Goal: Task Accomplishment & Management: Use online tool/utility

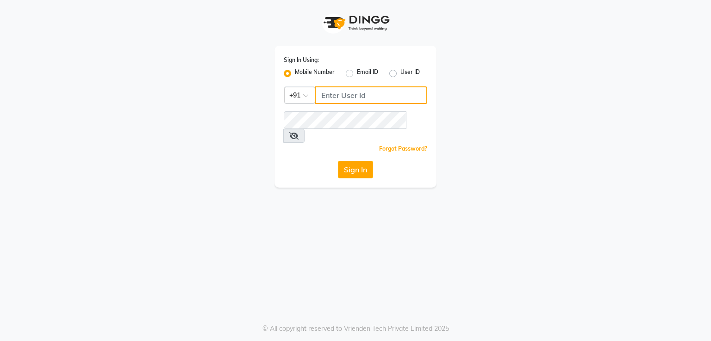
click at [402, 93] on input "Username" at bounding box center [371, 96] width 112 height 18
type input "8894060737"
click at [355, 161] on button "Sign In" at bounding box center [355, 170] width 35 height 18
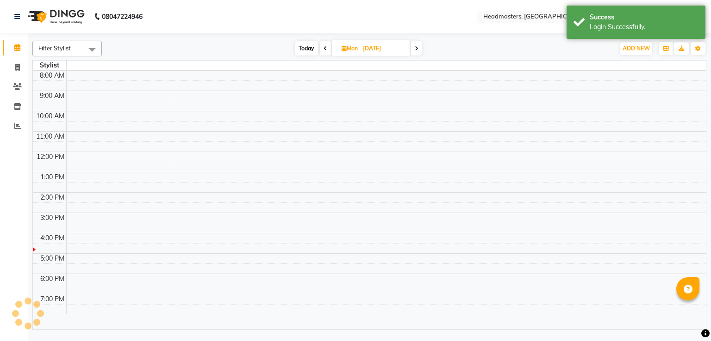
select select "en"
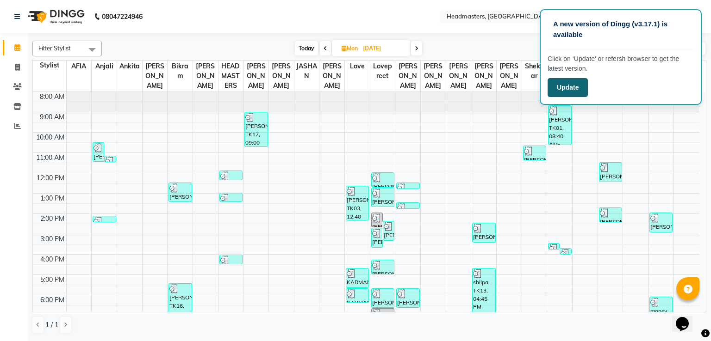
click at [581, 92] on button "Update" at bounding box center [567, 87] width 40 height 19
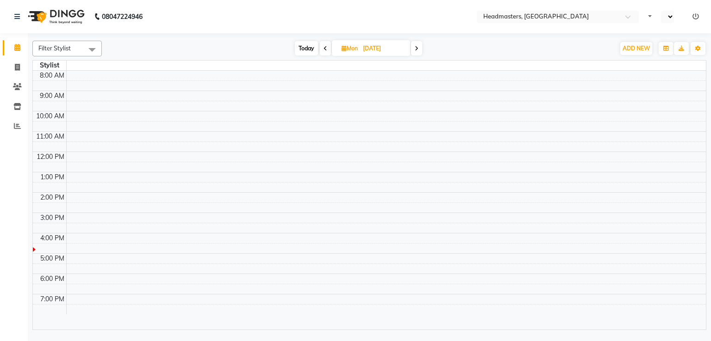
select select "en"
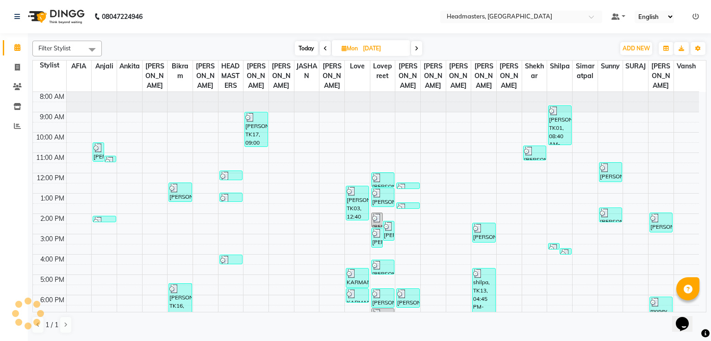
click at [25, 114] on li "Inventory" at bounding box center [14, 107] width 28 height 20
click at [17, 107] on icon at bounding box center [17, 106] width 8 height 7
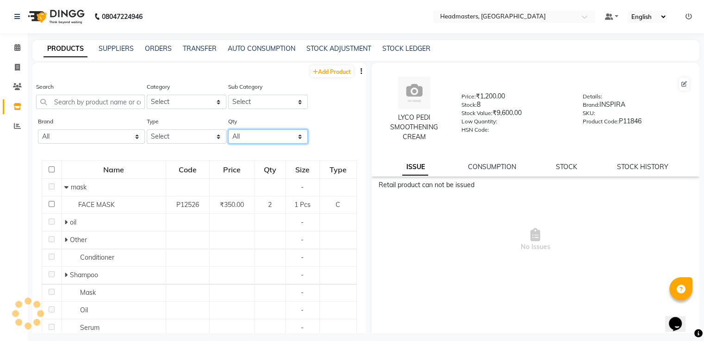
click at [291, 137] on select "All Low Out Of Stock" at bounding box center [268, 137] width 80 height 14
click at [228, 130] on select "All Low Out Of Stock" at bounding box center [268, 137] width 80 height 14
click at [235, 100] on select "Select" at bounding box center [268, 102] width 80 height 14
click at [248, 133] on select "All Low Out Of Stock" at bounding box center [268, 137] width 80 height 14
select select "out_of_stock"
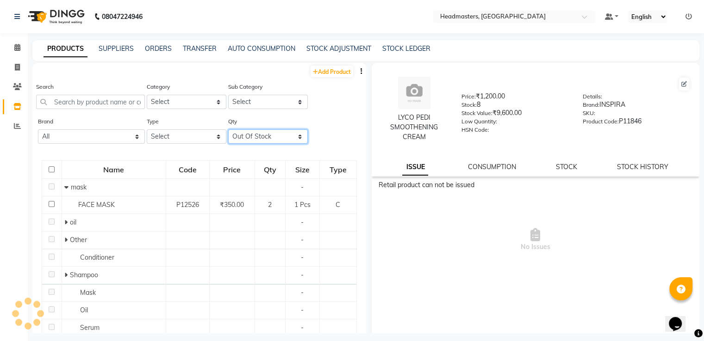
click at [228, 130] on select "All Low Out Of Stock" at bounding box center [268, 137] width 80 height 14
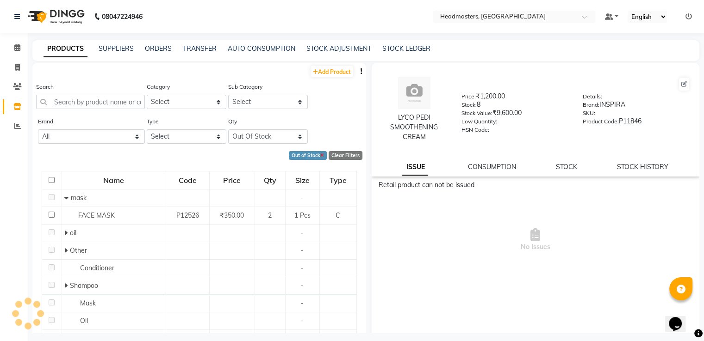
click at [320, 154] on icon at bounding box center [322, 156] width 4 height 5
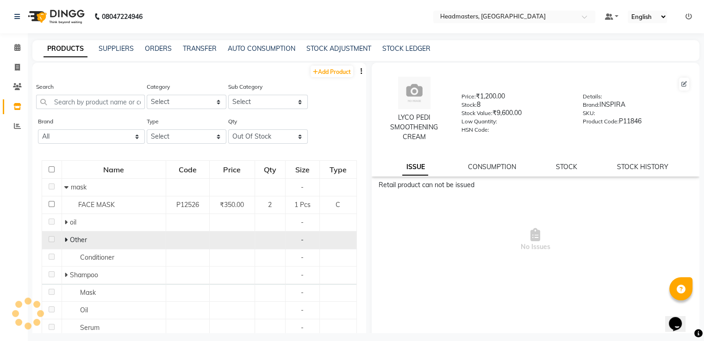
scroll to position [241, 0]
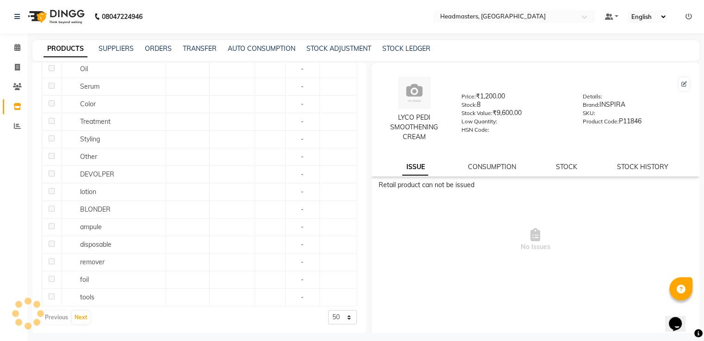
click at [56, 317] on div "Previous Next" at bounding box center [66, 317] width 49 height 15
click at [73, 315] on button "Next" at bounding box center [81, 317] width 18 height 13
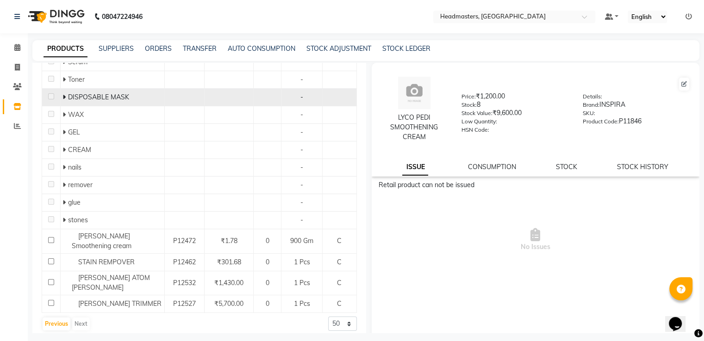
scroll to position [6, 0]
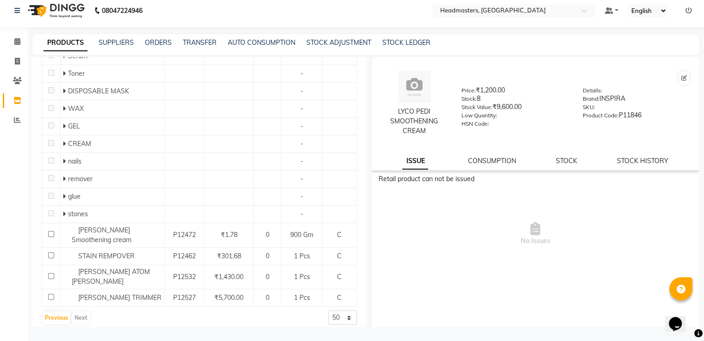
click at [72, 313] on div "Previous Next" at bounding box center [66, 318] width 49 height 15
click at [73, 313] on div "Previous Next" at bounding box center [66, 318] width 49 height 15
click at [330, 311] on select "50 100 500" at bounding box center [342, 318] width 29 height 14
select select "500"
click at [328, 311] on select "50 100 500" at bounding box center [342, 318] width 29 height 14
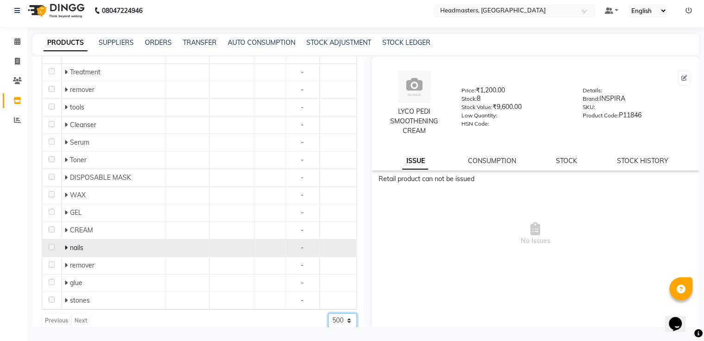
scroll to position [259, 0]
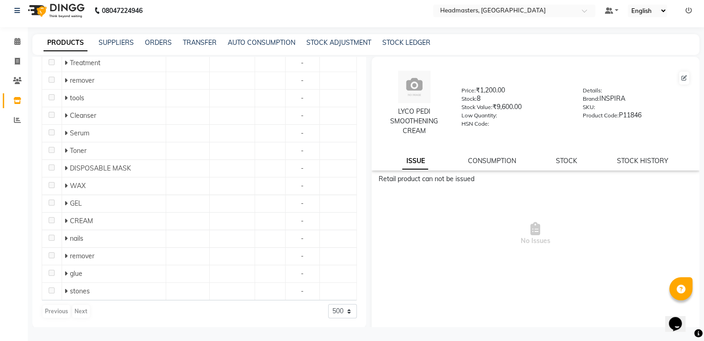
click at [75, 308] on div "Previous Next" at bounding box center [66, 311] width 49 height 15
click at [59, 313] on div "Previous Next" at bounding box center [66, 311] width 49 height 15
click at [60, 309] on div "Previous Next" at bounding box center [66, 311] width 49 height 15
click at [94, 311] on div "Previous Next 50 100 500" at bounding box center [199, 311] width 315 height 15
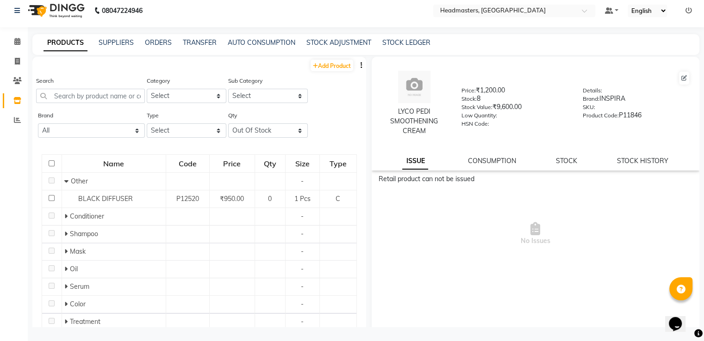
scroll to position [2, 0]
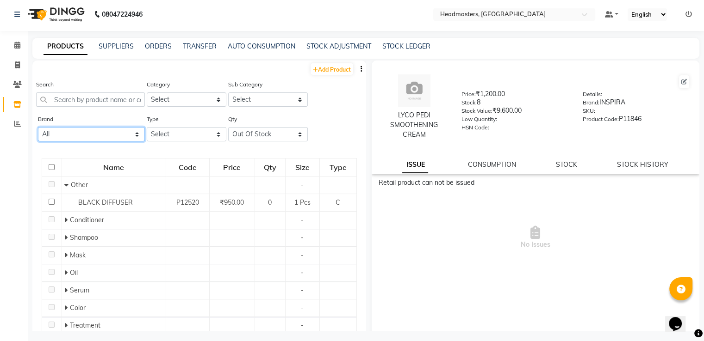
click at [105, 133] on select "All Botoplastia Brasil Cacau Brazilian Dermalogica Floractive General Items Ins…" at bounding box center [91, 134] width 107 height 14
select select "botoplastia"
click at [38, 128] on select "All Botoplastia Brasil Cacau Brazilian Dermalogica Floractive General Items Ins…" at bounding box center [91, 134] width 107 height 14
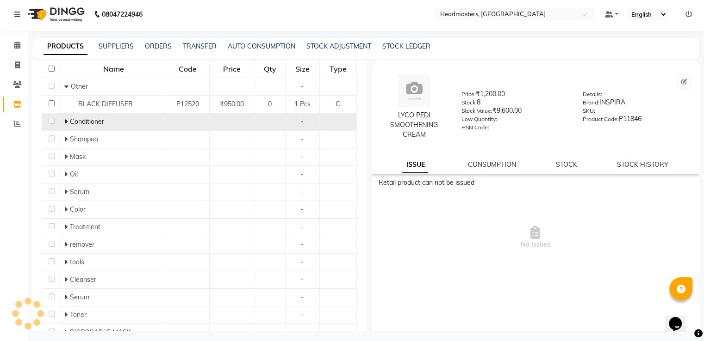
scroll to position [0, 0]
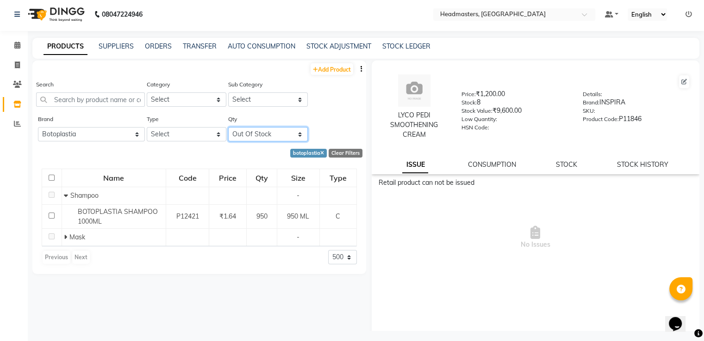
click at [294, 133] on select "All Low Out Of Stock" at bounding box center [268, 134] width 80 height 14
select select "all"
click at [228, 128] on select "All Low Out Of Stock" at bounding box center [268, 134] width 80 height 14
click at [180, 134] on select "Select Both Retail Consumable" at bounding box center [187, 134] width 80 height 14
click at [147, 128] on select "Select Both Retail Consumable" at bounding box center [187, 134] width 80 height 14
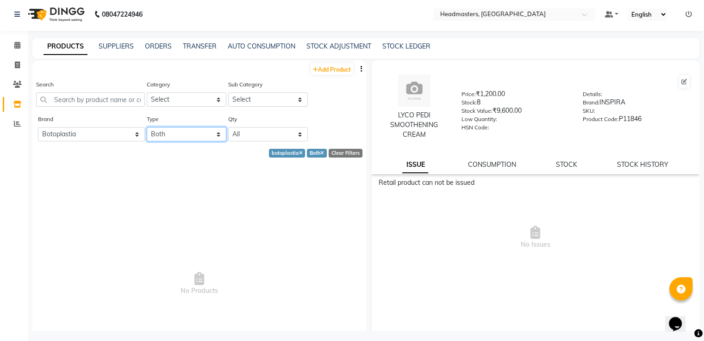
click at [198, 136] on select "Select Both Retail Consumable" at bounding box center [187, 134] width 80 height 14
select select "R"
click at [147, 128] on select "Select Both Retail Consumable" at bounding box center [187, 134] width 80 height 14
select select "500"
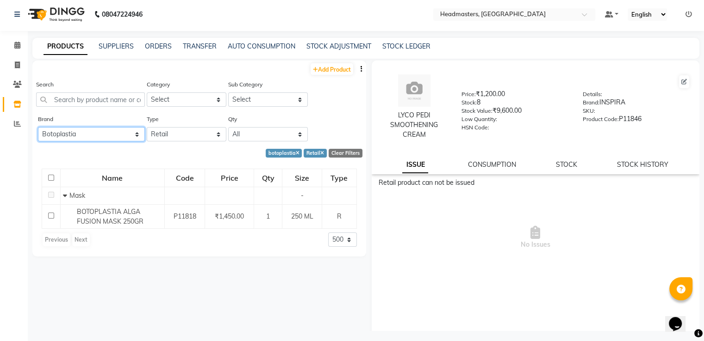
click at [91, 134] on select "All Botoplastia Brasil Cacau Brazilian Dermalogica Floractive General Items Ins…" at bounding box center [91, 134] width 107 height 14
select select "brasil cacau"
click at [38, 128] on select "All Botoplastia Brasil Cacau Brazilian Dermalogica Floractive General Items Ins…" at bounding box center [91, 134] width 107 height 14
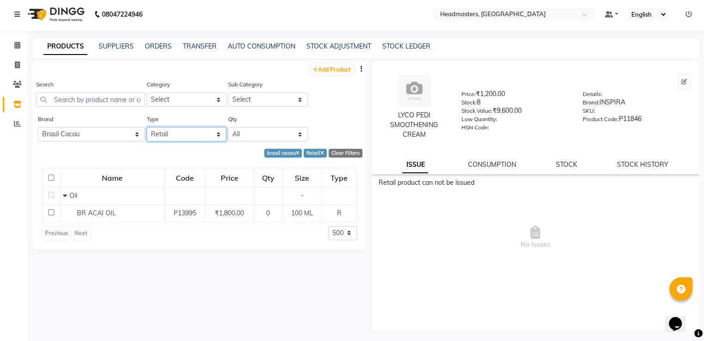
click at [199, 136] on select "Select Both Retail Consumable" at bounding box center [187, 134] width 80 height 14
select select "C"
click at [147, 128] on select "Select Both Retail Consumable" at bounding box center [187, 134] width 80 height 14
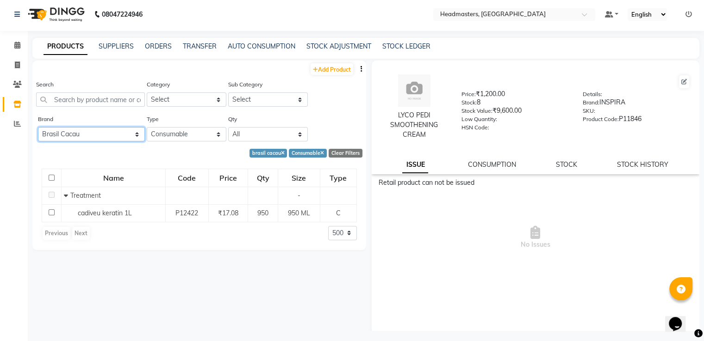
click at [138, 133] on select "All Botoplastia Brasil Cacau Brazilian Dermalogica Floractive General Items Ins…" at bounding box center [91, 134] width 107 height 14
select select "brazilian"
click at [38, 128] on select "All Botoplastia Brasil Cacau Brazilian Dermalogica Floractive General Items Ins…" at bounding box center [91, 134] width 107 height 14
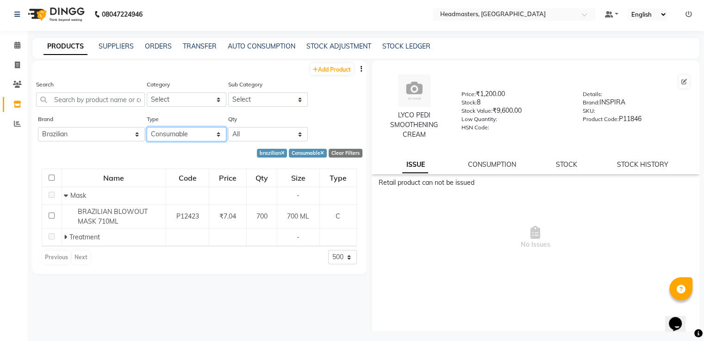
click at [192, 130] on select "Select Both Retail Consumable" at bounding box center [187, 134] width 80 height 14
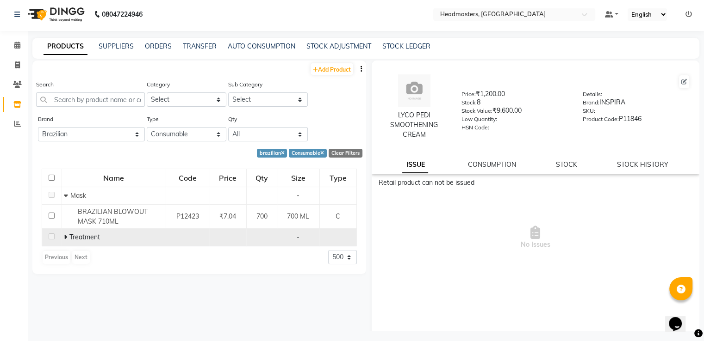
click at [141, 232] on td "Treatment" at bounding box center [114, 238] width 104 height 18
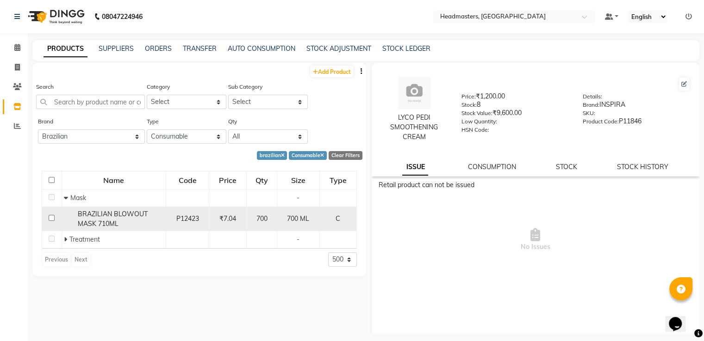
click at [173, 216] on div "P12423" at bounding box center [188, 219] width 36 height 10
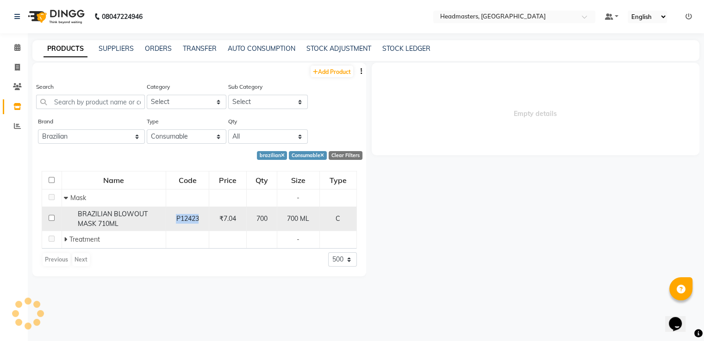
click at [173, 216] on div "P12423" at bounding box center [188, 219] width 36 height 10
select select
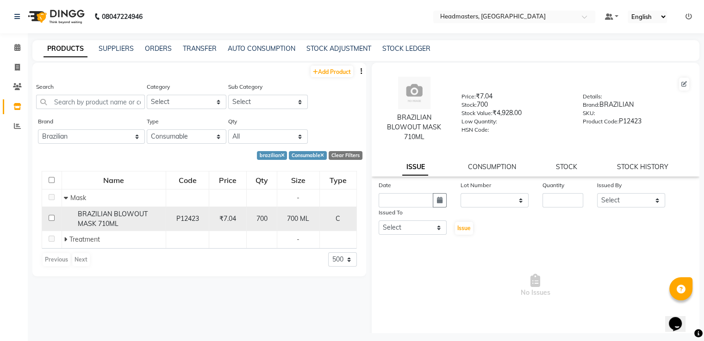
click at [134, 217] on span "BRAZILIAN BLOWOUT MASK 710ML" at bounding box center [113, 219] width 70 height 18
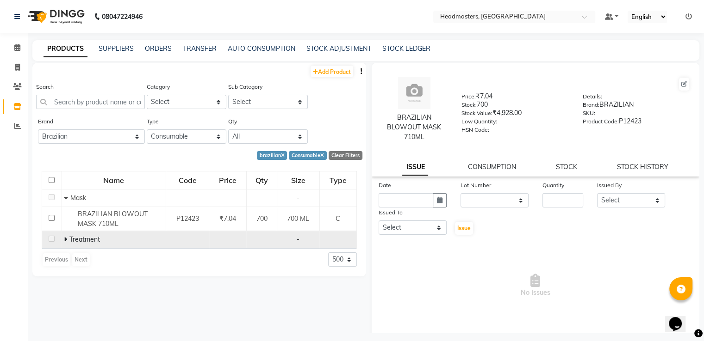
click at [94, 241] on span "Treatment" at bounding box center [84, 239] width 31 height 8
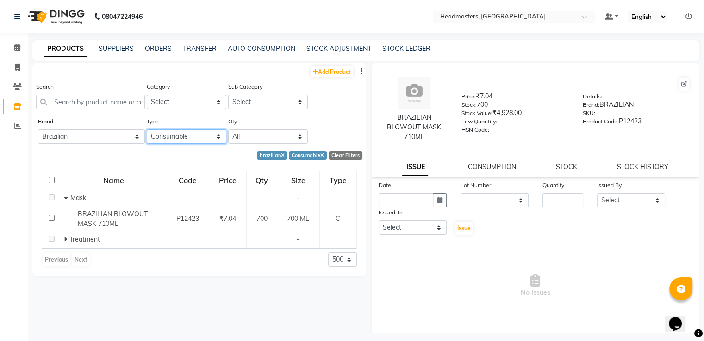
click at [193, 141] on select "Select Both Retail Consumable" at bounding box center [187, 137] width 80 height 14
click at [147, 130] on select "Select Both Retail Consumable" at bounding box center [187, 137] width 80 height 14
click at [195, 134] on select "Select Both Retail Consumable" at bounding box center [187, 137] width 80 height 14
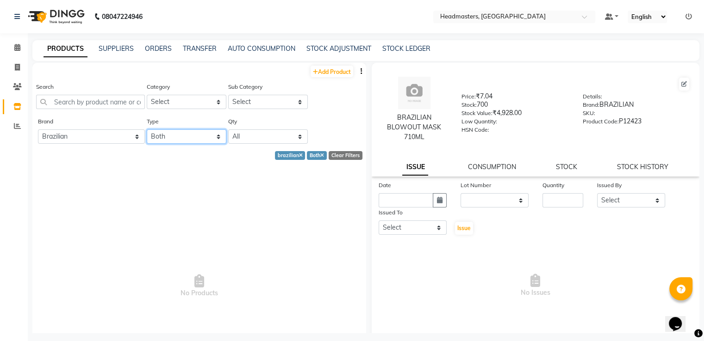
select select "C"
click at [147, 130] on select "Select Both Retail Consumable" at bounding box center [187, 137] width 80 height 14
select select "500"
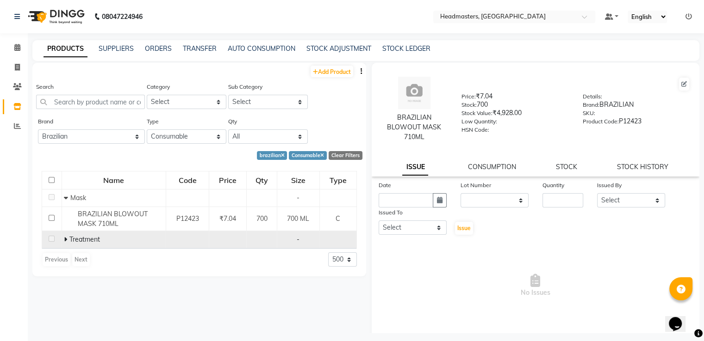
click at [67, 245] on div "Treatment" at bounding box center [113, 240] width 99 height 10
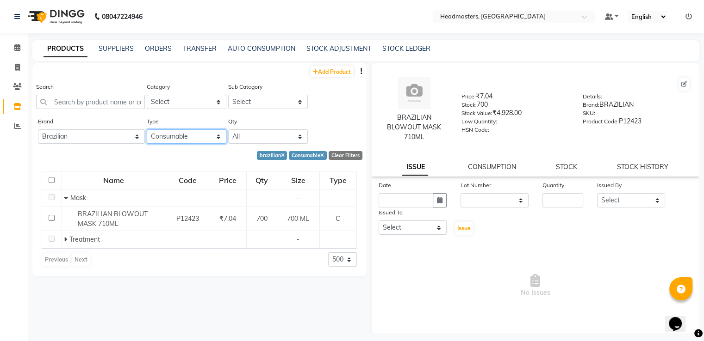
click at [164, 136] on select "Select Both Retail Consumable" at bounding box center [187, 137] width 80 height 14
click at [147, 130] on select "Select Both Retail Consumable" at bounding box center [187, 137] width 80 height 14
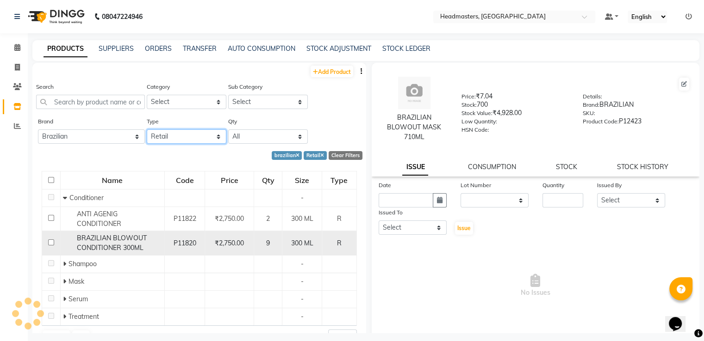
scroll to position [20, 0]
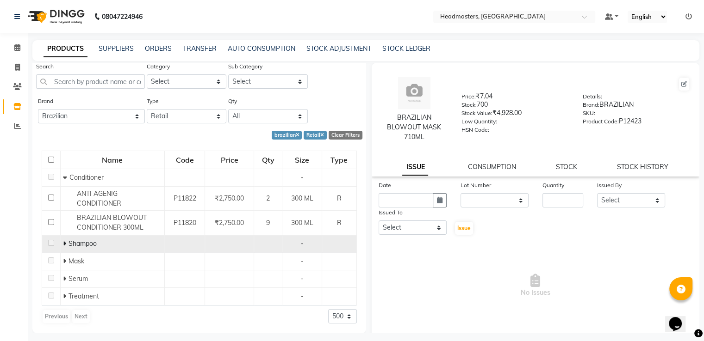
click at [117, 251] on td "Shampoo" at bounding box center [112, 244] width 104 height 18
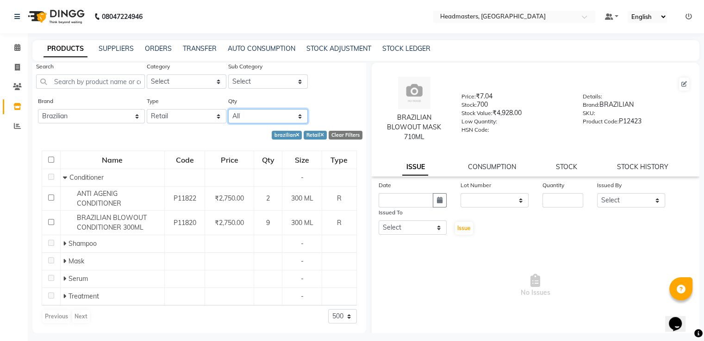
click at [237, 114] on select "All Low Out Of Stock" at bounding box center [268, 116] width 80 height 14
click at [228, 110] on select "All Low Out Of Stock" at bounding box center [268, 116] width 80 height 14
click at [199, 120] on select "Select Both Retail Consumable" at bounding box center [187, 116] width 80 height 14
select select "B"
click at [147, 110] on select "Select Both Retail Consumable" at bounding box center [187, 116] width 80 height 14
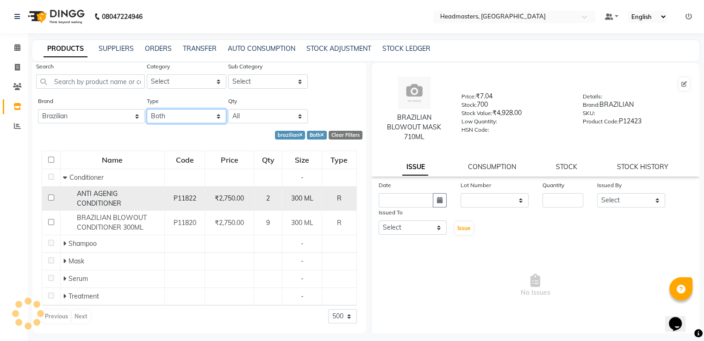
scroll to position [6, 0]
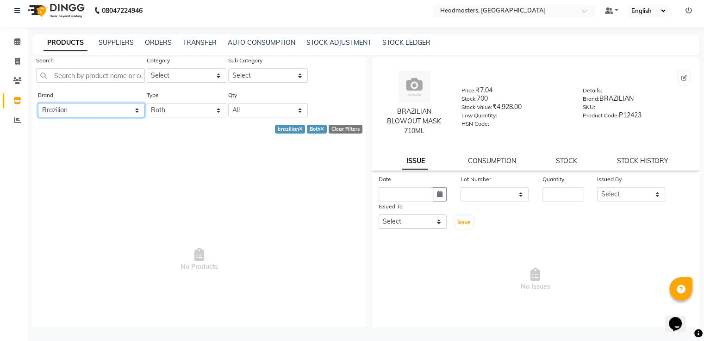
click at [75, 105] on select "All Botoplastia Brasil Cacau Brazilian Dermalogica Floractive General Items Ins…" at bounding box center [91, 110] width 107 height 14
select select
click at [38, 118] on select "All Botoplastia Brasil Cacau Brazilian Dermalogica Floractive General Items Ins…" at bounding box center [91, 110] width 107 height 14
select select "500"
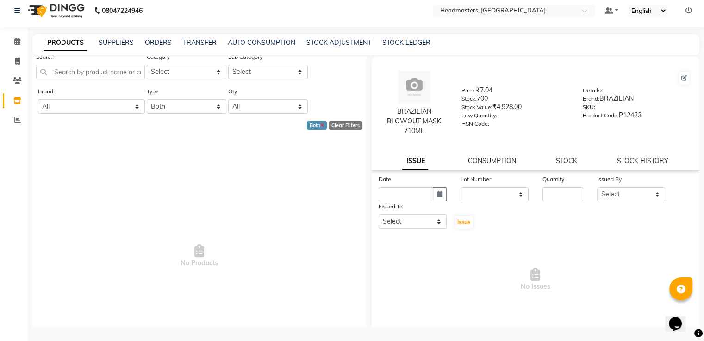
click at [320, 127] on icon at bounding box center [322, 126] width 4 height 5
select select
select select "500"
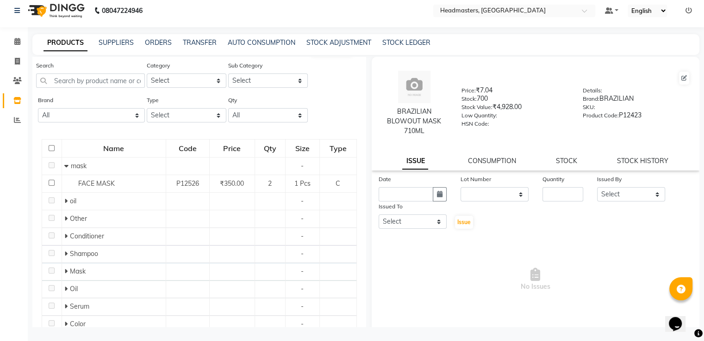
scroll to position [0, 0]
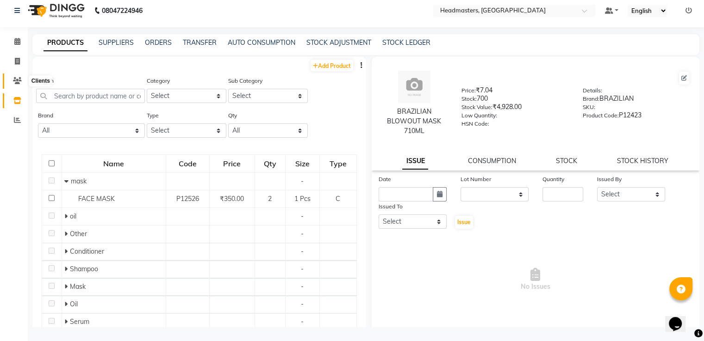
click at [18, 78] on icon at bounding box center [17, 80] width 9 height 7
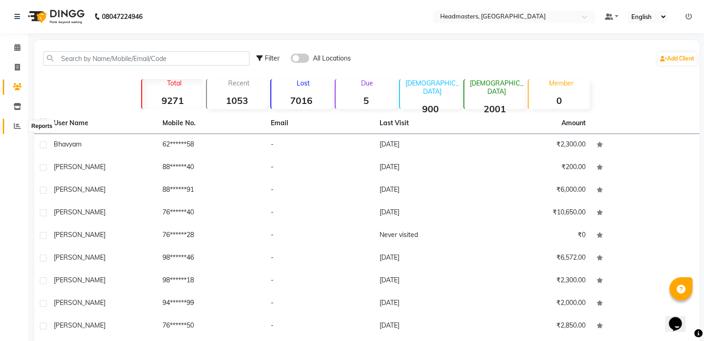
click at [16, 125] on icon at bounding box center [17, 126] width 7 height 7
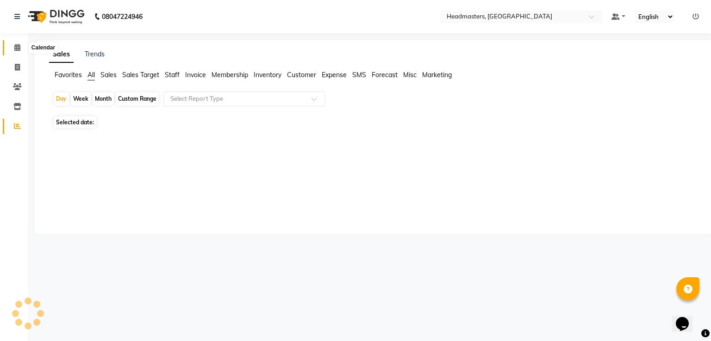
click at [16, 43] on span at bounding box center [17, 48] width 16 height 11
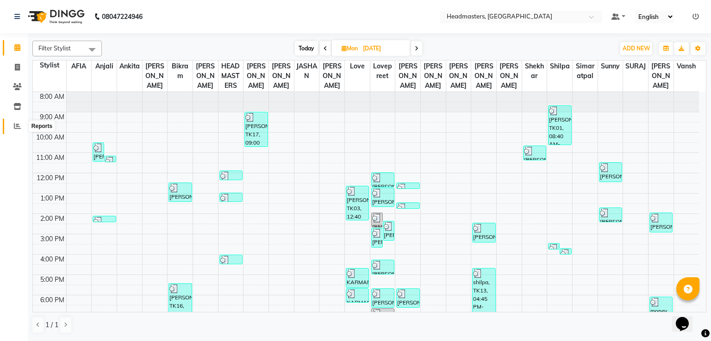
click at [18, 127] on icon at bounding box center [17, 126] width 7 height 7
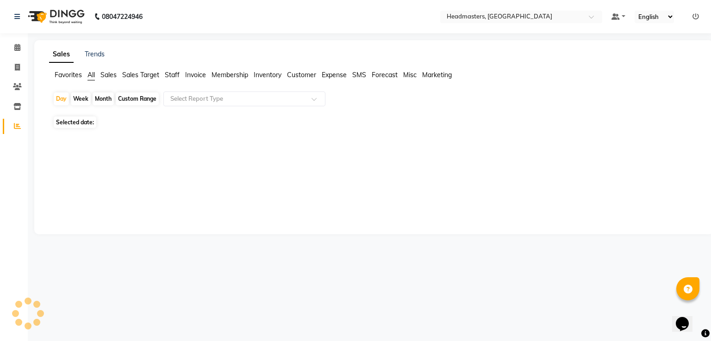
click at [77, 123] on span "Selected date:" at bounding box center [75, 123] width 43 height 12
select select "9"
select select "2025"
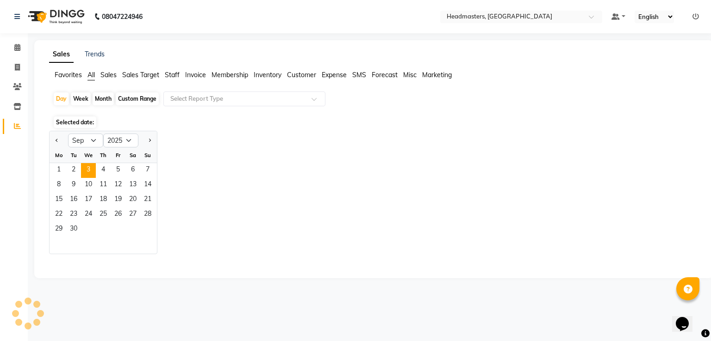
click at [82, 254] on div at bounding box center [371, 261] width 653 height 15
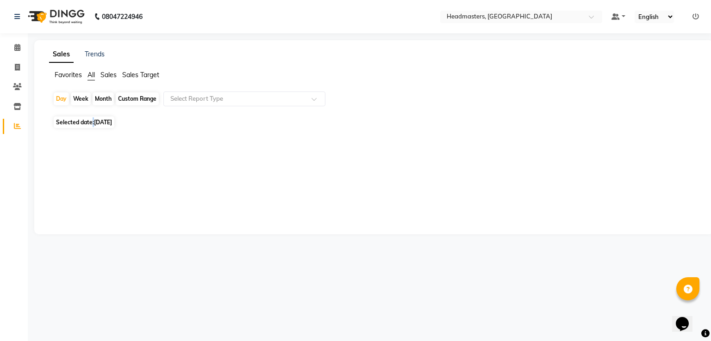
drag, startPoint x: 92, startPoint y: 119, endPoint x: 93, endPoint y: 124, distance: 5.7
click at [93, 124] on span "Selected date: 03-09-2025" at bounding box center [84, 123] width 61 height 12
select select "9"
select select "2025"
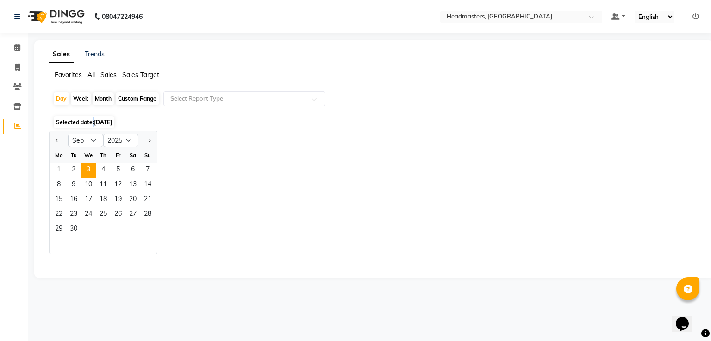
click at [93, 124] on span "Selected date: 03-09-2025" at bounding box center [84, 123] width 61 height 12
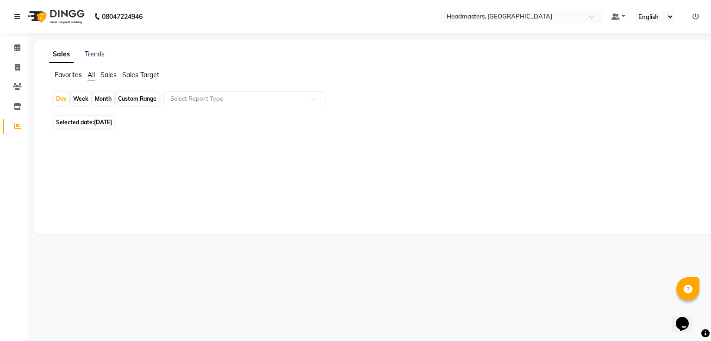
click at [97, 124] on span "[DATE]" at bounding box center [103, 122] width 18 height 7
select select "9"
select select "2025"
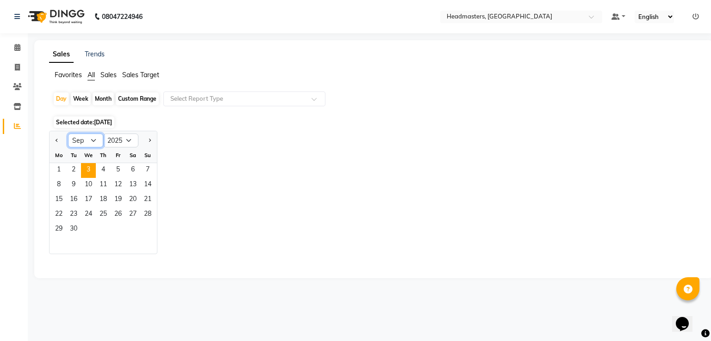
click at [96, 142] on select "Jan Feb Mar Apr May Jun [DATE] Aug Sep Oct Nov Dec" at bounding box center [85, 141] width 35 height 14
select select "8"
click at [68, 134] on select "Jan Feb Mar Apr May Jun [DATE] Aug Sep Oct Nov Dec" at bounding box center [85, 141] width 35 height 14
click at [122, 201] on span "15" at bounding box center [118, 200] width 15 height 15
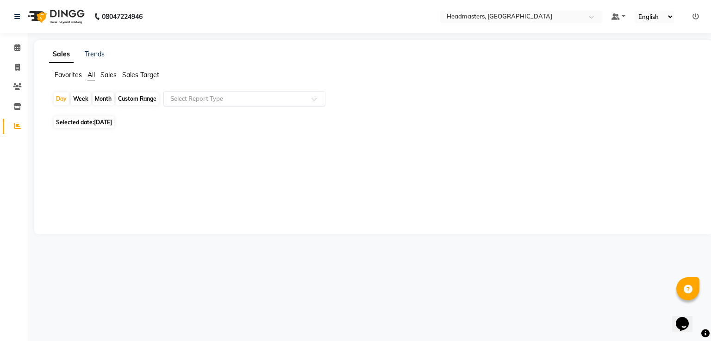
click at [231, 102] on input "text" at bounding box center [234, 98] width 133 height 9
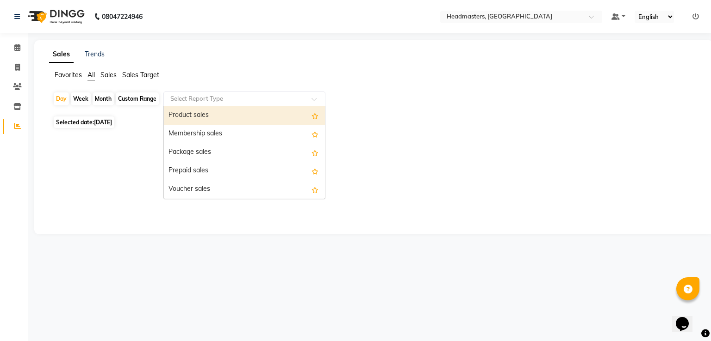
click at [220, 119] on div "Product sales" at bounding box center [244, 115] width 161 height 19
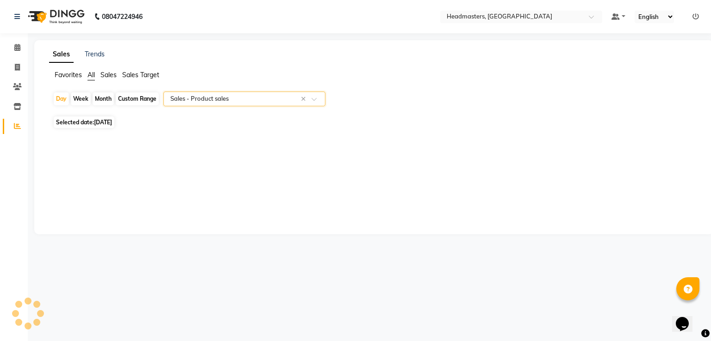
select select "csv"
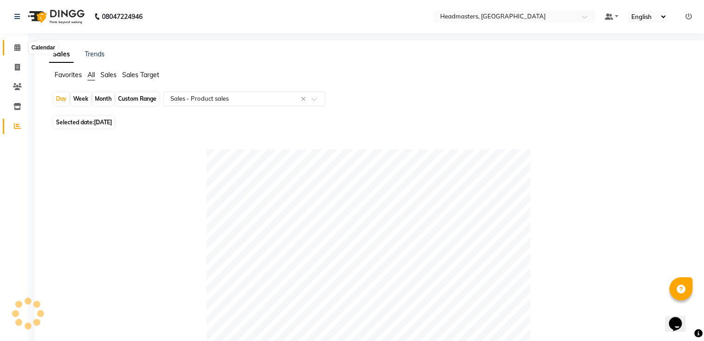
click at [16, 50] on icon at bounding box center [17, 47] width 6 height 7
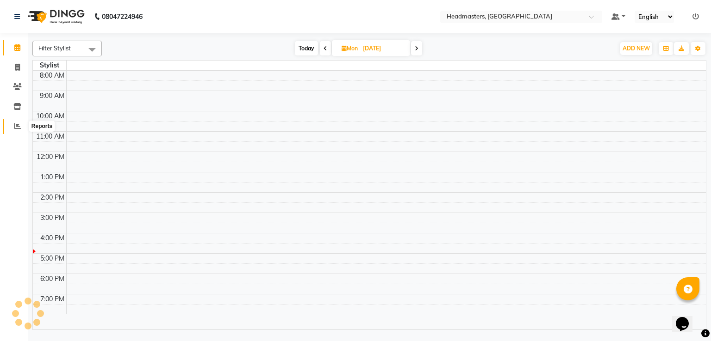
click at [17, 129] on icon at bounding box center [17, 126] width 7 height 7
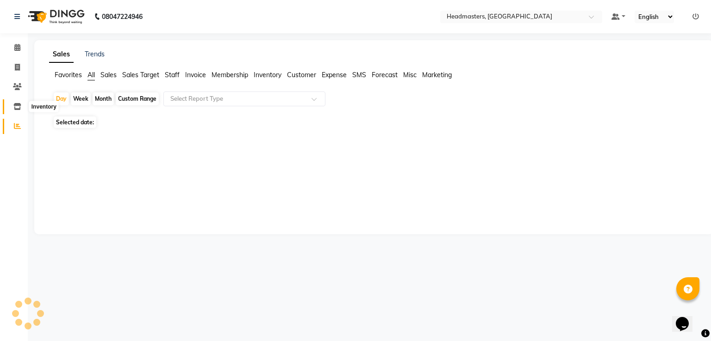
click at [19, 111] on span at bounding box center [17, 107] width 16 height 11
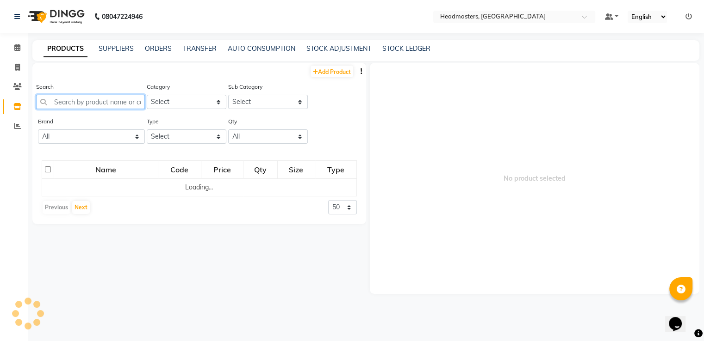
click at [119, 104] on input "text" at bounding box center [90, 102] width 109 height 14
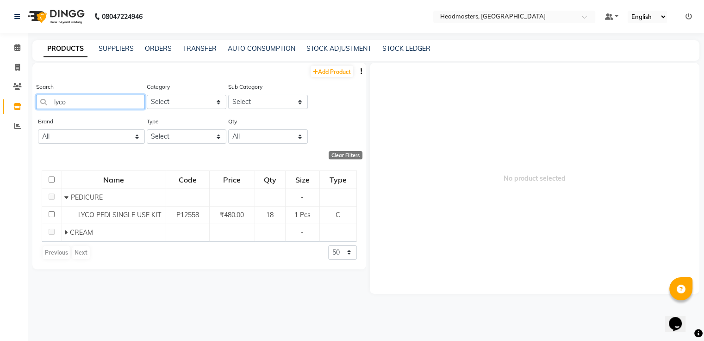
type input "lyco"
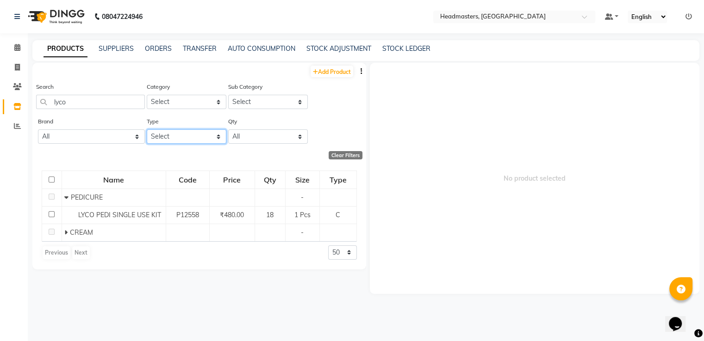
drag, startPoint x: 187, startPoint y: 143, endPoint x: 178, endPoint y: 181, distance: 39.0
click at [178, 181] on div "Add Product Search lyco Category Select Hair Skin Makeup Personal Care Applianc…" at bounding box center [199, 166] width 334 height 207
select select "R"
click at [147, 130] on select "Select Both Retail Consumable" at bounding box center [187, 137] width 80 height 14
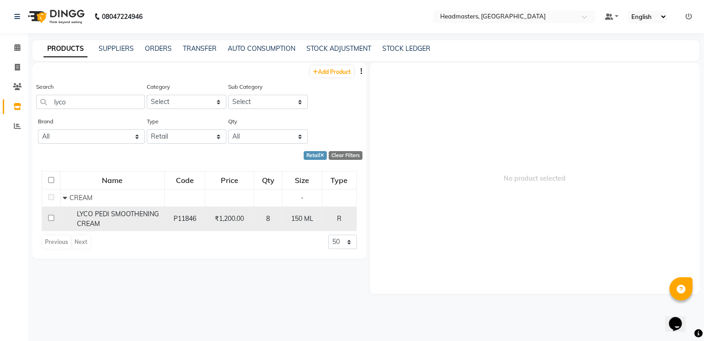
click at [184, 215] on span "P11846" at bounding box center [184, 219] width 23 height 8
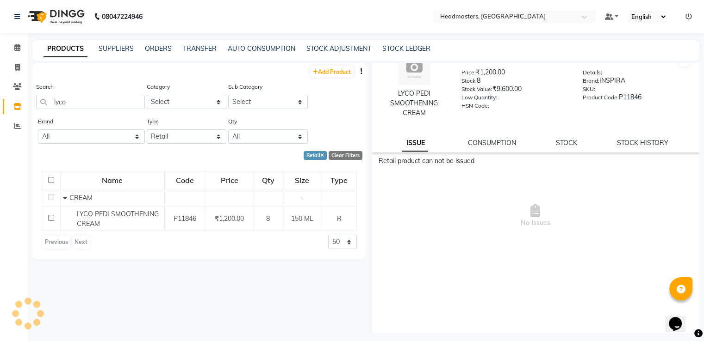
scroll to position [25, 0]
click at [481, 142] on link "CONSUMPTION" at bounding box center [492, 142] width 48 height 8
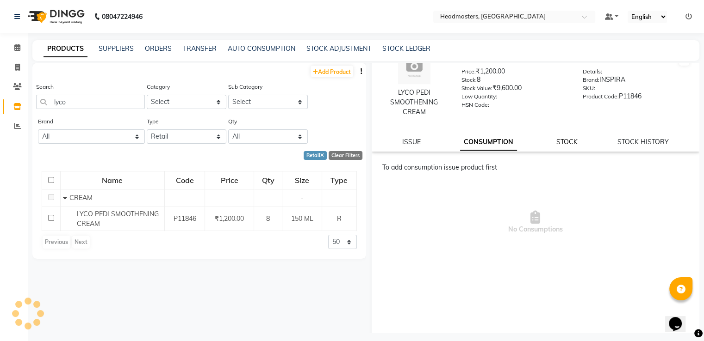
click at [557, 138] on link "STOCK" at bounding box center [566, 142] width 21 height 8
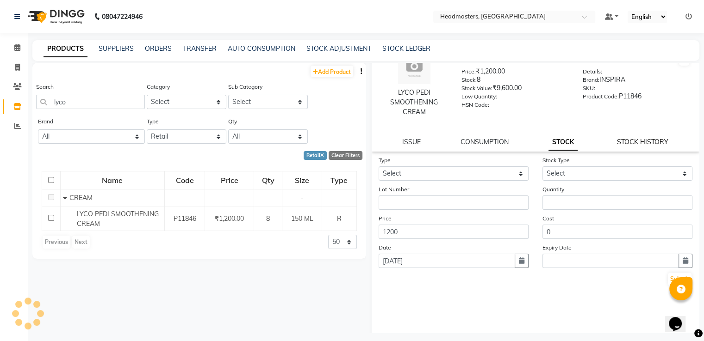
click at [629, 139] on link "STOCK HISTORY" at bounding box center [642, 142] width 51 height 8
select select "all"
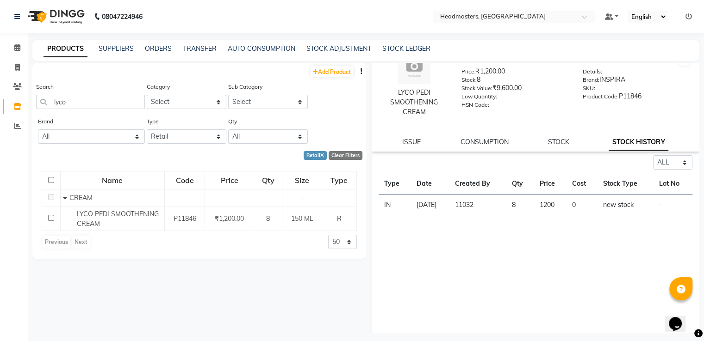
scroll to position [32, 0]
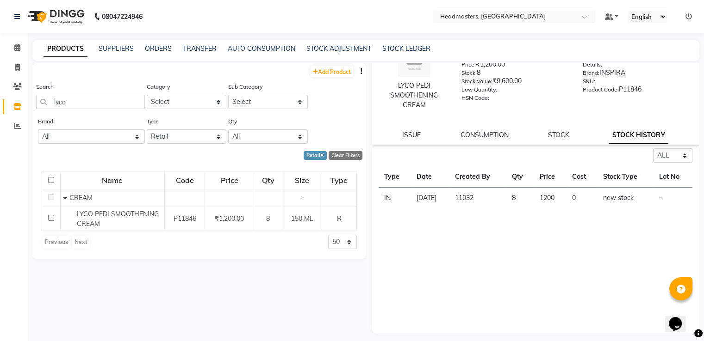
click at [402, 134] on link "ISSUE" at bounding box center [411, 135] width 19 height 8
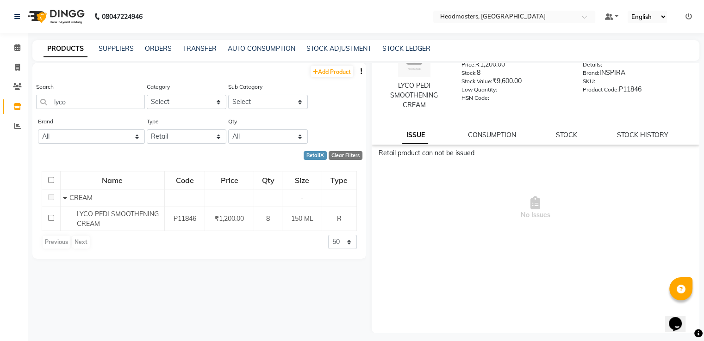
scroll to position [0, 0]
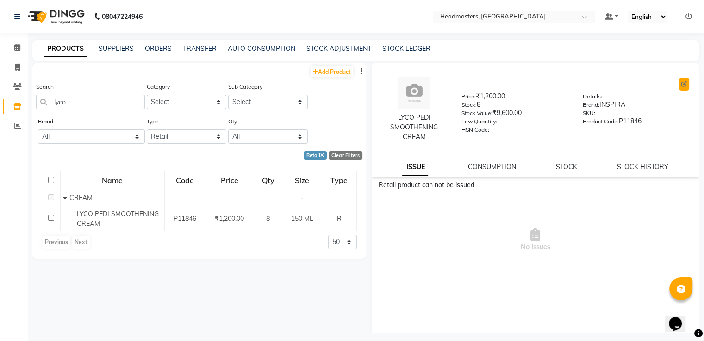
click at [680, 82] on button at bounding box center [684, 84] width 10 height 13
select select "true"
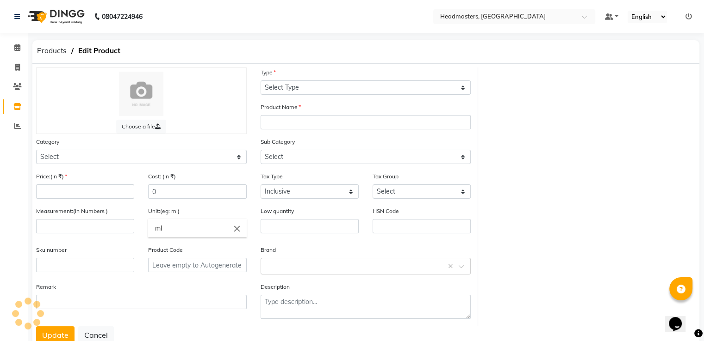
select select "R"
type input "LYCO PEDI SMOOTHENING CREAM"
select select
type input "1200"
type input "150"
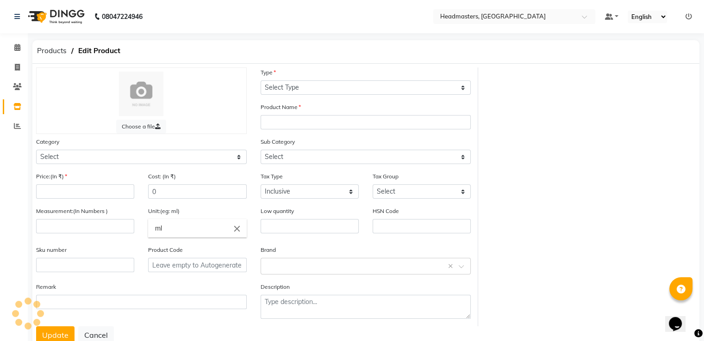
type input "ML"
type input "P11846"
select select "1099101150"
select select "1099101191"
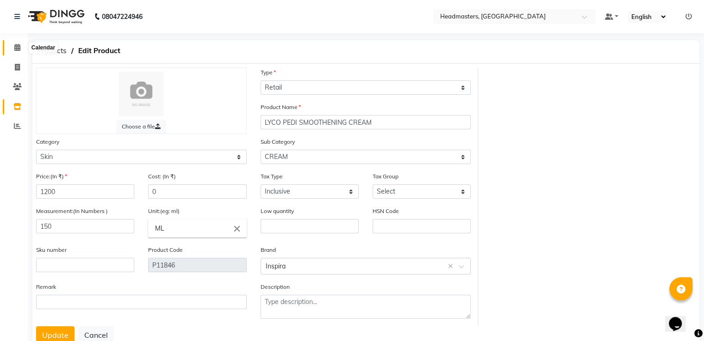
click at [15, 51] on icon at bounding box center [17, 47] width 6 height 7
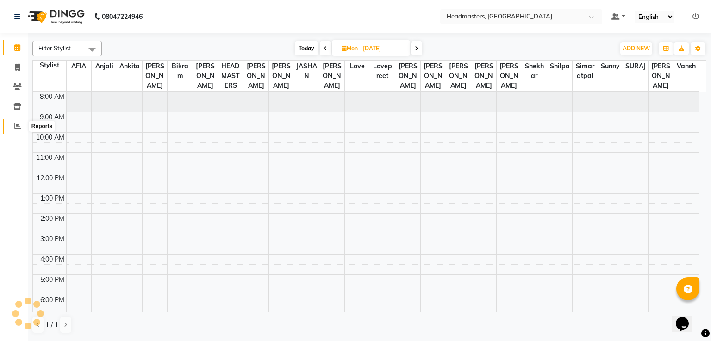
click at [18, 129] on icon at bounding box center [17, 126] width 7 height 7
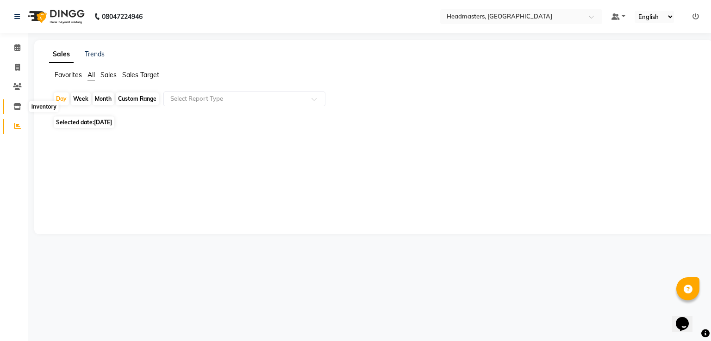
click at [24, 111] on span at bounding box center [17, 107] width 16 height 11
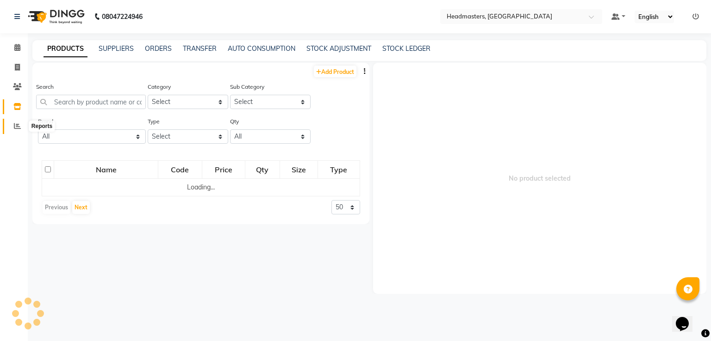
click at [16, 121] on span at bounding box center [17, 126] width 16 height 11
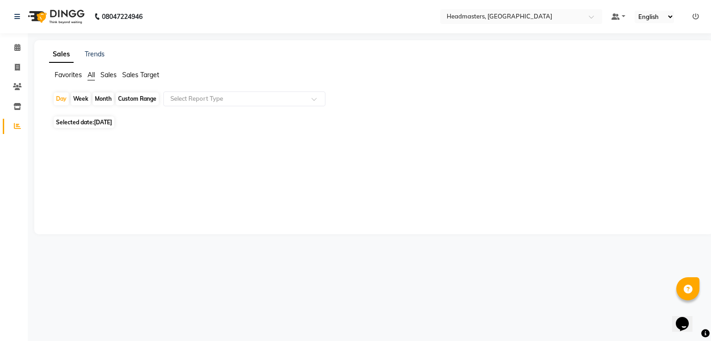
click at [109, 120] on span "[DATE]" at bounding box center [103, 122] width 18 height 7
select select "9"
select select "2025"
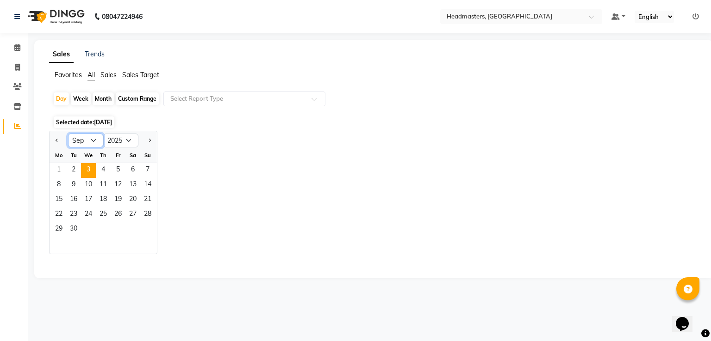
click at [98, 142] on select "Jan Feb Mar Apr May Jun [DATE] Aug Sep Oct Nov Dec" at bounding box center [85, 141] width 35 height 14
select select "7"
click at [68, 134] on select "Jan Feb Mar Apr May Jun [DATE] Aug Sep Oct Nov Dec" at bounding box center [85, 141] width 35 height 14
click at [164, 136] on div "Jan Feb Mar Apr May Jun Jul Aug Sep Oct Nov Dec 2015 2016 2017 2018 2019 2020 2…" at bounding box center [373, 193] width 649 height 124
click at [163, 195] on div "Jan Feb Mar Apr May Jun Jul Aug Sep Oct Nov Dec 2015 2016 2017 2018 2019 2020 2…" at bounding box center [373, 193] width 649 height 124
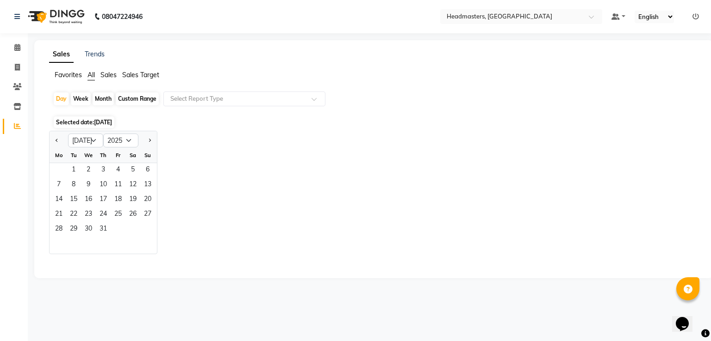
click at [13, 118] on li "Reports" at bounding box center [14, 127] width 28 height 20
click at [14, 113] on link "Inventory" at bounding box center [14, 106] width 22 height 15
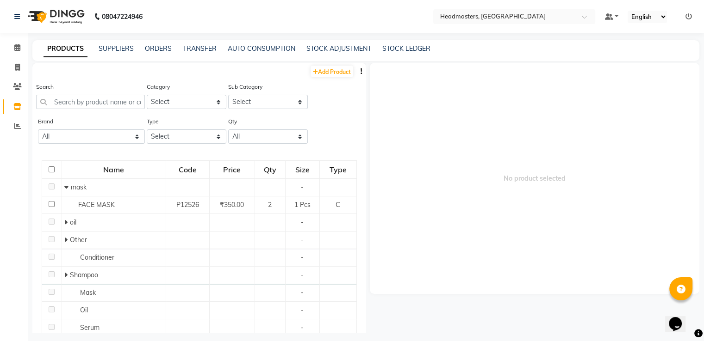
click at [20, 56] on li "Calendar" at bounding box center [14, 48] width 28 height 20
click at [14, 51] on icon at bounding box center [17, 47] width 6 height 7
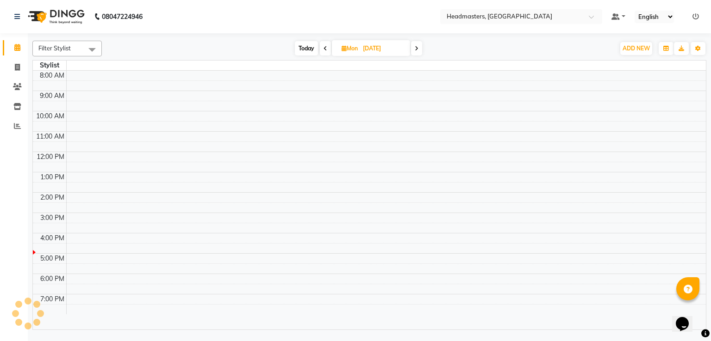
click at [326, 50] on icon at bounding box center [325, 49] width 4 height 6
click at [326, 50] on icon at bounding box center [326, 49] width 4 height 6
click at [326, 50] on icon at bounding box center [327, 49] width 4 height 6
click at [326, 50] on icon at bounding box center [326, 49] width 4 height 6
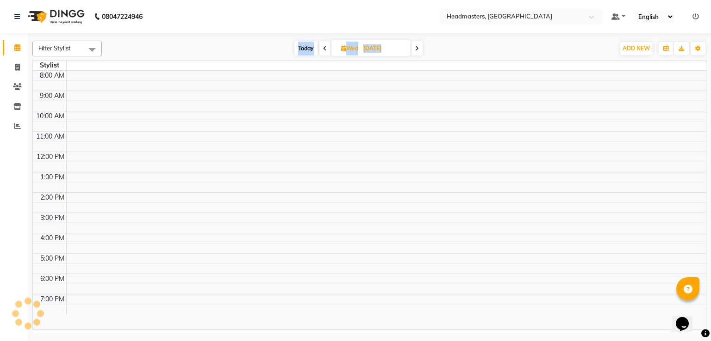
click at [326, 50] on span at bounding box center [324, 48] width 11 height 14
click at [326, 50] on icon at bounding box center [325, 49] width 4 height 6
click at [326, 50] on icon at bounding box center [326, 49] width 4 height 6
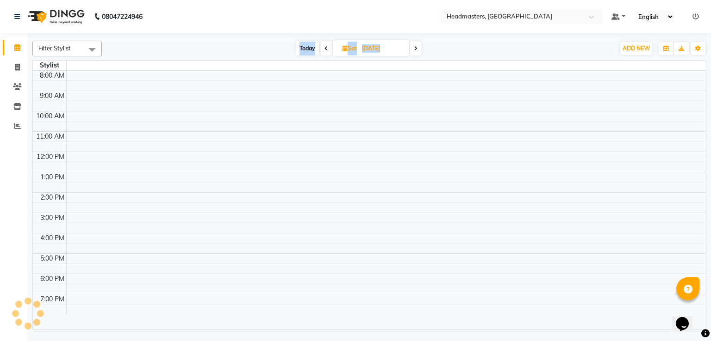
click at [326, 50] on icon at bounding box center [326, 49] width 4 height 6
click at [326, 50] on span at bounding box center [324, 48] width 11 height 14
click at [326, 50] on icon at bounding box center [325, 49] width 4 height 6
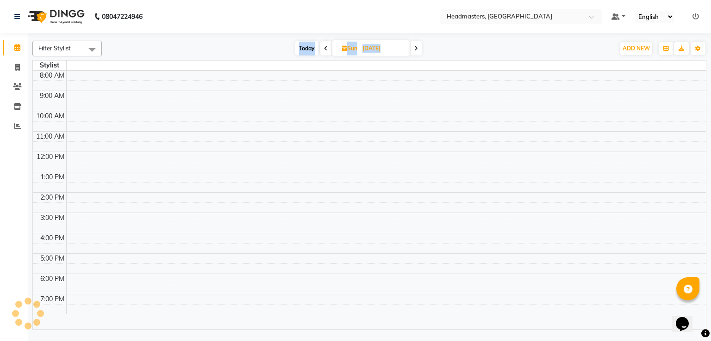
click at [326, 50] on icon at bounding box center [326, 49] width 4 height 6
click at [326, 50] on icon at bounding box center [327, 49] width 4 height 6
click at [326, 50] on icon at bounding box center [326, 49] width 4 height 6
click at [416, 48] on icon at bounding box center [417, 49] width 4 height 6
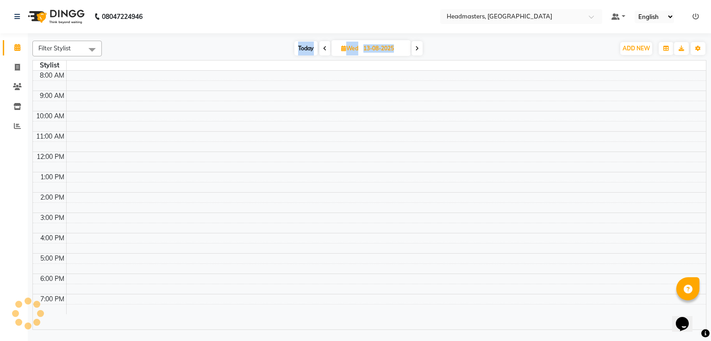
type input "14-08-2025"
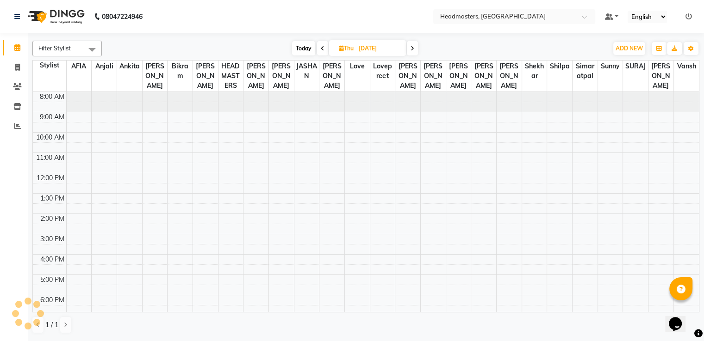
scroll to position [41, 0]
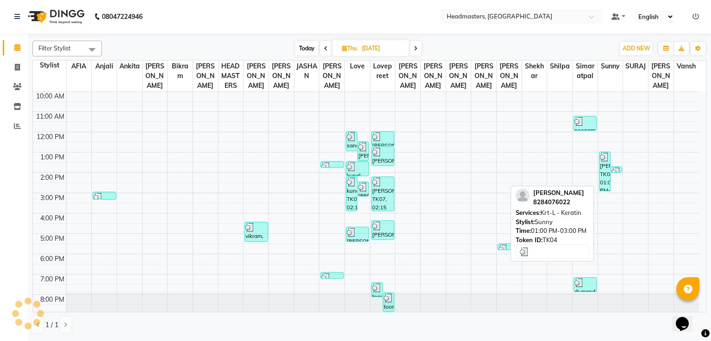
click at [605, 178] on div "navkiran kaur, TK04, 01:00 PM-03:00 PM, Krt-L - Keratin" at bounding box center [604, 171] width 11 height 39
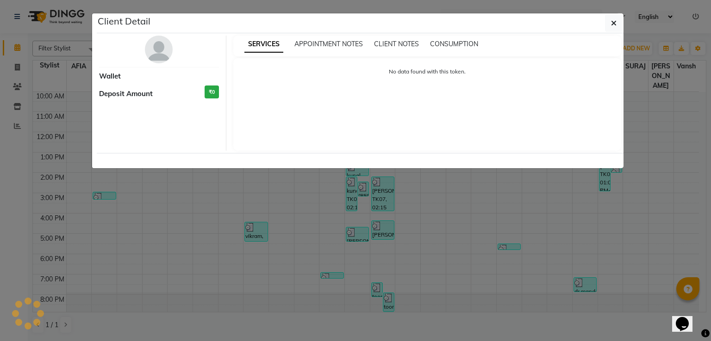
select select "3"
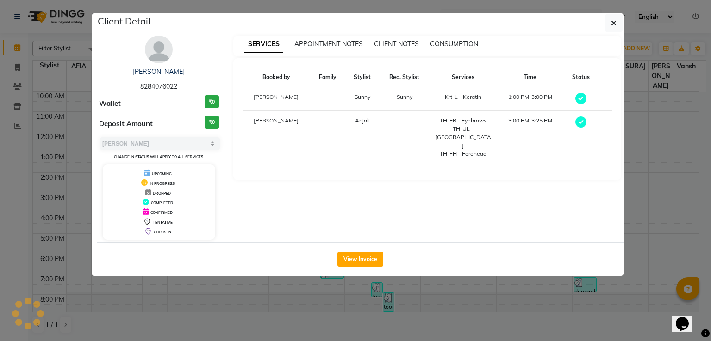
drag, startPoint x: 181, startPoint y: 85, endPoint x: 139, endPoint y: 89, distance: 42.3
click at [139, 89] on div "navkiran kaur 8284076022" at bounding box center [159, 79] width 120 height 25
copy span "8284076022"
click at [10, 67] on ngb-modal-window "Client Detail navkiran kaur 8284076022 Wallet ₹0 Deposit Amount ₹0 Select MARK …" at bounding box center [355, 170] width 711 height 341
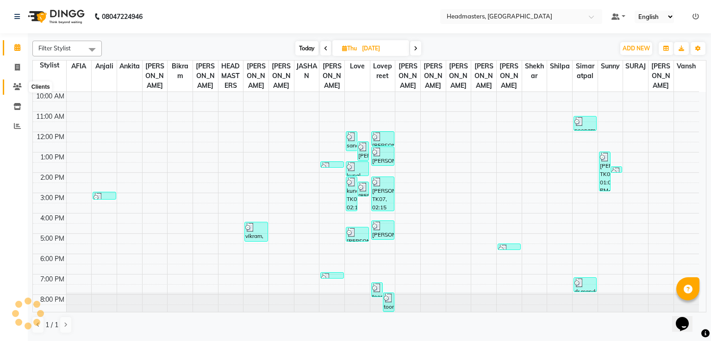
click at [14, 84] on icon at bounding box center [17, 86] width 9 height 7
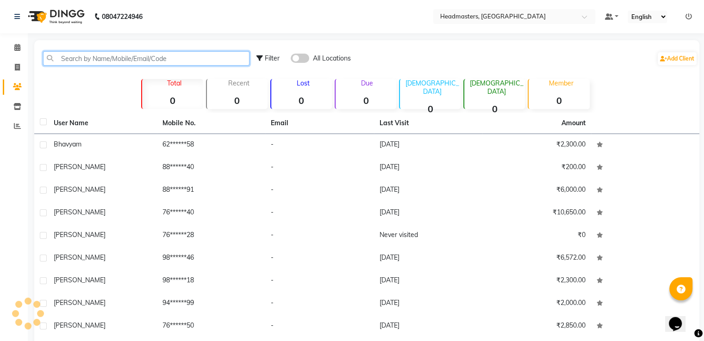
paste input "8284076022"
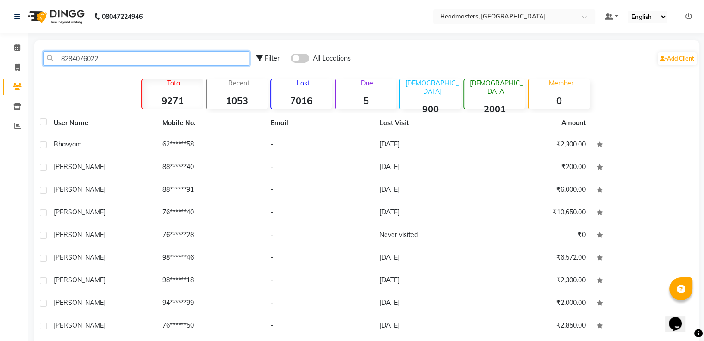
type input "8284076022"
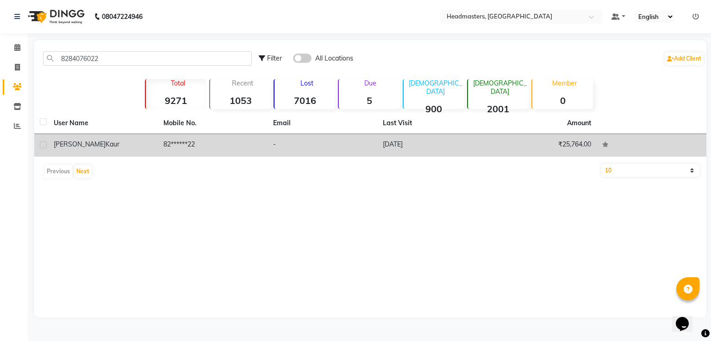
click at [121, 146] on div "navkiran kaur" at bounding box center [103, 145] width 99 height 10
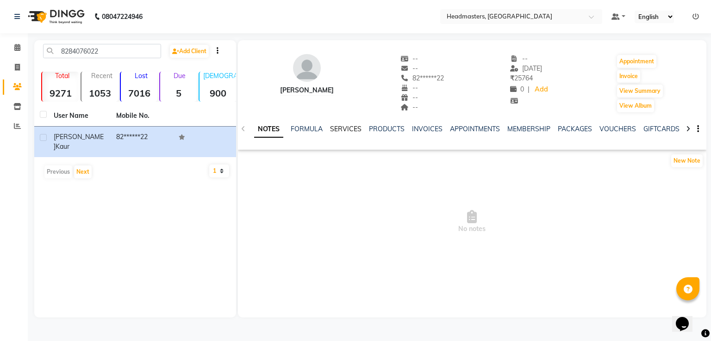
click at [342, 130] on link "SERVICES" at bounding box center [345, 129] width 31 height 8
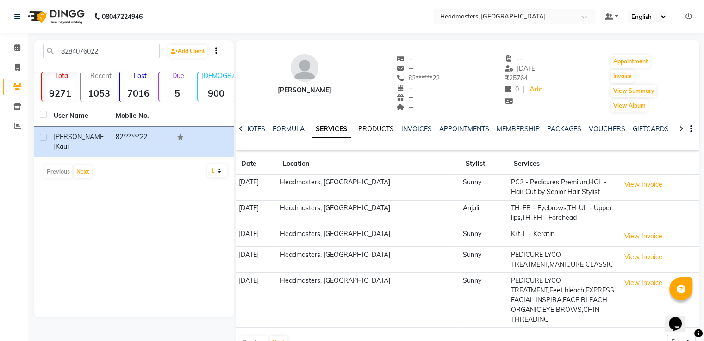
click at [372, 128] on link "PRODUCTS" at bounding box center [376, 129] width 36 height 8
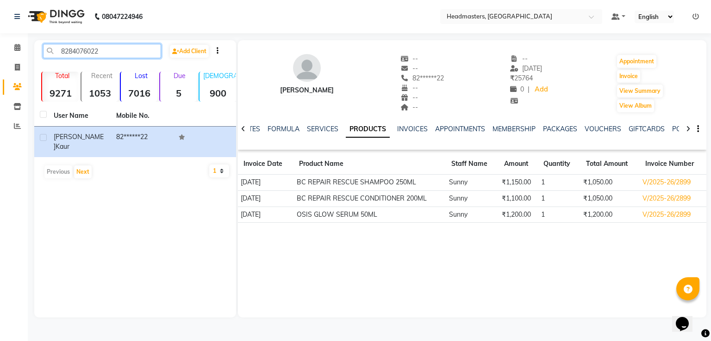
click at [107, 58] on input "8284076022" at bounding box center [102, 51] width 118 height 14
click at [19, 50] on icon at bounding box center [17, 47] width 6 height 7
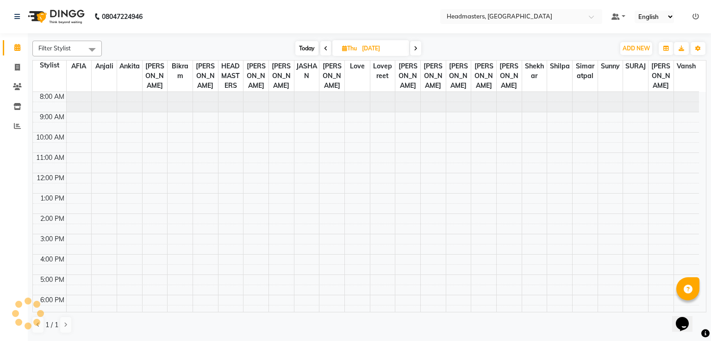
click at [415, 42] on span at bounding box center [415, 48] width 11 height 14
type input "15-08-2025"
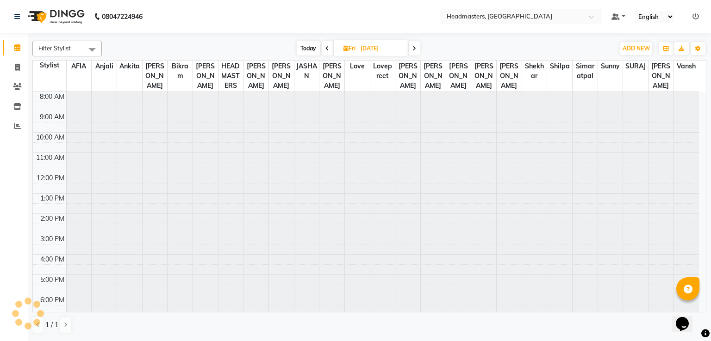
click at [93, 52] on span at bounding box center [92, 50] width 19 height 18
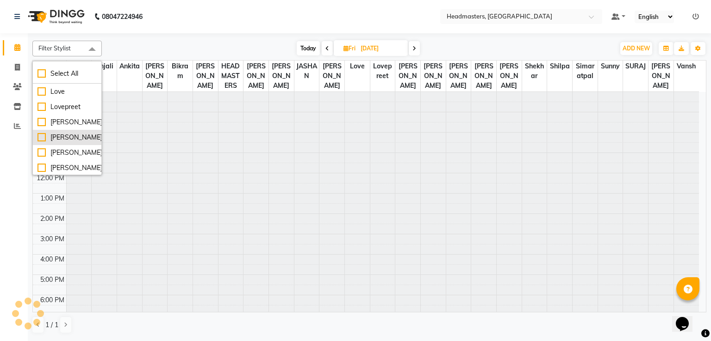
scroll to position [320, 0]
click at [63, 120] on div "Sunny" at bounding box center [66, 122] width 59 height 10
checkbox input "true"
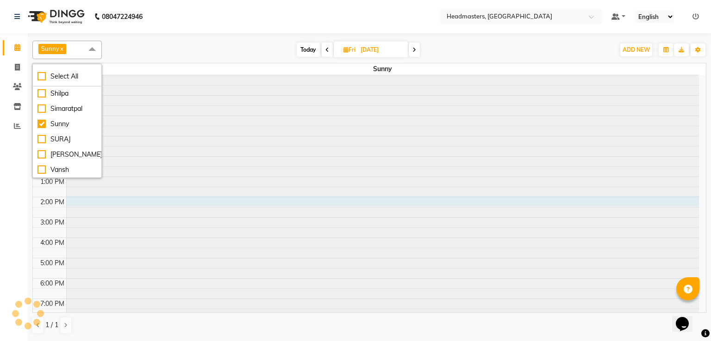
click at [231, 75] on div at bounding box center [383, 75] width 632 height 0
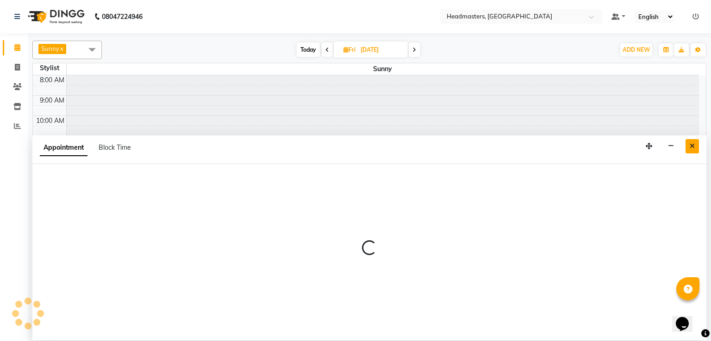
click at [698, 145] on button "Close" at bounding box center [691, 146] width 13 height 14
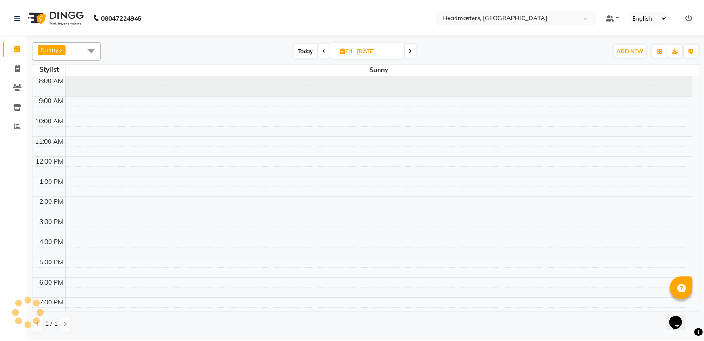
scroll to position [24, 0]
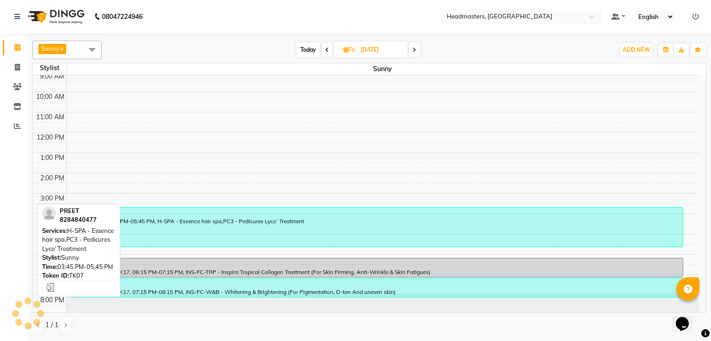
click at [264, 234] on div "PREET, TK07, 03:45 PM-05:45 PM, H-SPA - Essence hair spa,PC3 - Pedicures Lyco’ …" at bounding box center [375, 227] width 614 height 39
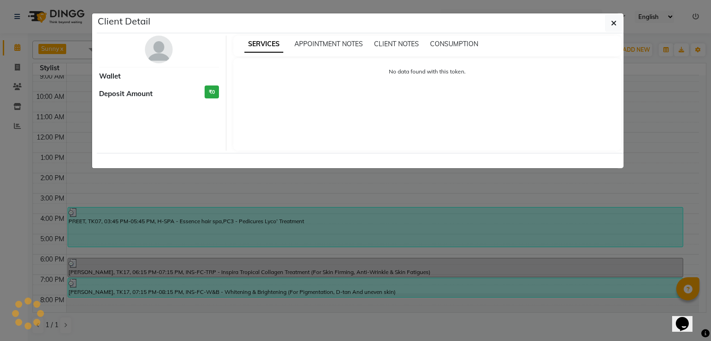
select select "3"
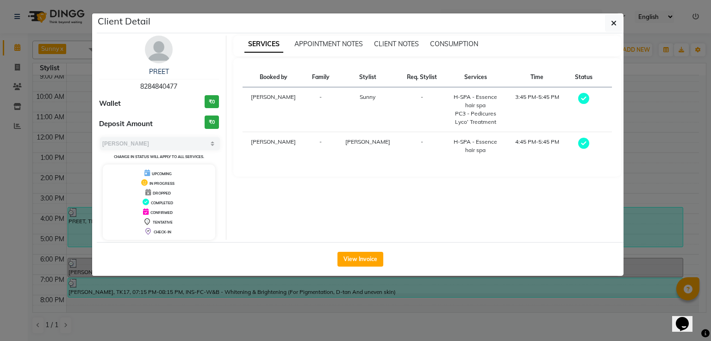
drag, startPoint x: 179, startPoint y: 83, endPoint x: 122, endPoint y: 94, distance: 58.3
click at [122, 94] on div "PREET 8284840477 Wallet ₹0 Deposit Amount ₹0 Select MARK DONE UPCOMING Change i…" at bounding box center [159, 138] width 134 height 204
click at [179, 83] on div "PREET 8284840477" at bounding box center [159, 79] width 120 height 25
drag, startPoint x: 152, startPoint y: 87, endPoint x: 122, endPoint y: 107, distance: 35.7
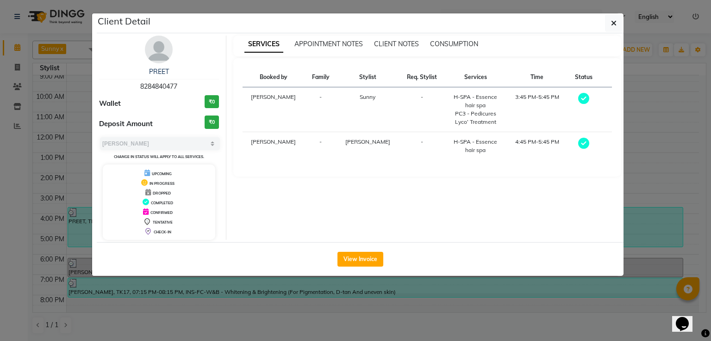
click at [122, 107] on div "Wallet ₹0" at bounding box center [159, 103] width 120 height 17
click at [179, 86] on div "PREET 8284840477" at bounding box center [159, 79] width 120 height 25
click at [178, 86] on div "PREET 8284840477" at bounding box center [159, 79] width 120 height 25
copy span "8284840477"
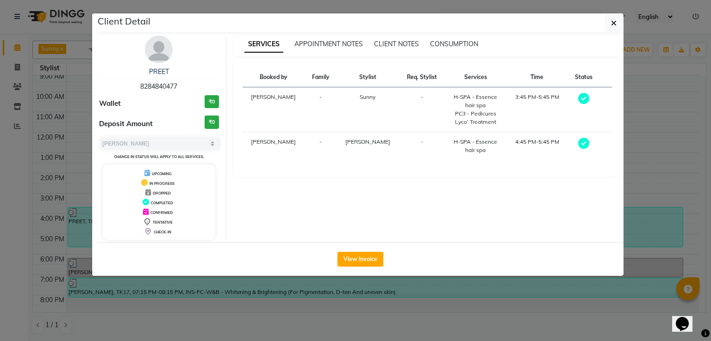
click at [15, 67] on ngb-modal-window "Client Detail PREET 8284840477 Wallet ₹0 Deposit Amount ₹0 Select MARK DONE UPC…" at bounding box center [355, 170] width 711 height 341
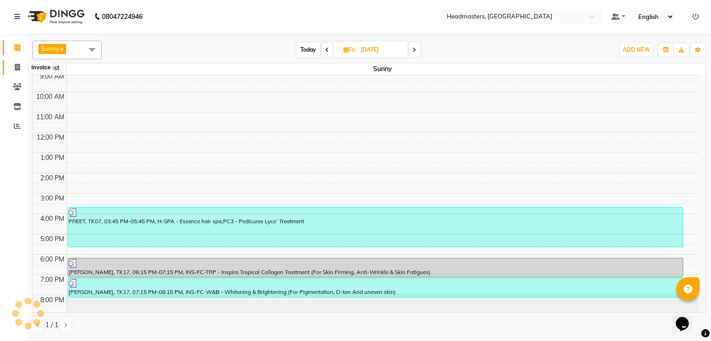
click at [15, 67] on icon at bounding box center [17, 67] width 5 height 7
select select "service"
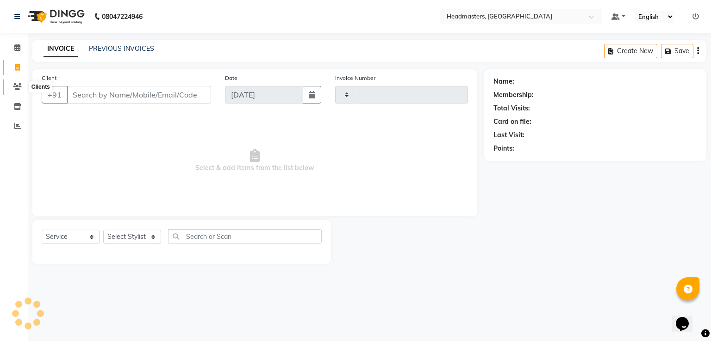
click at [23, 83] on span at bounding box center [17, 87] width 16 height 11
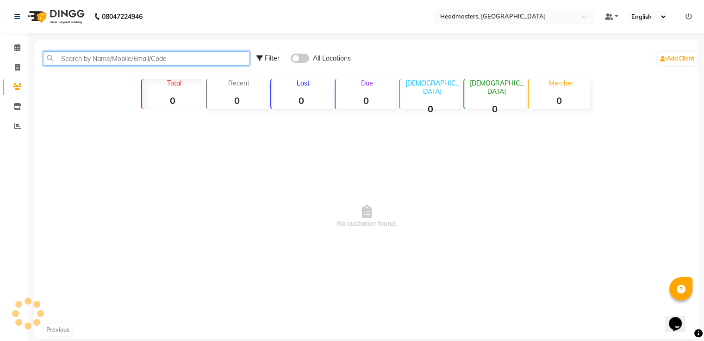
paste input "8284840477"
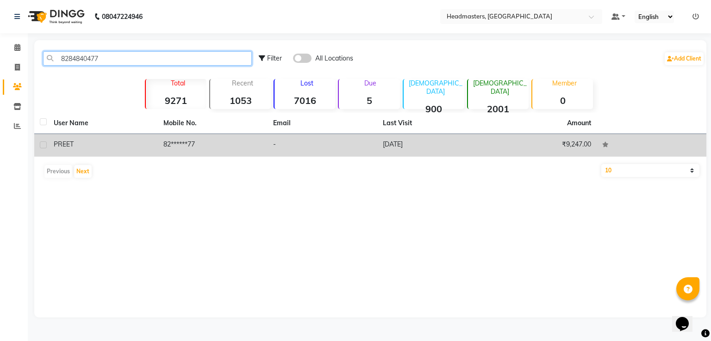
type input "8284840477"
click at [161, 137] on td "82******77" at bounding box center [213, 145] width 110 height 23
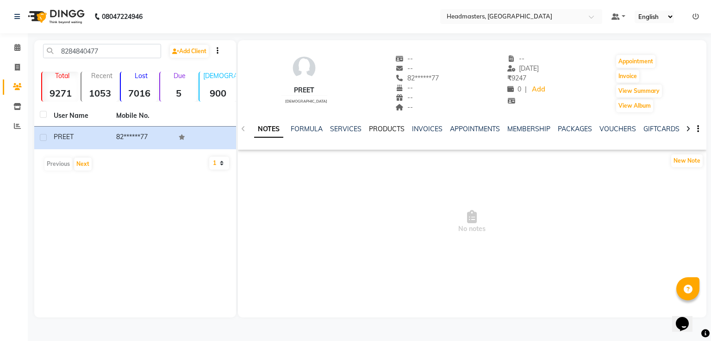
click at [371, 126] on link "PRODUCTS" at bounding box center [387, 129] width 36 height 8
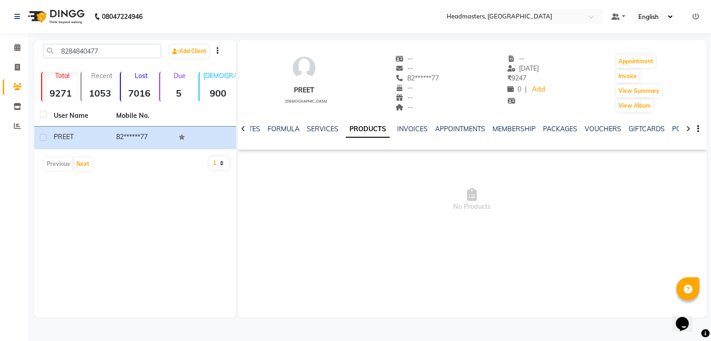
click at [320, 134] on div "NOTES FORMULA SERVICES PRODUCTS INVOICES APPOINTMENTS MEMBERSHIP PACKAGES VOUCH…" at bounding box center [461, 132] width 414 height 17
click at [324, 129] on link "SERVICES" at bounding box center [322, 129] width 31 height 8
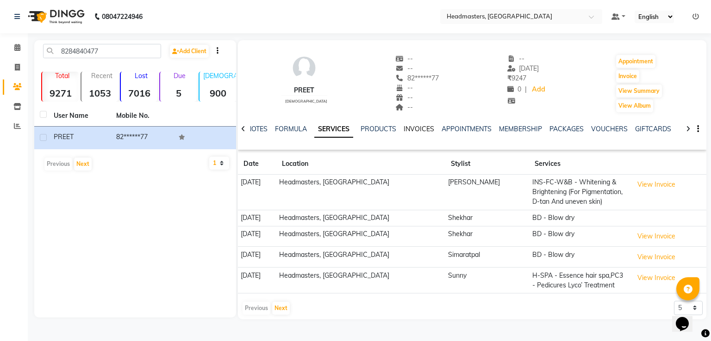
click at [415, 130] on link "INVOICES" at bounding box center [418, 129] width 31 height 8
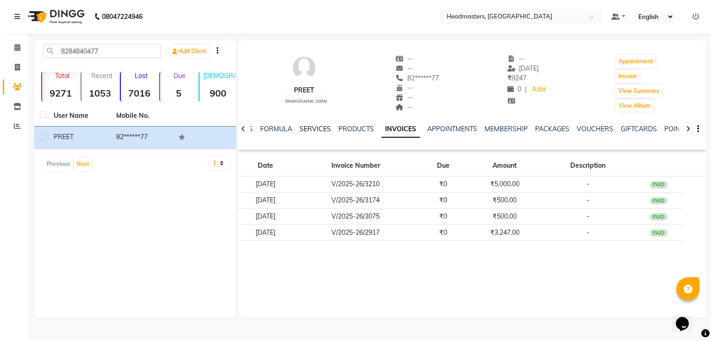
click at [315, 129] on link "SERVICES" at bounding box center [314, 129] width 31 height 8
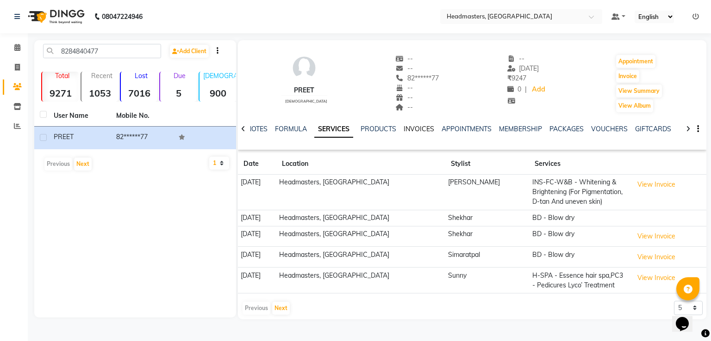
click at [418, 130] on link "INVOICES" at bounding box center [418, 129] width 31 height 8
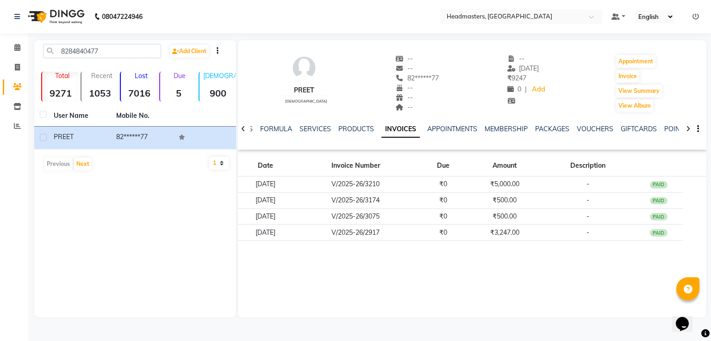
click at [354, 134] on div "PRODUCTS" at bounding box center [356, 129] width 36 height 10
click at [355, 130] on link "PRODUCTS" at bounding box center [356, 129] width 36 height 8
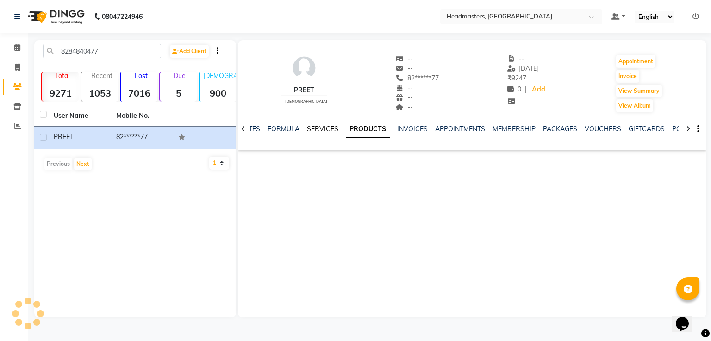
click at [316, 132] on link "SERVICES" at bounding box center [322, 129] width 31 height 8
click at [364, 130] on link "PRODUCTS" at bounding box center [378, 129] width 36 height 8
click at [621, 74] on button "Invoice" at bounding box center [627, 76] width 23 height 13
select select "service"
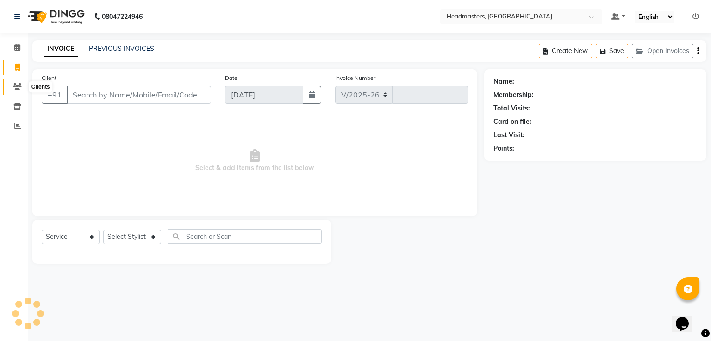
select select "7136"
type input "3290"
click at [16, 87] on icon at bounding box center [17, 86] width 9 height 7
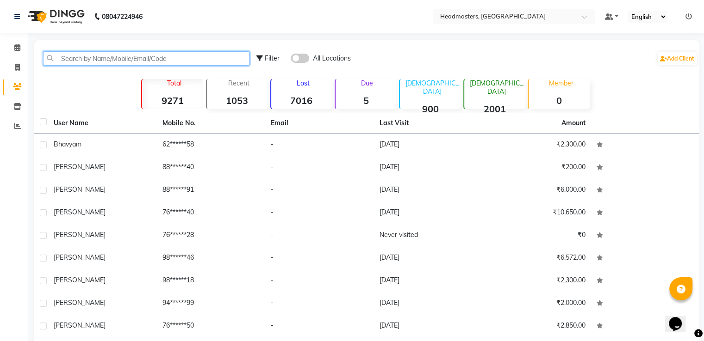
paste input "8284840477"
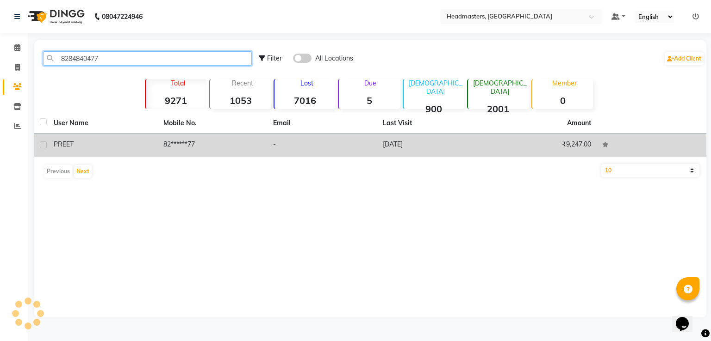
type input "8284840477"
click at [309, 143] on td "-" at bounding box center [322, 145] width 110 height 23
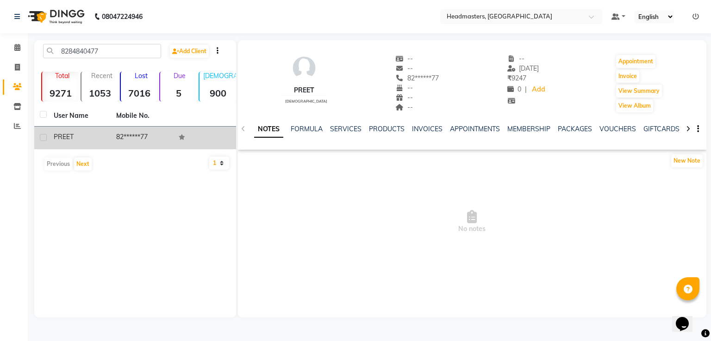
click at [417, 124] on div "NOTES FORMULA SERVICES PRODUCTS INVOICES APPOINTMENTS MEMBERSHIP PACKAGES VOUCH…" at bounding box center [472, 129] width 468 height 32
click at [426, 130] on link "INVOICES" at bounding box center [427, 129] width 31 height 8
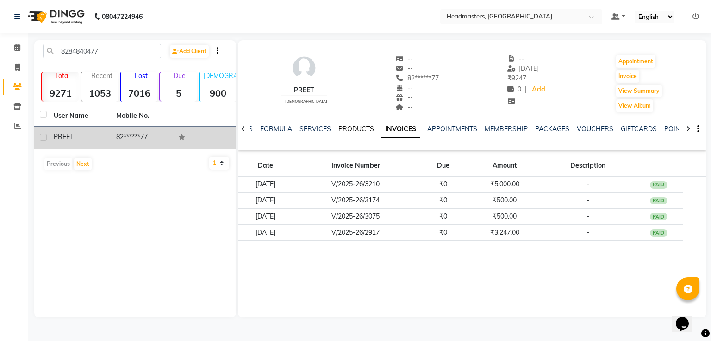
click at [341, 129] on link "PRODUCTS" at bounding box center [356, 129] width 36 height 8
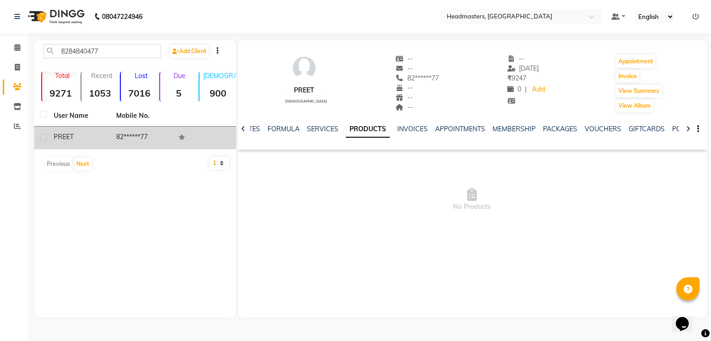
click at [390, 129] on ul "NOTES FORMULA SERVICES PRODUCTS INVOICES APPOINTMENTS MEMBERSHIP PACKAGES VOUCH…" at bounding box center [533, 129] width 588 height 10
click at [397, 129] on link "INVOICES" at bounding box center [412, 129] width 31 height 8
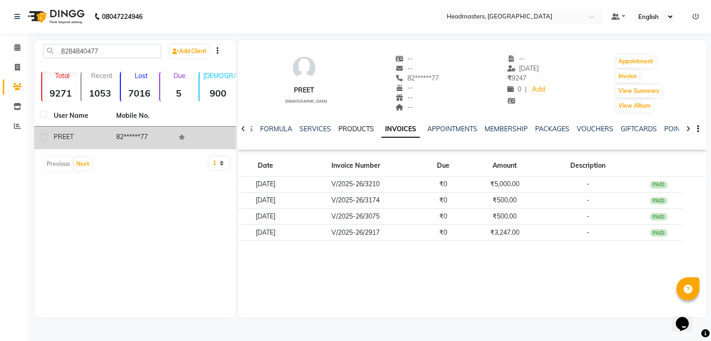
click at [338, 132] on link "PRODUCTS" at bounding box center [356, 129] width 36 height 8
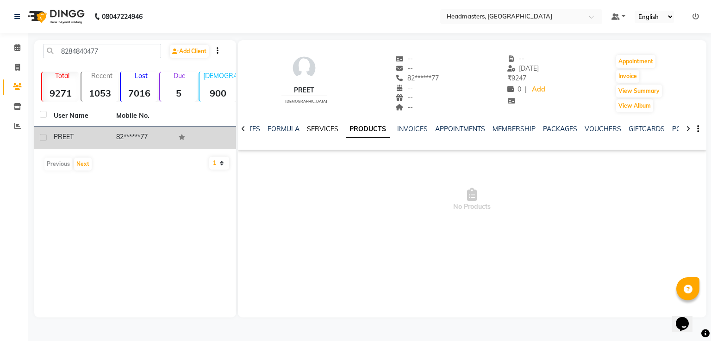
click at [317, 130] on link "SERVICES" at bounding box center [322, 129] width 31 height 8
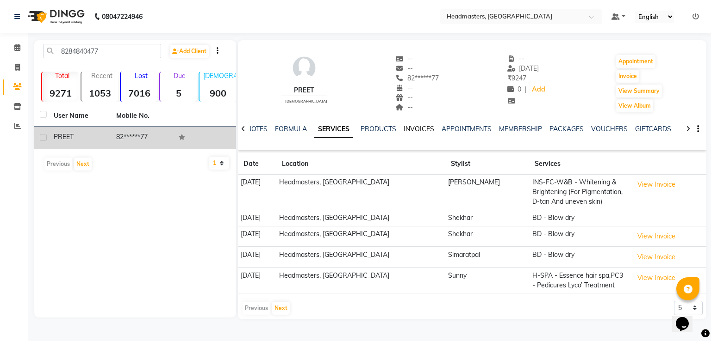
click at [415, 127] on link "INVOICES" at bounding box center [418, 129] width 31 height 8
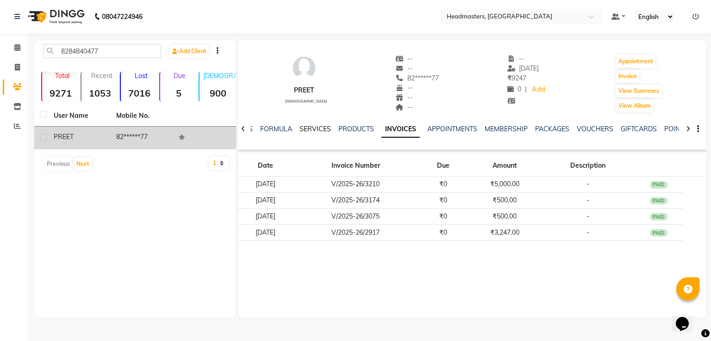
click at [321, 130] on link "SERVICES" at bounding box center [314, 129] width 31 height 8
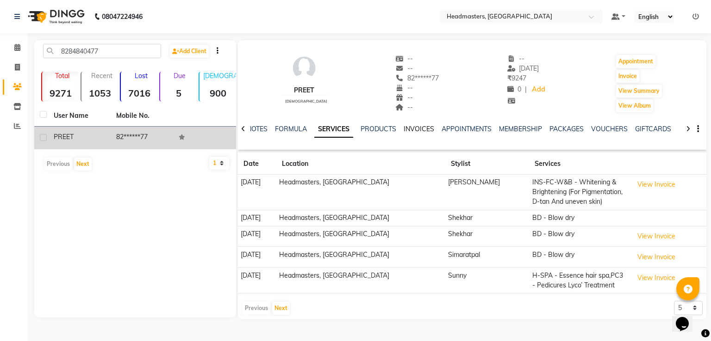
click at [411, 132] on link "INVOICES" at bounding box center [418, 129] width 31 height 8
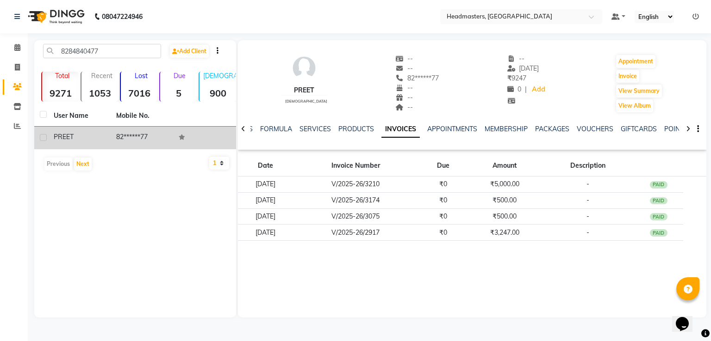
click at [384, 262] on div "PREET female -- -- 82******77 -- -- -- -- 29-08-2025 ₹ 9247 0 | Add Appointment…" at bounding box center [472, 179] width 468 height 278
click at [285, 130] on link "FORMULA" at bounding box center [276, 129] width 32 height 8
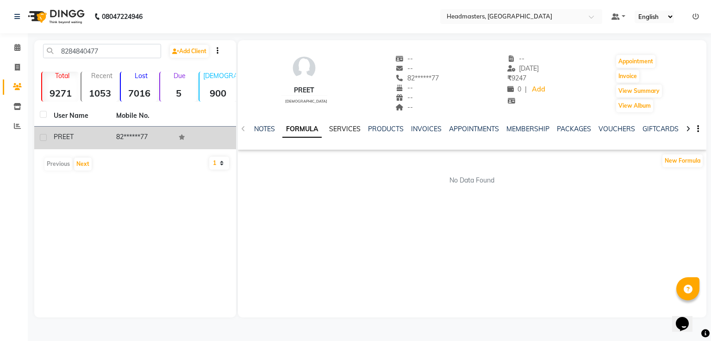
click at [342, 131] on link "SERVICES" at bounding box center [344, 129] width 31 height 8
click at [252, 128] on link "NOTES" at bounding box center [257, 129] width 21 height 8
click at [392, 128] on link "PRODUCTS" at bounding box center [394, 129] width 36 height 8
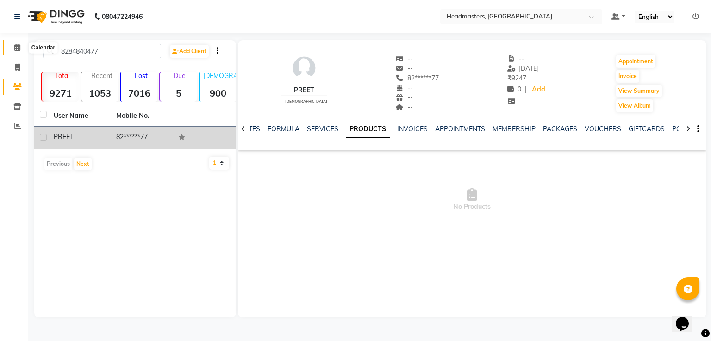
click at [16, 45] on icon at bounding box center [17, 47] width 6 height 7
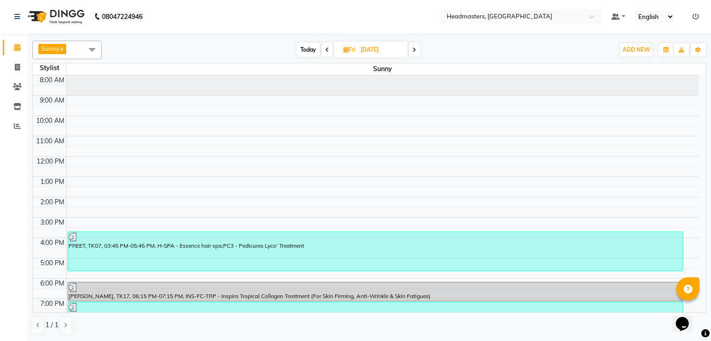
scroll to position [24, 0]
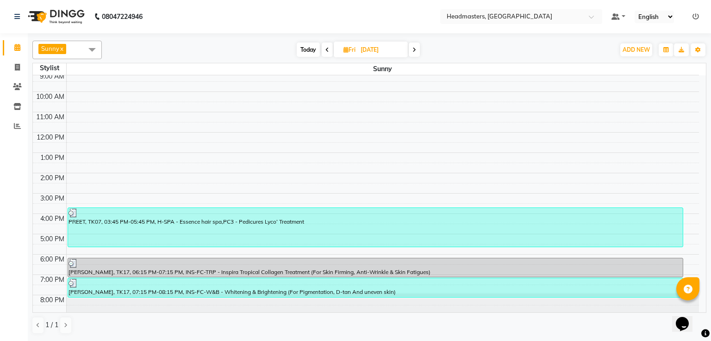
click at [328, 51] on icon at bounding box center [327, 50] width 4 height 6
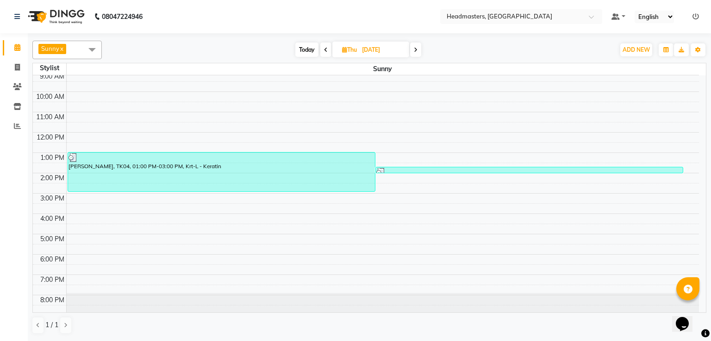
click at [328, 51] on span at bounding box center [325, 50] width 11 height 14
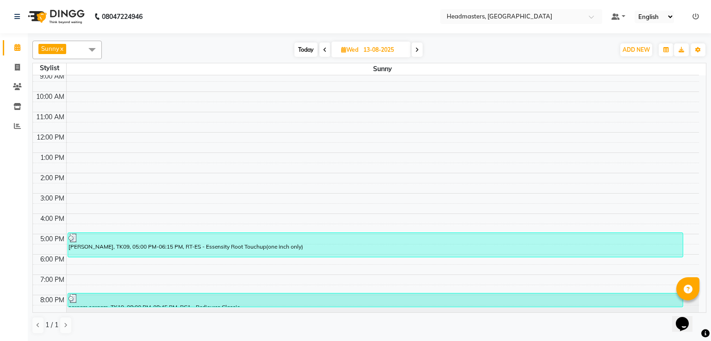
click at [323, 45] on span at bounding box center [324, 50] width 11 height 14
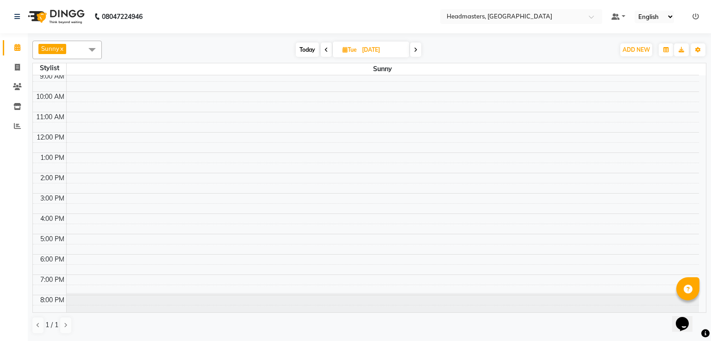
click at [327, 49] on span at bounding box center [326, 50] width 11 height 14
type input "11-08-2025"
click at [74, 50] on span "Sunny x" at bounding box center [66, 50] width 69 height 19
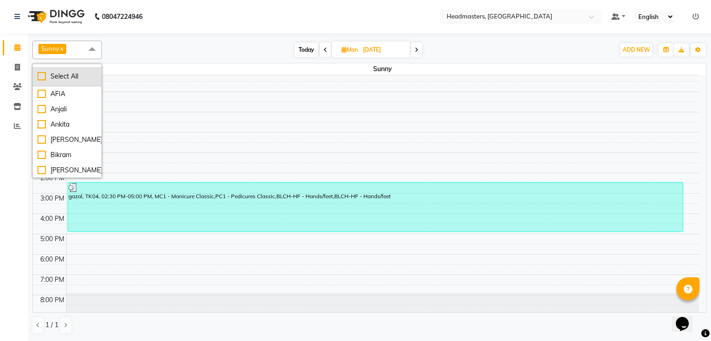
click at [67, 78] on div "Select All" at bounding box center [66, 77] width 59 height 10
checkbox input "true"
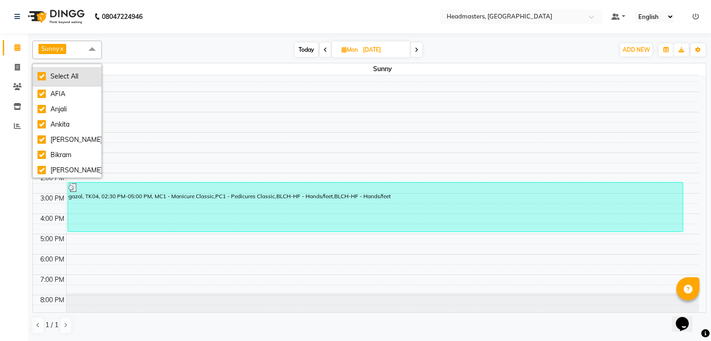
checkbox input "true"
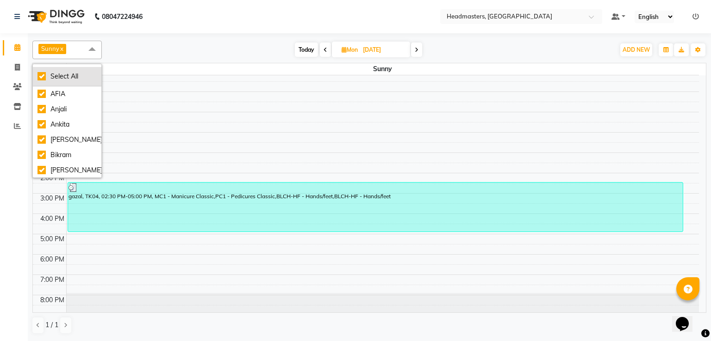
checkbox input "true"
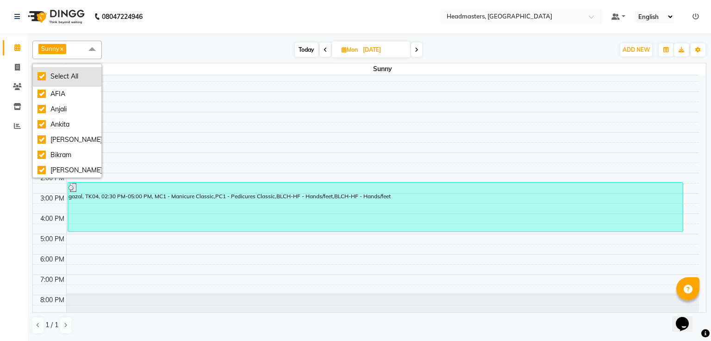
checkbox input "true"
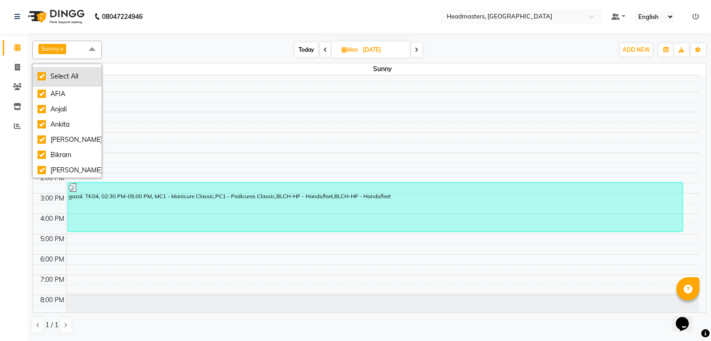
checkbox input "true"
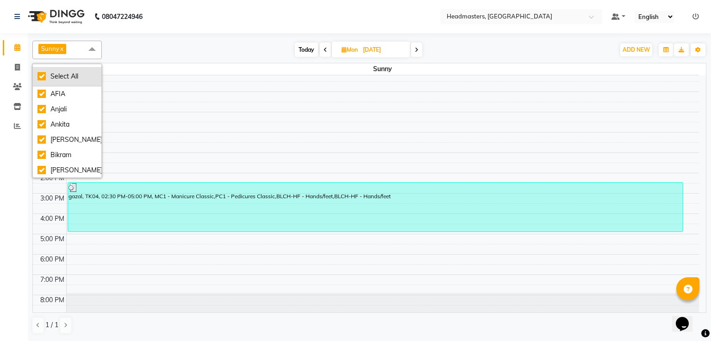
checkbox input "true"
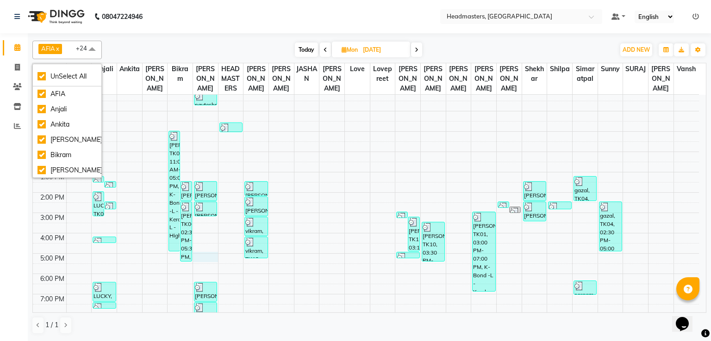
click at [213, 256] on div "8:00 AM 9:00 AM 10:00 AM 11:00 AM 12:00 PM 1:00 PM 2:00 PM 3:00 PM 4:00 PM 5:00…" at bounding box center [366, 203] width 666 height 264
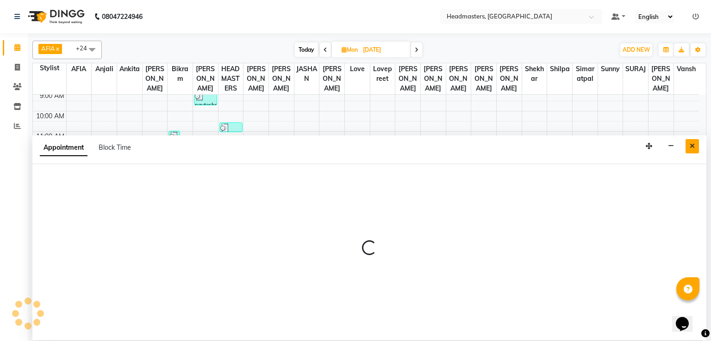
click at [694, 146] on icon "Close" at bounding box center [691, 146] width 5 height 6
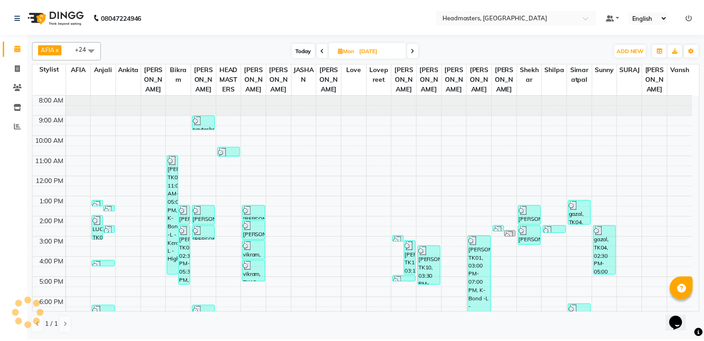
scroll to position [43, 0]
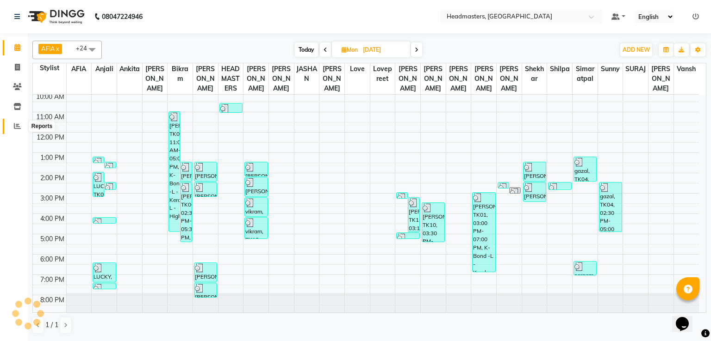
click at [19, 126] on icon at bounding box center [17, 126] width 7 height 7
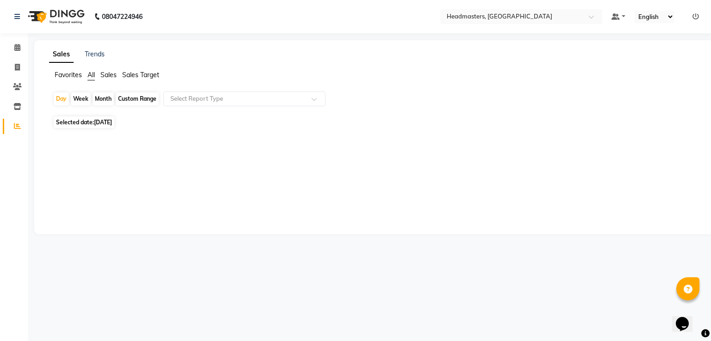
click at [102, 99] on div "Month" at bounding box center [103, 99] width 21 height 13
select select "9"
select select "2025"
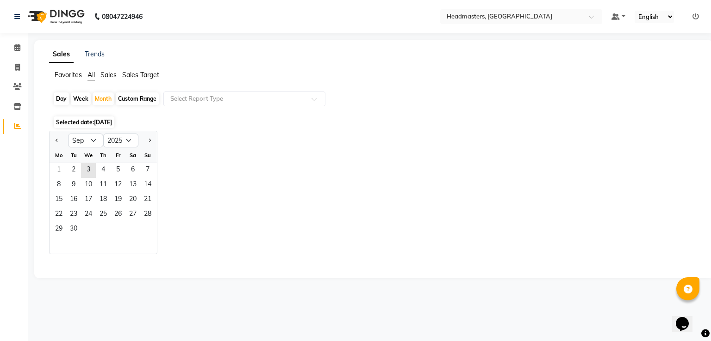
click at [65, 97] on div "Day" at bounding box center [61, 99] width 15 height 13
select select "9"
select select "2025"
click at [108, 102] on div "Month" at bounding box center [103, 99] width 21 height 13
select select "9"
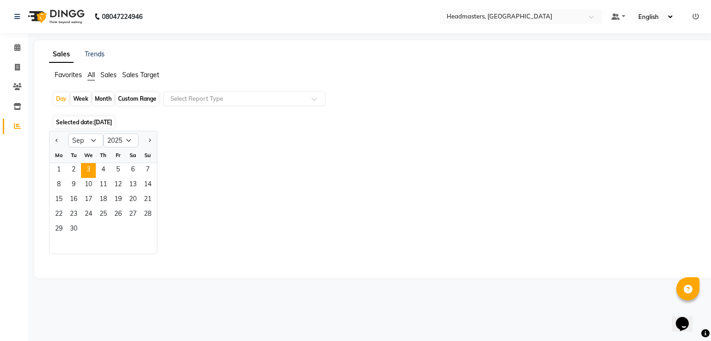
select select "2025"
click at [93, 138] on select "Jan Feb Mar Apr May Jun [DATE] Aug Sep Oct Nov Dec" at bounding box center [85, 141] width 35 height 14
select select "6"
click at [68, 134] on select "Jan Feb Mar Apr May Jun [DATE] Aug Sep Oct Nov Dec" at bounding box center [85, 141] width 35 height 14
click at [144, 167] on span "1" at bounding box center [147, 170] width 15 height 15
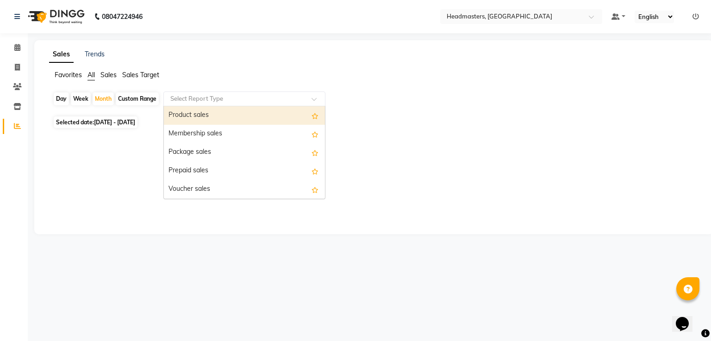
click at [256, 101] on input "text" at bounding box center [234, 98] width 133 height 9
click at [235, 122] on div "Product sales" at bounding box center [244, 115] width 161 height 19
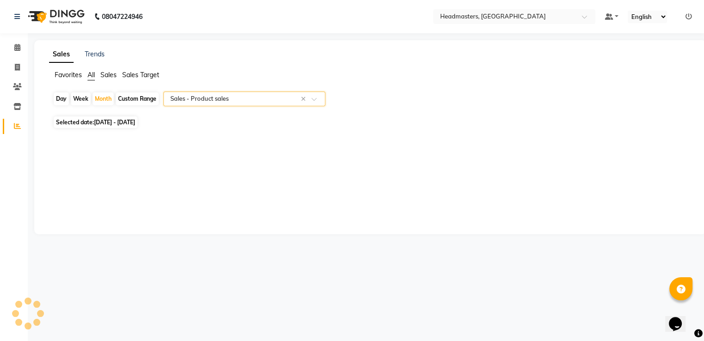
select select "csv"
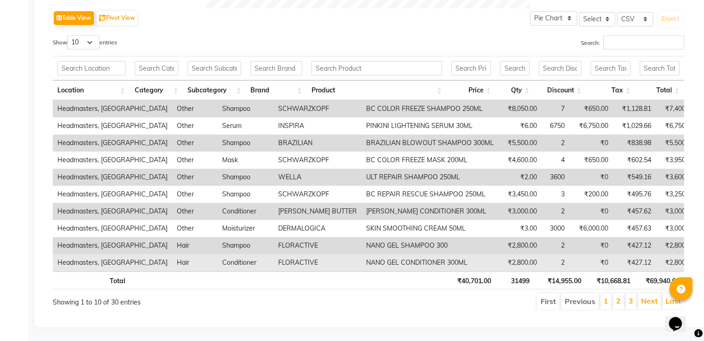
scroll to position [0, 7]
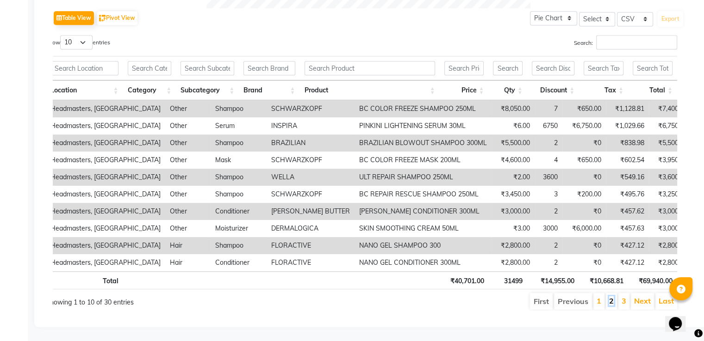
click at [613, 297] on link "2" at bounding box center [611, 301] width 5 height 9
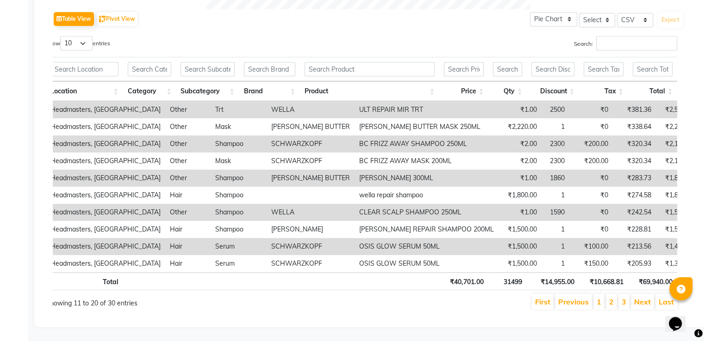
scroll to position [470, 0]
click at [613, 297] on link "2" at bounding box center [611, 301] width 5 height 9
click at [623, 297] on link "3" at bounding box center [623, 301] width 5 height 9
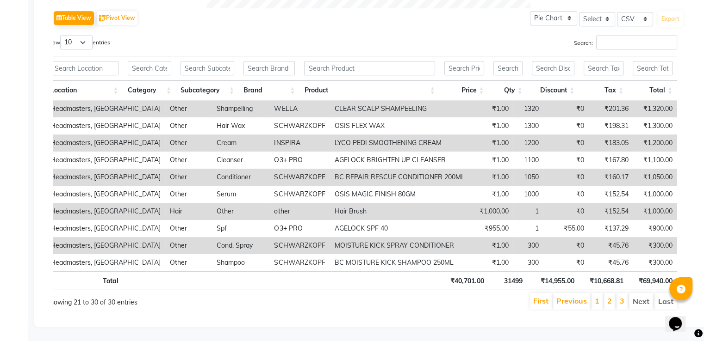
click at [635, 296] on li "Next" at bounding box center [641, 301] width 24 height 17
click at [645, 301] on li "Next" at bounding box center [641, 301] width 24 height 17
click at [645, 297] on li "Next" at bounding box center [641, 301] width 24 height 17
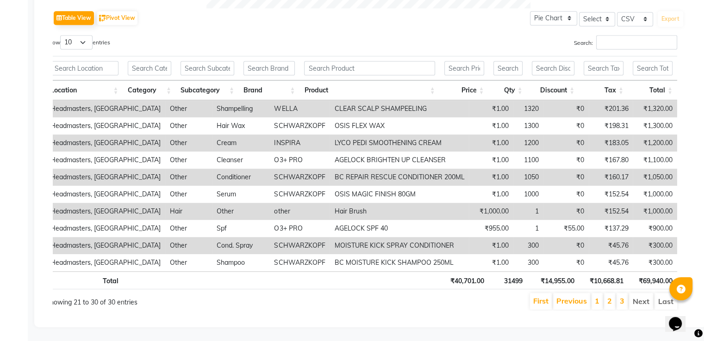
click at [645, 297] on li "Next" at bounding box center [641, 301] width 24 height 17
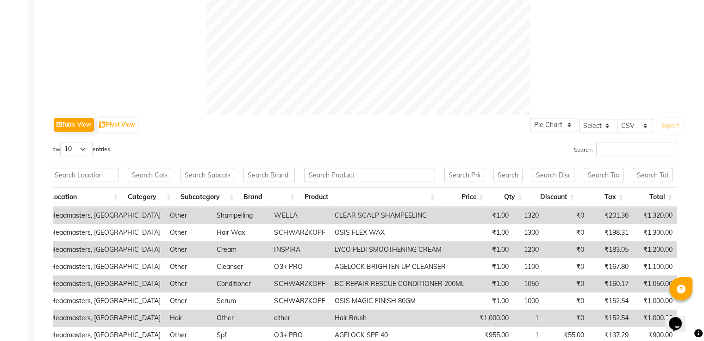
scroll to position [471, 0]
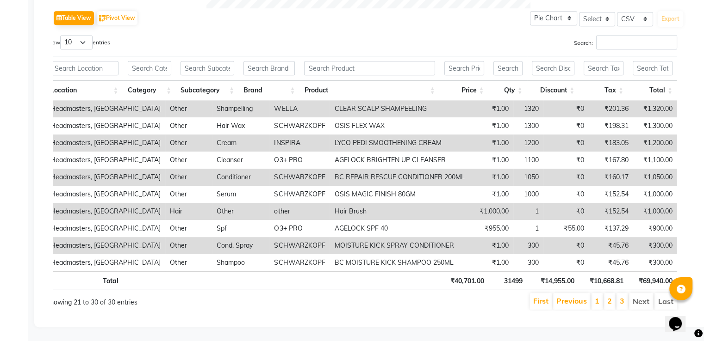
click at [596, 296] on li "1" at bounding box center [596, 301] width 11 height 17
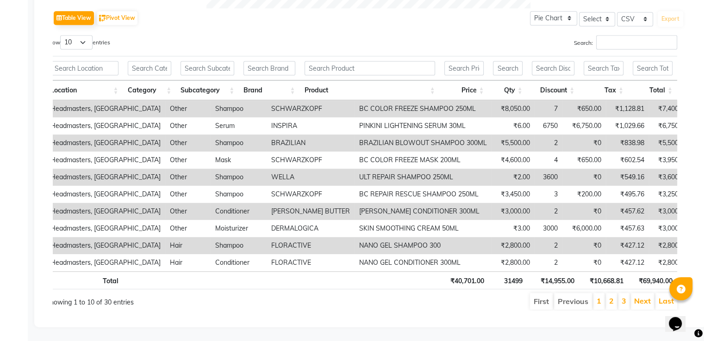
click at [570, 294] on li "Previous" at bounding box center [573, 301] width 38 height 17
click at [601, 297] on link "1" at bounding box center [598, 301] width 5 height 9
click at [607, 293] on li "2" at bounding box center [611, 301] width 11 height 17
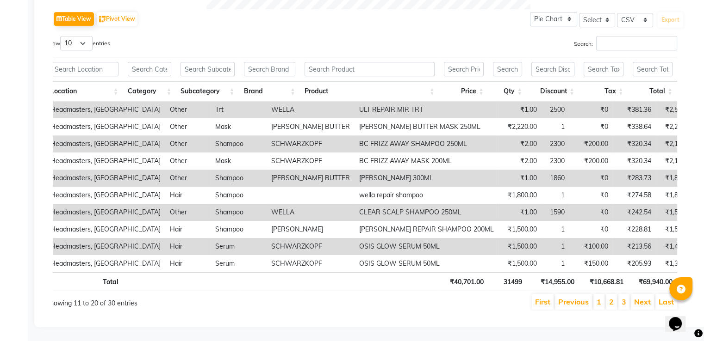
scroll to position [470, 0]
click at [625, 297] on link "3" at bounding box center [623, 301] width 5 height 9
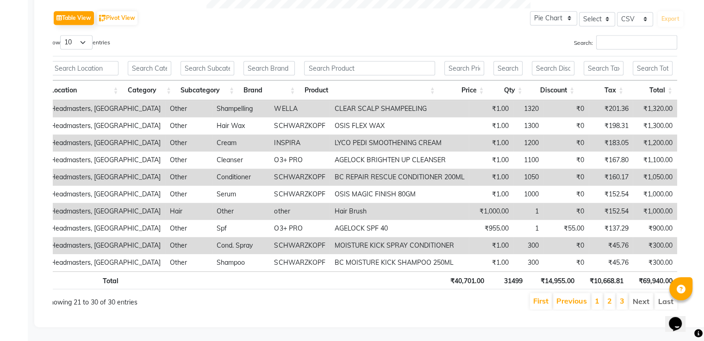
click at [636, 297] on li "Next" at bounding box center [641, 301] width 24 height 17
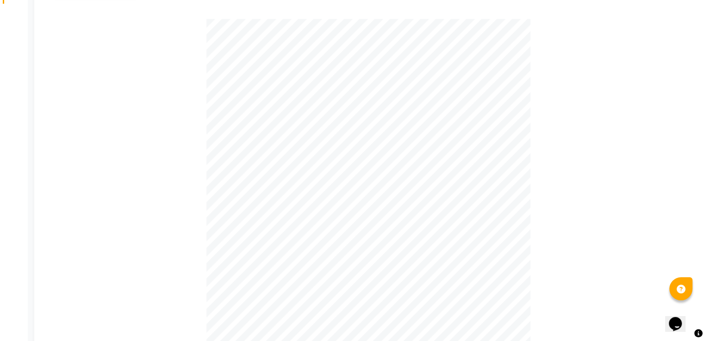
scroll to position [0, 0]
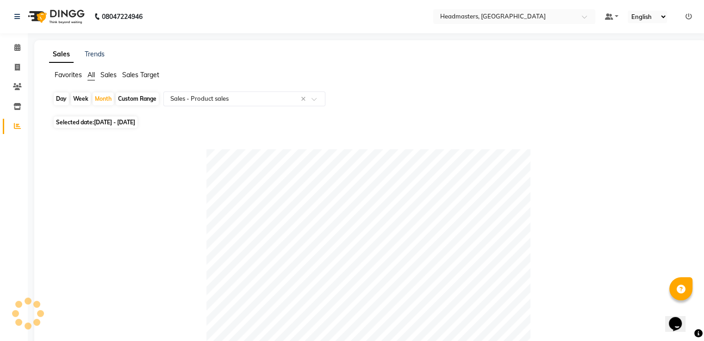
click at [80, 100] on div "Week" at bounding box center [81, 99] width 20 height 13
select select "6"
select select "2025"
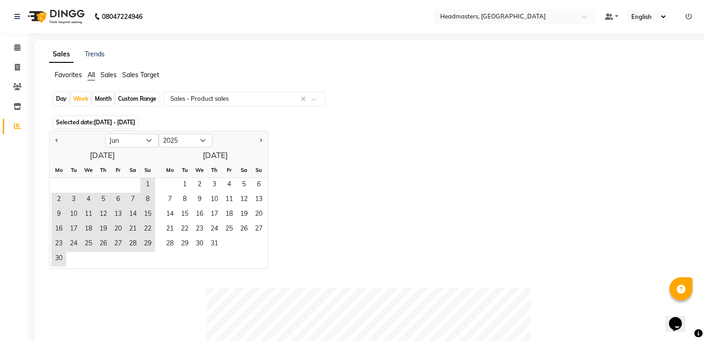
click at [63, 100] on div "Day" at bounding box center [61, 99] width 15 height 13
select select "6"
select select "2025"
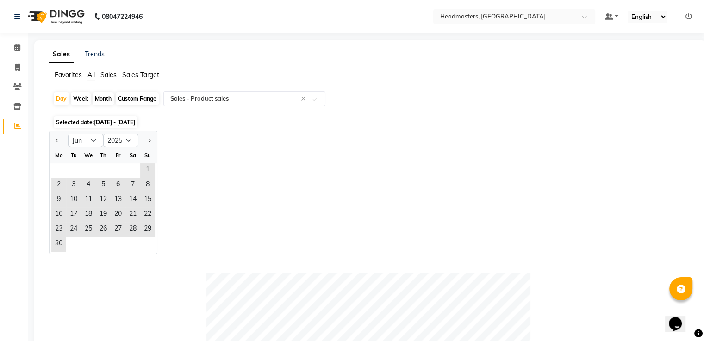
click at [187, 147] on div "Jan Feb Mar Apr May Jun Jul Aug Sep Oct Nov Dec 2015 2016 2017 2018 2019 2020 2…" at bounding box center [370, 193] width 642 height 124
click at [205, 187] on div "Jan Feb Mar Apr May Jun Jul Aug Sep Oct Nov Dec 2015 2016 2017 2018 2019 2020 2…" at bounding box center [370, 193] width 642 height 124
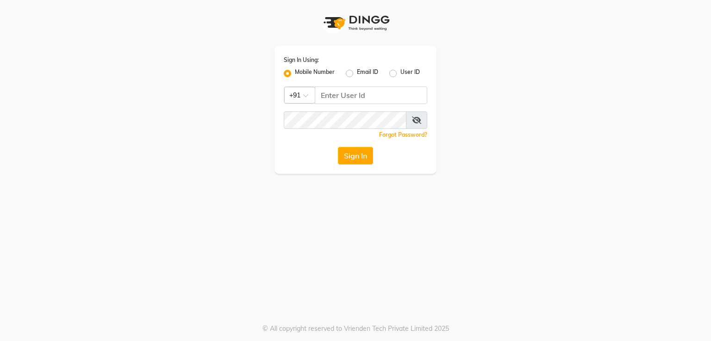
click at [404, 98] on input "Username" at bounding box center [371, 96] width 112 height 18
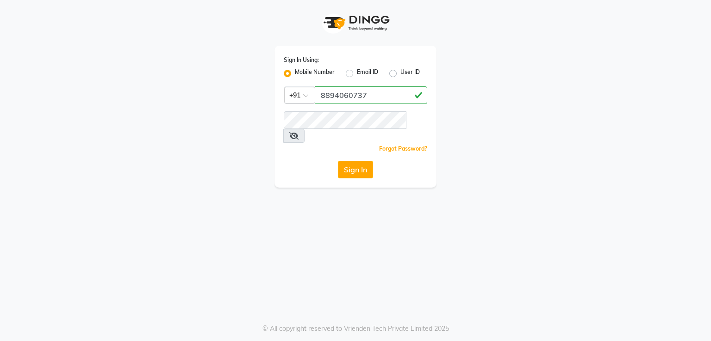
type input "8894060737"
click at [344, 161] on button "Sign In" at bounding box center [355, 170] width 35 height 18
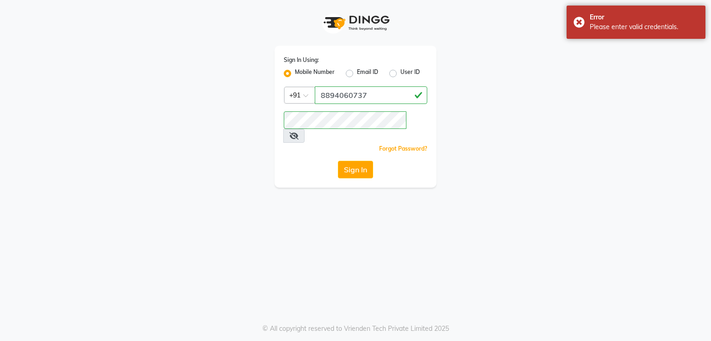
click at [298, 132] on icon at bounding box center [293, 135] width 9 height 7
click at [354, 161] on button "Sign In" at bounding box center [355, 170] width 35 height 18
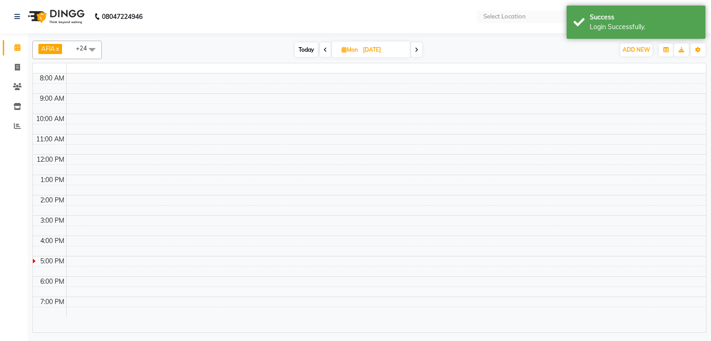
select select "en"
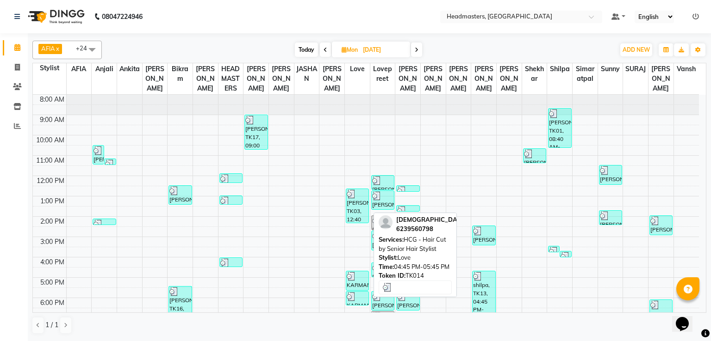
scroll to position [43, 0]
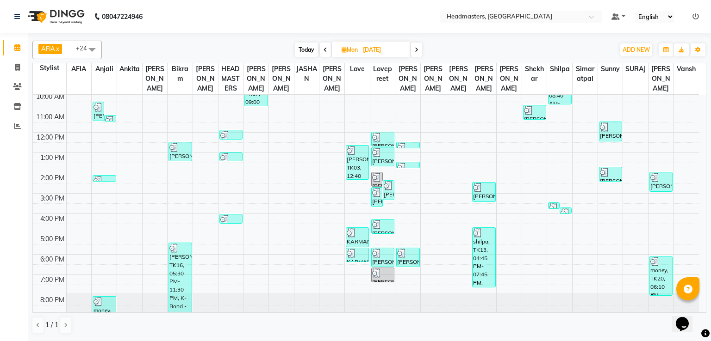
click at [417, 51] on icon at bounding box center [417, 50] width 4 height 6
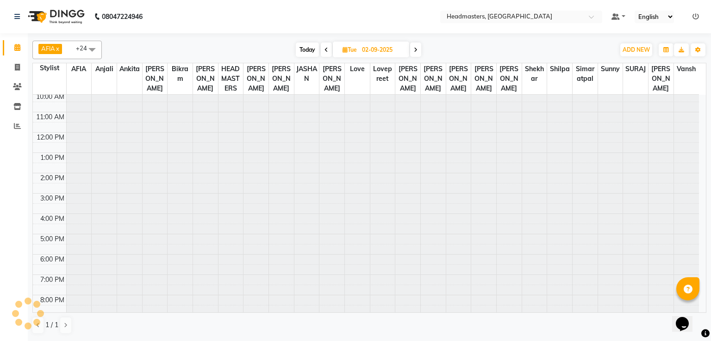
scroll to position [0, 0]
click at [417, 51] on span at bounding box center [415, 50] width 11 height 14
type input "[DATE]"
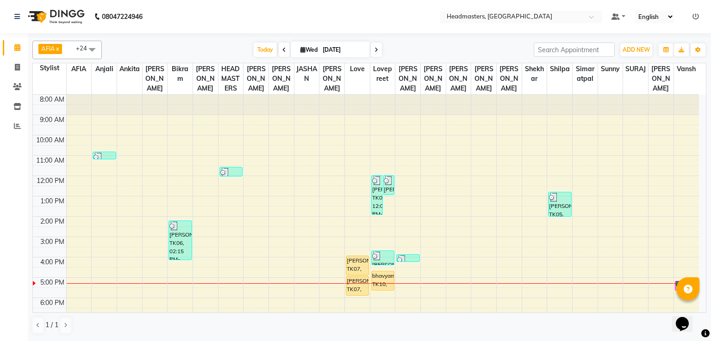
scroll to position [43, 0]
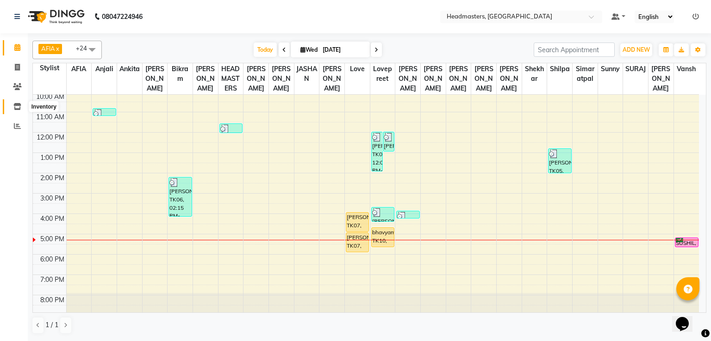
click at [17, 104] on icon at bounding box center [17, 106] width 8 height 7
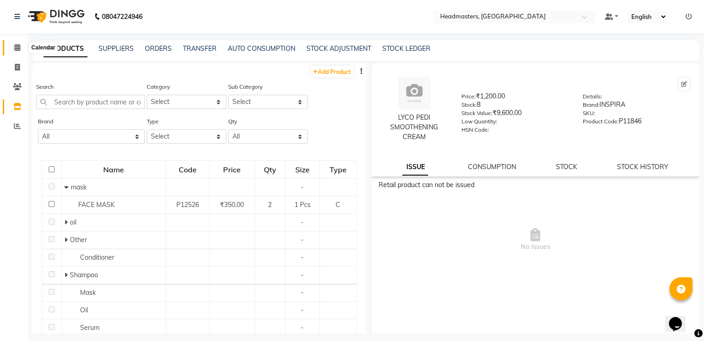
click at [15, 43] on span at bounding box center [17, 48] width 16 height 11
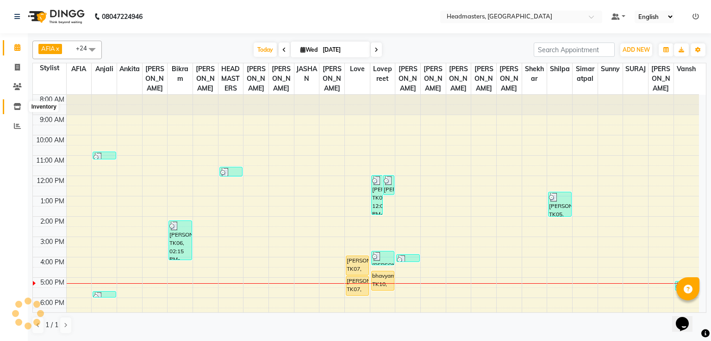
click at [13, 106] on icon at bounding box center [17, 106] width 8 height 7
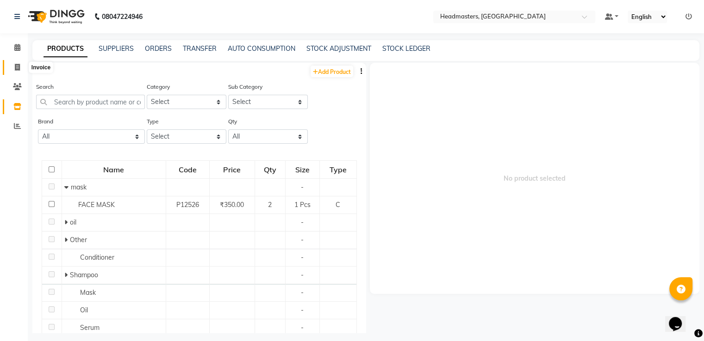
click at [12, 65] on span at bounding box center [17, 67] width 16 height 11
select select "service"
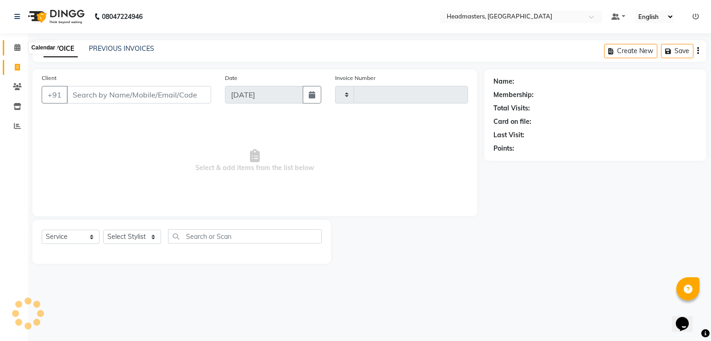
type input "3291"
select select "7136"
click at [19, 46] on icon at bounding box center [17, 47] width 6 height 7
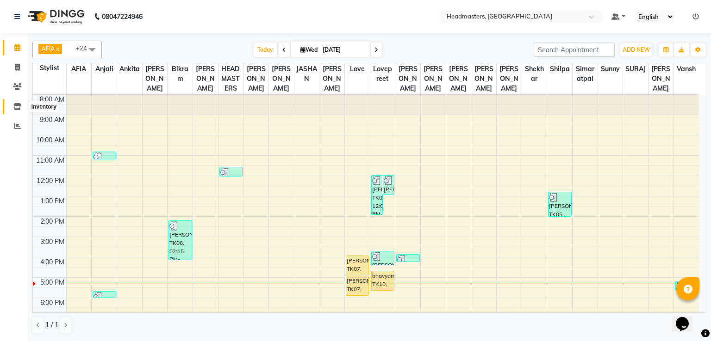
click at [17, 110] on icon at bounding box center [17, 106] width 8 height 7
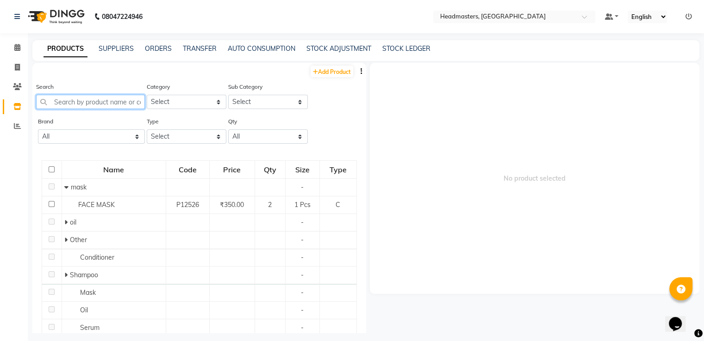
click at [78, 107] on input "text" at bounding box center [90, 102] width 109 height 14
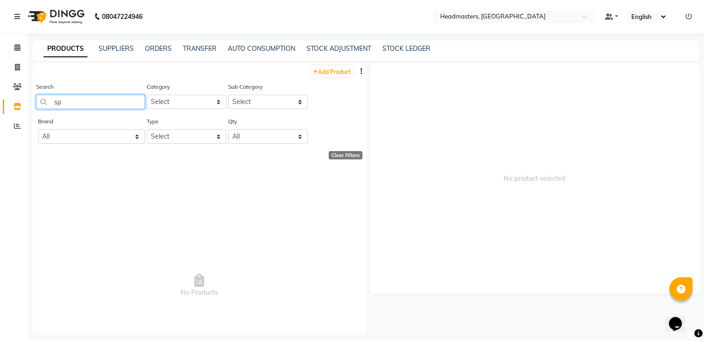
type input "s"
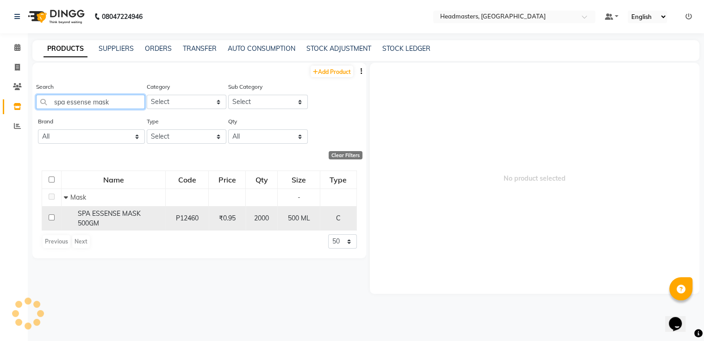
type input "spa essense mask"
click at [139, 223] on div "SPA ESSENSE MASK 500GM" at bounding box center [113, 218] width 99 height 19
select select
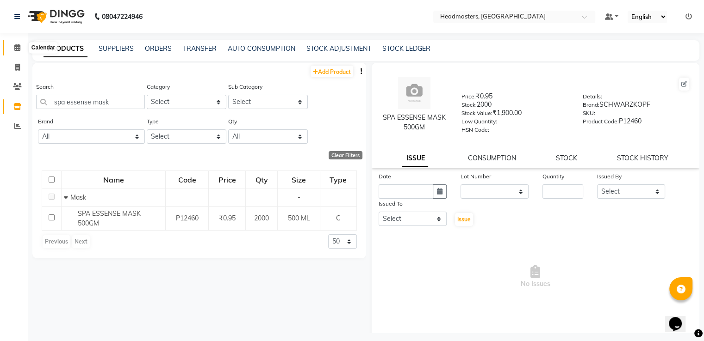
click at [16, 45] on icon at bounding box center [17, 47] width 6 height 7
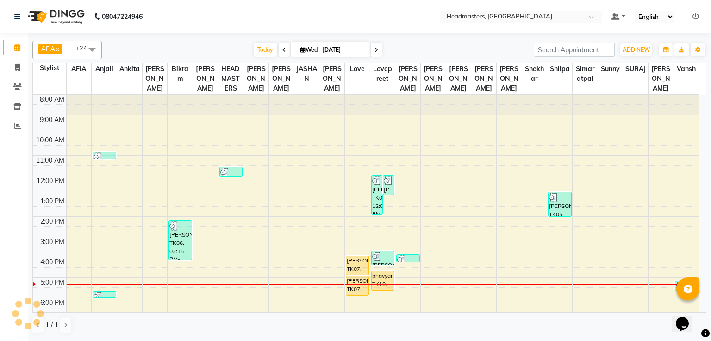
click at [279, 54] on span at bounding box center [283, 50] width 11 height 14
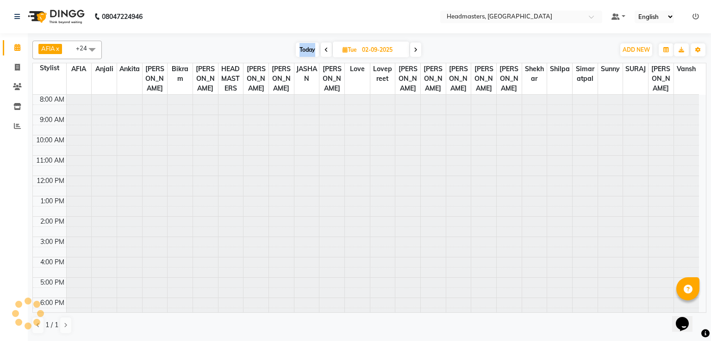
click at [279, 54] on div "[DATE] [DATE]" at bounding box center [357, 50] width 503 height 14
click at [327, 49] on icon at bounding box center [326, 50] width 4 height 6
click at [327, 49] on span at bounding box center [326, 50] width 11 height 14
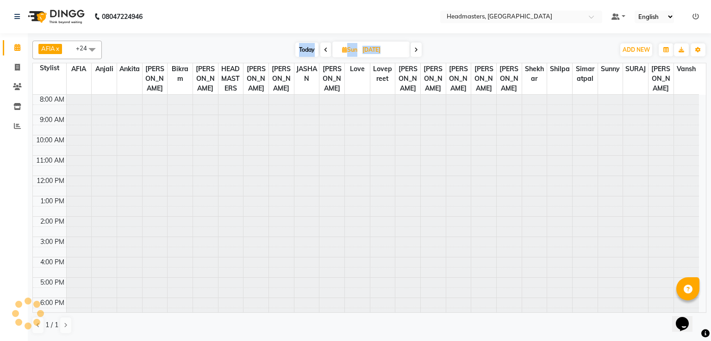
click at [327, 49] on span at bounding box center [325, 50] width 11 height 14
click at [327, 49] on icon at bounding box center [326, 50] width 4 height 6
click at [327, 49] on icon at bounding box center [327, 50] width 4 height 6
click at [327, 49] on span at bounding box center [325, 50] width 11 height 14
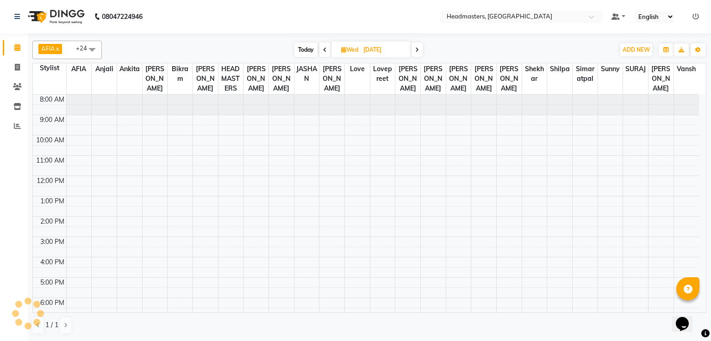
click at [327, 49] on span at bounding box center [324, 50] width 11 height 14
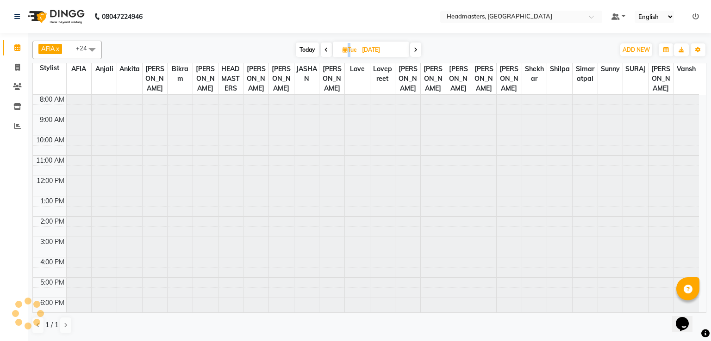
click at [327, 49] on icon at bounding box center [326, 50] width 4 height 6
click at [327, 49] on span at bounding box center [325, 50] width 11 height 14
type input "[DATE]"
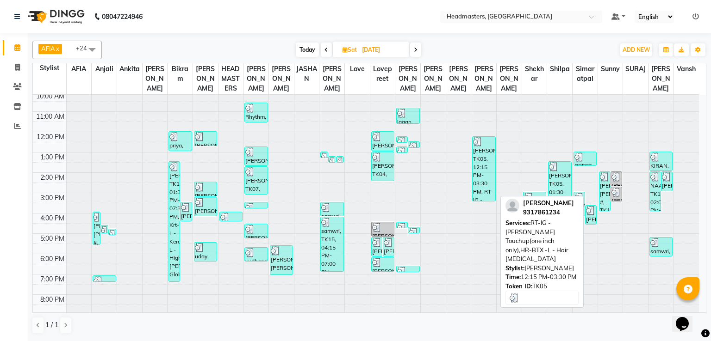
click at [479, 154] on div "[PERSON_NAME], TK05, 12:15 PM-03:30 PM, RT-IG - [PERSON_NAME] Touchup(one inch …" at bounding box center [483, 169] width 22 height 64
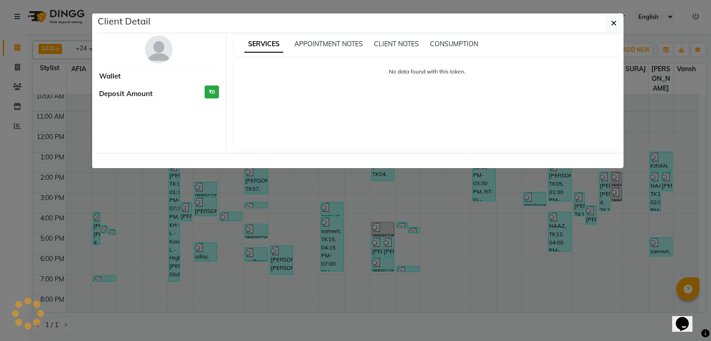
select select "3"
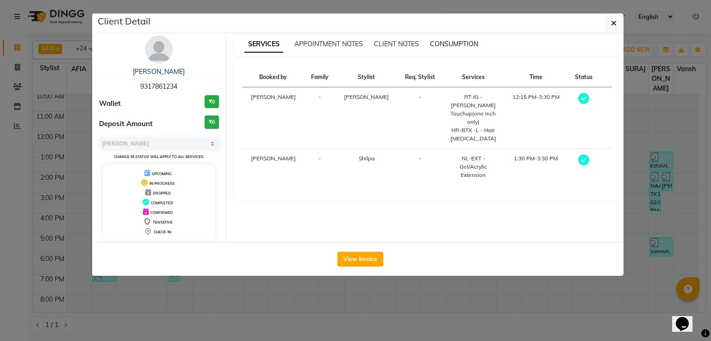
click at [473, 45] on span "CONSUMPTION" at bounding box center [454, 44] width 48 height 8
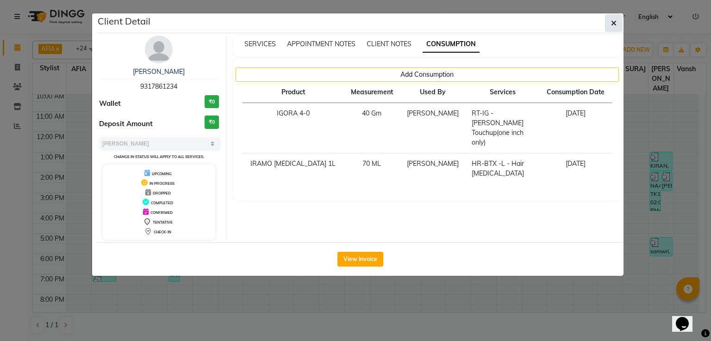
click at [615, 19] on span "button" at bounding box center [614, 23] width 6 height 9
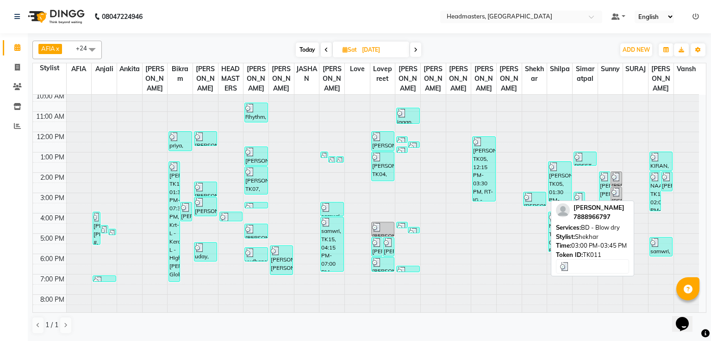
click at [532, 200] on div at bounding box center [534, 197] width 21 height 9
select select "3"
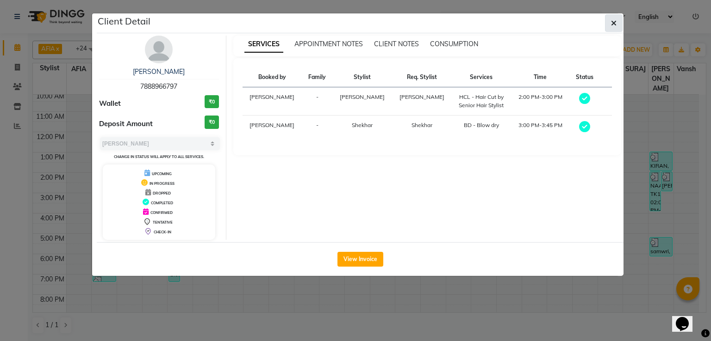
click at [613, 22] on icon "button" at bounding box center [614, 22] width 6 height 7
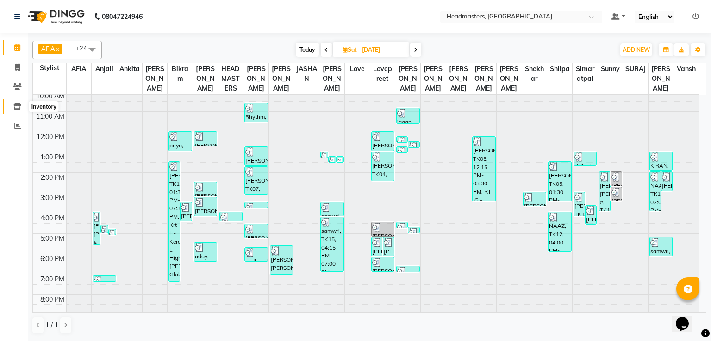
click at [12, 106] on span at bounding box center [17, 107] width 16 height 11
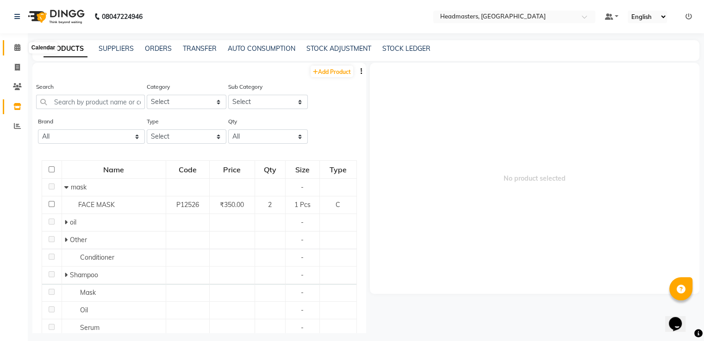
click at [19, 50] on icon at bounding box center [17, 47] width 6 height 7
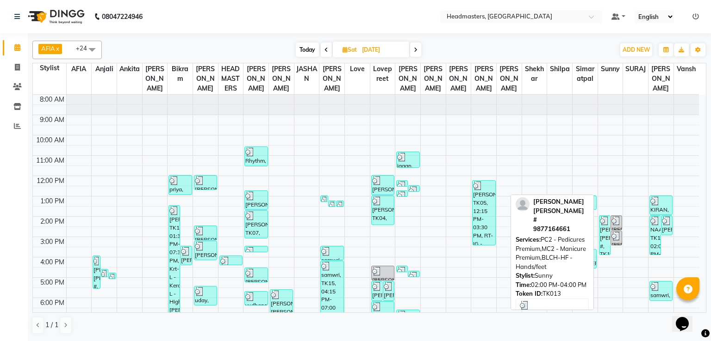
click at [607, 241] on div "[PERSON_NAME] [PERSON_NAME] #, TK13, 02:00 PM-04:00 PM, PC2 - Pedicures Premium…" at bounding box center [604, 235] width 11 height 39
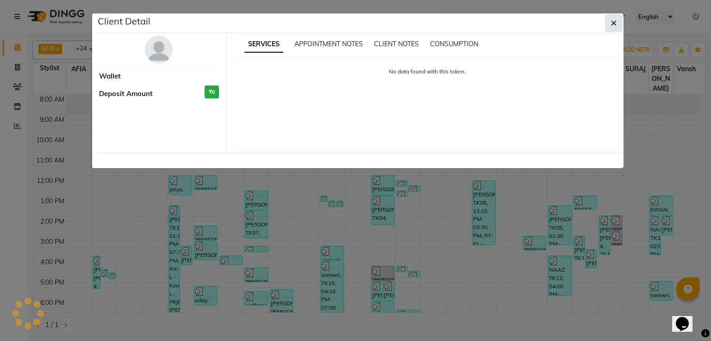
click at [613, 25] on icon "button" at bounding box center [614, 22] width 6 height 7
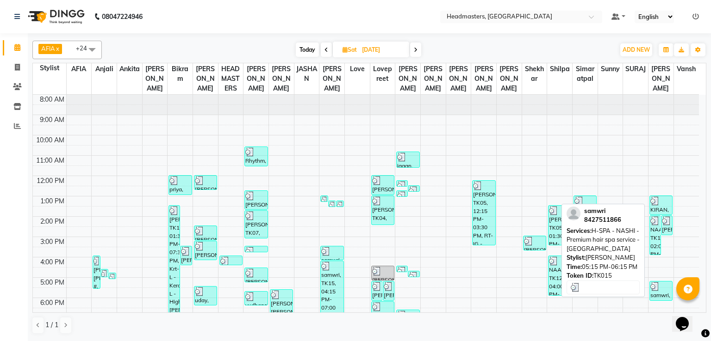
scroll to position [43, 0]
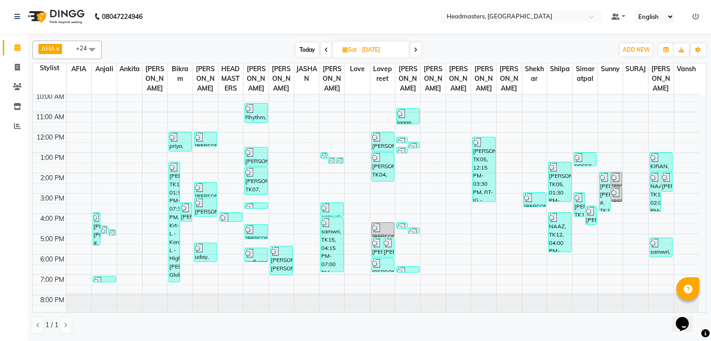
click at [415, 49] on icon at bounding box center [416, 50] width 4 height 6
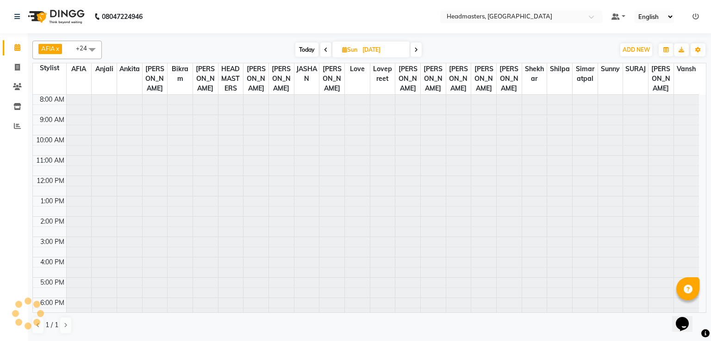
scroll to position [44, 0]
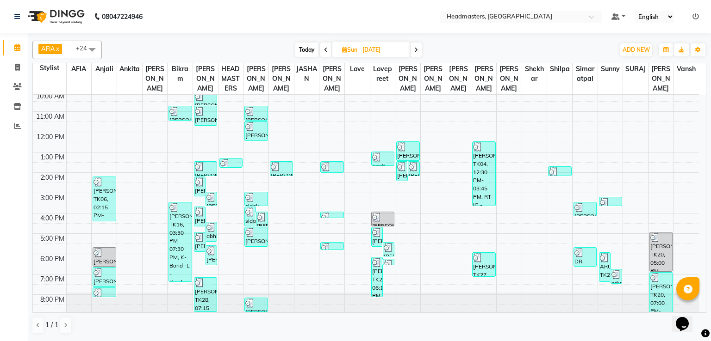
click at [326, 49] on icon at bounding box center [326, 50] width 4 height 6
type input "[DATE]"
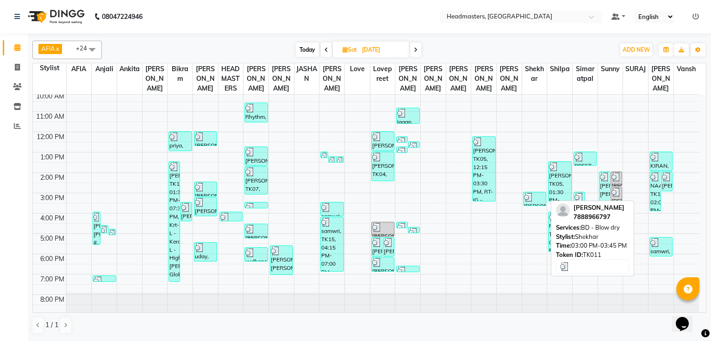
click at [524, 200] on img at bounding box center [528, 197] width 9 height 9
select select "3"
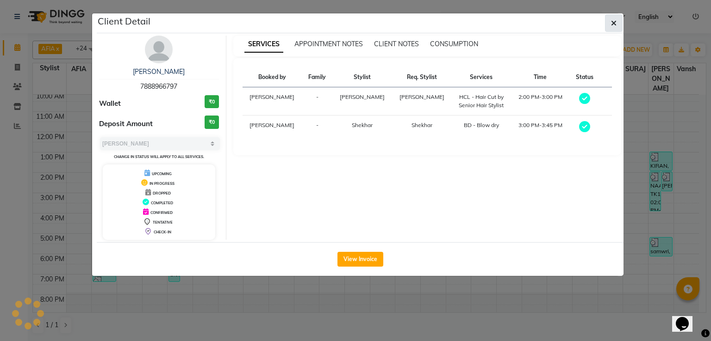
click at [617, 27] on button "button" at bounding box center [614, 23] width 18 height 18
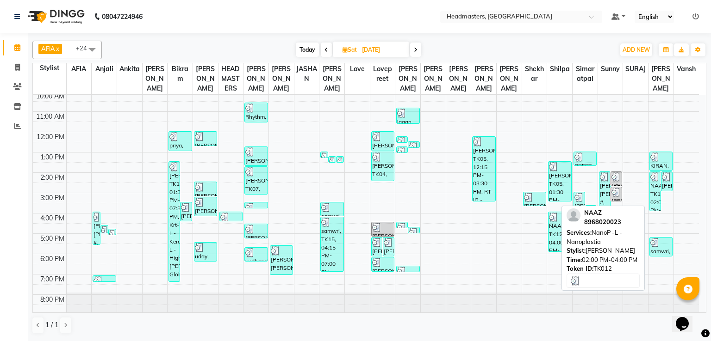
click at [653, 188] on div "NAAZ, TK12, 02:00 PM-04:00 PM, NanoP -L - Nanoplastia" at bounding box center [655, 191] width 11 height 39
select select "3"
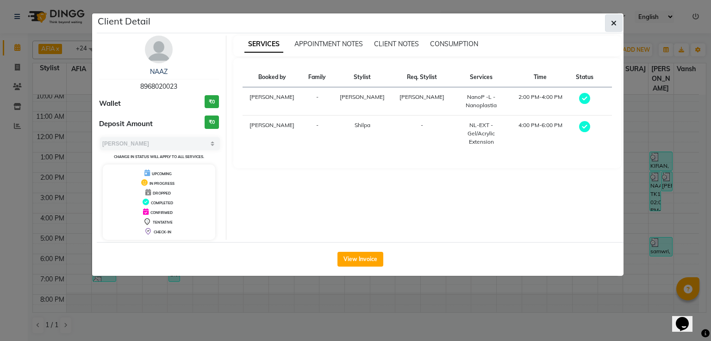
click at [612, 21] on icon "button" at bounding box center [614, 22] width 6 height 7
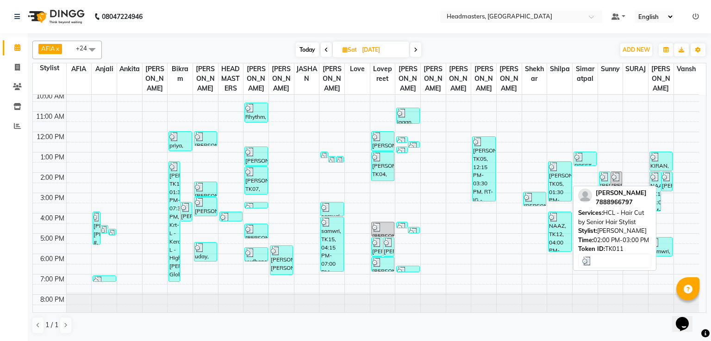
click at [666, 182] on div "[PERSON_NAME], TK11, 02:00 PM-03:00 PM, HCL - Hair Cut by Senior Hair Stylist" at bounding box center [666, 181] width 11 height 19
select select "3"
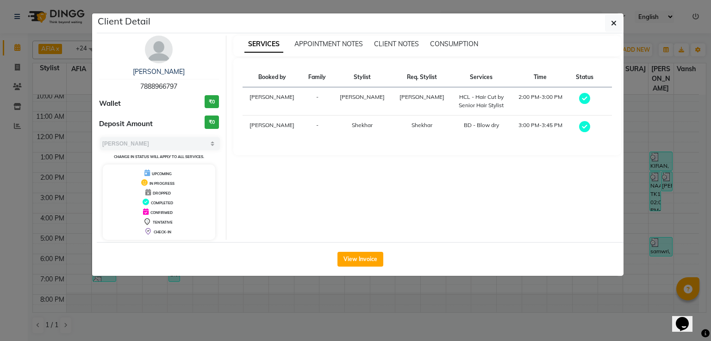
click at [474, 49] on div "SERVICES APPOINTMENT NOTES CLIENT NOTES CONSUMPTION" at bounding box center [427, 46] width 388 height 21
click at [606, 28] on button "button" at bounding box center [614, 23] width 18 height 18
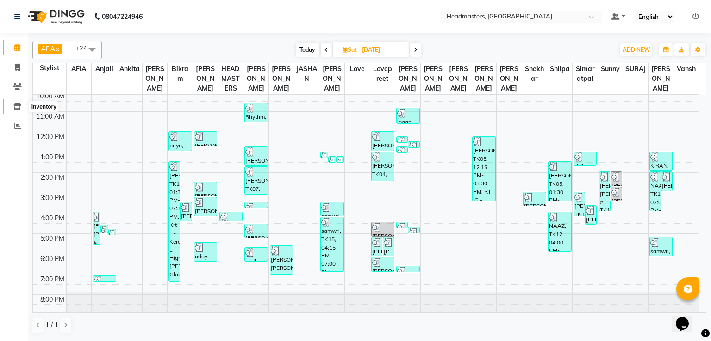
click at [17, 105] on icon at bounding box center [17, 106] width 8 height 7
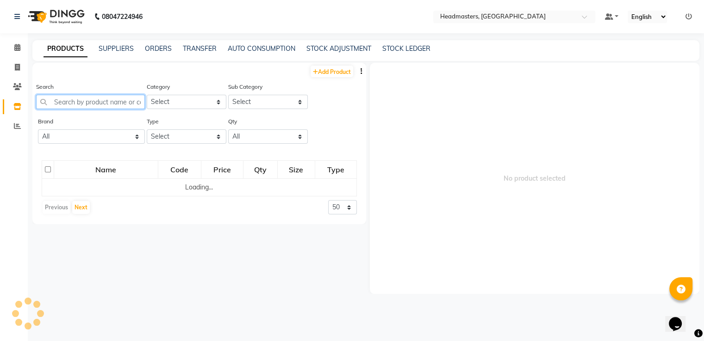
click at [60, 106] on input "text" at bounding box center [90, 102] width 109 height 14
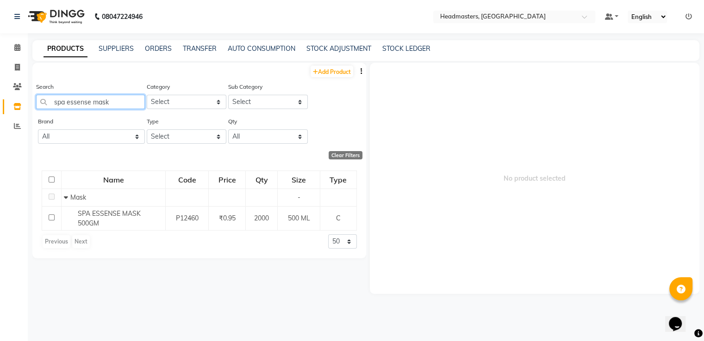
type input "spa essense mask"
click at [81, 209] on td "SPA ESSENSE MASK 500GM" at bounding box center [114, 218] width 104 height 25
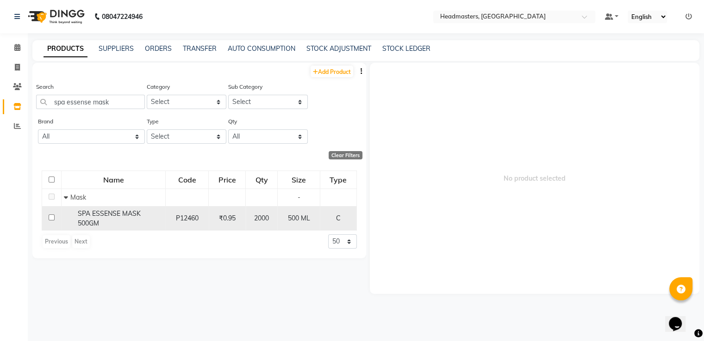
click at [280, 229] on td "500 ML" at bounding box center [299, 218] width 42 height 25
click at [268, 217] on span "2000" at bounding box center [261, 218] width 15 height 8
select select
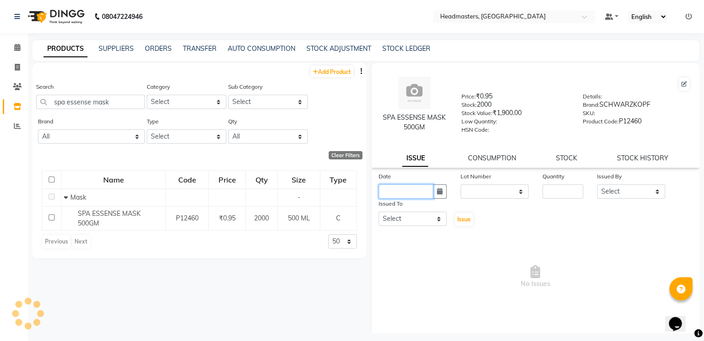
click at [409, 197] on input "text" at bounding box center [405, 192] width 55 height 14
select select "9"
select select "2025"
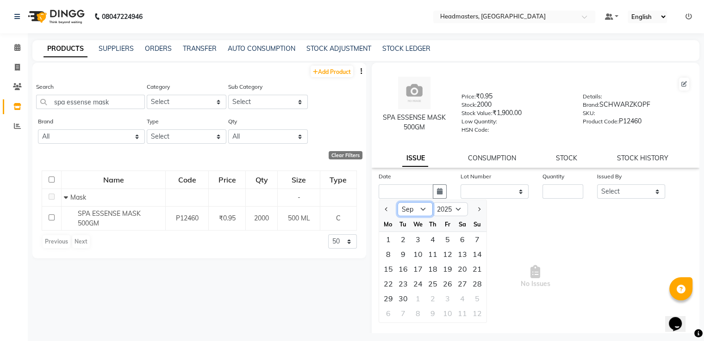
click at [420, 214] on select "Jan Feb Mar Apr May Jun [DATE] Aug Sep Oct Nov Dec" at bounding box center [414, 210] width 35 height 14
select select "8"
click at [397, 206] on select "Jan Feb Mar Apr May Jun [DATE] Aug Sep Oct Nov Dec" at bounding box center [414, 210] width 35 height 14
click at [464, 289] on div "23" at bounding box center [462, 284] width 15 height 15
type input "[DATE]"
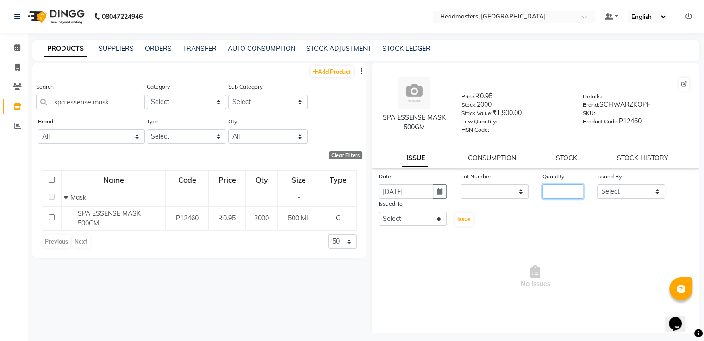
click at [557, 196] on input "number" at bounding box center [562, 192] width 41 height 14
type input "60"
click at [641, 191] on select "Select AFIA Anjali [PERSON_NAME] [PERSON_NAME] [PERSON_NAME] HEAD [PERSON_NAME]…" at bounding box center [631, 192] width 68 height 14
select select "60658"
click at [597, 188] on select "Select AFIA Anjali [PERSON_NAME] [PERSON_NAME] [PERSON_NAME] HEAD [PERSON_NAME]…" at bounding box center [631, 192] width 68 height 14
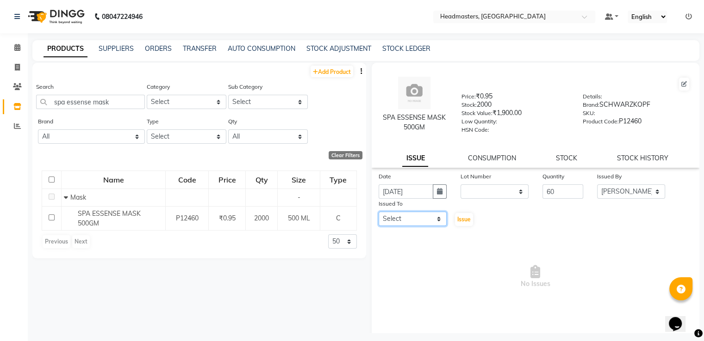
click at [439, 224] on select "Select AFIA Anjali [PERSON_NAME] [PERSON_NAME] [PERSON_NAME] HEAD [PERSON_NAME]…" at bounding box center [412, 219] width 68 height 14
select select "60672"
click at [378, 216] on select "Select AFIA Anjali [PERSON_NAME] [PERSON_NAME] [PERSON_NAME] HEAD [PERSON_NAME]…" at bounding box center [412, 219] width 68 height 14
click at [457, 222] on span "Issue" at bounding box center [463, 219] width 13 height 7
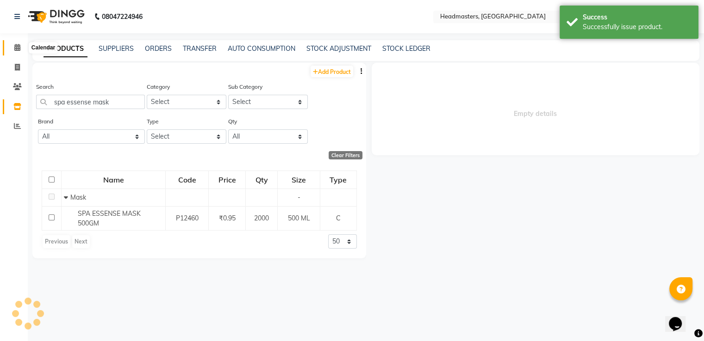
click at [12, 46] on span at bounding box center [17, 48] width 16 height 11
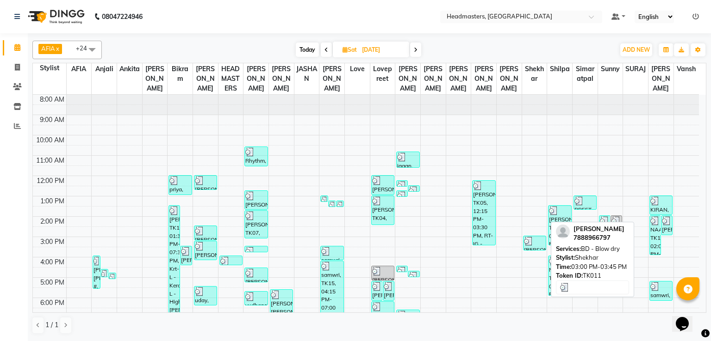
click at [533, 244] on div at bounding box center [534, 241] width 21 height 9
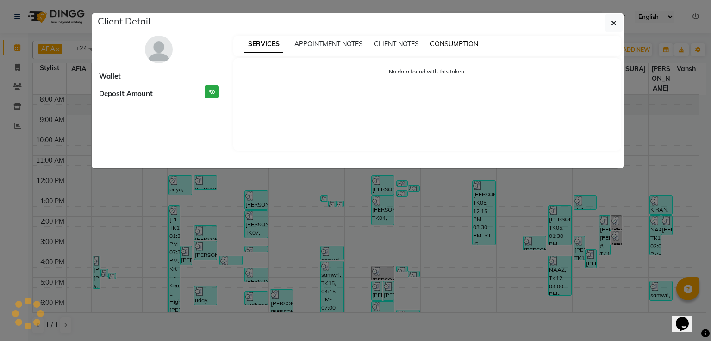
select select "3"
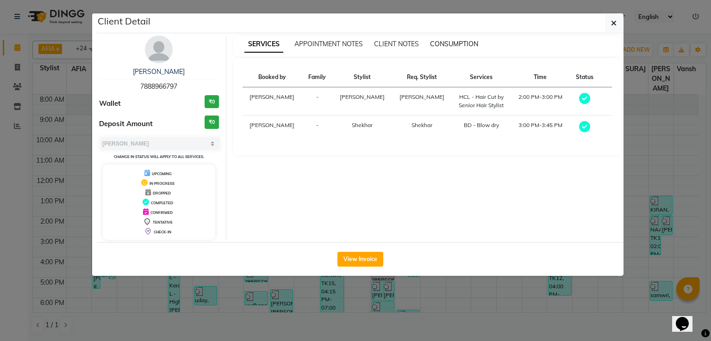
click at [463, 40] on span "CONSUMPTION" at bounding box center [454, 44] width 48 height 8
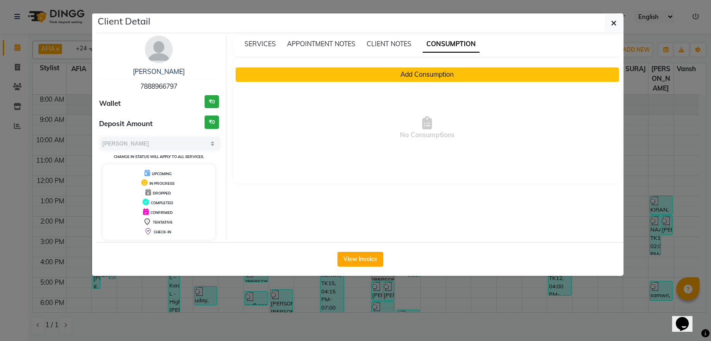
click at [427, 69] on button "Add Consumption" at bounding box center [427, 75] width 384 height 14
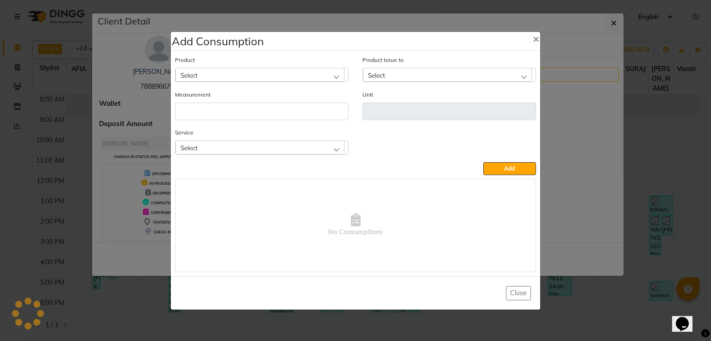
click at [274, 79] on div "Select" at bounding box center [259, 75] width 169 height 14
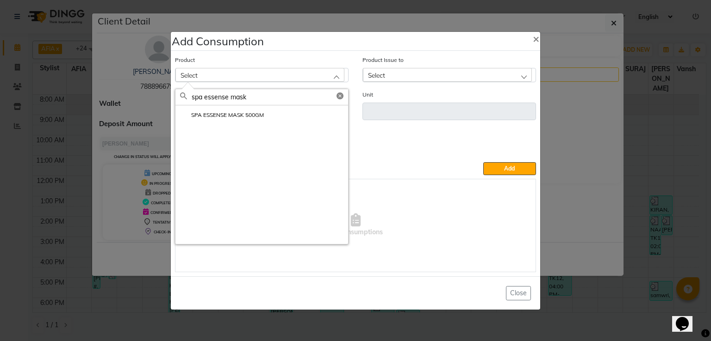
type input "spa essense mask"
click at [224, 120] on li "SPA ESSENSE MASK 500GM" at bounding box center [261, 114] width 173 height 19
type input "ML"
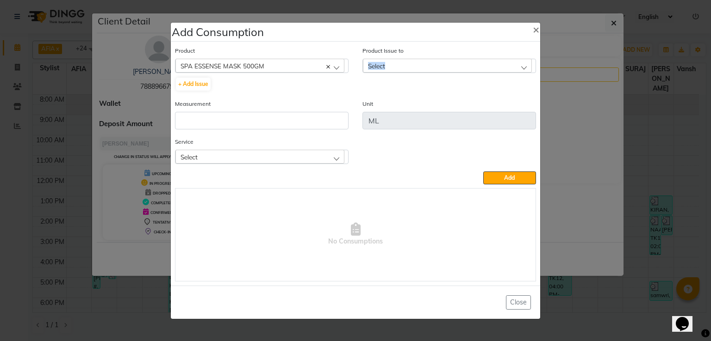
drag, startPoint x: 415, startPoint y: 57, endPoint x: 415, endPoint y: 63, distance: 5.6
click at [415, 63] on div "Product Issue to Select [DATE], Issued to: Shekhar , Balance: 30000" at bounding box center [448, 59] width 173 height 27
click at [415, 63] on div "Select" at bounding box center [447, 66] width 169 height 14
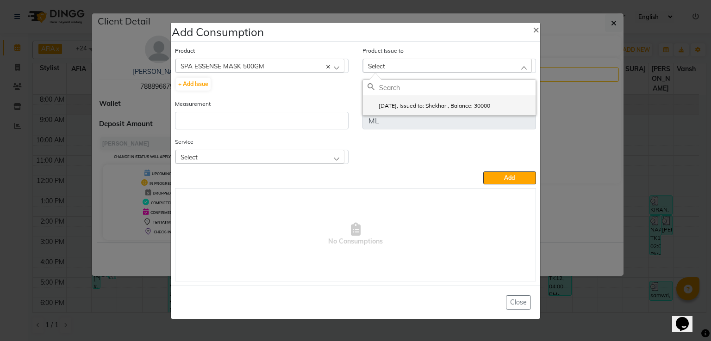
click at [414, 101] on li "[DATE], Issued to: Shekhar , Balance: 30000" at bounding box center [449, 105] width 173 height 19
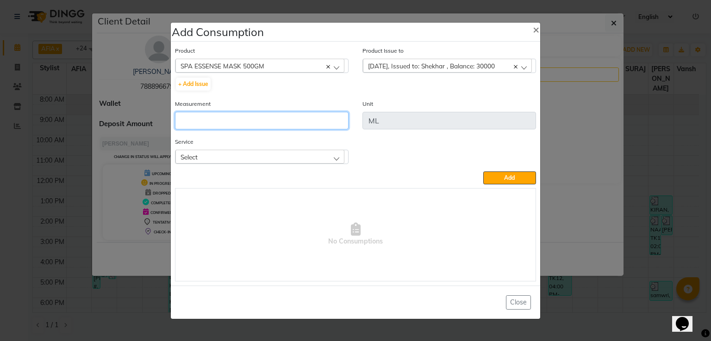
click at [275, 119] on input "number" at bounding box center [261, 121] width 173 height 18
type input "60"
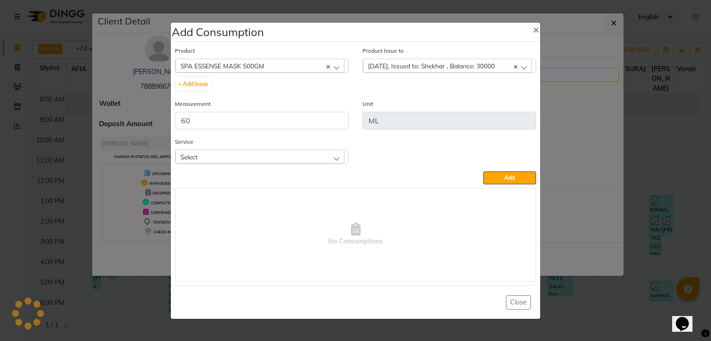
drag, startPoint x: 284, startPoint y: 154, endPoint x: 269, endPoint y: 161, distance: 16.1
click at [269, 161] on div "Select" at bounding box center [259, 157] width 169 height 14
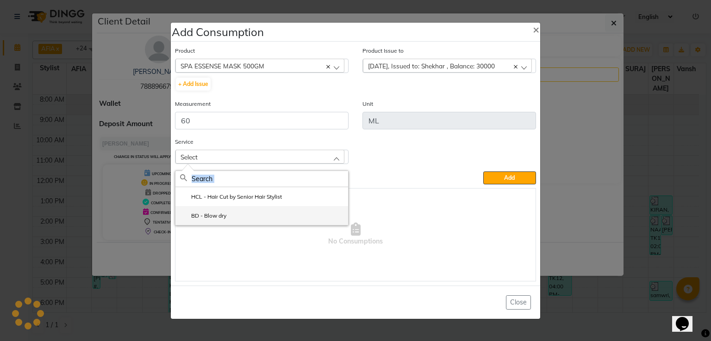
drag, startPoint x: 269, startPoint y: 161, endPoint x: 246, endPoint y: 221, distance: 63.6
click at [246, 164] on div "Select HCL - Hair Cut by Senior Hair Stylist BD - Blow dry" at bounding box center [261, 157] width 173 height 14
click at [246, 221] on li "BD - Blow dry" at bounding box center [261, 215] width 173 height 19
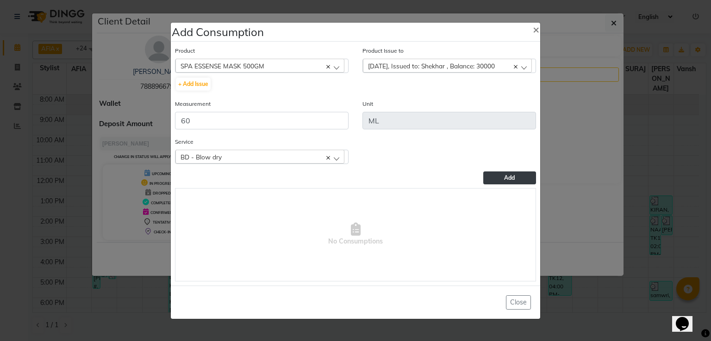
click at [521, 179] on button "Add" at bounding box center [509, 178] width 53 height 13
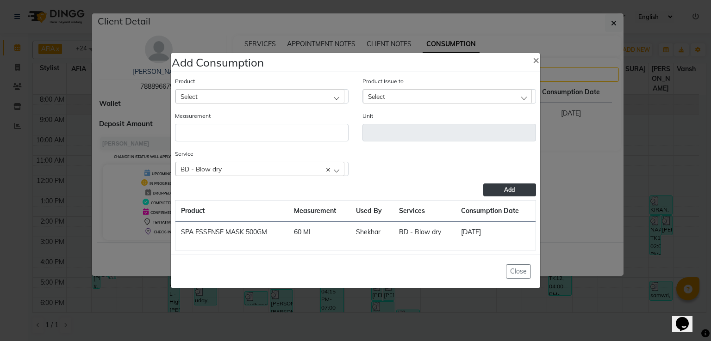
click at [514, 191] on button "Add" at bounding box center [509, 190] width 53 height 13
click at [520, 194] on button "Add" at bounding box center [509, 190] width 53 height 13
click at [537, 58] on span "×" at bounding box center [535, 60] width 6 height 14
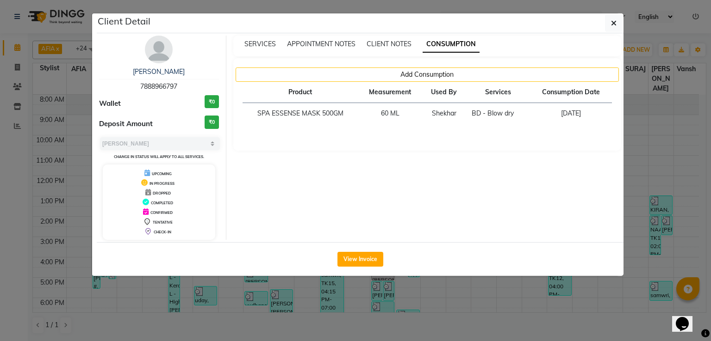
click at [623, 20] on ngb-modal-window "Client Detail [PERSON_NAME] 7888966797 Wallet ₹0 Deposit Amount ₹0 Select MARK …" at bounding box center [355, 170] width 711 height 341
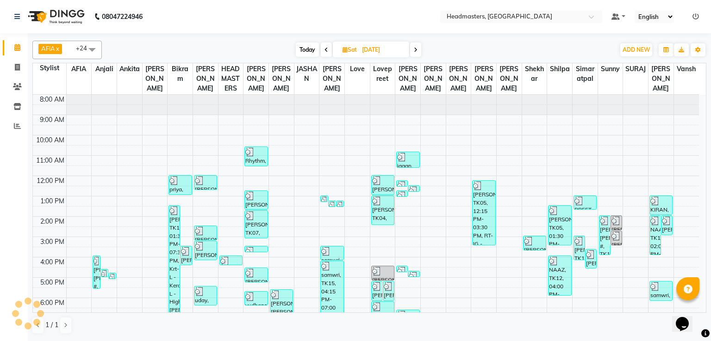
click at [419, 51] on span at bounding box center [415, 50] width 11 height 14
type input "[DATE]"
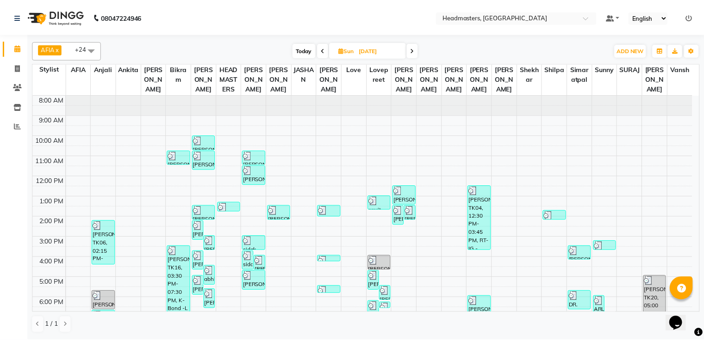
scroll to position [43, 0]
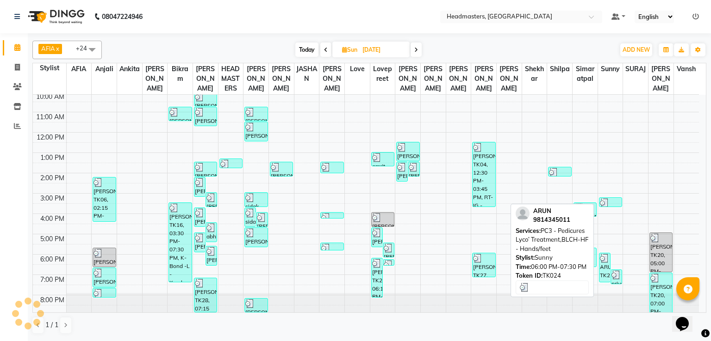
click at [603, 269] on div "ARUN, TK24, 06:00 PM-07:30 PM, PC3 - Pedicures Lyco’ Treatment,BLCH-HF - Hands/…" at bounding box center [604, 268] width 11 height 29
select select "3"
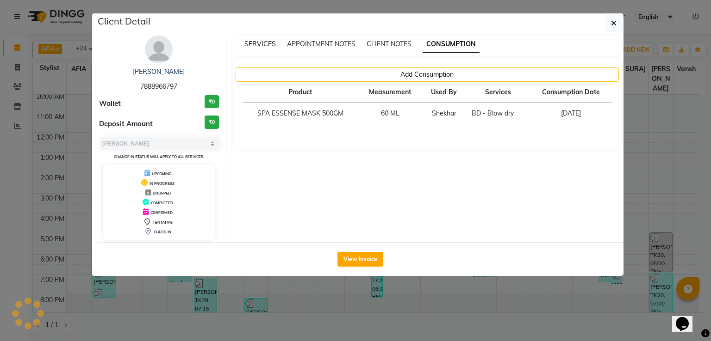
click at [249, 43] on span "SERVICES" at bounding box center [259, 44] width 31 height 8
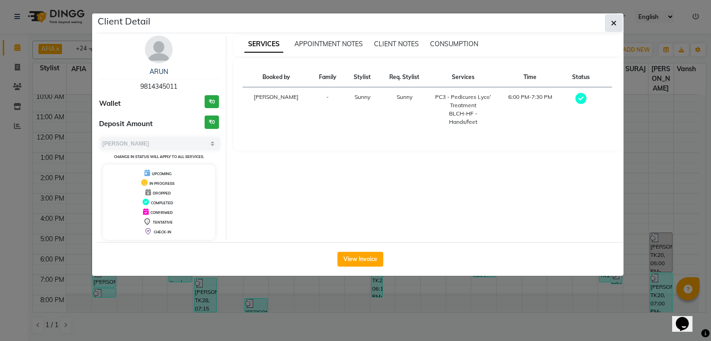
click at [610, 17] on button "button" at bounding box center [614, 23] width 18 height 18
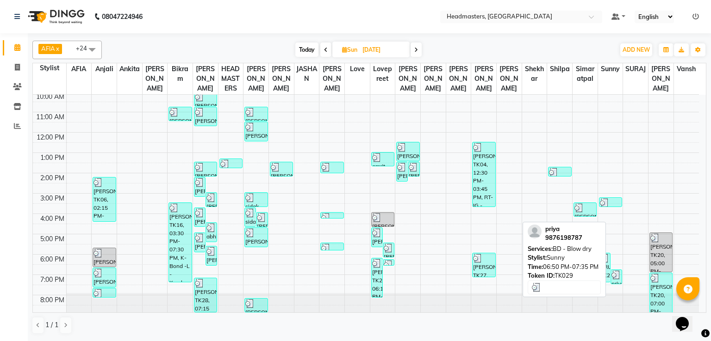
click at [620, 277] on div at bounding box center [616, 275] width 10 height 9
select select "3"
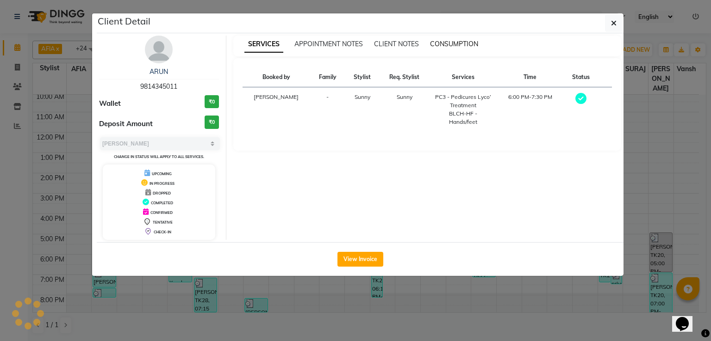
click at [454, 43] on span "CONSUMPTION" at bounding box center [454, 44] width 48 height 8
click at [458, 40] on span "CONSUMPTION" at bounding box center [454, 44] width 48 height 8
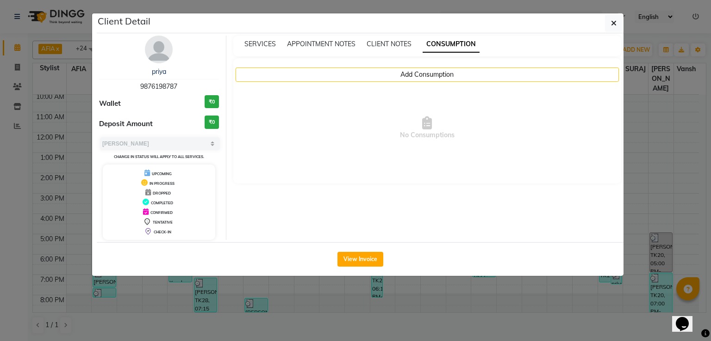
click at [251, 49] on div "SERVICES APPOINTMENT NOTES CLIENT NOTES CONSUMPTION" at bounding box center [427, 46] width 388 height 21
click at [251, 48] on div "SERVICES" at bounding box center [259, 44] width 31 height 10
click at [260, 45] on span "SERVICES" at bounding box center [259, 44] width 31 height 8
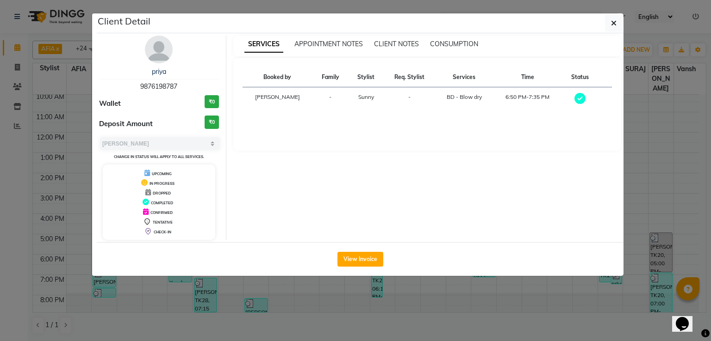
click at [15, 118] on ngb-modal-window "Client Detail priya 9876198787 Wallet ₹0 Deposit Amount ₹0 Select MARK DONE UPC…" at bounding box center [355, 170] width 711 height 341
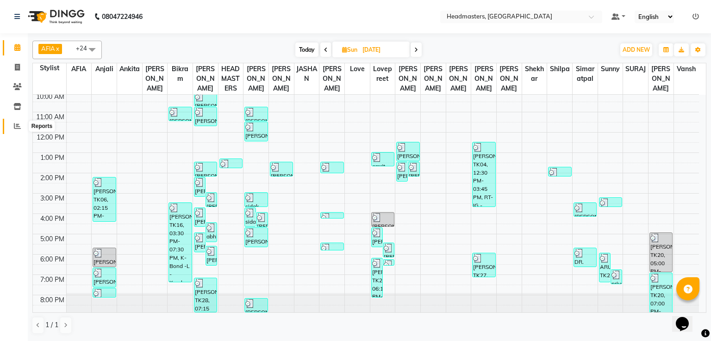
click at [18, 126] on icon at bounding box center [17, 126] width 7 height 7
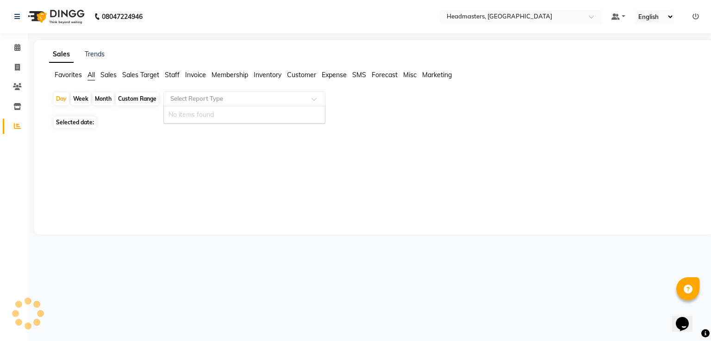
click at [178, 97] on input "text" at bounding box center [234, 98] width 133 height 9
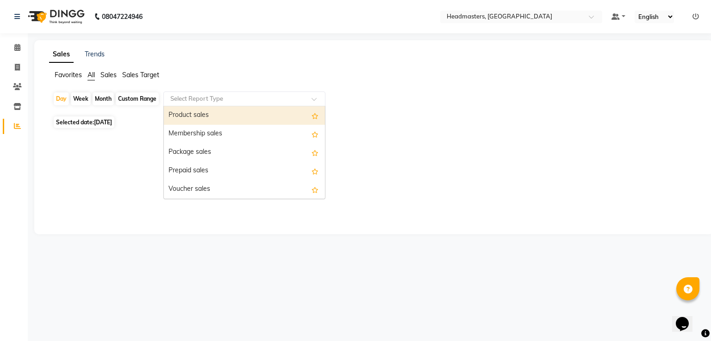
click at [185, 118] on div "Product sales" at bounding box center [244, 115] width 161 height 19
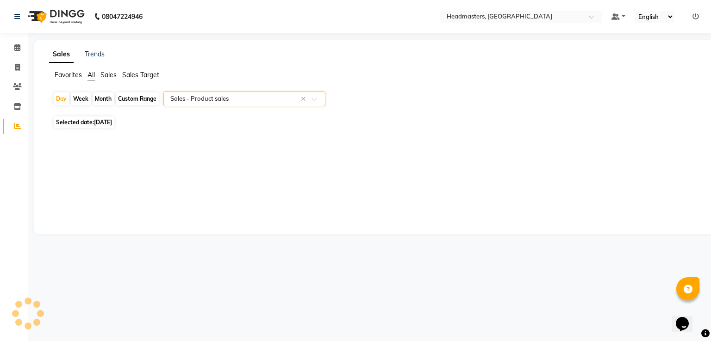
select select "csv"
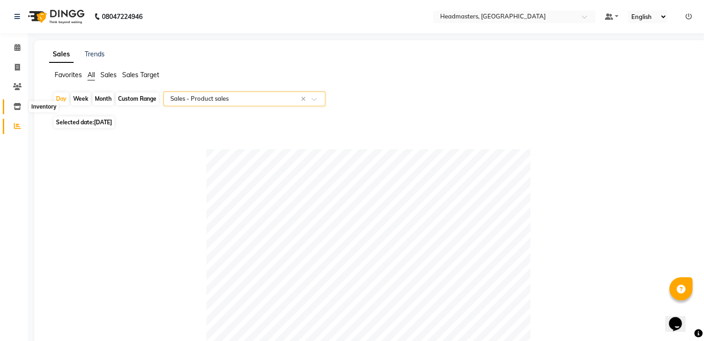
click at [20, 105] on icon at bounding box center [17, 106] width 8 height 7
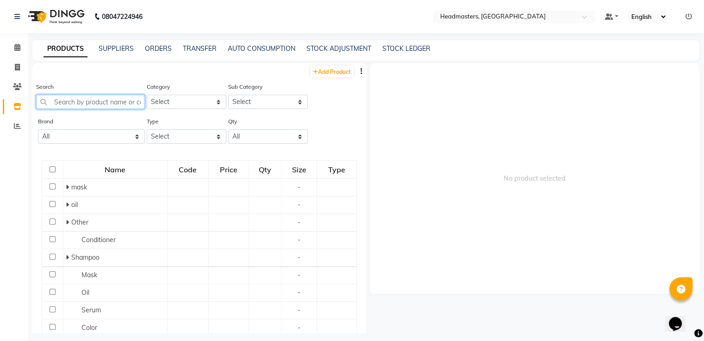
click at [68, 99] on input "text" at bounding box center [90, 102] width 109 height 14
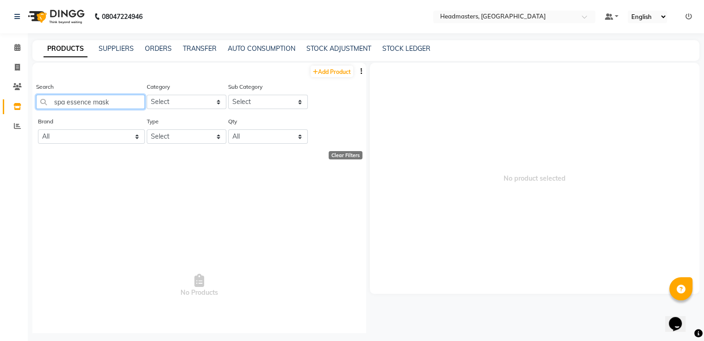
click at [89, 102] on input "spa essence mask" at bounding box center [90, 102] width 109 height 14
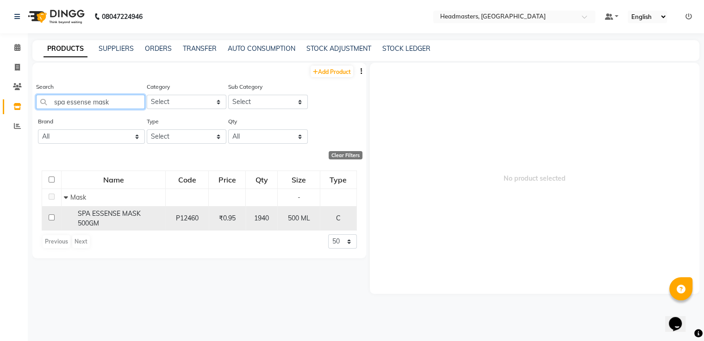
type input "spa essense mask"
click at [124, 210] on span "SPA ESSENSE MASK 500GM" at bounding box center [109, 219] width 63 height 18
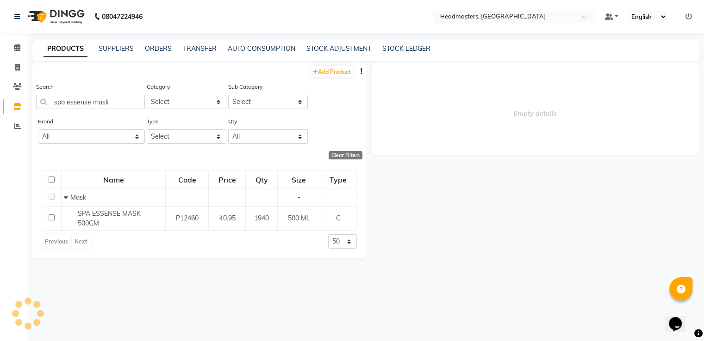
select select
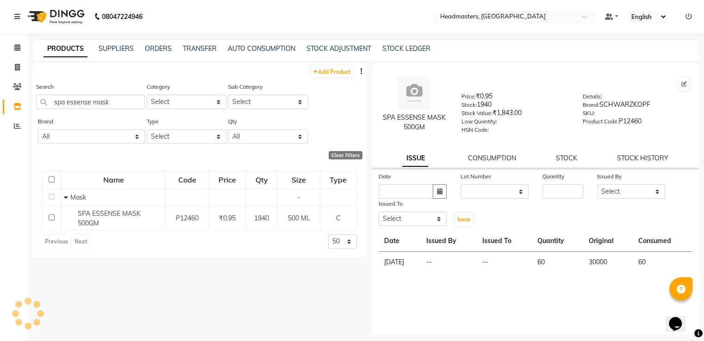
scroll to position [6, 0]
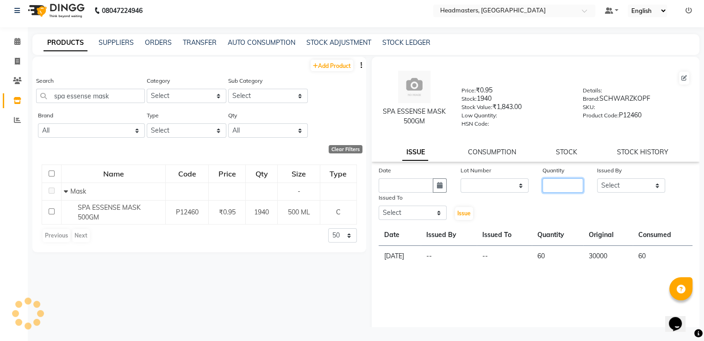
click at [555, 191] on input "number" at bounding box center [562, 186] width 41 height 14
type input "40"
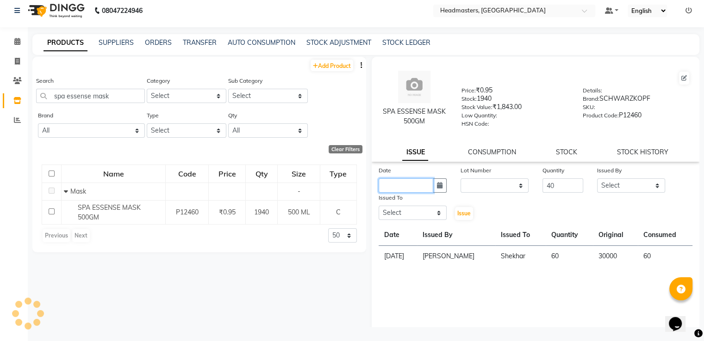
click at [423, 189] on input "text" at bounding box center [405, 186] width 55 height 14
select select "9"
select select "2025"
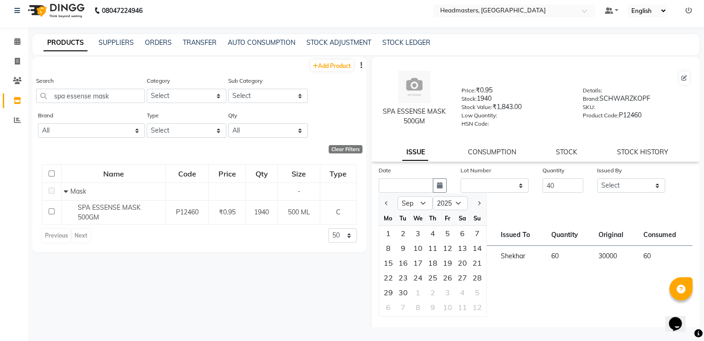
click at [536, 206] on div "Date Jan Feb Mar Apr May Jun [DATE] Aug Sep Oct Nov [DATE] 2016 2017 2018 2019 …" at bounding box center [535, 194] width 328 height 56
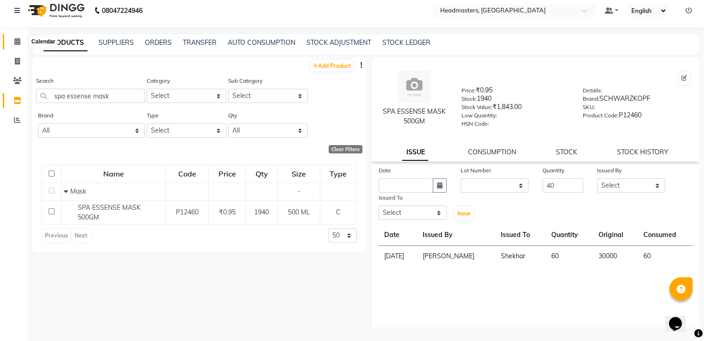
click at [11, 39] on span at bounding box center [17, 42] width 16 height 11
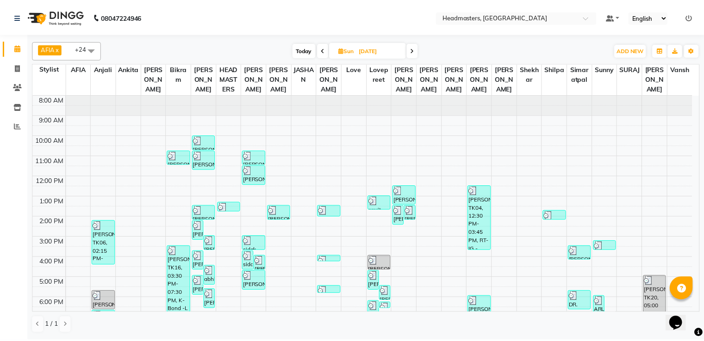
scroll to position [43, 0]
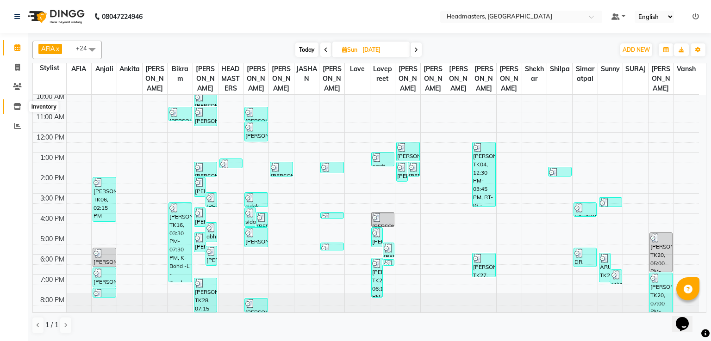
click at [17, 108] on icon at bounding box center [17, 106] width 8 height 7
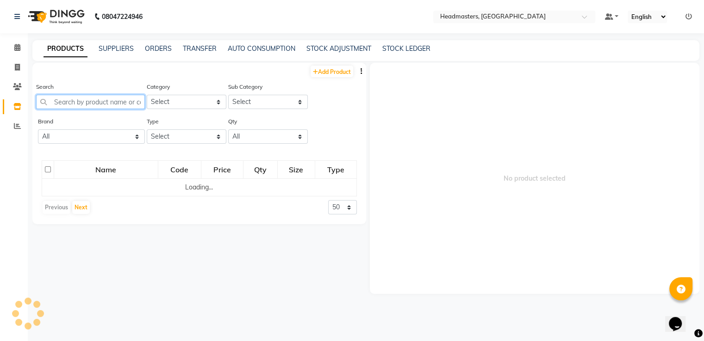
click at [94, 102] on input "text" at bounding box center [90, 102] width 109 height 14
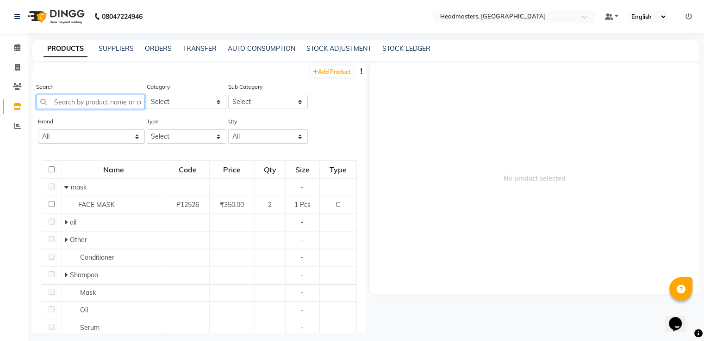
click at [101, 104] on input "text" at bounding box center [90, 102] width 109 height 14
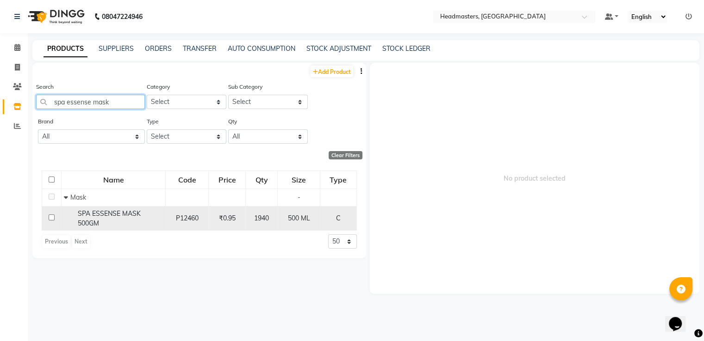
type input "spa essense mask"
click at [124, 217] on span "SPA ESSENSE MASK 500GM" at bounding box center [109, 219] width 63 height 18
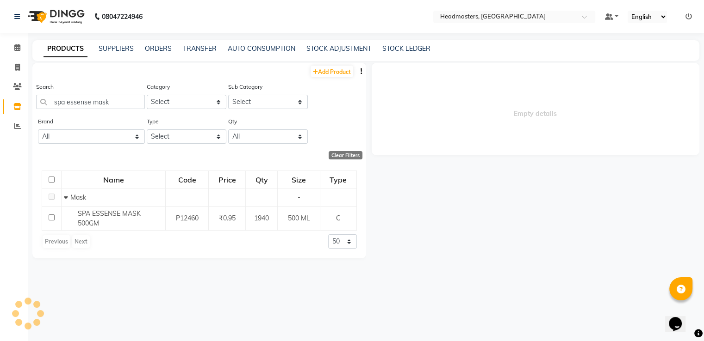
select select
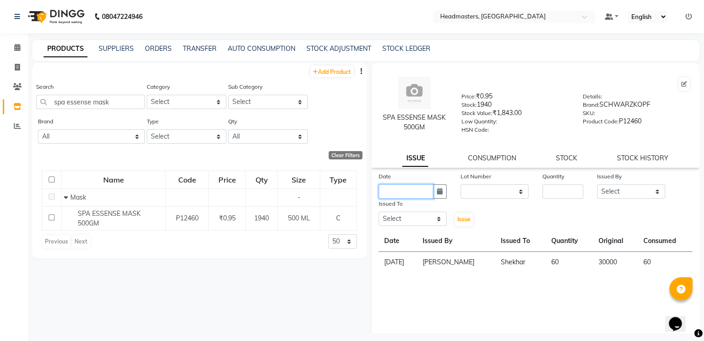
click at [392, 193] on input "text" at bounding box center [405, 192] width 55 height 14
select select "9"
select select "2025"
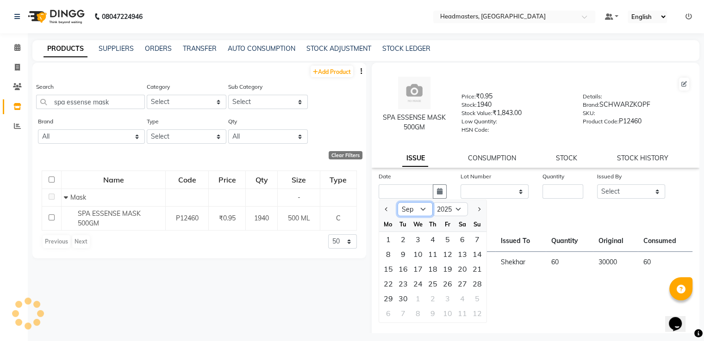
click at [421, 216] on select "Jan Feb Mar Apr May Jun [DATE] Aug Sep Oct Nov Dec" at bounding box center [414, 210] width 35 height 14
select select "8"
click at [397, 206] on select "Jan Feb Mar Apr May Jun [DATE] Aug Sep Oct Nov Dec" at bounding box center [414, 210] width 35 height 14
click at [471, 289] on div "24" at bounding box center [477, 284] width 15 height 15
type input "[DATE]"
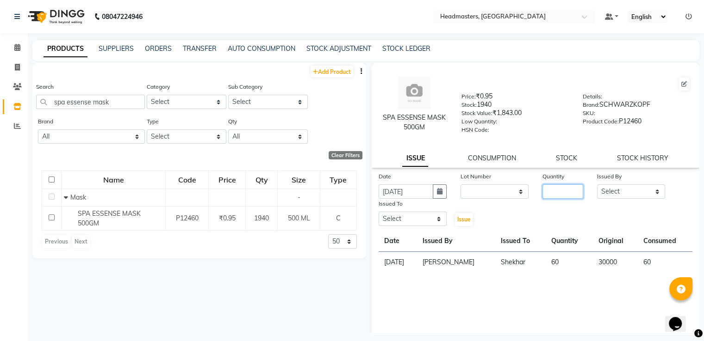
click at [563, 198] on input "number" at bounding box center [562, 192] width 41 height 14
type input "40"
click at [621, 198] on select "Select AFIA Anjali [PERSON_NAME] [PERSON_NAME] [PERSON_NAME] HEAD [PERSON_NAME]…" at bounding box center [631, 192] width 68 height 14
select select "60658"
click at [597, 188] on select "Select AFIA Anjali [PERSON_NAME] [PERSON_NAME] [PERSON_NAME] HEAD [PERSON_NAME]…" at bounding box center [631, 192] width 68 height 14
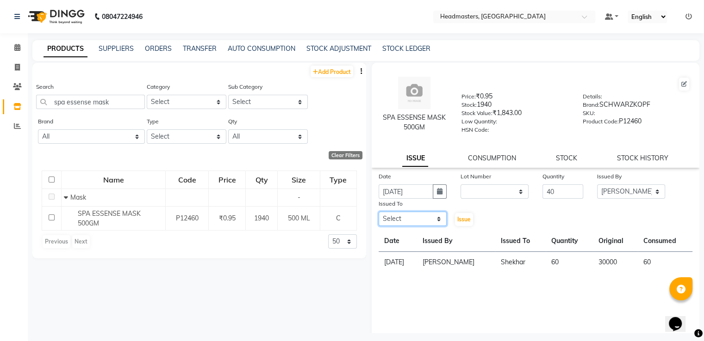
click at [411, 225] on select "Select AFIA Anjali [PERSON_NAME] [PERSON_NAME] [PERSON_NAME] HEAD [PERSON_NAME]…" at bounding box center [412, 219] width 68 height 14
select select "60668"
click at [378, 216] on select "Select AFIA Anjali [PERSON_NAME] [PERSON_NAME] [PERSON_NAME] HEAD [PERSON_NAME]…" at bounding box center [412, 219] width 68 height 14
click at [460, 221] on span "Issue" at bounding box center [463, 219] width 13 height 7
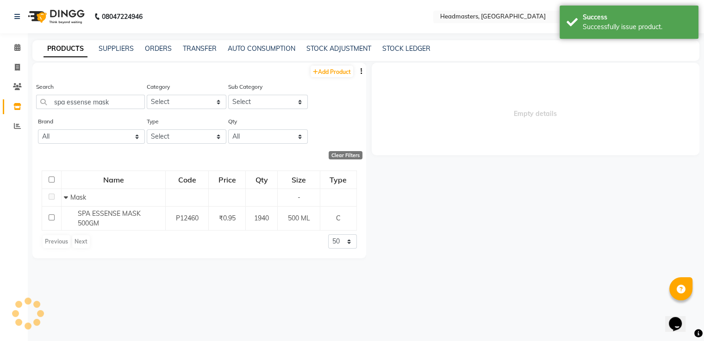
select select
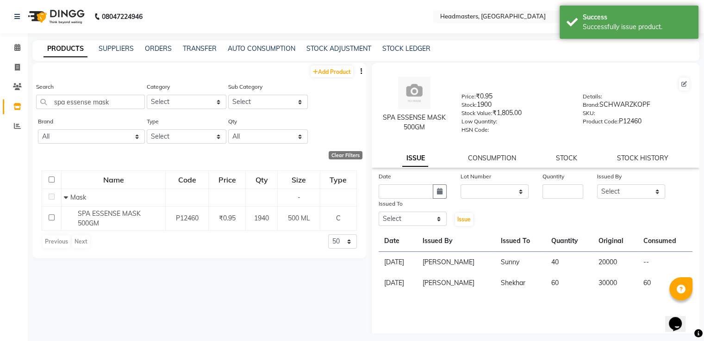
scroll to position [26, 0]
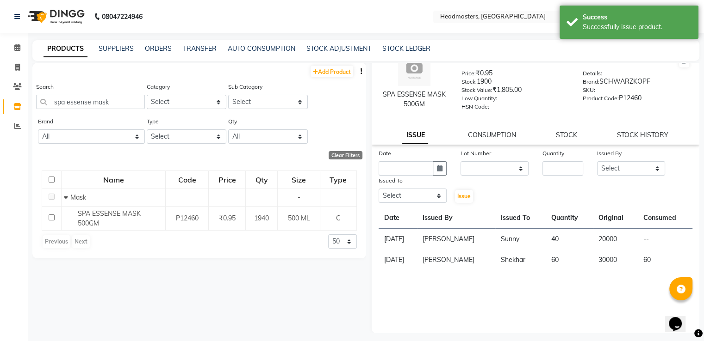
click at [379, 276] on div "Date Lot Number None Quantity Issued By Select AFIA Anjali [PERSON_NAME] [PERSO…" at bounding box center [535, 241] width 328 height 185
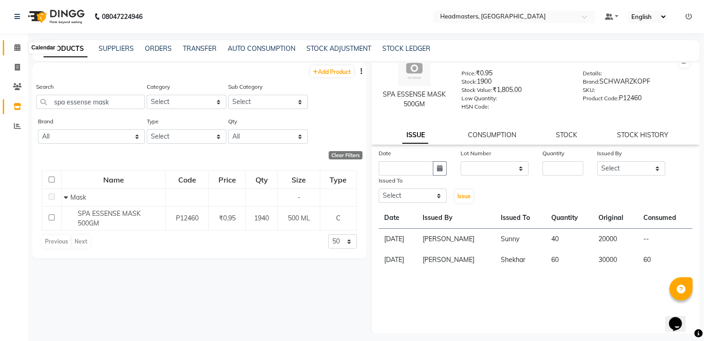
click at [17, 49] on icon at bounding box center [17, 47] width 6 height 7
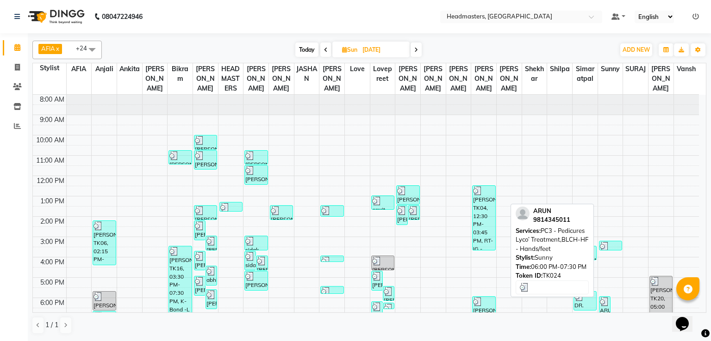
scroll to position [43, 0]
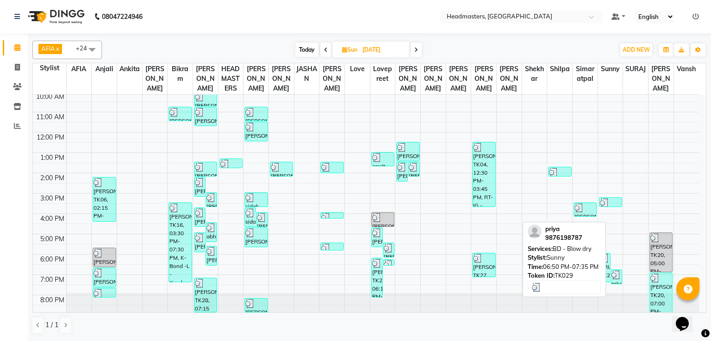
click at [616, 274] on img at bounding box center [615, 275] width 9 height 9
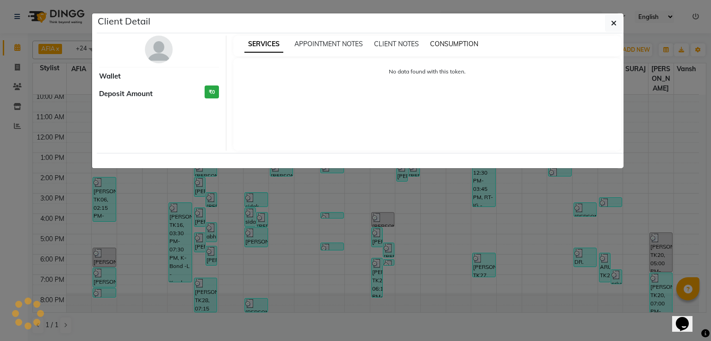
select select "3"
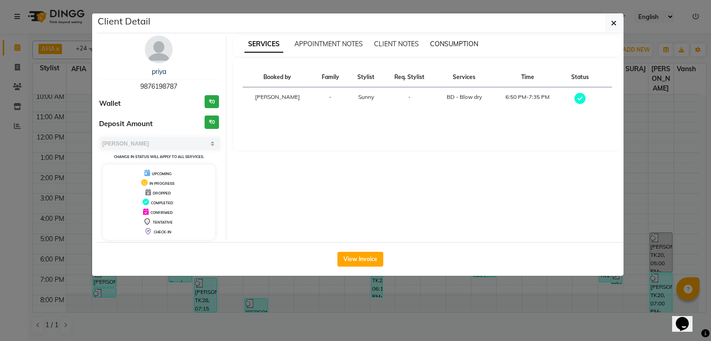
click at [465, 40] on span "CONSUMPTION" at bounding box center [454, 44] width 48 height 8
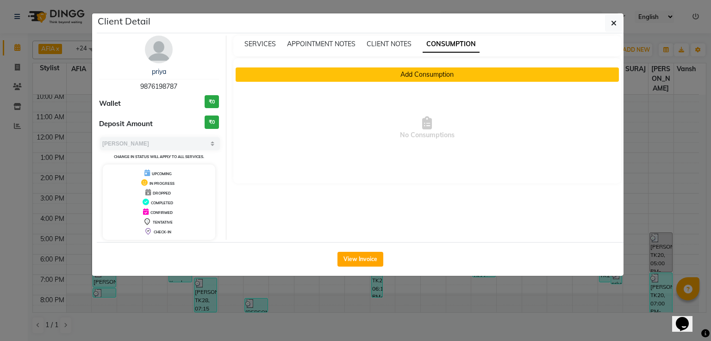
click at [394, 73] on button "Add Consumption" at bounding box center [427, 75] width 384 height 14
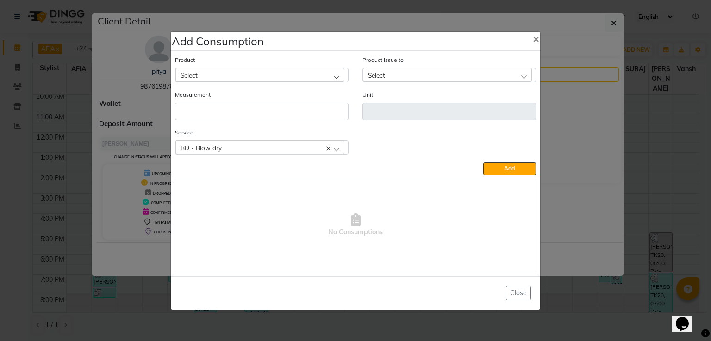
click at [313, 74] on div "Select" at bounding box center [259, 75] width 169 height 14
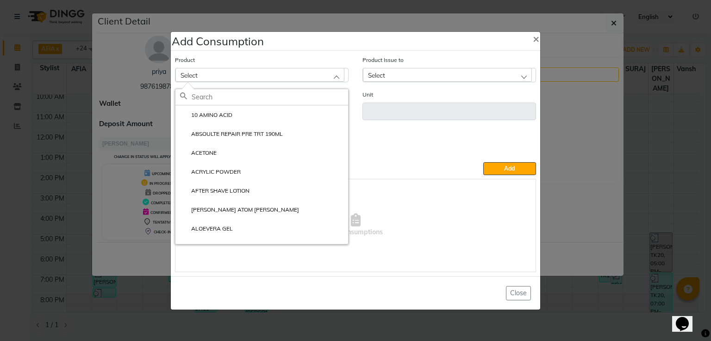
click at [261, 95] on input "text" at bounding box center [270, 97] width 156 height 16
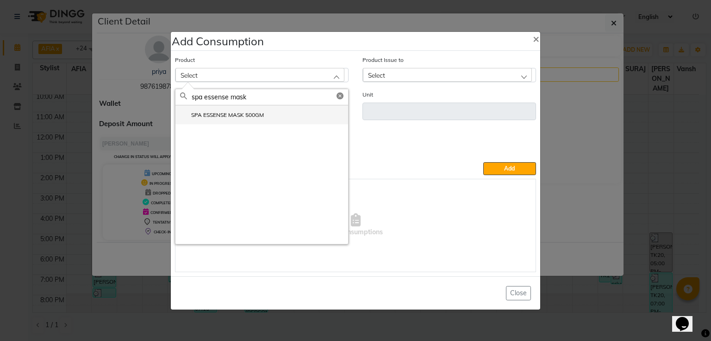
type input "spa essense mask"
click at [215, 119] on label "SPA ESSENSE MASK 500GM" at bounding box center [222, 115] width 84 height 8
type input "ML"
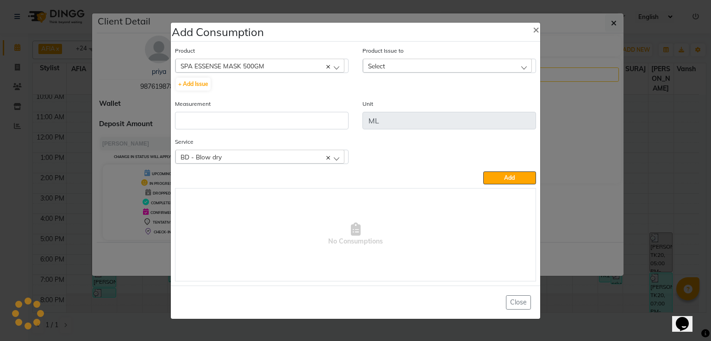
click at [384, 70] on div "Select" at bounding box center [447, 66] width 169 height 14
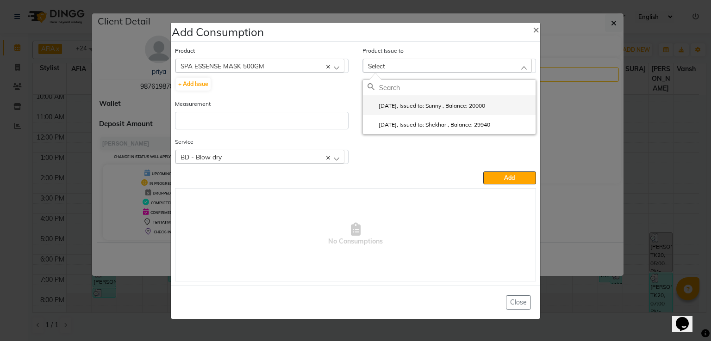
click at [391, 107] on label "[DATE], Issued to: Sunny , Balance: 20000" at bounding box center [426, 106] width 118 height 8
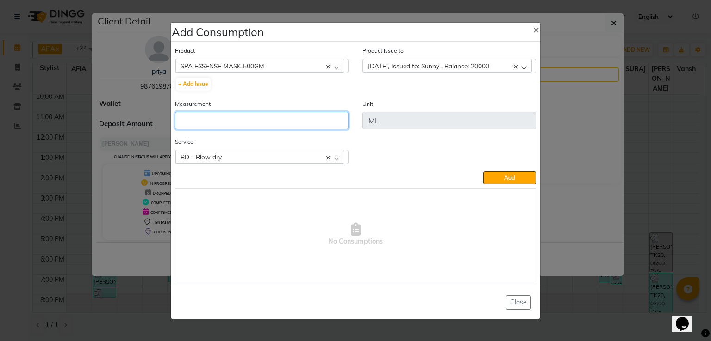
click at [250, 126] on input "number" at bounding box center [261, 121] width 173 height 18
type input "40"
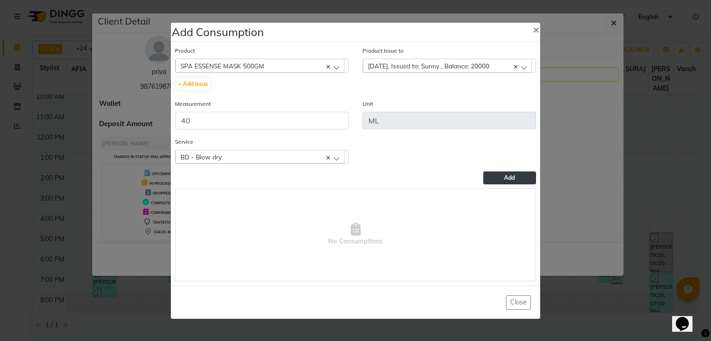
click at [495, 174] on button "Add" at bounding box center [509, 178] width 53 height 13
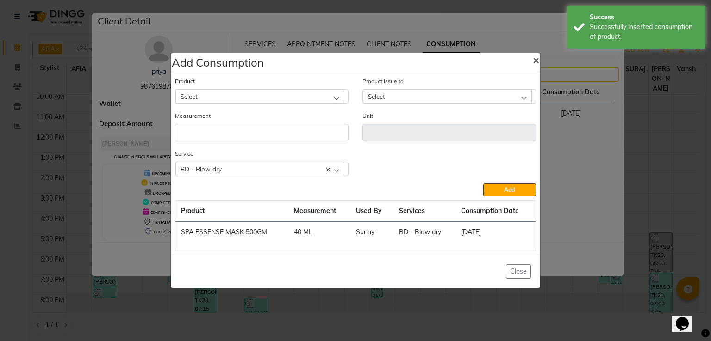
click at [535, 58] on span "×" at bounding box center [535, 60] width 6 height 14
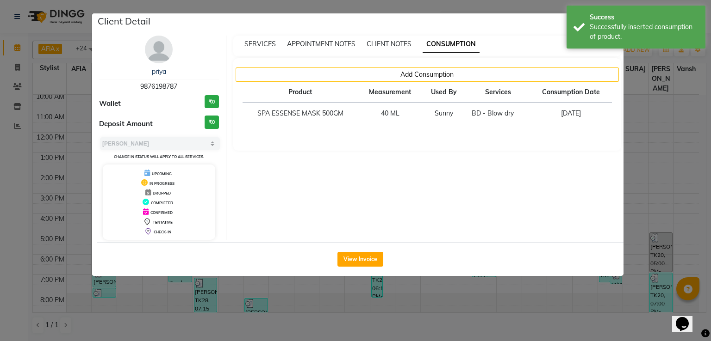
click at [710, 187] on ngb-modal-window "Client Detail priya 9876198787 Wallet ₹0 Deposit Amount ₹0 Select MARK DONE UPC…" at bounding box center [355, 170] width 711 height 341
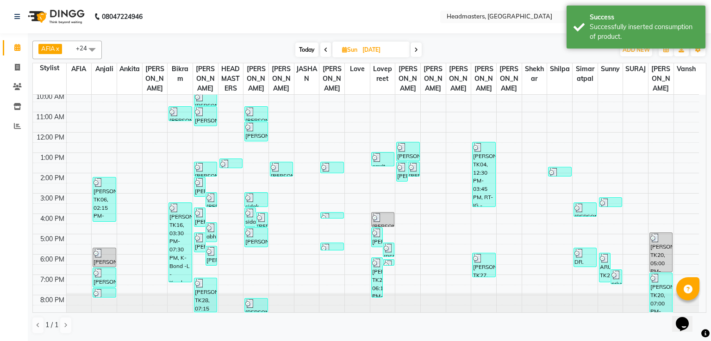
click at [414, 46] on span at bounding box center [415, 50] width 11 height 14
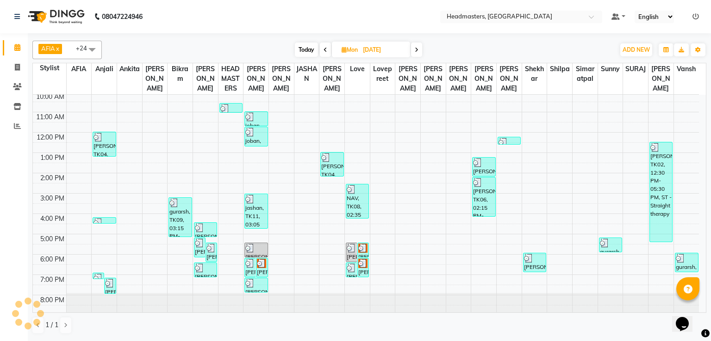
click at [418, 50] on span at bounding box center [416, 50] width 11 height 14
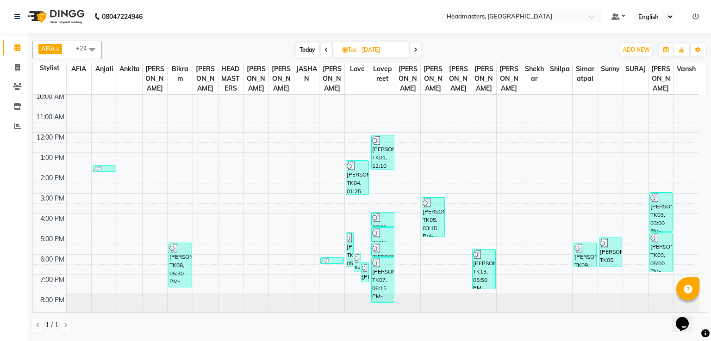
click at [418, 45] on span at bounding box center [415, 50] width 11 height 14
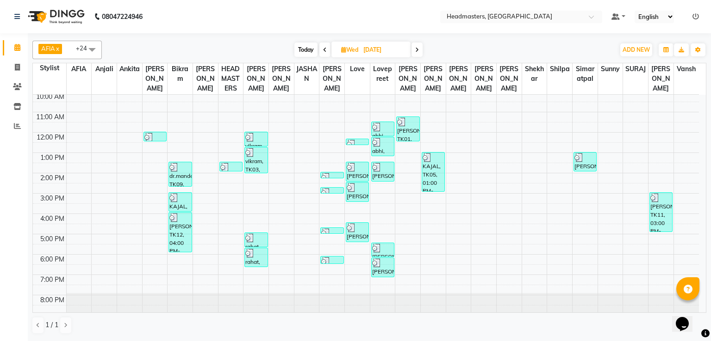
click at [416, 48] on icon at bounding box center [417, 50] width 4 height 6
type input "[DATE]"
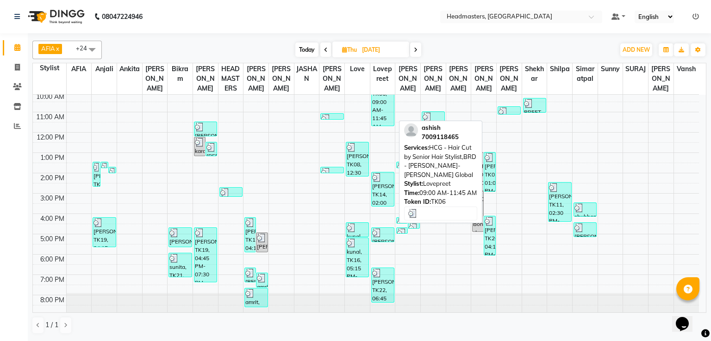
scroll to position [0, 0]
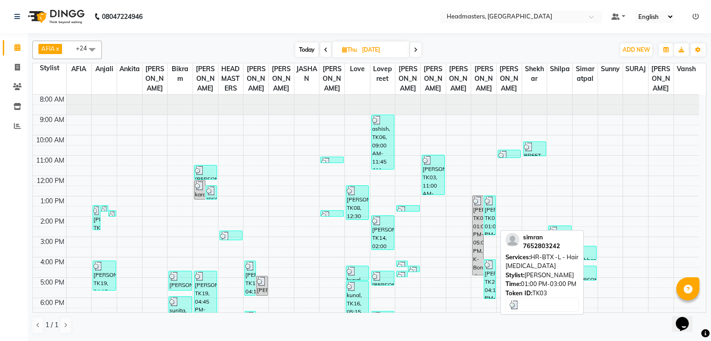
click at [492, 217] on div "[PERSON_NAME], TK03, 01:00 PM-03:00 PM, HR-BTX -L - Hair [MEDICAL_DATA]" at bounding box center [489, 215] width 11 height 39
select select "3"
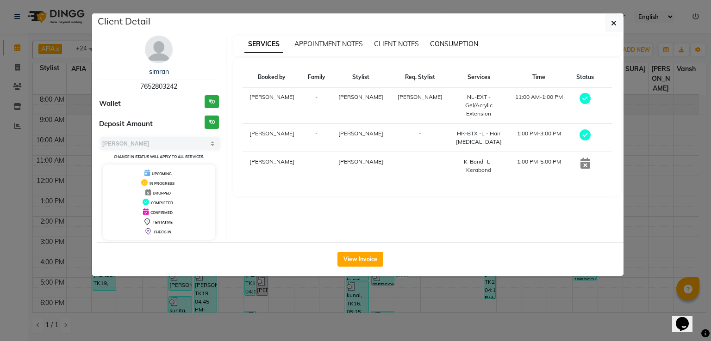
click at [440, 43] on span "CONSUMPTION" at bounding box center [454, 44] width 48 height 8
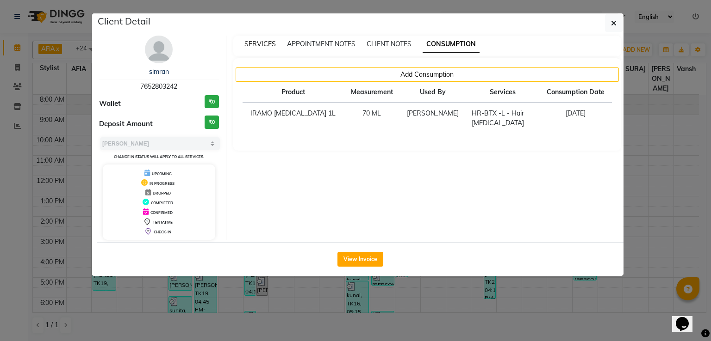
click at [272, 40] on span "SERVICES" at bounding box center [259, 44] width 31 height 8
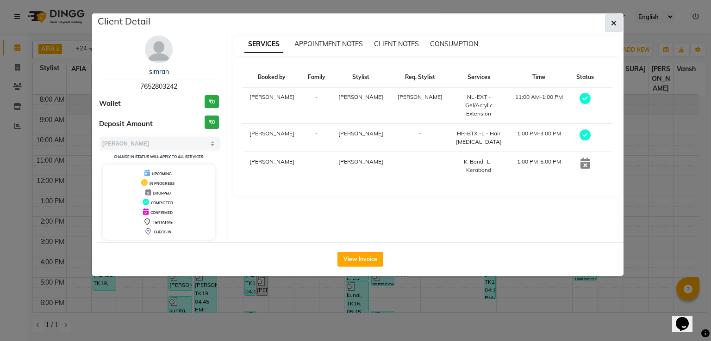
click at [614, 22] on icon "button" at bounding box center [614, 22] width 6 height 7
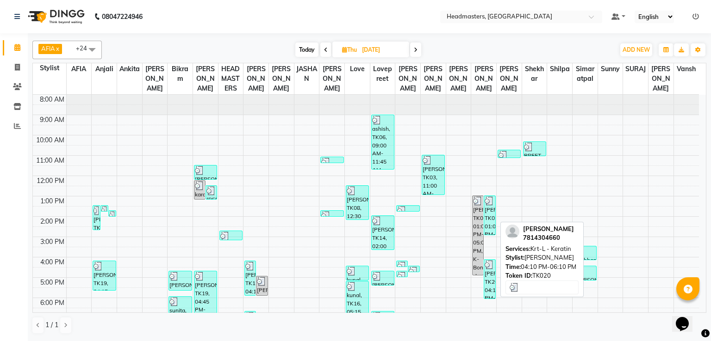
click at [488, 276] on div "[PERSON_NAME], TK20, 04:10 PM-06:10 PM, Krt-L - Keratin" at bounding box center [489, 279] width 11 height 39
select select "3"
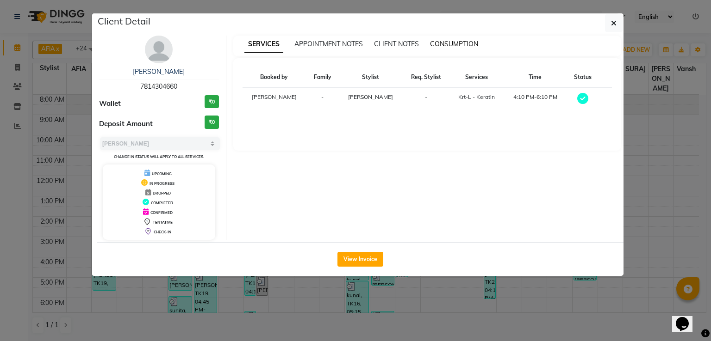
drag, startPoint x: 463, startPoint y: 52, endPoint x: 463, endPoint y: 43, distance: 9.7
click at [463, 43] on div "SERVICES APPOINTMENT NOTES CLIENT NOTES CONSUMPTION" at bounding box center [427, 46] width 388 height 21
click at [463, 43] on span "CONSUMPTION" at bounding box center [454, 44] width 48 height 8
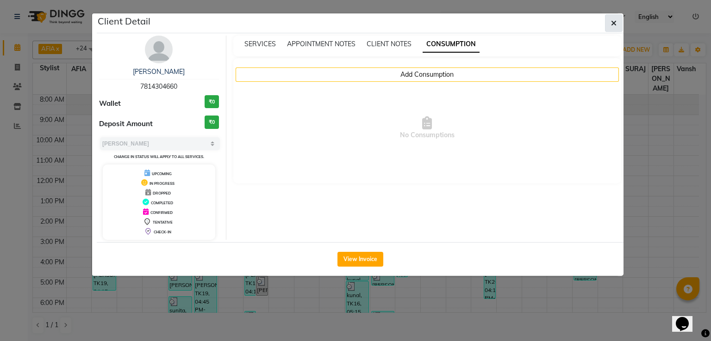
click at [612, 25] on icon "button" at bounding box center [614, 22] width 6 height 7
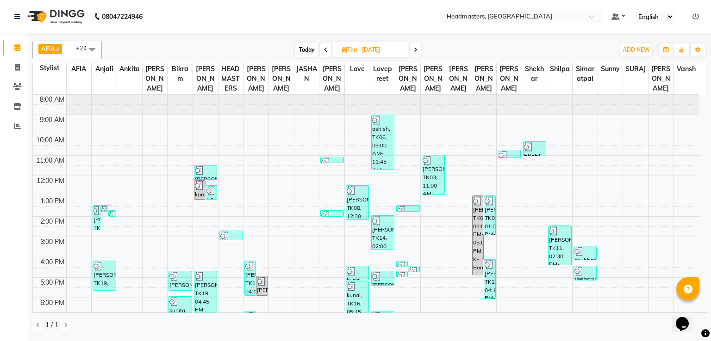
click at [417, 45] on span at bounding box center [415, 50] width 11 height 14
type input "[DATE]"
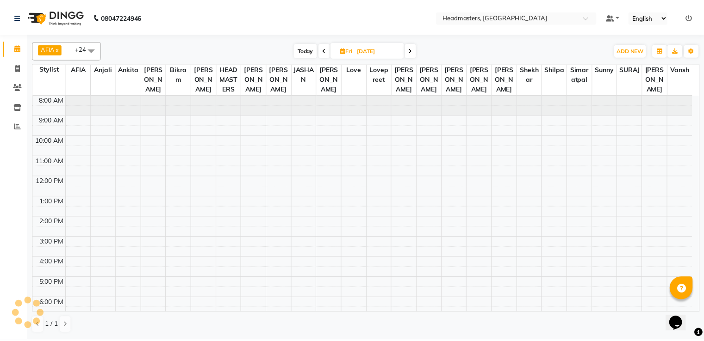
scroll to position [44, 0]
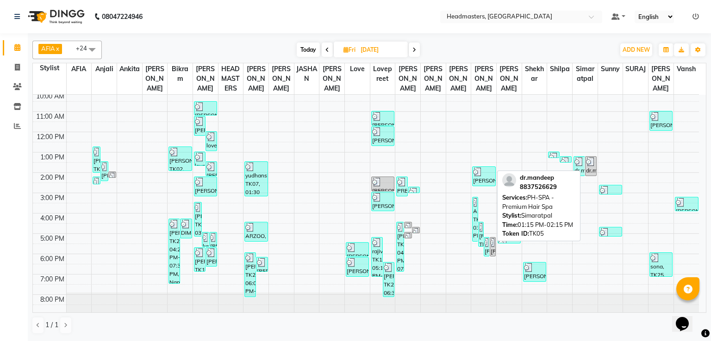
click at [585, 171] on div "dr.mandeep, TK05, 01:15 PM-02:15 PM, PH-SPA - Premium Hair Spa" at bounding box center [590, 166] width 11 height 19
select select "3"
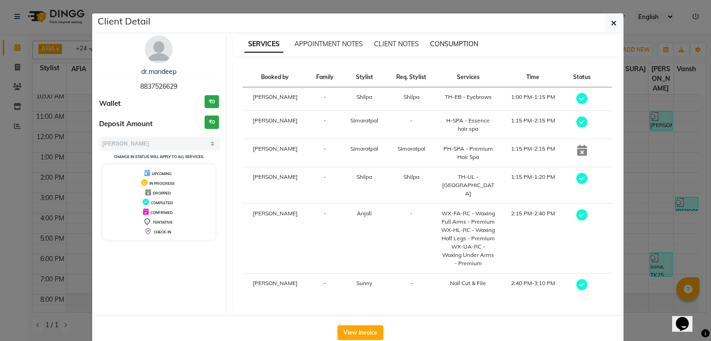
click at [438, 44] on span "CONSUMPTION" at bounding box center [454, 44] width 48 height 8
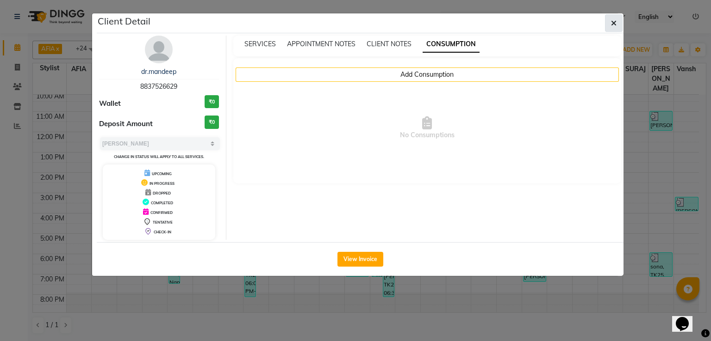
click at [616, 21] on icon "button" at bounding box center [614, 22] width 6 height 7
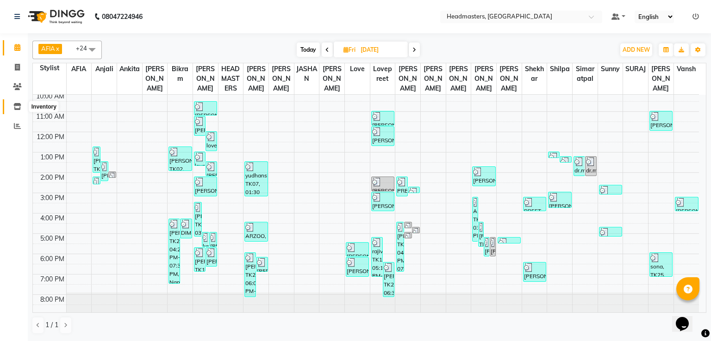
click at [14, 109] on icon at bounding box center [17, 106] width 8 height 7
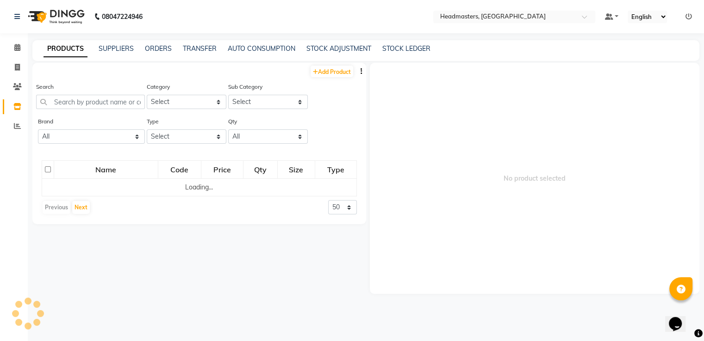
drag, startPoint x: 92, startPoint y: 110, endPoint x: 93, endPoint y: 102, distance: 7.9
click at [93, 102] on div "Search" at bounding box center [90, 99] width 109 height 35
click at [93, 102] on input "text" at bounding box center [90, 102] width 109 height 14
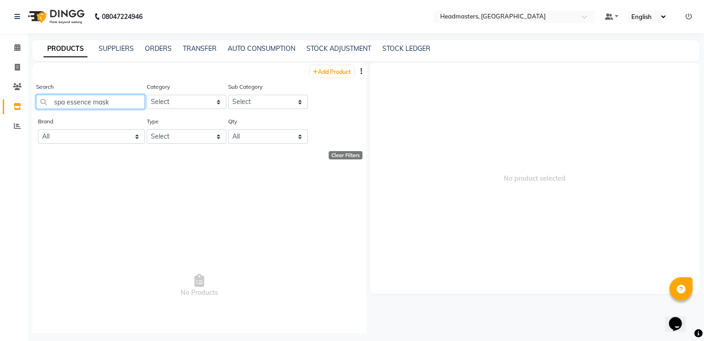
click at [87, 103] on input "spa essence mask" at bounding box center [90, 102] width 109 height 14
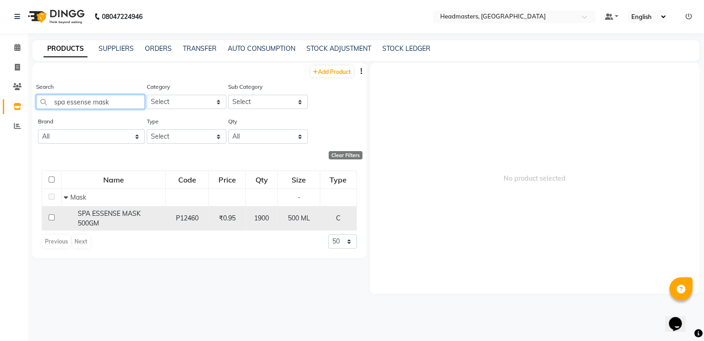
type input "spa essense mask"
click at [112, 212] on span "SPA ESSENSE MASK 500GM" at bounding box center [109, 219] width 63 height 18
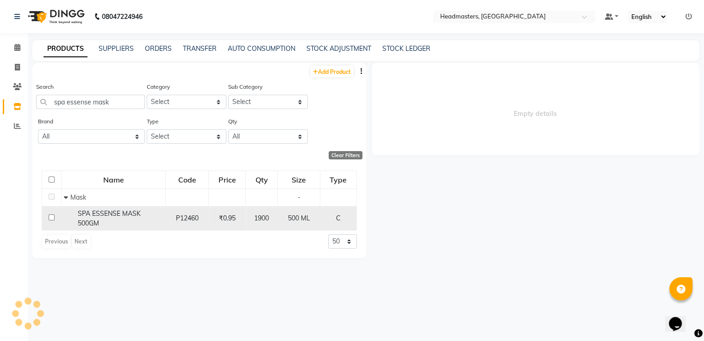
select select
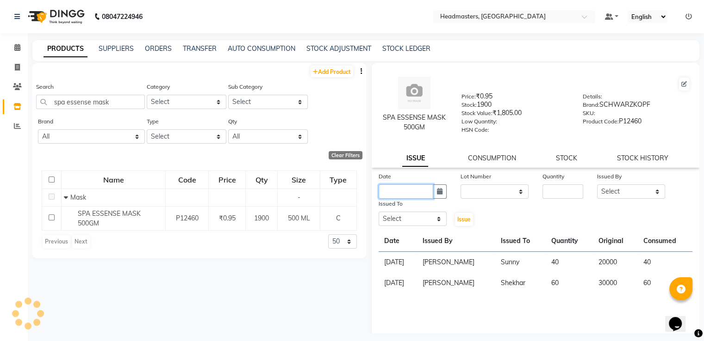
click at [397, 199] on input "text" at bounding box center [405, 192] width 55 height 14
select select "9"
select select "2025"
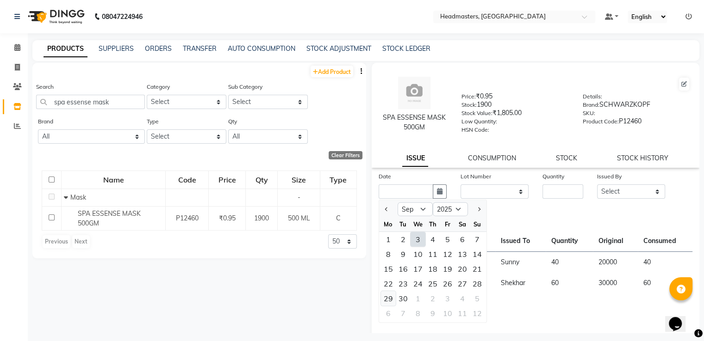
click at [386, 298] on div "29" at bounding box center [388, 298] width 15 height 15
type input "[DATE]"
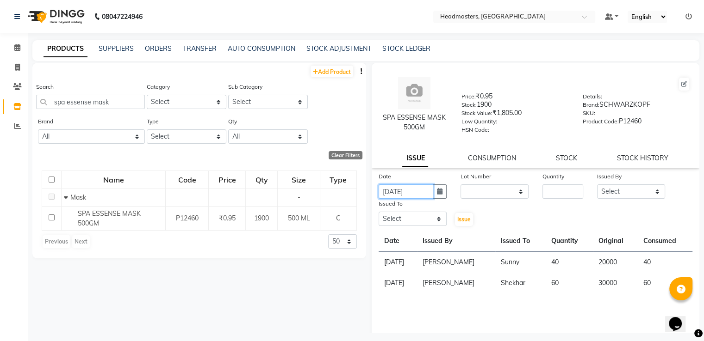
click at [403, 192] on input "[DATE]" at bounding box center [405, 192] width 55 height 14
select select "9"
select select "2025"
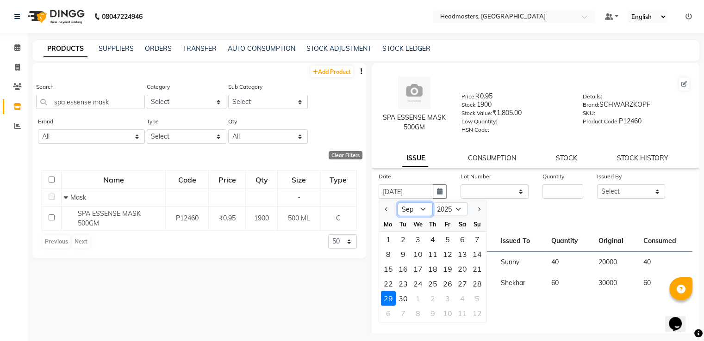
click at [411, 212] on select "Jan Feb Mar Apr May Jun [DATE] Aug Sep Oct Nov Dec" at bounding box center [414, 210] width 35 height 14
select select "8"
click at [397, 206] on select "Jan Feb Mar Apr May Jun [DATE] Aug Sep Oct Nov Dec" at bounding box center [414, 210] width 35 height 14
click at [561, 198] on input "number" at bounding box center [562, 192] width 41 height 14
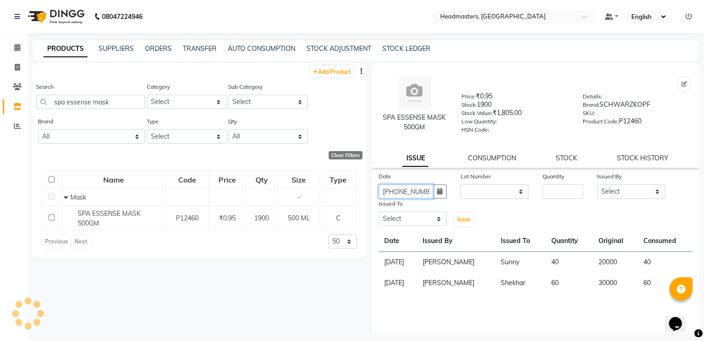
type input "[DATE]"
click at [563, 195] on input "number" at bounding box center [562, 192] width 41 height 14
type input "200"
click at [645, 199] on select "Select AFIA Anjali [PERSON_NAME] [PERSON_NAME] [PERSON_NAME] HEAD [PERSON_NAME]…" at bounding box center [631, 192] width 68 height 14
click at [597, 188] on select "Select AFIA Anjali [PERSON_NAME] [PERSON_NAME] [PERSON_NAME] HEAD [PERSON_NAME]…" at bounding box center [631, 192] width 68 height 14
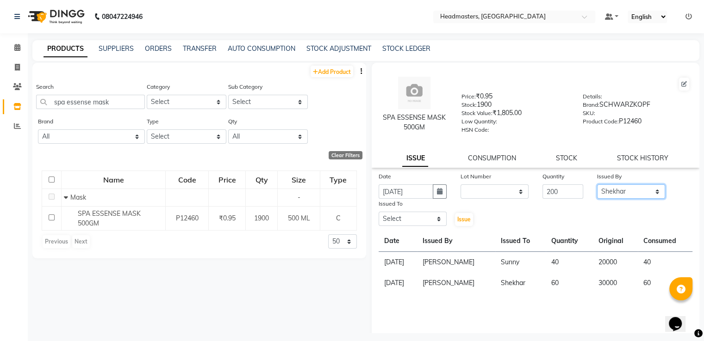
click at [625, 194] on select "Select AFIA Anjali [PERSON_NAME] [PERSON_NAME] [PERSON_NAME] HEAD [PERSON_NAME]…" at bounding box center [631, 192] width 68 height 14
select select "60658"
click at [597, 188] on select "Select AFIA Anjali [PERSON_NAME] [PERSON_NAME] [PERSON_NAME] HEAD [PERSON_NAME]…" at bounding box center [631, 192] width 68 height 14
click at [401, 224] on select "Select AFIA Anjali [PERSON_NAME] [PERSON_NAME] [PERSON_NAME] HEAD [PERSON_NAME]…" at bounding box center [412, 219] width 68 height 14
select select "60670"
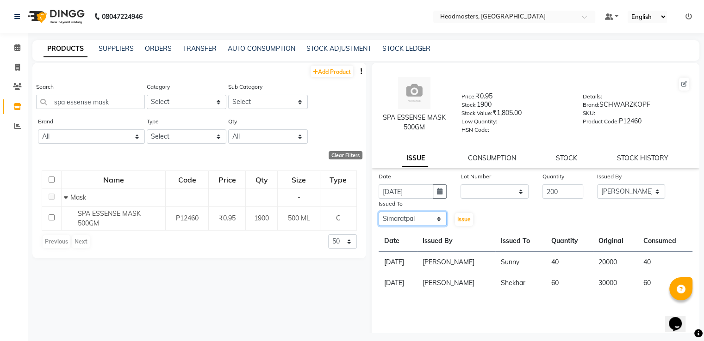
click at [378, 216] on select "Select AFIA Anjali [PERSON_NAME] [PERSON_NAME] [PERSON_NAME] HEAD [PERSON_NAME]…" at bounding box center [412, 219] width 68 height 14
click at [464, 222] on span "Issue" at bounding box center [463, 219] width 13 height 7
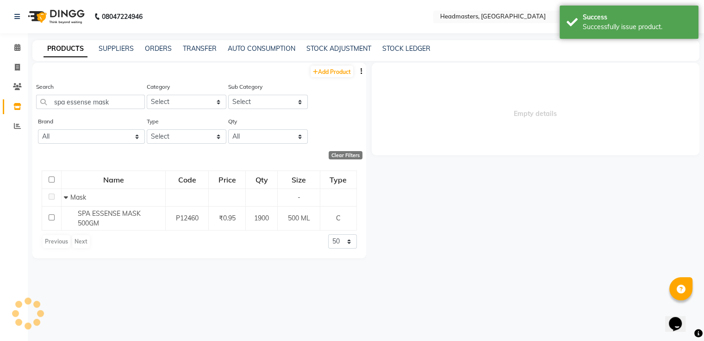
select select
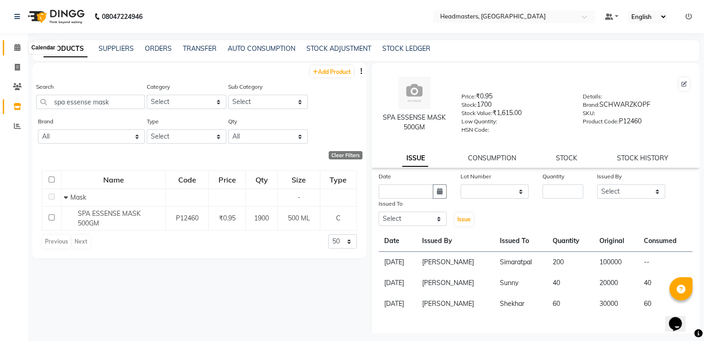
click at [19, 50] on icon at bounding box center [17, 47] width 6 height 7
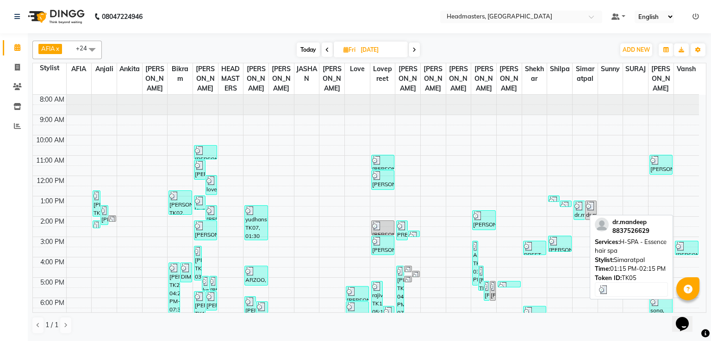
click at [583, 209] on div at bounding box center [579, 206] width 10 height 9
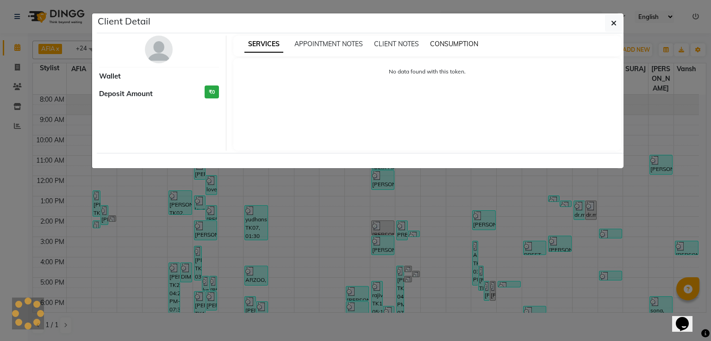
click at [439, 42] on span "CONSUMPTION" at bounding box center [454, 44] width 48 height 8
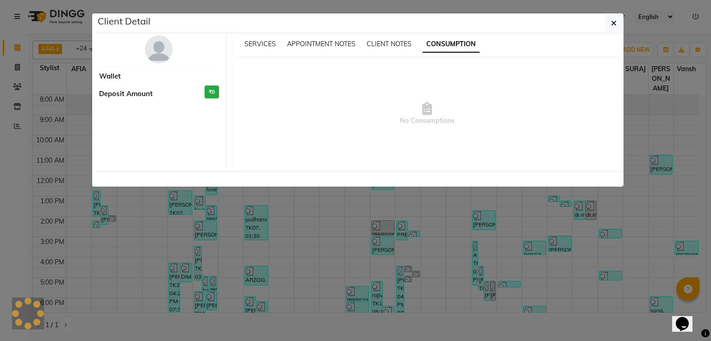
select select "3"
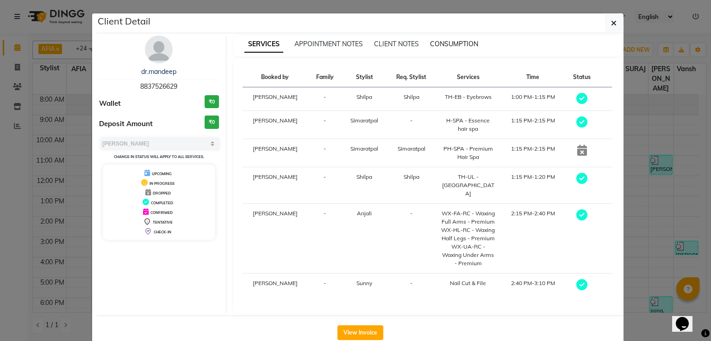
click at [450, 43] on span "CONSUMPTION" at bounding box center [454, 44] width 48 height 8
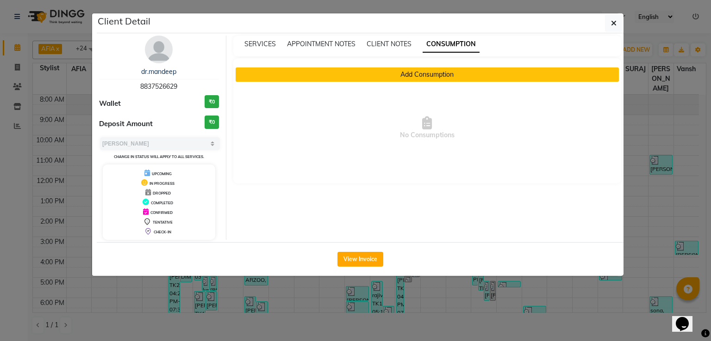
click at [316, 78] on button "Add Consumption" at bounding box center [427, 75] width 384 height 14
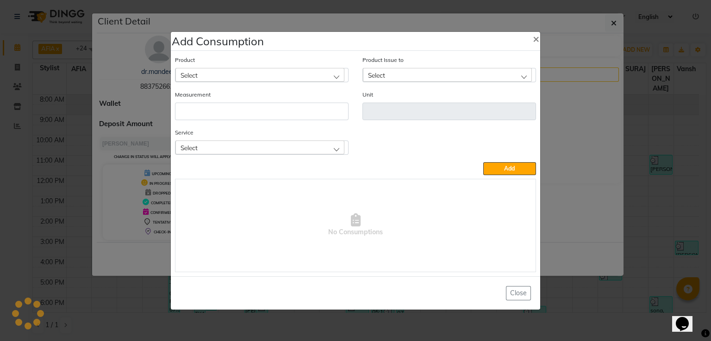
click at [297, 74] on div "Select" at bounding box center [259, 75] width 169 height 14
click at [228, 99] on input "spa essence mask" at bounding box center [270, 97] width 156 height 16
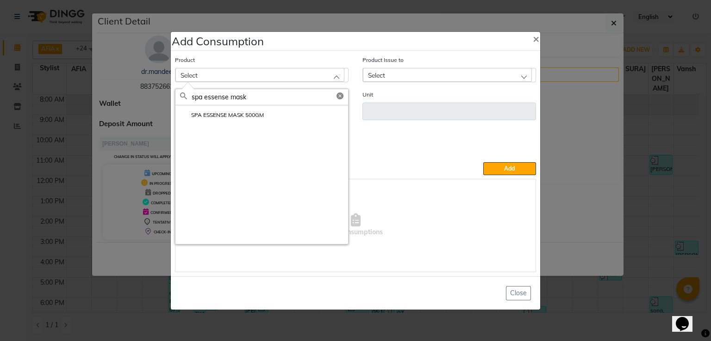
type input "spa essense mask"
click at [267, 123] on li "SPA ESSENSE MASK 500GM" at bounding box center [261, 114] width 173 height 19
type input "ML"
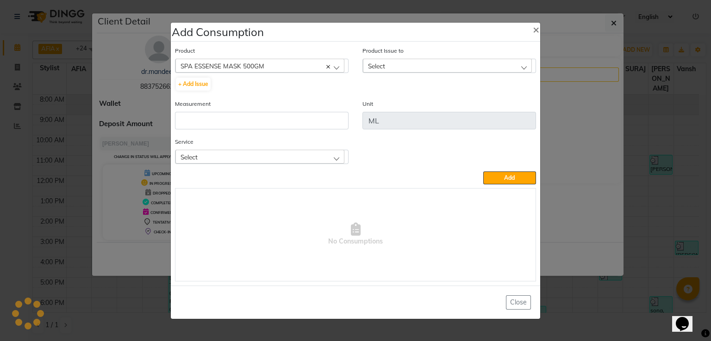
click at [409, 68] on div "Select" at bounding box center [447, 66] width 169 height 14
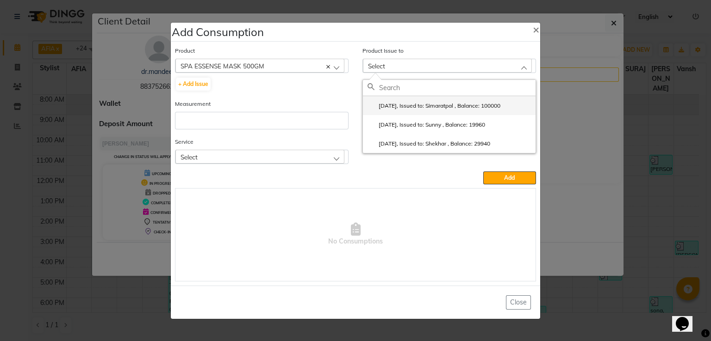
click at [408, 100] on li "[DATE], Issued to: Simaratpal , Balance: 100000" at bounding box center [449, 105] width 173 height 19
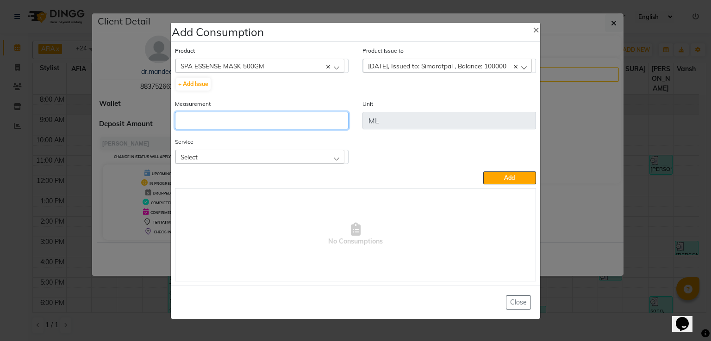
click at [329, 120] on input "number" at bounding box center [261, 121] width 173 height 18
type input "200"
click at [338, 154] on div "Select" at bounding box center [259, 157] width 169 height 14
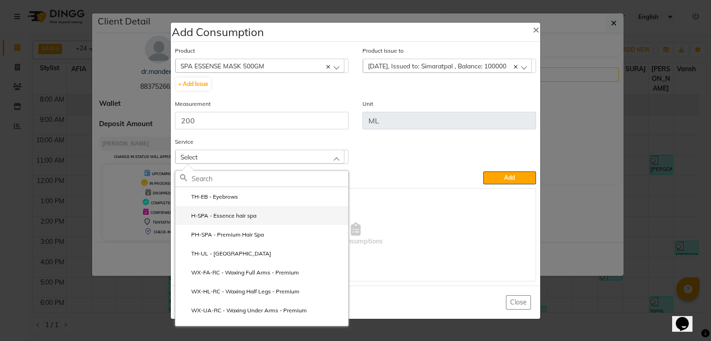
click at [253, 216] on label "H-SPA - Essence hair spa" at bounding box center [218, 216] width 76 height 8
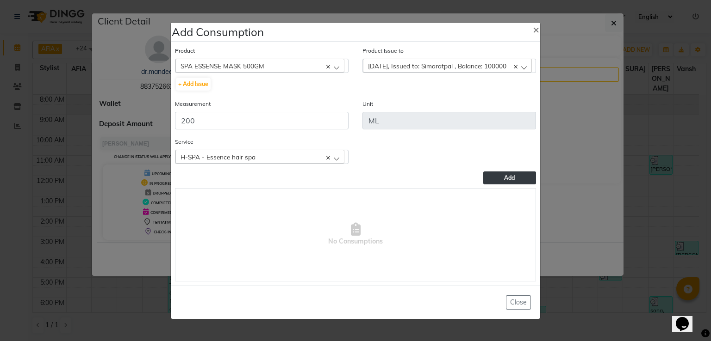
click at [507, 180] on span "Add" at bounding box center [509, 177] width 11 height 7
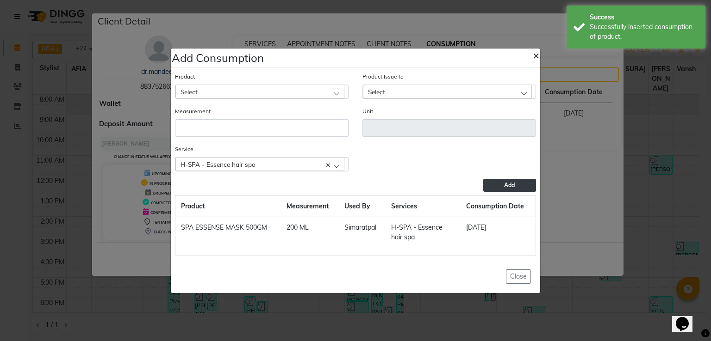
click at [533, 56] on span "×" at bounding box center [535, 55] width 6 height 14
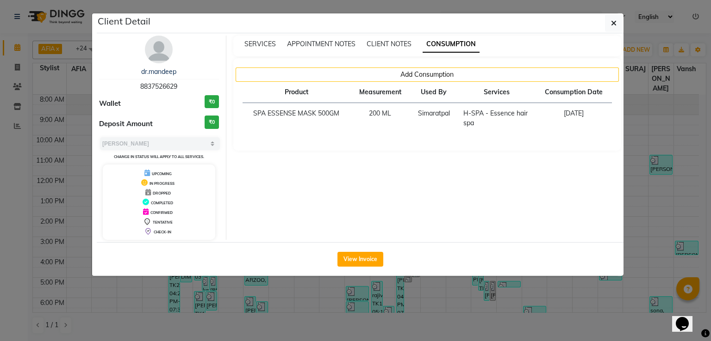
click at [628, 194] on ngb-modal-window "Client Detail dr.mandeep 8837526629 Wallet ₹0 Deposit Amount ₹0 Select MARK DON…" at bounding box center [355, 170] width 711 height 341
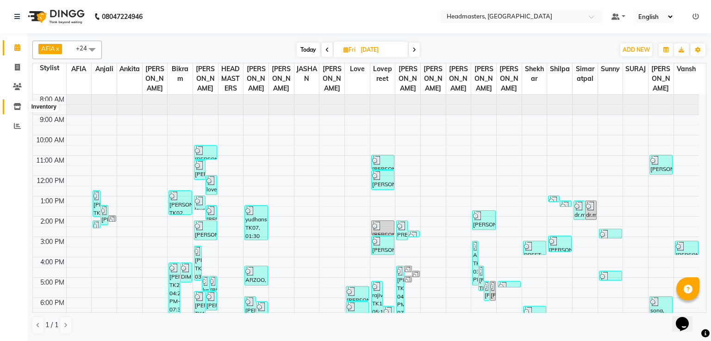
click at [13, 109] on icon at bounding box center [17, 106] width 8 height 7
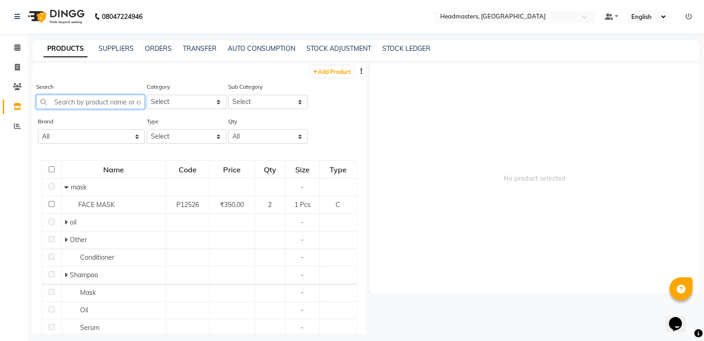
click at [71, 99] on input "text" at bounding box center [90, 102] width 109 height 14
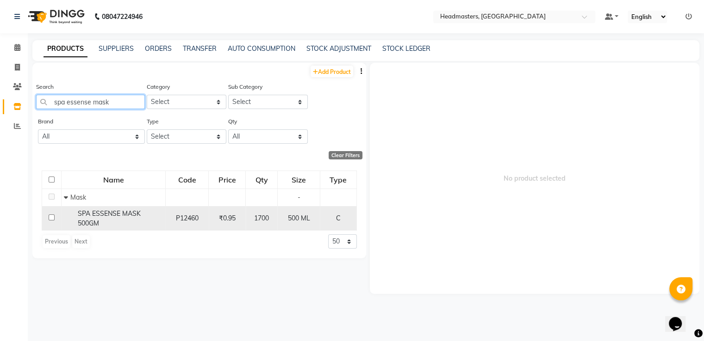
type input "spa essense mask"
click at [126, 211] on span "SPA ESSENSE MASK 500GM" at bounding box center [109, 219] width 63 height 18
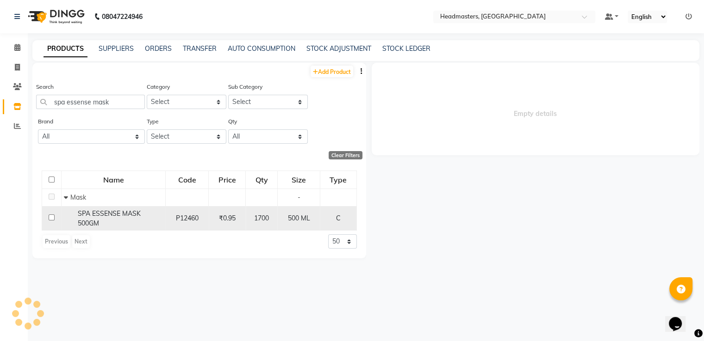
select select
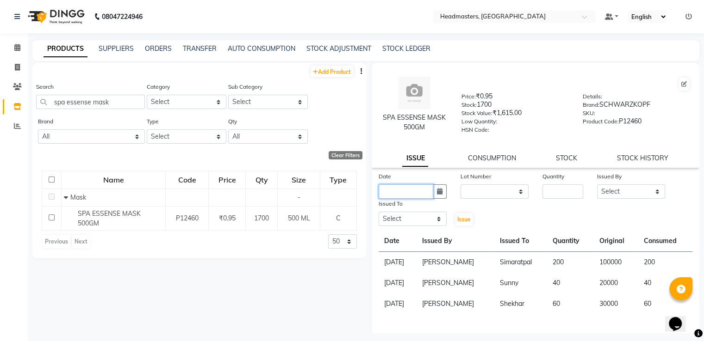
click at [415, 198] on input "text" at bounding box center [405, 192] width 55 height 14
select select "9"
select select "2025"
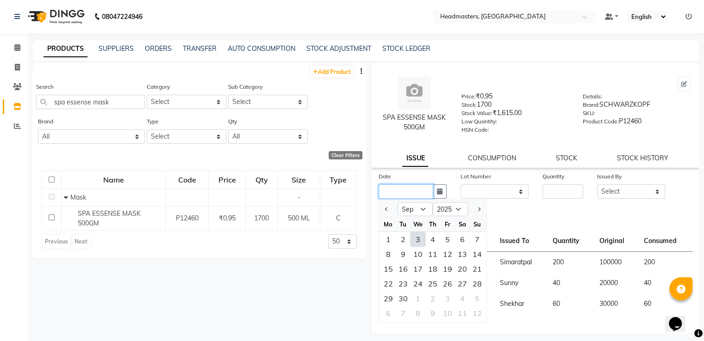
click at [414, 198] on input "text" at bounding box center [405, 192] width 55 height 14
click at [18, 64] on icon at bounding box center [17, 67] width 5 height 7
select select "service"
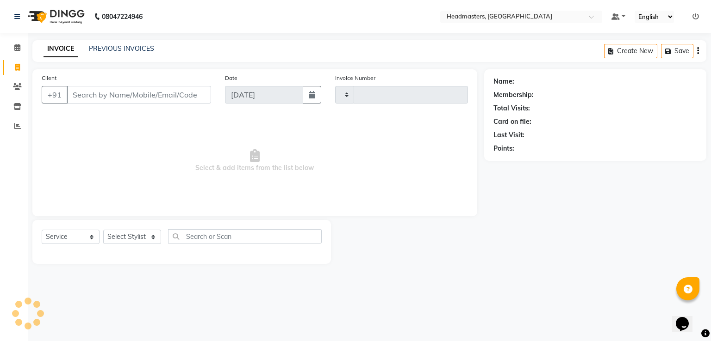
type input "3293"
select select "7136"
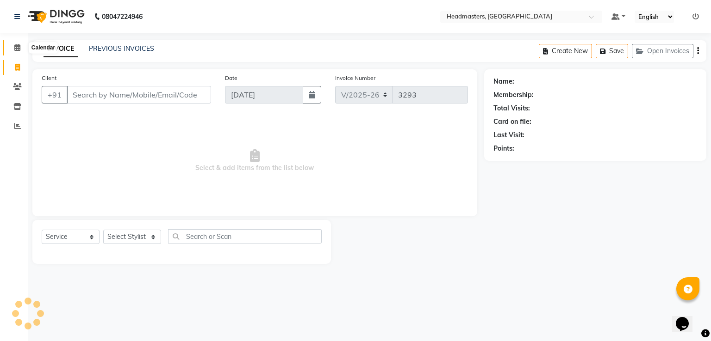
click at [18, 49] on icon at bounding box center [17, 47] width 6 height 7
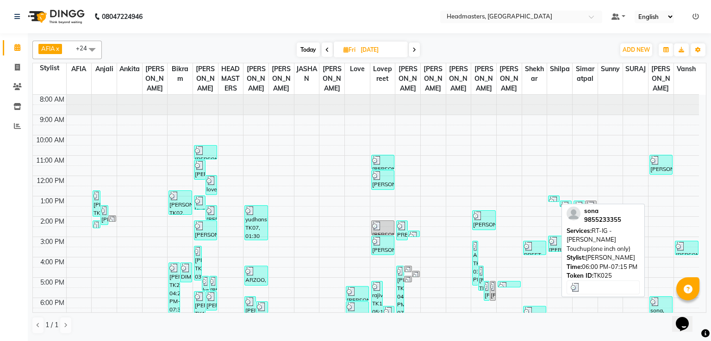
scroll to position [43, 0]
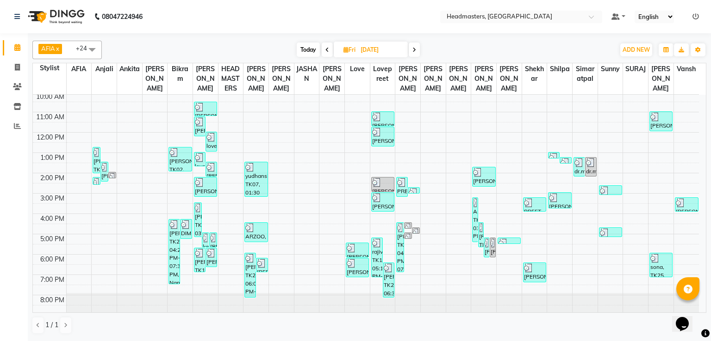
click at [411, 48] on span at bounding box center [413, 50] width 11 height 14
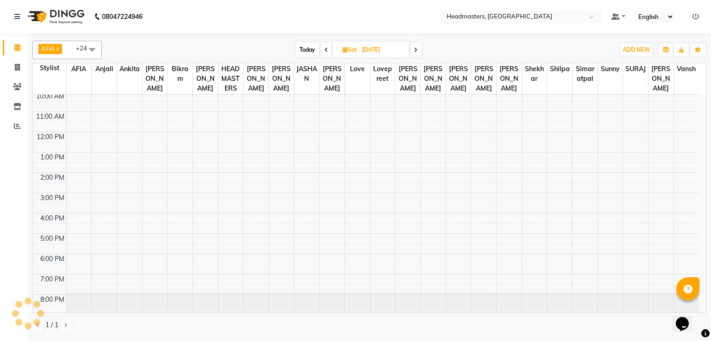
scroll to position [0, 0]
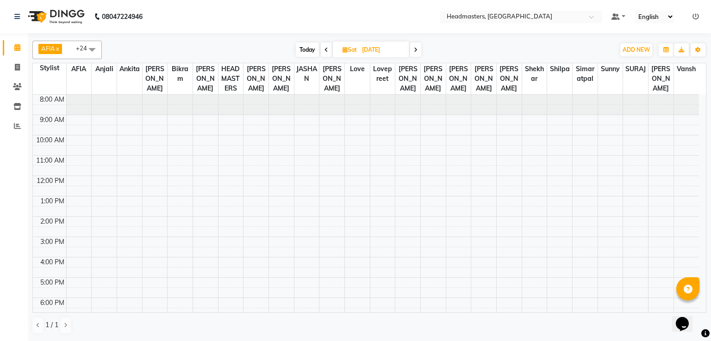
click at [419, 54] on span at bounding box center [415, 50] width 11 height 14
type input "[DATE]"
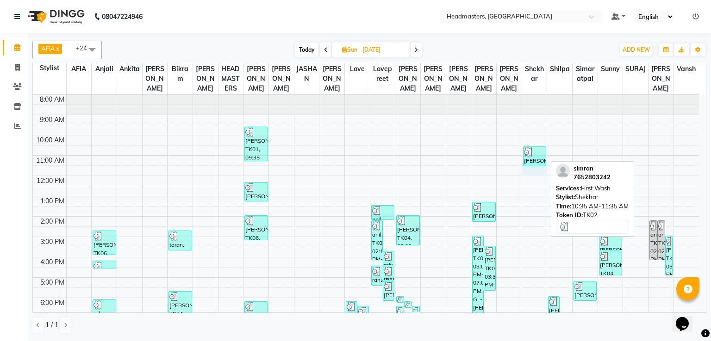
drag, startPoint x: 528, startPoint y: 168, endPoint x: 532, endPoint y: 161, distance: 8.1
click at [532, 161] on div "8:00 AM 9:00 AM 10:00 AM 11:00 AM 12:00 PM 1:00 PM 2:00 PM 3:00 PM 4:00 PM 5:00…" at bounding box center [366, 227] width 666 height 264
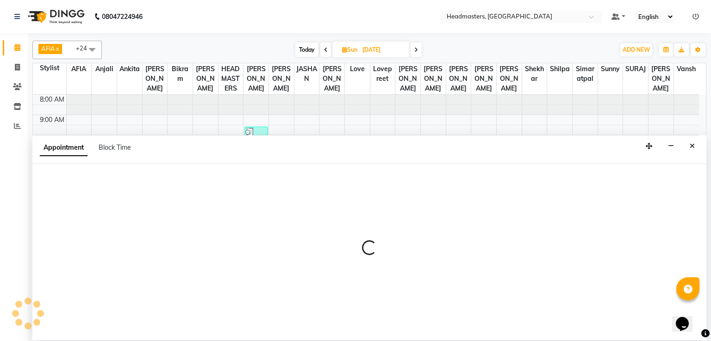
click at [532, 161] on div "Appointment Block Time" at bounding box center [369, 150] width 674 height 29
click at [690, 144] on icon "Close" at bounding box center [691, 146] width 5 height 6
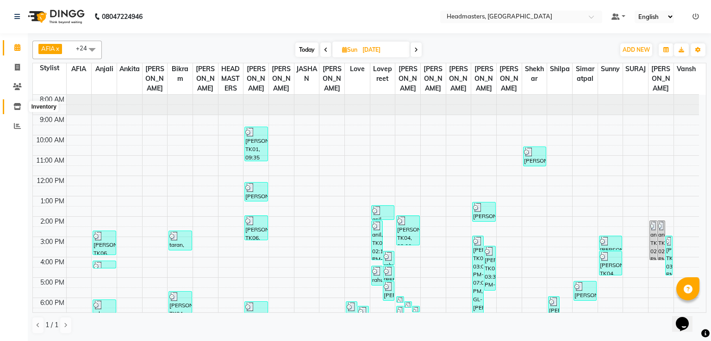
click at [19, 108] on icon at bounding box center [17, 106] width 8 height 7
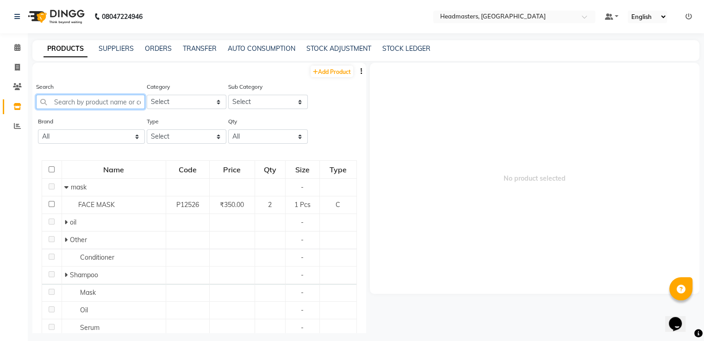
click at [83, 105] on input "text" at bounding box center [90, 102] width 109 height 14
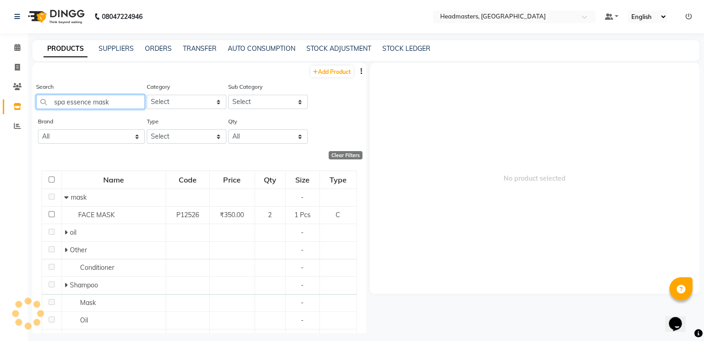
click at [88, 103] on input "spa essence mask" at bounding box center [90, 102] width 109 height 14
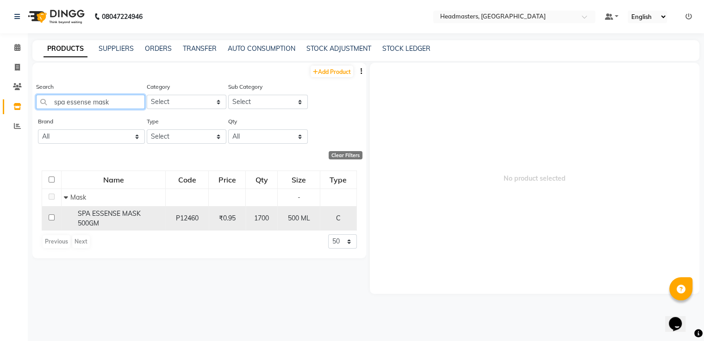
type input "spa essense mask"
click at [118, 209] on div "SPA ESSENSE MASK 500GM" at bounding box center [113, 218] width 99 height 19
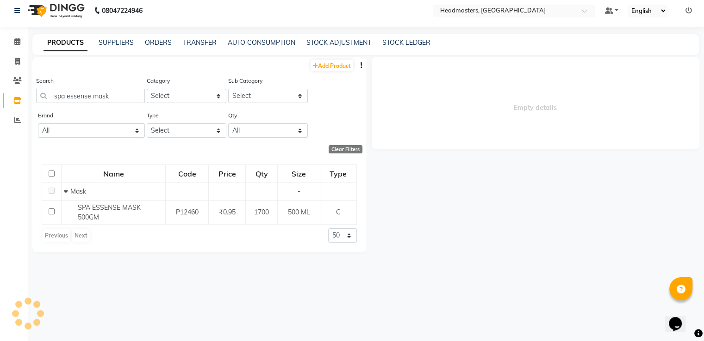
scroll to position [6, 0]
select select
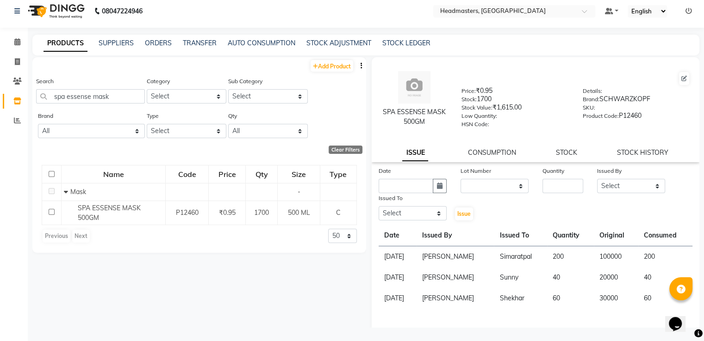
scroll to position [26, 0]
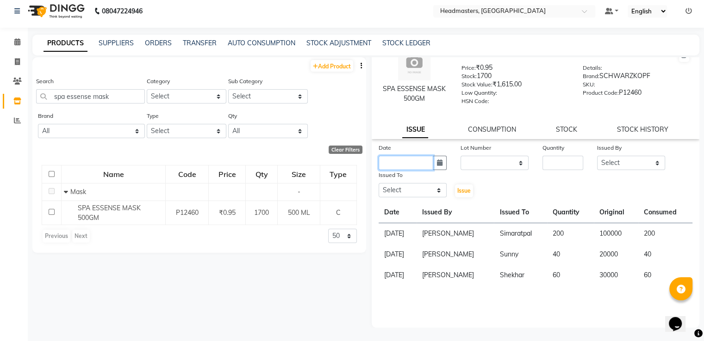
click at [421, 161] on input "text" at bounding box center [405, 163] width 55 height 14
select select "9"
select select "2025"
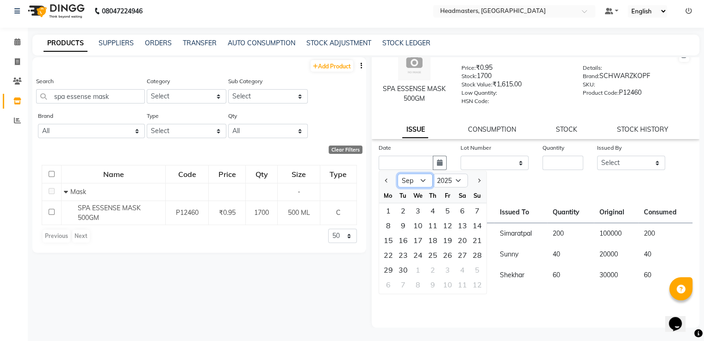
click at [425, 183] on select "Jan Feb Mar Apr May Jun [DATE] Aug Sep Oct Nov Dec" at bounding box center [414, 181] width 35 height 14
select select "8"
click at [397, 174] on select "Jan Feb Mar Apr May Jun [DATE] Aug Sep Oct Nov Dec" at bounding box center [414, 181] width 35 height 14
click at [472, 273] on div "31" at bounding box center [477, 270] width 15 height 15
type input "[DATE]"
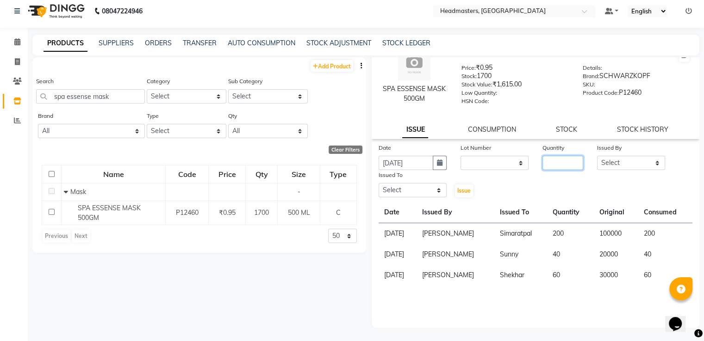
click at [556, 161] on input "number" at bounding box center [562, 163] width 41 height 14
type input "0"
type input "70"
click at [608, 161] on select "Select AFIA Anjali [PERSON_NAME] [PERSON_NAME] [PERSON_NAME] HEAD [PERSON_NAME]…" at bounding box center [631, 163] width 68 height 14
select select "60658"
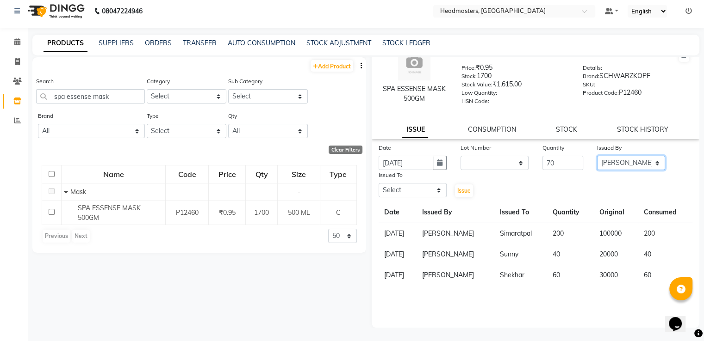
click at [597, 156] on select "Select AFIA Anjali [PERSON_NAME] [PERSON_NAME] [PERSON_NAME] HEAD [PERSON_NAME]…" at bounding box center [631, 163] width 68 height 14
click at [435, 192] on select "Select AFIA Anjali [PERSON_NAME] [PERSON_NAME] [PERSON_NAME] HEAD [PERSON_NAME]…" at bounding box center [412, 190] width 68 height 14
click at [19, 40] on icon at bounding box center [17, 41] width 6 height 7
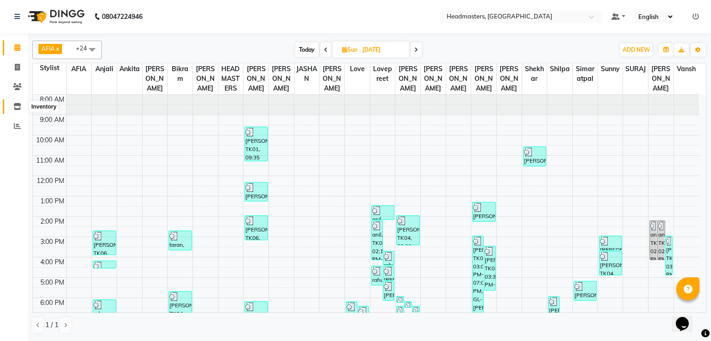
click at [19, 105] on icon at bounding box center [17, 106] width 8 height 7
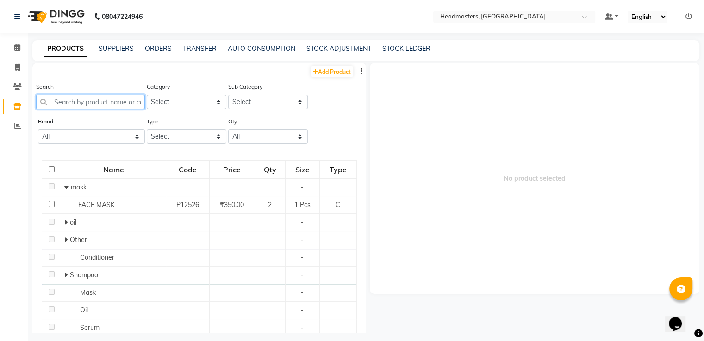
click at [131, 100] on input "text" at bounding box center [90, 102] width 109 height 14
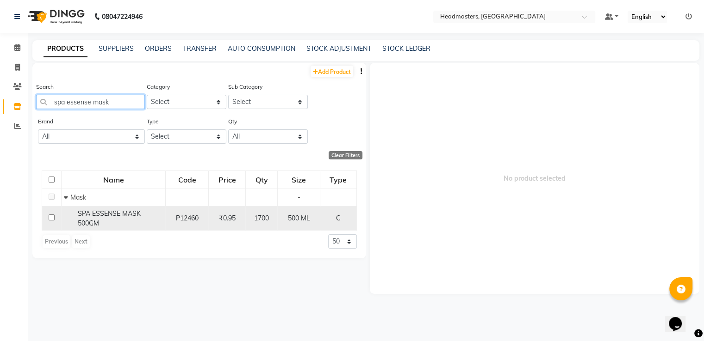
type input "spa essense mask"
click at [146, 219] on div "SPA ESSENSE MASK 500GM" at bounding box center [113, 218] width 99 height 19
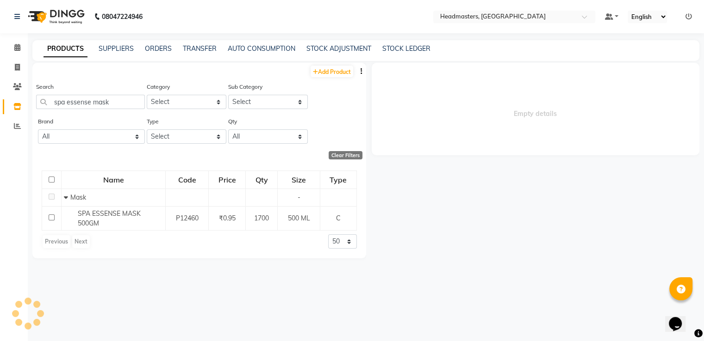
select select
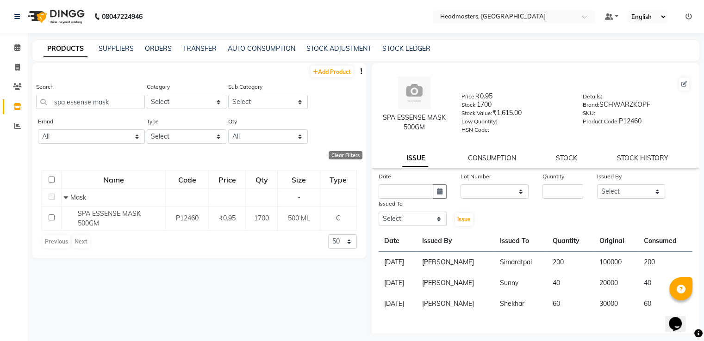
click at [411, 185] on div "Date" at bounding box center [412, 178] width 68 height 13
drag, startPoint x: 411, startPoint y: 194, endPoint x: 436, endPoint y: 192, distance: 25.1
click at [436, 192] on div at bounding box center [412, 192] width 68 height 14
click at [437, 192] on icon "button" at bounding box center [440, 191] width 6 height 6
select select "9"
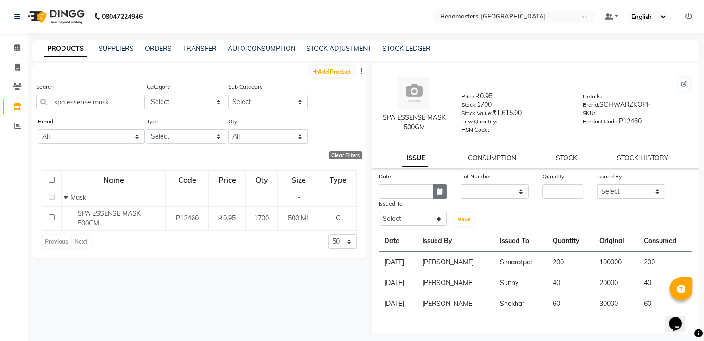
select select "2025"
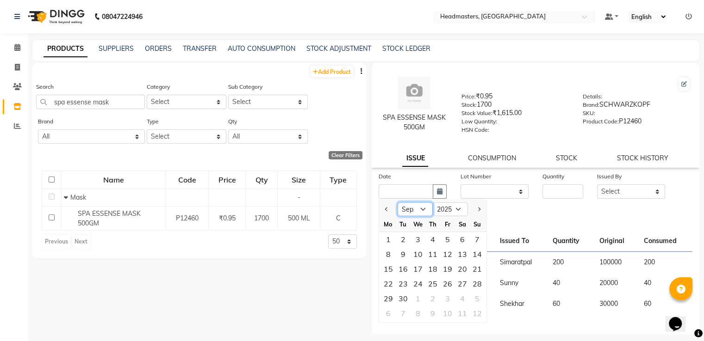
click at [414, 217] on select "Jan Feb Mar Apr May Jun [DATE] Aug Sep Oct Nov Dec" at bounding box center [414, 210] width 35 height 14
select select "8"
click at [397, 206] on select "Jan Feb Mar Apr May Jun [DATE] Aug Sep Oct Nov Dec" at bounding box center [414, 210] width 35 height 14
click at [473, 296] on div "31" at bounding box center [477, 298] width 15 height 15
type input "[DATE]"
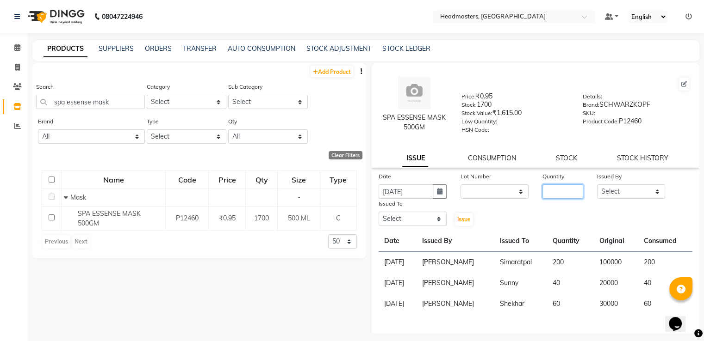
click at [558, 193] on input "number" at bounding box center [562, 192] width 41 height 14
type input "3"
type input "70"
click at [654, 192] on select "Select AFIA Anjali [PERSON_NAME] [PERSON_NAME] [PERSON_NAME] HEAD [PERSON_NAME]…" at bounding box center [631, 192] width 68 height 14
select select "60658"
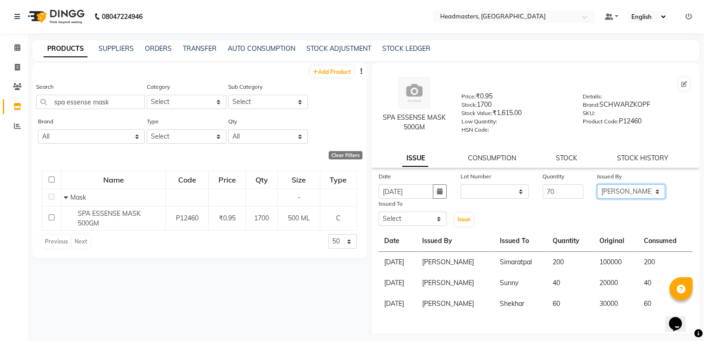
click at [597, 188] on select "Select AFIA Anjali [PERSON_NAME] [PERSON_NAME] [PERSON_NAME] HEAD [PERSON_NAME]…" at bounding box center [631, 192] width 68 height 14
click at [429, 226] on select "Select AFIA Anjali [PERSON_NAME] [PERSON_NAME] [PERSON_NAME] HEAD [PERSON_NAME]…" at bounding box center [412, 219] width 68 height 14
select select "60672"
click at [378, 216] on select "Select AFIA Anjali [PERSON_NAME] [PERSON_NAME] [PERSON_NAME] HEAD [PERSON_NAME]…" at bounding box center [412, 219] width 68 height 14
click at [451, 220] on div "Issued To Select AFIA Anjali [PERSON_NAME] [PERSON_NAME] [PERSON_NAME] HEAD [PE…" at bounding box center [412, 213] width 82 height 28
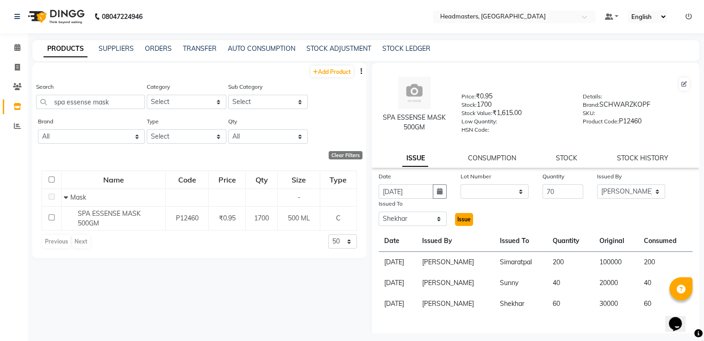
click at [458, 222] on span "Issue" at bounding box center [463, 219] width 13 height 7
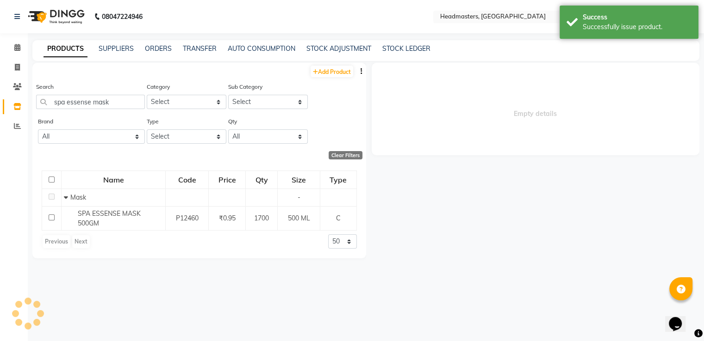
select select
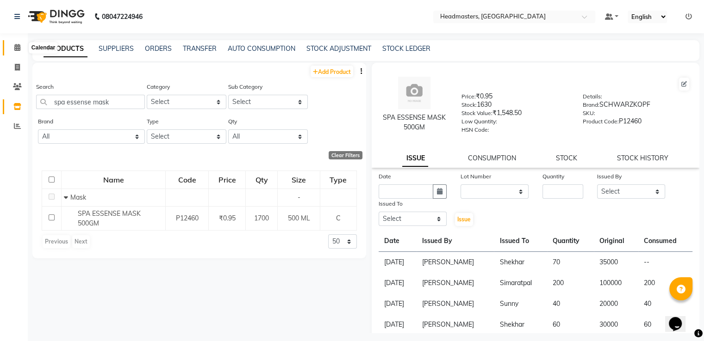
click at [15, 47] on icon at bounding box center [17, 47] width 6 height 7
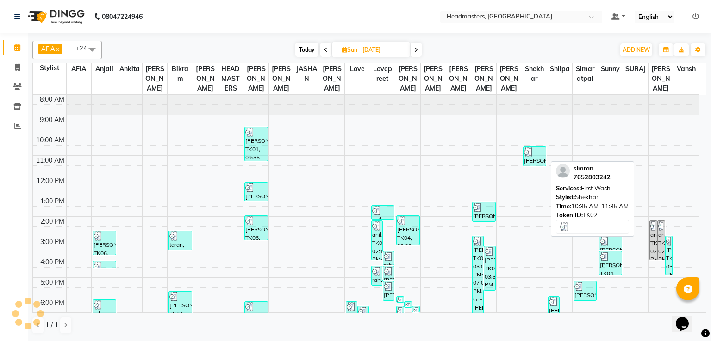
click at [531, 156] on div "[PERSON_NAME], TK02, 10:35 AM-11:35 AM, First Wash" at bounding box center [534, 156] width 22 height 19
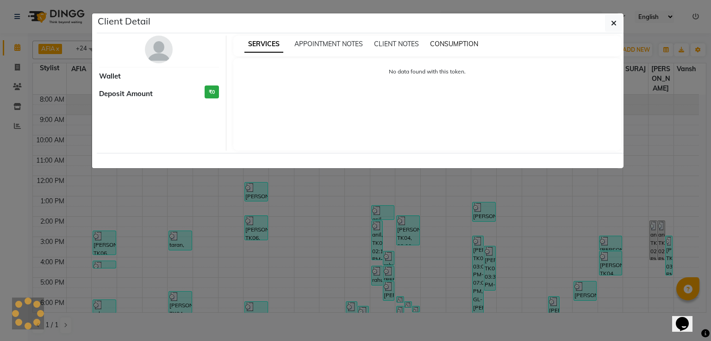
click at [463, 44] on span "CONSUMPTION" at bounding box center [454, 44] width 48 height 8
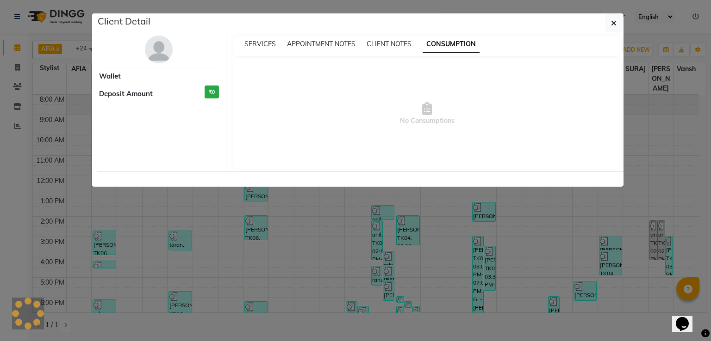
select select "3"
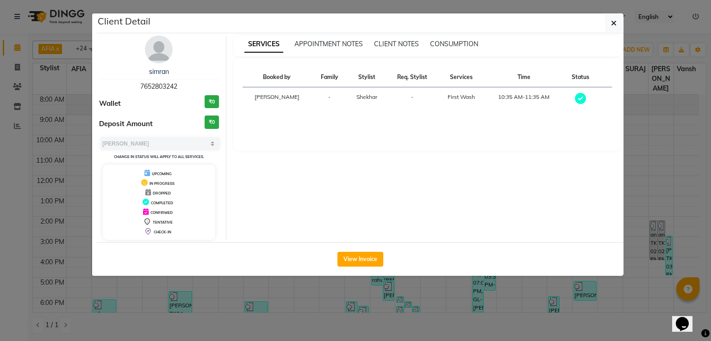
click at [455, 48] on div "CONSUMPTION" at bounding box center [454, 44] width 48 height 10
click at [455, 43] on span "CONSUMPTION" at bounding box center [454, 44] width 48 height 8
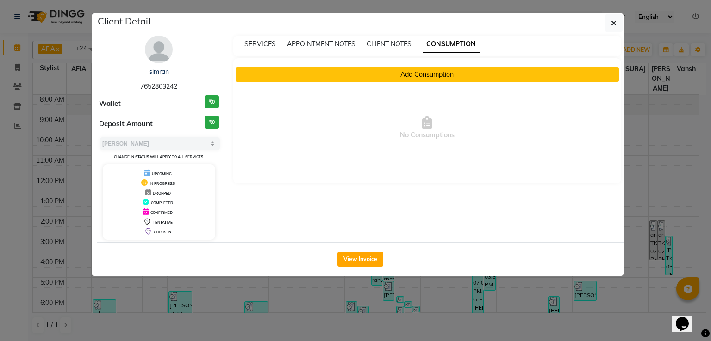
click at [431, 78] on button "Add Consumption" at bounding box center [427, 75] width 384 height 14
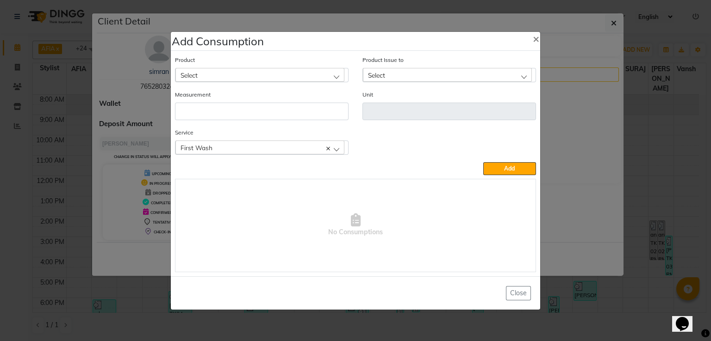
click at [212, 74] on div "Select" at bounding box center [259, 75] width 169 height 14
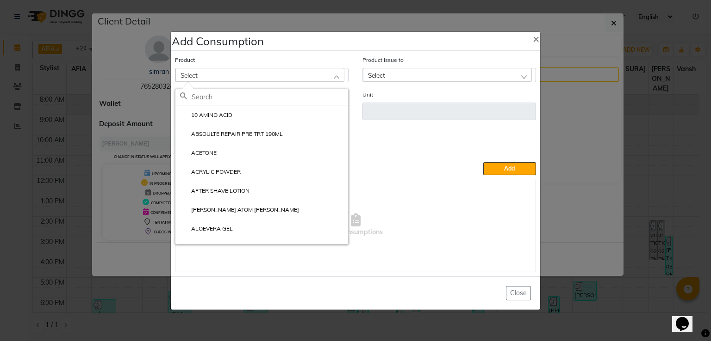
click at [215, 98] on input "text" at bounding box center [270, 97] width 156 height 16
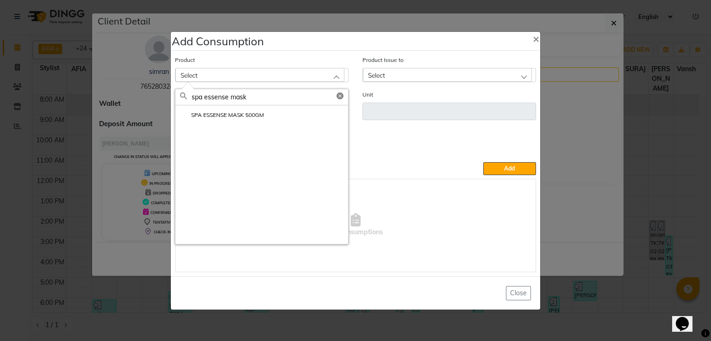
type input "spa essense mask"
click at [218, 117] on label "SPA ESSENSE MASK 500GM" at bounding box center [222, 115] width 84 height 8
type input "ML"
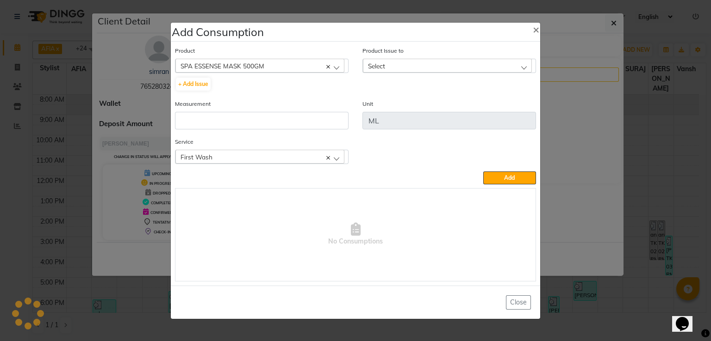
click at [371, 67] on span "Select" at bounding box center [376, 66] width 17 height 8
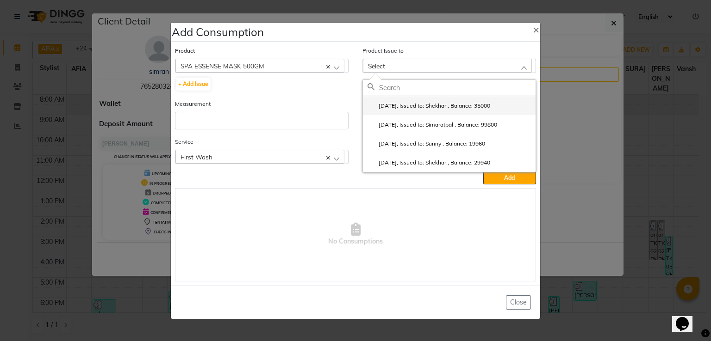
click at [382, 98] on li "[DATE], Issued to: Shekhar , Balance: 35000" at bounding box center [449, 105] width 173 height 19
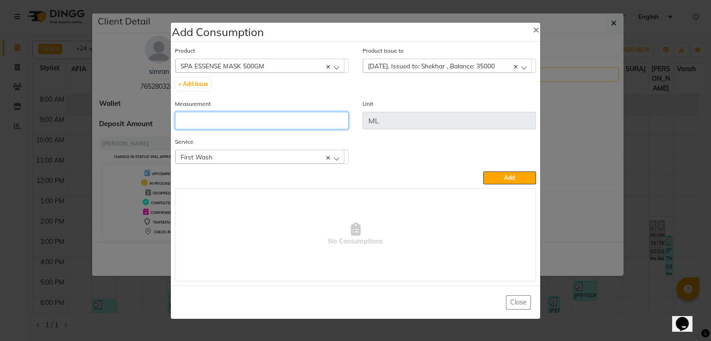
click at [294, 117] on input "number" at bounding box center [261, 121] width 173 height 18
type input "70"
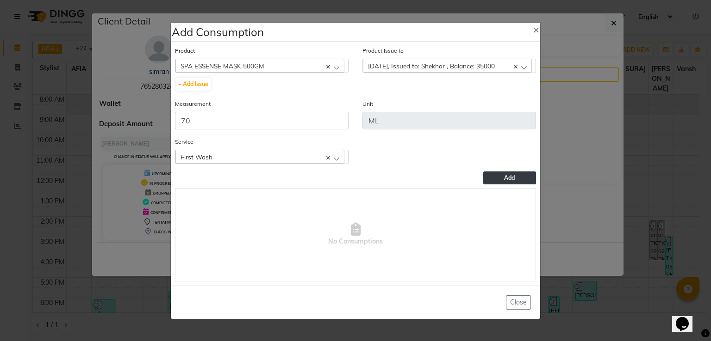
click at [508, 178] on span "Add" at bounding box center [509, 177] width 11 height 7
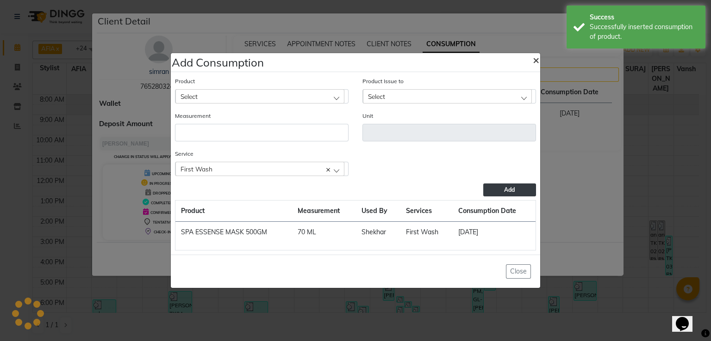
click at [534, 35] on ngb-modal-window "Add Consumption × Product Select 10 AMINO ACID Product Issue to Select [DATE], …" at bounding box center [355, 170] width 711 height 341
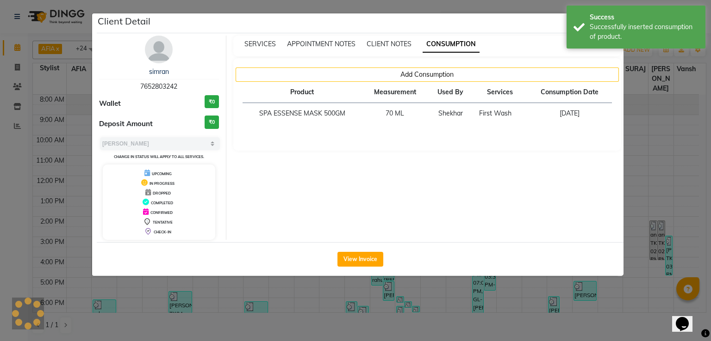
click at [631, 213] on ngb-modal-window "Client Detail [PERSON_NAME] 7652803242 Wallet ₹0 Deposit Amount ₹0 Select MARK …" at bounding box center [355, 170] width 711 height 341
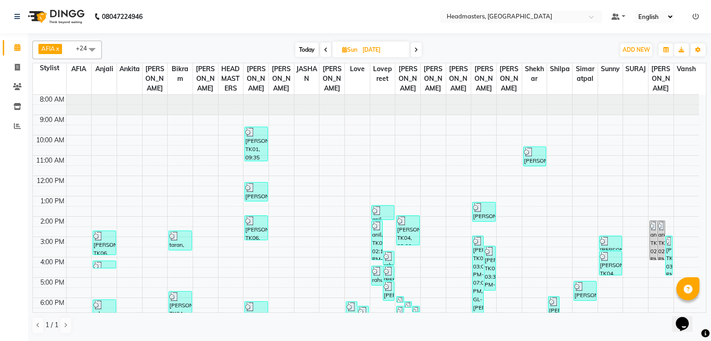
scroll to position [43, 0]
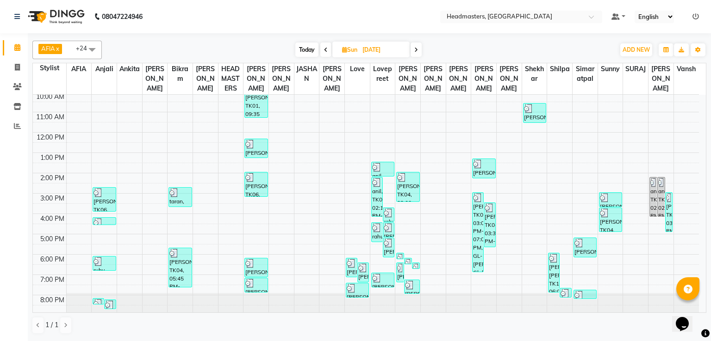
click at [414, 50] on span at bounding box center [415, 50] width 11 height 14
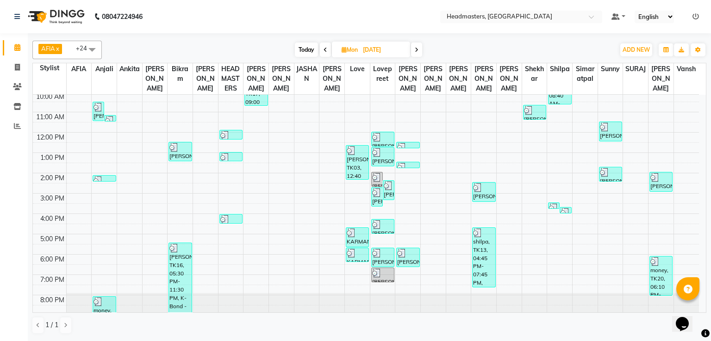
click at [414, 54] on span at bounding box center [416, 50] width 11 height 14
type input "02-09-2025"
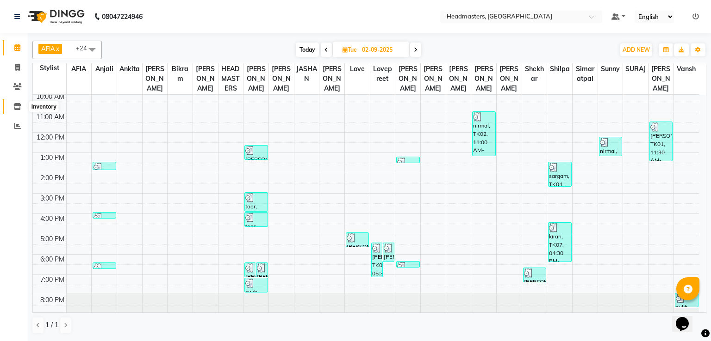
click at [20, 105] on icon at bounding box center [17, 106] width 8 height 7
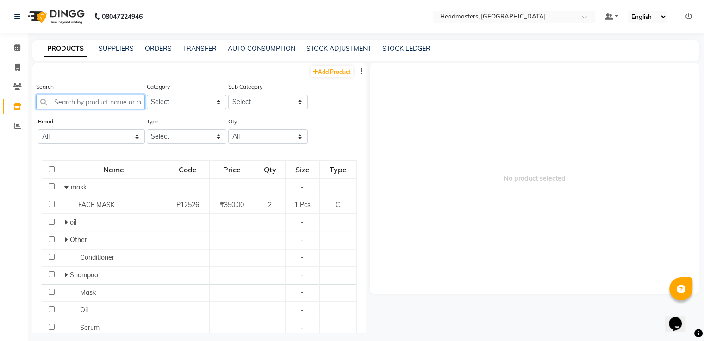
click at [76, 100] on input "text" at bounding box center [90, 102] width 109 height 14
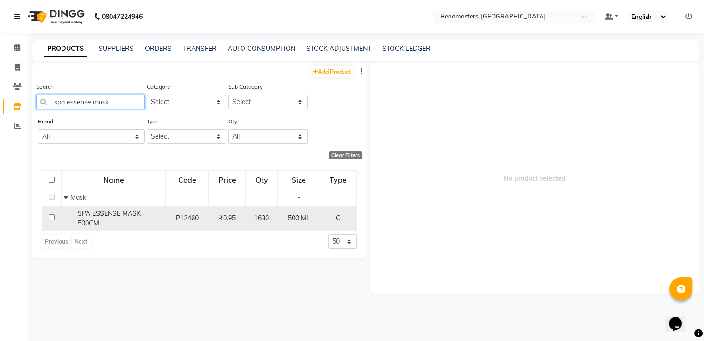
type input "spa essense mask"
click at [111, 211] on span "SPA ESSENSE MASK 500GM" at bounding box center [109, 219] width 63 height 18
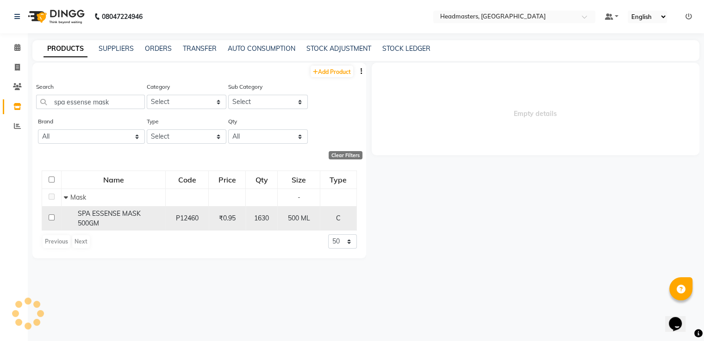
select select
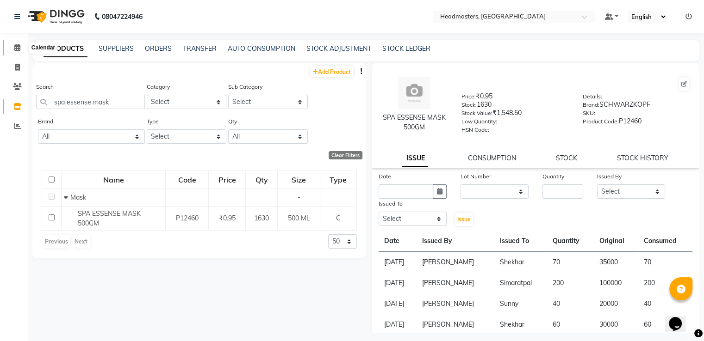
click at [17, 49] on icon at bounding box center [17, 47] width 6 height 7
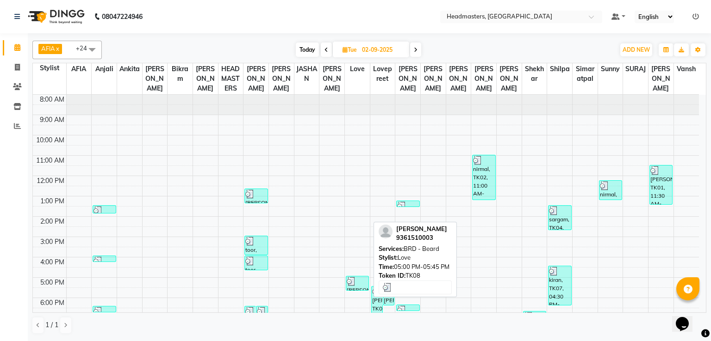
click at [346, 280] on link "[PERSON_NAME], TK08, 05:00 PM-05:45 PM, BRD - [PERSON_NAME]" at bounding box center [357, 283] width 23 height 15
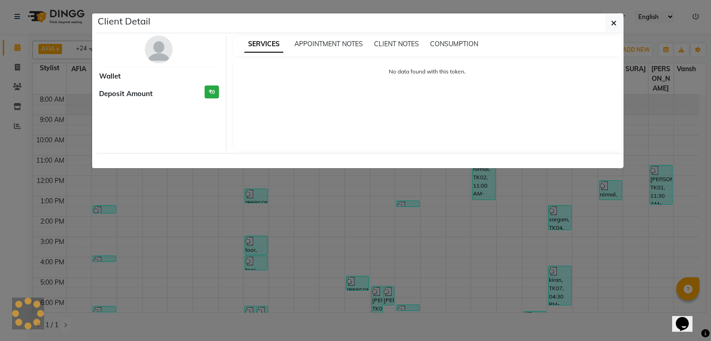
select select "3"
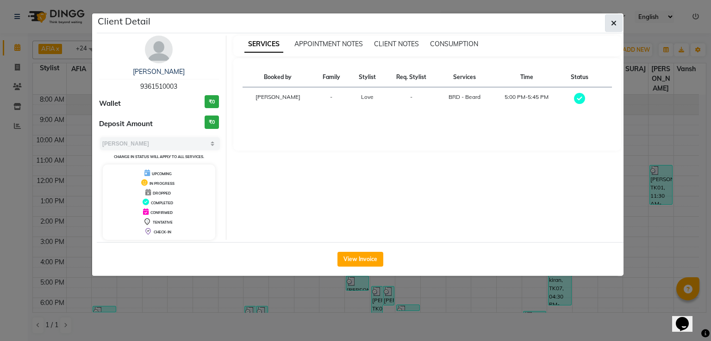
click at [615, 24] on icon "button" at bounding box center [614, 22] width 6 height 7
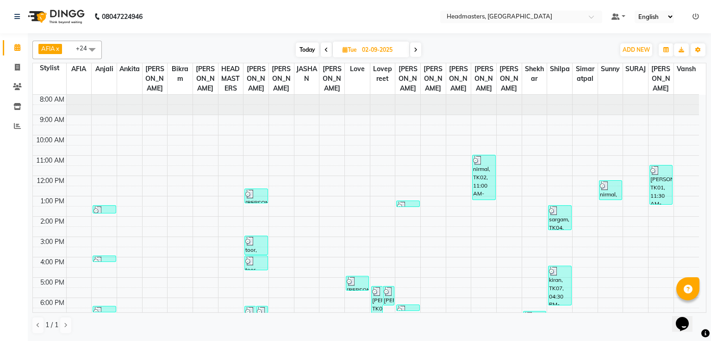
scroll to position [43, 0]
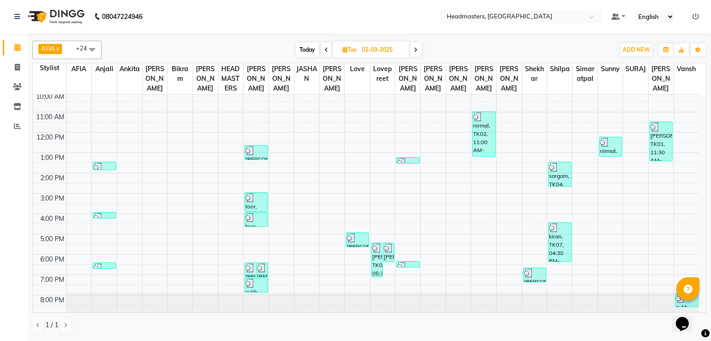
click at [328, 50] on span at bounding box center [326, 50] width 11 height 14
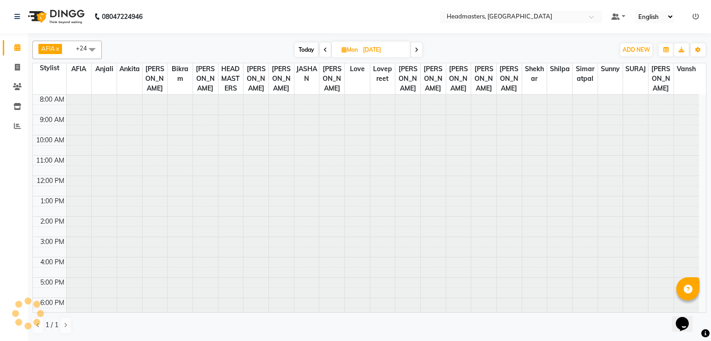
click at [328, 50] on span at bounding box center [325, 50] width 11 height 14
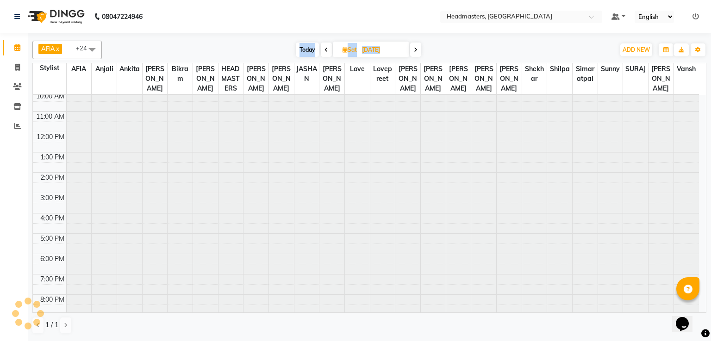
click at [328, 50] on span at bounding box center [326, 50] width 11 height 14
click at [328, 50] on icon at bounding box center [327, 50] width 4 height 6
click at [328, 50] on span at bounding box center [327, 50] width 11 height 14
click at [328, 50] on span at bounding box center [324, 50] width 11 height 14
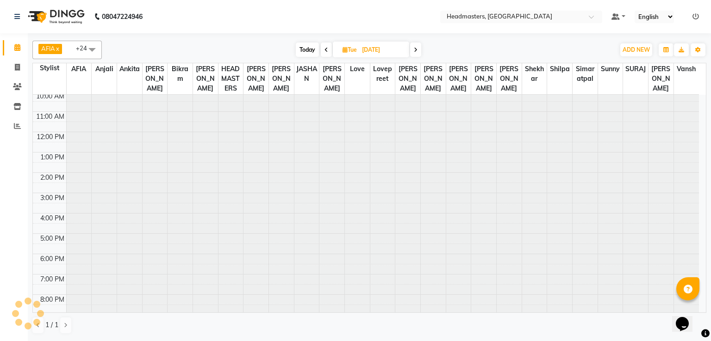
scroll to position [44, 0]
click at [328, 50] on span at bounding box center [326, 50] width 11 height 14
click at [328, 50] on span at bounding box center [325, 50] width 11 height 14
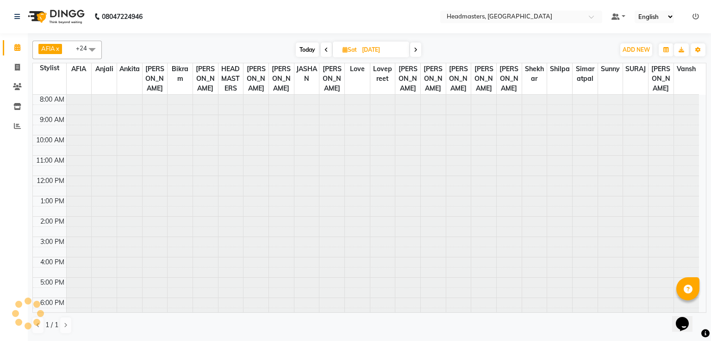
type input "[DATE]"
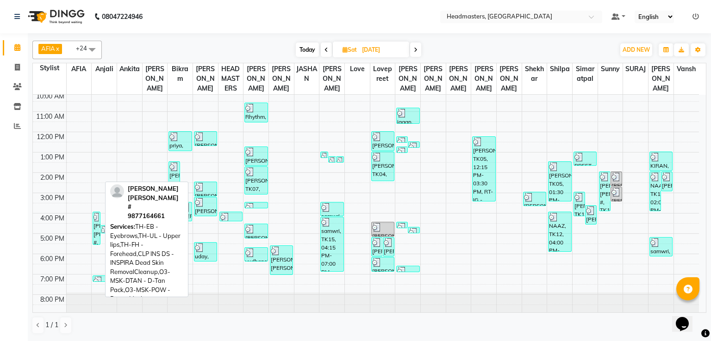
scroll to position [43, 0]
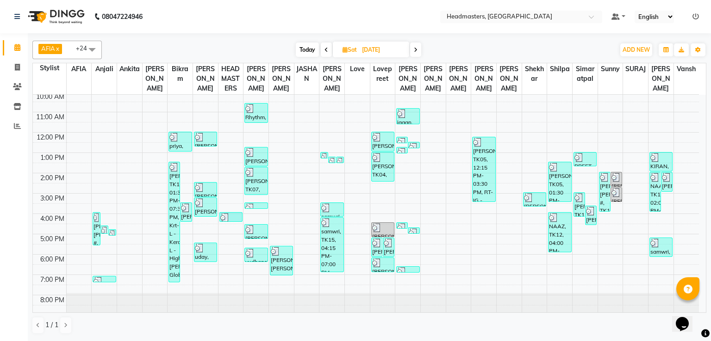
click at [218, 217] on div "8:00 AM 9:00 AM 10:00 AM 11:00 AM 12:00 PM 1:00 PM 2:00 PM 3:00 PM 4:00 PM 5:00…" at bounding box center [366, 183] width 666 height 264
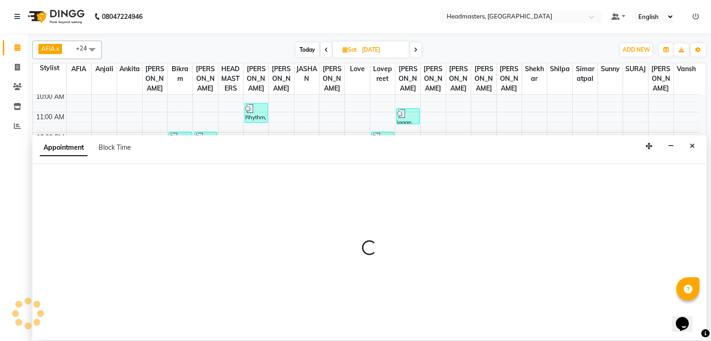
select select "60708"
select select "tentative"
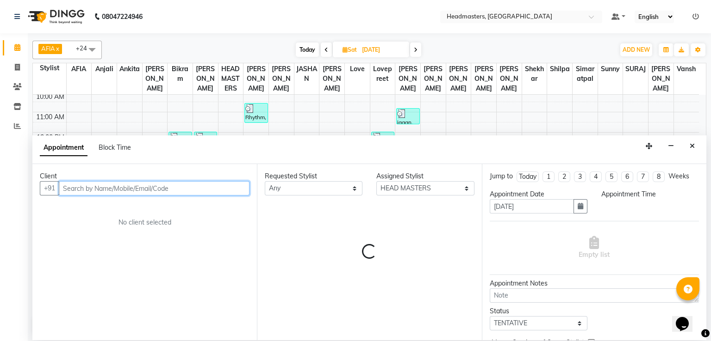
select select "960"
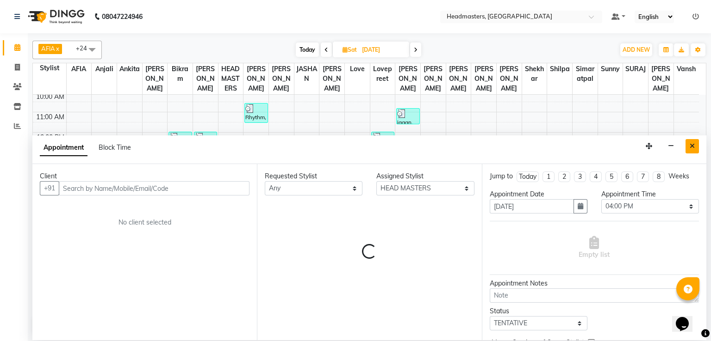
click at [690, 143] on icon "Close" at bounding box center [691, 146] width 5 height 6
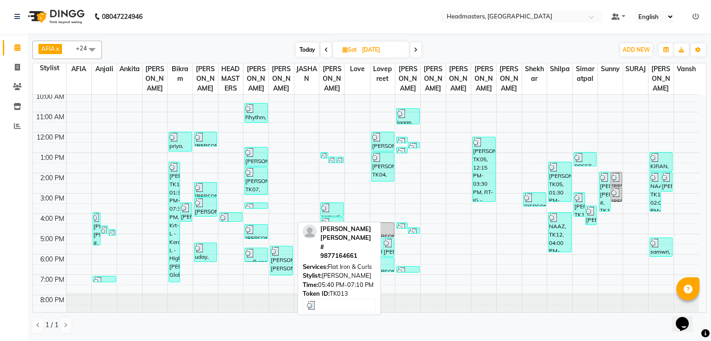
scroll to position [0, 0]
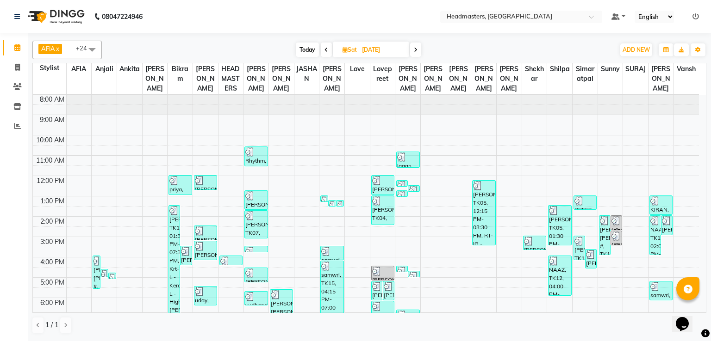
click at [413, 49] on span at bounding box center [415, 50] width 11 height 14
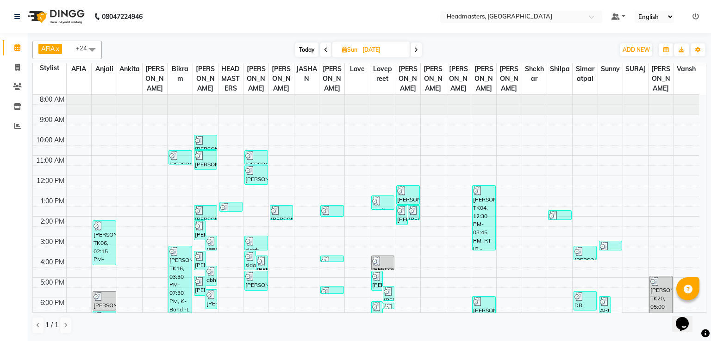
click at [325, 47] on icon at bounding box center [326, 50] width 4 height 6
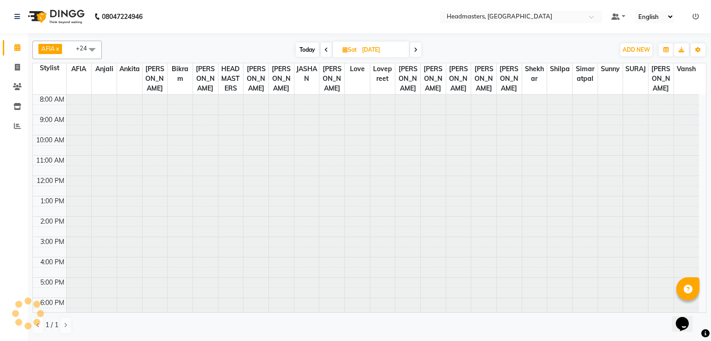
scroll to position [44, 0]
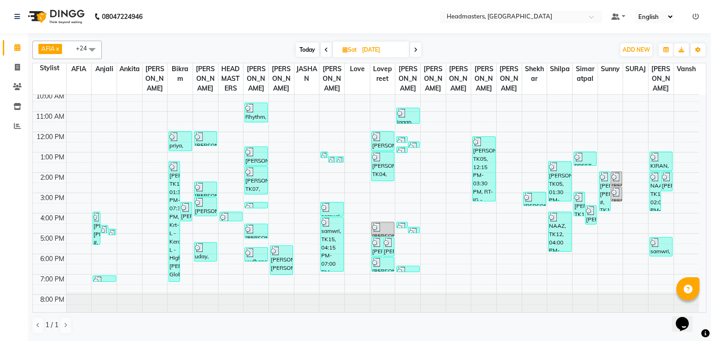
click at [415, 50] on icon at bounding box center [416, 50] width 4 height 6
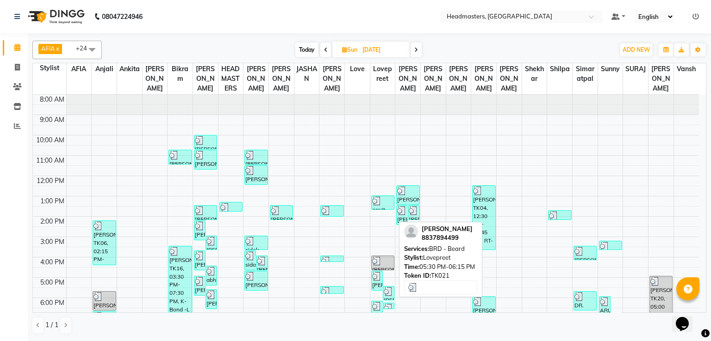
scroll to position [43, 0]
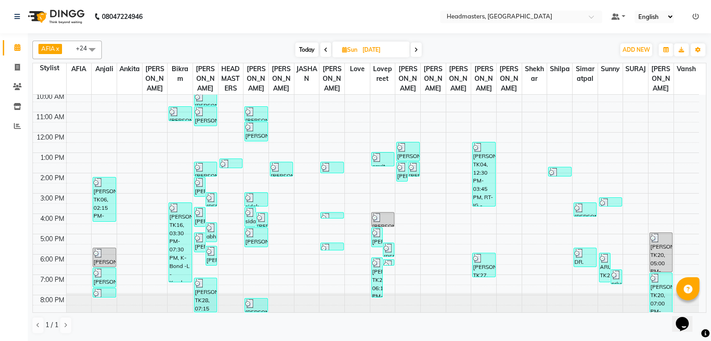
click at [417, 52] on span at bounding box center [415, 50] width 11 height 14
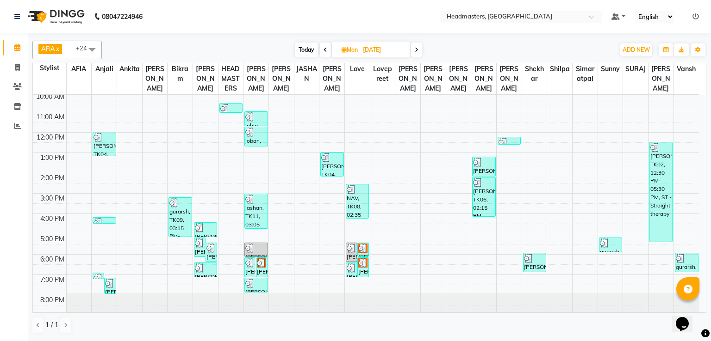
click at [420, 49] on span at bounding box center [416, 50] width 11 height 14
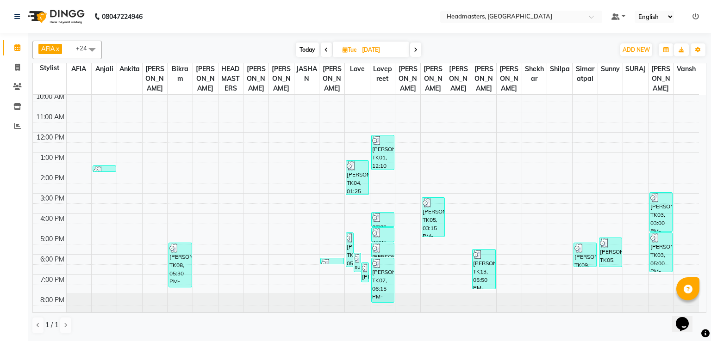
click at [436, 117] on div "8:00 AM 9:00 AM 10:00 AM 11:00 AM 12:00 PM 1:00 PM 2:00 PM 3:00 PM 4:00 PM 5:00…" at bounding box center [366, 183] width 666 height 264
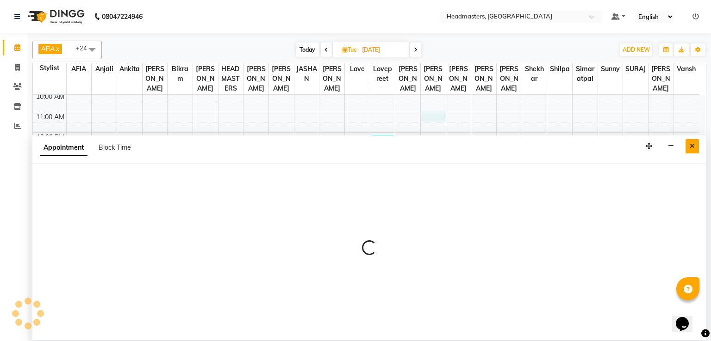
click at [691, 143] on icon "Close" at bounding box center [691, 146] width 5 height 6
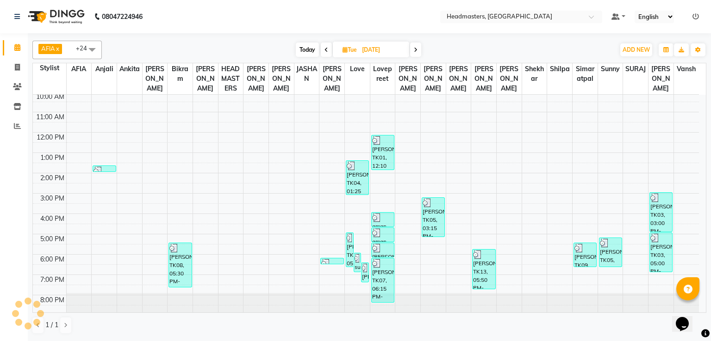
click at [416, 49] on icon at bounding box center [416, 50] width 4 height 6
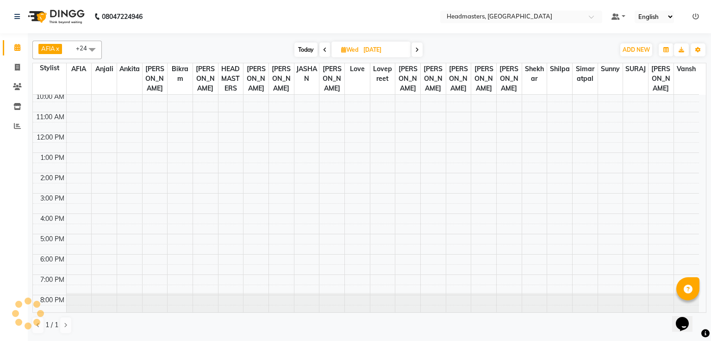
scroll to position [44, 0]
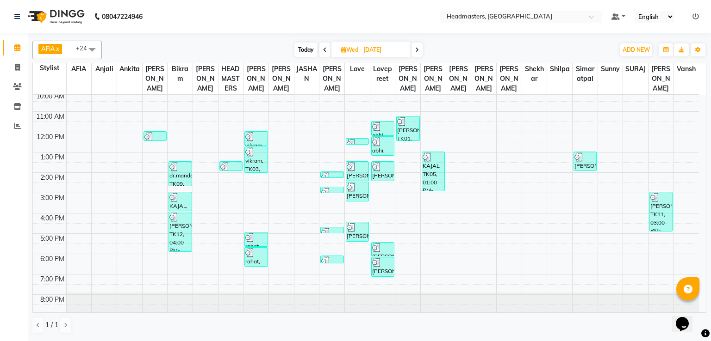
click at [421, 54] on span at bounding box center [416, 50] width 11 height 14
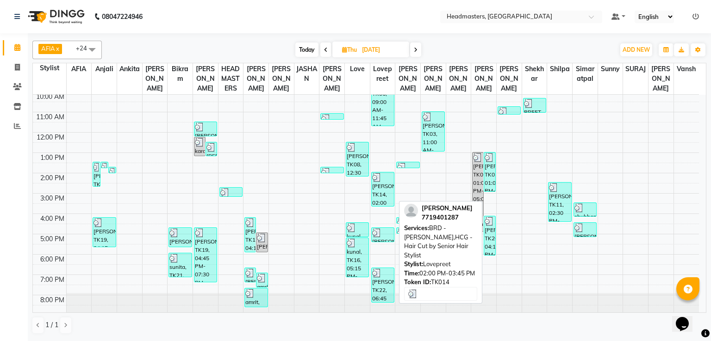
scroll to position [0, 0]
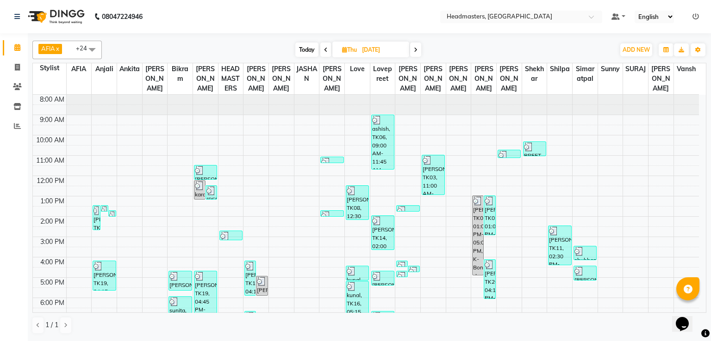
click at [416, 52] on span at bounding box center [415, 50] width 11 height 14
type input "[DATE]"
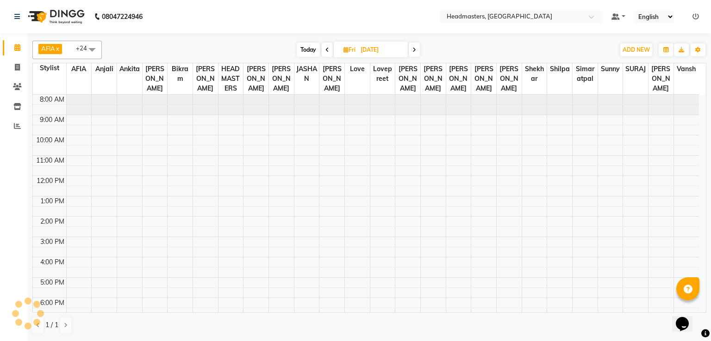
scroll to position [44, 0]
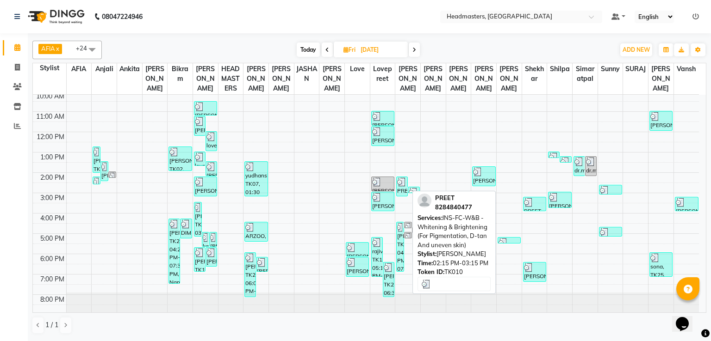
click at [402, 183] on img at bounding box center [401, 182] width 9 height 9
select select "3"
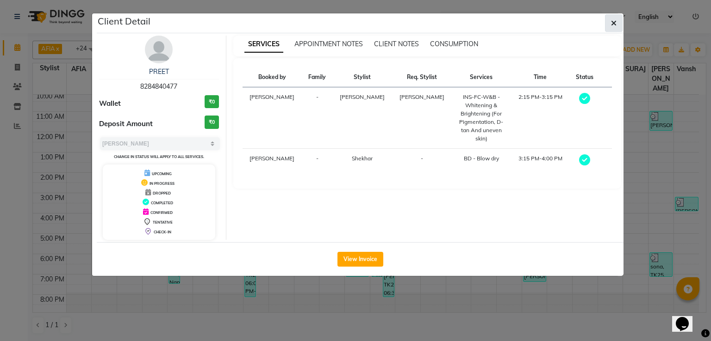
click at [614, 19] on span "button" at bounding box center [614, 23] width 6 height 9
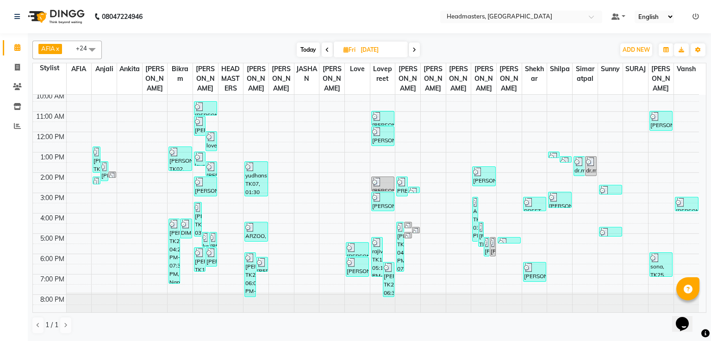
click at [420, 50] on div "[DATE] [DATE]" at bounding box center [358, 50] width 125 height 14
click at [417, 50] on span at bounding box center [413, 50] width 11 height 14
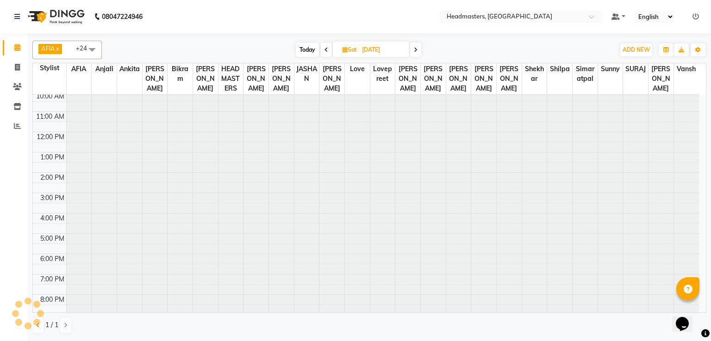
scroll to position [0, 0]
click at [417, 50] on icon at bounding box center [416, 50] width 4 height 6
type input "[DATE]"
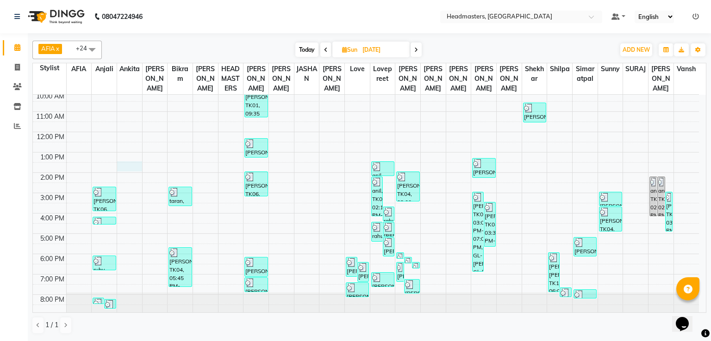
click at [138, 168] on div "8:00 AM 9:00 AM 10:00 AM 11:00 AM 12:00 PM 1:00 PM 2:00 PM 3:00 PM 4:00 PM 5:00…" at bounding box center [366, 183] width 666 height 264
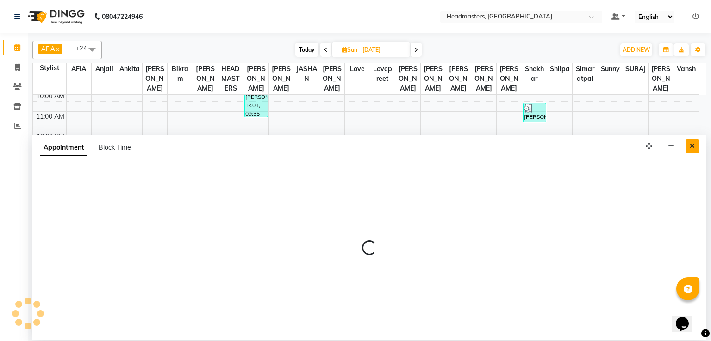
click at [691, 145] on icon "Close" at bounding box center [691, 146] width 5 height 6
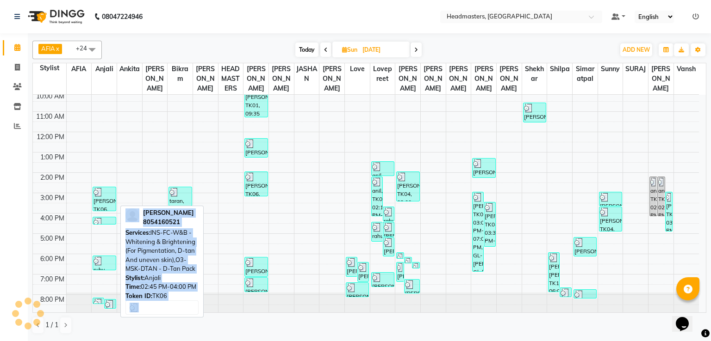
click at [98, 205] on div "[PERSON_NAME], TK06, 02:45 PM-04:00 PM, INS-FC-W&B - [MEDICAL_DATA] & Brighteni…" at bounding box center [104, 199] width 22 height 24
select select "3"
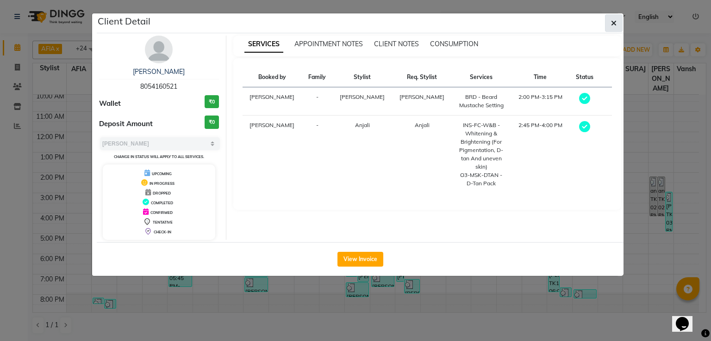
click at [614, 19] on icon "button" at bounding box center [614, 22] width 6 height 7
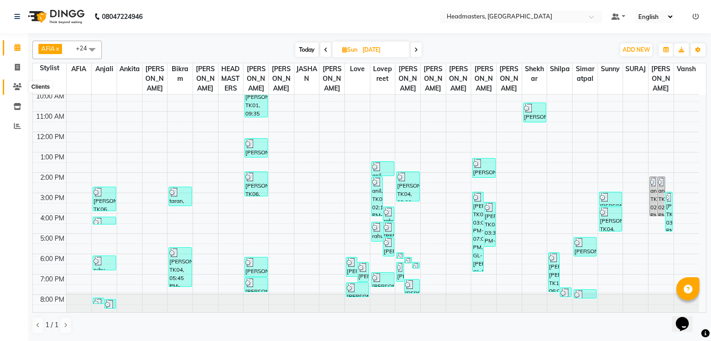
click at [17, 82] on span at bounding box center [17, 87] width 16 height 11
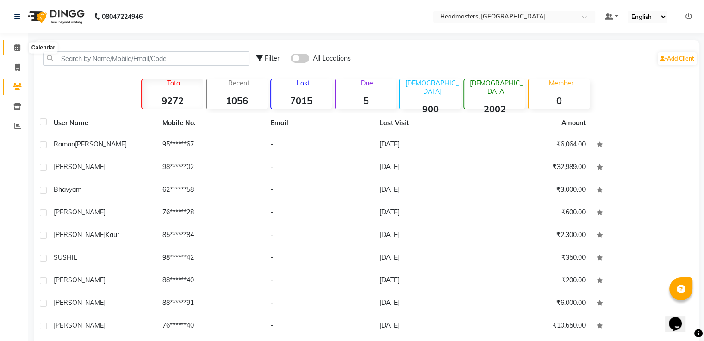
click at [16, 49] on icon at bounding box center [17, 47] width 6 height 7
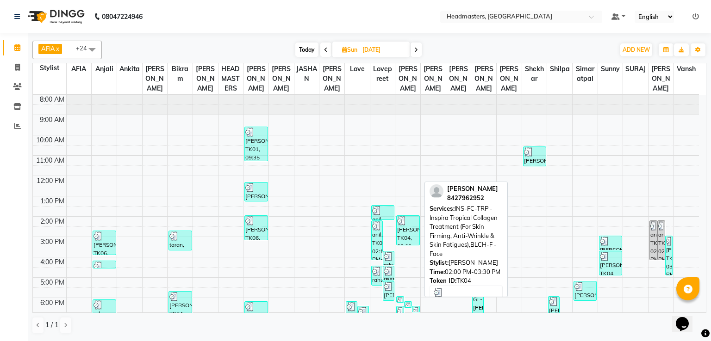
scroll to position [43, 0]
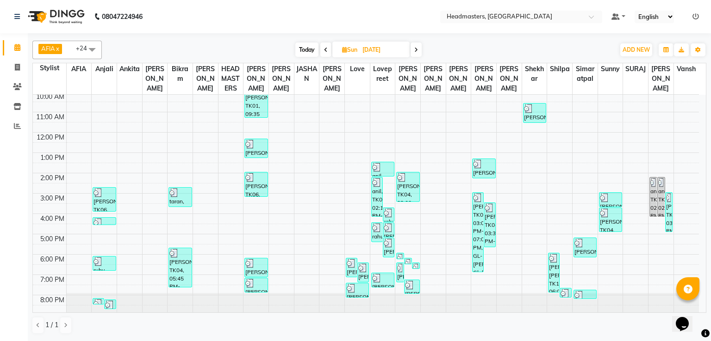
click at [420, 52] on span at bounding box center [415, 50] width 11 height 14
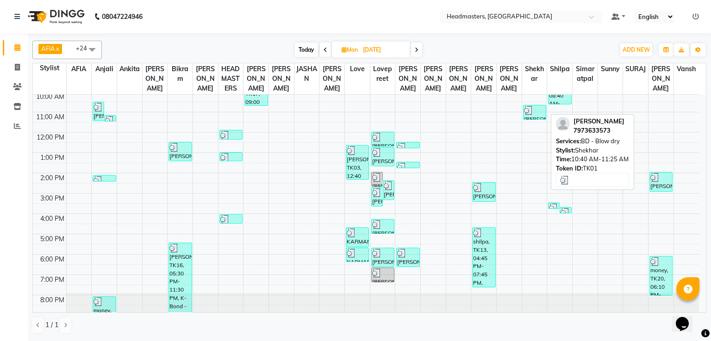
scroll to position [0, 0]
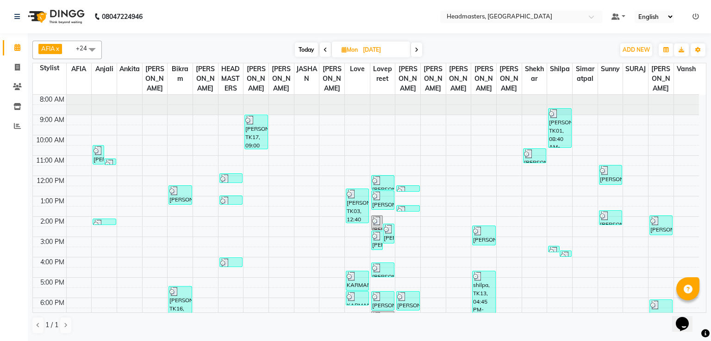
click at [418, 49] on icon at bounding box center [417, 50] width 4 height 6
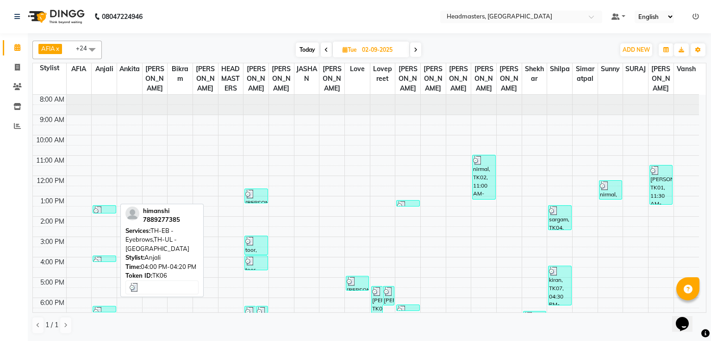
scroll to position [43, 0]
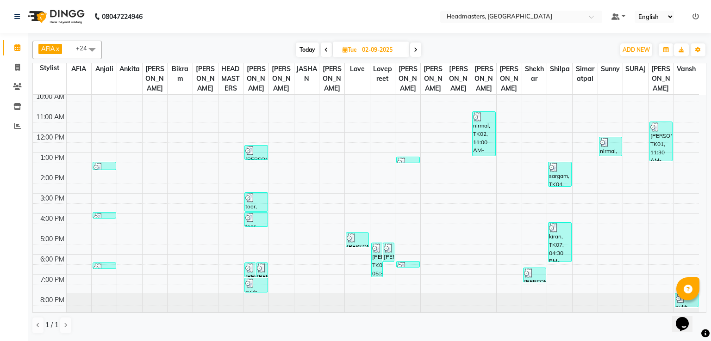
click at [414, 47] on icon at bounding box center [416, 50] width 4 height 6
type input "[DATE]"
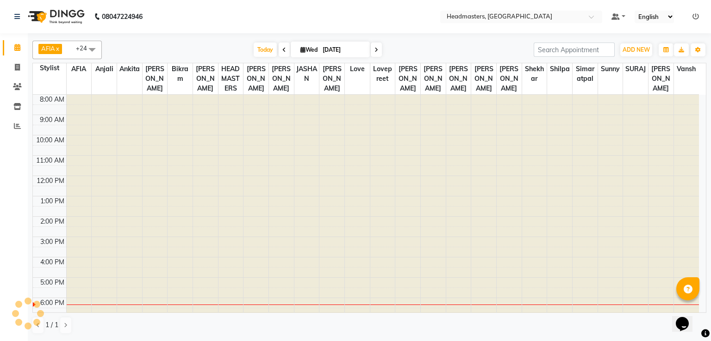
scroll to position [44, 0]
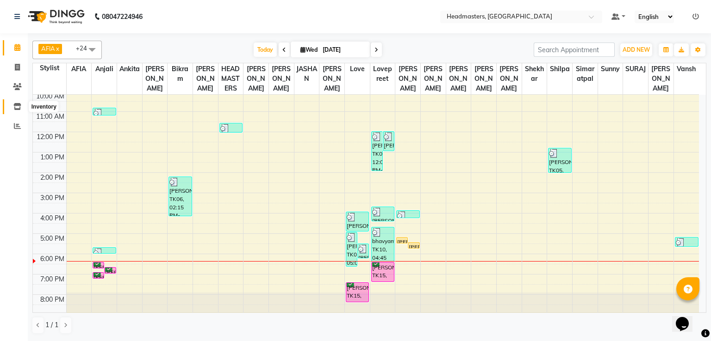
click at [14, 109] on icon at bounding box center [17, 106] width 8 height 7
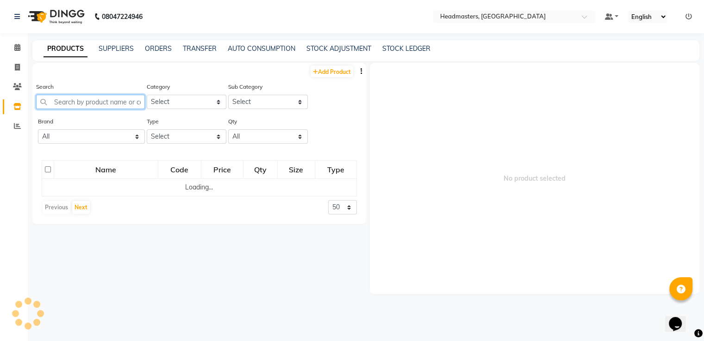
click at [85, 107] on input "text" at bounding box center [90, 102] width 109 height 14
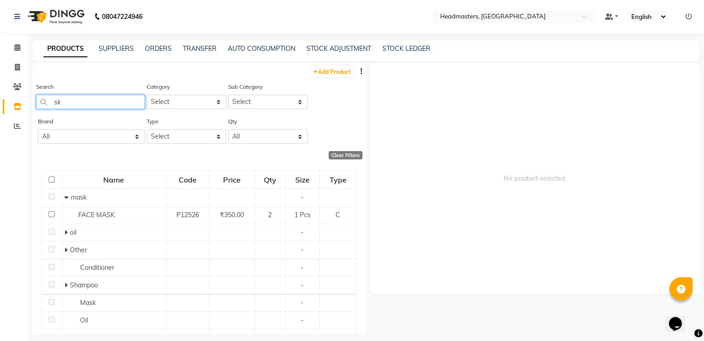
type input "s"
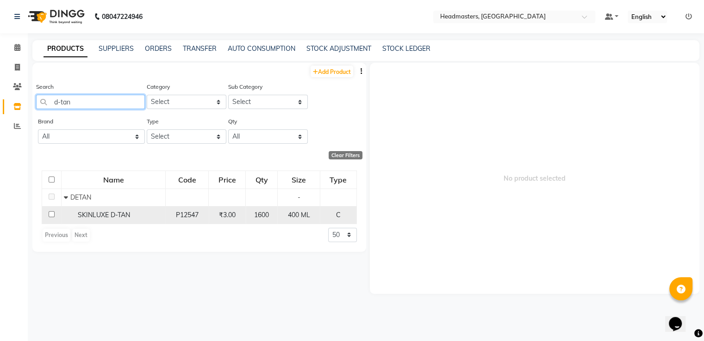
type input "d-tan"
click at [141, 211] on div "SKINLUXE D-TAN" at bounding box center [113, 215] width 99 height 10
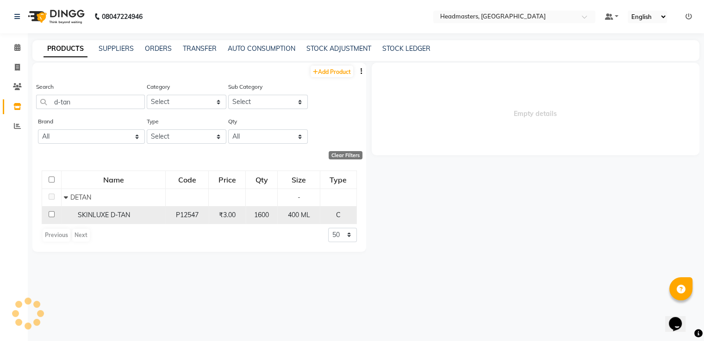
select select
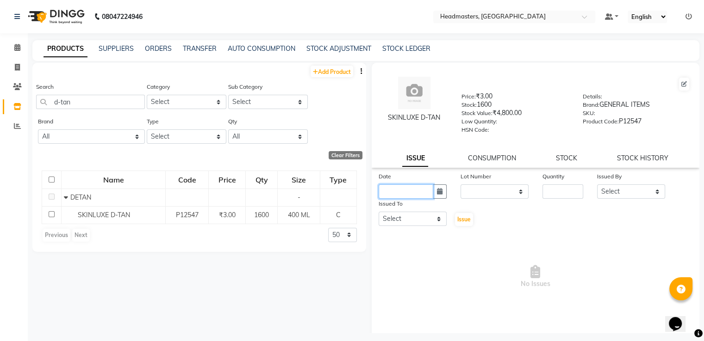
click at [391, 196] on input "text" at bounding box center [405, 192] width 55 height 14
select select "9"
select select "2025"
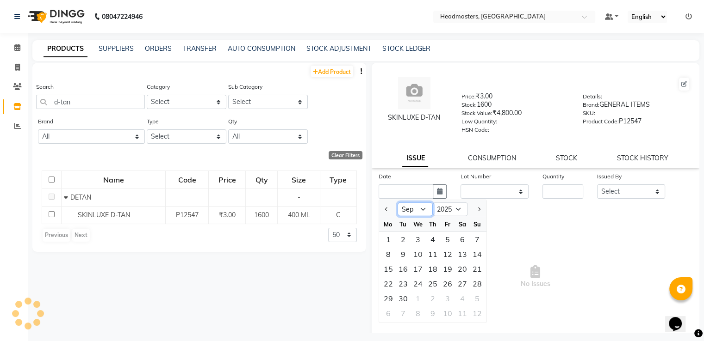
click at [421, 210] on select "Jan Feb Mar Apr May Jun [DATE] Aug Sep Oct Nov Dec" at bounding box center [414, 210] width 35 height 14
click at [9, 43] on span at bounding box center [17, 48] width 16 height 11
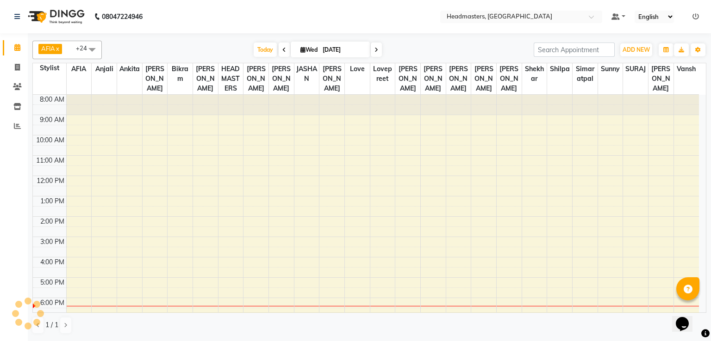
click at [282, 48] on icon at bounding box center [284, 50] width 4 height 6
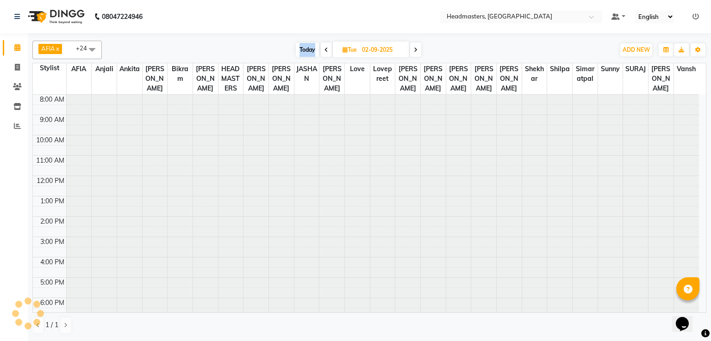
click at [282, 48] on div "[DATE] [DATE]" at bounding box center [357, 50] width 503 height 14
click at [325, 49] on icon at bounding box center [326, 50] width 4 height 6
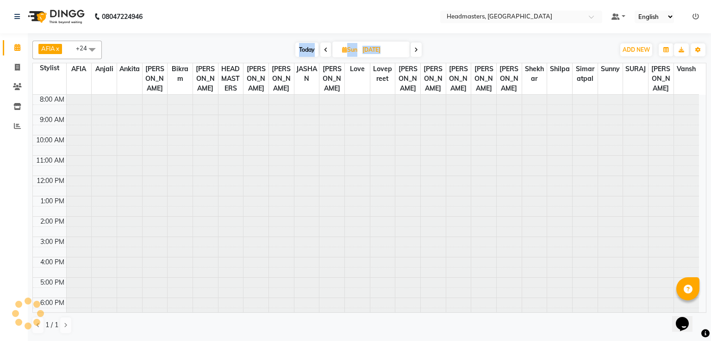
click at [325, 49] on icon at bounding box center [326, 50] width 4 height 6
click at [325, 49] on icon at bounding box center [327, 50] width 4 height 6
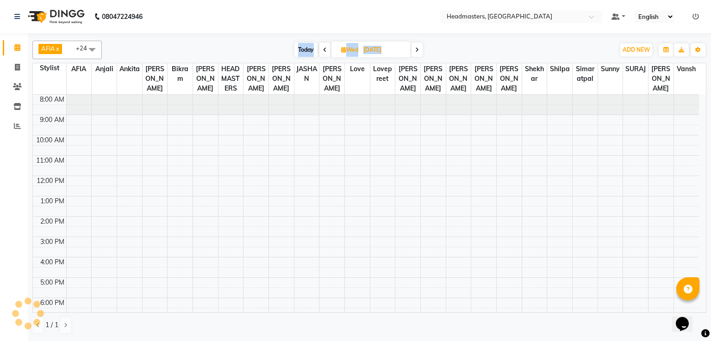
click at [325, 49] on span at bounding box center [324, 50] width 11 height 14
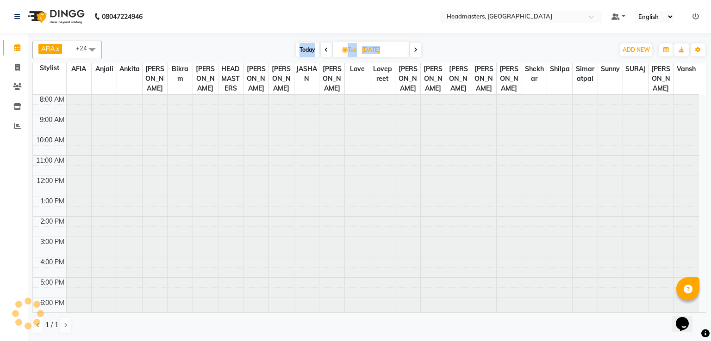
click at [325, 49] on icon at bounding box center [326, 50] width 4 height 6
click at [325, 49] on icon at bounding box center [325, 50] width 4 height 6
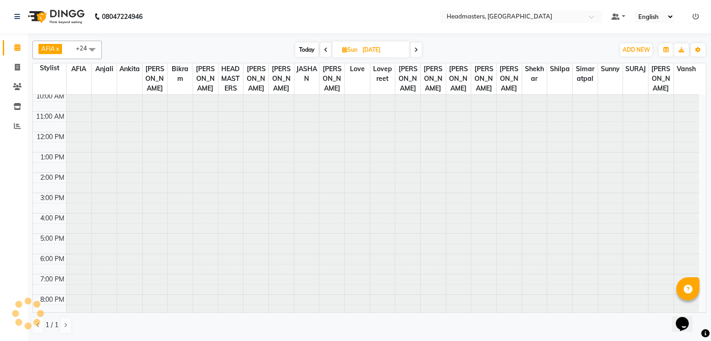
click at [325, 49] on icon at bounding box center [326, 50] width 4 height 6
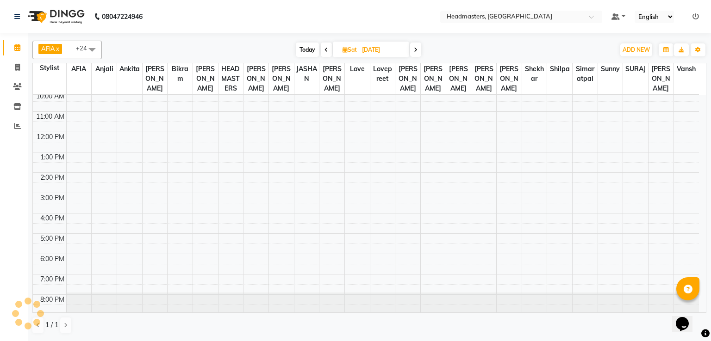
click at [325, 49] on icon at bounding box center [326, 50] width 4 height 6
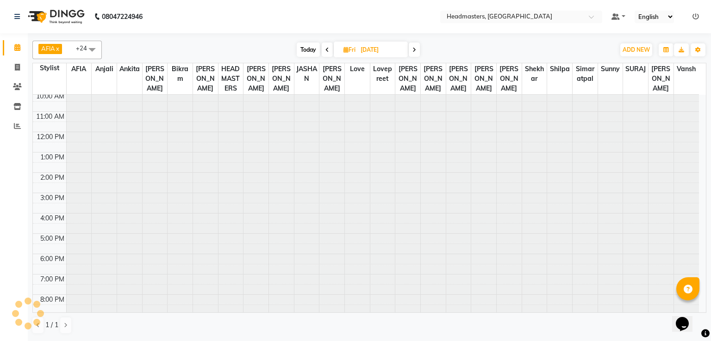
scroll to position [44, 0]
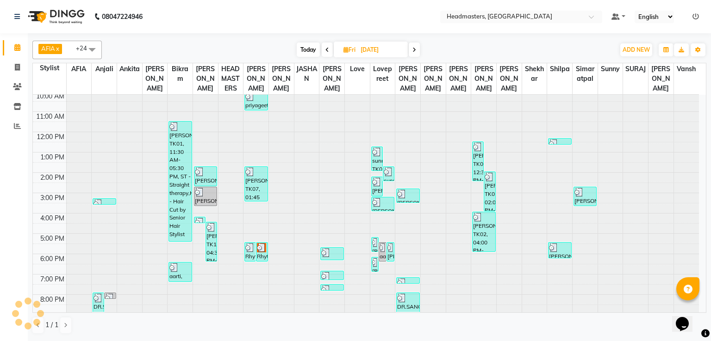
click at [325, 49] on icon at bounding box center [327, 50] width 4 height 6
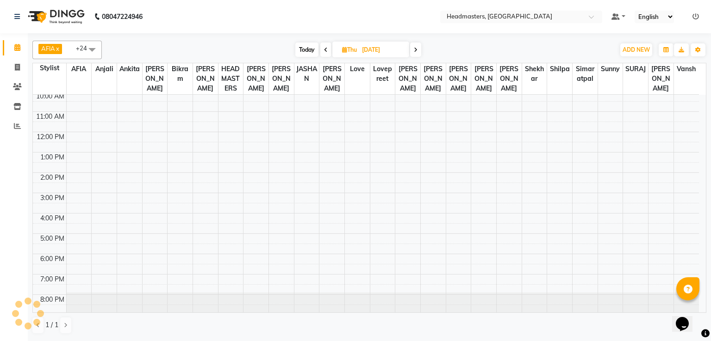
click at [416, 48] on icon at bounding box center [416, 50] width 4 height 6
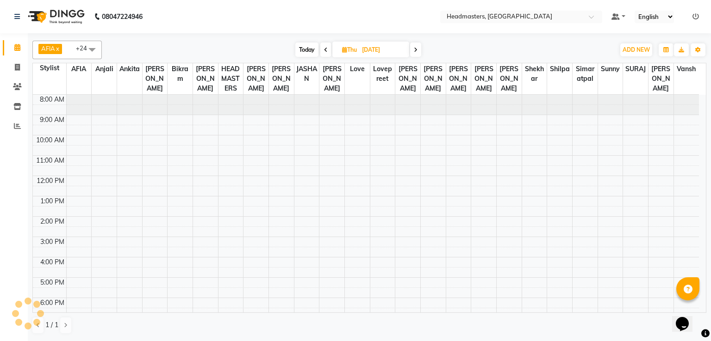
click at [416, 48] on span at bounding box center [415, 50] width 11 height 14
type input "[DATE]"
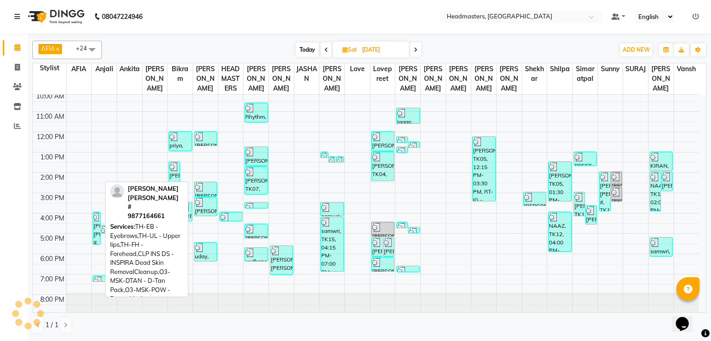
click at [93, 228] on div "[PERSON_NAME] [PERSON_NAME] #, TK13, 04:00 PM-05:40 PM, TH-EB - Eyebrows,TH-UL …" at bounding box center [96, 228] width 7 height 32
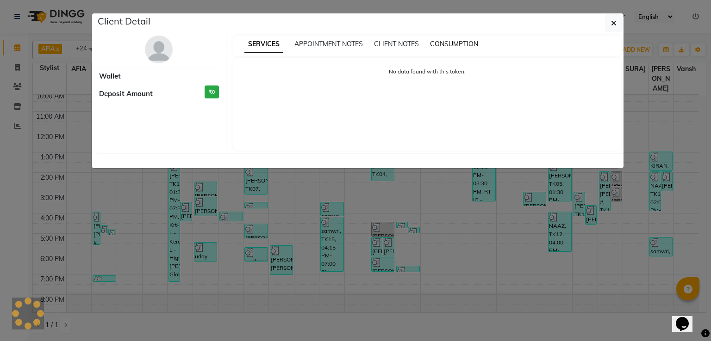
select select "3"
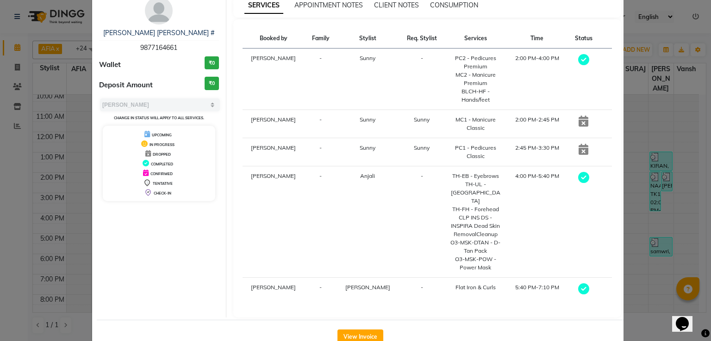
scroll to position [0, 0]
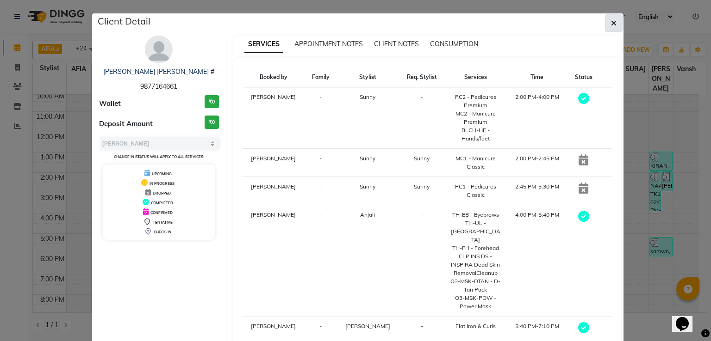
click at [611, 22] on icon "button" at bounding box center [614, 22] width 6 height 7
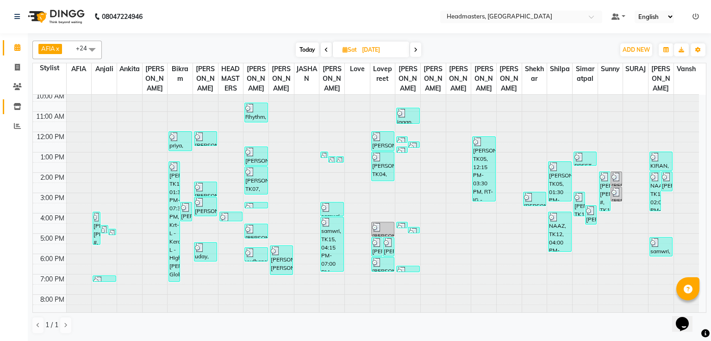
click at [12, 100] on link "Inventory" at bounding box center [14, 106] width 22 height 15
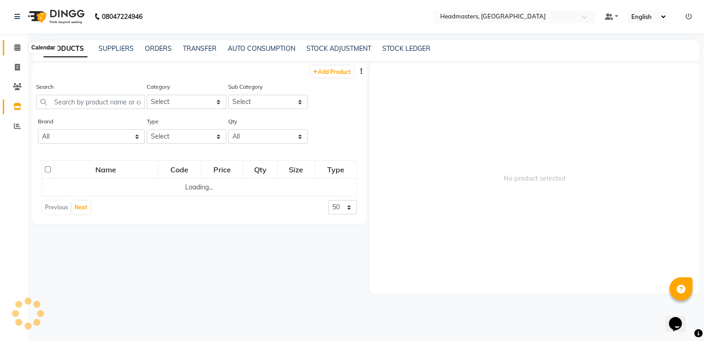
click at [14, 44] on icon at bounding box center [17, 47] width 6 height 7
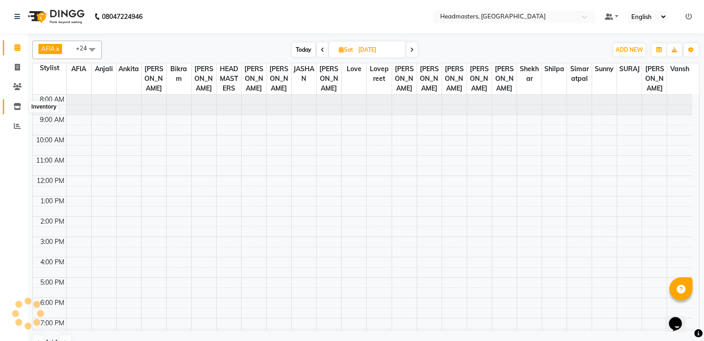
click at [16, 105] on icon at bounding box center [17, 106] width 8 height 7
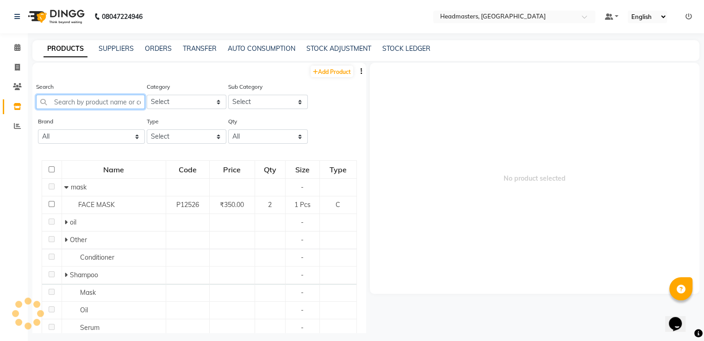
click at [107, 102] on input "text" at bounding box center [90, 102] width 109 height 14
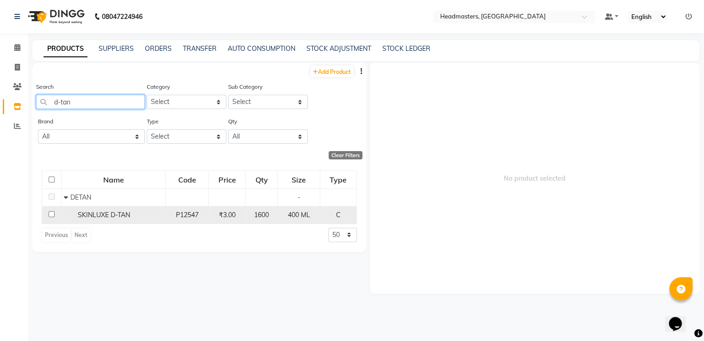
type input "d-tan"
click at [127, 221] on td "SKINLUXE D-TAN" at bounding box center [114, 215] width 104 height 18
click at [283, 218] on div "400 ML" at bounding box center [298, 215] width 34 height 10
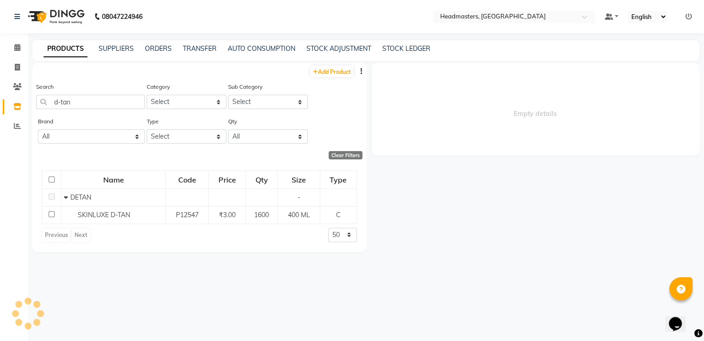
select select
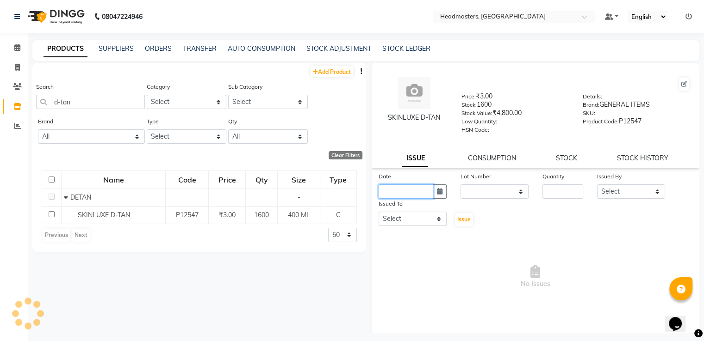
click at [394, 190] on input "text" at bounding box center [405, 192] width 55 height 14
select select "9"
select select "2025"
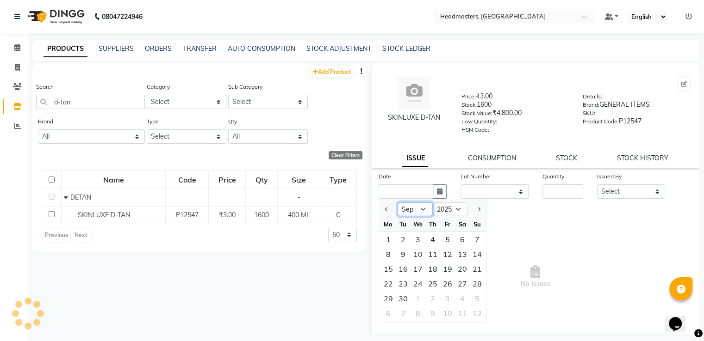
click at [412, 212] on select "Jan Feb Mar Apr May Jun [DATE] Aug Sep Oct Nov Dec" at bounding box center [414, 210] width 35 height 14
select select "8"
click at [397, 206] on select "Jan Feb Mar Apr May Jun [DATE] Aug Sep Oct Nov Dec" at bounding box center [414, 210] width 35 height 14
click at [457, 286] on div "23" at bounding box center [462, 284] width 15 height 15
type input "[DATE]"
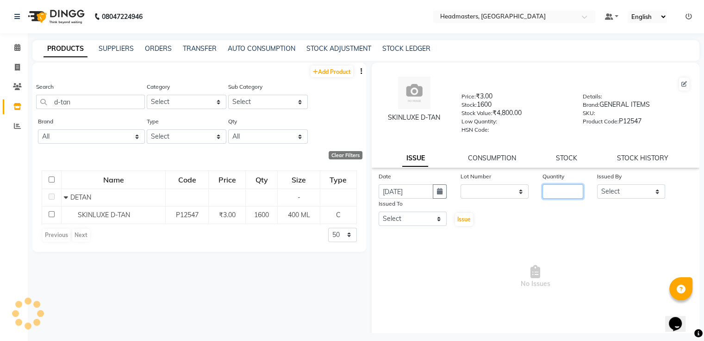
click at [553, 191] on input "number" at bounding box center [562, 192] width 41 height 14
type input "5"
click at [638, 196] on select "Select AFIA Anjali [PERSON_NAME] [PERSON_NAME] [PERSON_NAME] HEAD [PERSON_NAME]…" at bounding box center [631, 192] width 68 height 14
select select "60658"
click at [597, 188] on select "Select AFIA Anjali [PERSON_NAME] [PERSON_NAME] [PERSON_NAME] HEAD [PERSON_NAME]…" at bounding box center [631, 192] width 68 height 14
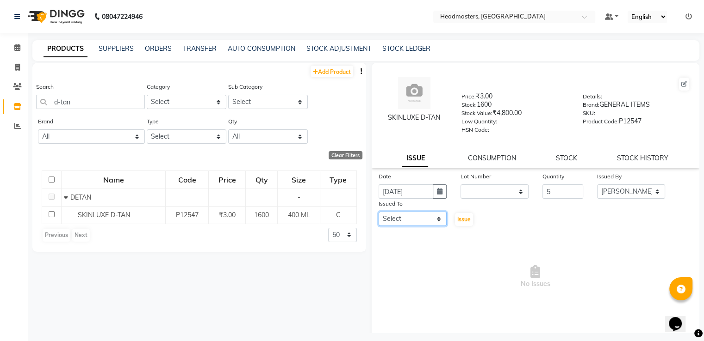
click at [423, 226] on select "Select AFIA Anjali [PERSON_NAME] [PERSON_NAME] [PERSON_NAME] HEAD [PERSON_NAME]…" at bounding box center [412, 219] width 68 height 14
select select "60665"
click at [378, 216] on select "Select AFIA Anjali [PERSON_NAME] [PERSON_NAME] [PERSON_NAME] HEAD [PERSON_NAME]…" at bounding box center [412, 219] width 68 height 14
click at [460, 220] on span "Issue" at bounding box center [463, 219] width 13 height 7
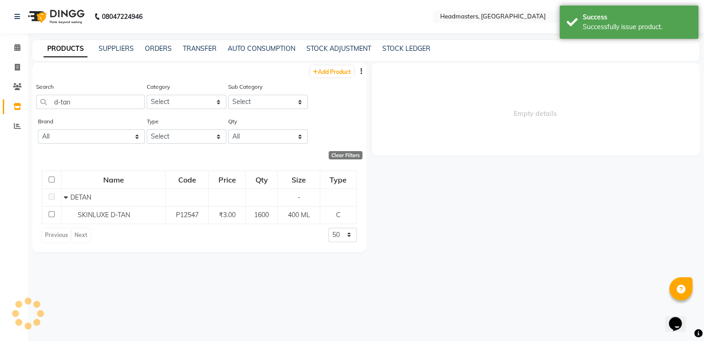
select select
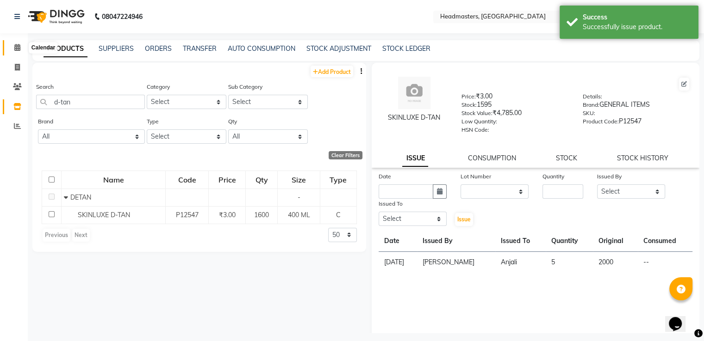
click at [16, 48] on icon at bounding box center [17, 47] width 6 height 7
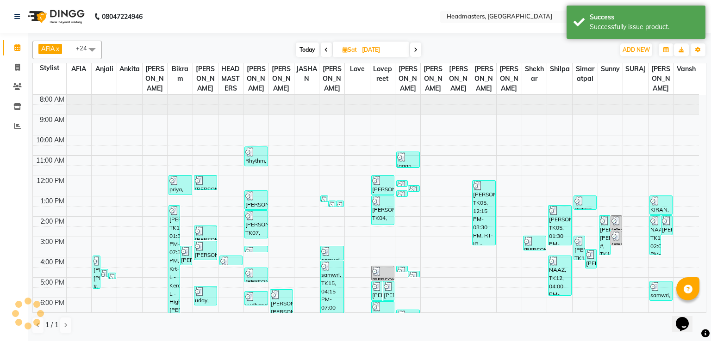
click at [413, 52] on span at bounding box center [415, 50] width 11 height 14
type input "[DATE]"
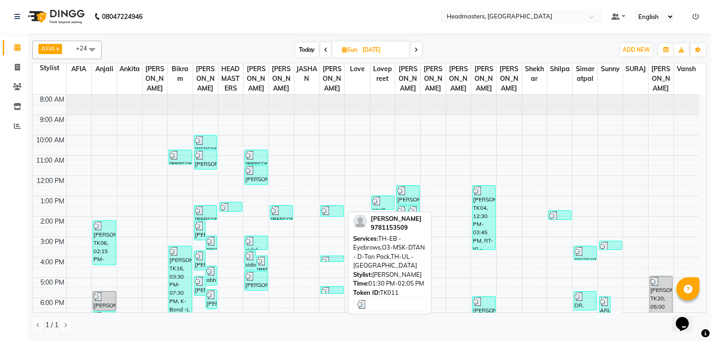
click at [334, 209] on div at bounding box center [331, 210] width 21 height 9
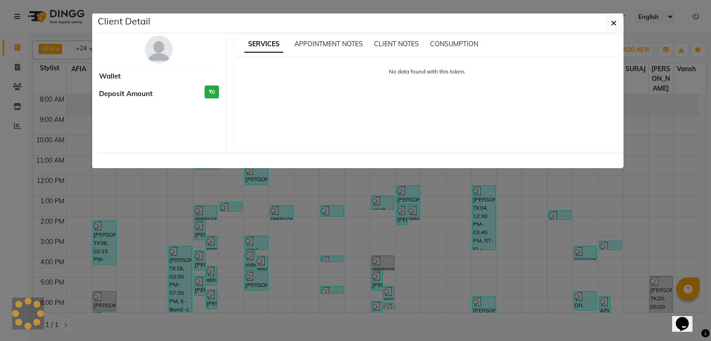
select select "3"
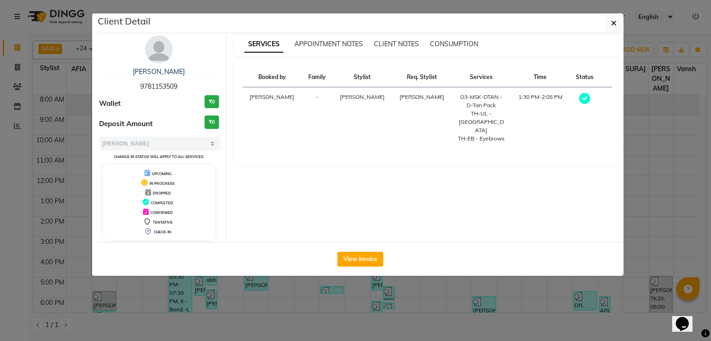
click at [19, 109] on ngb-modal-window "Client Detail [PERSON_NAME] 9781153509 Wallet ₹0 Deposit Amount ₹0 Select MARK …" at bounding box center [355, 170] width 711 height 341
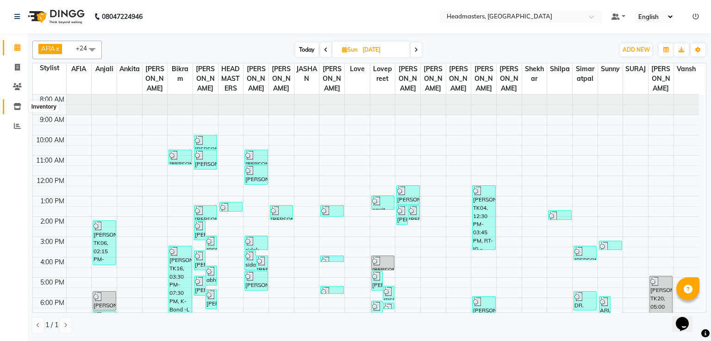
click at [19, 109] on icon at bounding box center [17, 106] width 8 height 7
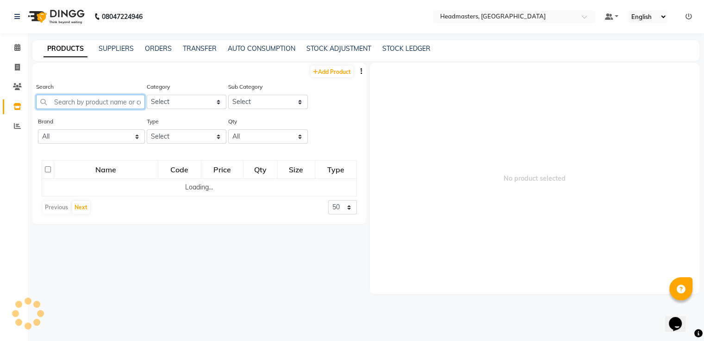
click at [122, 103] on input "text" at bounding box center [90, 102] width 109 height 14
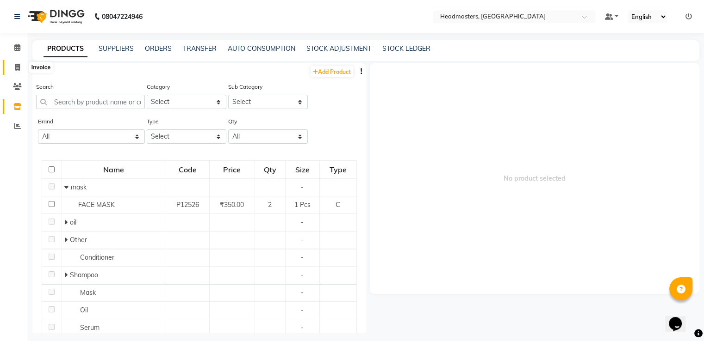
click at [17, 70] on icon at bounding box center [17, 67] width 5 height 7
select select "service"
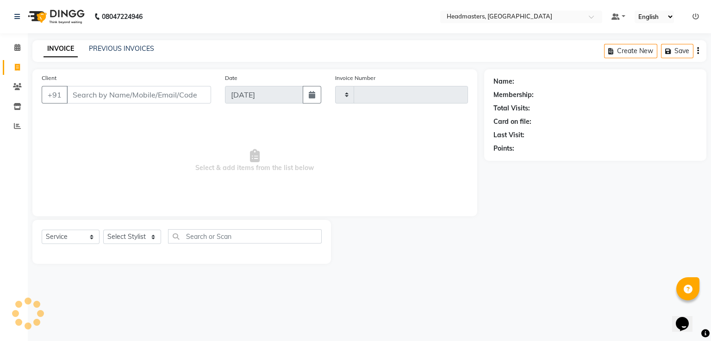
type input "3294"
select select "7136"
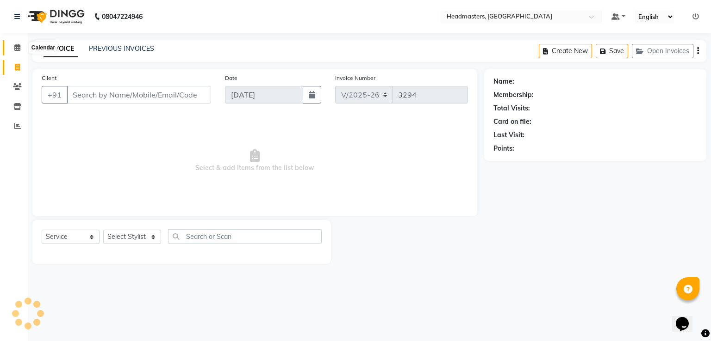
click at [19, 48] on icon at bounding box center [17, 47] width 6 height 7
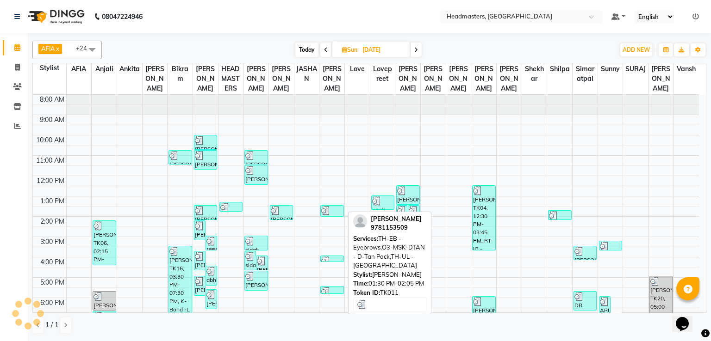
click at [334, 210] on div at bounding box center [331, 210] width 21 height 9
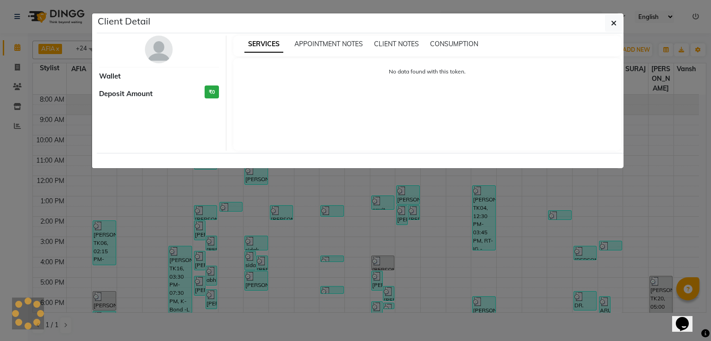
select select "3"
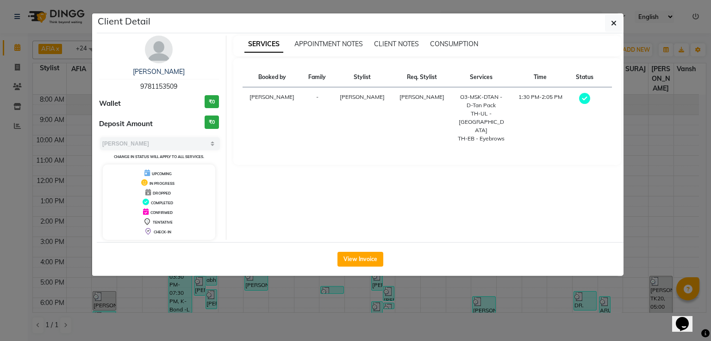
drag, startPoint x: 179, startPoint y: 86, endPoint x: 140, endPoint y: 92, distance: 39.8
click at [140, 92] on div "[PERSON_NAME] 9781153509 Wallet ₹0 Deposit Amount ₹0 Select MARK DONE UPCOMING …" at bounding box center [159, 138] width 134 height 204
drag, startPoint x: 137, startPoint y: 85, endPoint x: 185, endPoint y: 85, distance: 47.2
click at [185, 85] on div "[PERSON_NAME] 9781153509" at bounding box center [159, 79] width 120 height 25
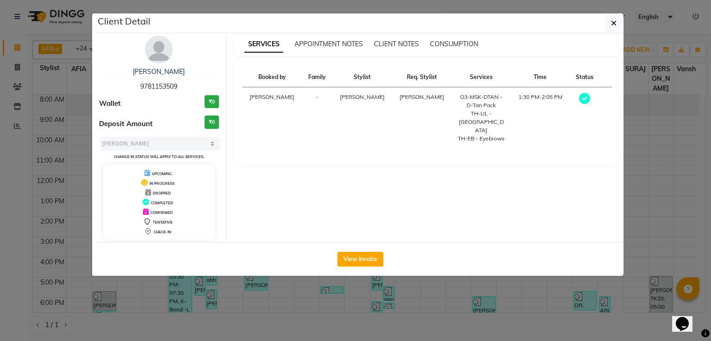
drag, startPoint x: 186, startPoint y: 85, endPoint x: 141, endPoint y: 89, distance: 45.9
click at [141, 89] on div "[PERSON_NAME] 9781153509" at bounding box center [159, 79] width 120 height 25
copy span "9781153509"
click at [12, 68] on ngb-modal-window "Client Detail [PERSON_NAME] 9781153509 Wallet ₹0 Deposit Amount ₹0 Select MARK …" at bounding box center [355, 170] width 711 height 341
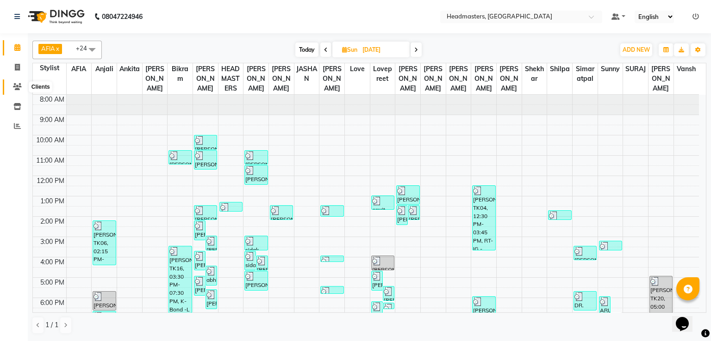
click at [16, 87] on icon at bounding box center [17, 86] width 9 height 7
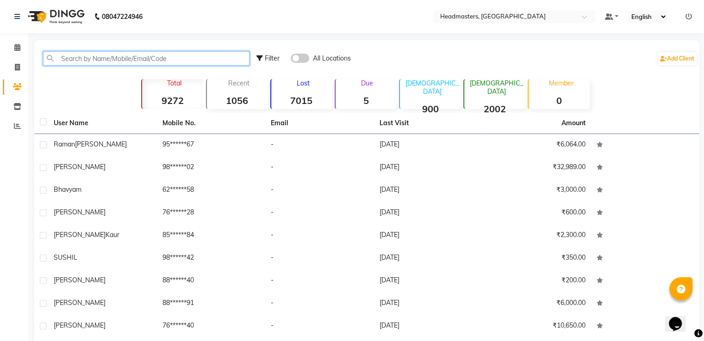
paste input "9781153509"
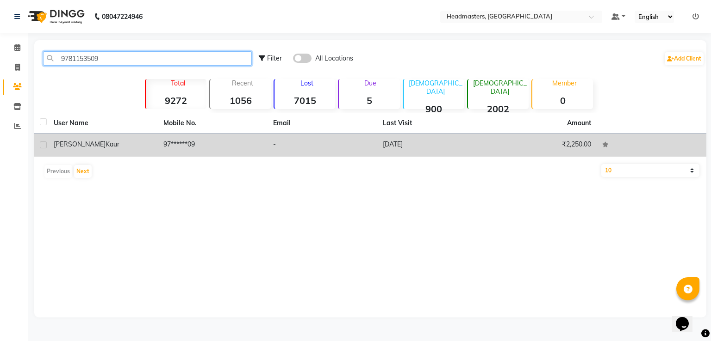
type input "9781153509"
click at [153, 152] on td "[PERSON_NAME]" at bounding box center [103, 145] width 110 height 23
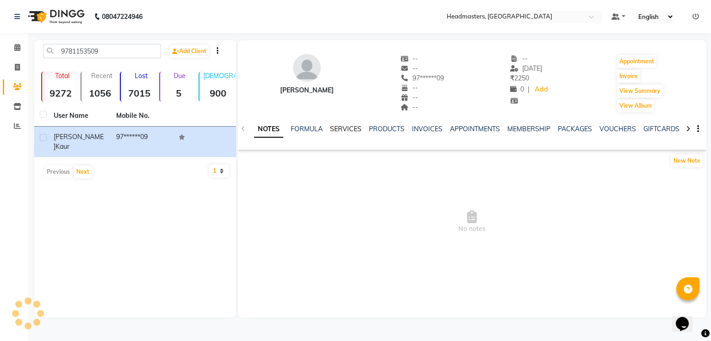
click at [345, 127] on link "SERVICES" at bounding box center [345, 129] width 31 height 8
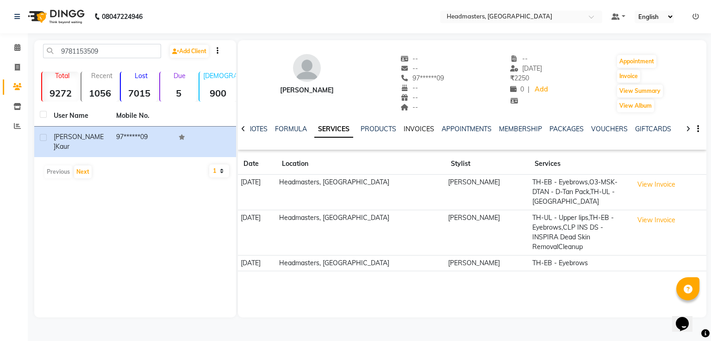
click at [427, 130] on link "INVOICES" at bounding box center [418, 129] width 31 height 8
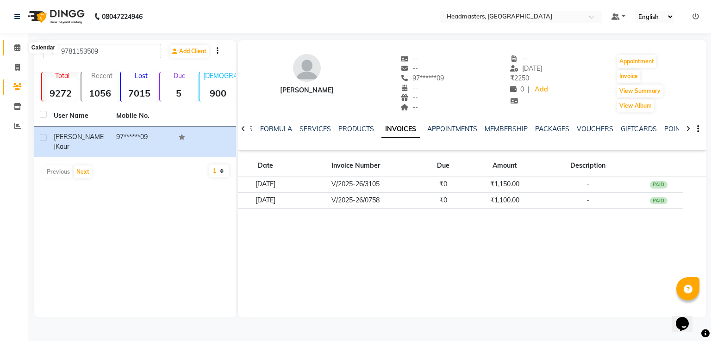
click at [18, 50] on icon at bounding box center [17, 47] width 6 height 7
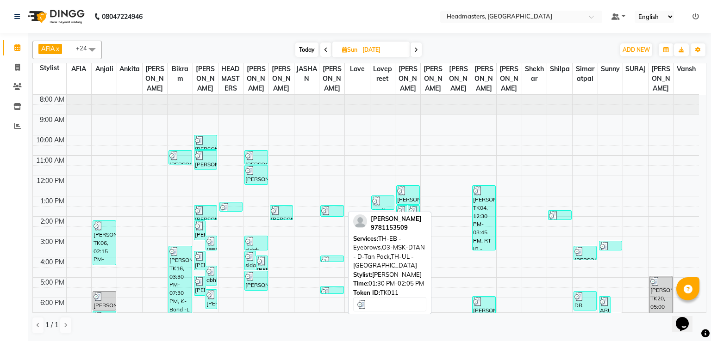
click at [329, 213] on img at bounding box center [325, 210] width 9 height 9
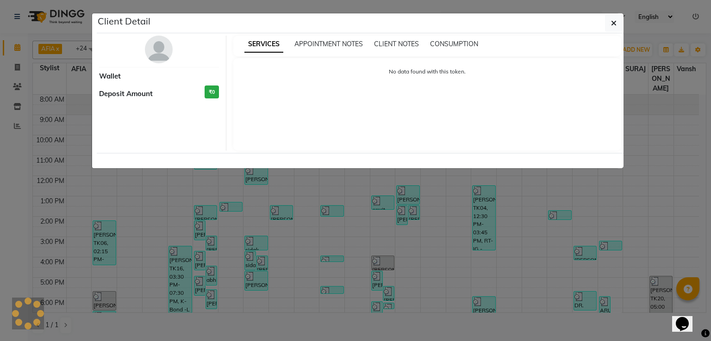
select select "3"
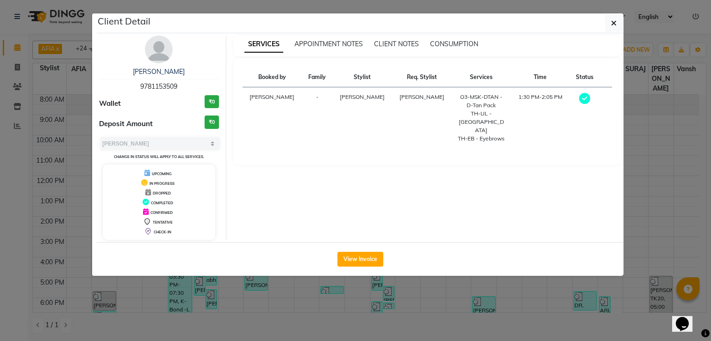
click at [11, 109] on ngb-modal-window "Client Detail [PERSON_NAME] 9781153509 Wallet ₹0 Deposit Amount ₹0 Select MARK …" at bounding box center [355, 170] width 711 height 341
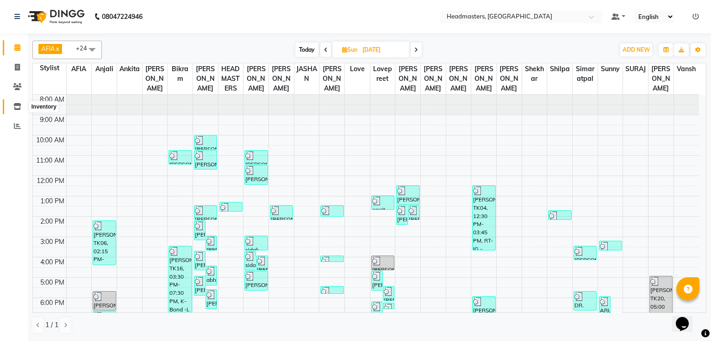
click at [14, 103] on icon at bounding box center [17, 106] width 8 height 7
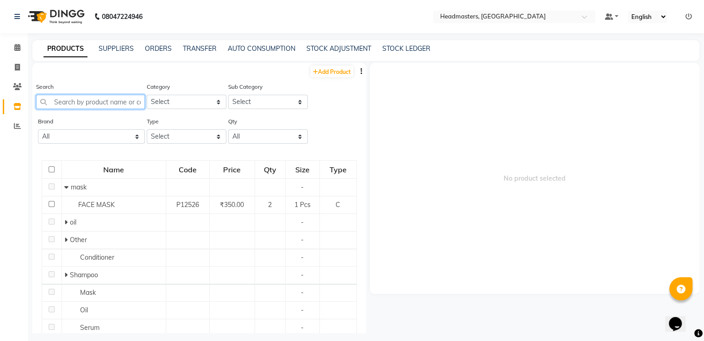
click at [114, 98] on input "text" at bounding box center [90, 102] width 109 height 14
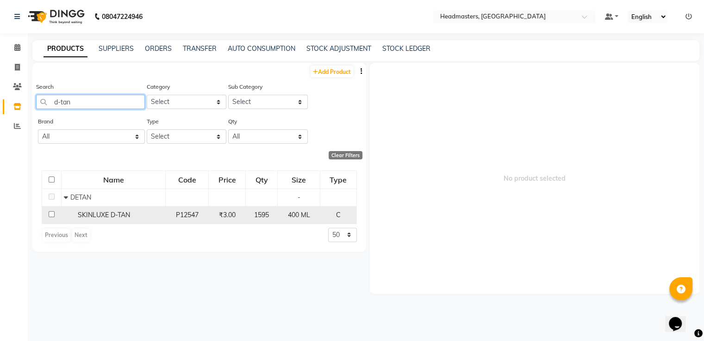
type input "d-tan"
click at [119, 220] on div "SKINLUXE D-TAN" at bounding box center [113, 215] width 99 height 10
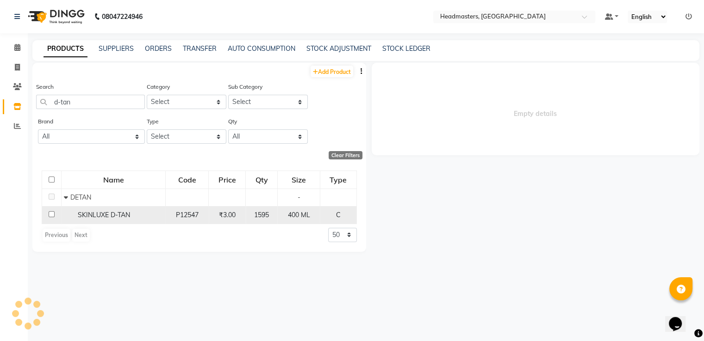
select select
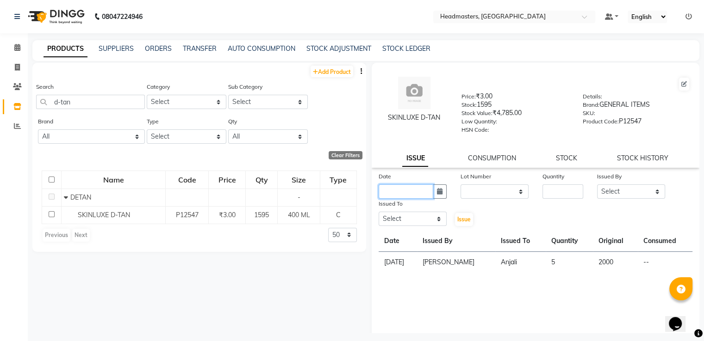
click at [391, 198] on input "text" at bounding box center [405, 192] width 55 height 14
select select "9"
select select "2025"
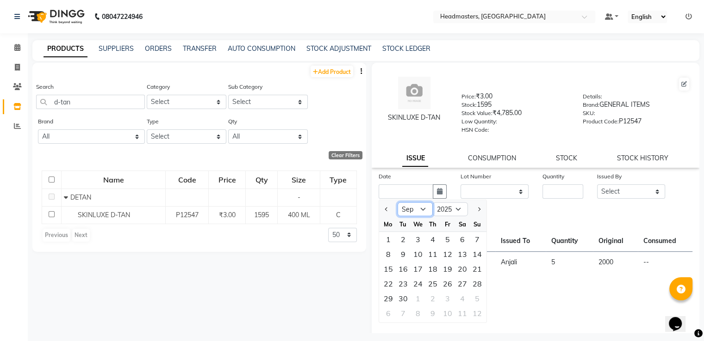
click at [415, 211] on select "Jan Feb Mar Apr May Jun [DATE] Aug Sep Oct Nov Dec" at bounding box center [414, 210] width 35 height 14
select select "8"
click at [397, 206] on select "Jan Feb Mar Apr May Jun [DATE] Aug Sep Oct Nov Dec" at bounding box center [414, 210] width 35 height 14
click at [471, 291] on div "24" at bounding box center [477, 284] width 15 height 15
type input "[DATE]"
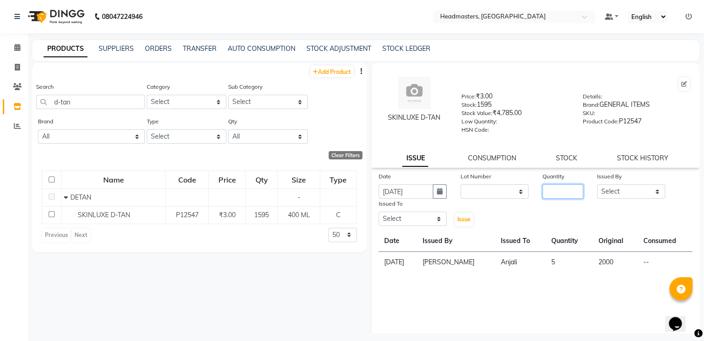
click at [543, 194] on input "number" at bounding box center [562, 192] width 41 height 14
type input "7"
click at [619, 199] on select "Select AFIA Anjali [PERSON_NAME] [PERSON_NAME] [PERSON_NAME] HEAD [PERSON_NAME]…" at bounding box center [631, 192] width 68 height 14
select select "60658"
click at [597, 188] on select "Select AFIA Anjali [PERSON_NAME] [PERSON_NAME] [PERSON_NAME] HEAD [PERSON_NAME]…" at bounding box center [631, 192] width 68 height 14
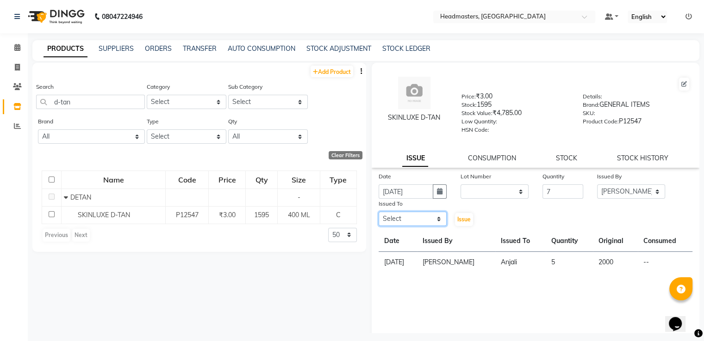
click at [426, 223] on select "Select AFIA Anjali [PERSON_NAME] [PERSON_NAME] [PERSON_NAME] HEAD [PERSON_NAME]…" at bounding box center [412, 219] width 68 height 14
select select "63060"
click at [378, 216] on select "Select AFIA Anjali [PERSON_NAME] [PERSON_NAME] [PERSON_NAME] HEAD [PERSON_NAME]…" at bounding box center [412, 219] width 68 height 14
click at [458, 223] on span "Issue" at bounding box center [463, 219] width 13 height 7
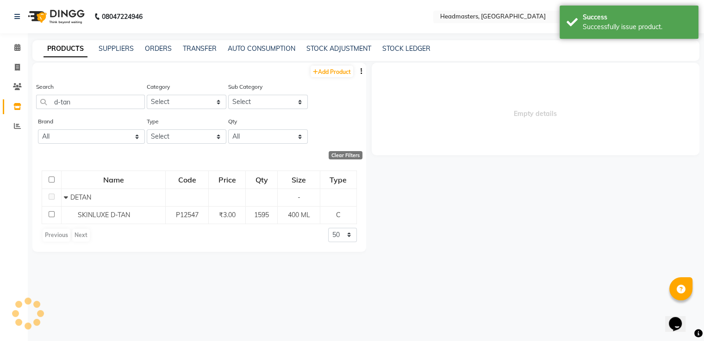
select select
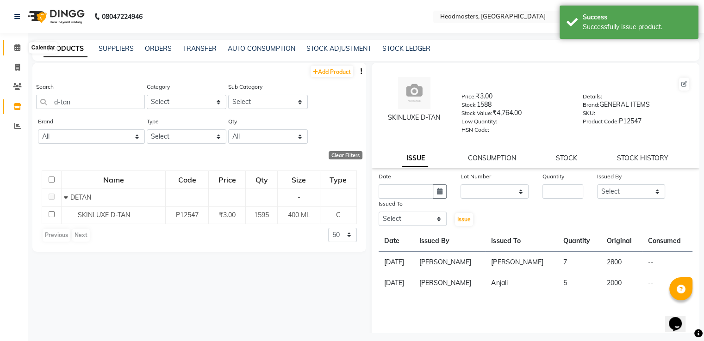
click at [13, 50] on span at bounding box center [17, 48] width 16 height 11
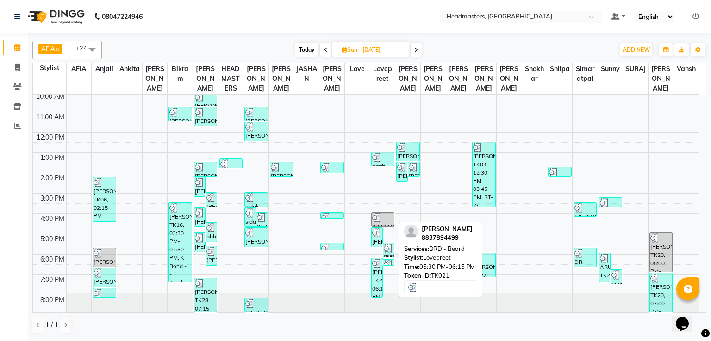
scroll to position [43, 0]
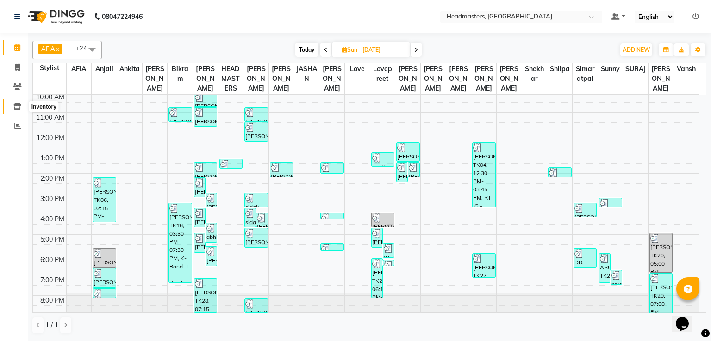
click at [14, 106] on icon at bounding box center [17, 106] width 8 height 7
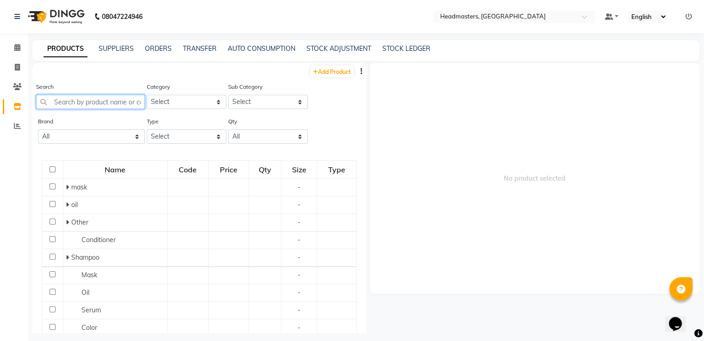
click at [122, 107] on input "text" at bounding box center [90, 102] width 109 height 14
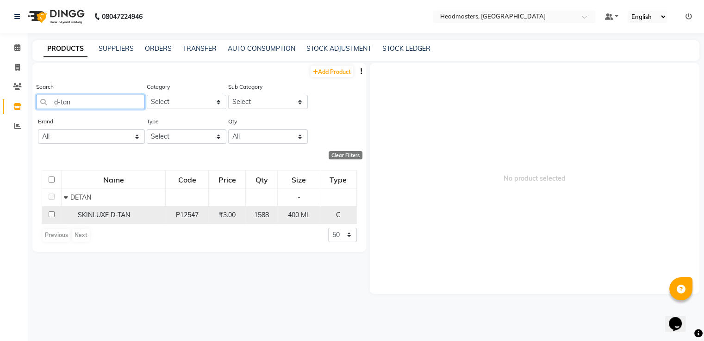
type input "d-tan"
click at [101, 210] on td "SKINLUXE D-TAN" at bounding box center [114, 215] width 104 height 18
click at [305, 220] on div "400 ML" at bounding box center [298, 215] width 34 height 10
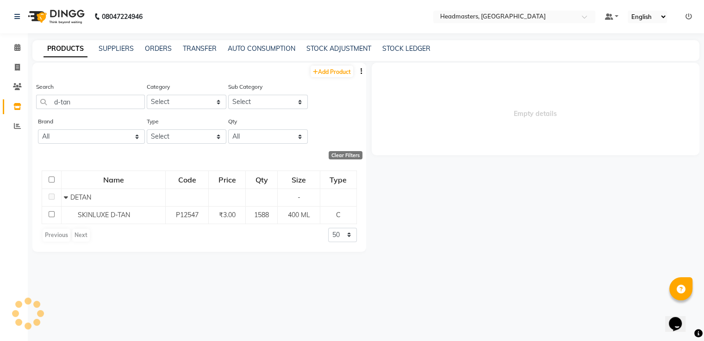
select select
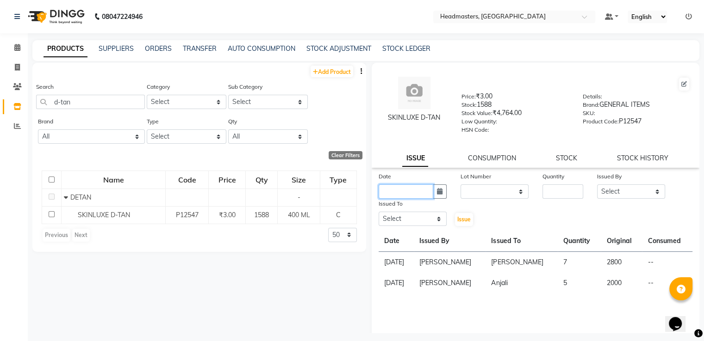
click at [402, 198] on input "text" at bounding box center [405, 192] width 55 height 14
select select "9"
select select "2025"
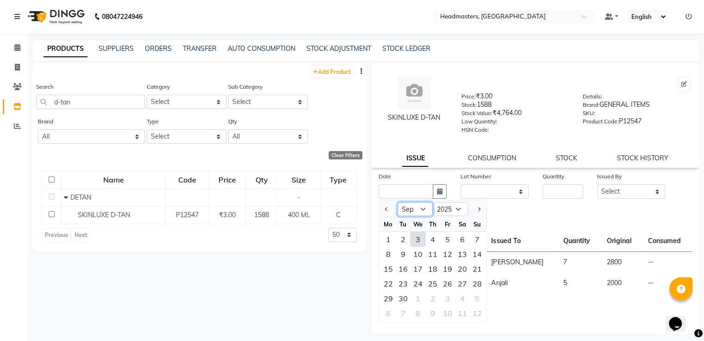
click at [412, 211] on select "Jan Feb Mar Apr May Jun [DATE] Aug Sep Oct Nov Dec" at bounding box center [414, 210] width 35 height 14
select select "8"
click at [397, 206] on select "Jan Feb Mar Apr May Jun [DATE] Aug Sep Oct Nov Dec" at bounding box center [414, 210] width 35 height 14
click at [476, 287] on div "24" at bounding box center [477, 284] width 15 height 15
type input "[DATE]"
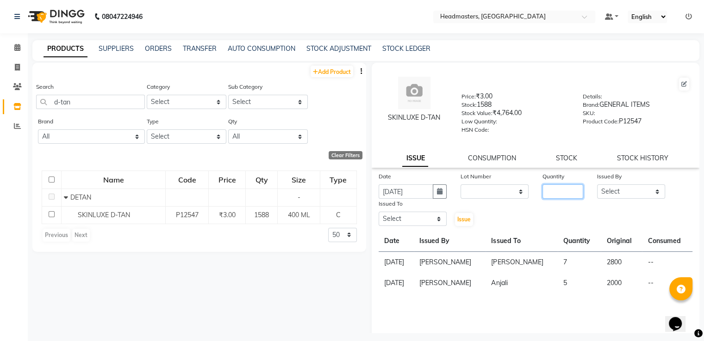
click at [557, 196] on input "number" at bounding box center [562, 192] width 41 height 14
type input "5"
click at [619, 193] on select "Select AFIA Anjali [PERSON_NAME] [PERSON_NAME] [PERSON_NAME] HEAD [PERSON_NAME]…" at bounding box center [631, 192] width 68 height 14
select select "60658"
click at [597, 188] on select "Select AFIA Anjali [PERSON_NAME] [PERSON_NAME] [PERSON_NAME] HEAD [PERSON_NAME]…" at bounding box center [631, 192] width 68 height 14
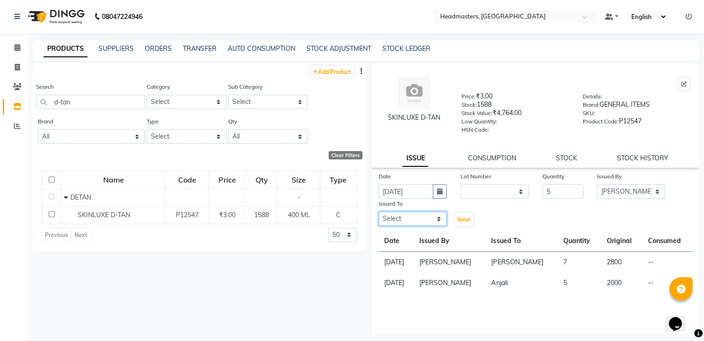
click at [436, 221] on select "Select AFIA Anjali [PERSON_NAME] [PERSON_NAME] [PERSON_NAME] HEAD [PERSON_NAME]…" at bounding box center [412, 219] width 68 height 14
select select "60667"
click at [378, 216] on select "Select AFIA Anjali [PERSON_NAME] [PERSON_NAME] [PERSON_NAME] HEAD [PERSON_NAME]…" at bounding box center [412, 219] width 68 height 14
click at [460, 221] on span "Issue" at bounding box center [463, 219] width 13 height 7
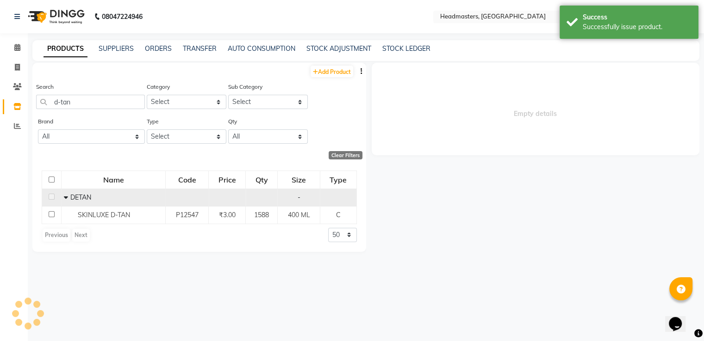
select select
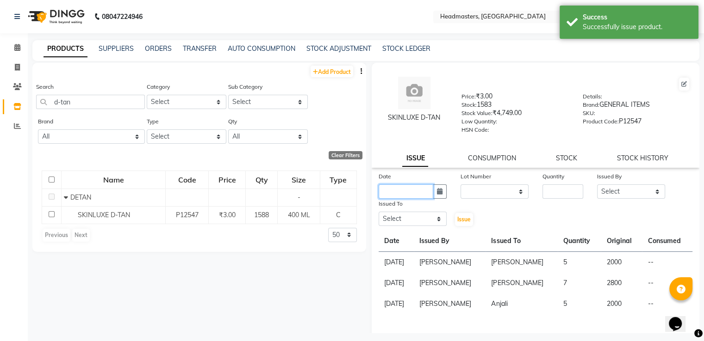
click at [426, 199] on input "text" at bounding box center [405, 192] width 55 height 14
select select "9"
select select "2025"
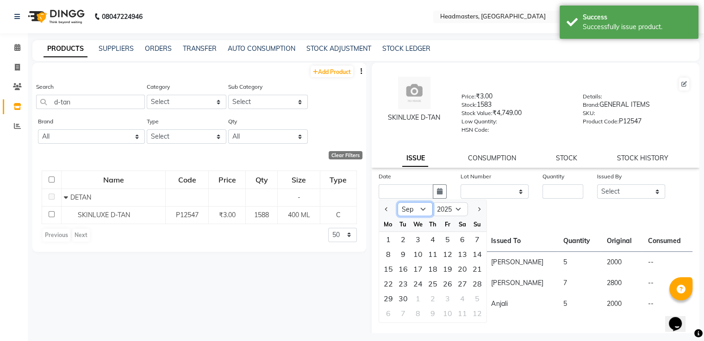
click at [407, 214] on select "Jan Feb Mar Apr May Jun [DATE] Aug Sep Oct Nov Dec" at bounding box center [414, 210] width 35 height 14
select select "8"
click at [397, 206] on select "Jan Feb Mar Apr May Jun [DATE] Aug Sep Oct Nov Dec" at bounding box center [414, 210] width 35 height 14
click at [470, 289] on div "24" at bounding box center [477, 284] width 15 height 15
type input "[DATE]"
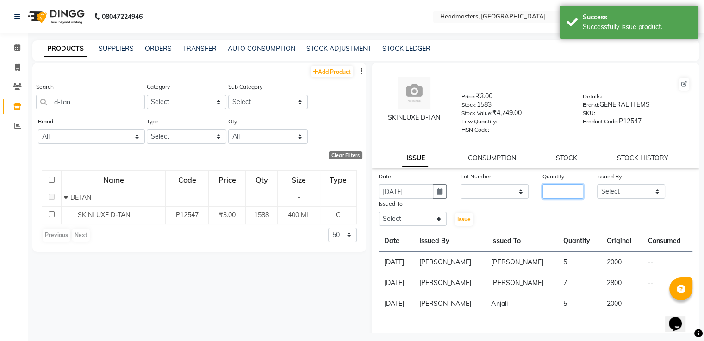
click at [561, 199] on input "number" at bounding box center [562, 192] width 41 height 14
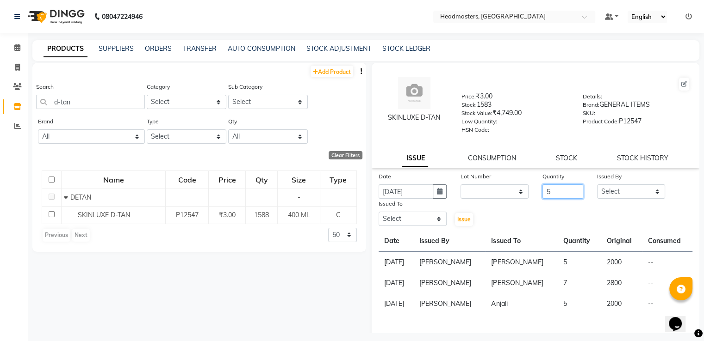
type input "5"
click at [654, 194] on select "Select AFIA Anjali [PERSON_NAME] [PERSON_NAME] [PERSON_NAME] HEAD [PERSON_NAME]…" at bounding box center [631, 192] width 68 height 14
select select "60658"
click at [597, 188] on select "Select AFIA Anjali [PERSON_NAME] [PERSON_NAME] [PERSON_NAME] HEAD [PERSON_NAME]…" at bounding box center [631, 192] width 68 height 14
click at [433, 223] on select "Select AFIA Anjali [PERSON_NAME] [PERSON_NAME] [PERSON_NAME] HEAD [PERSON_NAME]…" at bounding box center [412, 219] width 68 height 14
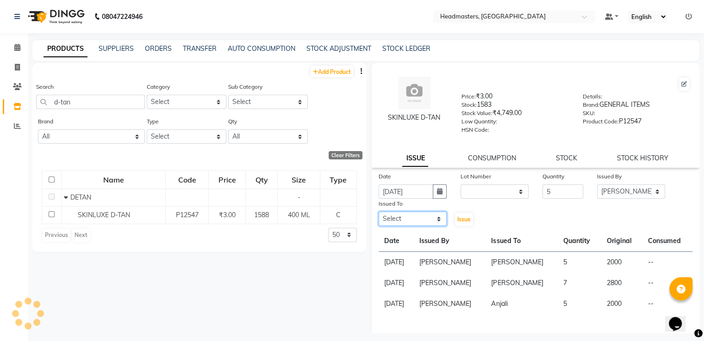
select select "60667"
click at [378, 216] on select "Select AFIA Anjali [PERSON_NAME] [PERSON_NAME] [PERSON_NAME] HEAD [PERSON_NAME]…" at bounding box center [412, 219] width 68 height 14
click at [466, 222] on span "Issue" at bounding box center [463, 219] width 13 height 7
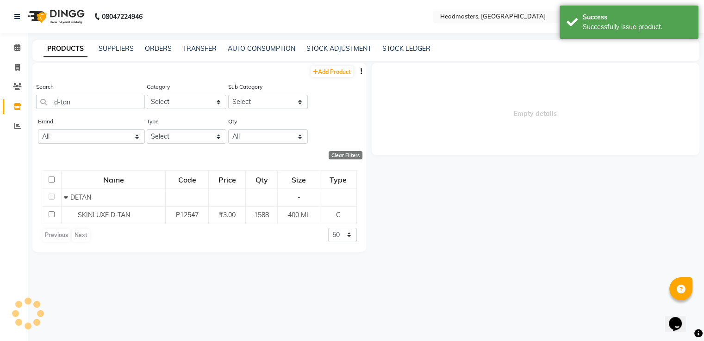
select select
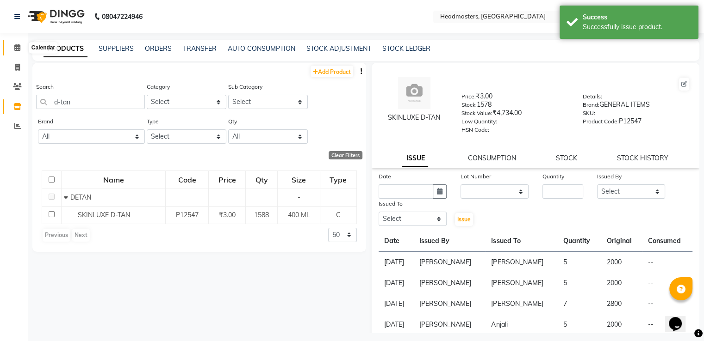
click at [14, 49] on icon at bounding box center [17, 47] width 6 height 7
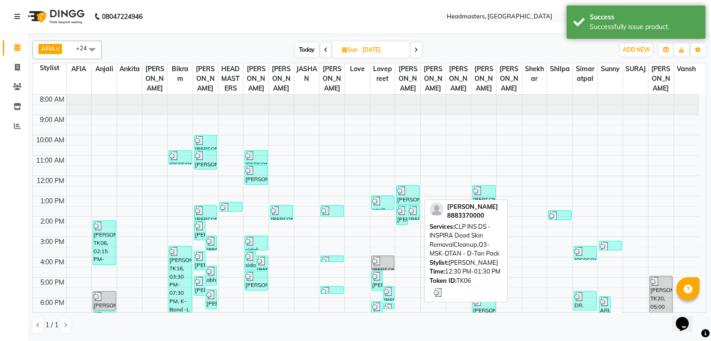
click at [408, 200] on div "[PERSON_NAME], TK06, 12:30 PM-01:30 PM, CLP INS DS - INSPIRA Dead Skin RemovalC…" at bounding box center [407, 195] width 22 height 19
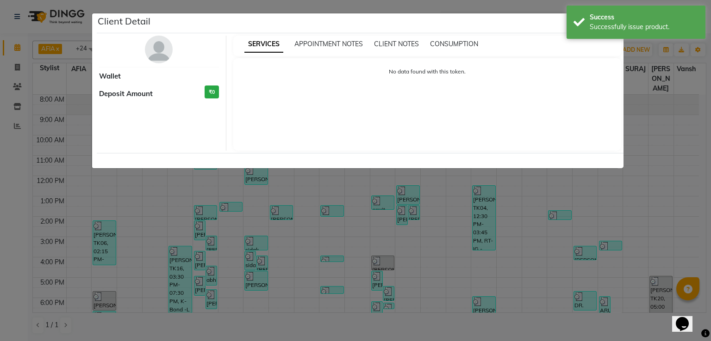
select select "3"
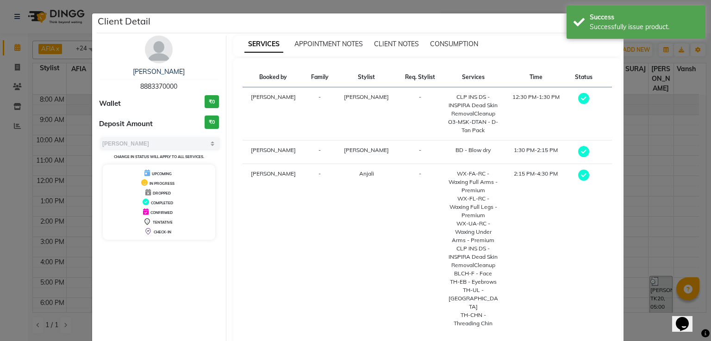
click at [449, 38] on div "SERVICES APPOINTMENT NOTES CLIENT NOTES CONSUMPTION" at bounding box center [427, 46] width 388 height 21
click at [443, 49] on div "SERVICES APPOINTMENT NOTES CLIENT NOTES CONSUMPTION" at bounding box center [427, 46] width 388 height 21
click at [442, 44] on span "CONSUMPTION" at bounding box center [454, 44] width 48 height 8
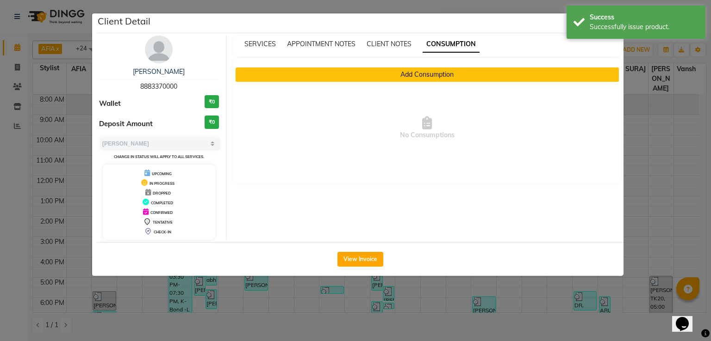
click at [389, 76] on button "Add Consumption" at bounding box center [427, 75] width 384 height 14
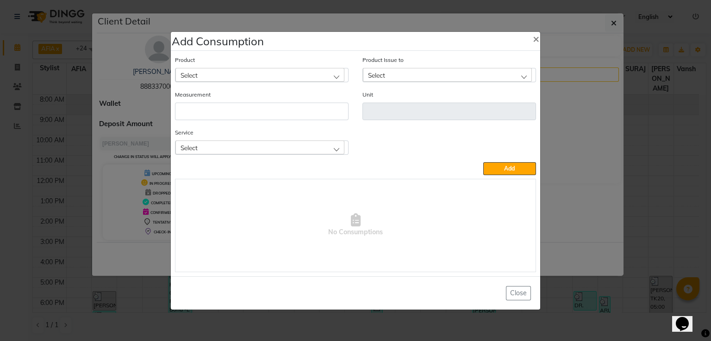
click at [272, 78] on div "Select" at bounding box center [259, 75] width 169 height 14
type input "d-tan"
click at [246, 116] on li "SKINLUXE D-TAN" at bounding box center [261, 114] width 173 height 19
type input "ML"
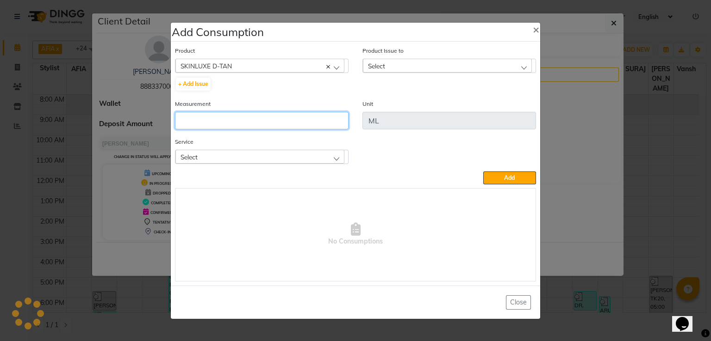
click at [246, 116] on input "number" at bounding box center [261, 121] width 173 height 18
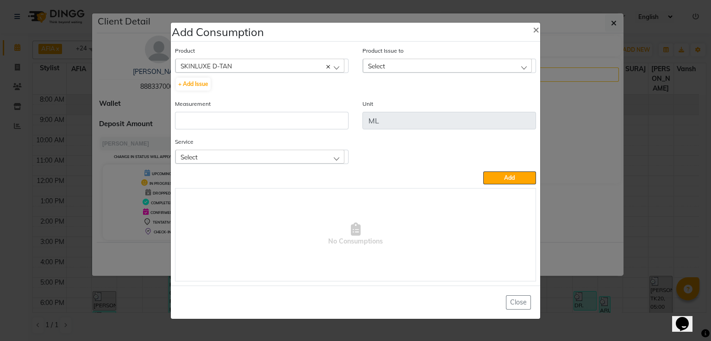
click at [384, 66] on span "Select" at bounding box center [376, 66] width 17 height 8
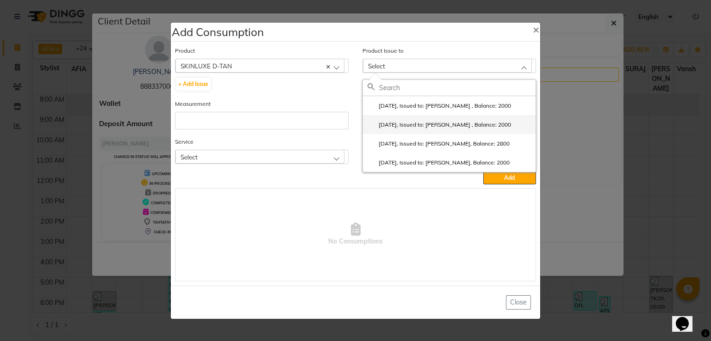
click at [387, 122] on label "[DATE], Issued to: [PERSON_NAME] , Balance: 2000" at bounding box center [438, 125] width 143 height 8
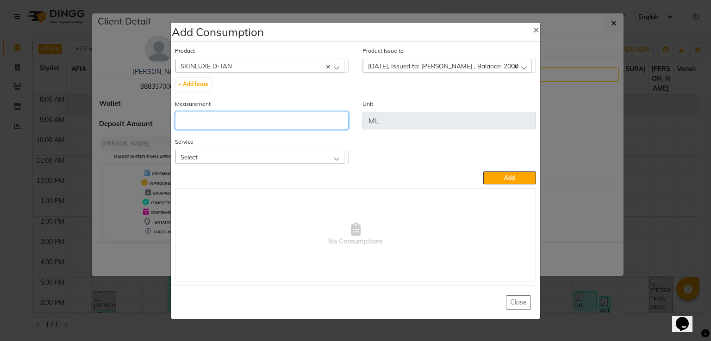
click at [327, 123] on input "number" at bounding box center [261, 121] width 173 height 18
type input "5"
click at [293, 153] on div "Select" at bounding box center [259, 157] width 169 height 14
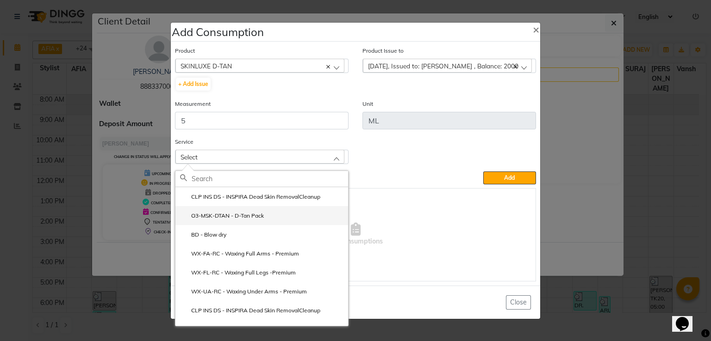
click at [263, 214] on li "O3-MSK-DTAN - D-Tan Pack" at bounding box center [261, 215] width 173 height 19
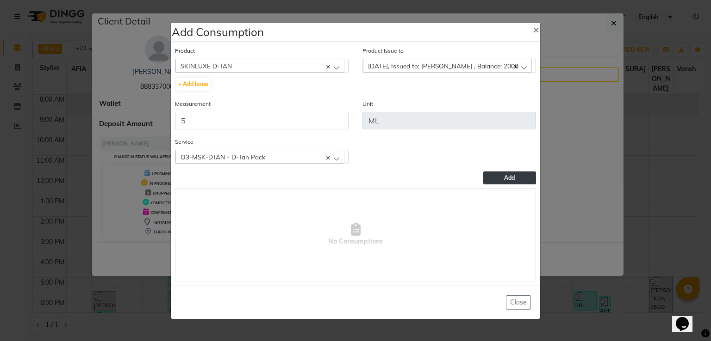
click at [493, 178] on button "Add" at bounding box center [509, 178] width 53 height 13
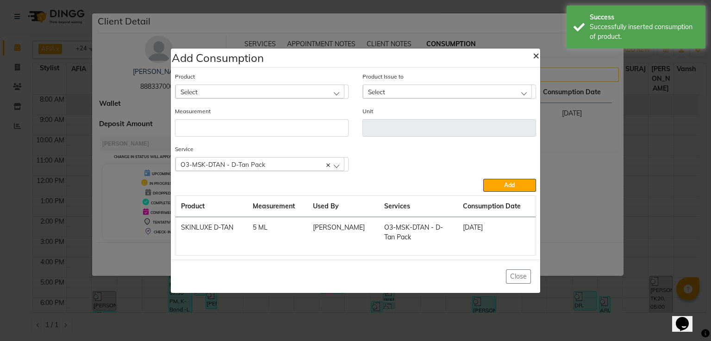
click at [530, 56] on button "×" at bounding box center [535, 55] width 21 height 26
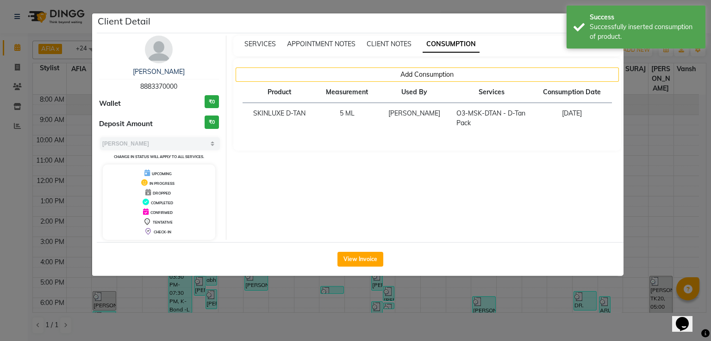
click at [631, 202] on ngb-modal-window "Client Detail [PERSON_NAME] 8883370000 Wallet ₹0 Deposit Amount ₹0 Select MARK …" at bounding box center [355, 170] width 711 height 341
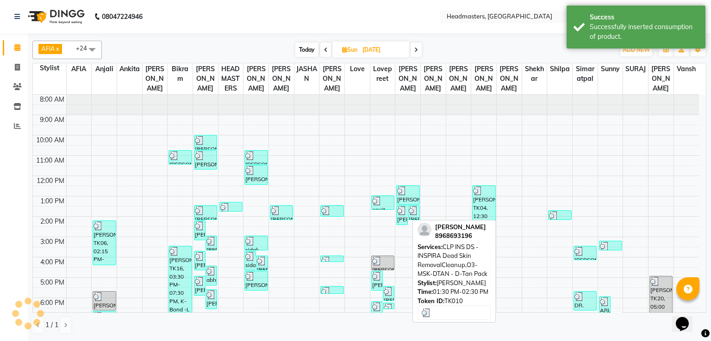
click at [403, 212] on img at bounding box center [401, 210] width 9 height 9
select select "3"
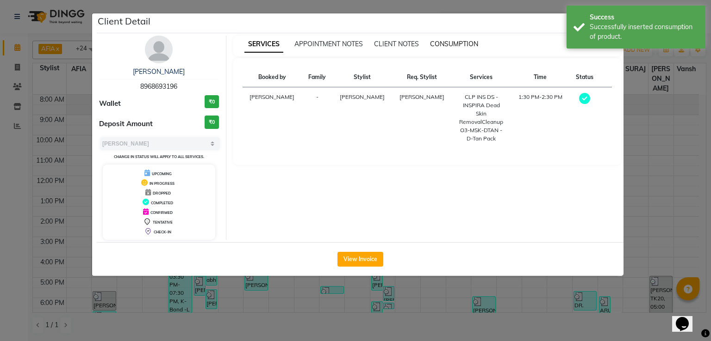
click at [453, 41] on span "CONSUMPTION" at bounding box center [454, 44] width 48 height 8
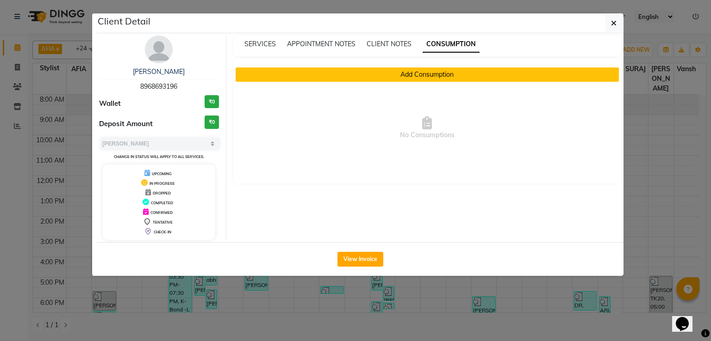
click at [416, 76] on button "Add Consumption" at bounding box center [427, 75] width 384 height 14
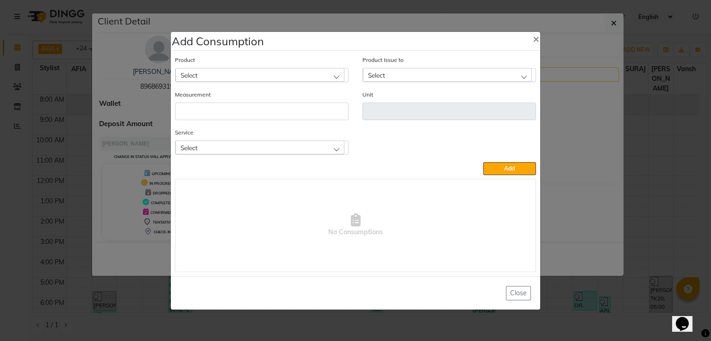
click at [297, 76] on div "Select" at bounding box center [259, 75] width 169 height 14
type input "d-tan"
click at [273, 115] on li "SKINLUXE D-TAN" at bounding box center [261, 114] width 173 height 19
type input "ML"
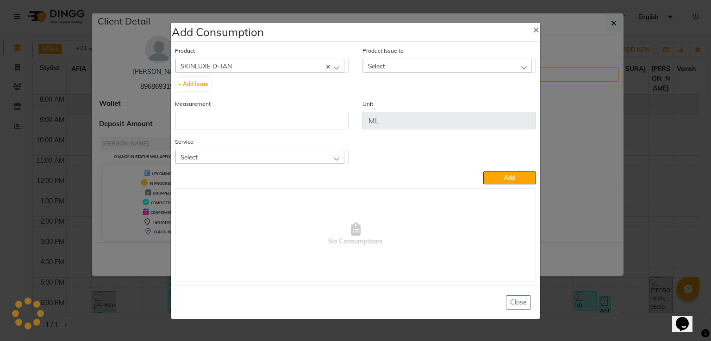
click at [396, 67] on div "Select" at bounding box center [447, 66] width 169 height 14
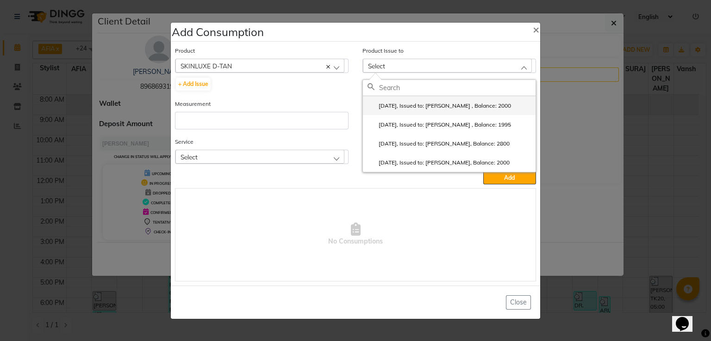
click at [393, 107] on label "[DATE], Issued to: [PERSON_NAME] , Balance: 2000" at bounding box center [438, 106] width 143 height 8
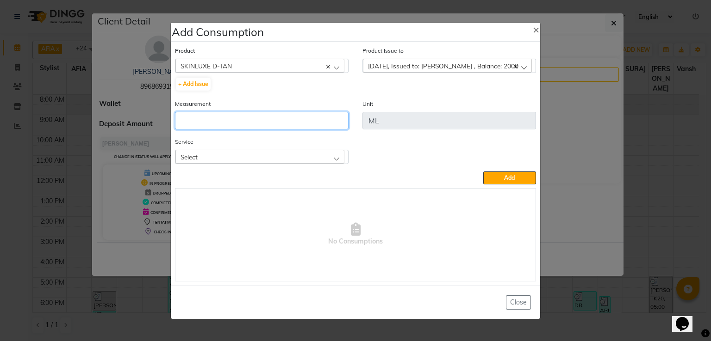
click at [300, 116] on input "number" at bounding box center [261, 121] width 173 height 18
type input "5"
click at [294, 162] on div "Select" at bounding box center [259, 157] width 169 height 14
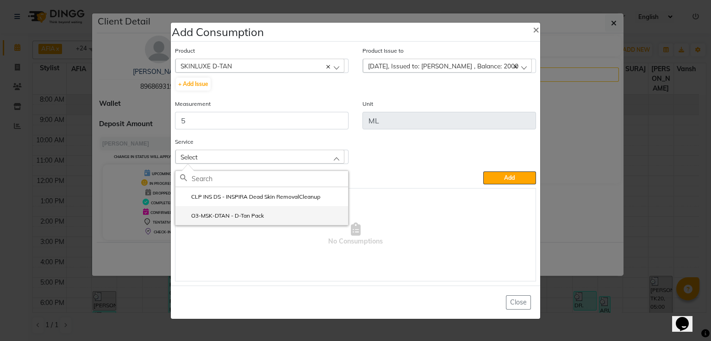
click at [270, 220] on li "O3-MSK-DTAN - D-Tan Pack" at bounding box center [261, 215] width 173 height 19
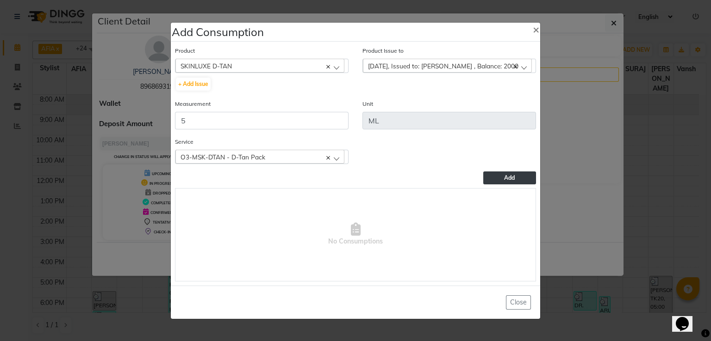
click at [495, 177] on button "Add" at bounding box center [509, 178] width 53 height 13
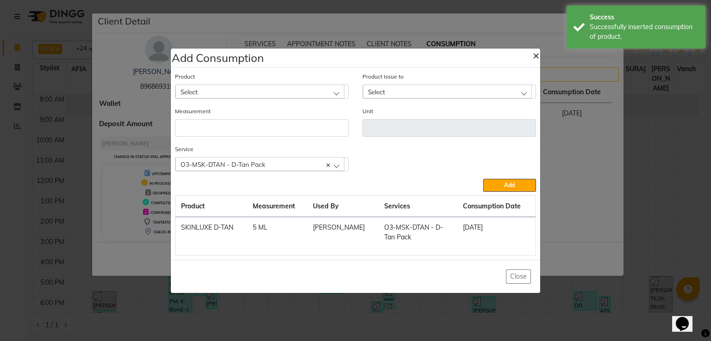
click at [537, 53] on span "×" at bounding box center [535, 55] width 6 height 14
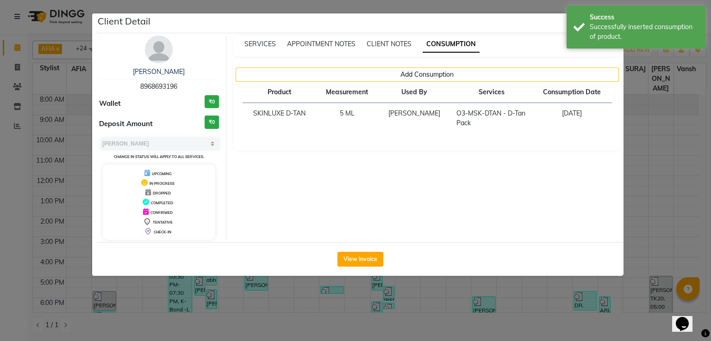
click at [19, 104] on ngb-modal-window "Client Detail [PERSON_NAME] 8968693196 Wallet ₹0 Deposit Amount ₹0 Select MARK …" at bounding box center [355, 170] width 711 height 341
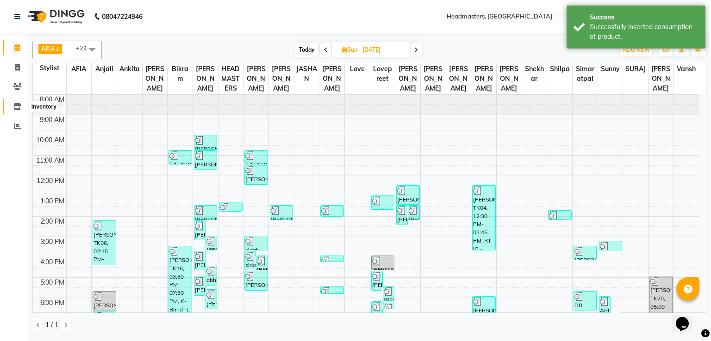
click at [19, 104] on icon at bounding box center [17, 106] width 8 height 7
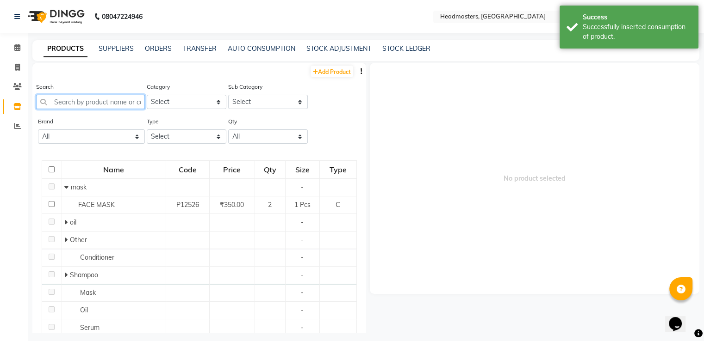
click at [114, 107] on input "text" at bounding box center [90, 102] width 109 height 14
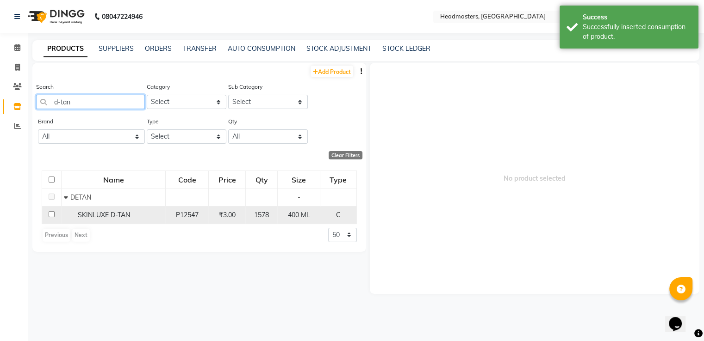
type input "d-tan"
click at [168, 216] on td "P12547" at bounding box center [187, 215] width 43 height 18
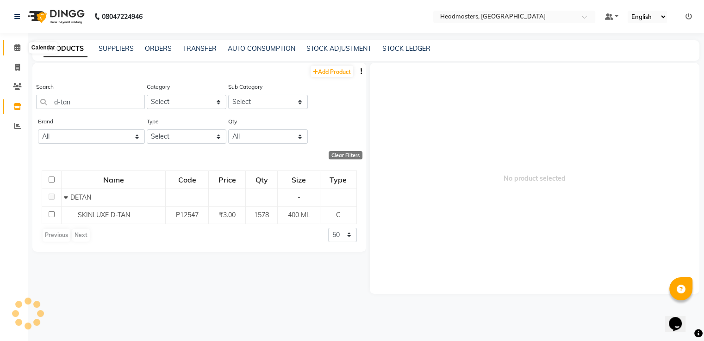
click at [15, 50] on icon at bounding box center [17, 47] width 6 height 7
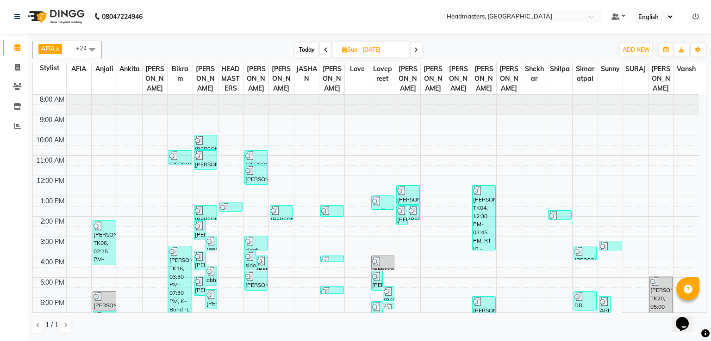
click at [416, 49] on icon at bounding box center [416, 50] width 4 height 6
type input "[DATE]"
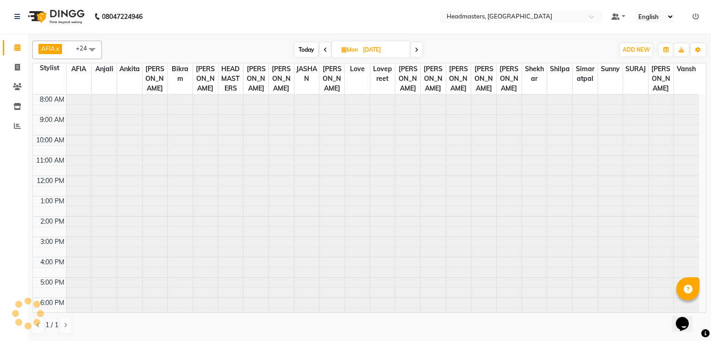
scroll to position [44, 0]
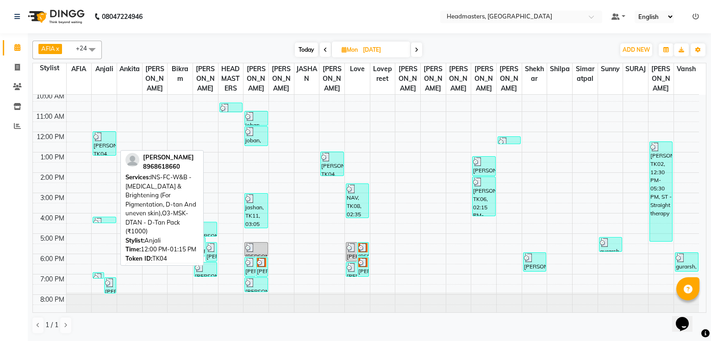
click at [102, 150] on div "[PERSON_NAME], TK04, 12:00 PM-01:15 PM, INS-FC-W&B - [MEDICAL_DATA] & Brighteni…" at bounding box center [104, 144] width 22 height 24
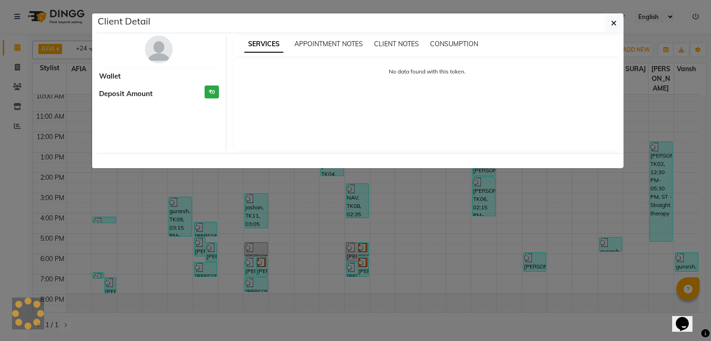
select select "3"
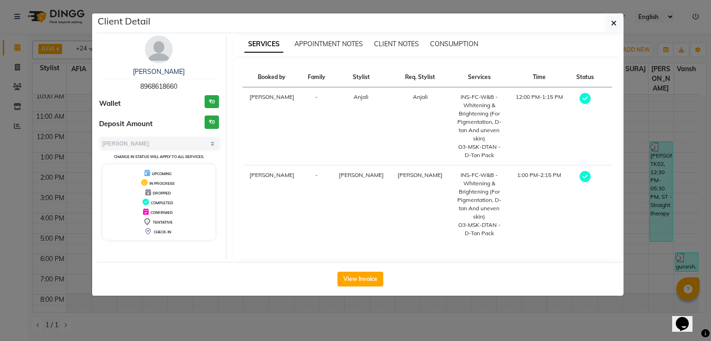
click at [19, 109] on ngb-modal-window "Client Detail [PERSON_NAME] 8968618660 Wallet ₹0 Deposit Amount ₹0 Select MARK …" at bounding box center [355, 170] width 711 height 341
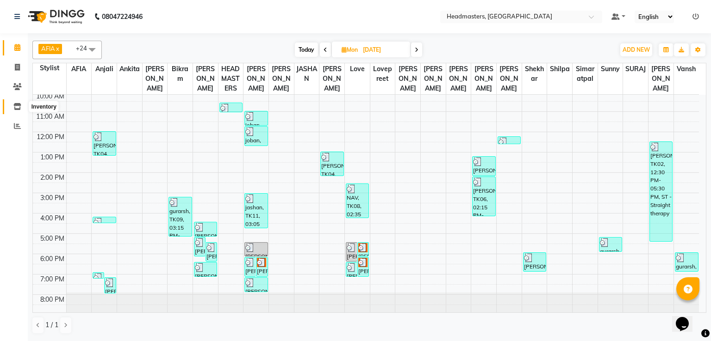
click at [21, 105] on span at bounding box center [17, 107] width 16 height 11
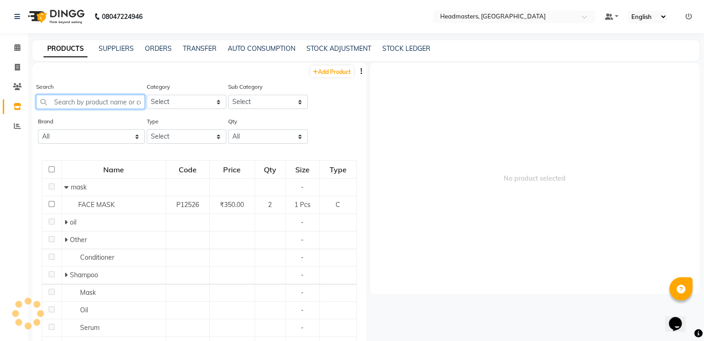
click at [96, 99] on input "text" at bounding box center [90, 102] width 109 height 14
click at [92, 104] on input "text" at bounding box center [90, 102] width 109 height 14
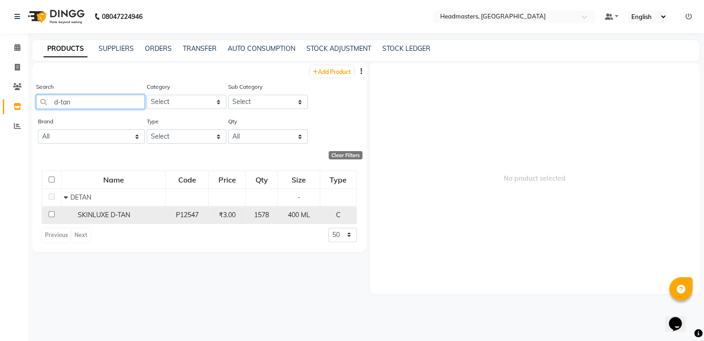
type input "d-tan"
click at [100, 219] on span "SKINLUXE D-TAN" at bounding box center [104, 215] width 52 height 8
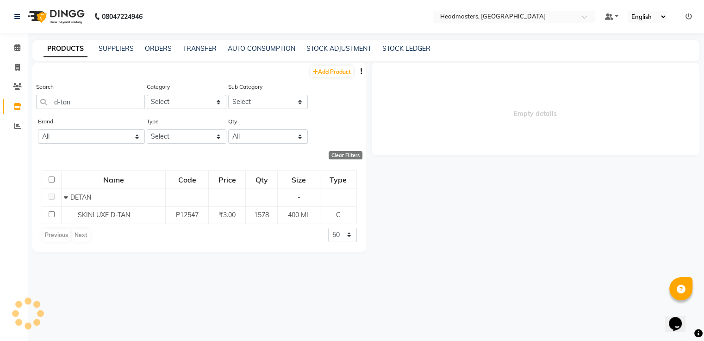
select select
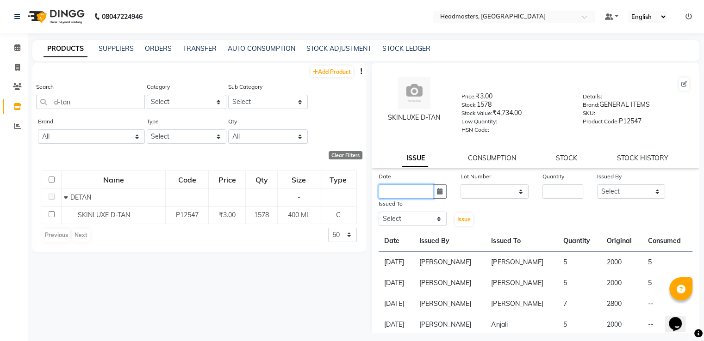
click at [423, 199] on input "text" at bounding box center [405, 192] width 55 height 14
select select "9"
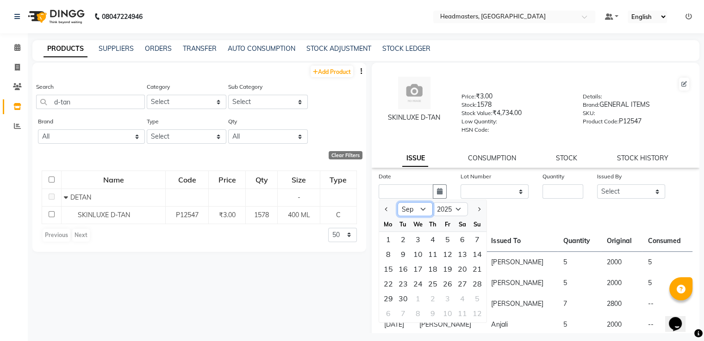
click at [422, 216] on select "Jan Feb Mar Apr May Jun [DATE] Aug Sep Oct Nov Dec" at bounding box center [414, 210] width 35 height 14
click at [397, 206] on select "Jan Feb Mar Apr May Jun [DATE] Aug Sep Oct Nov Dec" at bounding box center [414, 210] width 35 height 14
click at [390, 297] on div "25" at bounding box center [388, 298] width 15 height 15
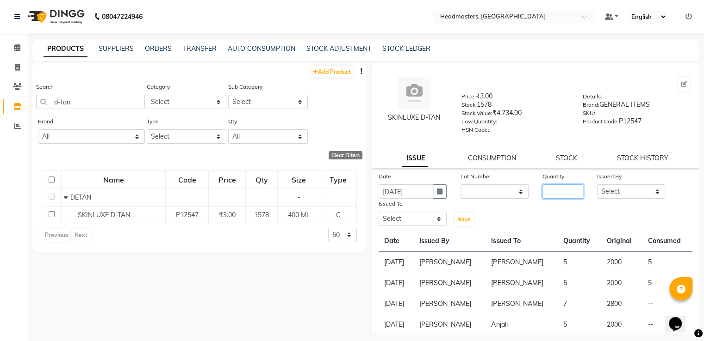
click at [568, 197] on input "number" at bounding box center [562, 192] width 41 height 14
click at [627, 192] on select "Select AFIA Anjali [PERSON_NAME] [PERSON_NAME] [PERSON_NAME] HEAD [PERSON_NAME]…" at bounding box center [631, 192] width 68 height 14
click at [597, 188] on select "Select AFIA Anjali [PERSON_NAME] [PERSON_NAME] [PERSON_NAME] HEAD [PERSON_NAME]…" at bounding box center [631, 192] width 68 height 14
click at [423, 226] on select "Select AFIA Anjali [PERSON_NAME] [PERSON_NAME] [PERSON_NAME] HEAD [PERSON_NAME]…" at bounding box center [412, 219] width 68 height 14
click at [378, 216] on select "Select AFIA Anjali [PERSON_NAME] [PERSON_NAME] [PERSON_NAME] HEAD [PERSON_NAME]…" at bounding box center [412, 219] width 68 height 14
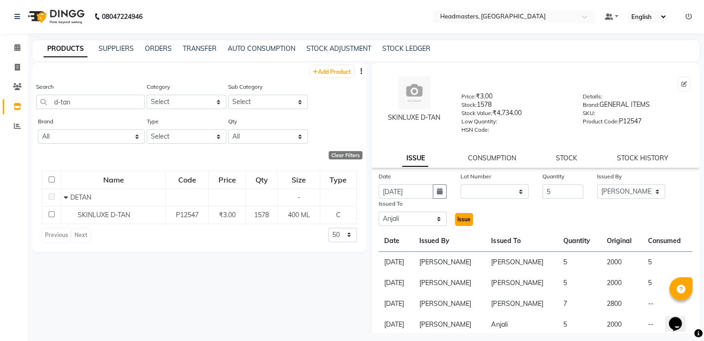
click at [462, 220] on span "Issue" at bounding box center [463, 219] width 13 height 7
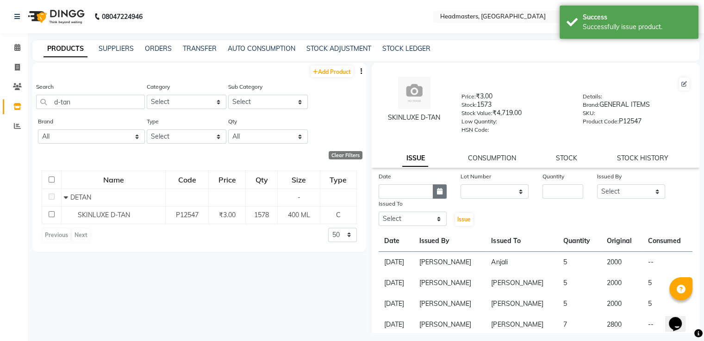
click at [443, 196] on button "button" at bounding box center [440, 192] width 14 height 14
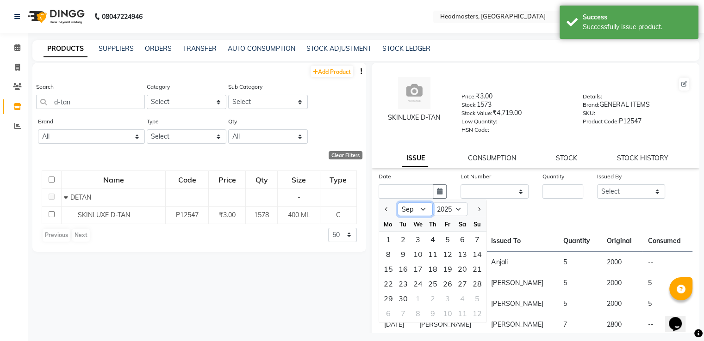
drag, startPoint x: 424, startPoint y: 213, endPoint x: 415, endPoint y: 143, distance: 69.9
click at [415, 143] on div "SKINLUXE D-TAN Price: ₹3.00 Stock: 1573 Stock Value: ₹4,719.00 Low Quantity: HS…" at bounding box center [535, 210] width 328 height 294
click at [397, 206] on select "Jan Feb Mar Apr May Jun [DATE] Aug Sep Oct Nov Dec" at bounding box center [414, 210] width 35 height 14
click at [410, 217] on select "Jan Feb Mar Apr May Jun [DATE] Aug Sep Oct Nov Dec" at bounding box center [414, 210] width 35 height 14
click at [397, 206] on select "Jan Feb Mar Apr May Jun [DATE] Aug Sep Oct Nov Dec" at bounding box center [414, 210] width 35 height 14
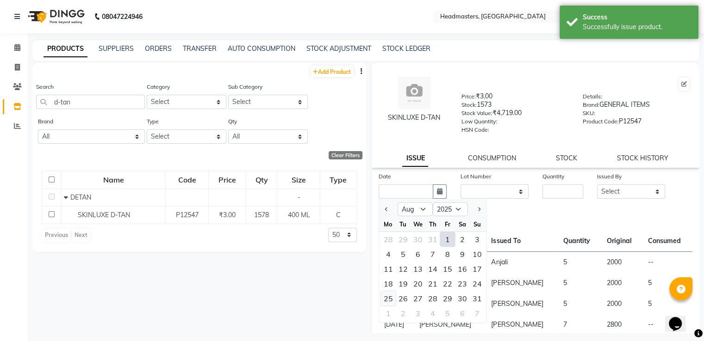
click at [392, 302] on div "25" at bounding box center [388, 298] width 15 height 15
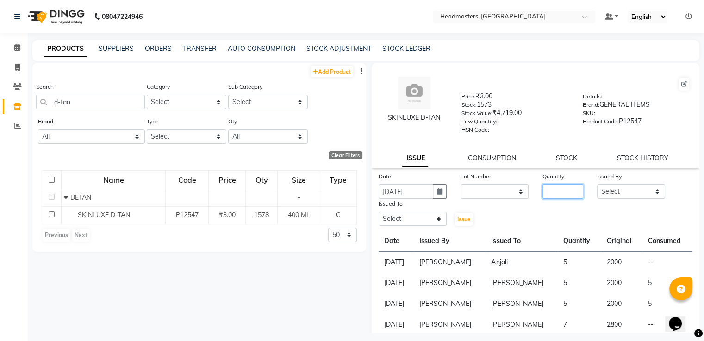
click at [545, 194] on input "number" at bounding box center [562, 192] width 41 height 14
click at [610, 198] on select "Select AFIA Anjali [PERSON_NAME] [PERSON_NAME] [PERSON_NAME] HEAD [PERSON_NAME]…" at bounding box center [631, 192] width 68 height 14
click at [597, 188] on select "Select AFIA Anjali [PERSON_NAME] [PERSON_NAME] [PERSON_NAME] HEAD [PERSON_NAME]…" at bounding box center [631, 192] width 68 height 14
click at [426, 219] on select "Select AFIA Anjali [PERSON_NAME] [PERSON_NAME] [PERSON_NAME] HEAD [PERSON_NAME]…" at bounding box center [412, 219] width 68 height 14
click at [378, 216] on select "Select AFIA Anjali [PERSON_NAME] [PERSON_NAME] [PERSON_NAME] HEAD [PERSON_NAME]…" at bounding box center [412, 219] width 68 height 14
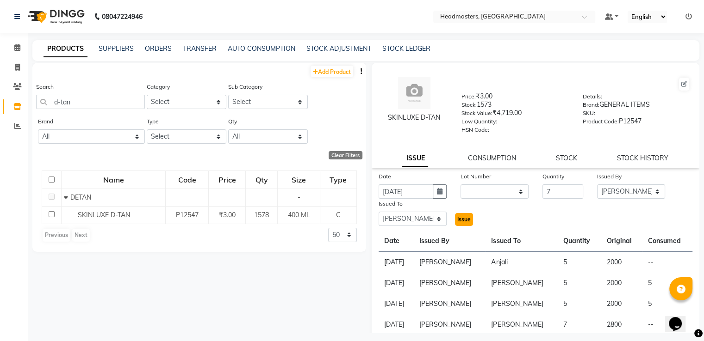
click at [462, 223] on span "Issue" at bounding box center [463, 219] width 13 height 7
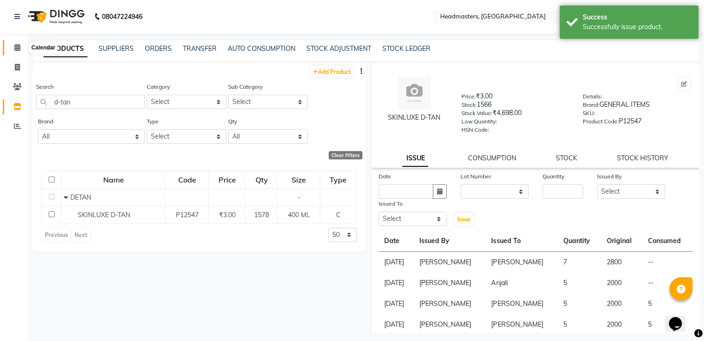
click at [16, 48] on icon at bounding box center [17, 47] width 6 height 7
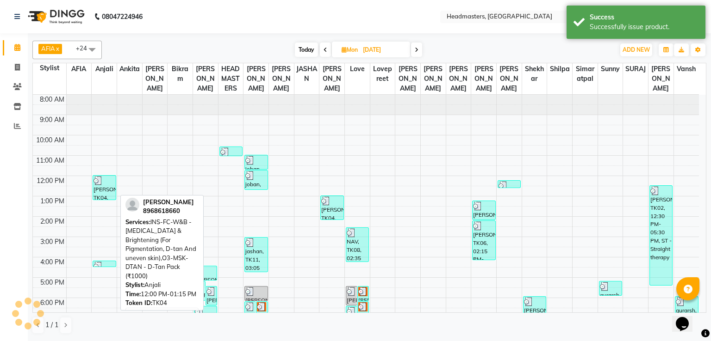
click at [109, 192] on div "[PERSON_NAME], TK04, 12:00 PM-01:15 PM, INS-FC-W&B - [MEDICAL_DATA] & Brighteni…" at bounding box center [104, 188] width 22 height 24
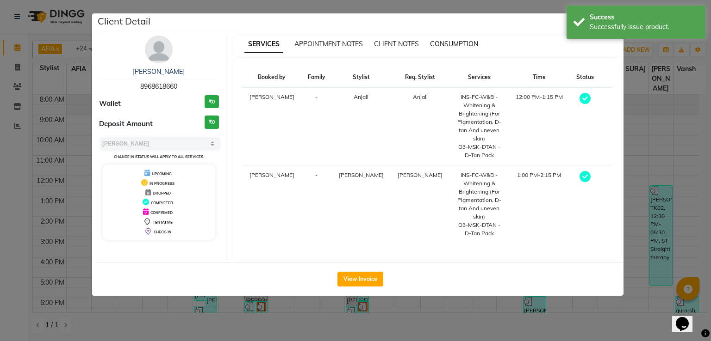
click at [455, 43] on span "CONSUMPTION" at bounding box center [454, 44] width 48 height 8
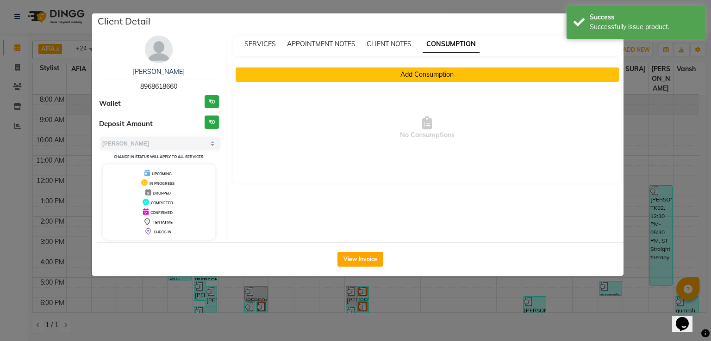
click at [359, 80] on div "Add Consumption No Consumptions" at bounding box center [427, 121] width 370 height 107
click at [359, 80] on button "Add Consumption" at bounding box center [427, 75] width 384 height 14
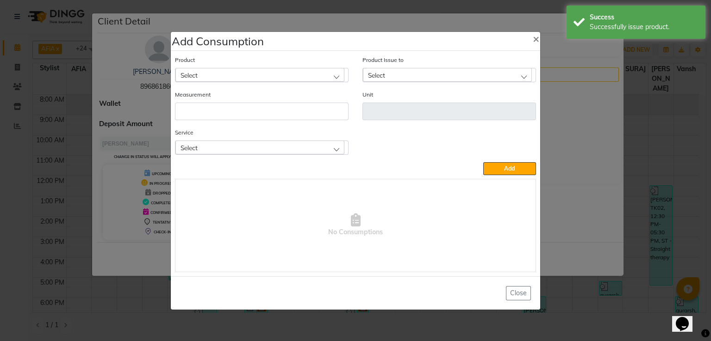
click at [325, 72] on div "Select" at bounding box center [259, 75] width 169 height 14
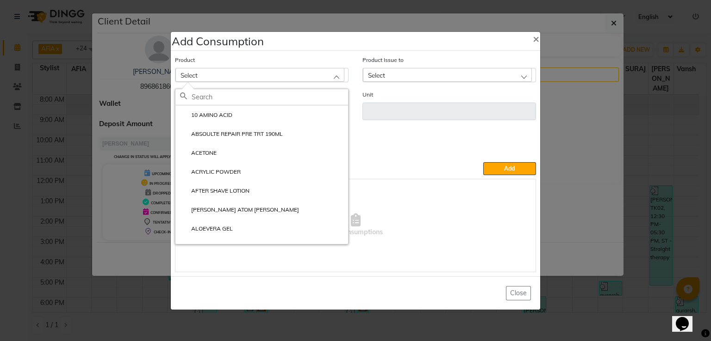
click at [281, 99] on input "text" at bounding box center [270, 97] width 156 height 16
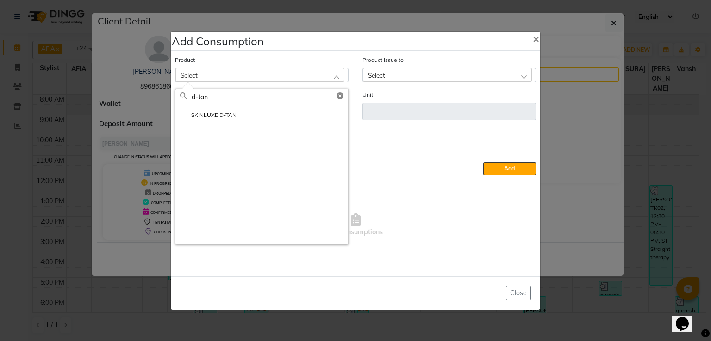
click at [244, 118] on li "SKINLUXE D-TAN" at bounding box center [261, 114] width 173 height 19
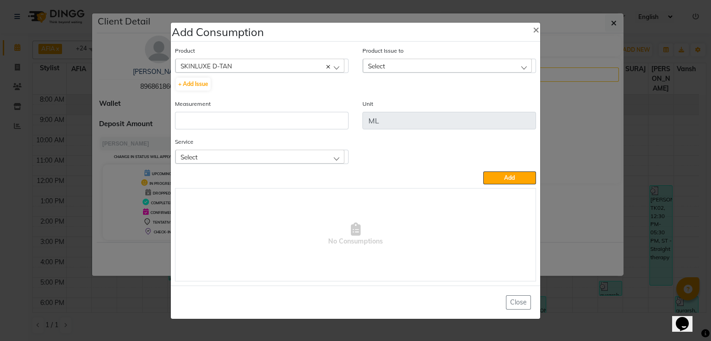
click at [396, 69] on div "Select" at bounding box center [447, 66] width 169 height 14
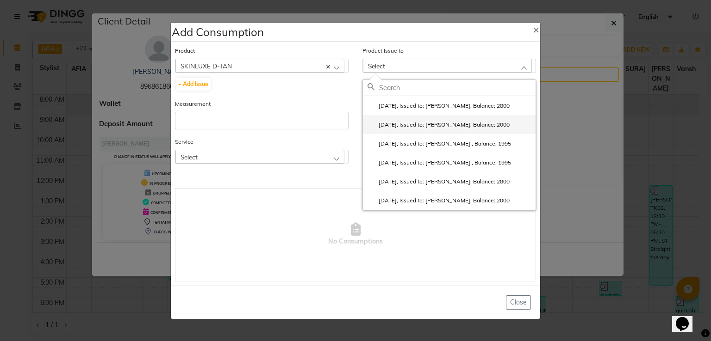
click at [394, 121] on label "[DATE], Issued to: [PERSON_NAME], Balance: 2000" at bounding box center [438, 125] width 142 height 8
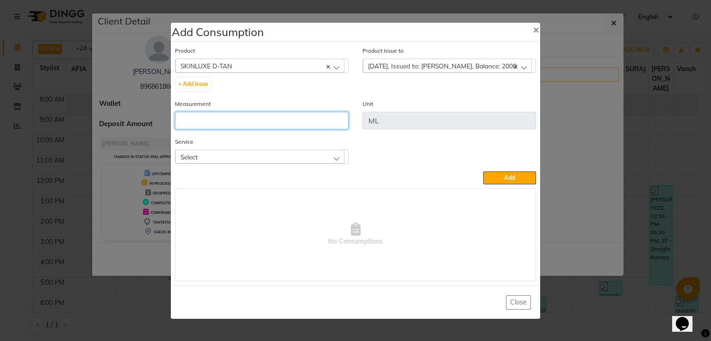
click at [292, 126] on input "number" at bounding box center [261, 121] width 173 height 18
click at [266, 155] on div "Select" at bounding box center [259, 157] width 169 height 14
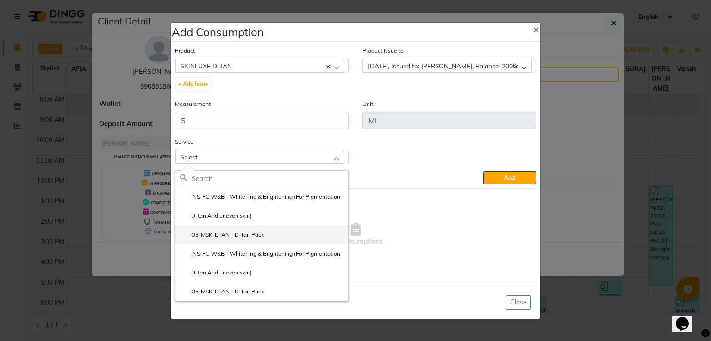
click at [237, 236] on label "O3-MSK-DTAN - D-Tan Pack" at bounding box center [222, 235] width 84 height 8
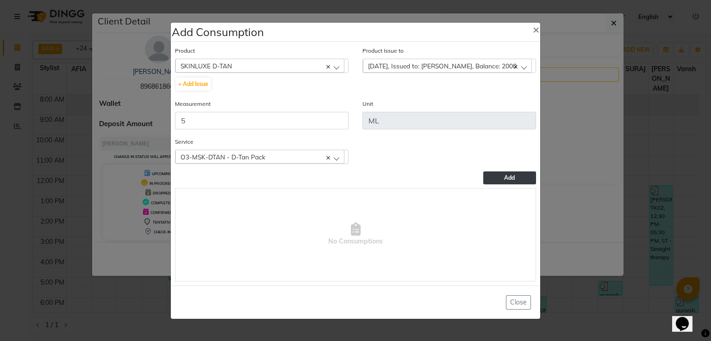
click at [487, 176] on button "Add" at bounding box center [509, 178] width 53 height 13
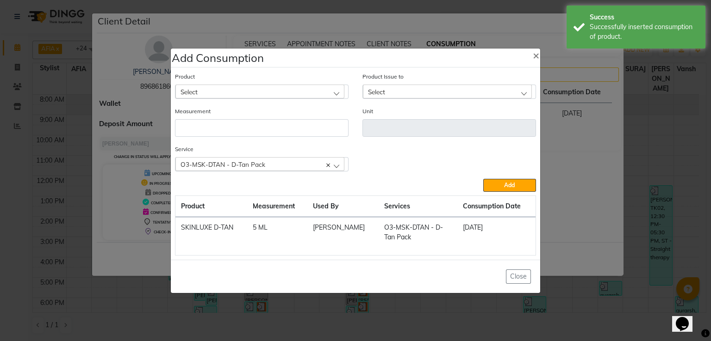
click at [329, 87] on div "Select" at bounding box center [259, 92] width 169 height 14
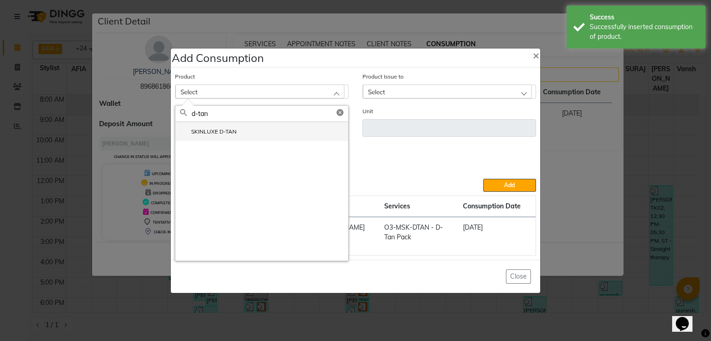
click at [272, 126] on li "SKINLUXE D-TAN" at bounding box center [261, 131] width 173 height 19
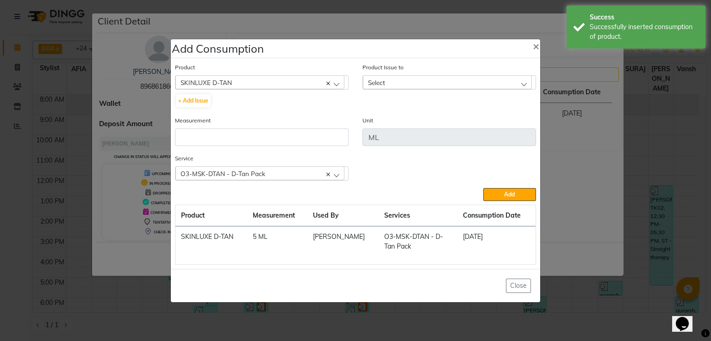
click at [388, 81] on div "Select" at bounding box center [447, 82] width 169 height 14
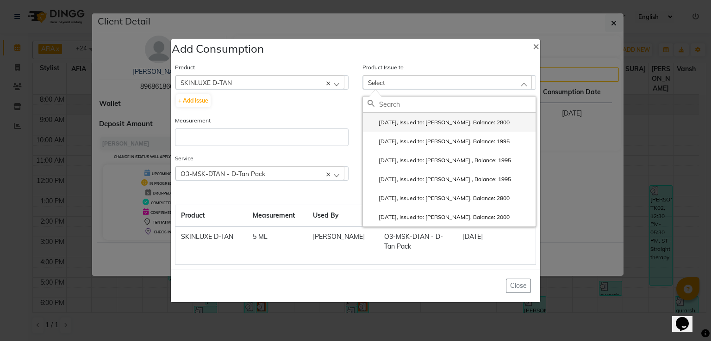
click at [428, 121] on label "[DATE], Issued to: [PERSON_NAME], Balance: 2800" at bounding box center [438, 122] width 142 height 8
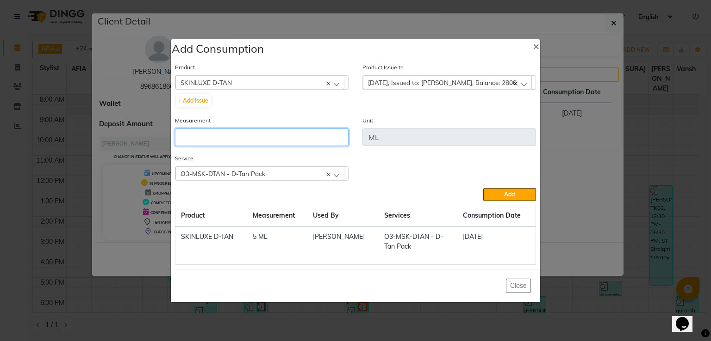
click at [293, 143] on input "number" at bounding box center [261, 138] width 173 height 18
click at [334, 172] on div "O3-MSK-DTAN - D-Tan Pack" at bounding box center [259, 174] width 169 height 14
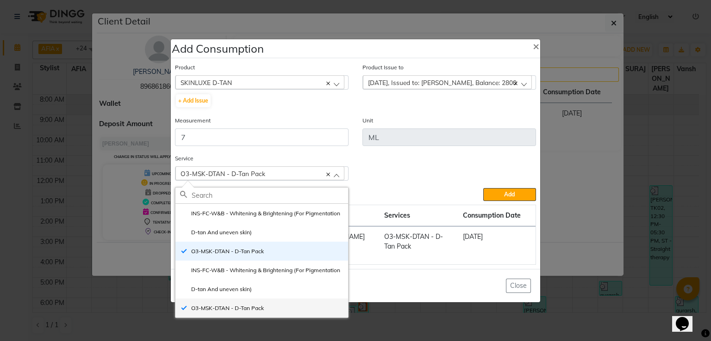
click at [242, 309] on label "O3-MSK-DTAN - D-Tan Pack" at bounding box center [222, 308] width 84 height 8
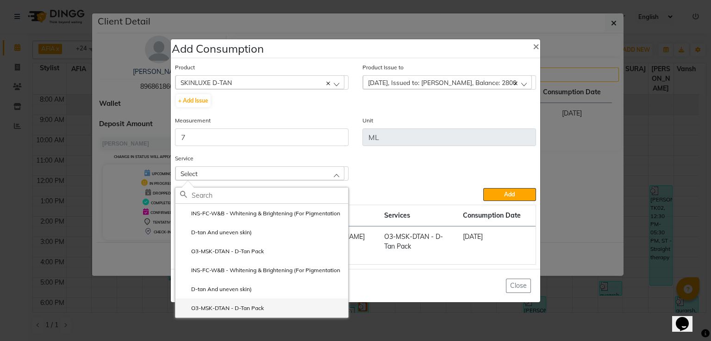
click at [242, 309] on label "O3-MSK-DTAN - D-Tan Pack" at bounding box center [222, 308] width 84 height 8
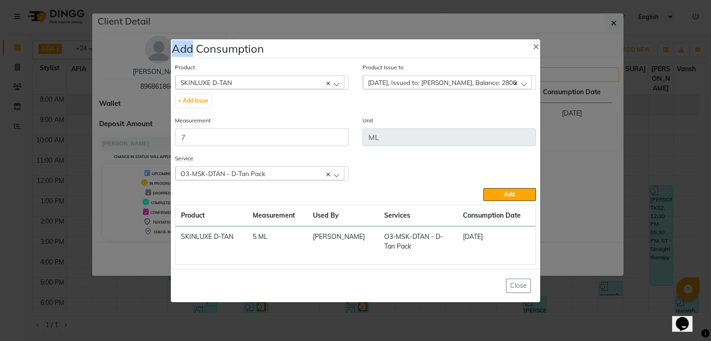
click at [242, 309] on ngb-modal-window "Add Consumption × Product SKINLUXE D-TAN 10 AMINO ACID + Add Issue Product Issu…" at bounding box center [355, 170] width 711 height 341
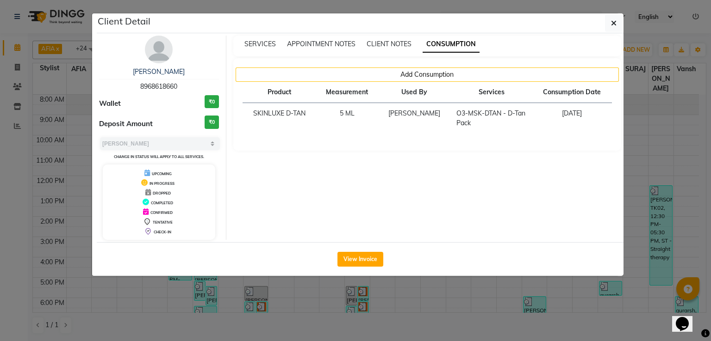
click at [269, 49] on div "SERVICES APPOINTMENT NOTES CLIENT NOTES CONSUMPTION" at bounding box center [427, 46] width 388 height 21
click at [269, 44] on span "SERVICES" at bounding box center [259, 44] width 31 height 8
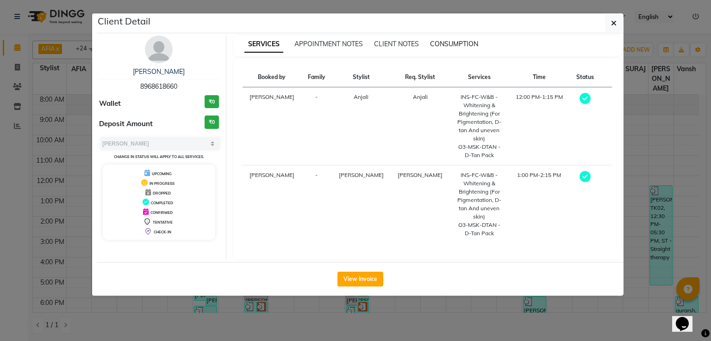
click at [457, 41] on span "CONSUMPTION" at bounding box center [454, 44] width 48 height 8
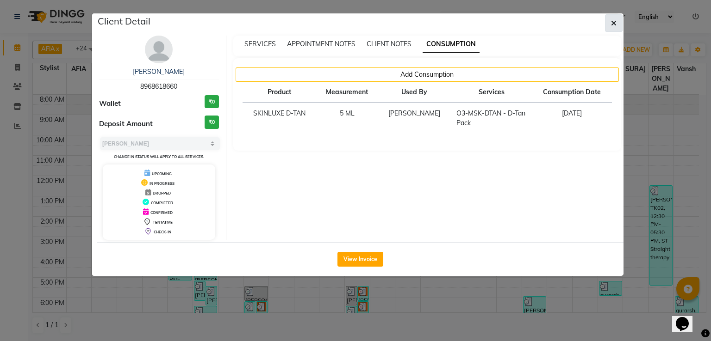
click at [612, 31] on button "button" at bounding box center [614, 23] width 18 height 18
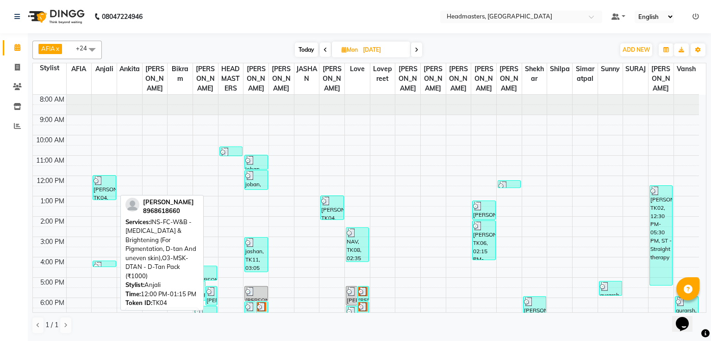
click at [96, 187] on div "[PERSON_NAME], TK04, 12:00 PM-01:15 PM, INS-FC-W&B - [MEDICAL_DATA] & Brighteni…" at bounding box center [104, 188] width 22 height 24
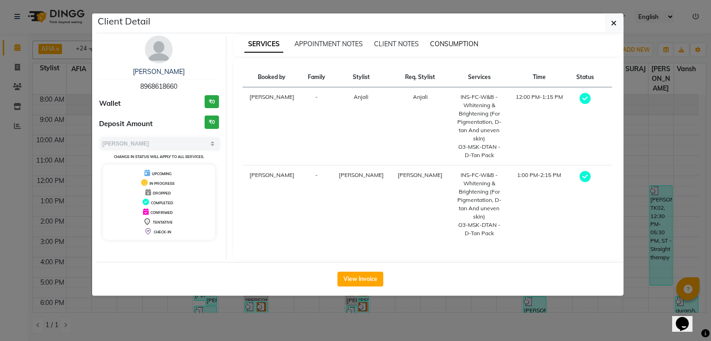
click at [445, 43] on span "CONSUMPTION" at bounding box center [454, 44] width 48 height 8
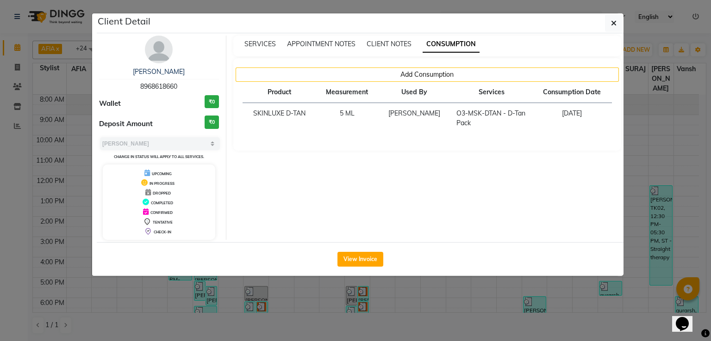
click at [418, 93] on th "Used By" at bounding box center [414, 92] width 73 height 21
click at [611, 26] on icon "button" at bounding box center [614, 22] width 6 height 7
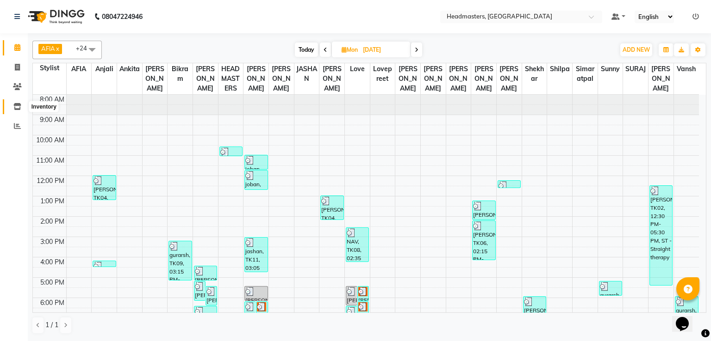
click at [22, 109] on span at bounding box center [17, 107] width 16 height 11
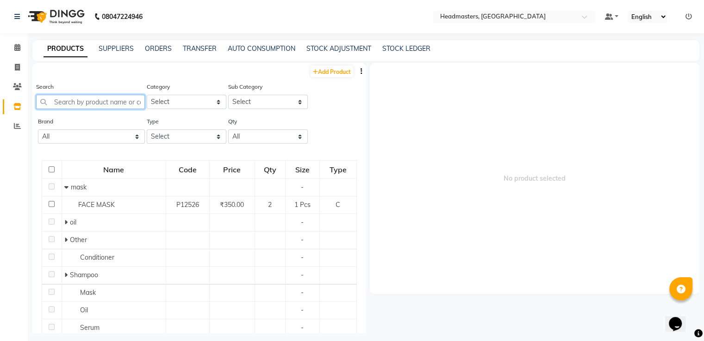
click at [109, 105] on input "text" at bounding box center [90, 102] width 109 height 14
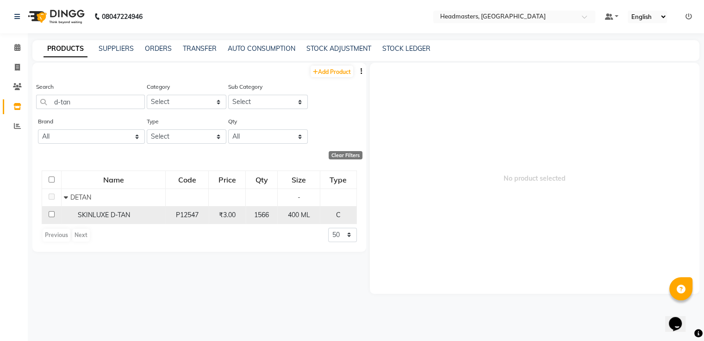
click at [125, 216] on span "SKINLUXE D-TAN" at bounding box center [104, 215] width 52 height 8
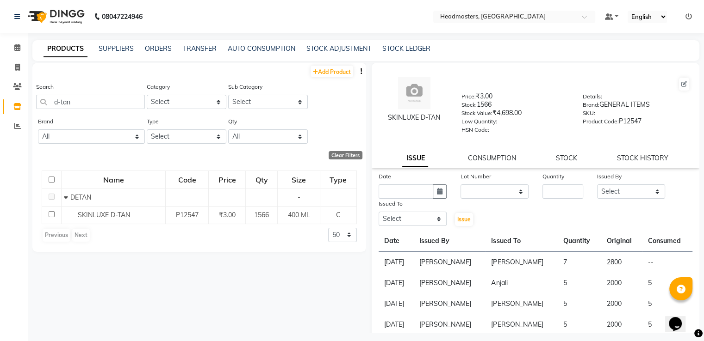
scroll to position [54, 0]
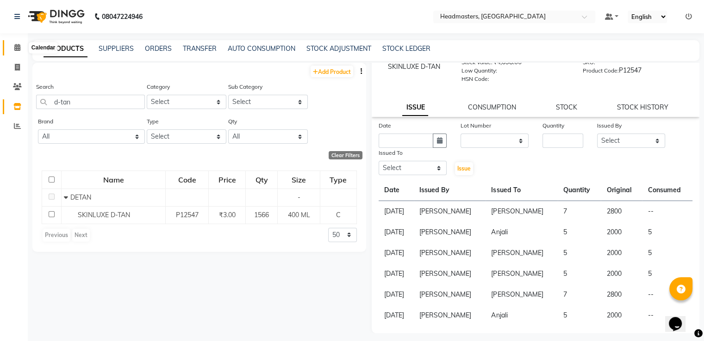
click at [18, 49] on icon at bounding box center [17, 47] width 6 height 7
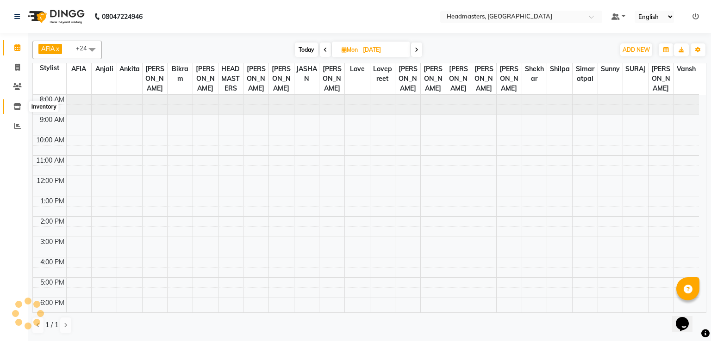
click at [20, 111] on span at bounding box center [17, 107] width 16 height 11
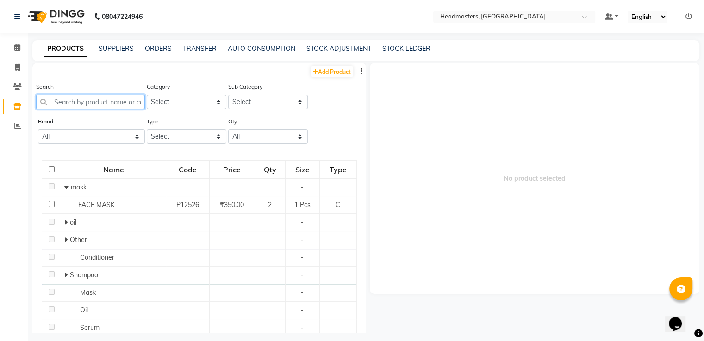
click at [98, 109] on input "text" at bounding box center [90, 102] width 109 height 14
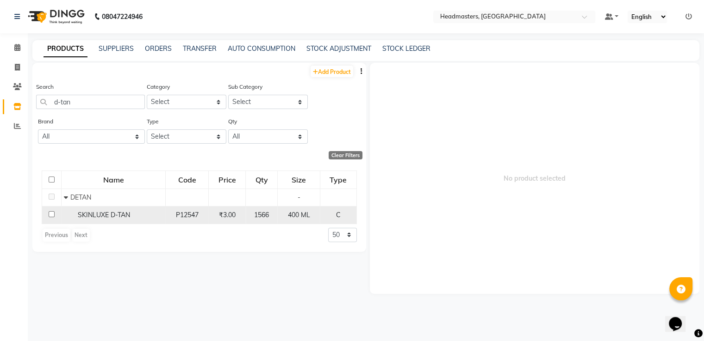
click at [109, 209] on td "SKINLUXE D-TAN" at bounding box center [114, 215] width 104 height 18
click at [327, 218] on div "C" at bounding box center [338, 215] width 29 height 10
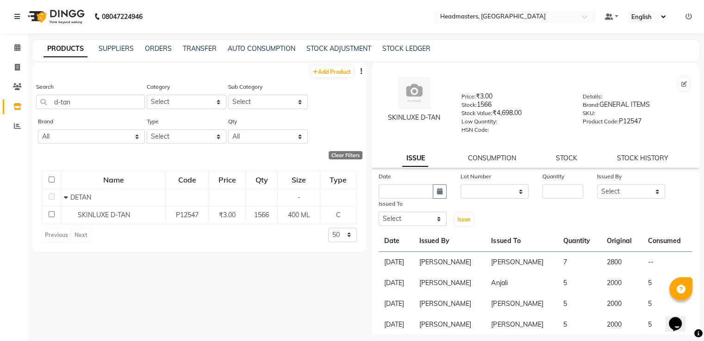
scroll to position [54, 0]
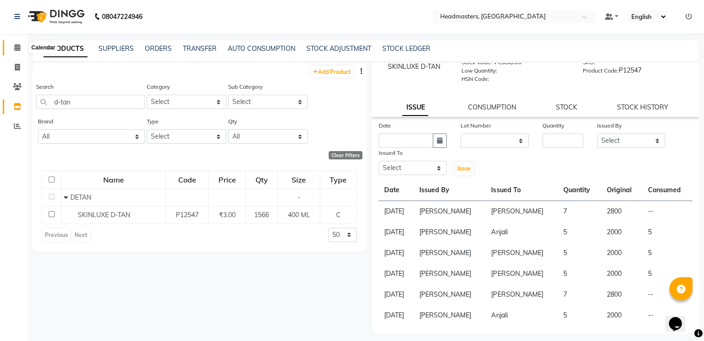
click at [16, 52] on span at bounding box center [17, 48] width 16 height 11
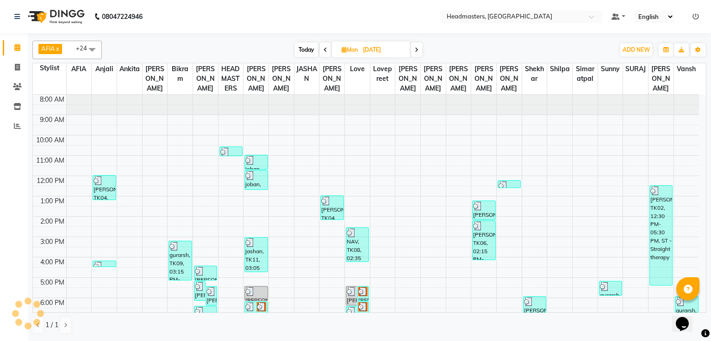
click at [327, 49] on span at bounding box center [325, 50] width 11 height 14
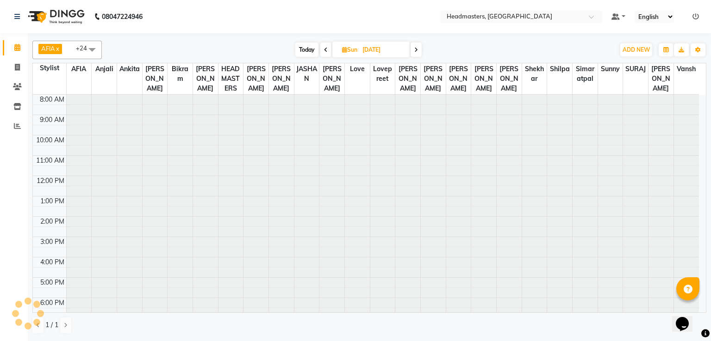
click at [327, 49] on span at bounding box center [325, 50] width 11 height 14
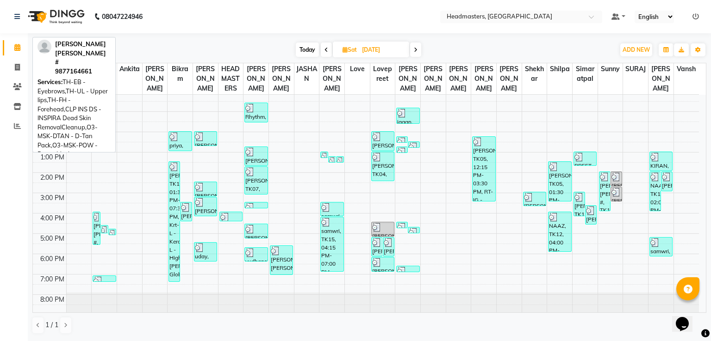
click at [99, 238] on link "[PERSON_NAME] [PERSON_NAME] #, TK13, 04:00 PM-05:40 PM, TH-EB - Eyebrows,TH-UL …" at bounding box center [97, 228] width 8 height 33
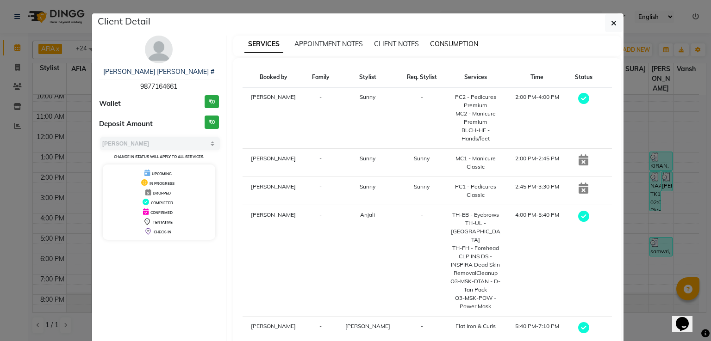
click at [466, 42] on span "CONSUMPTION" at bounding box center [454, 44] width 48 height 8
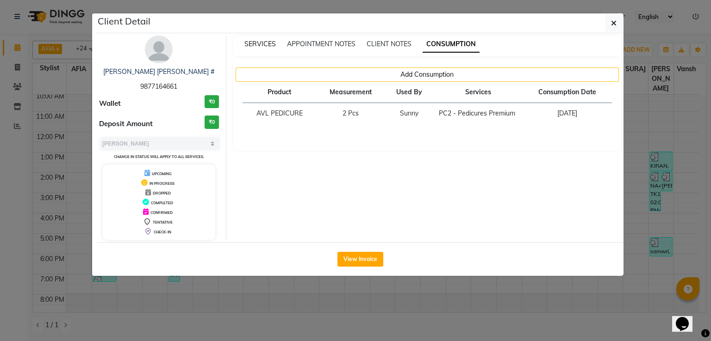
click at [253, 41] on span "SERVICES" at bounding box center [259, 44] width 31 height 8
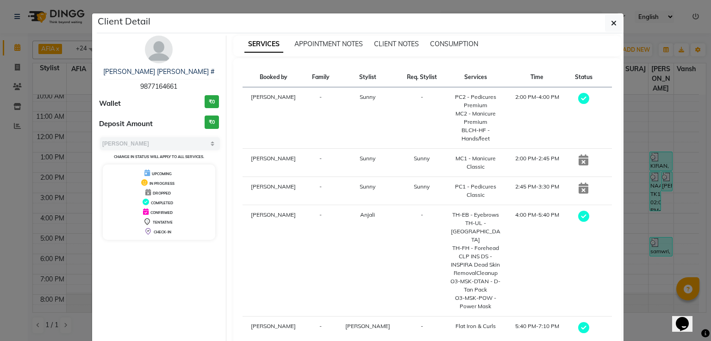
scroll to position [39, 0]
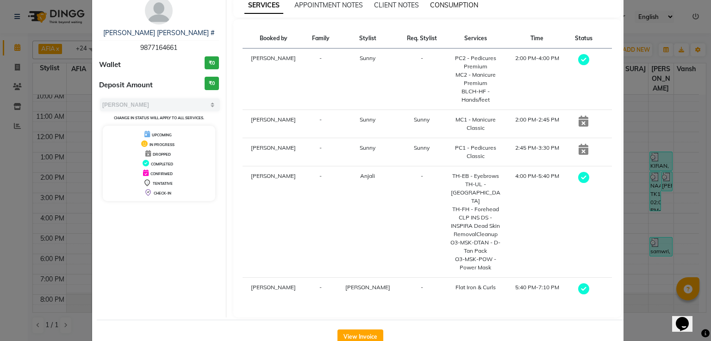
click at [455, 3] on span "CONSUMPTION" at bounding box center [454, 5] width 48 height 8
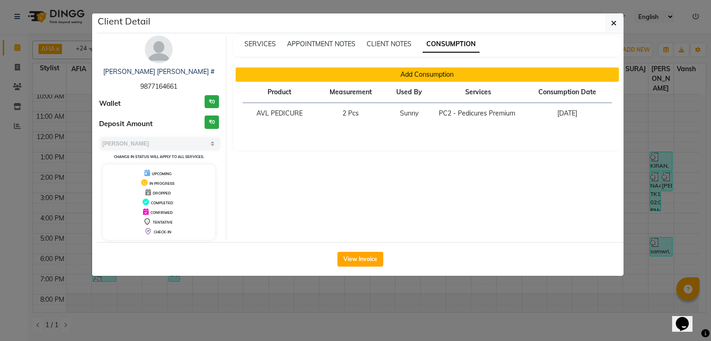
click at [406, 72] on button "Add Consumption" at bounding box center [427, 75] width 384 height 14
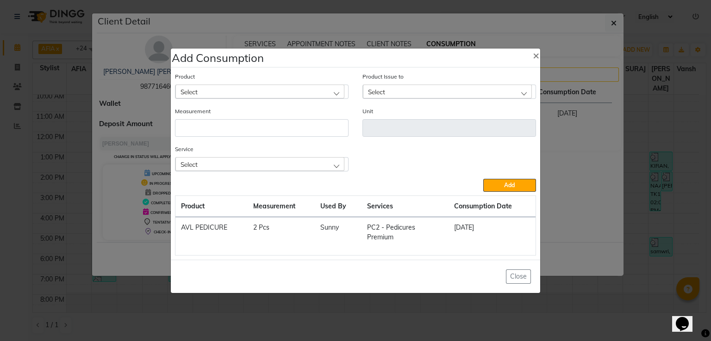
click at [321, 94] on div "Select" at bounding box center [259, 92] width 169 height 14
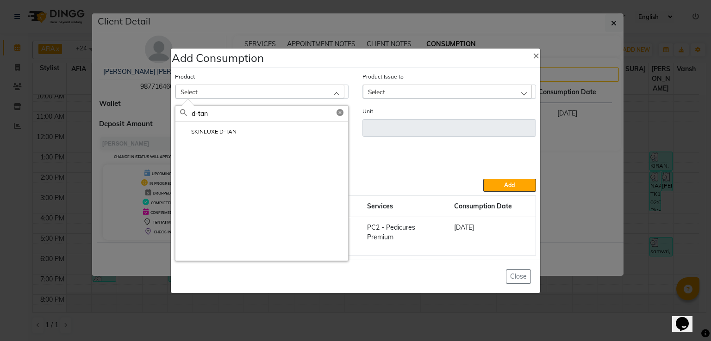
click at [258, 133] on li "SKINLUXE D-TAN" at bounding box center [261, 131] width 173 height 19
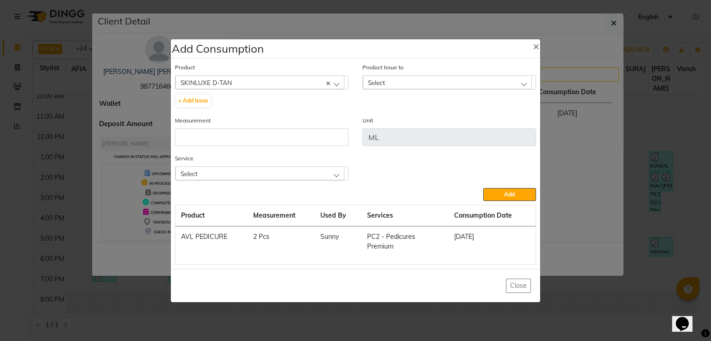
click at [431, 77] on div "Product Issue to Select [DATE], Issued to: [PERSON_NAME], Balance: 2800 [DATE],…" at bounding box center [448, 75] width 173 height 27
click at [431, 83] on div "Select" at bounding box center [447, 82] width 169 height 14
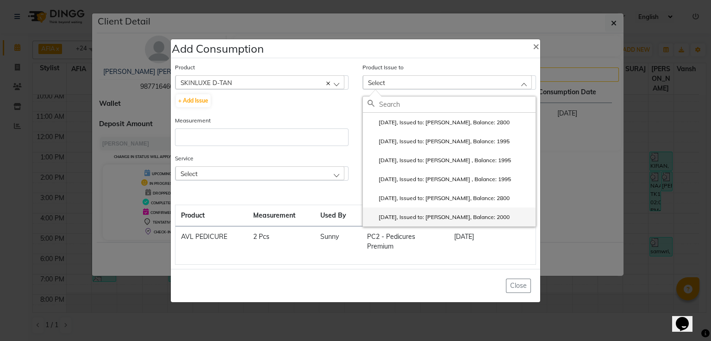
click at [422, 222] on label "[DATE], Issued to: [PERSON_NAME], Balance: 2000" at bounding box center [438, 217] width 142 height 8
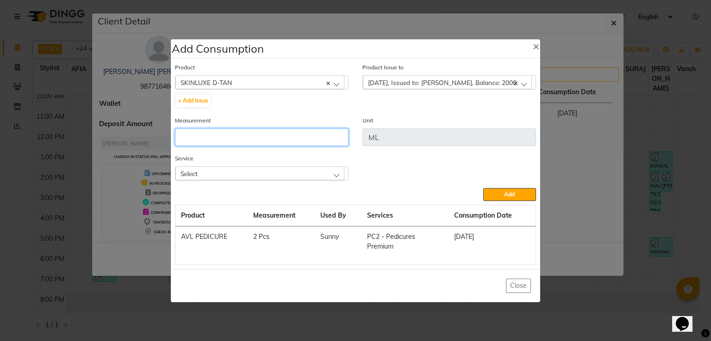
click at [316, 144] on input "number" at bounding box center [261, 138] width 173 height 18
click at [316, 178] on div "Select" at bounding box center [259, 174] width 169 height 14
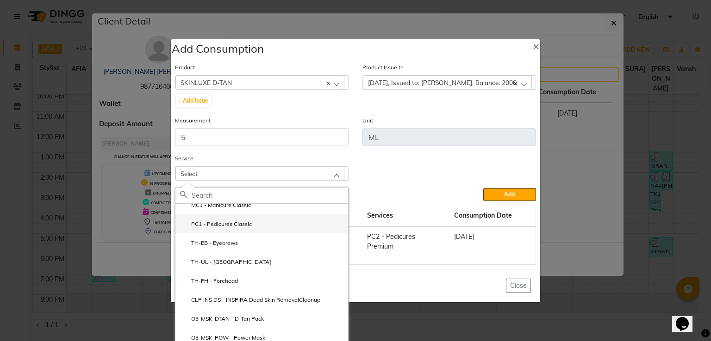
scroll to position [74, 0]
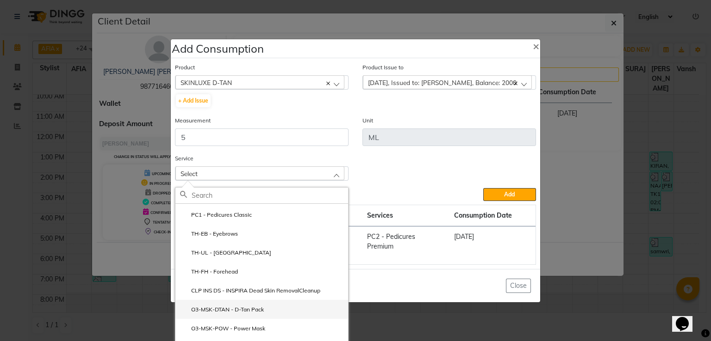
click at [247, 314] on label "O3-MSK-DTAN - D-Tan Pack" at bounding box center [222, 310] width 84 height 8
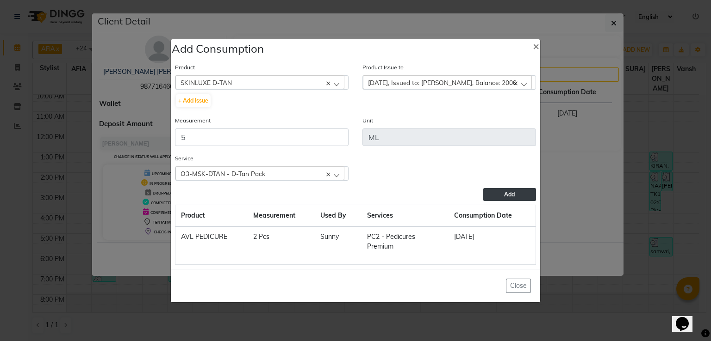
click at [495, 201] on button "Add" at bounding box center [509, 194] width 53 height 13
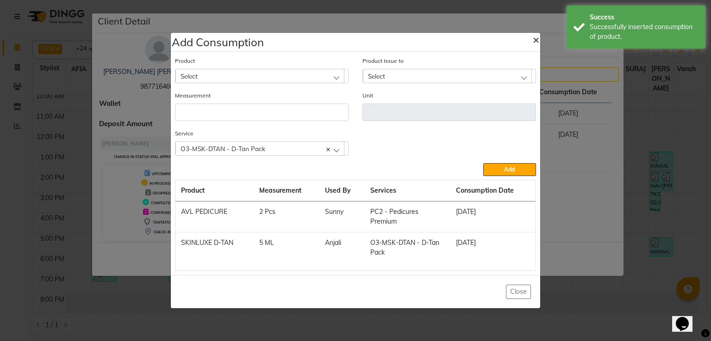
click at [536, 40] on span "×" at bounding box center [535, 39] width 6 height 14
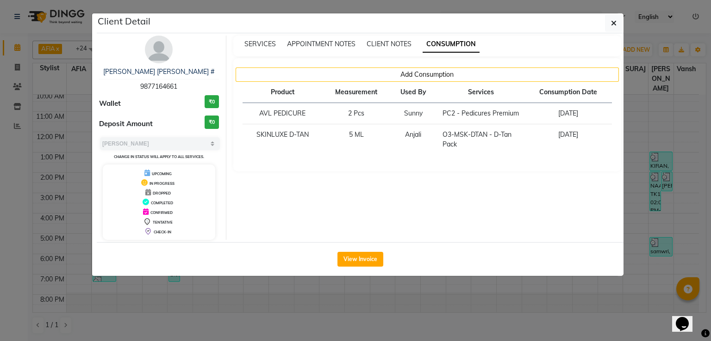
click at [18, 108] on ngb-modal-window "Client Detail [PERSON_NAME] [PERSON_NAME] # 9877164661 Wallet ₹0 Deposit Amount…" at bounding box center [355, 170] width 711 height 341
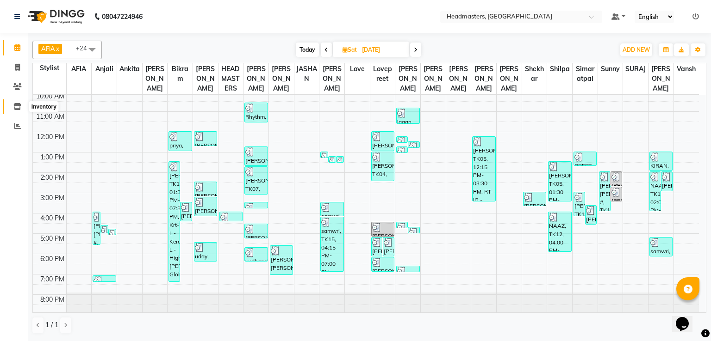
click at [18, 108] on icon at bounding box center [17, 106] width 8 height 7
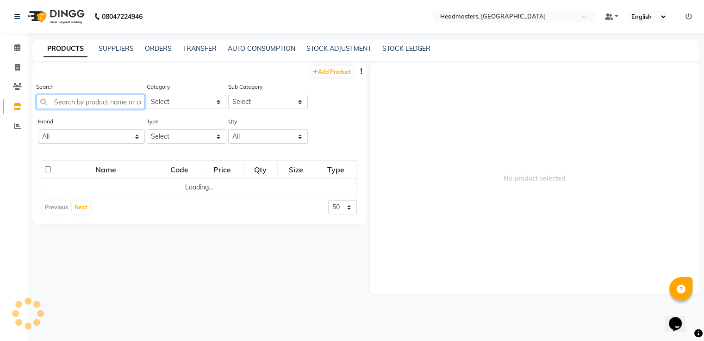
click at [125, 102] on input "text" at bounding box center [90, 102] width 109 height 14
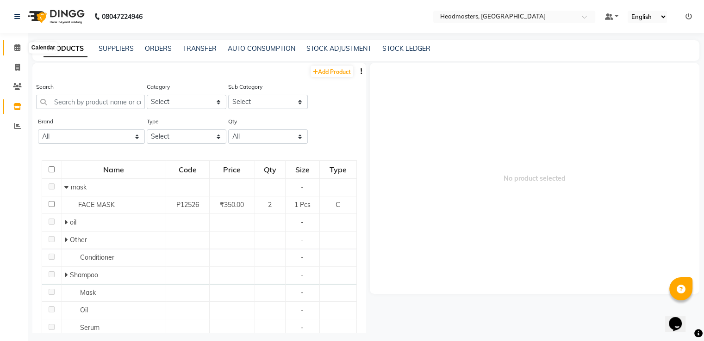
click at [16, 48] on icon at bounding box center [17, 47] width 6 height 7
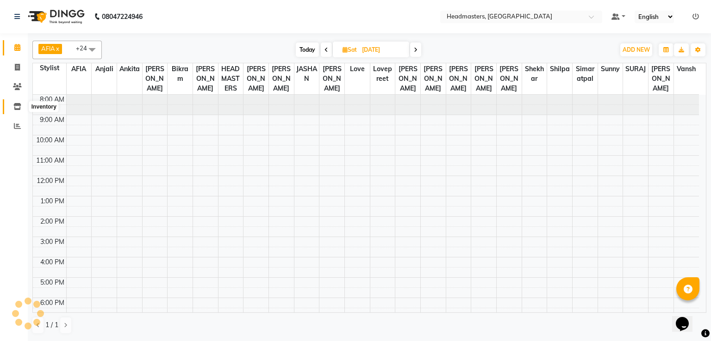
click at [13, 107] on icon at bounding box center [17, 106] width 8 height 7
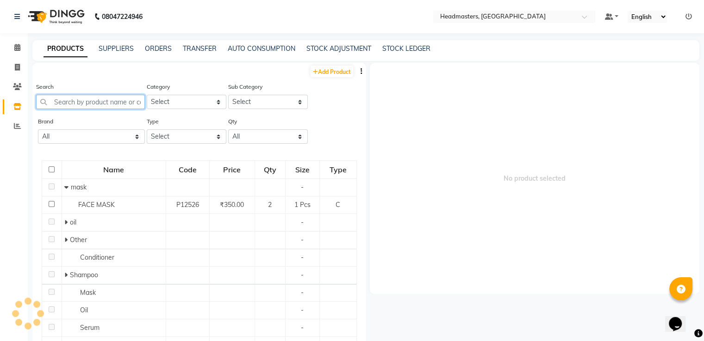
click at [96, 105] on input "text" at bounding box center [90, 102] width 109 height 14
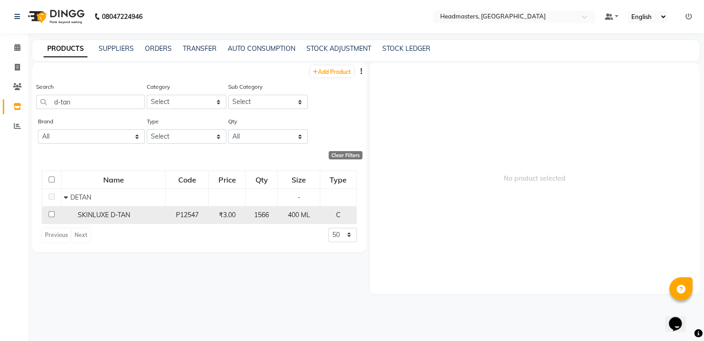
click at [117, 209] on td "SKINLUXE D-TAN" at bounding box center [114, 215] width 104 height 18
click at [325, 210] on td "C" at bounding box center [338, 215] width 37 height 18
click at [312, 221] on td "400 ML" at bounding box center [299, 215] width 42 height 18
click at [285, 214] on div "400 ML" at bounding box center [298, 215] width 34 height 10
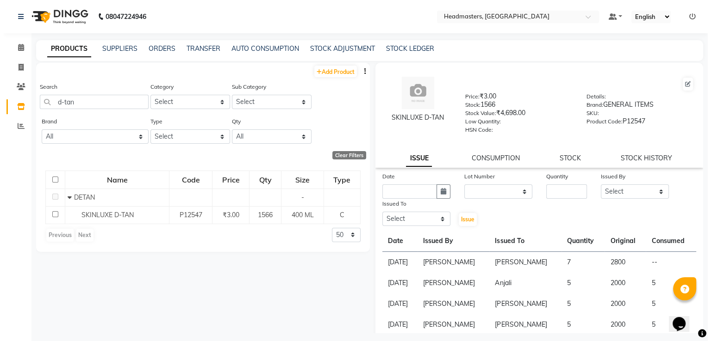
scroll to position [54, 0]
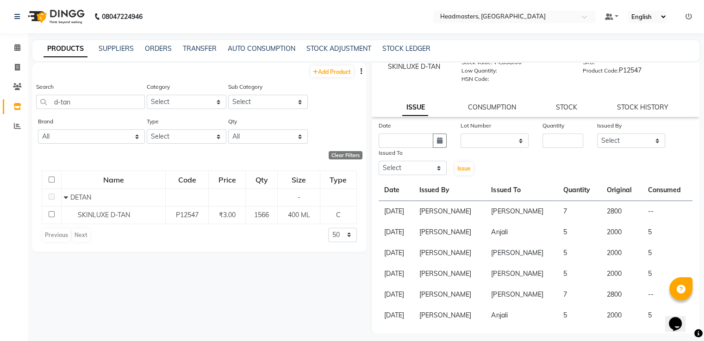
click at [16, 38] on li "Calendar" at bounding box center [14, 48] width 28 height 20
click at [17, 45] on icon at bounding box center [17, 47] width 6 height 7
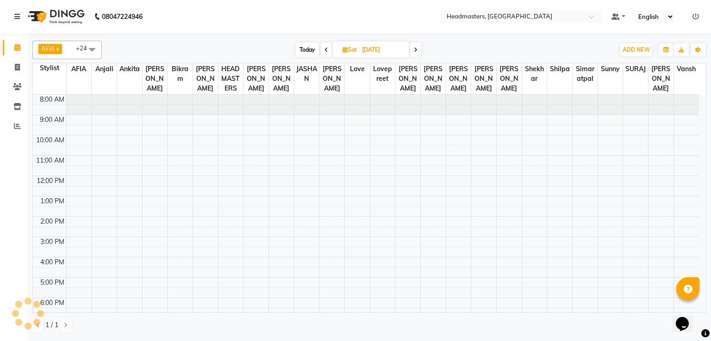
click at [410, 52] on span at bounding box center [415, 50] width 11 height 14
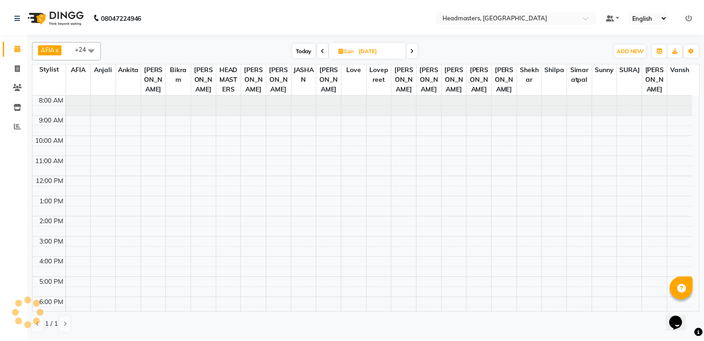
scroll to position [44, 0]
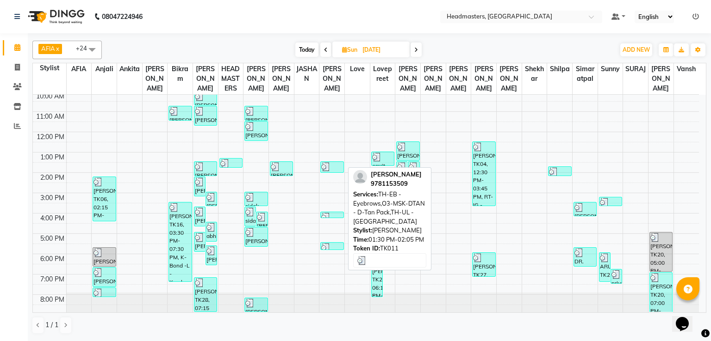
click at [324, 165] on img at bounding box center [325, 166] width 9 height 9
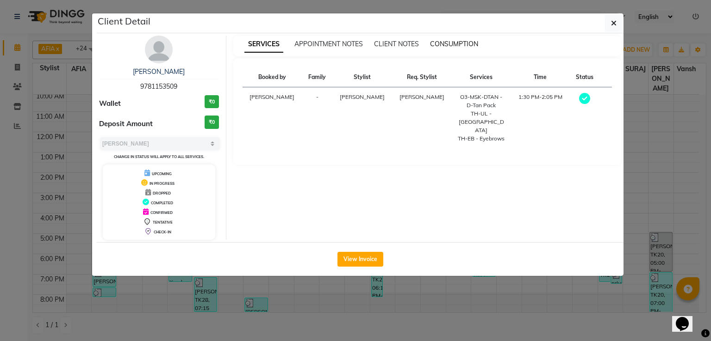
click at [433, 41] on span "CONSUMPTION" at bounding box center [454, 44] width 48 height 8
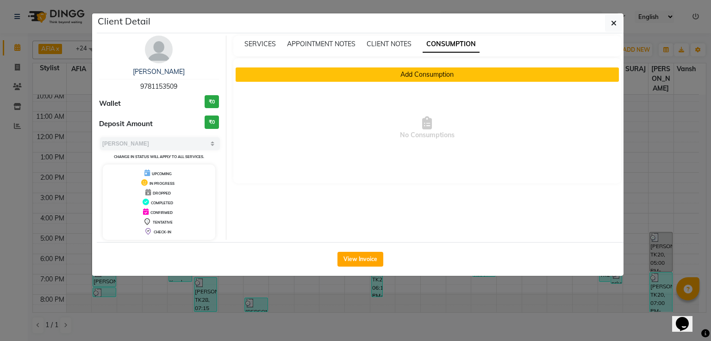
click at [407, 80] on button "Add Consumption" at bounding box center [427, 75] width 384 height 14
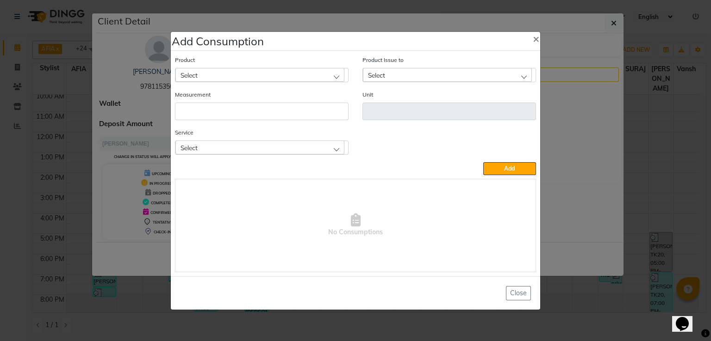
click at [310, 82] on div "Product Select" at bounding box center [261, 72] width 187 height 35
click at [310, 80] on div "Select" at bounding box center [259, 75] width 169 height 14
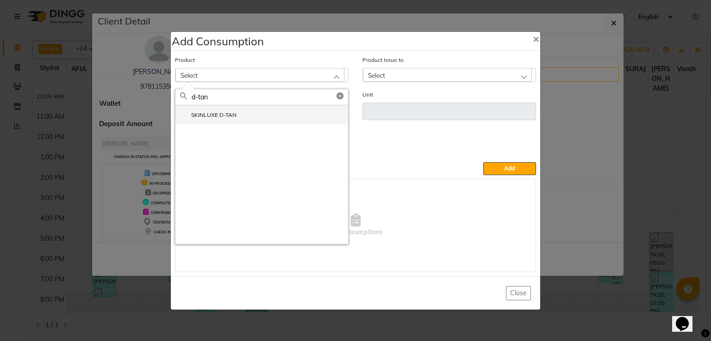
click at [222, 114] on label "SKINLUXE D-TAN" at bounding box center [208, 115] width 56 height 8
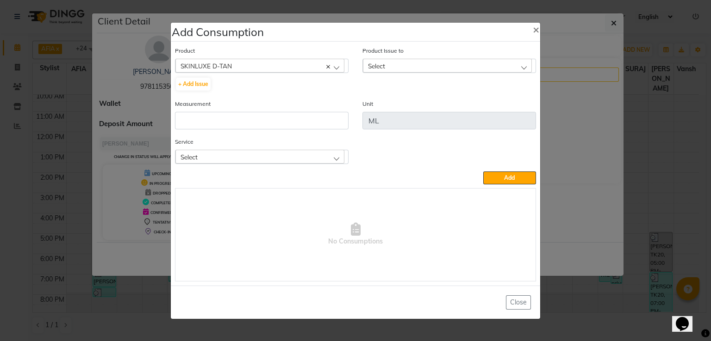
click at [402, 67] on div "Select" at bounding box center [447, 66] width 169 height 14
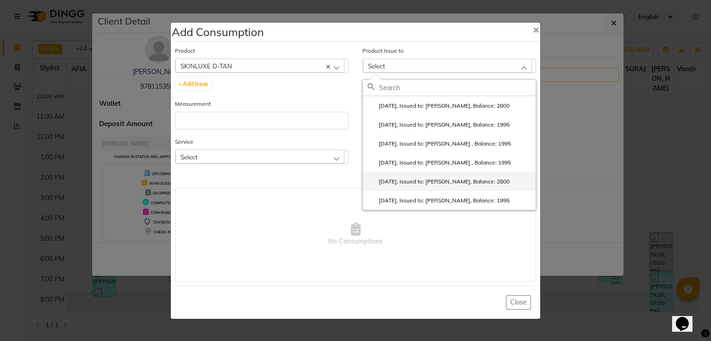
click at [399, 179] on label "[DATE], Issued to: [PERSON_NAME], Balance: 2800" at bounding box center [438, 182] width 142 height 8
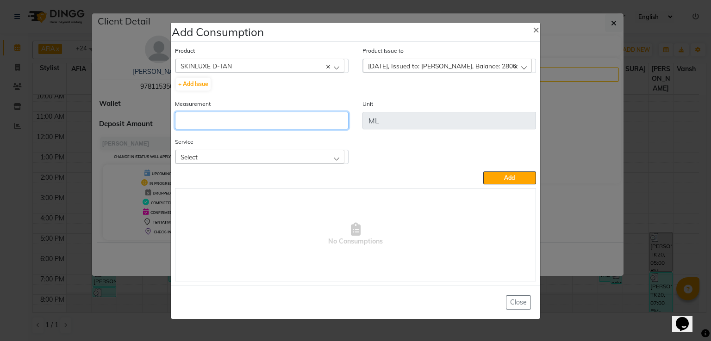
click at [233, 121] on input "number" at bounding box center [261, 121] width 173 height 18
click at [295, 161] on div "Select" at bounding box center [259, 157] width 169 height 14
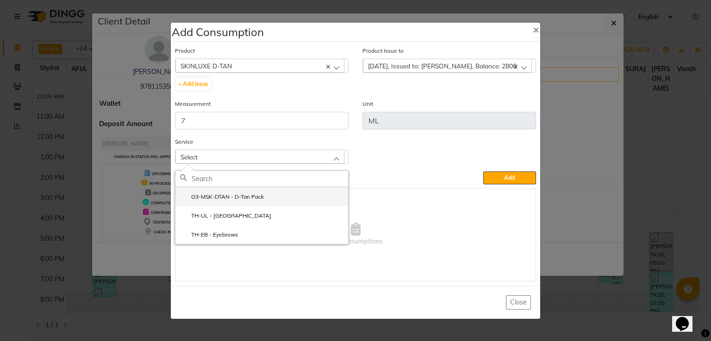
click at [262, 198] on label "O3-MSK-DTAN - D-Tan Pack" at bounding box center [222, 197] width 84 height 8
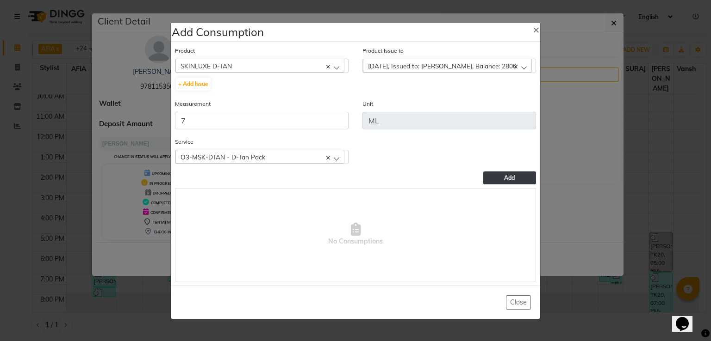
click at [491, 183] on button "Add" at bounding box center [509, 178] width 53 height 13
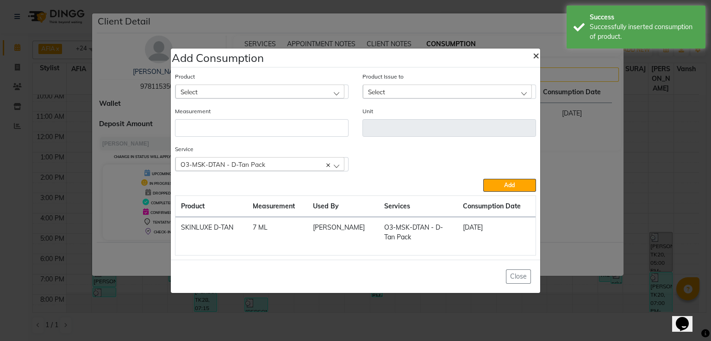
click at [529, 52] on button "×" at bounding box center [535, 55] width 21 height 26
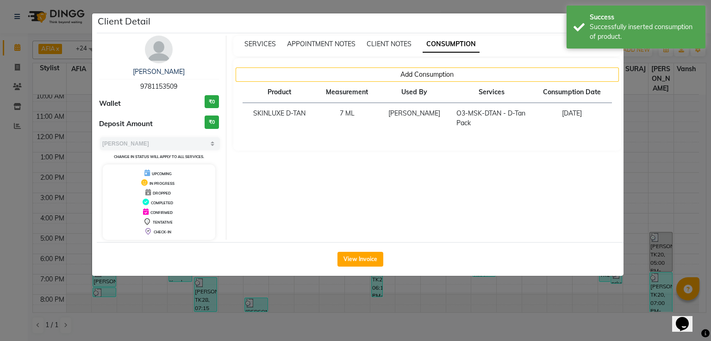
click at [53, 154] on ngb-modal-window "Client Detail [PERSON_NAME] 9781153509 Wallet ₹0 Deposit Amount ₹0 Select MARK …" at bounding box center [355, 170] width 711 height 341
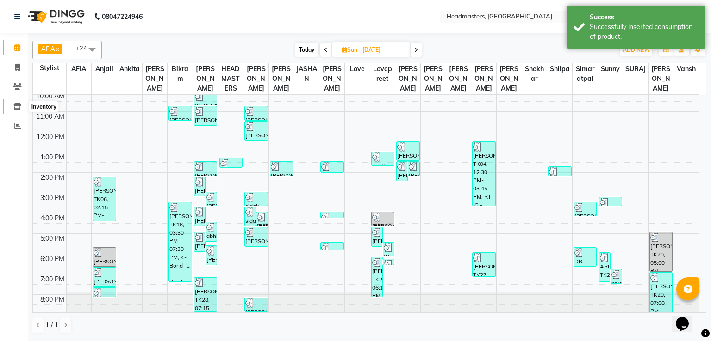
click at [18, 104] on icon at bounding box center [17, 106] width 8 height 7
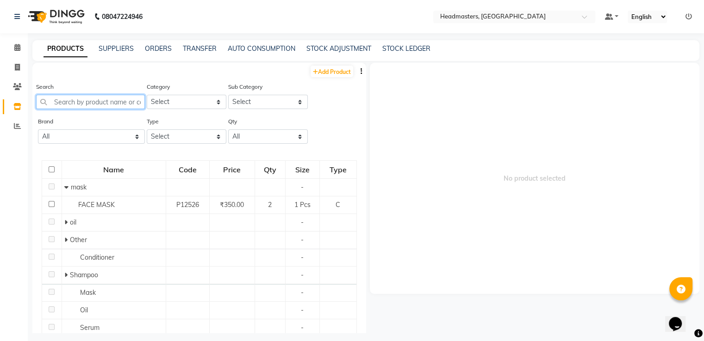
click at [96, 103] on input "text" at bounding box center [90, 102] width 109 height 14
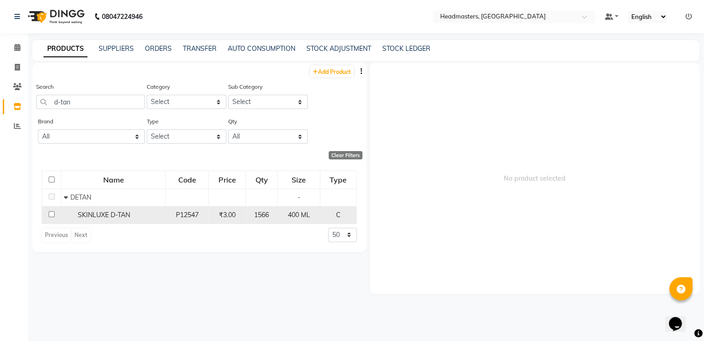
click at [116, 207] on td "SKINLUXE D-TAN" at bounding box center [114, 215] width 104 height 18
click at [127, 215] on span "SKINLUXE D-TAN" at bounding box center [104, 215] width 52 height 8
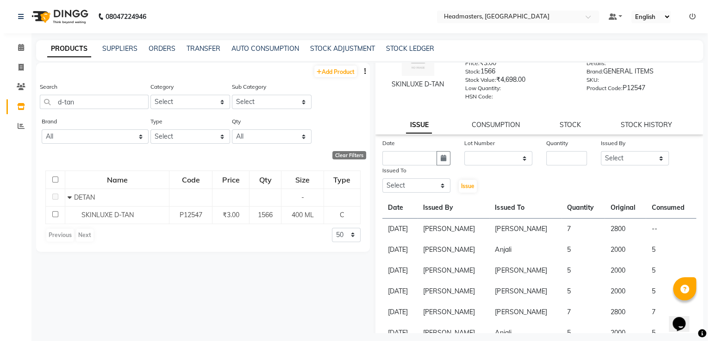
scroll to position [54, 0]
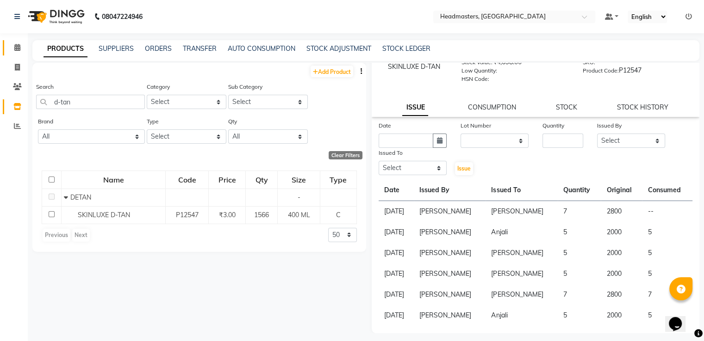
click at [12, 41] on link "Calendar" at bounding box center [14, 47] width 22 height 15
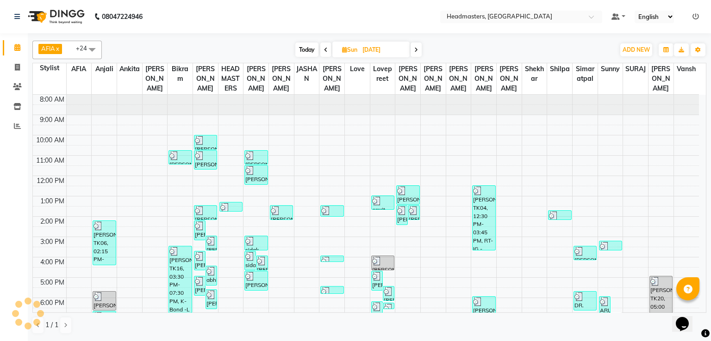
click at [411, 50] on span at bounding box center [415, 50] width 11 height 14
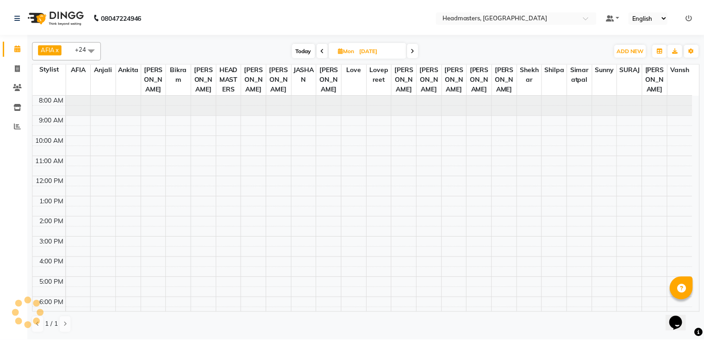
scroll to position [44, 0]
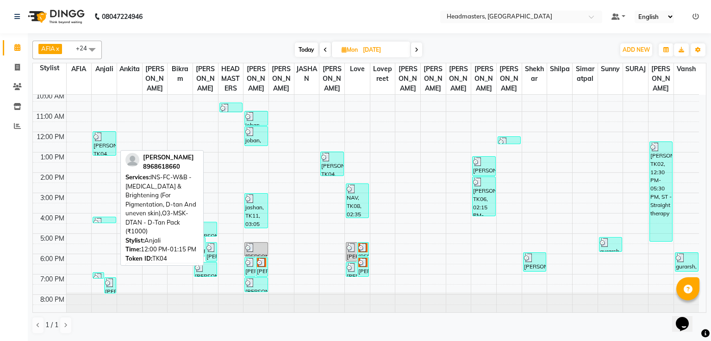
click at [105, 153] on div "[PERSON_NAME], TK04, 12:00 PM-01:15 PM, INS-FC-W&B - [MEDICAL_DATA] & Brighteni…" at bounding box center [104, 144] width 22 height 24
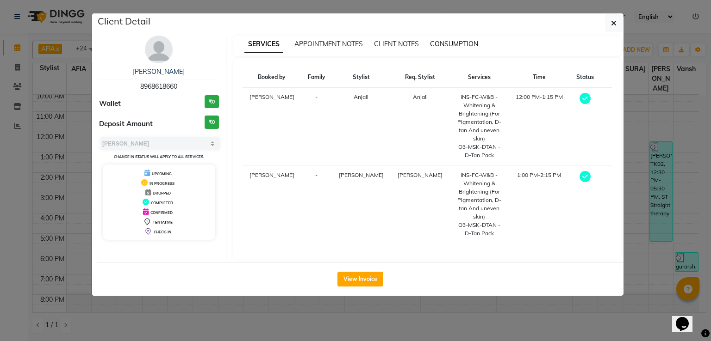
click at [443, 43] on span "CONSUMPTION" at bounding box center [454, 44] width 48 height 8
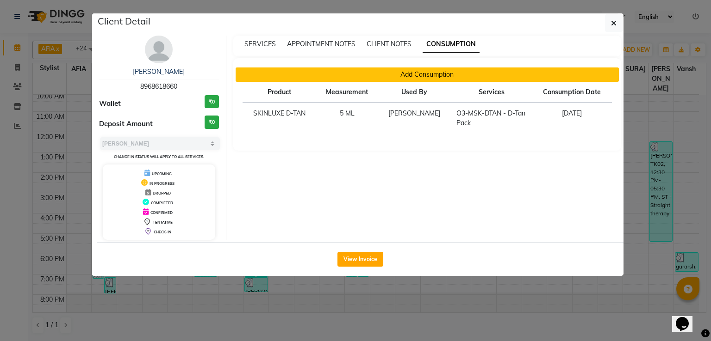
click at [423, 74] on button "Add Consumption" at bounding box center [427, 75] width 384 height 14
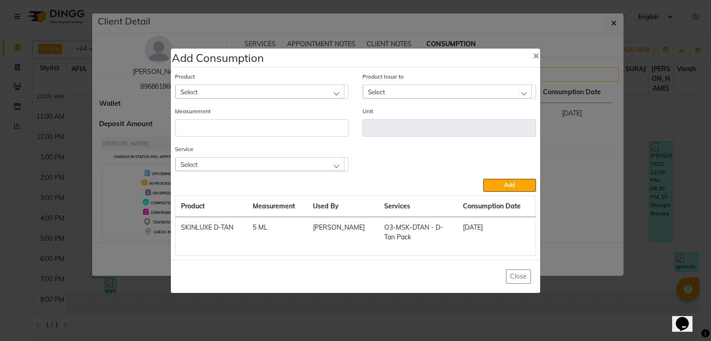
click at [347, 233] on td "[PERSON_NAME]" at bounding box center [342, 232] width 71 height 31
drag, startPoint x: 347, startPoint y: 233, endPoint x: 316, endPoint y: 229, distance: 31.7
click at [316, 229] on tr "SKINLUXE D-TAN 5 ML [PERSON_NAME] O3-MSK-DTAN - D-Tan Pack [DATE]" at bounding box center [355, 232] width 360 height 31
click at [307, 229] on td "5 ML" at bounding box center [277, 232] width 60 height 31
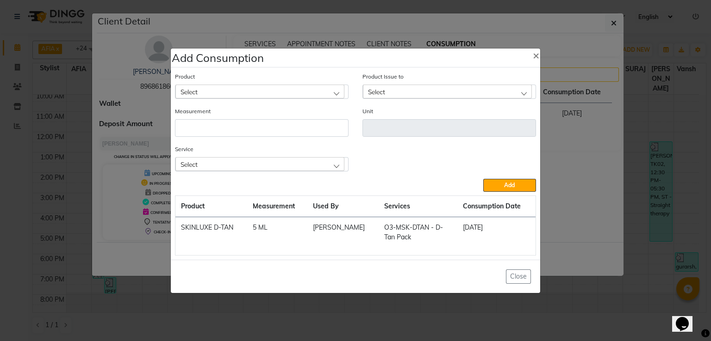
drag, startPoint x: 316, startPoint y: 229, endPoint x: 303, endPoint y: 243, distance: 18.3
click at [303, 243] on td "5 ML" at bounding box center [277, 232] width 60 height 31
click at [263, 226] on td "5 ML" at bounding box center [277, 232] width 60 height 31
click at [520, 281] on button "Close" at bounding box center [518, 277] width 25 height 14
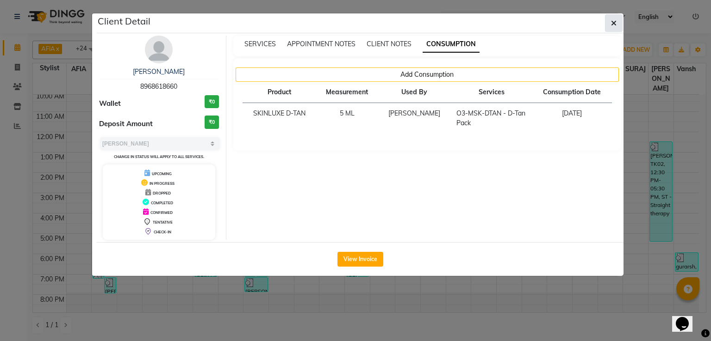
click at [609, 22] on button "button" at bounding box center [614, 23] width 18 height 18
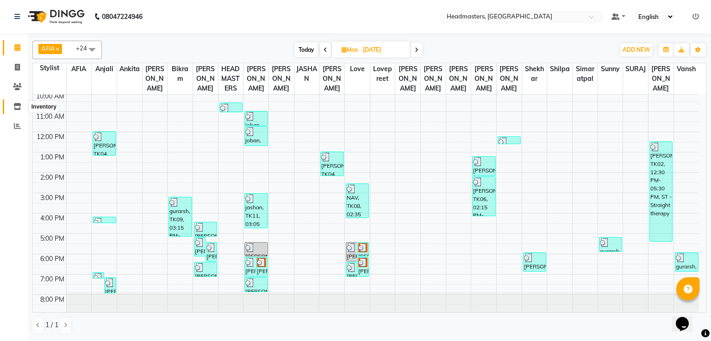
click at [20, 105] on icon at bounding box center [17, 106] width 8 height 7
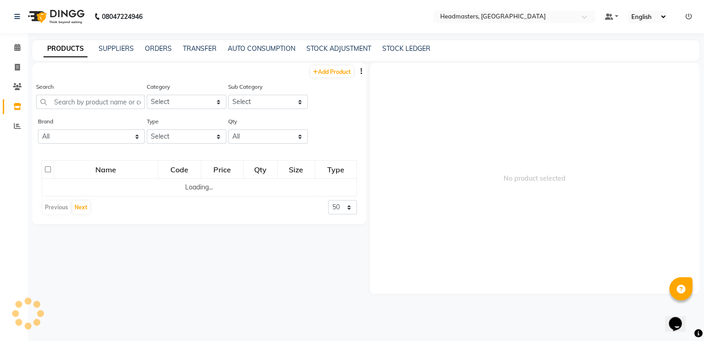
scroll to position [6, 0]
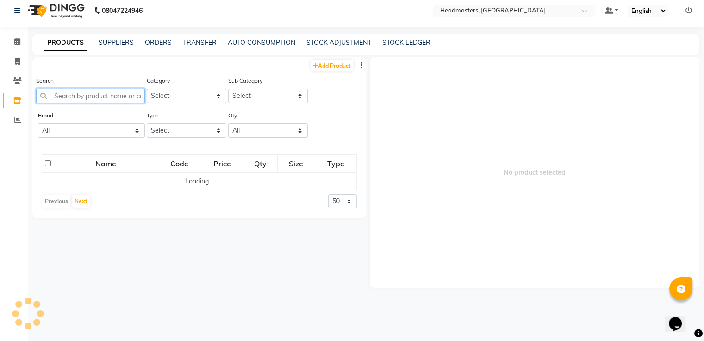
click at [122, 90] on input "text" at bounding box center [90, 96] width 109 height 14
click at [340, 37] on div "PRODUCTS SUPPLIERS ORDERS TRANSFER AUTO CONSUMPTION STOCK ADJUSTMENT STOCK LEDG…" at bounding box center [365, 44] width 667 height 21
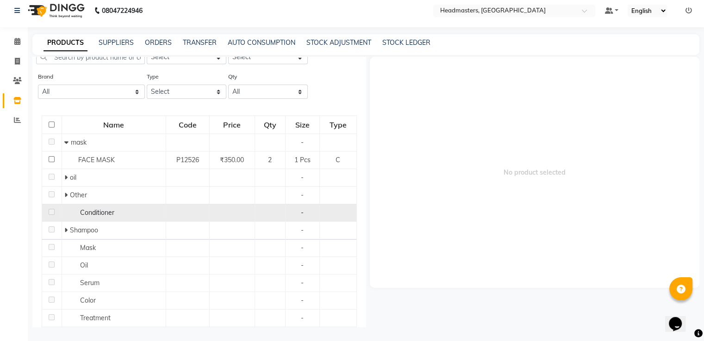
scroll to position [0, 0]
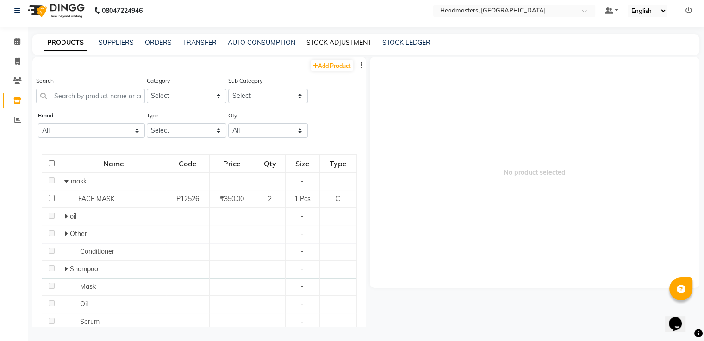
click at [307, 45] on link "STOCK ADJUSTMENT" at bounding box center [338, 42] width 65 height 8
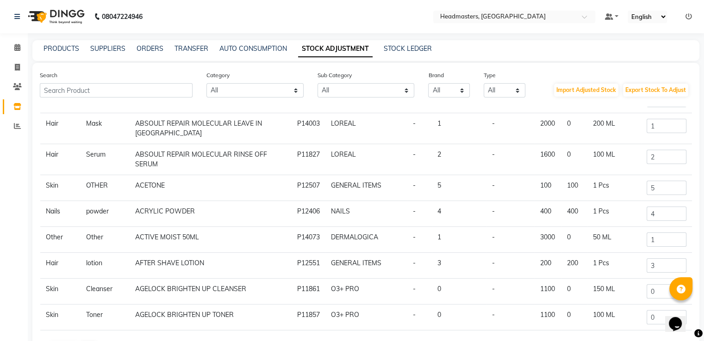
scroll to position [73, 0]
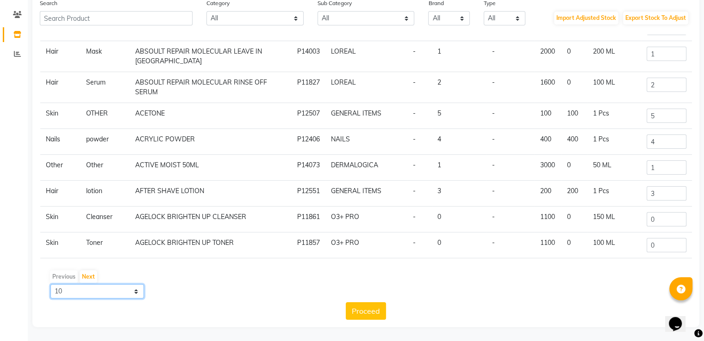
click at [140, 291] on select "10 50 100" at bounding box center [96, 292] width 93 height 14
click at [138, 290] on select "10 50 100" at bounding box center [96, 292] width 93 height 14
click at [50, 285] on select "10 50 100" at bounding box center [96, 292] width 93 height 14
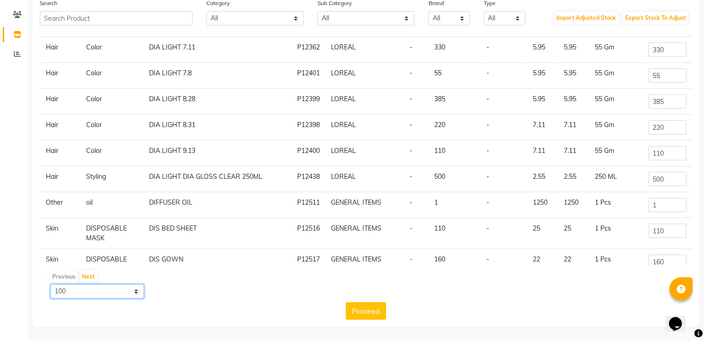
scroll to position [2130, 0]
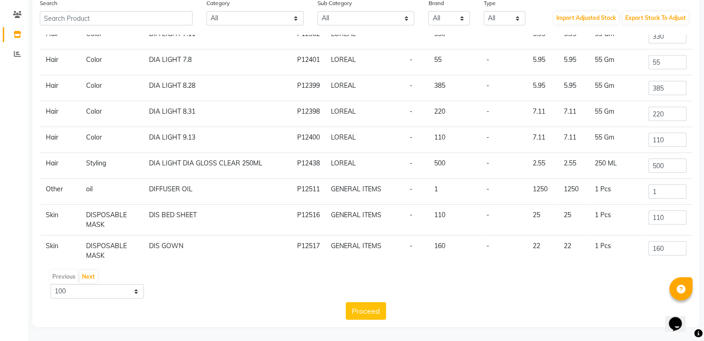
click at [428, 127] on td "220" at bounding box center [454, 114] width 52 height 26
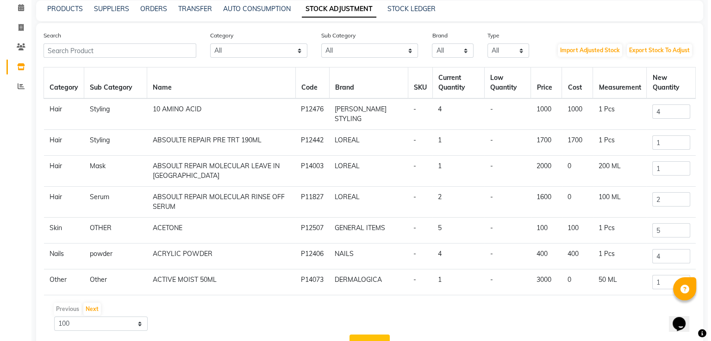
scroll to position [0, 0]
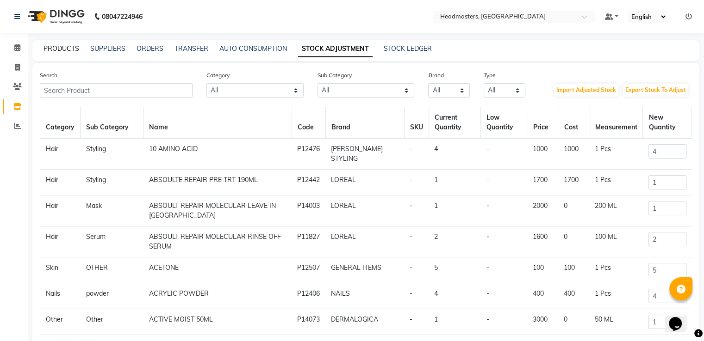
click at [56, 48] on link "PRODUCTS" at bounding box center [61, 48] width 36 height 8
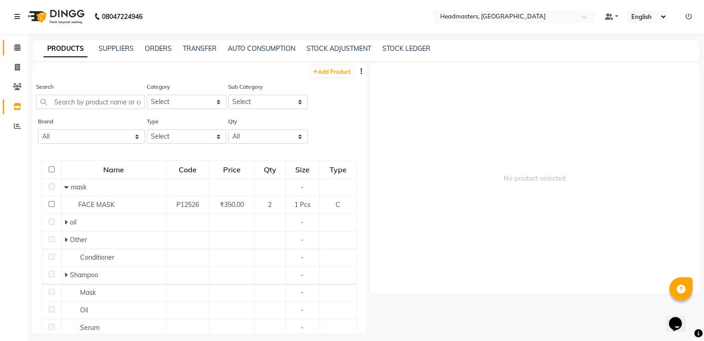
click at [16, 54] on link "Calendar" at bounding box center [14, 47] width 22 height 15
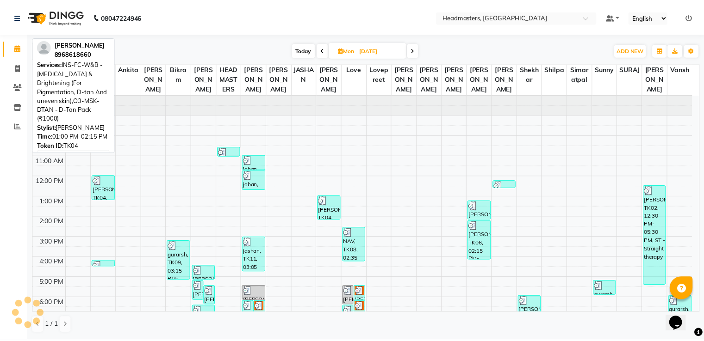
scroll to position [43, 0]
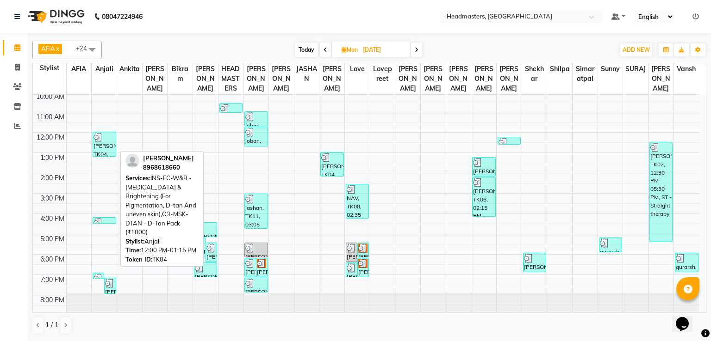
click at [111, 146] on div "[PERSON_NAME], TK04, 12:00 PM-01:15 PM, INS-FC-W&B - [MEDICAL_DATA] & Brighteni…" at bounding box center [104, 144] width 22 height 24
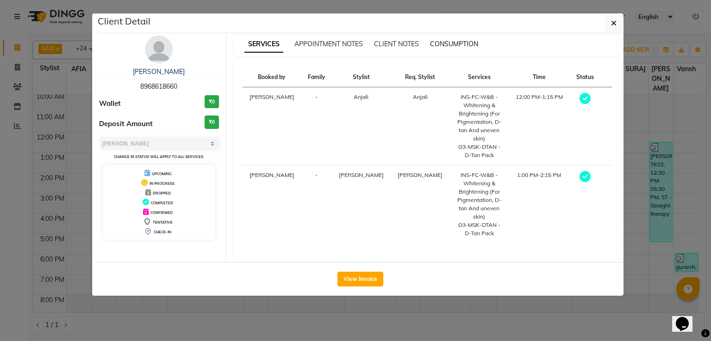
click at [443, 41] on span "CONSUMPTION" at bounding box center [454, 44] width 48 height 8
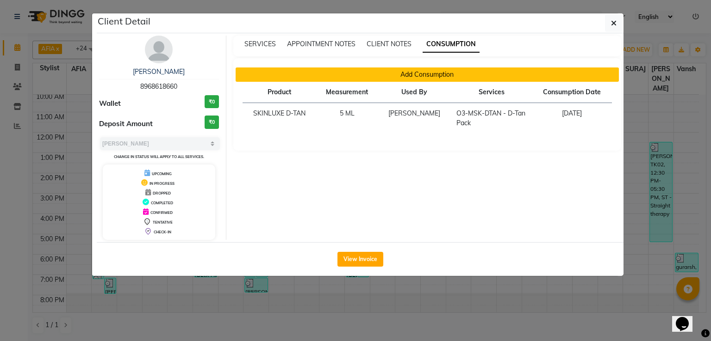
click at [383, 72] on button "Add Consumption" at bounding box center [427, 75] width 384 height 14
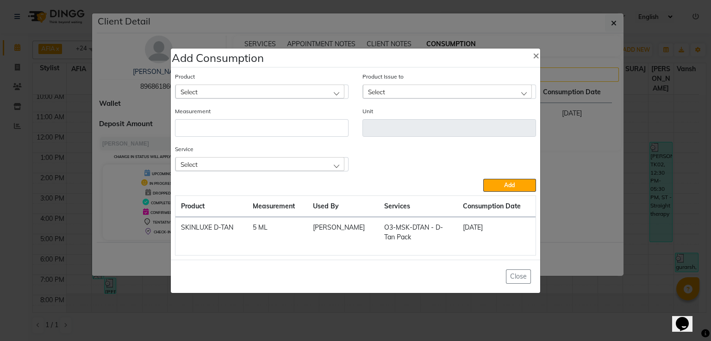
click at [285, 90] on div "Select" at bounding box center [259, 92] width 169 height 14
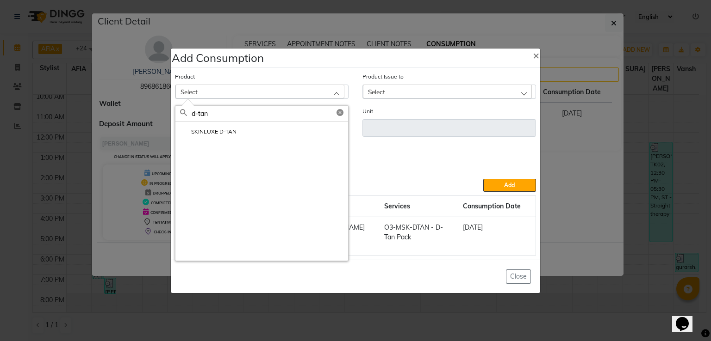
click at [227, 135] on label "SKINLUXE D-TAN" at bounding box center [208, 132] width 56 height 8
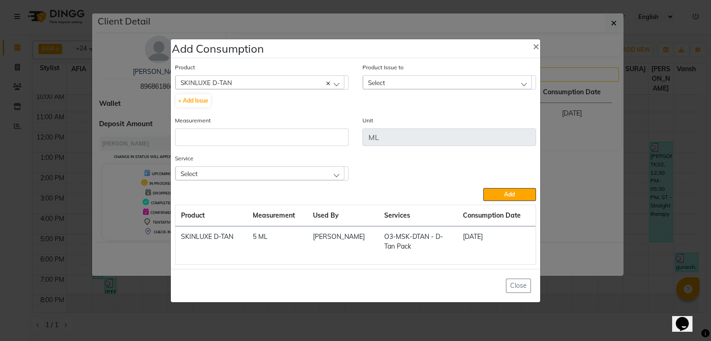
click at [365, 80] on div "Select" at bounding box center [447, 82] width 169 height 14
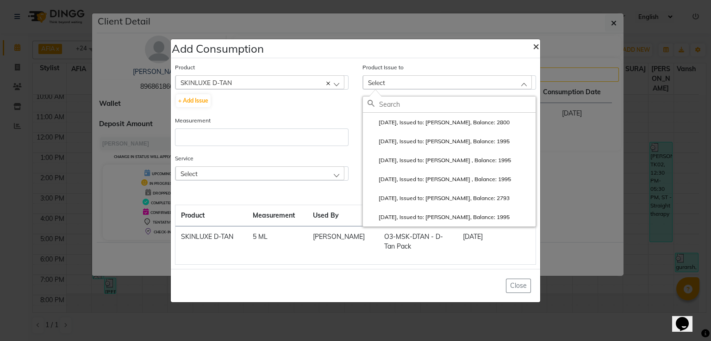
click at [531, 49] on button "×" at bounding box center [535, 46] width 21 height 26
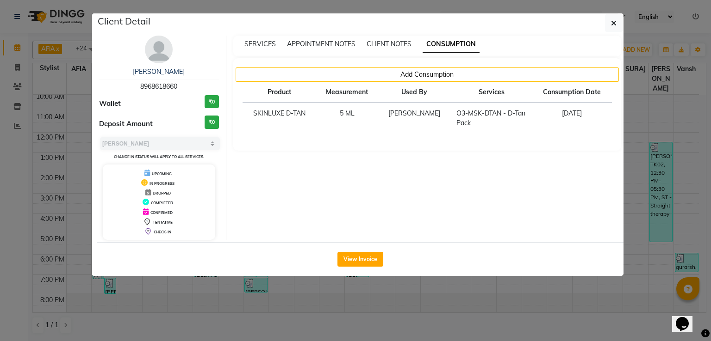
click at [12, 109] on ngb-modal-window "Client Detail [PERSON_NAME] 8968618660 Wallet ₹0 Deposit Amount ₹0 Select MARK …" at bounding box center [355, 170] width 711 height 341
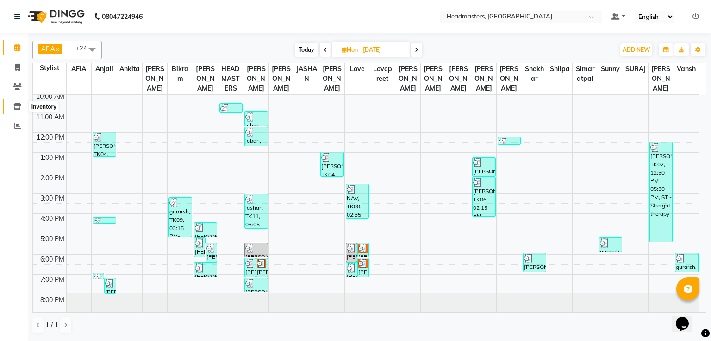
click at [12, 109] on span at bounding box center [17, 107] width 16 height 11
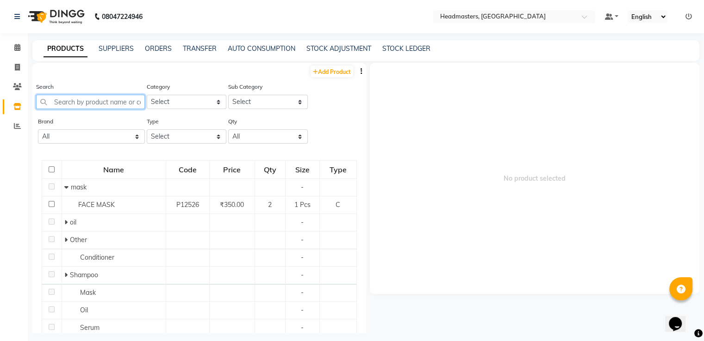
click at [73, 102] on input "text" at bounding box center [90, 102] width 109 height 14
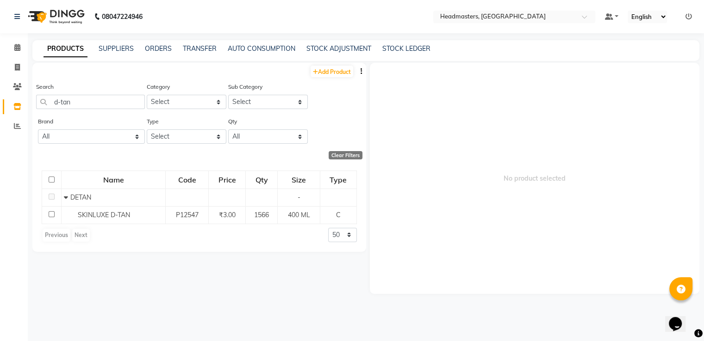
click at [104, 210] on td "SKINLUXE D-TAN" at bounding box center [114, 215] width 104 height 18
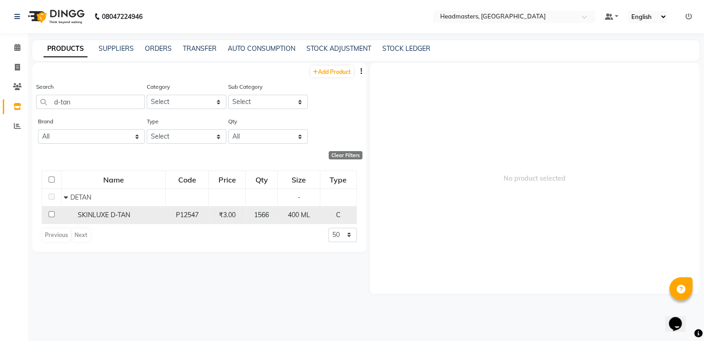
click at [166, 210] on td "P12547" at bounding box center [187, 215] width 43 height 18
click at [336, 219] on span "C" at bounding box center [338, 215] width 5 height 8
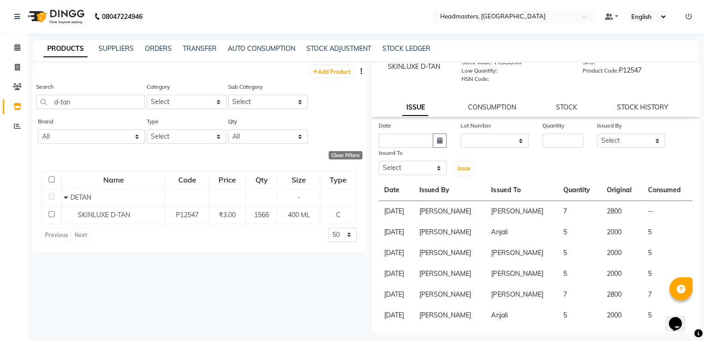
scroll to position [6, 0]
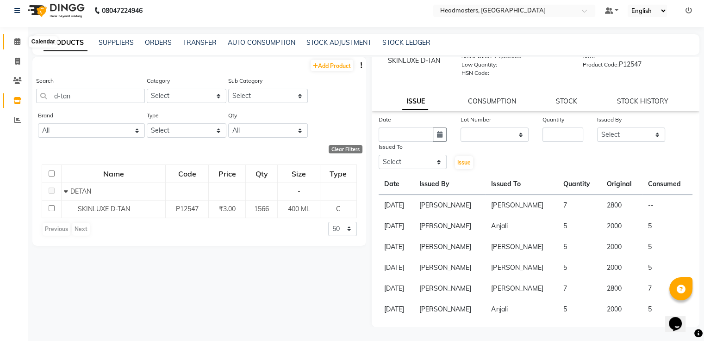
click at [18, 43] on icon at bounding box center [17, 41] width 6 height 7
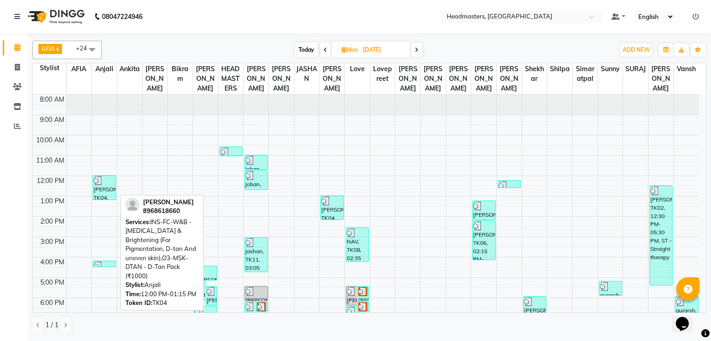
click at [99, 190] on div "[PERSON_NAME], TK04, 12:00 PM-01:15 PM, INS-FC-W&B - [MEDICAL_DATA] & Brighteni…" at bounding box center [104, 188] width 22 height 24
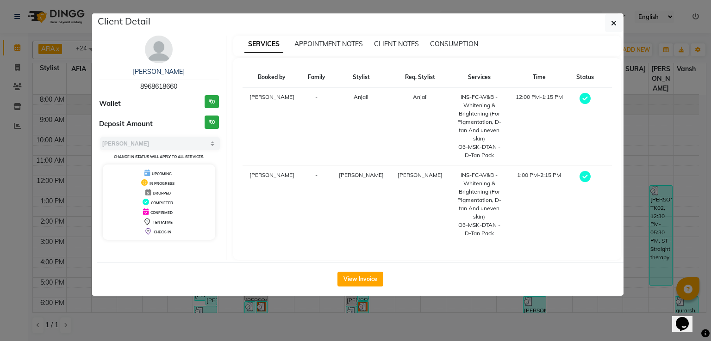
click at [445, 48] on div "CONSUMPTION" at bounding box center [454, 44] width 48 height 10
click at [445, 45] on span "CONSUMPTION" at bounding box center [454, 44] width 48 height 8
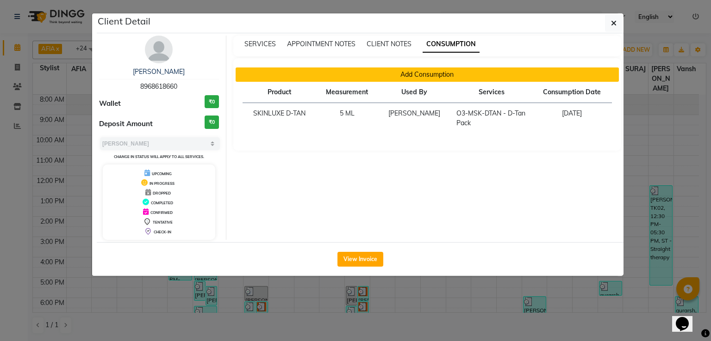
click at [386, 78] on button "Add Consumption" at bounding box center [427, 75] width 384 height 14
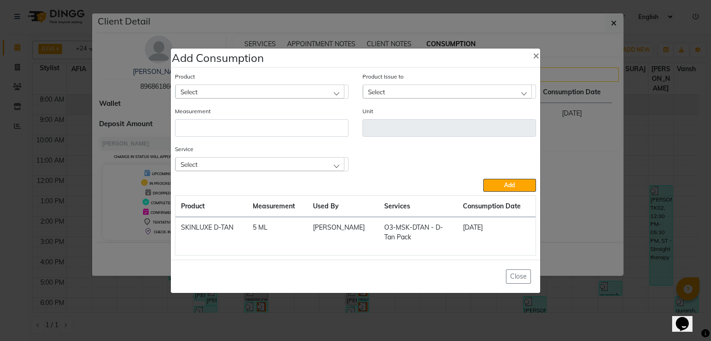
click at [232, 98] on div "Select" at bounding box center [259, 92] width 169 height 14
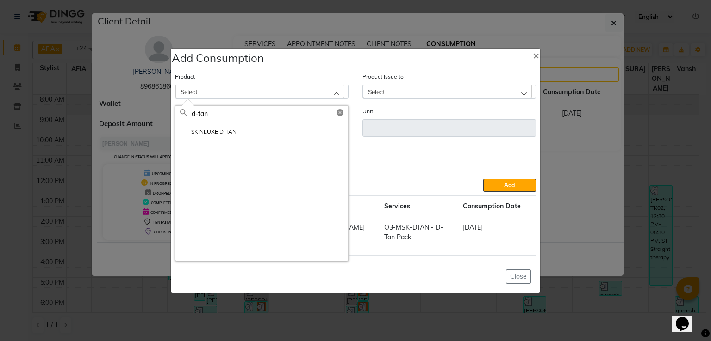
click at [227, 126] on li "SKINLUXE D-TAN" at bounding box center [261, 131] width 173 height 19
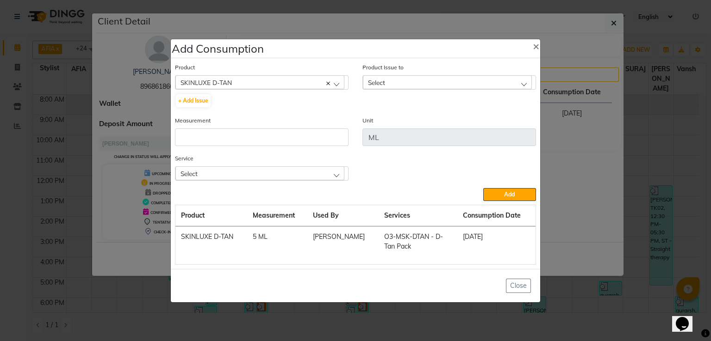
click at [414, 85] on div "Select" at bounding box center [447, 82] width 169 height 14
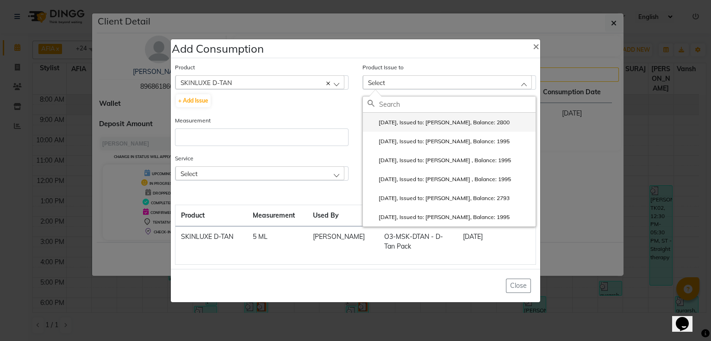
click at [406, 124] on label "[DATE], Issued to: [PERSON_NAME], Balance: 2800" at bounding box center [438, 122] width 142 height 8
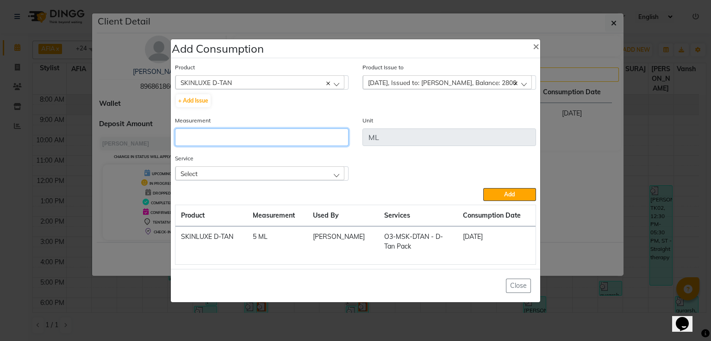
click at [279, 138] on input "number" at bounding box center [261, 138] width 173 height 18
click at [301, 172] on div "Select" at bounding box center [259, 174] width 169 height 14
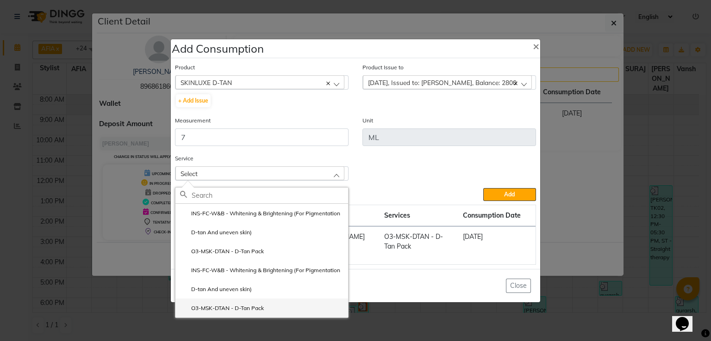
click at [253, 307] on label "O3-MSK-DTAN - D-Tan Pack" at bounding box center [222, 308] width 84 height 8
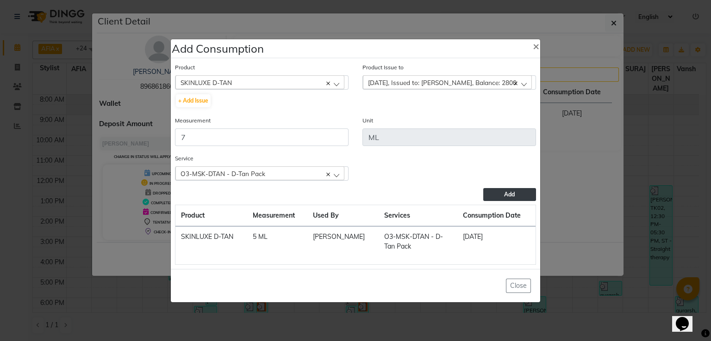
click at [496, 189] on button "Add" at bounding box center [509, 194] width 53 height 13
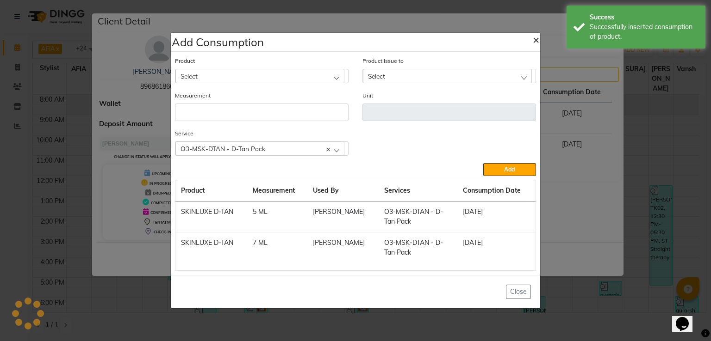
click at [532, 44] on span "×" at bounding box center [535, 39] width 6 height 14
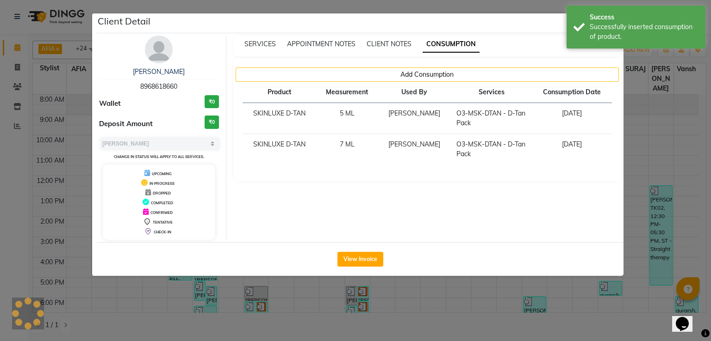
click at [632, 182] on ngb-modal-window "Client Detail [PERSON_NAME] 8968618660 Wallet ₹0 Deposit Amount ₹0 Select MARK …" at bounding box center [355, 170] width 711 height 341
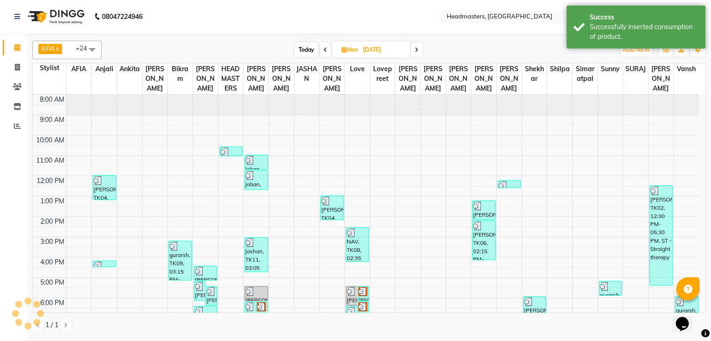
scroll to position [43, 0]
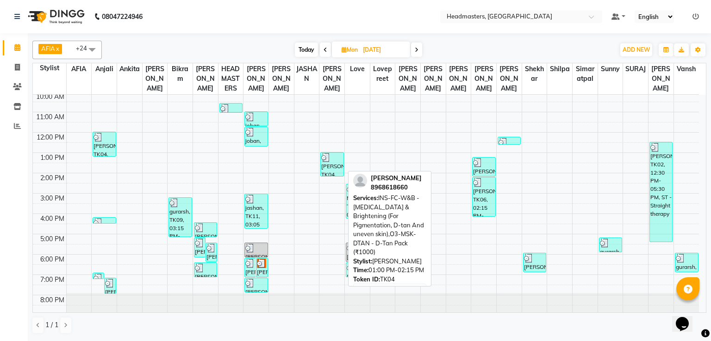
click at [333, 153] on div at bounding box center [331, 157] width 21 height 9
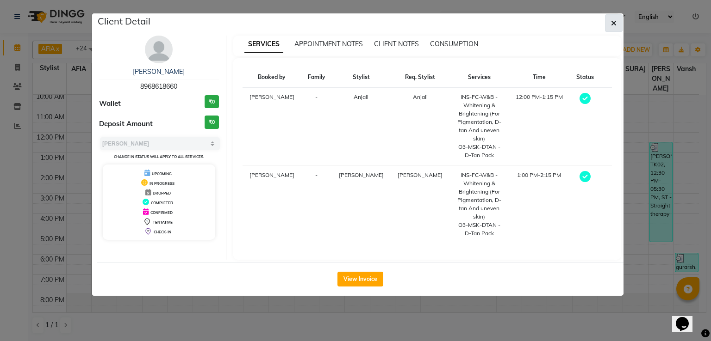
click at [610, 25] on button "button" at bounding box center [614, 23] width 18 height 18
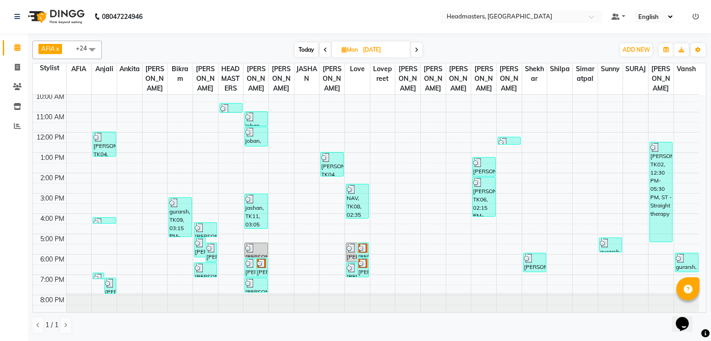
click at [412, 48] on span at bounding box center [416, 50] width 11 height 14
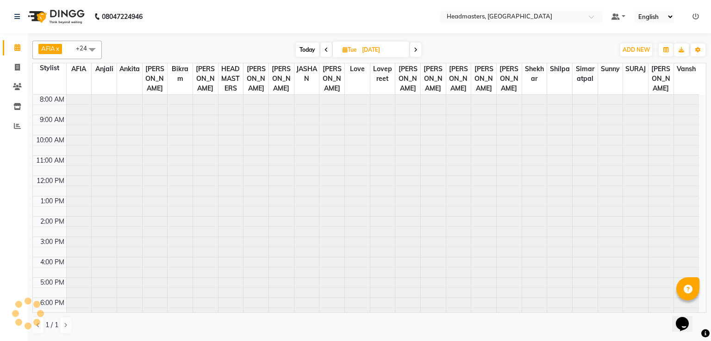
scroll to position [44, 0]
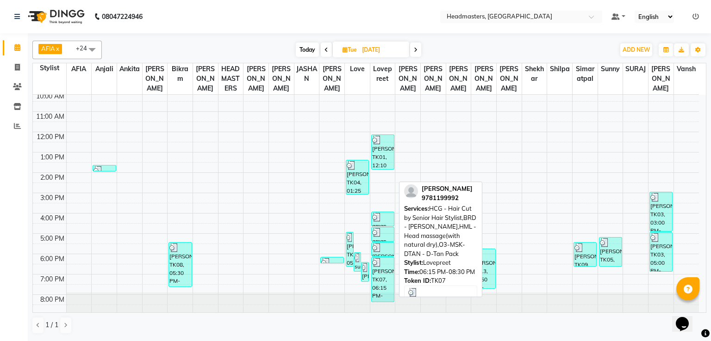
click at [382, 266] on div at bounding box center [382, 262] width 21 height 9
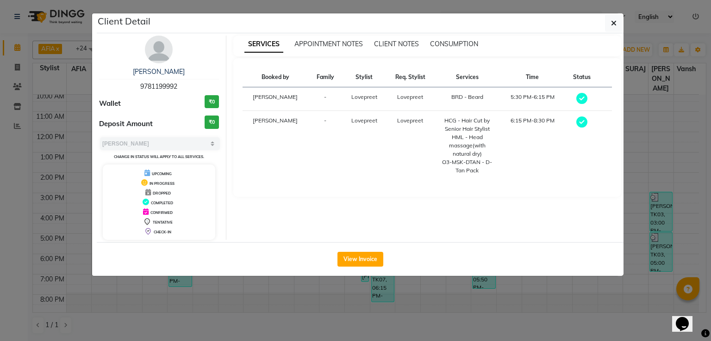
click at [22, 106] on ngb-modal-window "Client Detail [PERSON_NAME] 9781199992 Wallet ₹0 Deposit Amount ₹0 Select MARK …" at bounding box center [355, 170] width 711 height 341
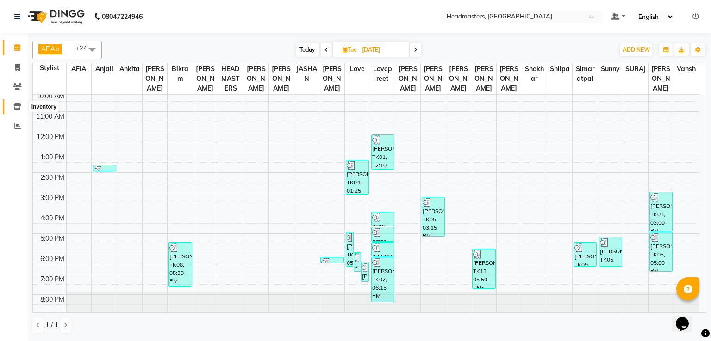
click at [14, 105] on icon at bounding box center [17, 106] width 8 height 7
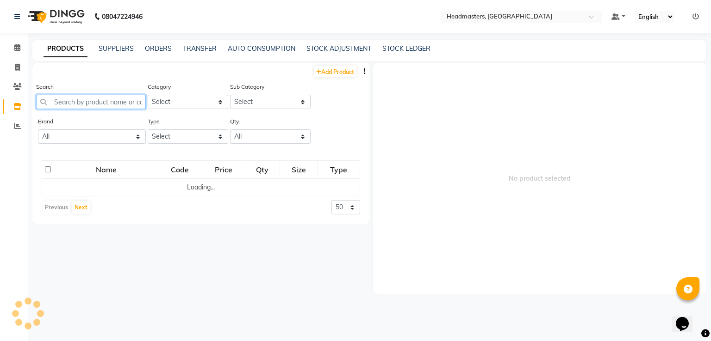
click at [116, 105] on input "text" at bounding box center [91, 102] width 110 height 14
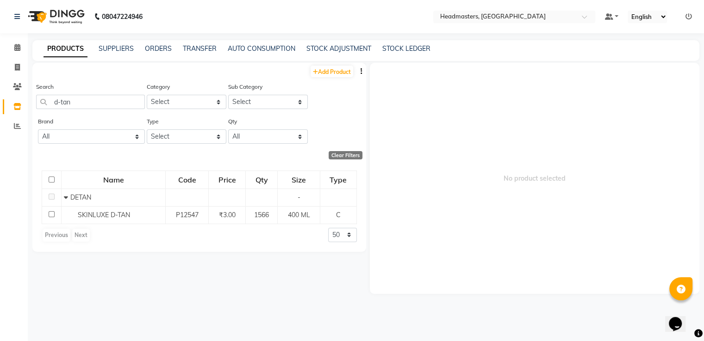
click at [108, 209] on td "SKINLUXE D-TAN" at bounding box center [114, 215] width 104 height 18
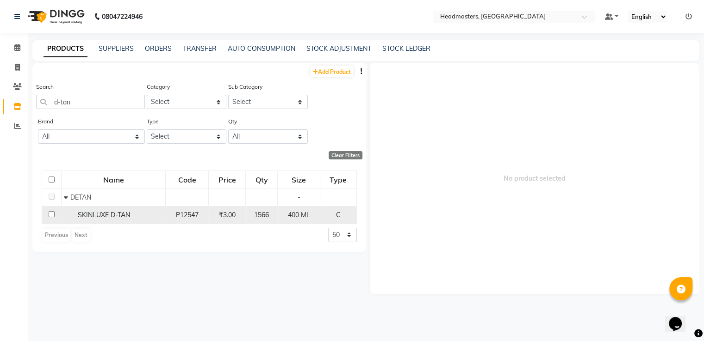
click at [149, 219] on div "SKINLUXE D-TAN" at bounding box center [113, 215] width 99 height 10
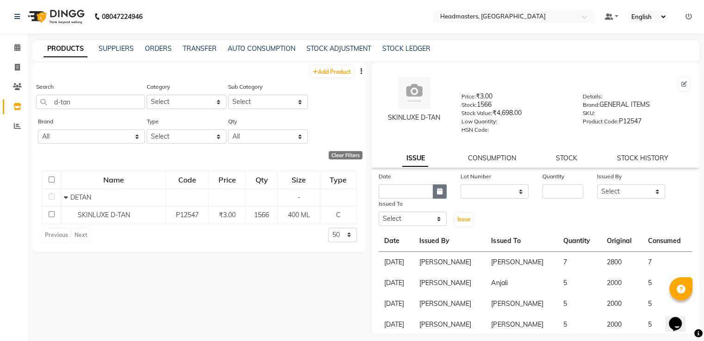
click at [433, 193] on button "button" at bounding box center [440, 192] width 14 height 14
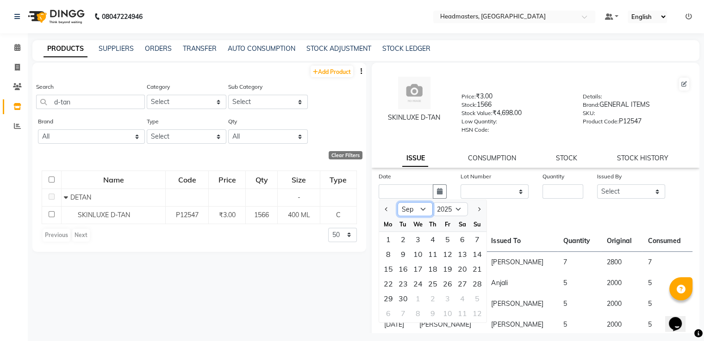
click at [402, 217] on select "Jan Feb Mar Apr May Jun [DATE] Aug Sep Oct Nov Dec" at bounding box center [414, 210] width 35 height 14
click at [397, 206] on select "Jan Feb Mar Apr May Jun [DATE] Aug Sep Oct Nov Dec" at bounding box center [414, 210] width 35 height 14
click at [402, 299] on div "26" at bounding box center [403, 298] width 15 height 15
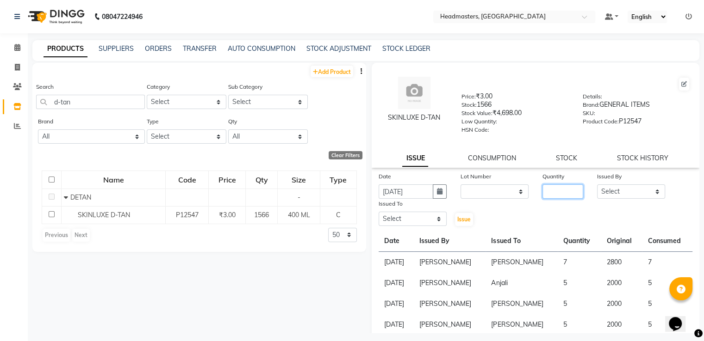
click at [557, 199] on input "number" at bounding box center [562, 192] width 41 height 14
click at [609, 191] on select "Select AFIA Anjali [PERSON_NAME] [PERSON_NAME] [PERSON_NAME] HEAD [PERSON_NAME]…" at bounding box center [631, 192] width 68 height 14
click at [597, 188] on select "Select AFIA Anjali [PERSON_NAME] [PERSON_NAME] [PERSON_NAME] HEAD [PERSON_NAME]…" at bounding box center [631, 192] width 68 height 14
click at [403, 219] on select "Select AFIA Anjali [PERSON_NAME] [PERSON_NAME] [PERSON_NAME] HEAD [PERSON_NAME]…" at bounding box center [412, 219] width 68 height 14
click at [378, 216] on select "Select AFIA Anjali [PERSON_NAME] [PERSON_NAME] [PERSON_NAME] HEAD [PERSON_NAME]…" at bounding box center [412, 219] width 68 height 14
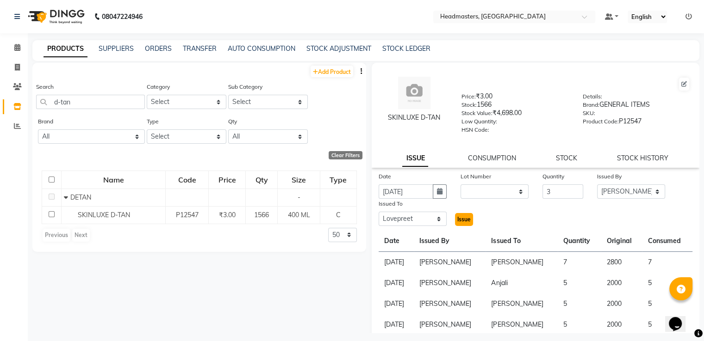
click at [462, 223] on span "Issue" at bounding box center [463, 219] width 13 height 7
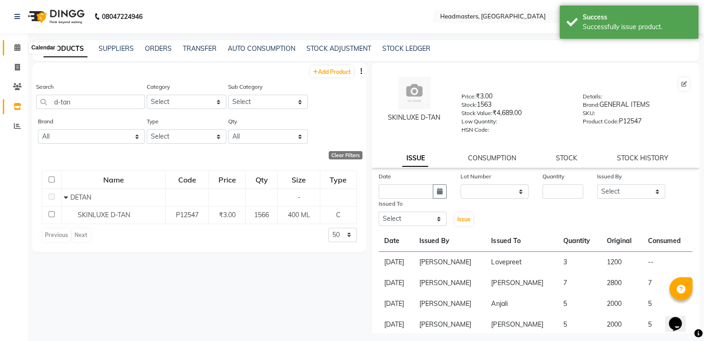
click at [15, 48] on icon at bounding box center [17, 47] width 6 height 7
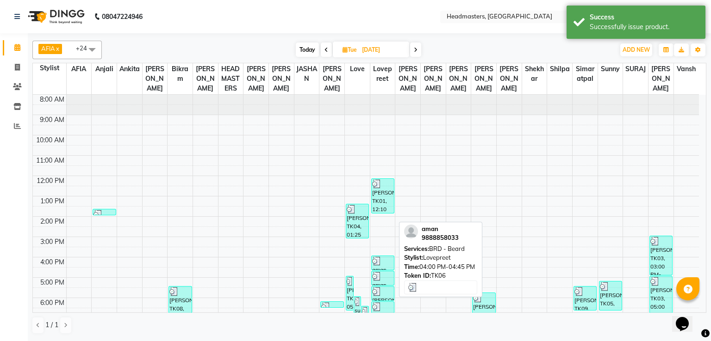
scroll to position [43, 0]
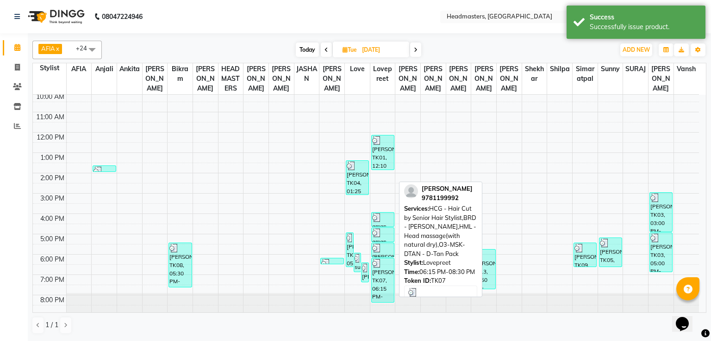
click at [382, 270] on div "[PERSON_NAME], TK07, 06:15 PM-08:30 PM, HCG - Hair Cut by Senior Hair Stylist,B…" at bounding box center [382, 281] width 22 height 44
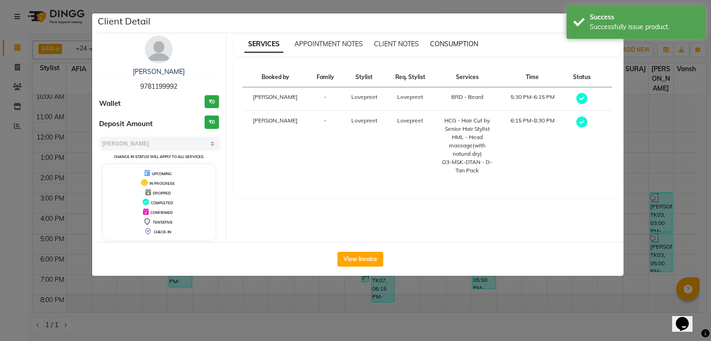
click at [446, 44] on span "CONSUMPTION" at bounding box center [454, 44] width 48 height 8
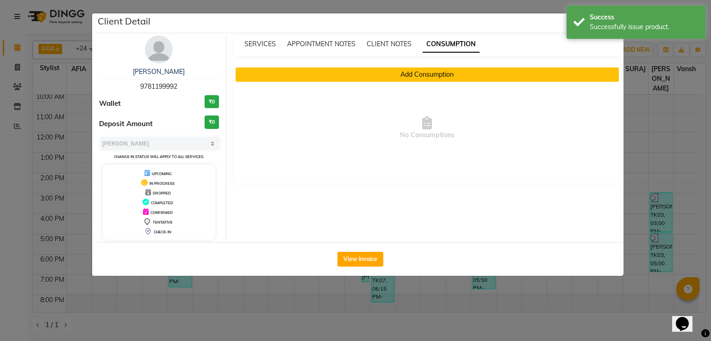
click at [426, 70] on button "Add Consumption" at bounding box center [427, 75] width 384 height 14
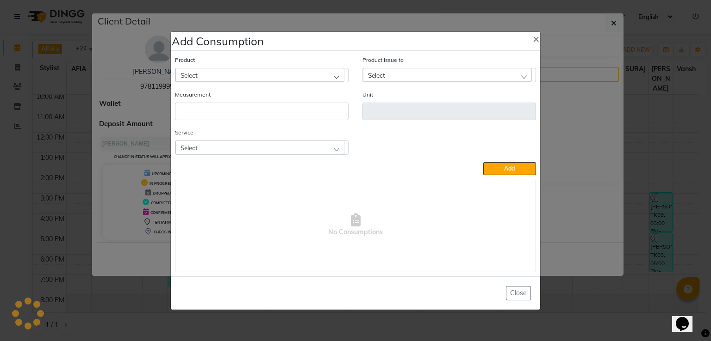
click at [308, 77] on div "Select" at bounding box center [259, 75] width 169 height 14
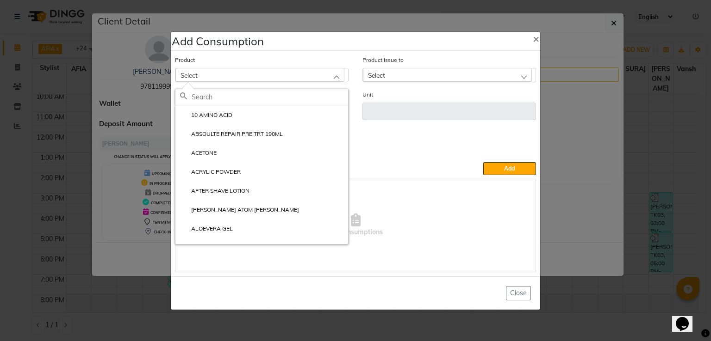
click at [241, 101] on input "text" at bounding box center [270, 97] width 156 height 16
click at [283, 103] on input "text" at bounding box center [270, 97] width 156 height 16
drag, startPoint x: 212, startPoint y: 94, endPoint x: 190, endPoint y: 99, distance: 22.7
click at [190, 99] on div at bounding box center [261, 97] width 173 height 16
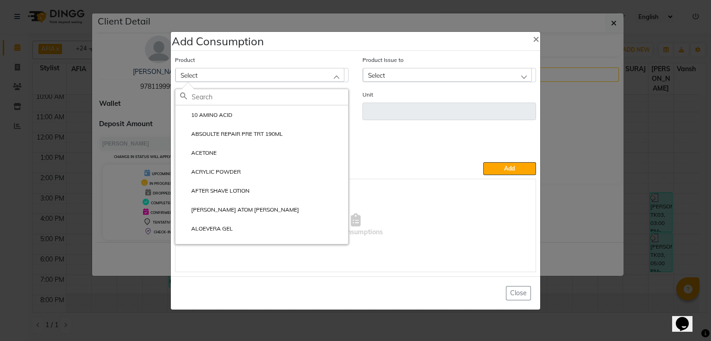
click at [309, 78] on div "Select" at bounding box center [259, 75] width 169 height 14
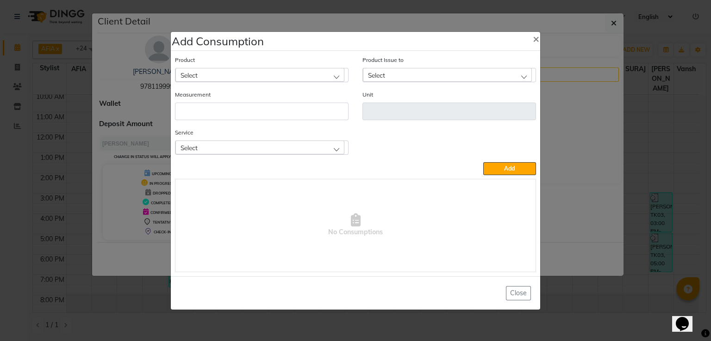
click at [306, 79] on div "Select" at bounding box center [259, 75] width 169 height 14
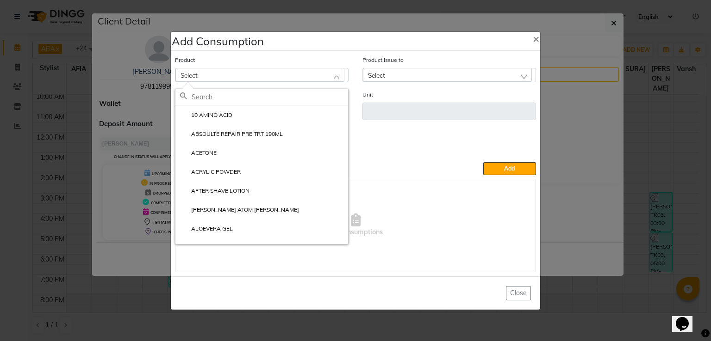
click at [306, 79] on div "Select" at bounding box center [259, 75] width 169 height 14
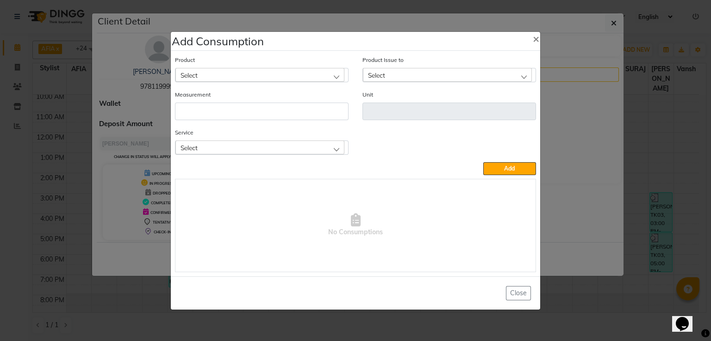
click at [290, 76] on div "Select" at bounding box center [259, 75] width 169 height 14
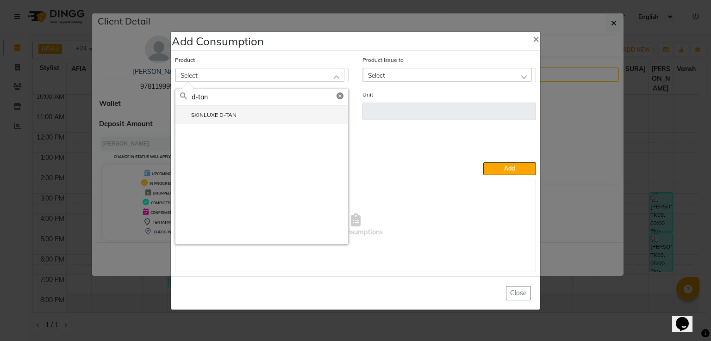
click at [207, 106] on li "SKINLUXE D-TAN" at bounding box center [261, 114] width 173 height 19
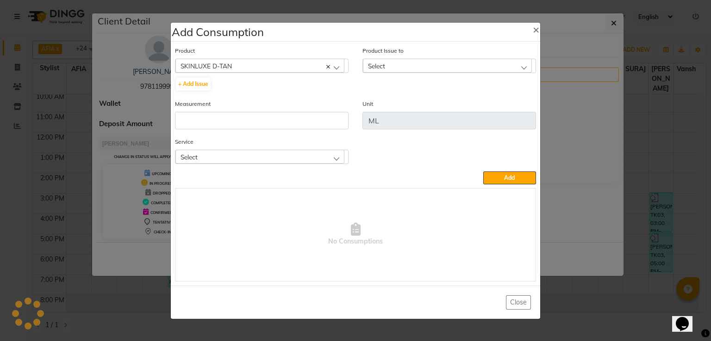
click at [408, 70] on div "Select" at bounding box center [447, 66] width 169 height 14
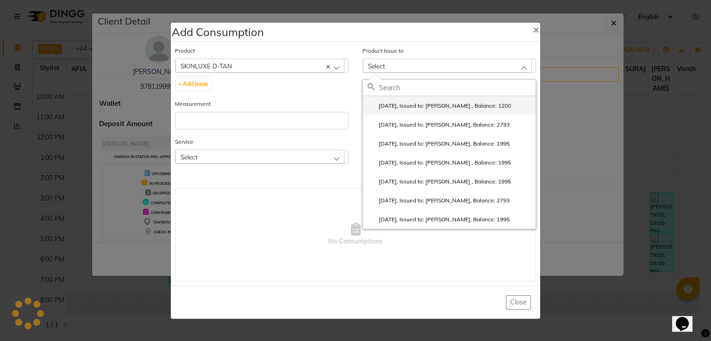
click at [397, 104] on label "[DATE], Issued to: [PERSON_NAME] , Balance: 1200" at bounding box center [438, 106] width 143 height 8
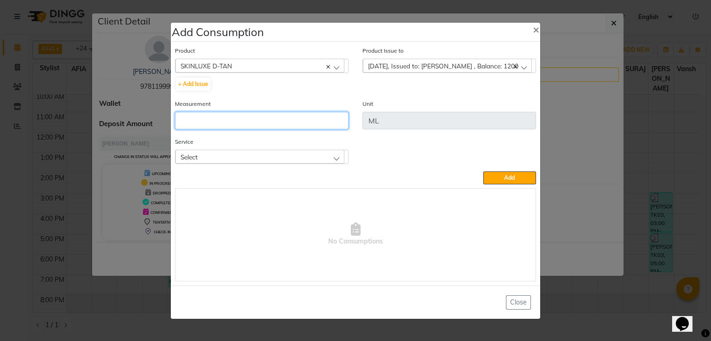
click at [306, 118] on input "number" at bounding box center [261, 121] width 173 height 18
click at [266, 154] on div "Select" at bounding box center [259, 157] width 169 height 14
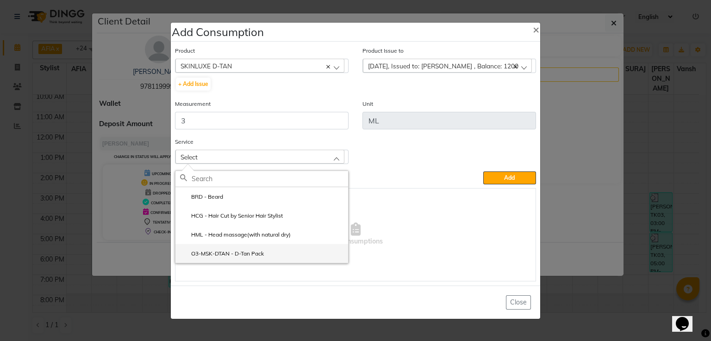
click at [233, 250] on li "O3-MSK-DTAN - D-Tan Pack" at bounding box center [261, 253] width 173 height 19
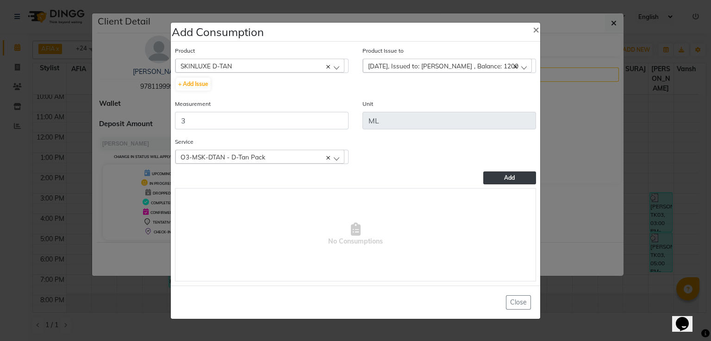
click at [532, 177] on button "Add" at bounding box center [509, 178] width 53 height 13
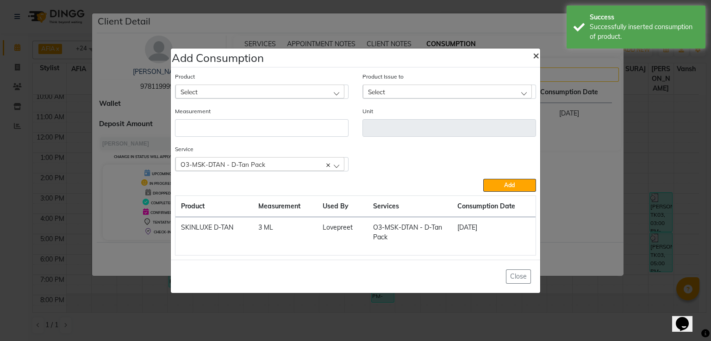
click at [534, 34] on ngb-modal-window "Add Consumption × Product Select 10 AMINO ACID Product Issue to Select [DATE], …" at bounding box center [355, 170] width 711 height 341
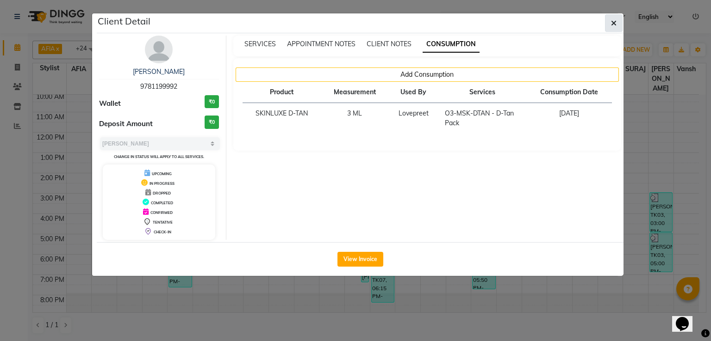
click at [616, 19] on icon "button" at bounding box center [614, 22] width 6 height 7
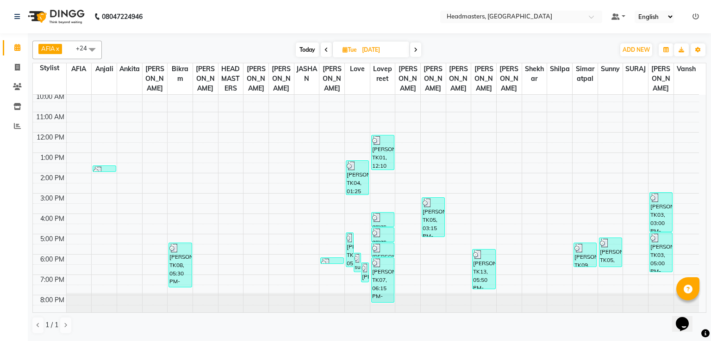
click at [412, 50] on span at bounding box center [415, 50] width 11 height 14
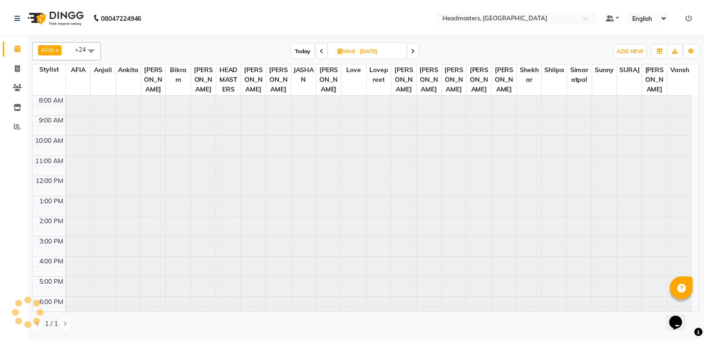
scroll to position [44, 0]
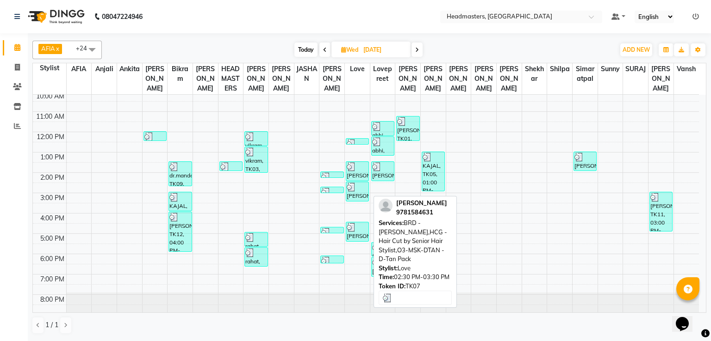
click at [356, 188] on div at bounding box center [357, 187] width 21 height 9
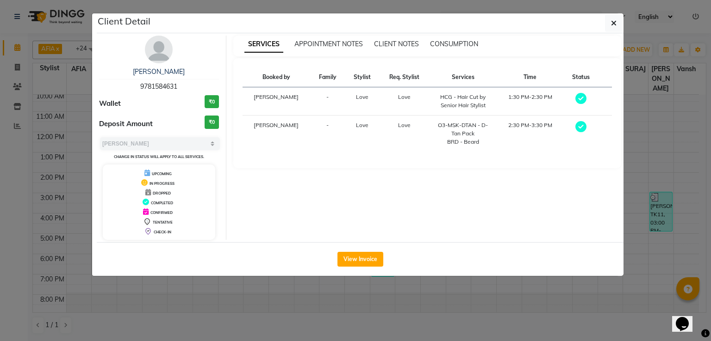
click at [451, 52] on div "SERVICES APPOINTMENT NOTES CLIENT NOTES CONSUMPTION" at bounding box center [427, 46] width 388 height 21
click at [452, 46] on span "CONSUMPTION" at bounding box center [454, 44] width 48 height 8
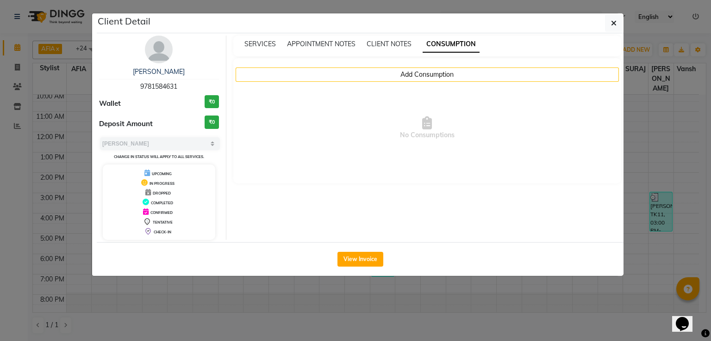
click at [16, 102] on ngb-modal-window "Client Detail [PERSON_NAME] 9781584631 Wallet ₹0 Deposit Amount ₹0 Select MARK …" at bounding box center [355, 170] width 711 height 341
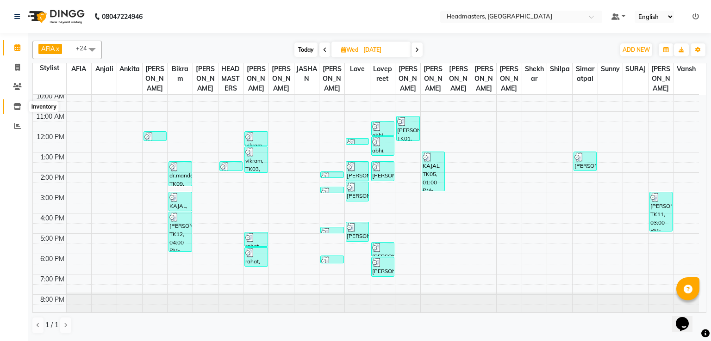
click at [16, 102] on span at bounding box center [17, 107] width 16 height 11
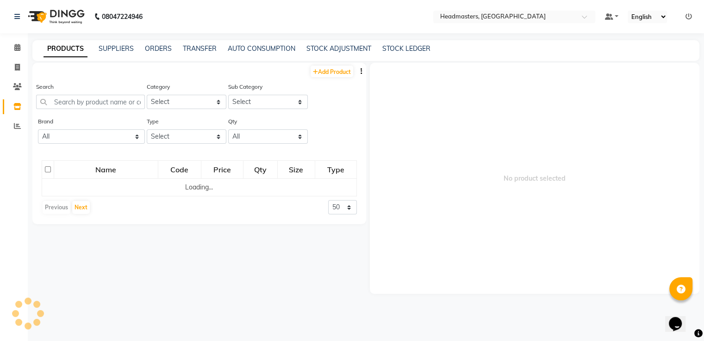
drag, startPoint x: 113, startPoint y: 92, endPoint x: 113, endPoint y: 99, distance: 7.0
click at [113, 99] on div "Search" at bounding box center [90, 95] width 109 height 27
click at [113, 99] on input "text" at bounding box center [90, 102] width 109 height 14
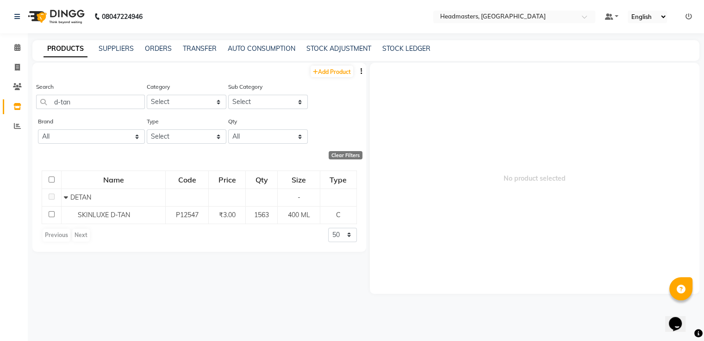
click at [170, 210] on td "P12547" at bounding box center [187, 215] width 43 height 18
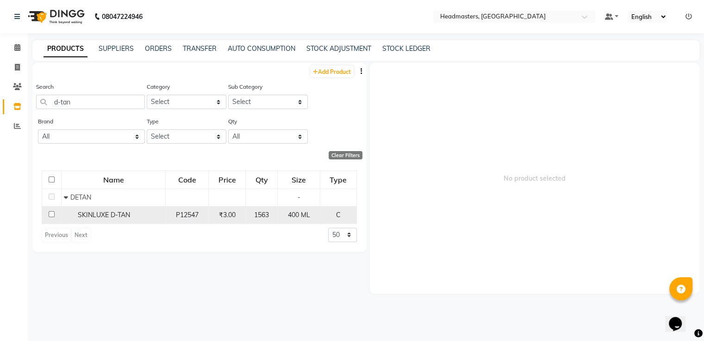
click at [140, 210] on td "SKINLUXE D-TAN" at bounding box center [114, 215] width 104 height 18
click at [174, 214] on div "P12547" at bounding box center [186, 215] width 35 height 10
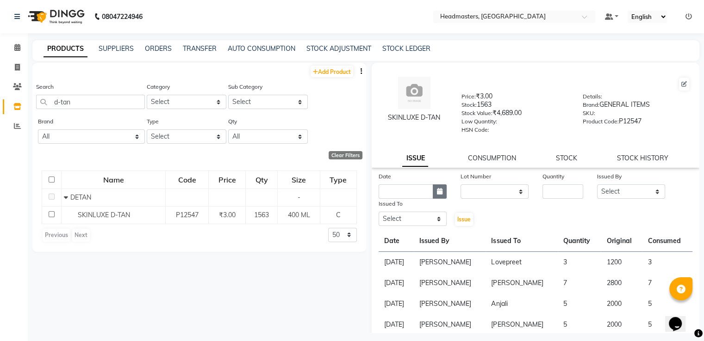
click at [437, 195] on icon "button" at bounding box center [440, 191] width 6 height 6
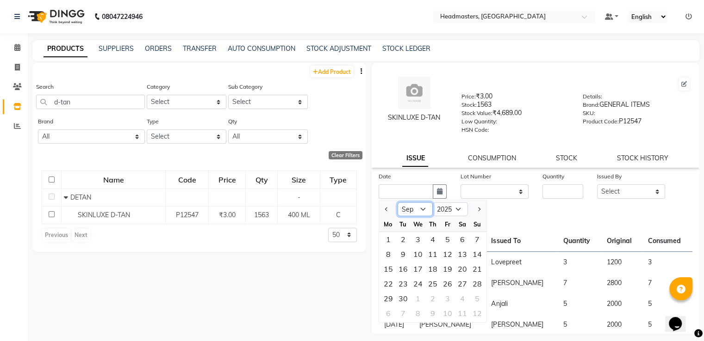
click at [422, 211] on select "Jan Feb Mar Apr May Jun [DATE] Aug Sep Oct Nov Dec" at bounding box center [414, 210] width 35 height 14
click at [397, 206] on select "Jan Feb Mar Apr May Jun [DATE] Aug Sep Oct Nov Dec" at bounding box center [414, 210] width 35 height 14
click at [418, 303] on div "27" at bounding box center [417, 298] width 15 height 15
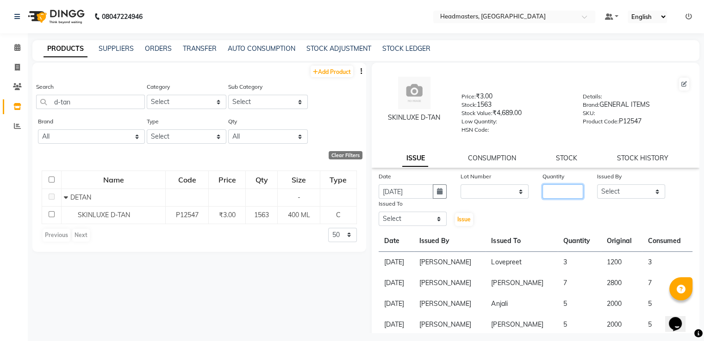
click at [558, 197] on input "number" at bounding box center [562, 192] width 41 height 14
drag, startPoint x: 613, startPoint y: 200, endPoint x: 616, endPoint y: 181, distance: 19.2
click at [616, 181] on div "Issued By Select AFIA Anjali [PERSON_NAME] [PERSON_NAME] [PERSON_NAME] HEAD [PE…" at bounding box center [631, 185] width 82 height 27
click at [597, 188] on select "Select AFIA Anjali [PERSON_NAME] [PERSON_NAME] [PERSON_NAME] HEAD [PERSON_NAME]…" at bounding box center [631, 192] width 68 height 14
click at [421, 217] on select "Select AFIA Anjali [PERSON_NAME] [PERSON_NAME] [PERSON_NAME] HEAD [PERSON_NAME]…" at bounding box center [412, 219] width 68 height 14
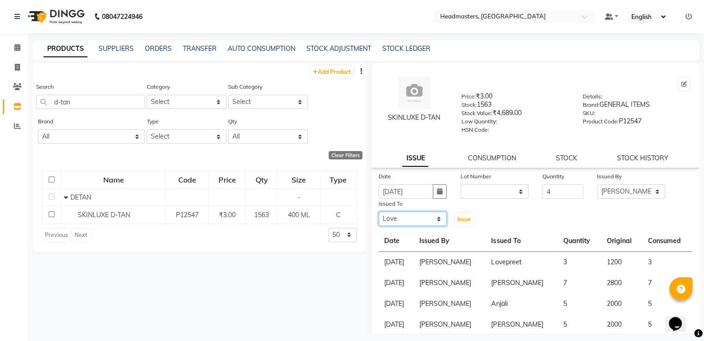
click at [378, 216] on select "Select AFIA Anjali [PERSON_NAME] [PERSON_NAME] [PERSON_NAME] HEAD [PERSON_NAME]…" at bounding box center [412, 219] width 68 height 14
click at [460, 221] on span "Issue" at bounding box center [463, 219] width 13 height 7
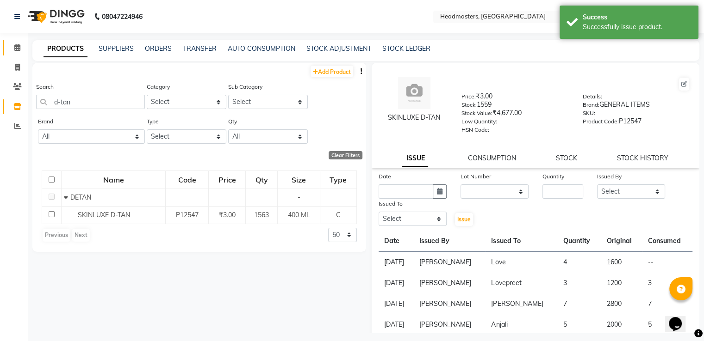
click at [18, 40] on link "Calendar" at bounding box center [14, 47] width 22 height 15
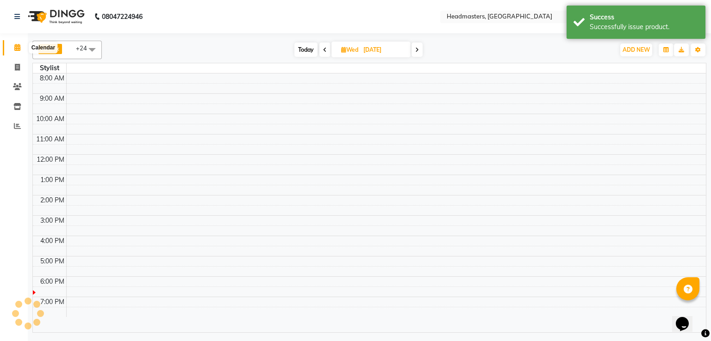
click at [19, 45] on icon at bounding box center [17, 47] width 6 height 7
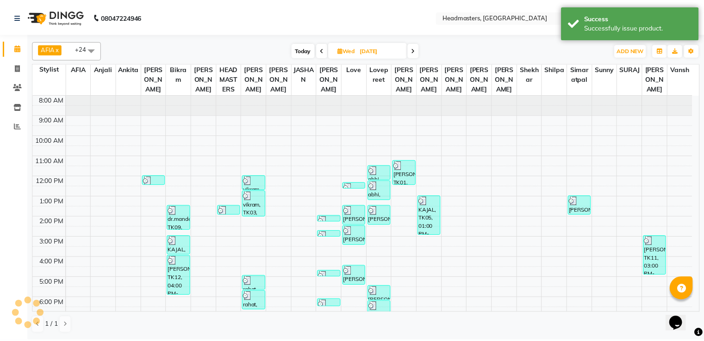
scroll to position [43, 0]
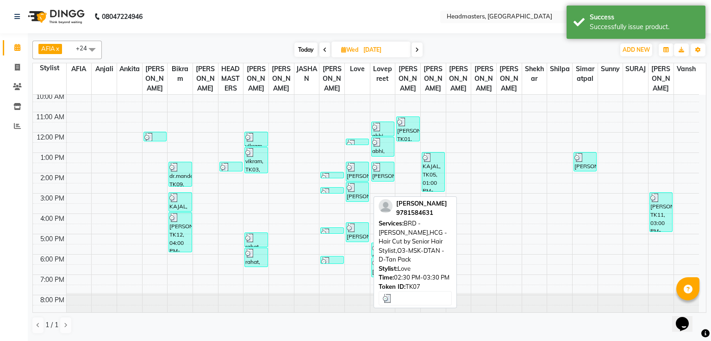
click at [365, 200] on div "[PERSON_NAME], TK07, 02:30 PM-03:30 PM, BRD - [PERSON_NAME],HCG - Hair Cut by S…" at bounding box center [357, 192] width 22 height 19
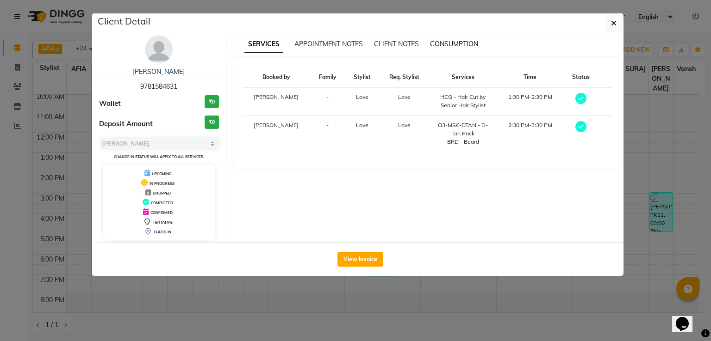
click at [455, 42] on span "CONSUMPTION" at bounding box center [454, 44] width 48 height 8
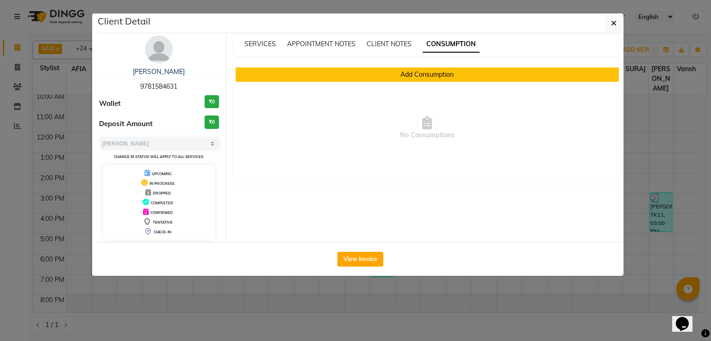
click at [415, 78] on button "Add Consumption" at bounding box center [427, 75] width 384 height 14
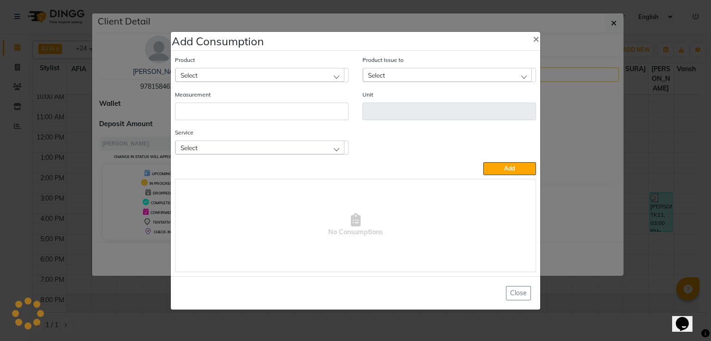
click at [256, 82] on div "Product Select" at bounding box center [261, 72] width 187 height 35
click at [258, 75] on div "Select" at bounding box center [259, 75] width 169 height 14
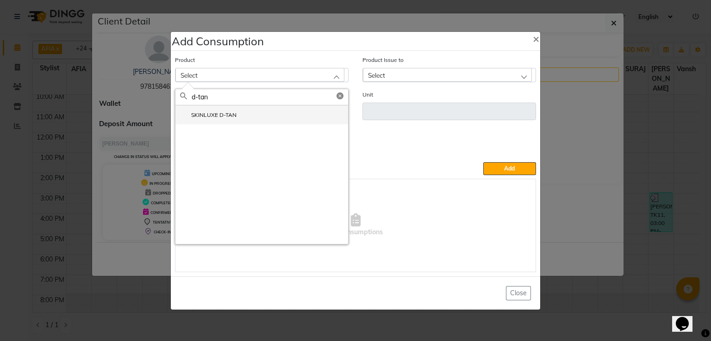
click at [248, 119] on li "SKINLUXE D-TAN" at bounding box center [261, 114] width 173 height 19
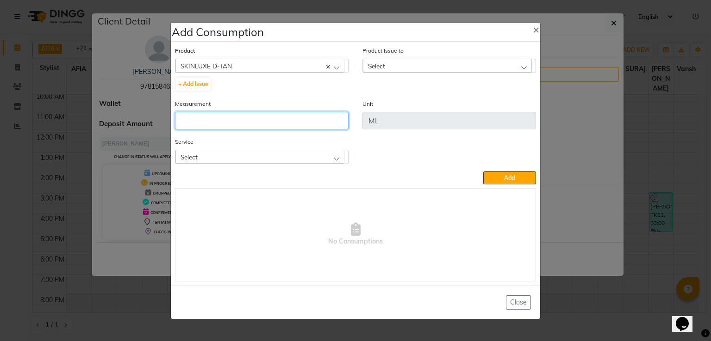
click at [257, 119] on input "number" at bounding box center [261, 121] width 173 height 18
click at [398, 64] on div "Select" at bounding box center [447, 66] width 169 height 14
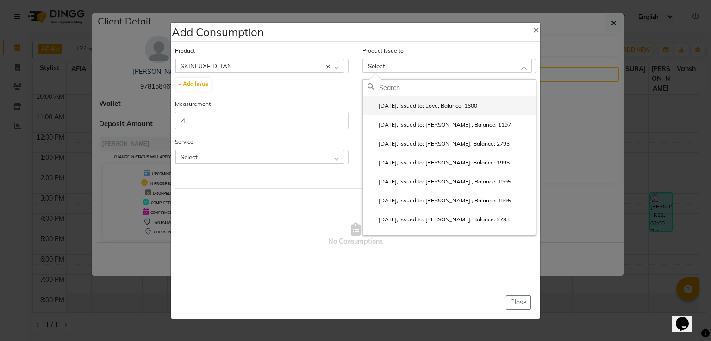
click at [393, 106] on label "[DATE], Issued to: Love, Balance: 1600" at bounding box center [422, 106] width 110 height 8
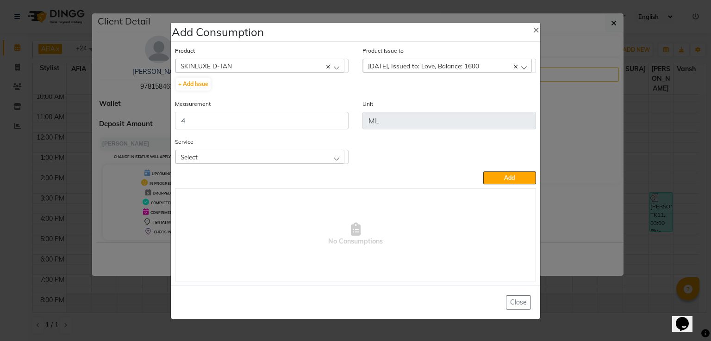
click at [299, 162] on div "Select" at bounding box center [259, 157] width 169 height 14
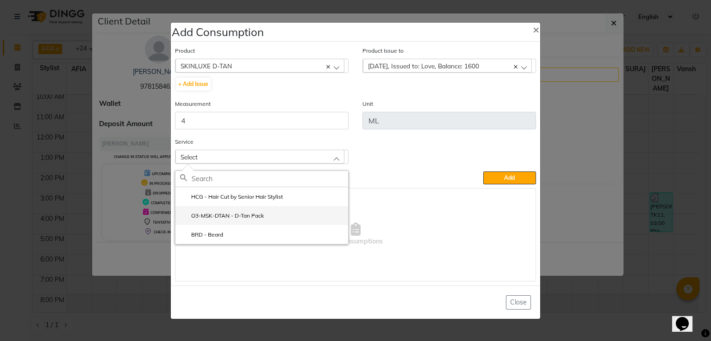
click at [271, 217] on li "O3-MSK-DTAN - D-Tan Pack" at bounding box center [261, 215] width 173 height 19
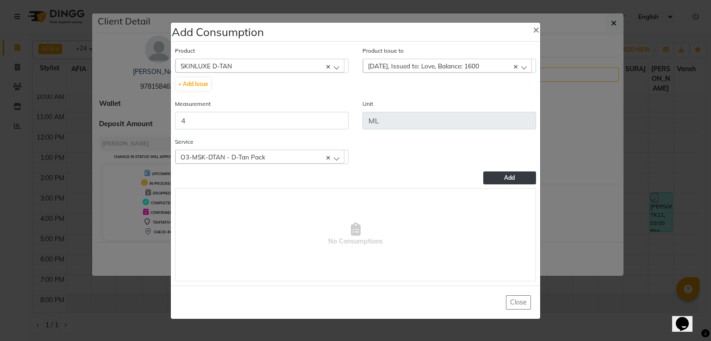
click at [519, 178] on button "Add" at bounding box center [509, 178] width 53 height 13
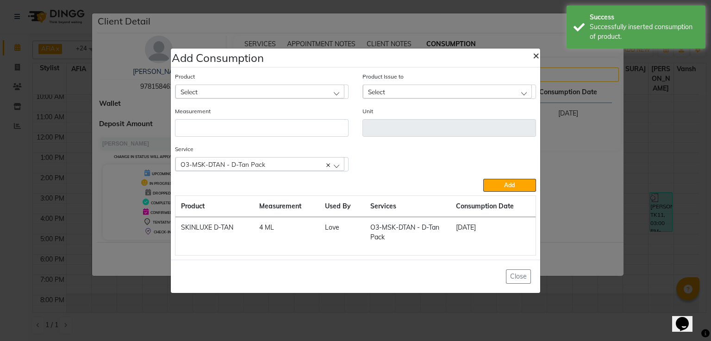
click at [536, 59] on span "×" at bounding box center [535, 55] width 6 height 14
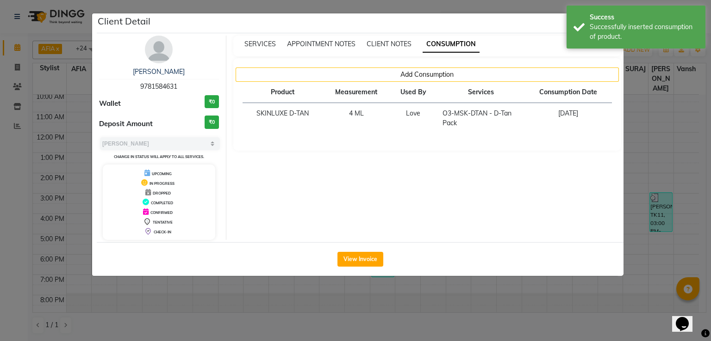
click at [44, 101] on ngb-modal-window "Client Detail [PERSON_NAME] 9781584631 Wallet ₹0 Deposit Amount ₹0 Select MARK …" at bounding box center [355, 170] width 711 height 341
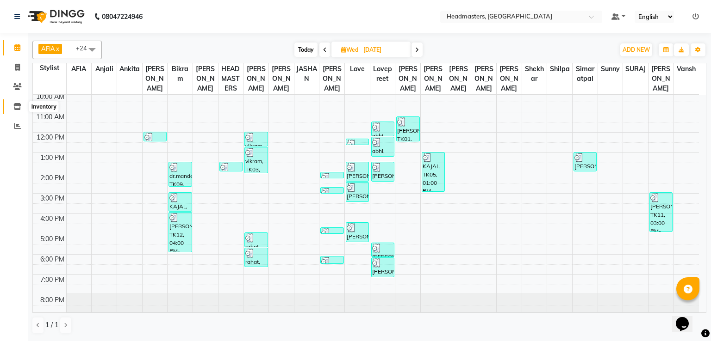
click at [18, 106] on icon at bounding box center [17, 106] width 8 height 7
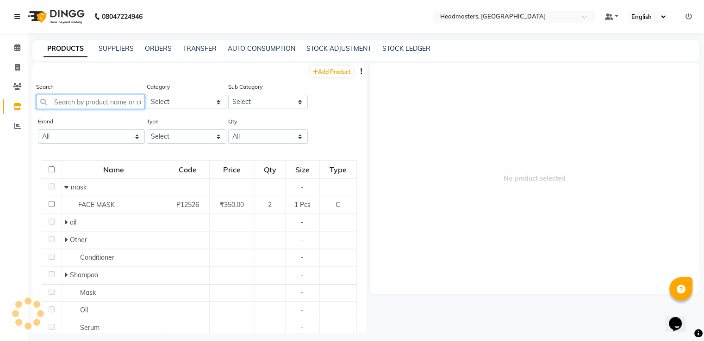
click at [94, 101] on input "text" at bounding box center [90, 102] width 109 height 14
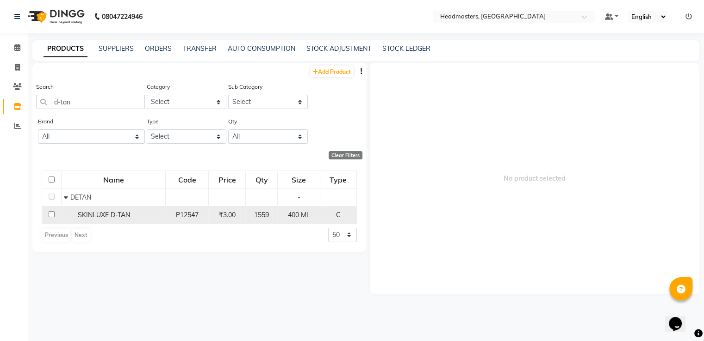
click at [179, 218] on span "P12547" at bounding box center [187, 215] width 23 height 8
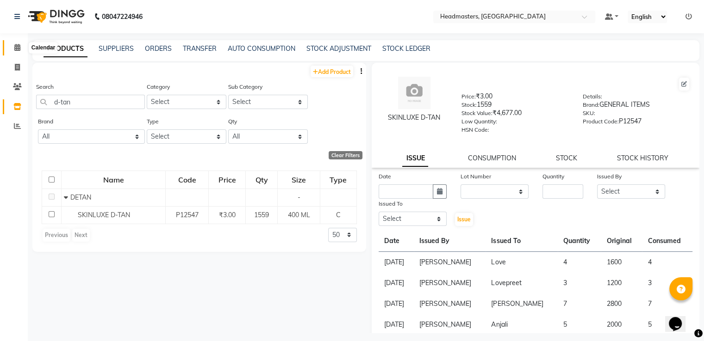
click at [16, 52] on span at bounding box center [17, 48] width 16 height 11
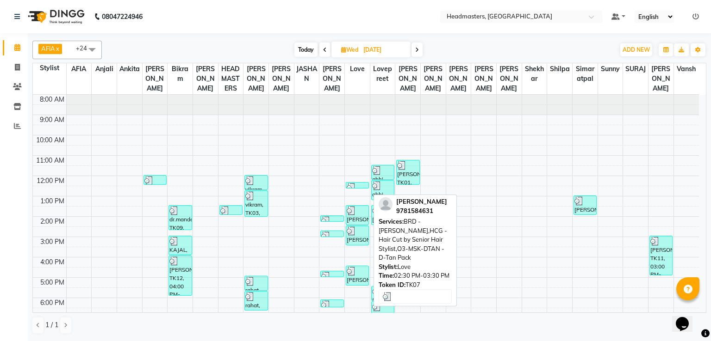
click at [357, 231] on div at bounding box center [357, 231] width 21 height 9
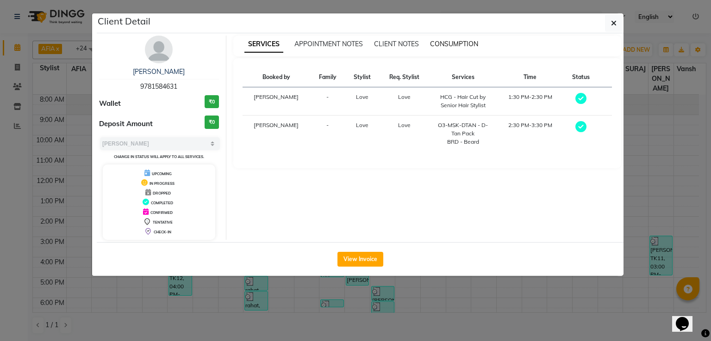
click at [456, 47] on span "CONSUMPTION" at bounding box center [454, 44] width 48 height 8
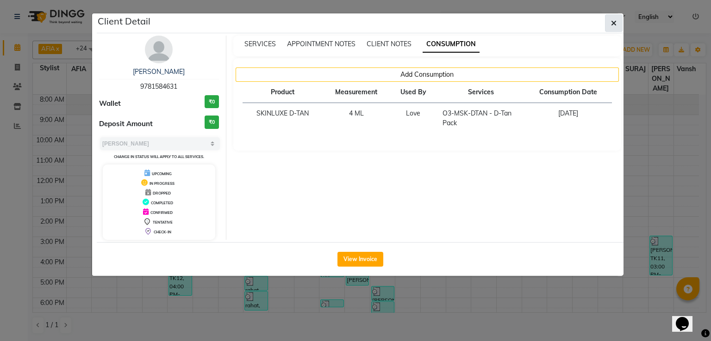
click at [618, 19] on button "button" at bounding box center [614, 23] width 18 height 18
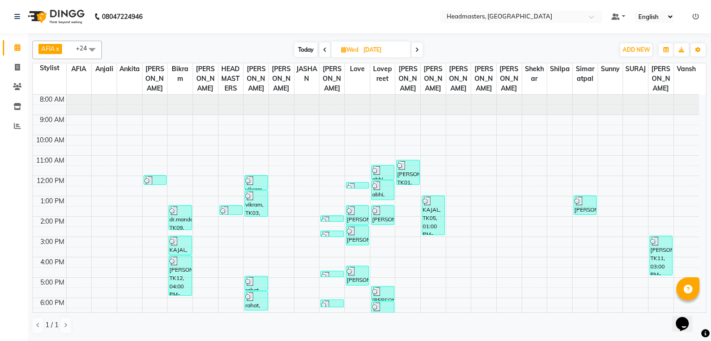
click at [420, 44] on span at bounding box center [416, 50] width 11 height 14
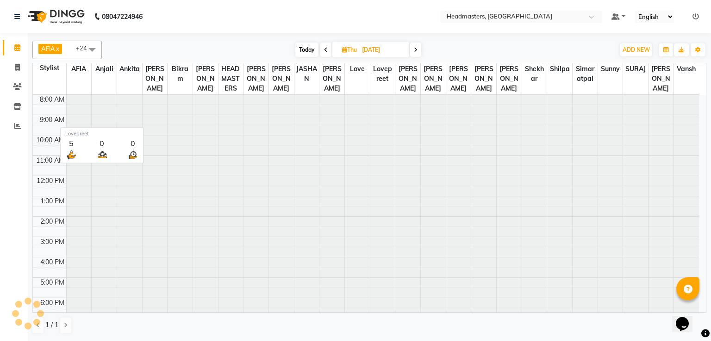
scroll to position [44, 0]
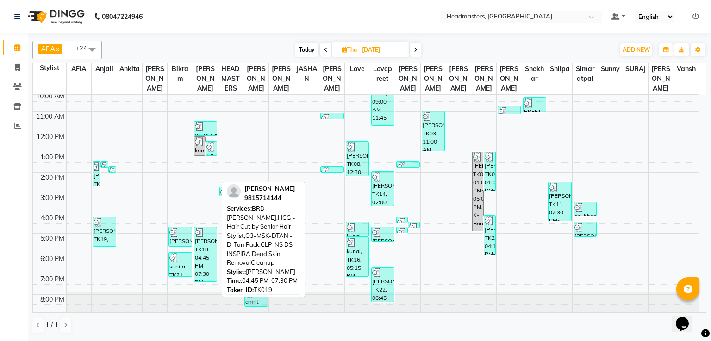
click at [199, 257] on div "[PERSON_NAME], TK19, 04:45 PM-07:30 PM, BRD - [PERSON_NAME],HCG - Hair Cut by S…" at bounding box center [205, 255] width 22 height 54
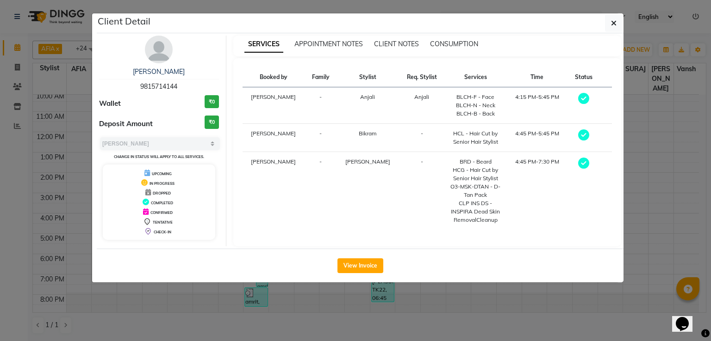
click at [18, 105] on ngb-modal-window "Client Detail [PERSON_NAME] 9815714144 Wallet ₹0 Deposit Amount ₹0 Select MARK …" at bounding box center [355, 170] width 711 height 341
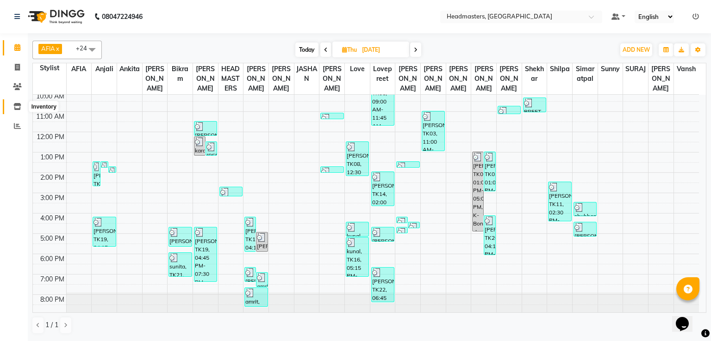
click at [18, 105] on icon at bounding box center [17, 106] width 8 height 7
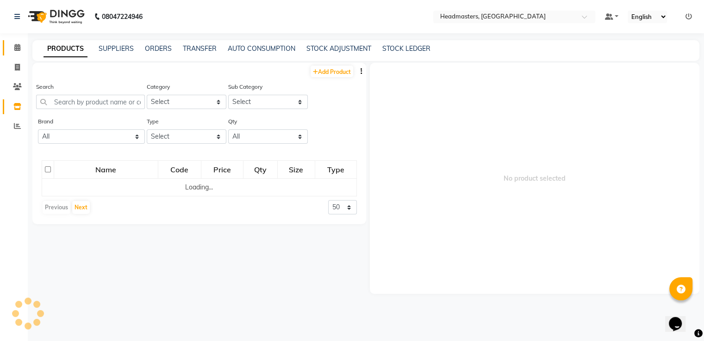
click at [21, 53] on link "Calendar" at bounding box center [14, 47] width 22 height 15
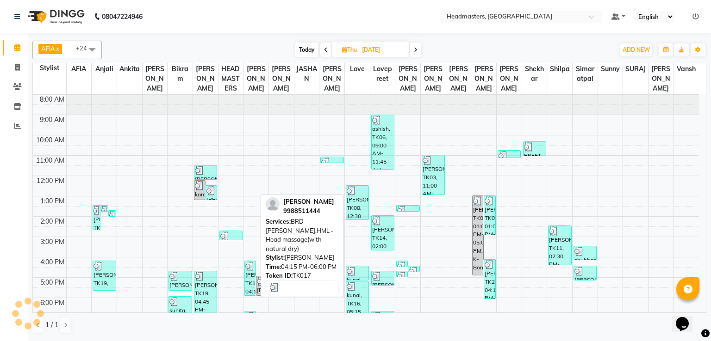
scroll to position [43, 0]
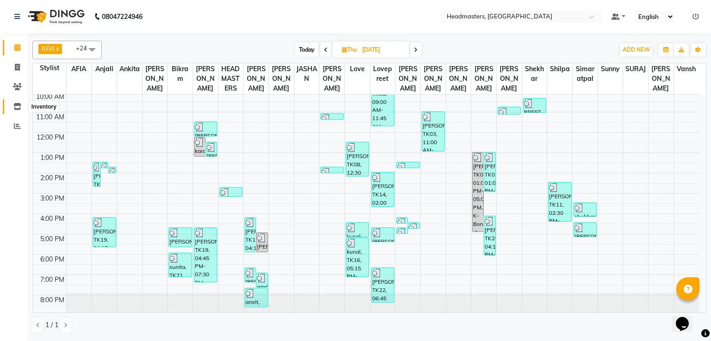
click at [9, 107] on span at bounding box center [17, 107] width 16 height 11
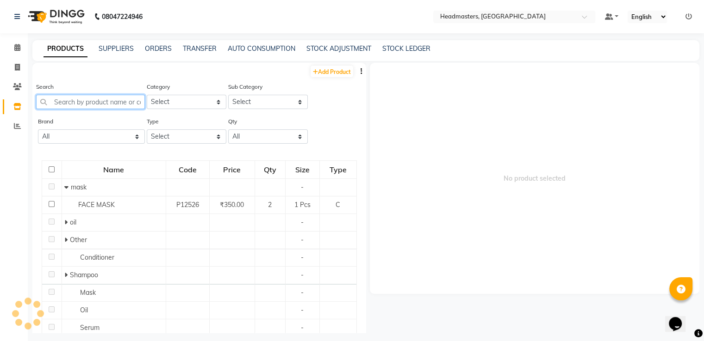
click at [75, 105] on input "text" at bounding box center [90, 102] width 109 height 14
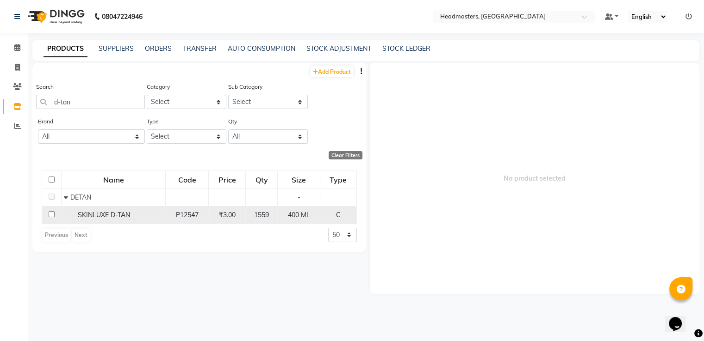
click at [166, 220] on td "P12547" at bounding box center [187, 215] width 43 height 18
click at [314, 207] on td "400 ML" at bounding box center [299, 215] width 42 height 18
click at [291, 213] on span "400 ML" at bounding box center [298, 215] width 22 height 8
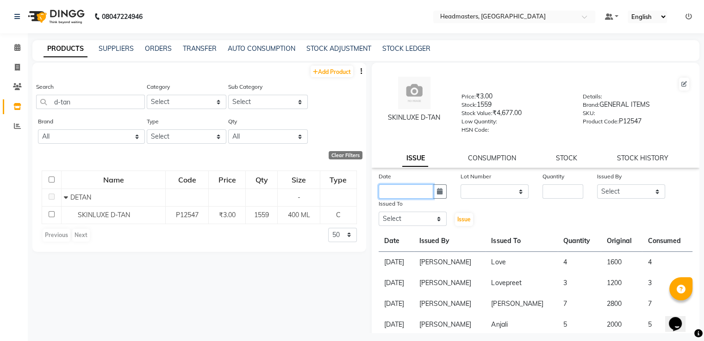
click at [417, 196] on input "text" at bounding box center [405, 192] width 55 height 14
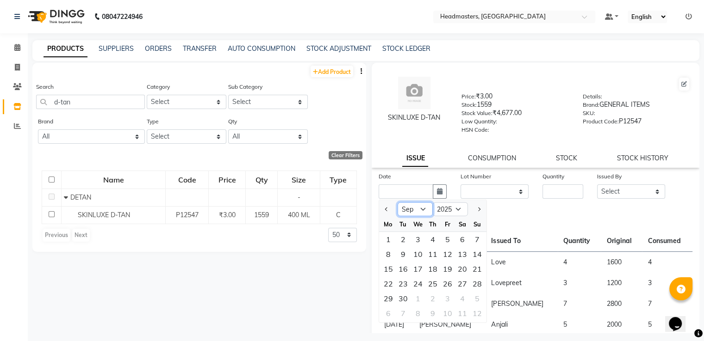
click at [417, 210] on select "Jan Feb Mar Apr May Jun [DATE] Aug Sep Oct Nov Dec" at bounding box center [414, 210] width 35 height 14
click at [397, 206] on select "Jan Feb Mar Apr May Jun [DATE] Aug Sep Oct Nov Dec" at bounding box center [414, 210] width 35 height 14
click at [566, 198] on input "number" at bounding box center [562, 192] width 41 height 14
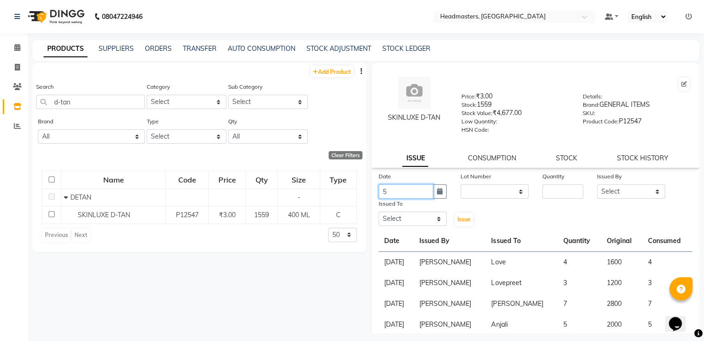
click at [420, 192] on input "5" at bounding box center [405, 192] width 55 height 14
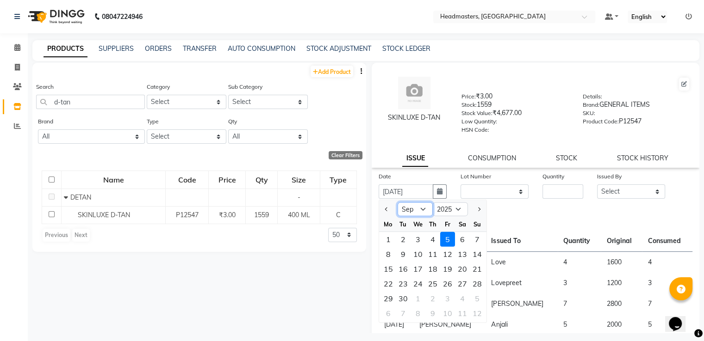
click at [414, 209] on select "Jan Feb Mar Apr May Jun [DATE] Aug Sep Oct Nov Dec" at bounding box center [414, 210] width 35 height 14
click at [397, 206] on select "Jan Feb Mar Apr May Jun [DATE] Aug Sep Oct Nov Dec" at bounding box center [414, 210] width 35 height 14
click at [430, 300] on div "28" at bounding box center [432, 298] width 15 height 15
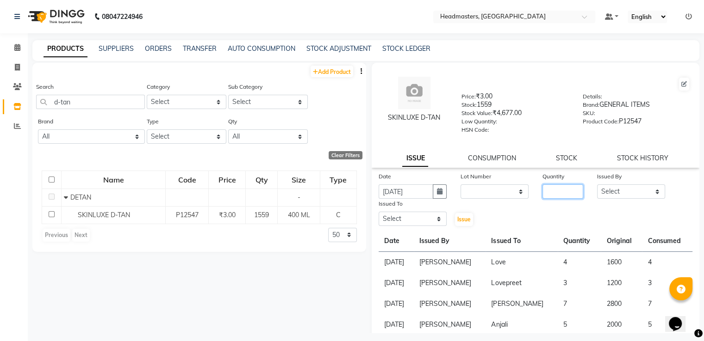
click at [561, 199] on input "number" at bounding box center [562, 192] width 41 height 14
click at [605, 199] on select "Select AFIA Anjali [PERSON_NAME] [PERSON_NAME] [PERSON_NAME] HEAD [PERSON_NAME]…" at bounding box center [631, 192] width 68 height 14
click at [597, 188] on select "Select AFIA Anjali [PERSON_NAME] [PERSON_NAME] [PERSON_NAME] HEAD [PERSON_NAME]…" at bounding box center [631, 192] width 68 height 14
click at [418, 225] on select "Select AFIA Anjali [PERSON_NAME] [PERSON_NAME] [PERSON_NAME] HEAD [PERSON_NAME]…" at bounding box center [412, 219] width 68 height 14
click at [378, 216] on select "Select AFIA Anjali [PERSON_NAME] [PERSON_NAME] [PERSON_NAME] HEAD [PERSON_NAME]…" at bounding box center [412, 219] width 68 height 14
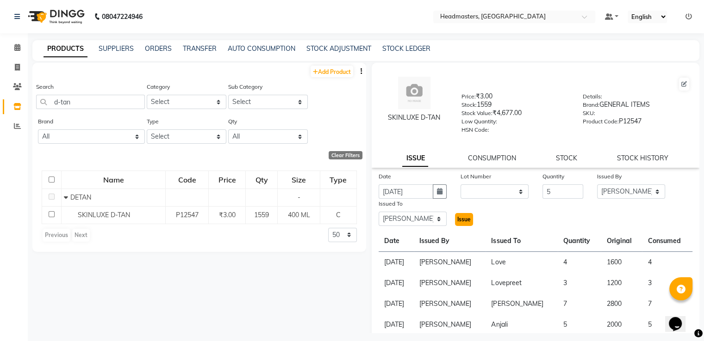
click at [460, 222] on span "Issue" at bounding box center [463, 219] width 13 height 7
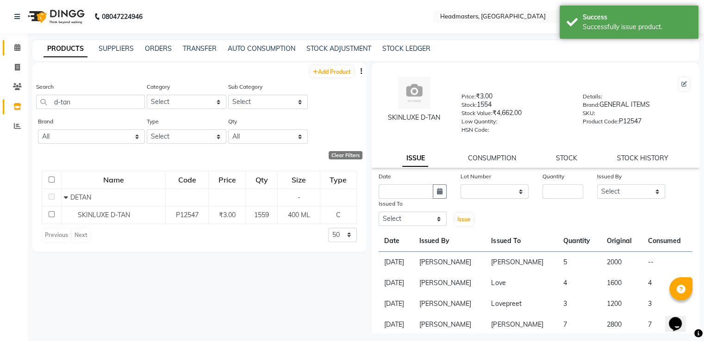
click at [18, 41] on link "Calendar" at bounding box center [14, 47] width 22 height 15
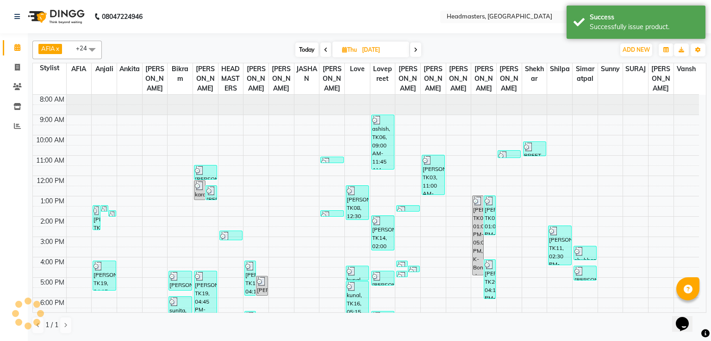
scroll to position [43, 0]
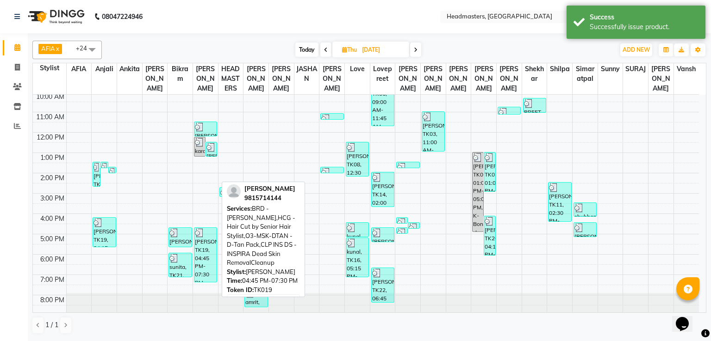
click at [212, 268] on div "[PERSON_NAME], TK19, 04:45 PM-07:30 PM, BRD - [PERSON_NAME],HCG - Hair Cut by S…" at bounding box center [205, 255] width 22 height 54
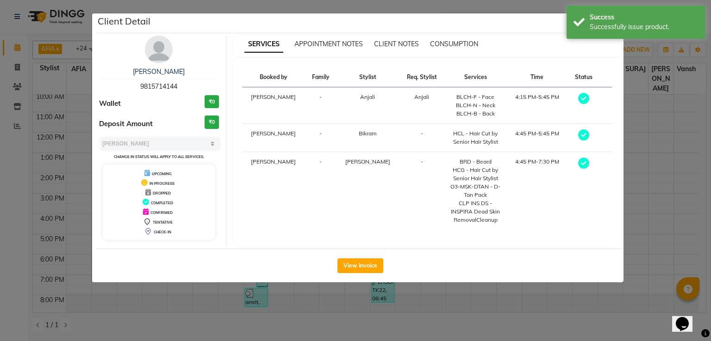
click at [464, 50] on div "SERVICES APPOINTMENT NOTES CLIENT NOTES CONSUMPTION" at bounding box center [427, 46] width 388 height 21
click at [457, 44] on span "CONSUMPTION" at bounding box center [454, 44] width 48 height 8
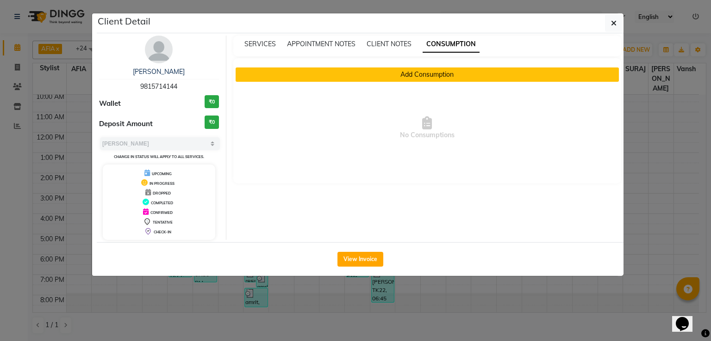
click at [400, 71] on button "Add Consumption" at bounding box center [427, 75] width 384 height 14
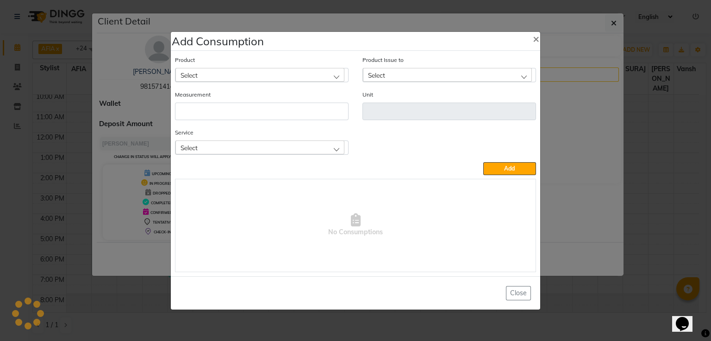
click at [312, 76] on div "Select" at bounding box center [259, 75] width 169 height 14
click at [265, 111] on li "SKINLUXE D-TAN" at bounding box center [261, 114] width 173 height 19
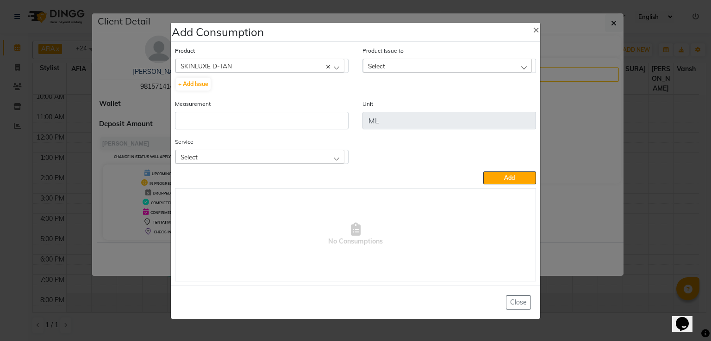
click at [398, 70] on div "Select" at bounding box center [447, 66] width 169 height 14
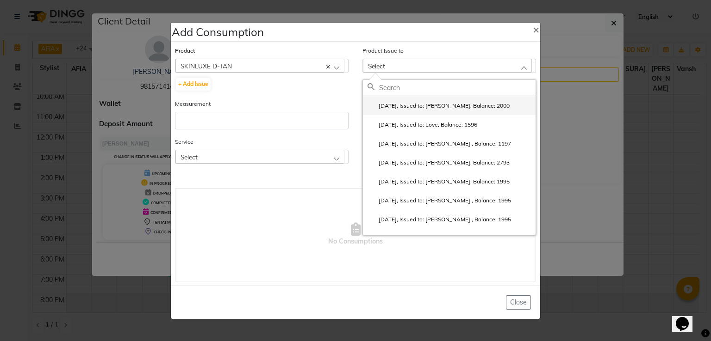
click at [399, 104] on label "[DATE], Issued to: [PERSON_NAME], Balance: 2000" at bounding box center [438, 106] width 142 height 8
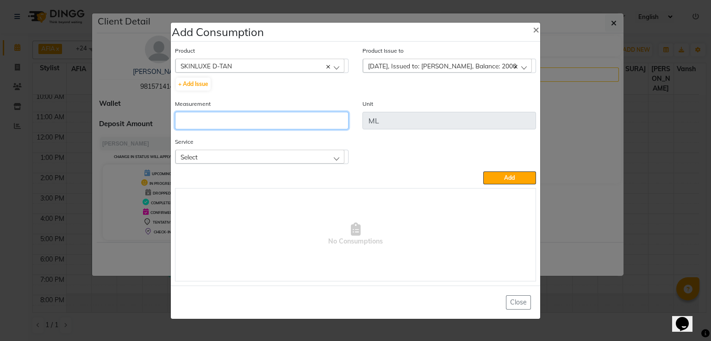
click at [322, 123] on input "number" at bounding box center [261, 121] width 173 height 18
click at [316, 154] on div "Select" at bounding box center [259, 157] width 169 height 14
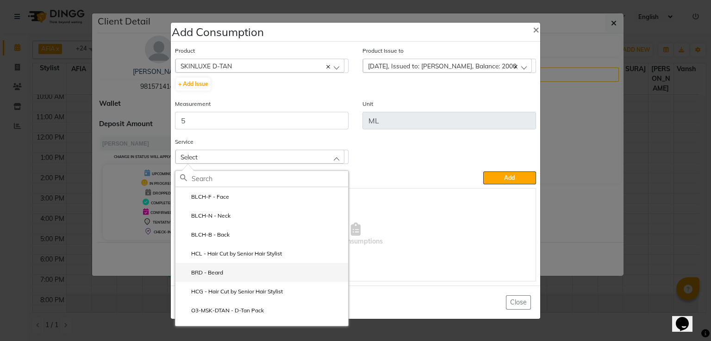
scroll to position [15, 0]
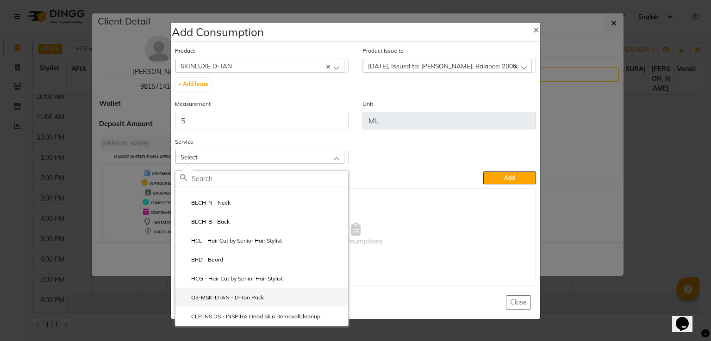
click at [259, 300] on label "O3-MSK-DTAN - D-Tan Pack" at bounding box center [222, 298] width 84 height 8
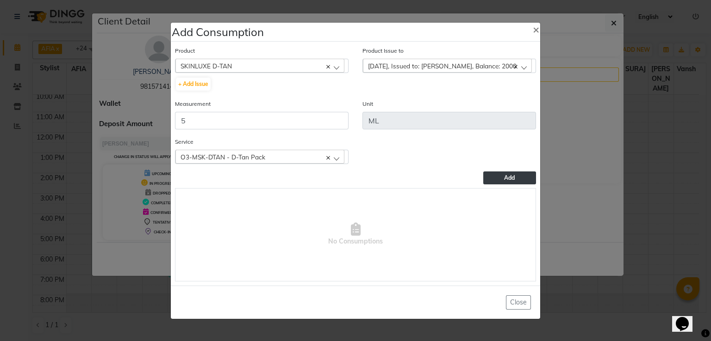
click at [508, 181] on span "Add" at bounding box center [509, 177] width 11 height 7
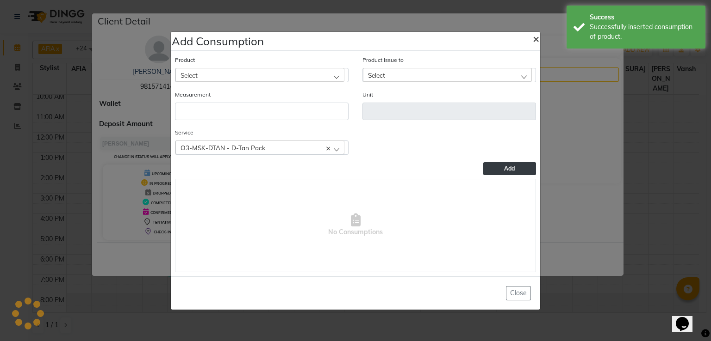
click at [534, 37] on span "×" at bounding box center [535, 38] width 6 height 14
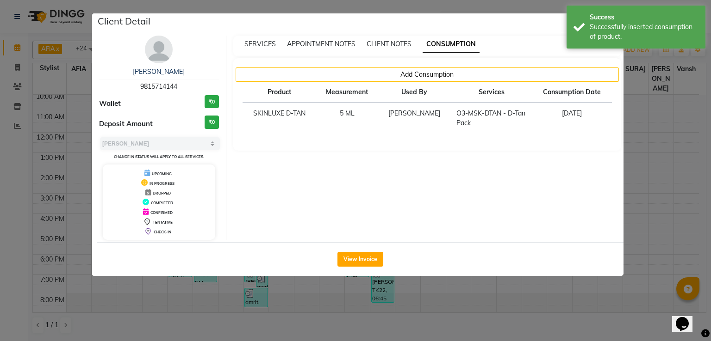
click at [31, 144] on ngb-modal-window "Client Detail [PERSON_NAME] 9815714144 Wallet ₹0 Deposit Amount ₹0 Select MARK …" at bounding box center [355, 170] width 711 height 341
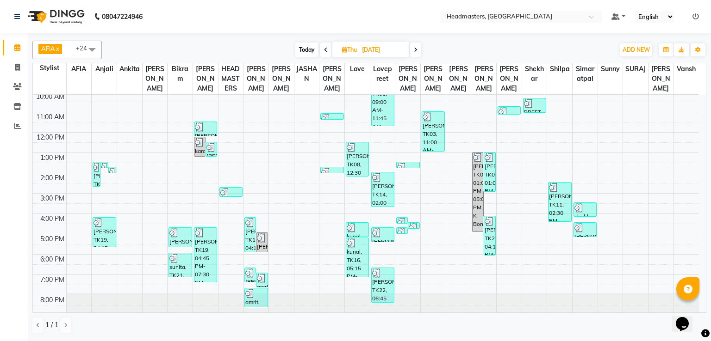
click at [416, 47] on icon at bounding box center [416, 50] width 4 height 6
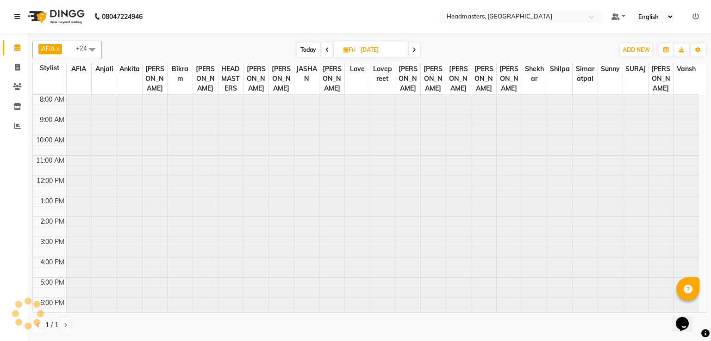
scroll to position [44, 0]
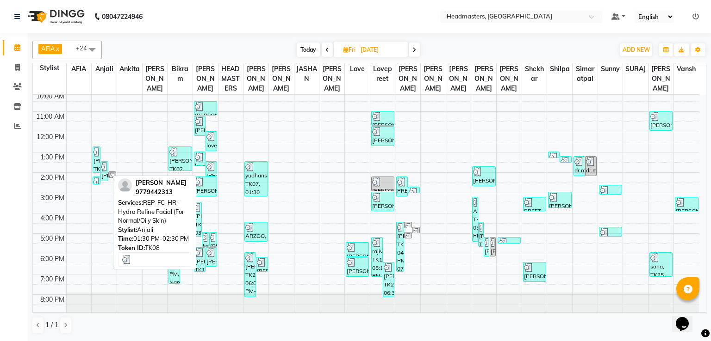
click at [102, 166] on img at bounding box center [104, 166] width 6 height 9
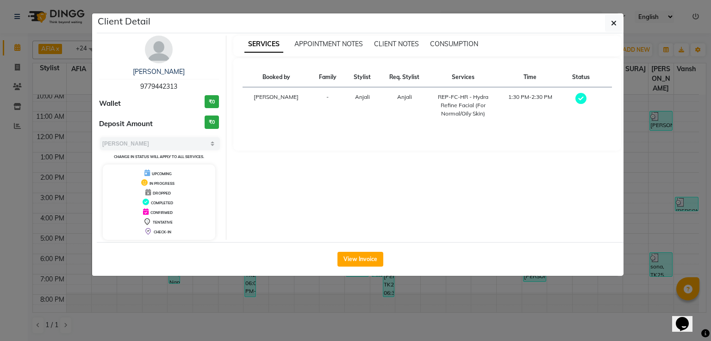
click at [619, 13] on div "Client Detail" at bounding box center [360, 23] width 526 height 20
click at [616, 20] on icon "button" at bounding box center [614, 22] width 6 height 7
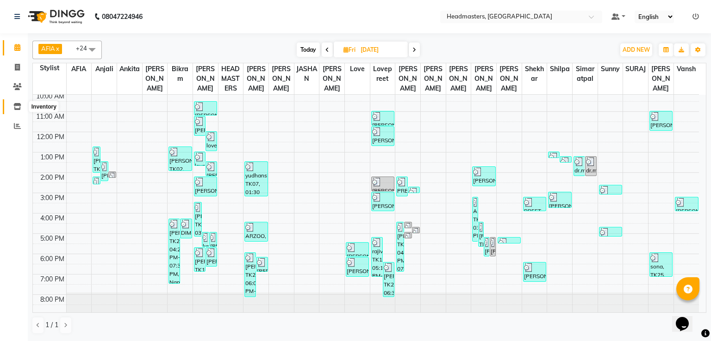
click at [20, 109] on icon at bounding box center [17, 106] width 8 height 7
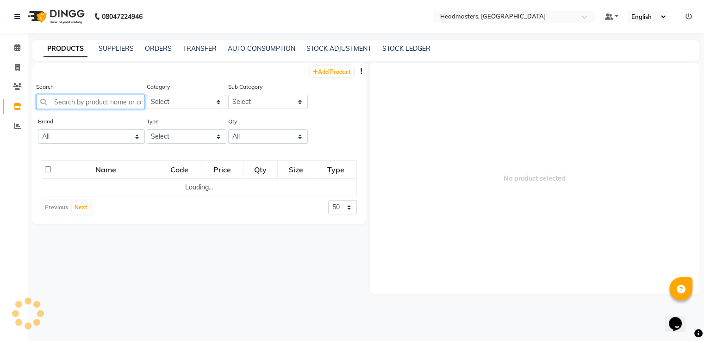
click at [124, 107] on input "text" at bounding box center [90, 102] width 109 height 14
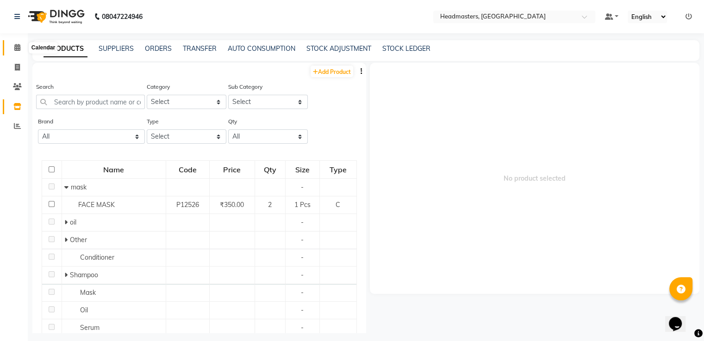
click at [15, 47] on icon at bounding box center [17, 47] width 6 height 7
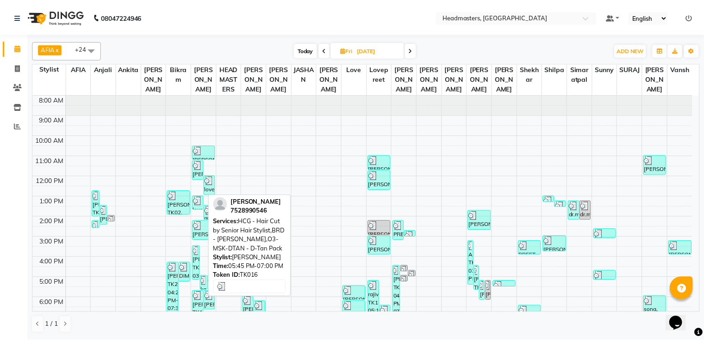
scroll to position [43, 0]
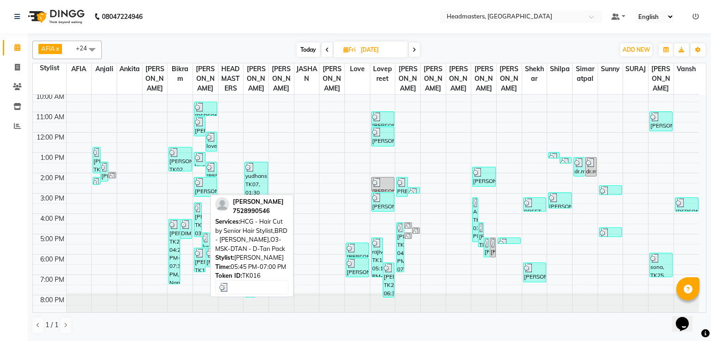
click at [198, 268] on div "[PERSON_NAME], TK16, 05:45 PM-07:00 PM, HCG - Hair Cut by Senior Hair Stylist,B…" at bounding box center [199, 260] width 11 height 24
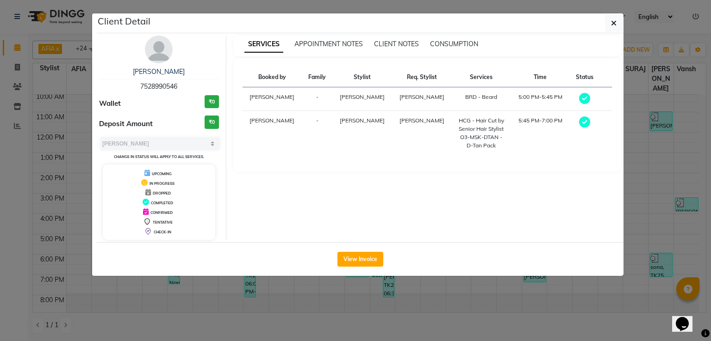
click at [35, 127] on ngb-modal-window "Client Detail [PERSON_NAME] 7528990546 Wallet ₹0 Deposit Amount ₹0 Select MARK …" at bounding box center [355, 170] width 711 height 341
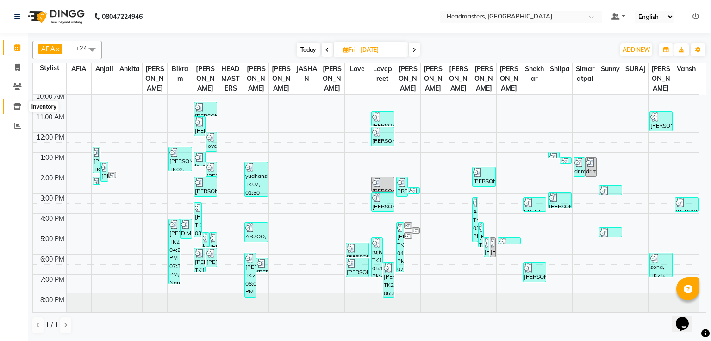
click at [19, 104] on icon at bounding box center [17, 106] width 8 height 7
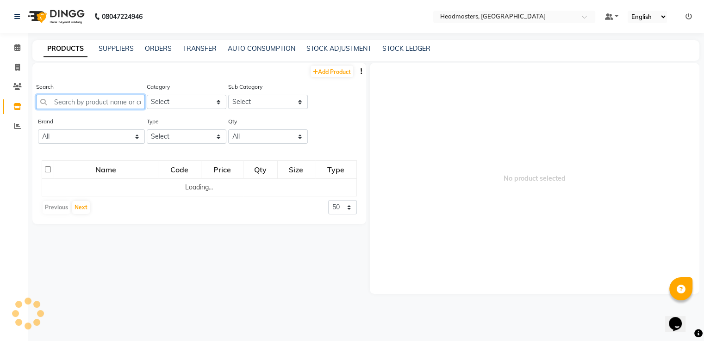
click at [112, 98] on input "text" at bounding box center [90, 102] width 109 height 14
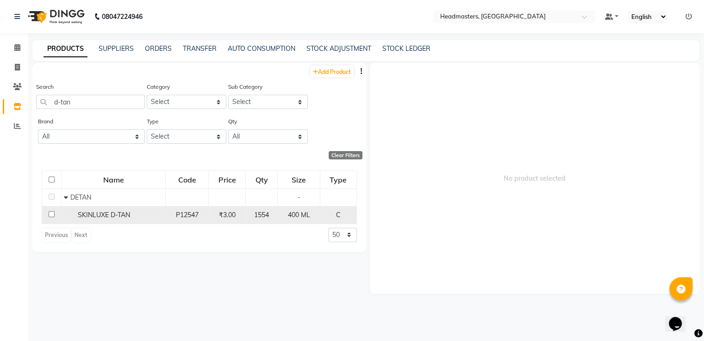
click at [187, 219] on span "P12547" at bounding box center [187, 215] width 23 height 8
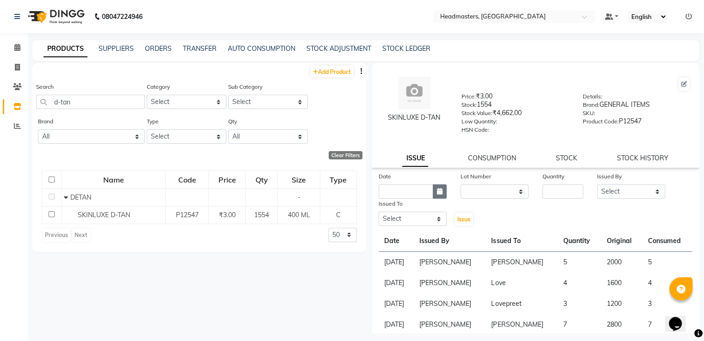
click at [433, 198] on button "button" at bounding box center [440, 192] width 14 height 14
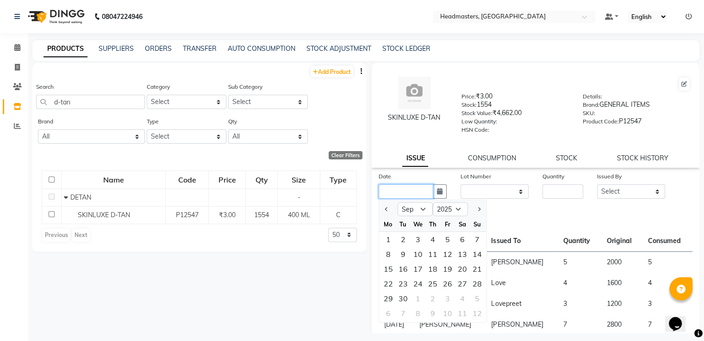
click at [418, 198] on input "text" at bounding box center [405, 192] width 55 height 14
click at [338, 257] on div "Add Product Search d-tan Category Select Hair Skin Makeup Personal Care Applian…" at bounding box center [199, 198] width 334 height 271
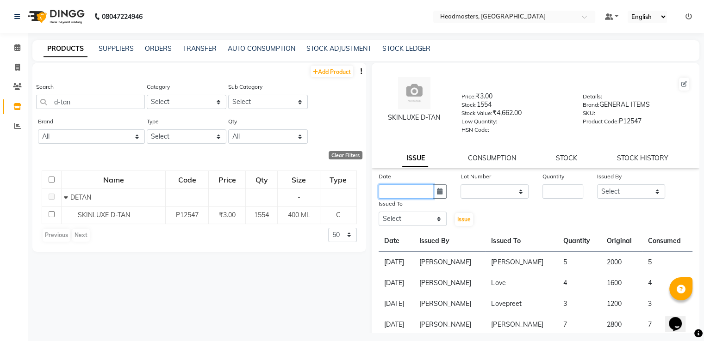
click at [405, 192] on input "text" at bounding box center [405, 192] width 55 height 14
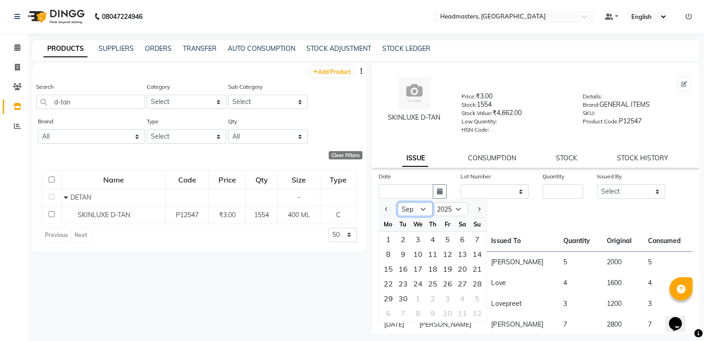
click at [406, 215] on select "Jan Feb Mar Apr May Jun [DATE] Aug Sep Oct Nov Dec" at bounding box center [414, 210] width 35 height 14
click at [397, 206] on select "Jan Feb Mar Apr May Jun [DATE] Aug Sep Oct Nov Dec" at bounding box center [414, 210] width 35 height 14
click at [442, 298] on div "29" at bounding box center [447, 298] width 15 height 15
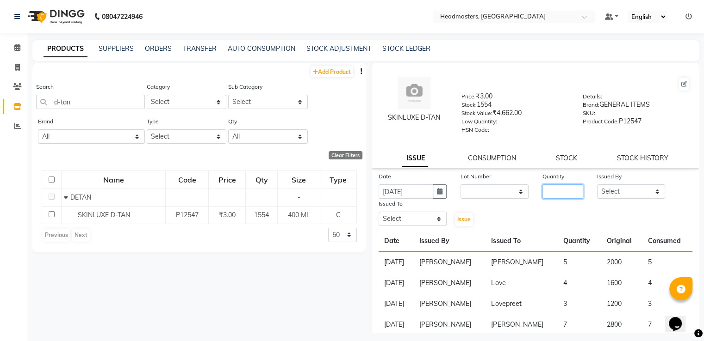
click at [566, 198] on input "number" at bounding box center [562, 192] width 41 height 14
click at [621, 190] on select "Select AFIA Anjali [PERSON_NAME] [PERSON_NAME] [PERSON_NAME] HEAD [PERSON_NAME]…" at bounding box center [631, 192] width 68 height 14
click at [597, 188] on select "Select AFIA Anjali [PERSON_NAME] [PERSON_NAME] [PERSON_NAME] HEAD [PERSON_NAME]…" at bounding box center [631, 192] width 68 height 14
click at [418, 223] on select "Select AFIA Anjali [PERSON_NAME] [PERSON_NAME] [PERSON_NAME] HEAD [PERSON_NAME]…" at bounding box center [412, 219] width 68 height 14
click at [378, 216] on select "Select AFIA Anjali [PERSON_NAME] [PERSON_NAME] [PERSON_NAME] HEAD [PERSON_NAME]…" at bounding box center [412, 219] width 68 height 14
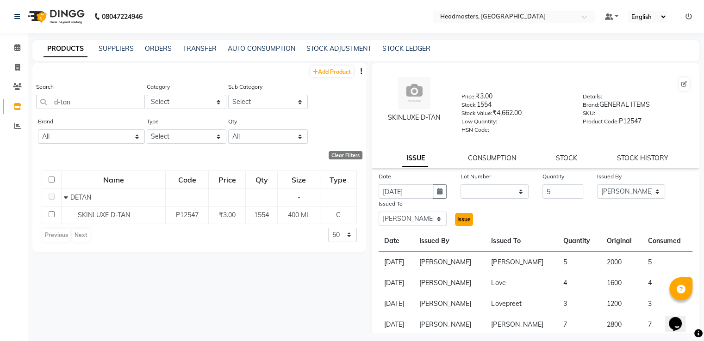
click at [457, 223] on span "Issue" at bounding box center [463, 219] width 13 height 7
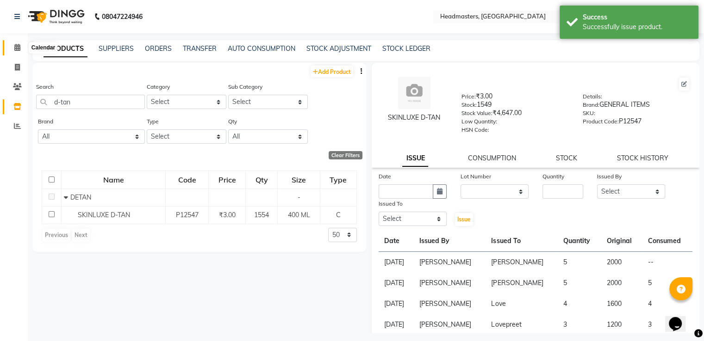
click at [18, 43] on span at bounding box center [17, 48] width 16 height 11
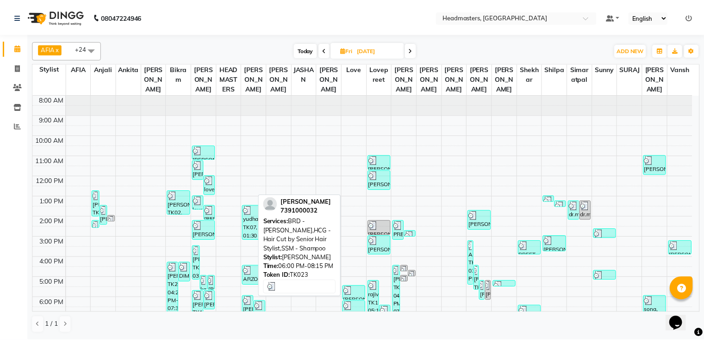
scroll to position [43, 0]
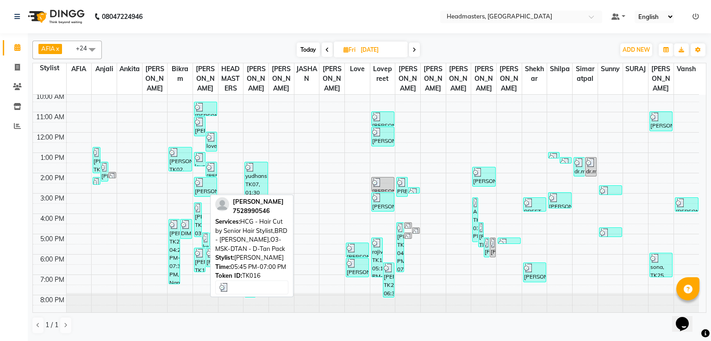
click at [200, 258] on div "[PERSON_NAME], TK16, 05:45 PM-07:00 PM, HCG - Hair Cut by Senior Hair Stylist,B…" at bounding box center [199, 260] width 11 height 24
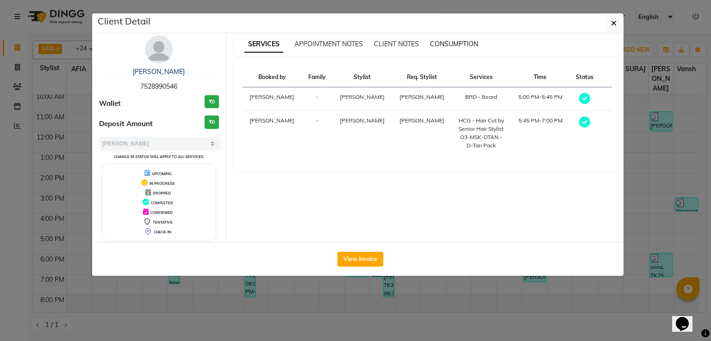
click at [443, 46] on span "CONSUMPTION" at bounding box center [454, 44] width 48 height 8
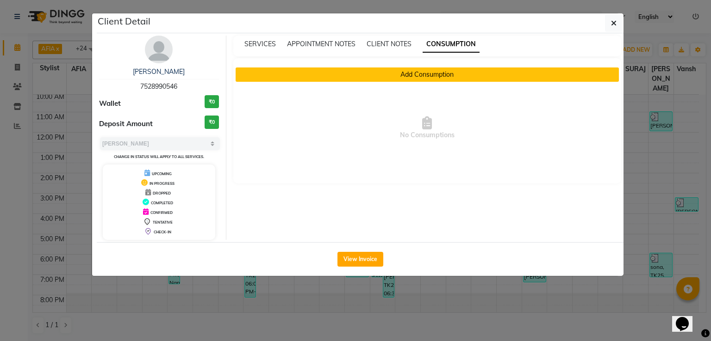
click at [360, 77] on button "Add Consumption" at bounding box center [427, 75] width 384 height 14
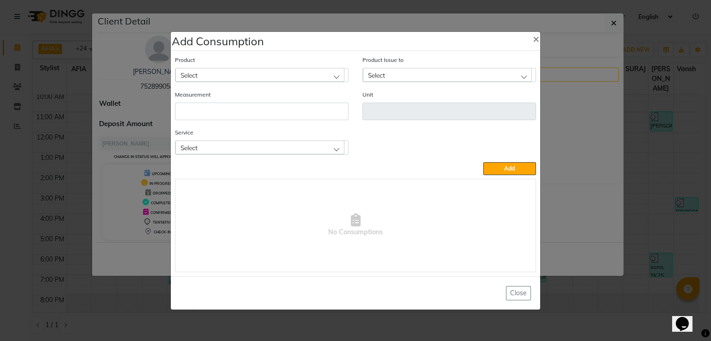
click at [305, 80] on div "Select" at bounding box center [259, 75] width 169 height 14
click at [224, 120] on li "SKINLUXE D-TAN" at bounding box center [261, 114] width 173 height 19
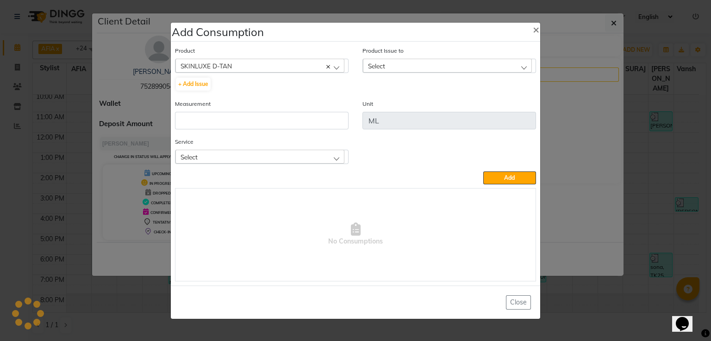
click at [367, 70] on div "Select" at bounding box center [447, 66] width 169 height 14
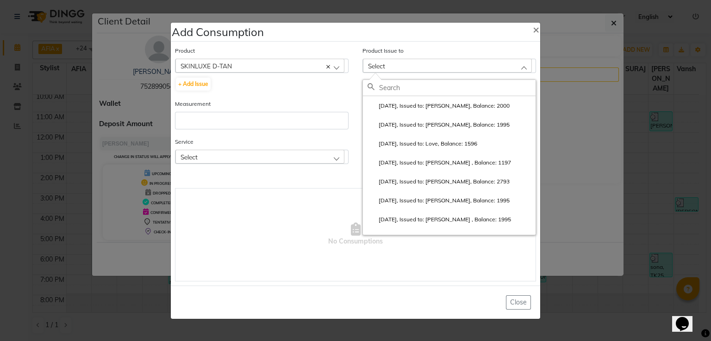
click at [402, 104] on label "[DATE], Issued to: [PERSON_NAME], Balance: 2000" at bounding box center [438, 106] width 142 height 8
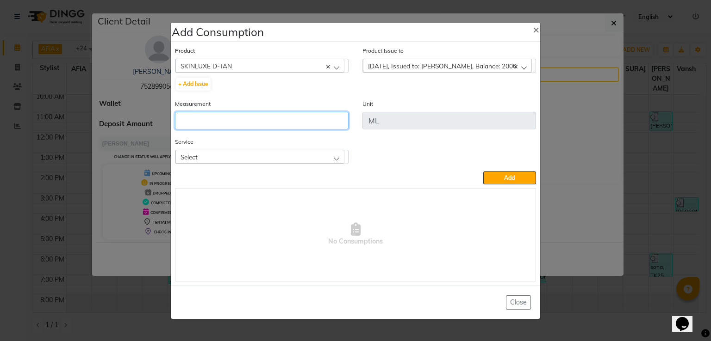
click at [261, 119] on input "number" at bounding box center [261, 121] width 173 height 18
click at [305, 155] on div "Select" at bounding box center [259, 157] width 169 height 14
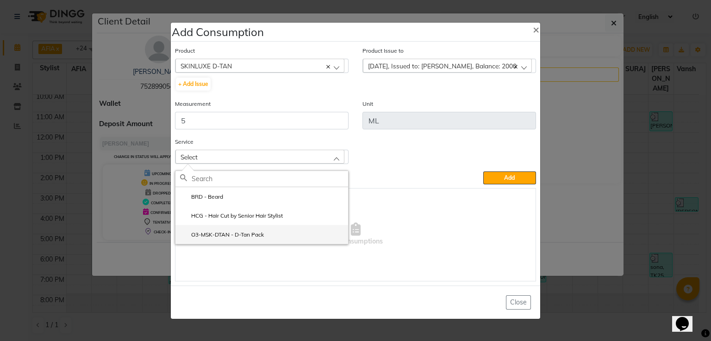
click at [240, 237] on label "O3-MSK-DTAN - D-Tan Pack" at bounding box center [222, 235] width 84 height 8
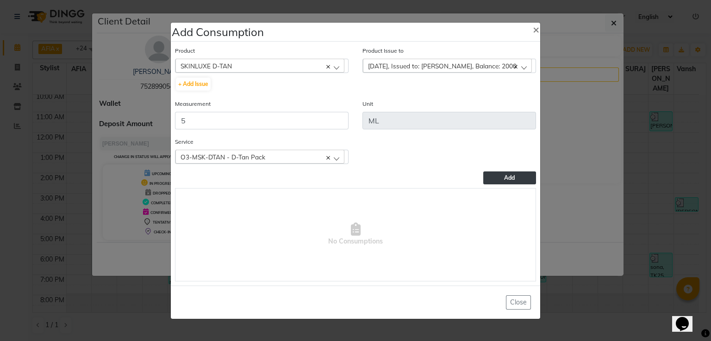
click at [501, 179] on button "Add" at bounding box center [509, 178] width 53 height 13
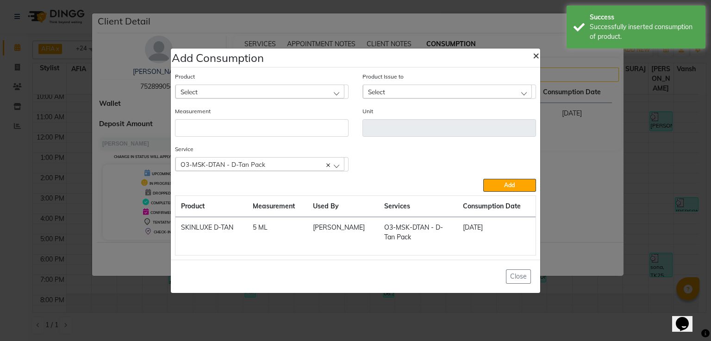
click at [538, 50] on span "×" at bounding box center [535, 55] width 6 height 14
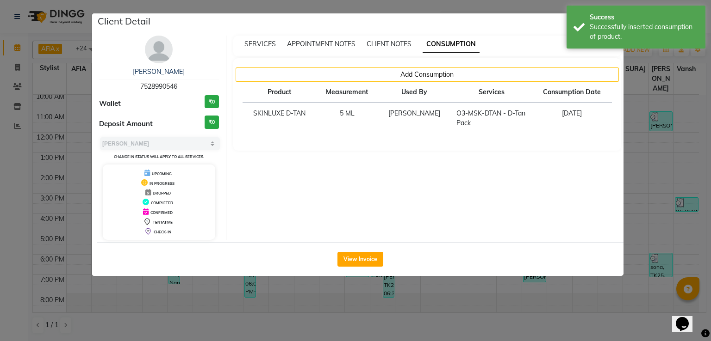
click at [681, 205] on ngb-modal-window "Client Detail [PERSON_NAME] 7528990546 Wallet ₹0 Deposit Amount ₹0 Select MARK …" at bounding box center [355, 170] width 711 height 341
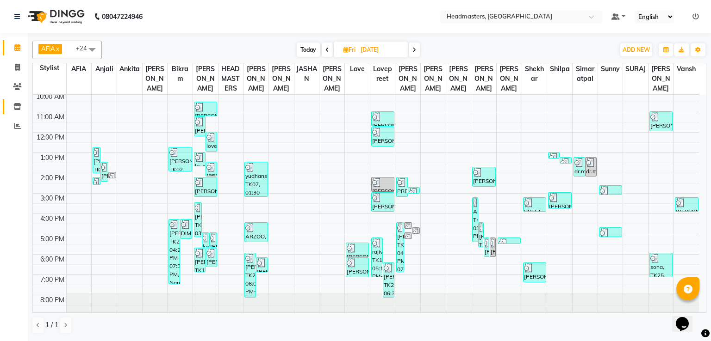
click at [16, 114] on link "Inventory" at bounding box center [14, 106] width 22 height 15
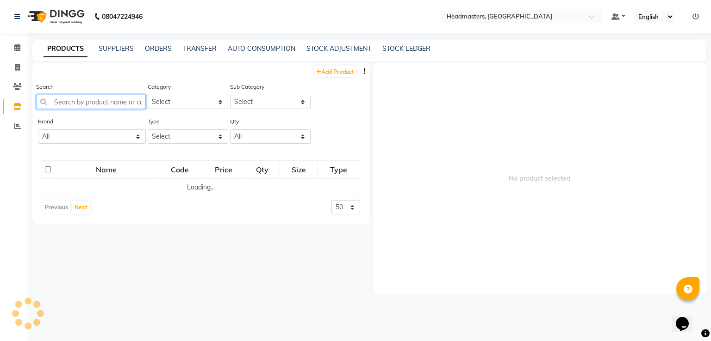
click at [83, 102] on input "text" at bounding box center [91, 102] width 110 height 14
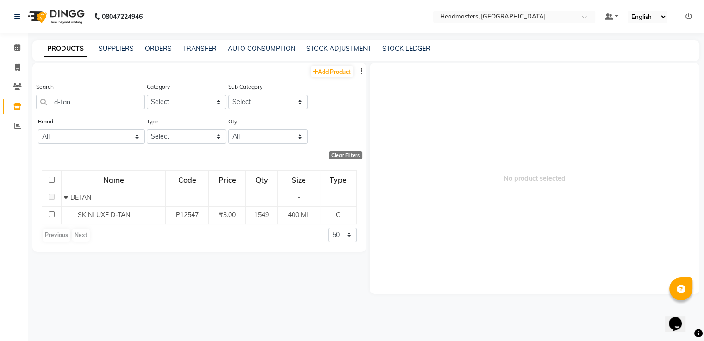
click at [117, 218] on span "SKINLUXE D-TAN" at bounding box center [104, 215] width 52 height 8
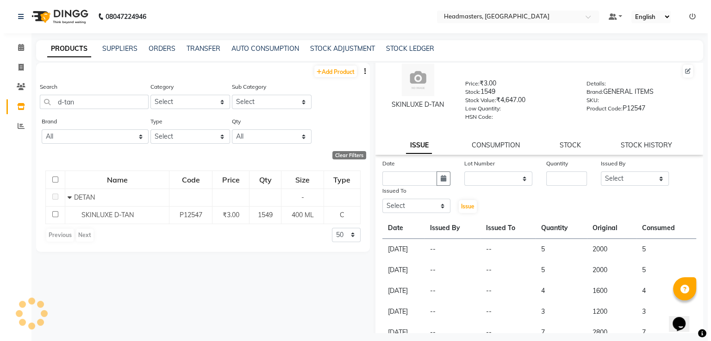
scroll to position [12, 0]
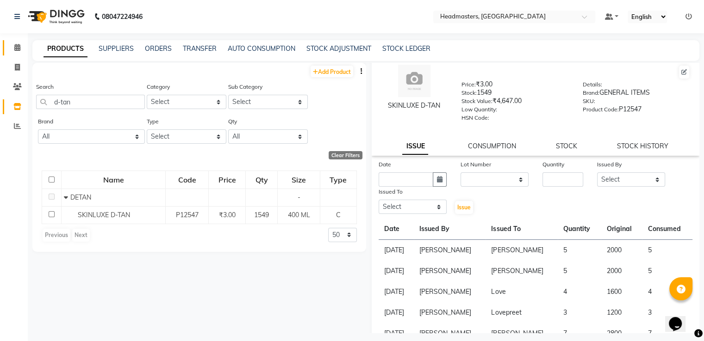
click at [16, 54] on link "Calendar" at bounding box center [14, 47] width 22 height 15
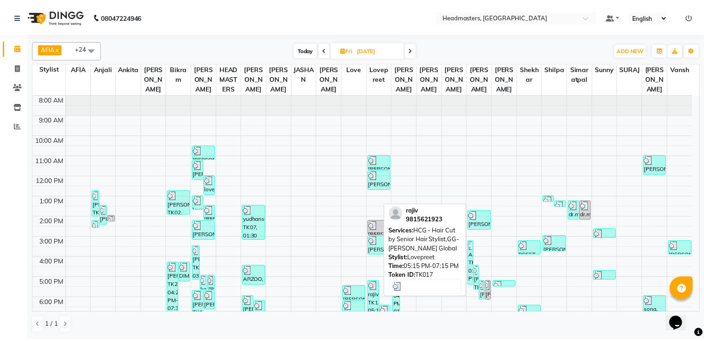
scroll to position [43, 0]
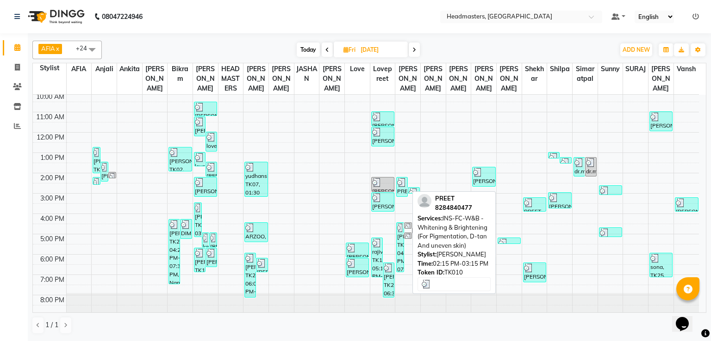
click at [399, 183] on img at bounding box center [401, 182] width 9 height 9
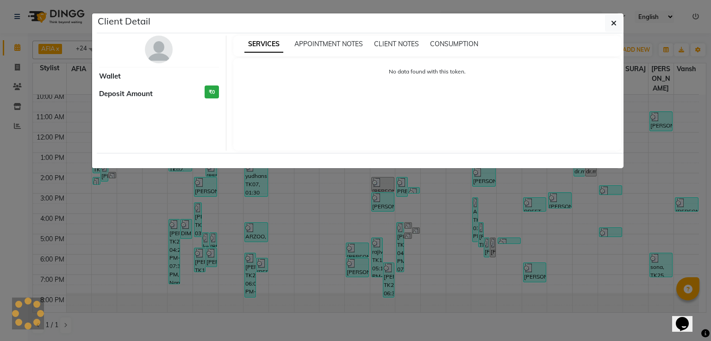
click at [20, 104] on ngb-modal-window "Client Detail Wallet Deposit Amount ₹0 SERVICES APPOINTMENT NOTES CLIENT NOTES …" at bounding box center [355, 170] width 711 height 341
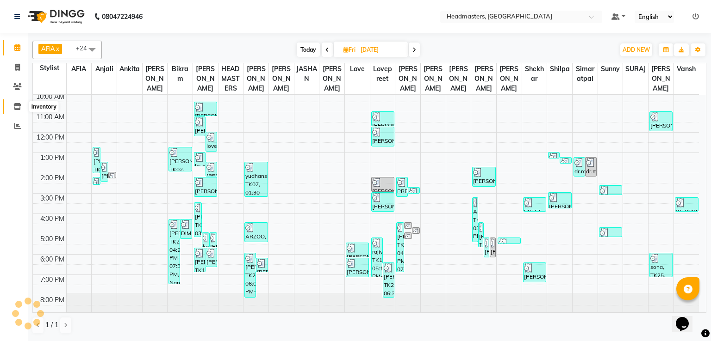
click at [20, 104] on icon at bounding box center [17, 106] width 8 height 7
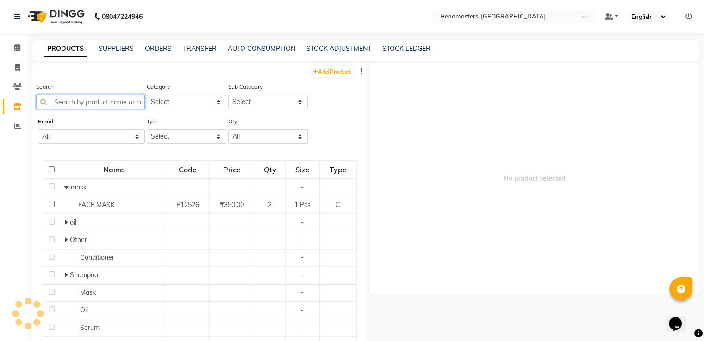
click at [133, 104] on input "text" at bounding box center [90, 102] width 109 height 14
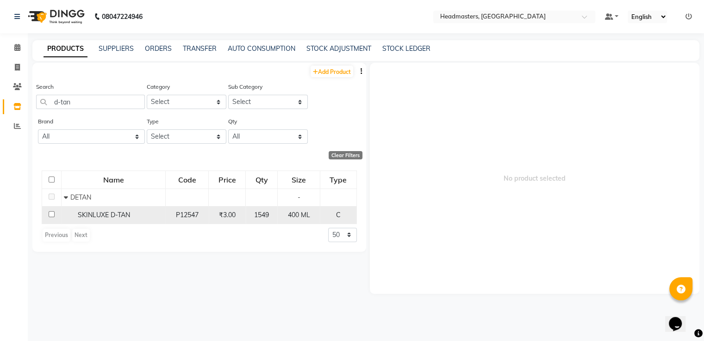
click at [115, 217] on span "SKINLUXE D-TAN" at bounding box center [104, 215] width 52 height 8
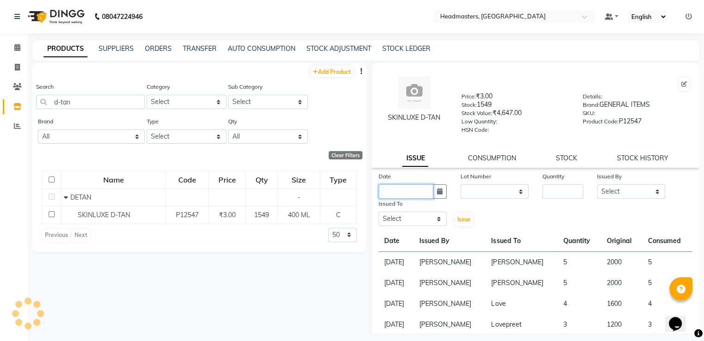
click at [415, 198] on input "text" at bounding box center [405, 192] width 55 height 14
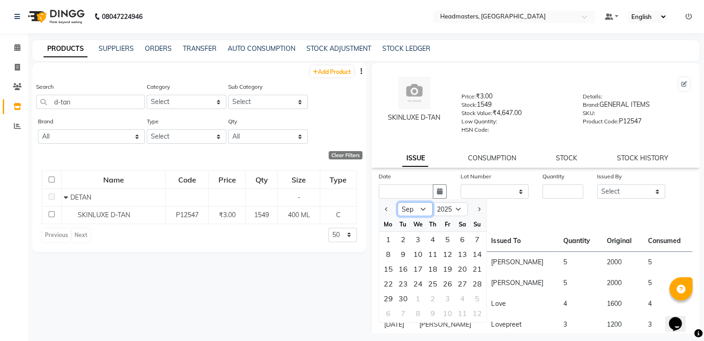
click at [404, 211] on select "Jan Feb Mar Apr May Jun [DATE] Aug Sep Oct Nov Dec" at bounding box center [414, 210] width 35 height 14
click at [397, 206] on select "Jan Feb Mar Apr May Jun [DATE] Aug Sep Oct Nov Dec" at bounding box center [414, 210] width 35 height 14
click at [448, 296] on div "29" at bounding box center [447, 298] width 15 height 15
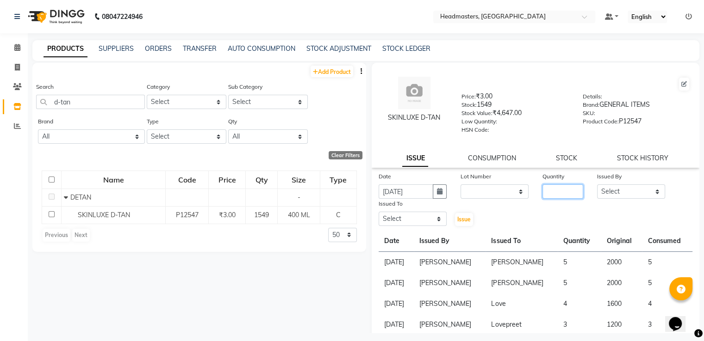
click at [565, 196] on input "number" at bounding box center [562, 192] width 41 height 14
click at [607, 199] on select "Select AFIA Anjali [PERSON_NAME] [PERSON_NAME] [PERSON_NAME] HEAD [PERSON_NAME]…" at bounding box center [631, 192] width 68 height 14
click at [597, 188] on select "Select AFIA Anjali [PERSON_NAME] [PERSON_NAME] [PERSON_NAME] HEAD [PERSON_NAME]…" at bounding box center [631, 192] width 68 height 14
click at [398, 226] on select "Select AFIA Anjali [PERSON_NAME] [PERSON_NAME] [PERSON_NAME] HEAD [PERSON_NAME]…" at bounding box center [412, 219] width 68 height 14
click at [378, 216] on select "Select AFIA Anjali [PERSON_NAME] [PERSON_NAME] [PERSON_NAME] HEAD [PERSON_NAME]…" at bounding box center [412, 219] width 68 height 14
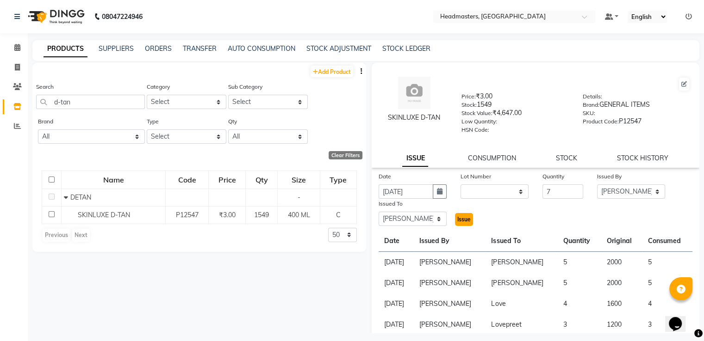
click at [461, 222] on span "Issue" at bounding box center [463, 219] width 13 height 7
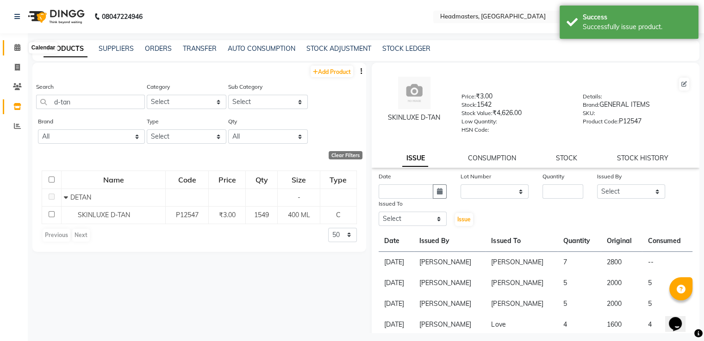
click at [12, 48] on span at bounding box center [17, 48] width 16 height 11
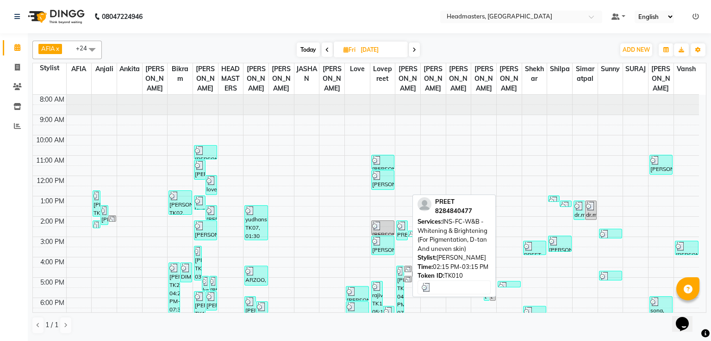
click at [402, 223] on img at bounding box center [401, 226] width 9 height 9
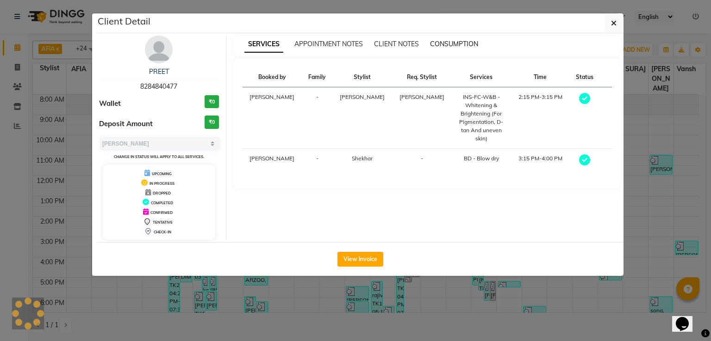
click at [444, 46] on span "CONSUMPTION" at bounding box center [454, 44] width 48 height 8
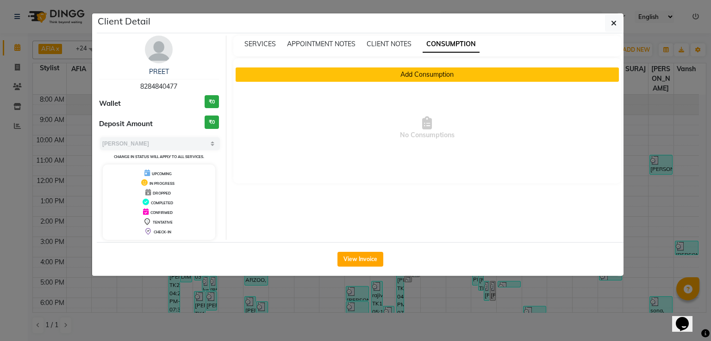
click at [391, 76] on button "Add Consumption" at bounding box center [427, 75] width 384 height 14
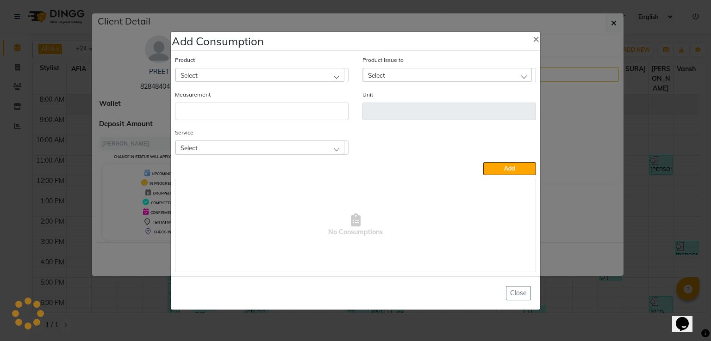
click at [328, 76] on div "Select" at bounding box center [259, 75] width 169 height 14
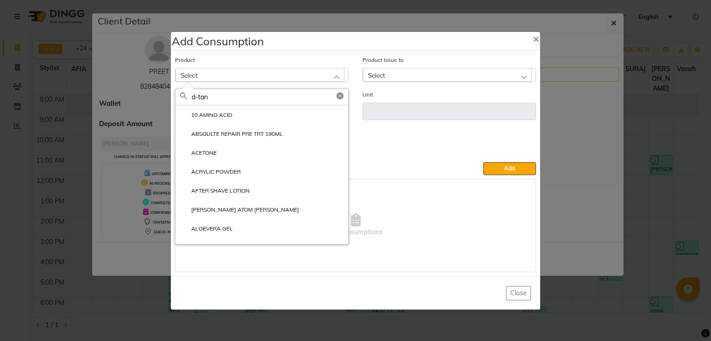
select select "3"
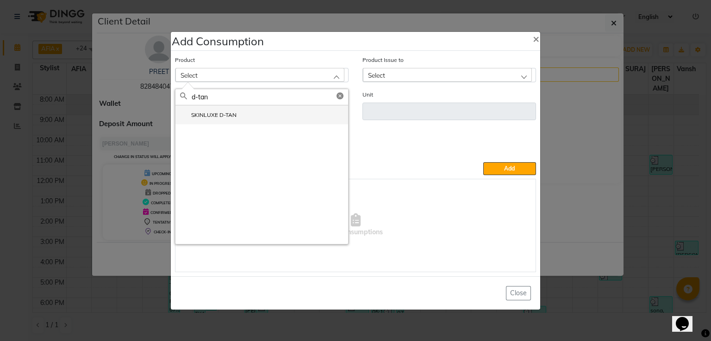
type input "d-tan"
click at [254, 120] on li "SKINLUXE D-TAN" at bounding box center [261, 114] width 173 height 19
type input "ML"
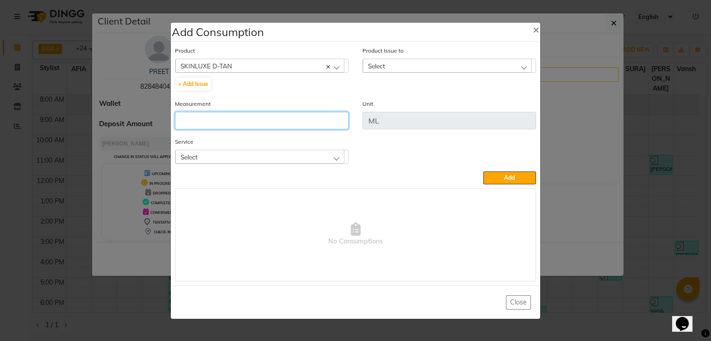
click at [275, 120] on input "number" at bounding box center [261, 121] width 173 height 18
drag, startPoint x: 375, startPoint y: 74, endPoint x: 377, endPoint y: 70, distance: 4.8
click at [377, 70] on div "Product Issue to Select 2025-08-29, Issued to: Navneet Kaur , Balance: 2800 202…" at bounding box center [448, 72] width 187 height 53
click at [377, 70] on div "Select" at bounding box center [447, 66] width 169 height 14
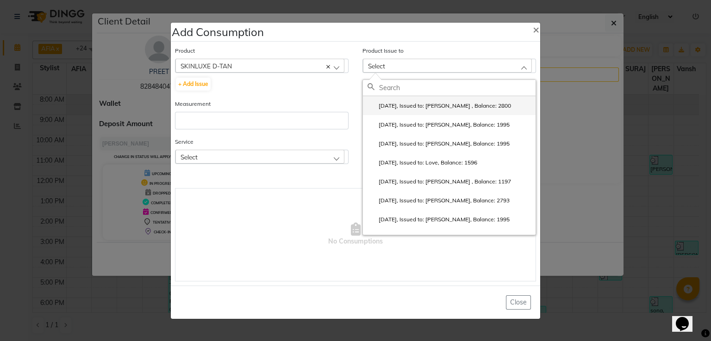
click at [388, 110] on label "2025-08-29, Issued to: Navneet Kaur , Balance: 2800" at bounding box center [438, 106] width 143 height 8
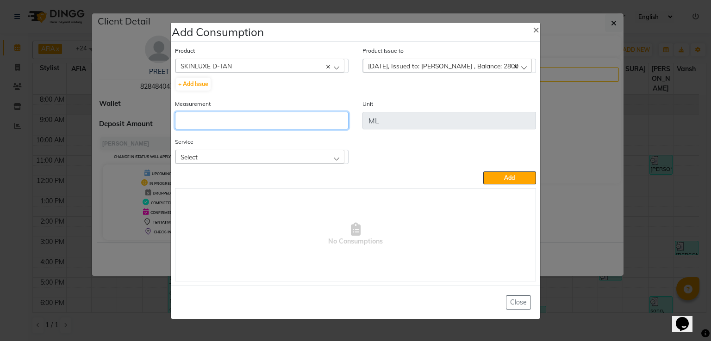
click at [270, 117] on input "number" at bounding box center [261, 121] width 173 height 18
type input "7"
click at [295, 152] on div "Select" at bounding box center [259, 157] width 169 height 14
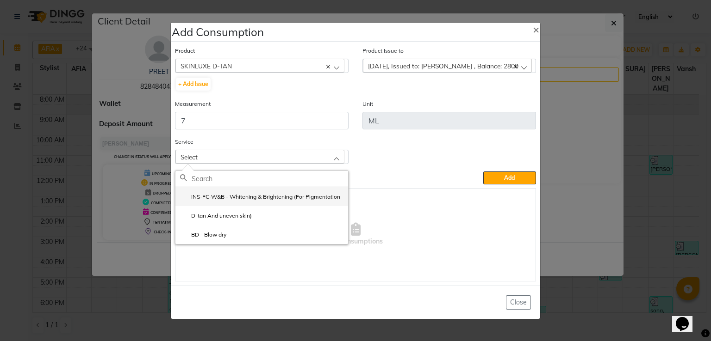
click at [260, 197] on label "INS-FC-W&B - Whitening & Brightening (For Pigmentation" at bounding box center [260, 197] width 160 height 8
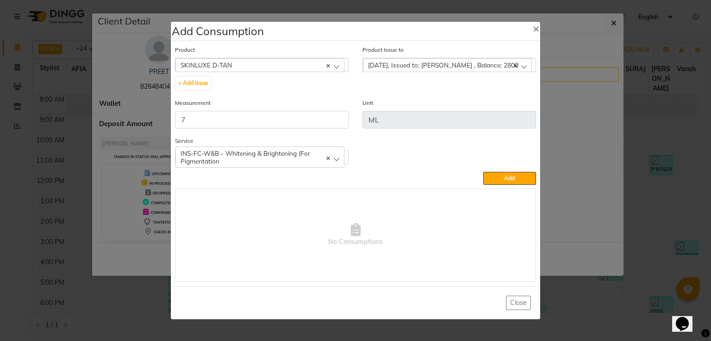
click at [264, 160] on span "INS-FC-W&B - Whitening & Brightening (For Pigmentation" at bounding box center [259, 157] width 159 height 16
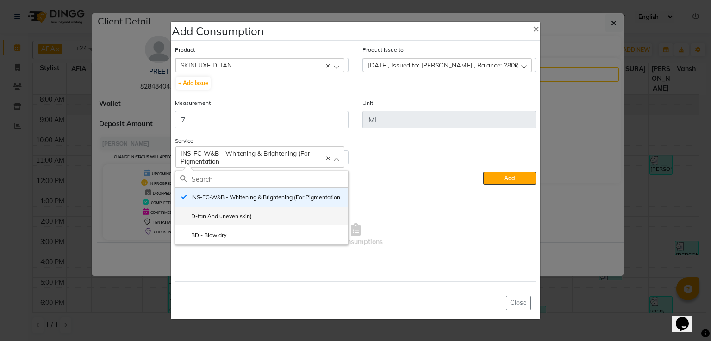
click at [243, 219] on label "D-tan And uneven skin)" at bounding box center [216, 216] width 72 height 8
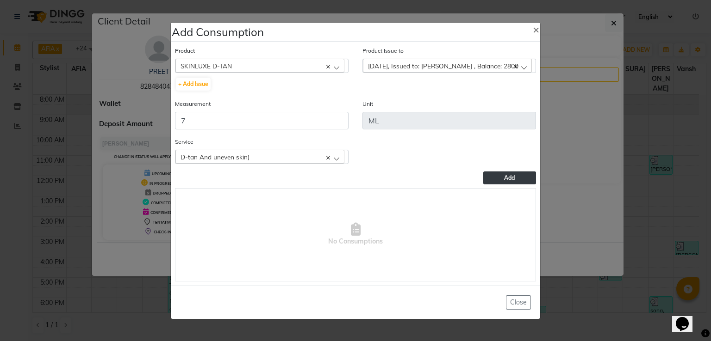
click at [499, 184] on button "Add" at bounding box center [509, 178] width 53 height 13
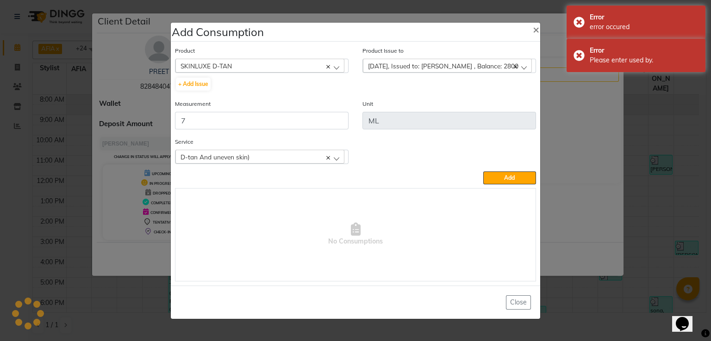
click at [283, 155] on div "D-tan And uneven skin)" at bounding box center [259, 157] width 169 height 14
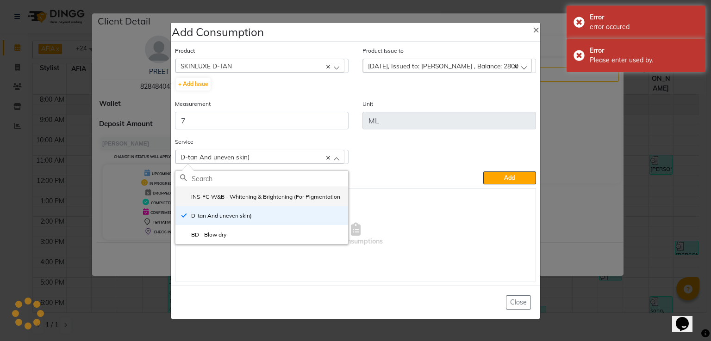
click at [259, 197] on label "INS-FC-W&B - Whitening & Brightening (For Pigmentation" at bounding box center [260, 197] width 160 height 8
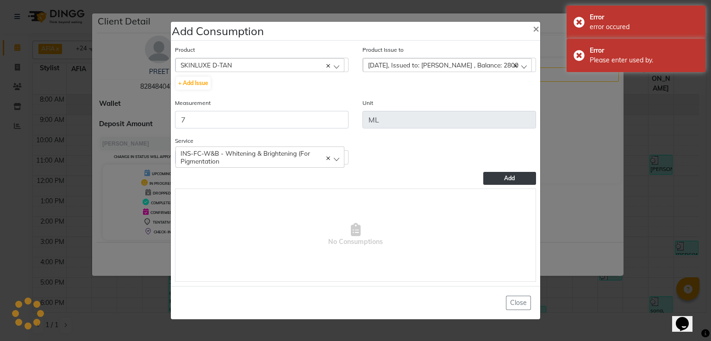
click at [495, 178] on button "Add" at bounding box center [509, 178] width 53 height 13
click at [538, 25] on span "×" at bounding box center [535, 28] width 6 height 14
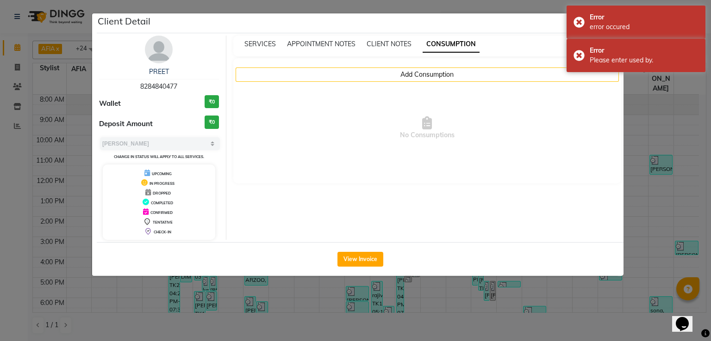
click at [653, 168] on ngb-modal-window "Client Detail PREET 8284840477 Wallet ₹0 Deposit Amount ₹0 Select MARK DONE UPC…" at bounding box center [355, 170] width 711 height 341
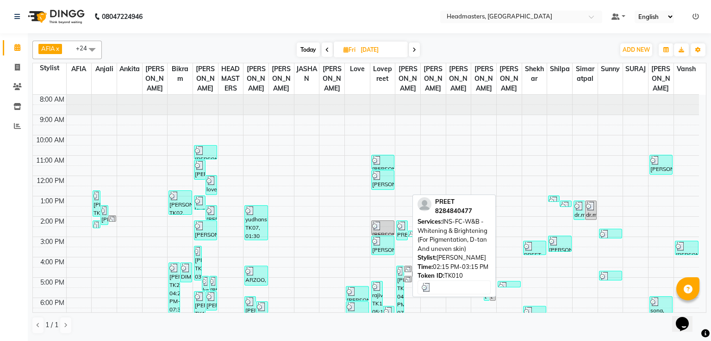
click at [401, 229] on img at bounding box center [401, 226] width 9 height 9
select select "3"
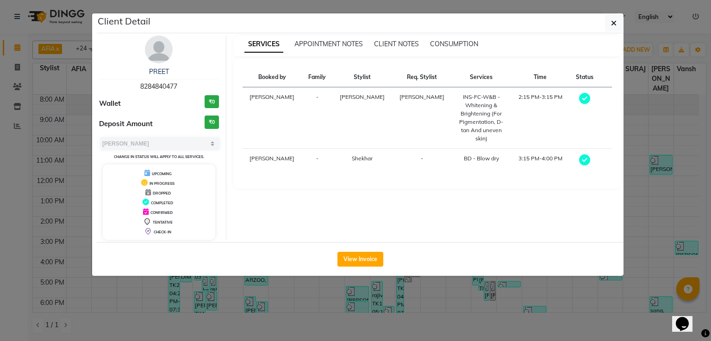
click at [447, 52] on div "SERVICES APPOINTMENT NOTES CLIENT NOTES CONSUMPTION" at bounding box center [427, 46] width 388 height 21
click at [450, 43] on span "CONSUMPTION" at bounding box center [454, 44] width 48 height 8
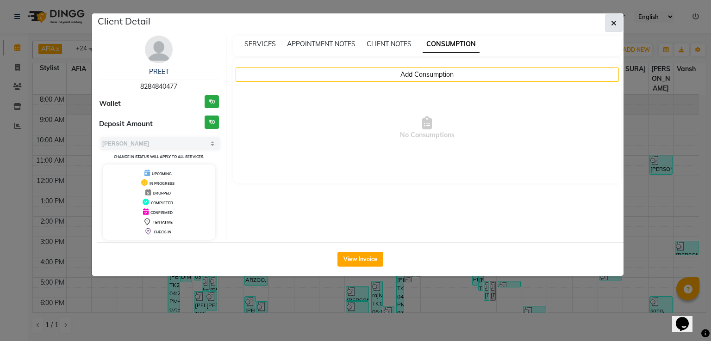
click at [611, 21] on icon "button" at bounding box center [614, 22] width 6 height 7
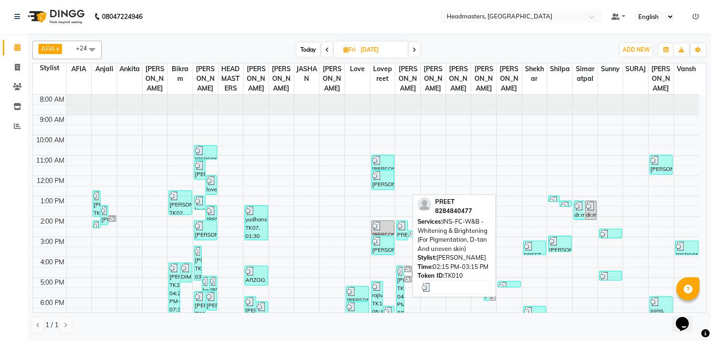
click at [403, 229] on img at bounding box center [401, 226] width 9 height 9
select select "3"
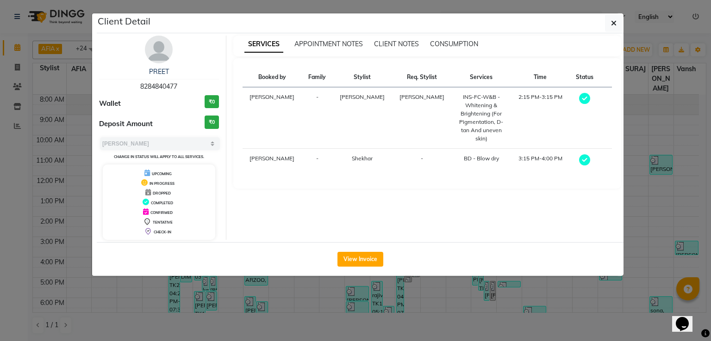
click at [460, 315] on ngb-modal-window "Client Detail PREET 8284840477 Wallet ₹0 Deposit Amount ₹0 Select MARK DONE UPC…" at bounding box center [355, 170] width 711 height 341
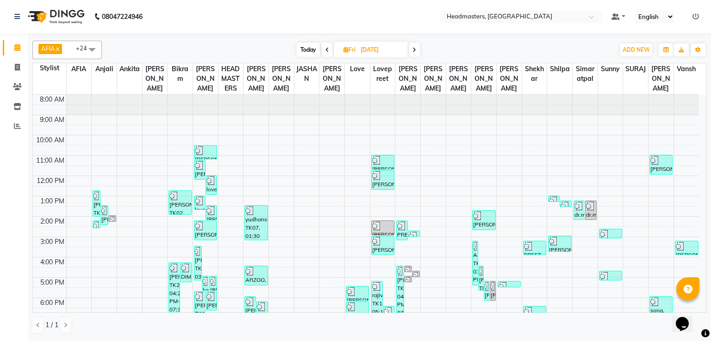
click at [415, 55] on span at bounding box center [413, 50] width 11 height 14
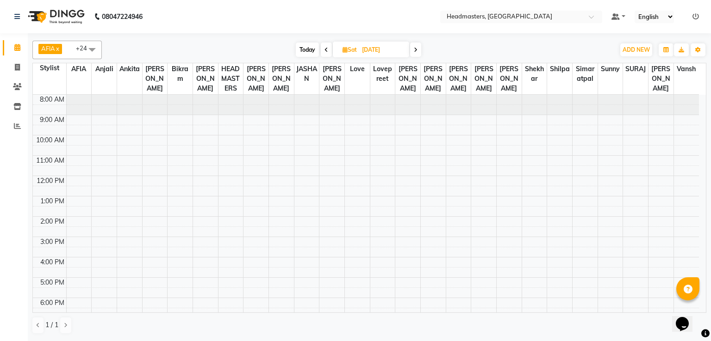
click at [414, 50] on icon at bounding box center [416, 50] width 4 height 6
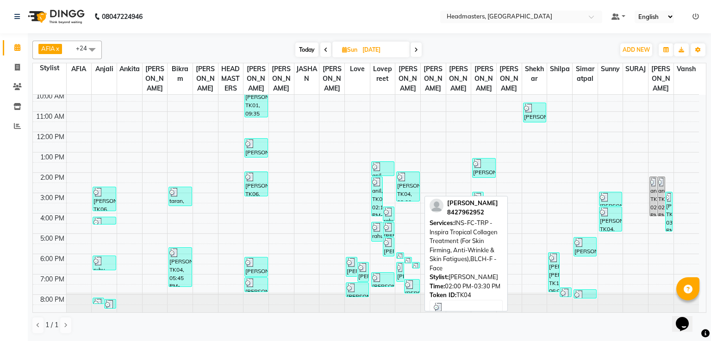
scroll to position [43, 0]
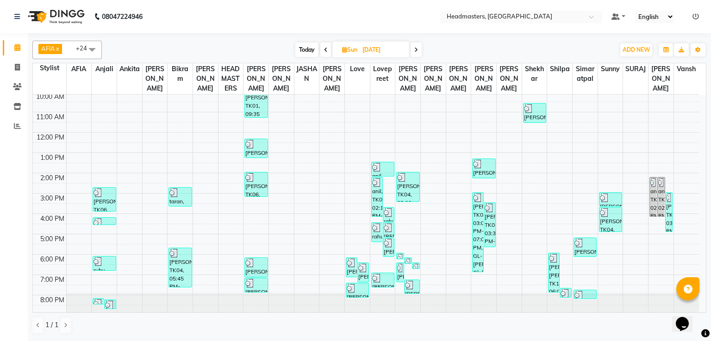
click at [414, 52] on span at bounding box center [415, 50] width 11 height 14
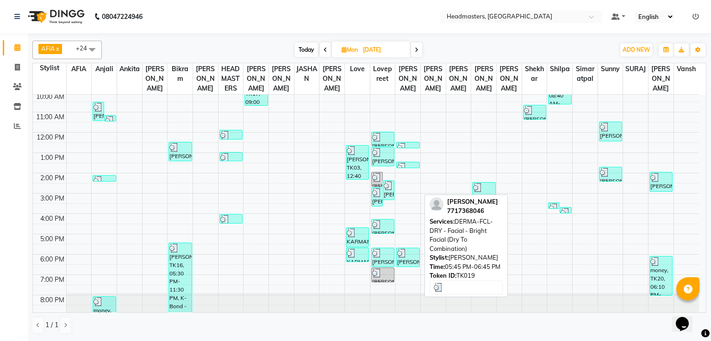
scroll to position [43, 0]
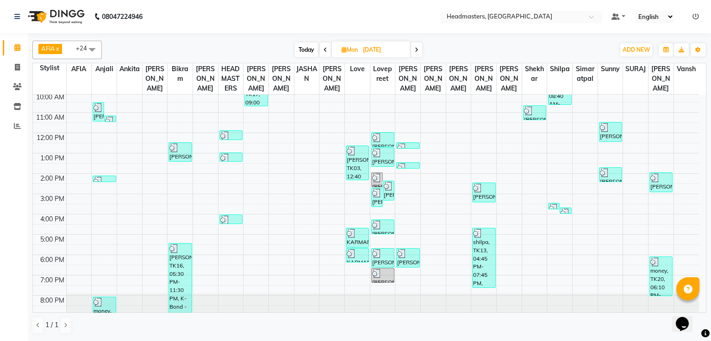
click at [322, 51] on span at bounding box center [325, 50] width 11 height 14
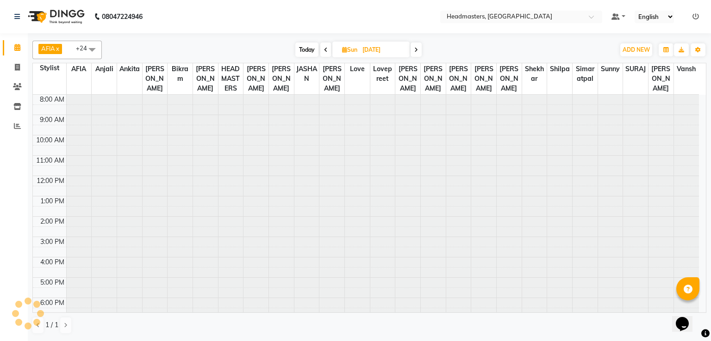
click at [322, 51] on span at bounding box center [325, 50] width 11 height 14
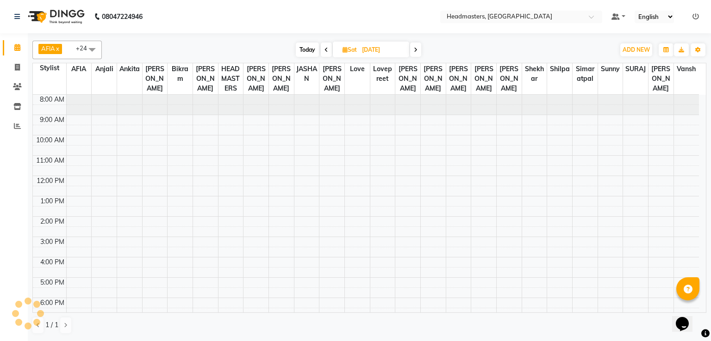
scroll to position [44, 0]
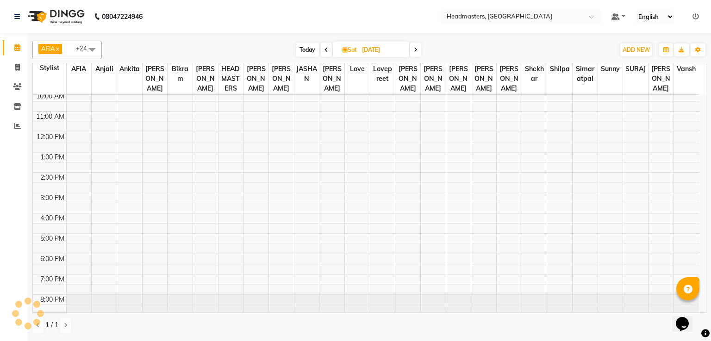
click at [322, 51] on span at bounding box center [326, 50] width 11 height 14
type input "[DATE]"
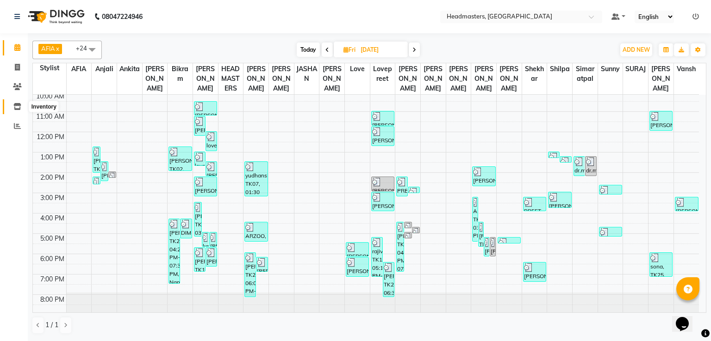
click at [16, 108] on icon at bounding box center [17, 106] width 8 height 7
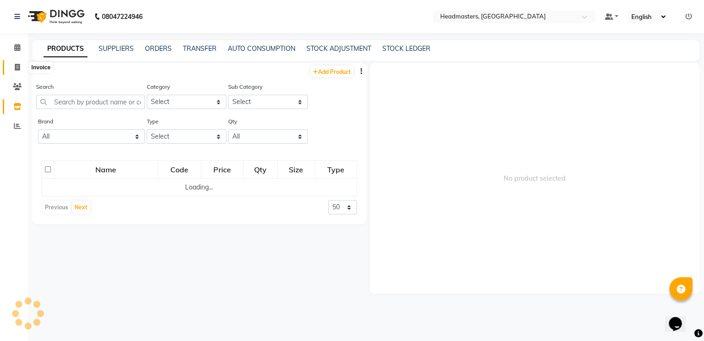
click at [15, 68] on icon at bounding box center [17, 67] width 5 height 7
select select "service"
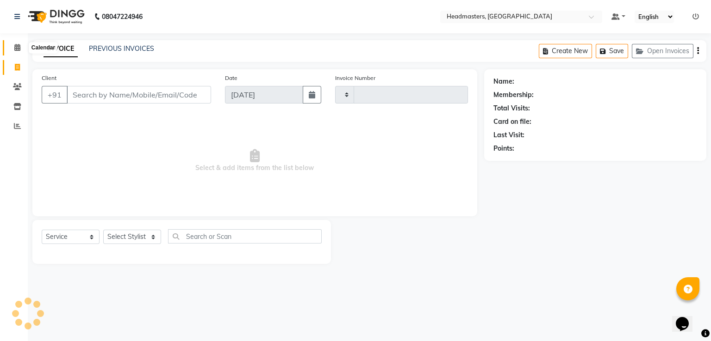
click at [15, 49] on icon at bounding box center [17, 47] width 6 height 7
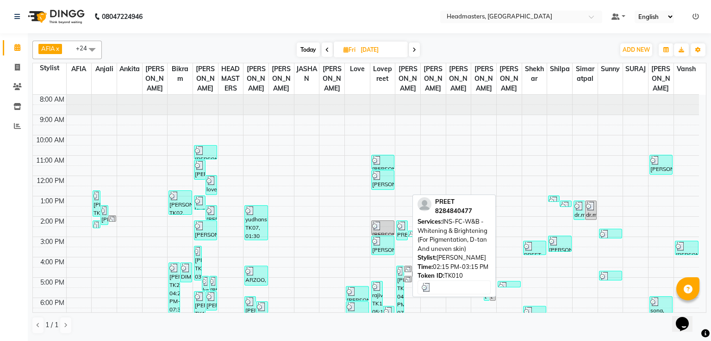
scroll to position [43, 0]
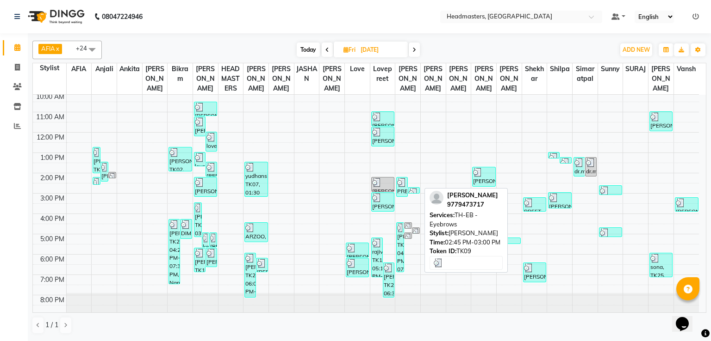
click at [408, 188] on div "[PERSON_NAME], TK09, 02:45 PM-03:00 PM, TH-EB - Eyebrows" at bounding box center [413, 191] width 11 height 6
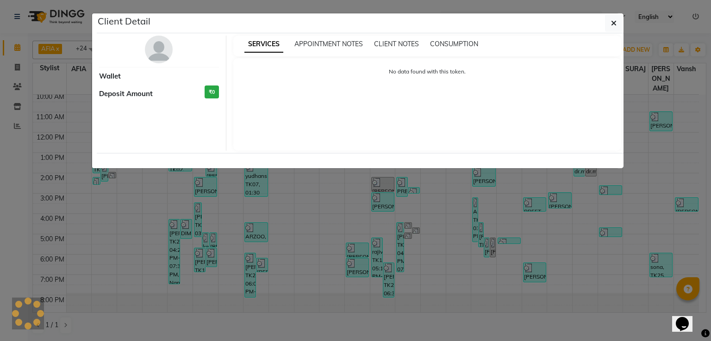
select select "3"
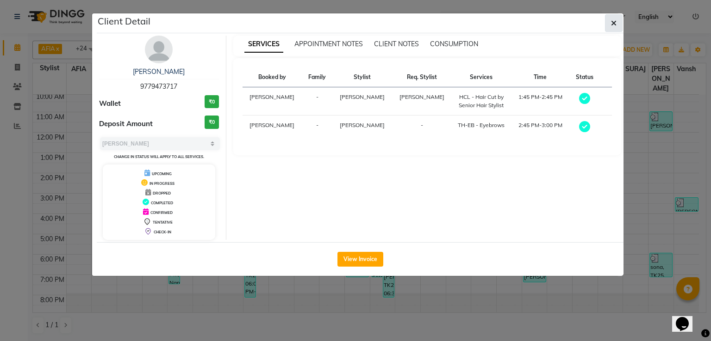
click at [614, 19] on icon "button" at bounding box center [614, 22] width 6 height 7
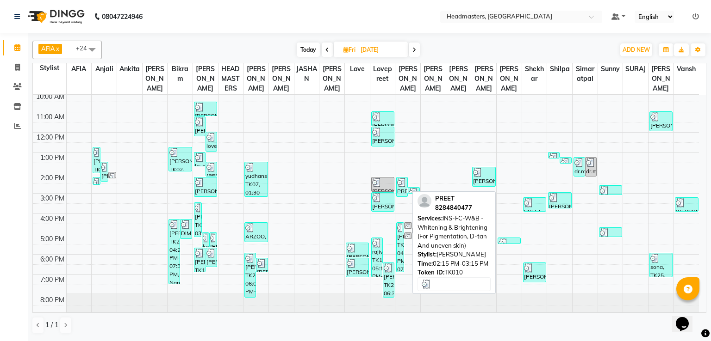
click at [397, 186] on img at bounding box center [401, 182] width 9 height 9
select select "3"
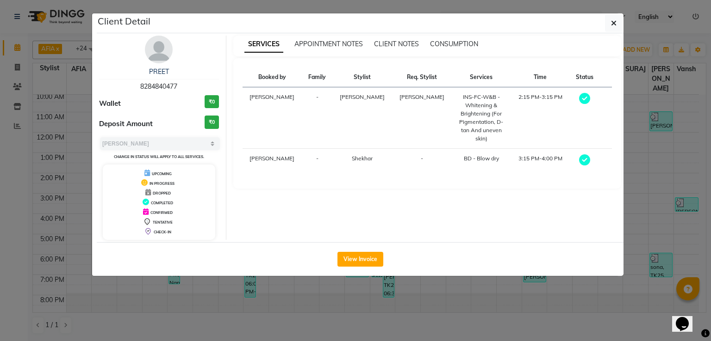
drag, startPoint x: 181, startPoint y: 87, endPoint x: 139, endPoint y: 87, distance: 42.1
click at [139, 87] on div "PREET 8284840477" at bounding box center [159, 79] width 120 height 25
copy span "8284840477"
click at [20, 76] on ngb-modal-window "Client Detail PREET 8284840477 Wallet ₹0 Deposit Amount ₹0 Select MARK DONE UPC…" at bounding box center [355, 170] width 711 height 341
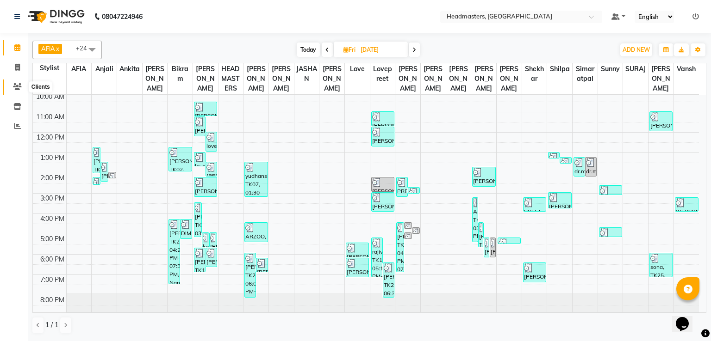
click at [20, 87] on icon at bounding box center [17, 86] width 9 height 7
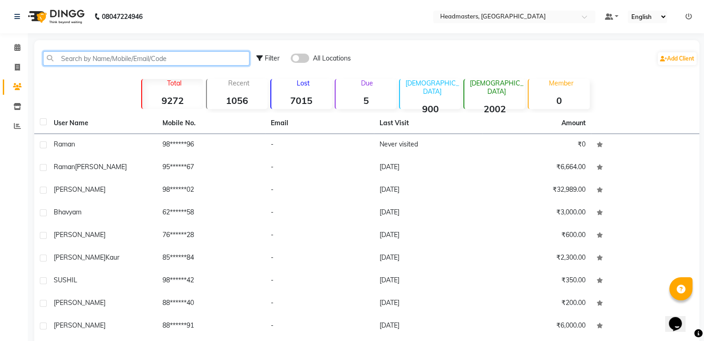
paste input "8284840477"
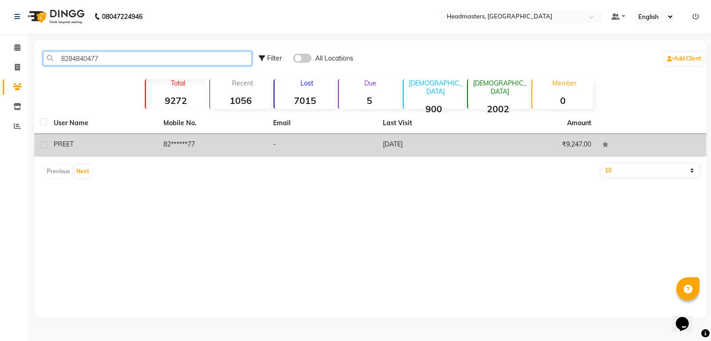
type input "8284840477"
click at [169, 137] on td "82******77" at bounding box center [213, 145] width 110 height 23
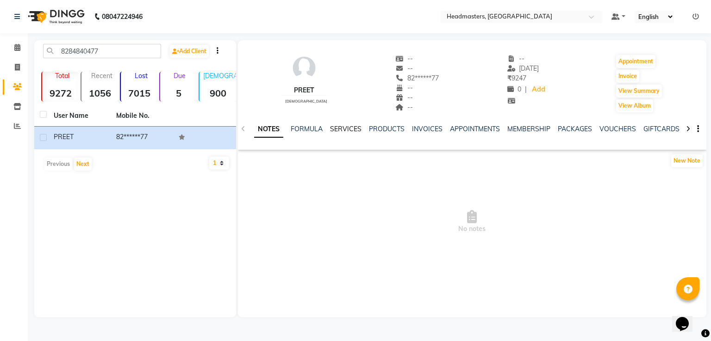
click at [341, 133] on link "SERVICES" at bounding box center [345, 129] width 31 height 8
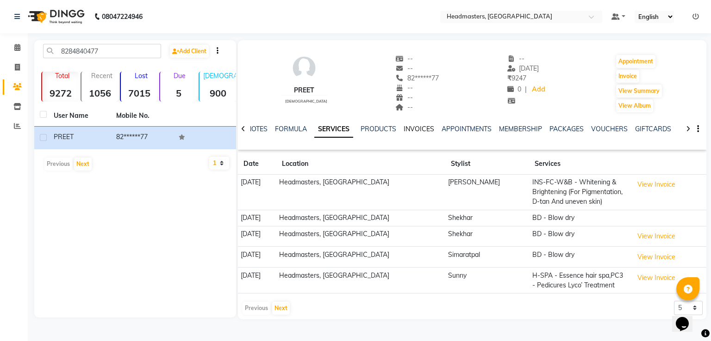
click at [426, 128] on link "INVOICES" at bounding box center [418, 129] width 31 height 8
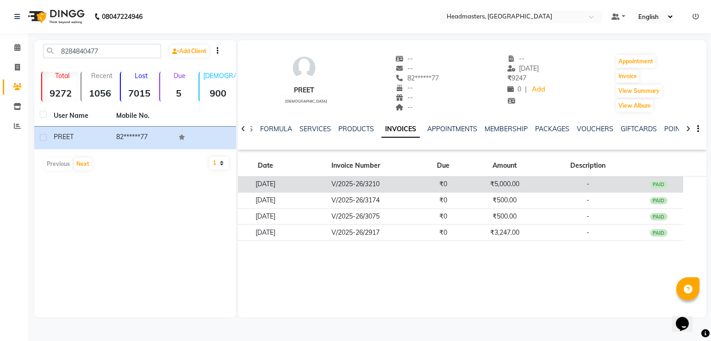
click at [399, 190] on td "V/2025-26/3210" at bounding box center [355, 185] width 125 height 16
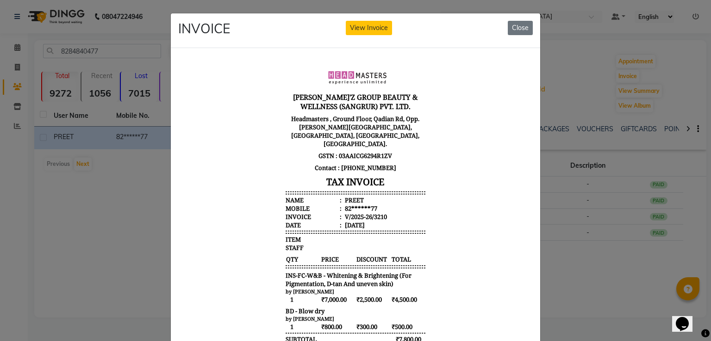
click at [108, 229] on ngb-modal-window "INVOICE View Invoice Close" at bounding box center [355, 170] width 711 height 341
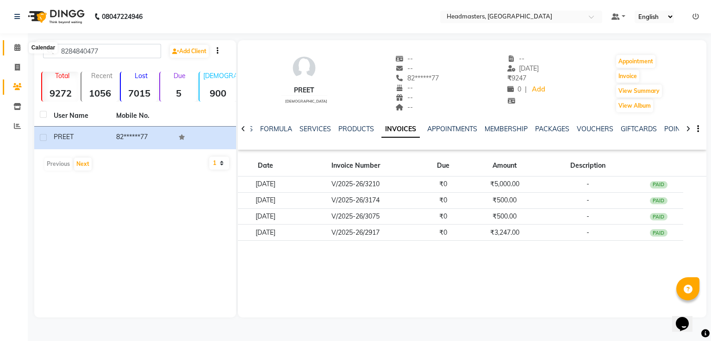
click at [12, 50] on span at bounding box center [17, 48] width 16 height 11
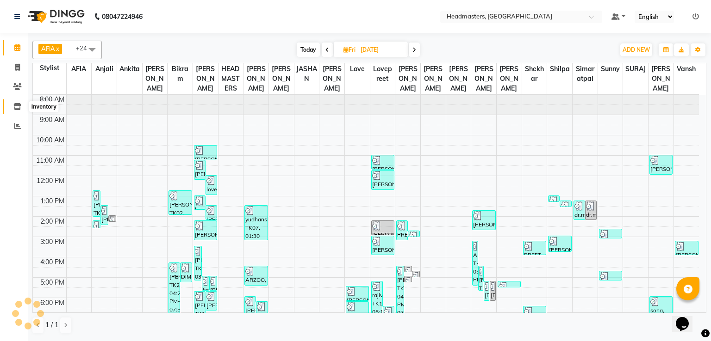
click at [16, 109] on icon at bounding box center [17, 106] width 8 height 7
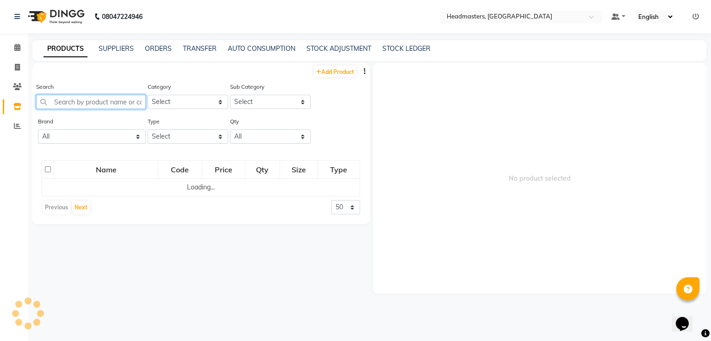
click at [87, 98] on input "text" at bounding box center [91, 102] width 110 height 14
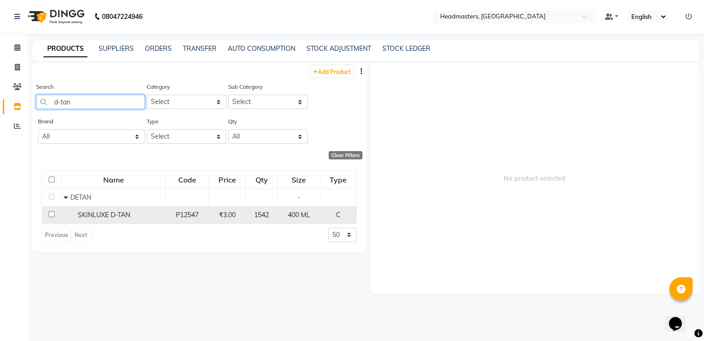
type input "d-tan"
click at [120, 211] on div "SKINLUXE D-TAN" at bounding box center [113, 215] width 99 height 10
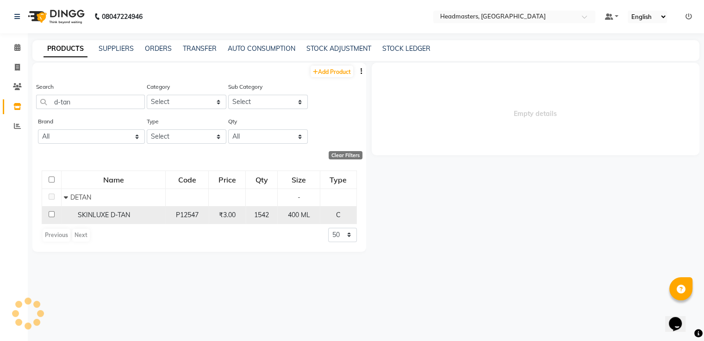
select select
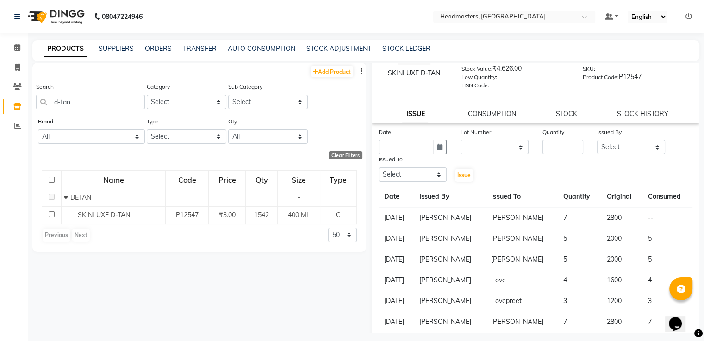
scroll to position [46, 0]
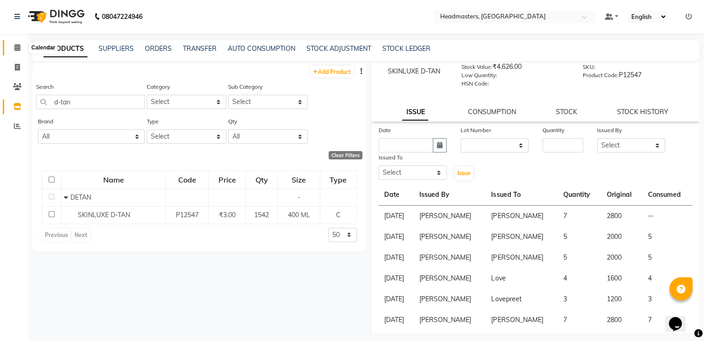
click at [18, 46] on icon at bounding box center [17, 47] width 6 height 7
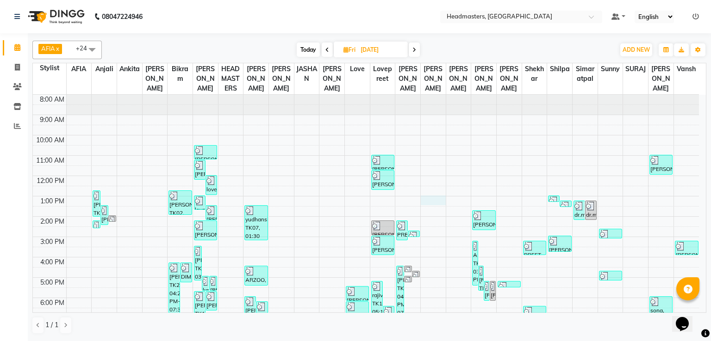
click at [439, 195] on div "8:00 AM 9:00 AM 10:00 AM 11:00 AM 12:00 PM 1:00 PM 2:00 PM 3:00 PM 4:00 PM 5:00…" at bounding box center [366, 227] width 666 height 264
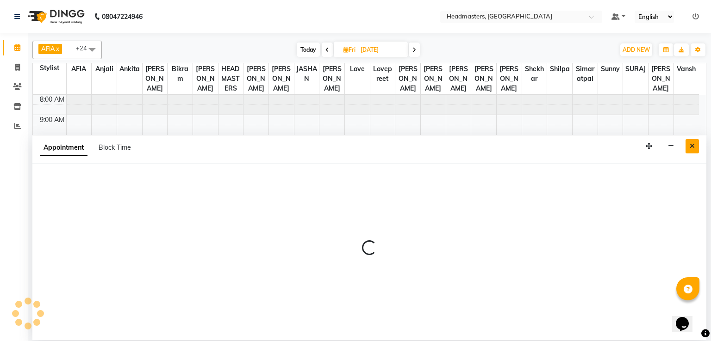
click at [690, 150] on button "Close" at bounding box center [691, 146] width 13 height 14
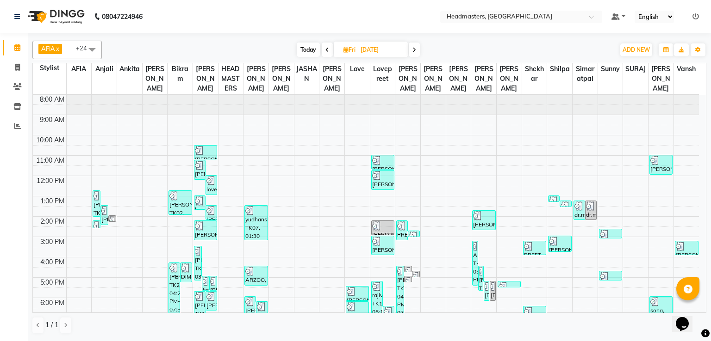
scroll to position [43, 0]
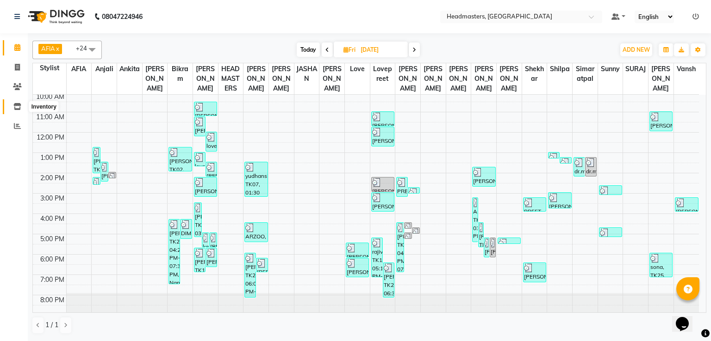
click at [13, 107] on icon at bounding box center [17, 106] width 8 height 7
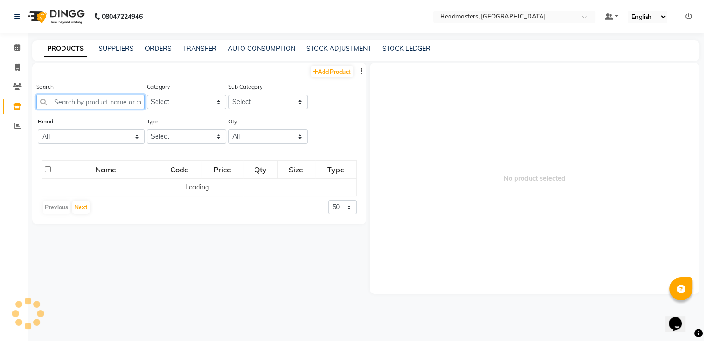
click at [61, 98] on input "text" at bounding box center [90, 102] width 109 height 14
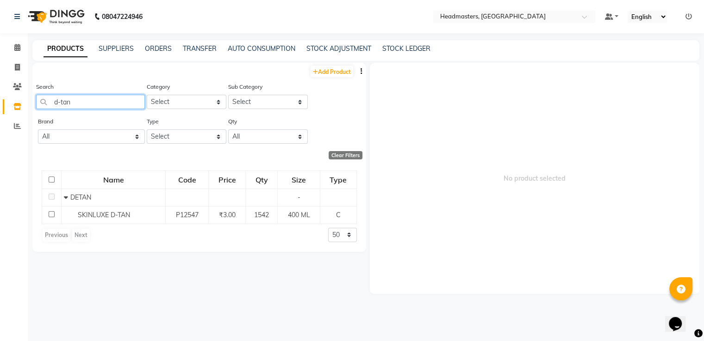
type input "d-tan"
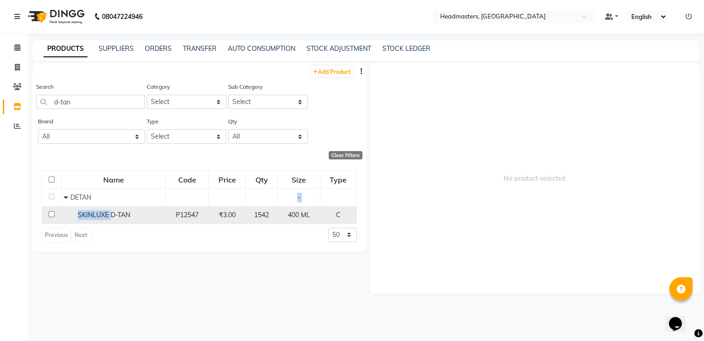
drag, startPoint x: 105, startPoint y: 196, endPoint x: 110, endPoint y: 210, distance: 14.5
click at [110, 210] on tbody "DETAN - SKINLUXE D-TAN P12547 ₹3.00 1542 400 ML C" at bounding box center [199, 206] width 315 height 35
click at [110, 210] on td "SKINLUXE D-TAN" at bounding box center [114, 215] width 104 height 18
click at [144, 219] on div "SKINLUXE D-TAN" at bounding box center [113, 215] width 99 height 10
select select
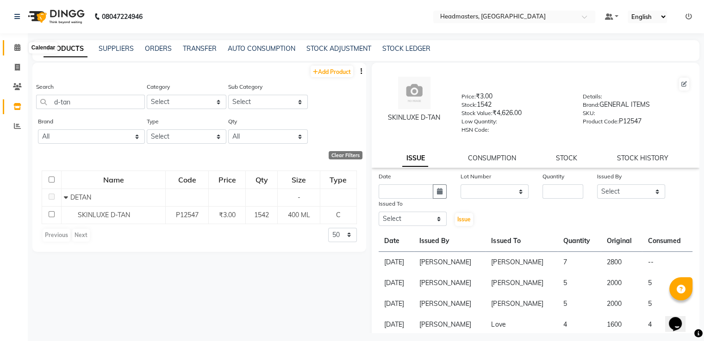
click at [18, 50] on icon at bounding box center [17, 47] width 6 height 7
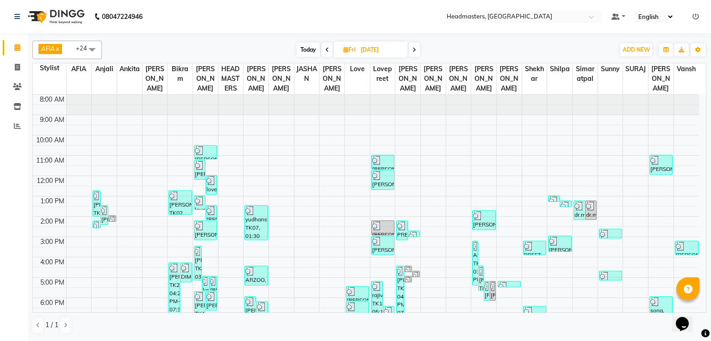
click at [413, 50] on icon at bounding box center [414, 50] width 4 height 6
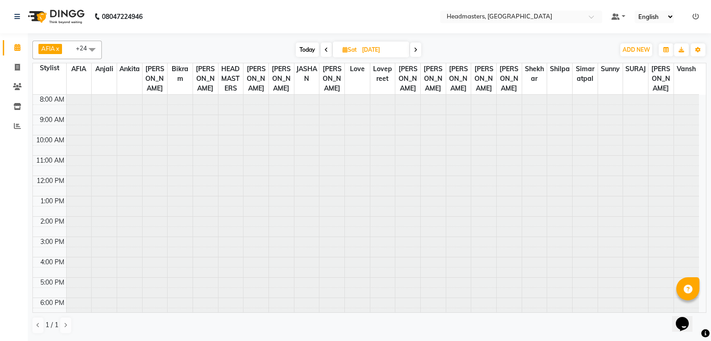
click at [413, 50] on span at bounding box center [415, 50] width 11 height 14
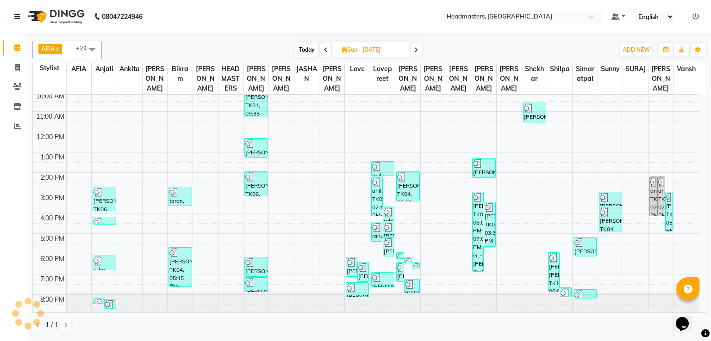
click at [413, 50] on span at bounding box center [415, 50] width 11 height 14
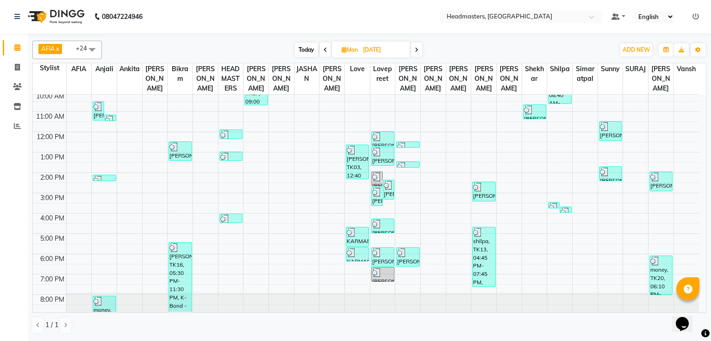
click at [327, 46] on span at bounding box center [325, 50] width 11 height 14
type input "[DATE]"
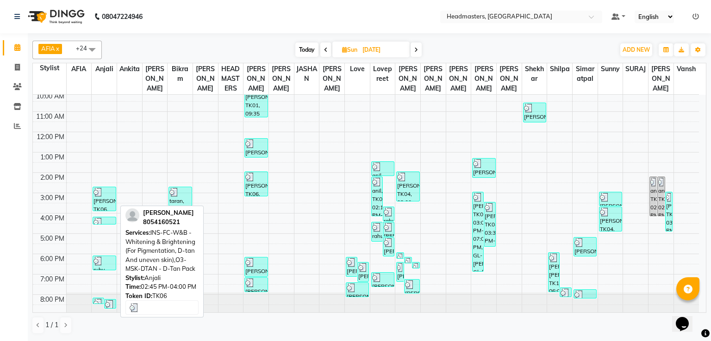
click at [105, 200] on div "[PERSON_NAME], TK06, 02:45 PM-04:00 PM, INS-FC-W&B - [MEDICAL_DATA] & Brighteni…" at bounding box center [104, 199] width 22 height 24
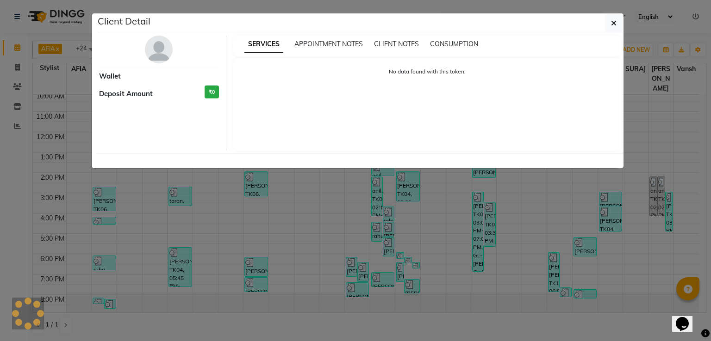
select select "3"
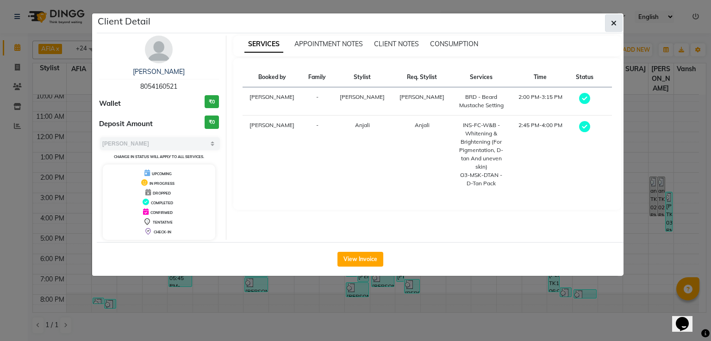
click at [615, 17] on button "button" at bounding box center [614, 23] width 18 height 18
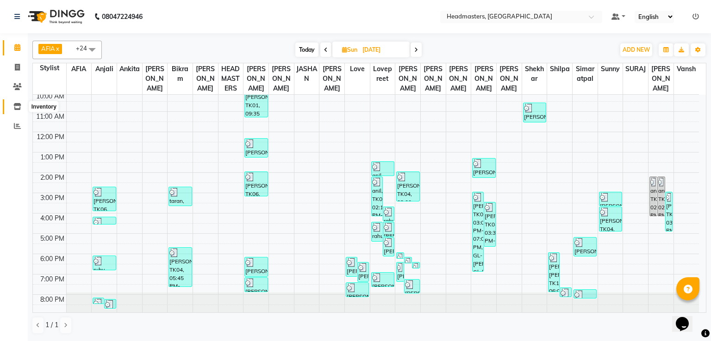
click at [12, 110] on span at bounding box center [17, 107] width 16 height 11
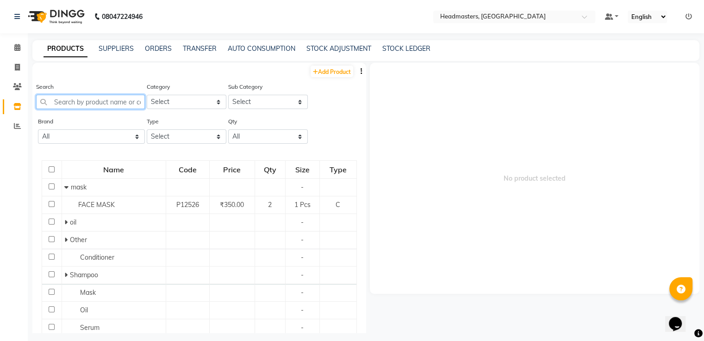
click at [115, 105] on input "text" at bounding box center [90, 102] width 109 height 14
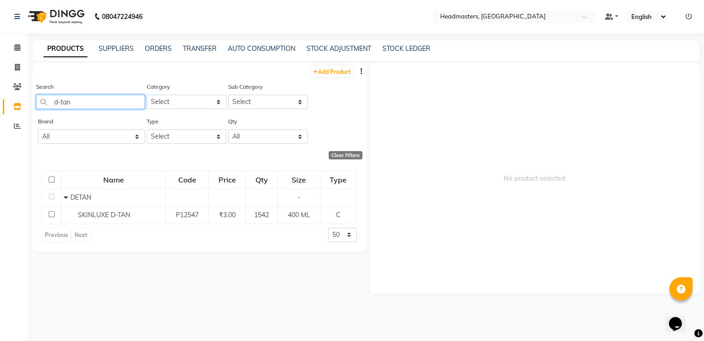
type input "d-tan"
click at [96, 208] on td "SKINLUXE D-TAN" at bounding box center [114, 215] width 104 height 18
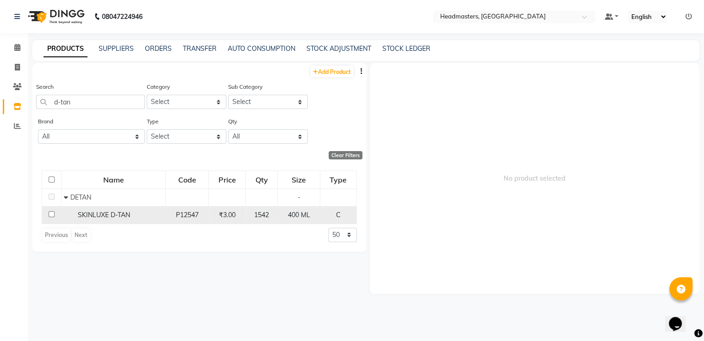
click at [266, 224] on td "1542" at bounding box center [262, 215] width 32 height 18
click at [278, 215] on td "400 ML" at bounding box center [299, 215] width 42 height 18
click at [285, 217] on div "400 ML" at bounding box center [298, 215] width 34 height 10
select select
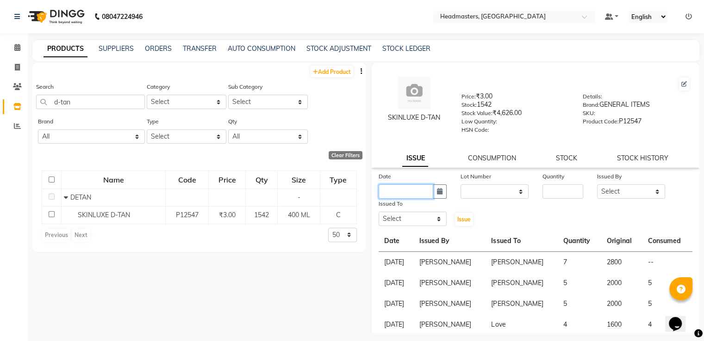
click at [384, 196] on input "text" at bounding box center [405, 192] width 55 height 14
select select "9"
select select "2025"
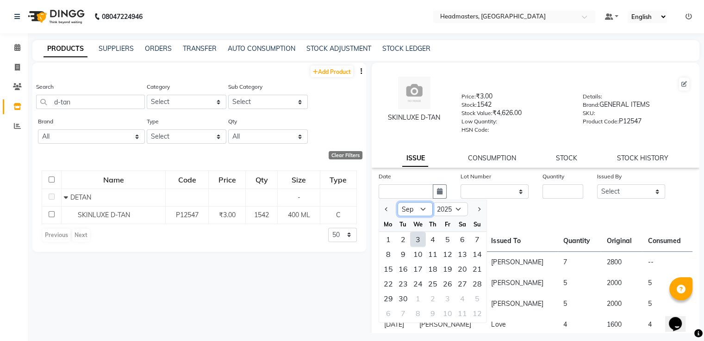
click at [419, 215] on select "Jan Feb Mar Apr May Jun [DATE] Aug Sep Oct Nov Dec" at bounding box center [414, 210] width 35 height 14
select select "8"
click at [397, 206] on select "Jan Feb Mar Apr May Jun [DATE] Aug Sep Oct Nov Dec" at bounding box center [414, 210] width 35 height 14
click at [477, 297] on div "31" at bounding box center [477, 298] width 15 height 15
type input "[DATE]"
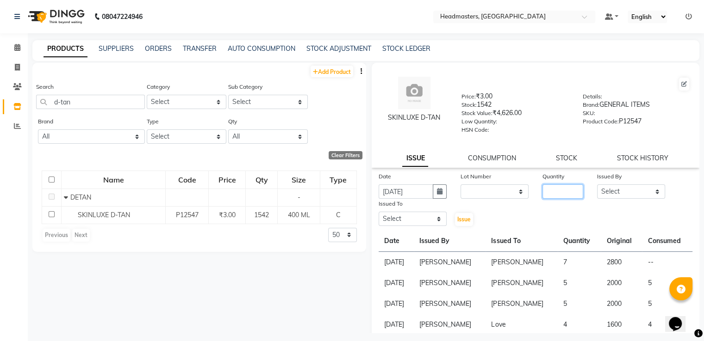
click at [560, 198] on input "number" at bounding box center [562, 192] width 41 height 14
type input "5"
click at [616, 196] on select "Select AFIA Anjali [PERSON_NAME] [PERSON_NAME] [PERSON_NAME] HEAD [PERSON_NAME]…" at bounding box center [631, 192] width 68 height 14
select select "60658"
click at [597, 188] on select "Select AFIA Anjali [PERSON_NAME] [PERSON_NAME] [PERSON_NAME] HEAD [PERSON_NAME]…" at bounding box center [631, 192] width 68 height 14
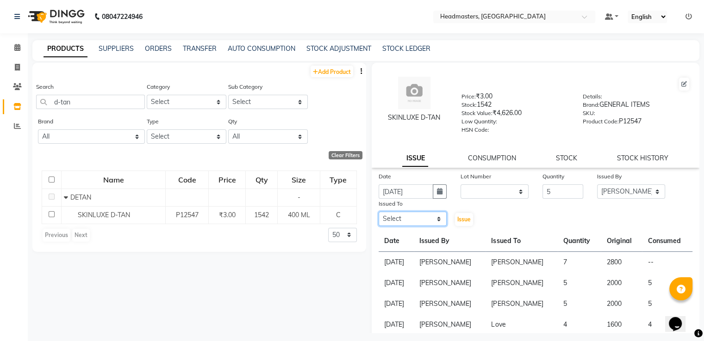
click at [404, 219] on select "Select AFIA Anjali [PERSON_NAME] [PERSON_NAME] [PERSON_NAME] HEAD [PERSON_NAME]…" at bounding box center [412, 219] width 68 height 14
select select "60665"
click at [378, 216] on select "Select AFIA Anjali [PERSON_NAME] [PERSON_NAME] [PERSON_NAME] HEAD [PERSON_NAME]…" at bounding box center [412, 219] width 68 height 14
click at [463, 221] on span "Issue" at bounding box center [463, 219] width 13 height 7
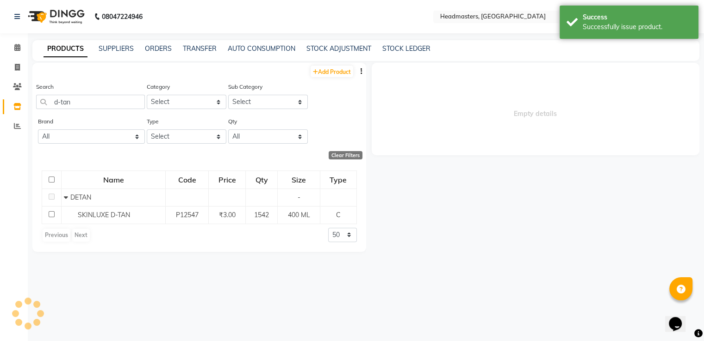
select select
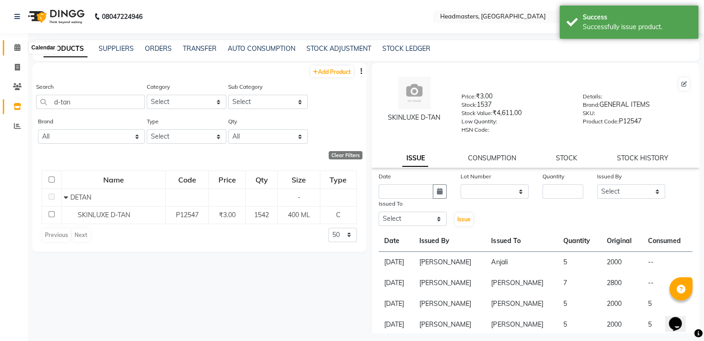
click at [16, 43] on span at bounding box center [17, 48] width 16 height 11
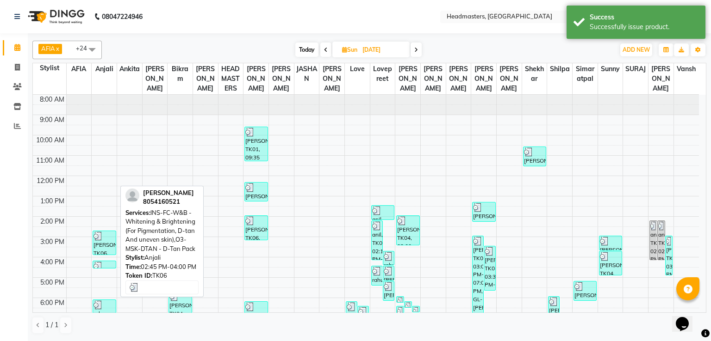
click at [94, 245] on div "[PERSON_NAME], TK06, 02:45 PM-04:00 PM, INS-FC-W&B - [MEDICAL_DATA] & Brighteni…" at bounding box center [104, 243] width 22 height 24
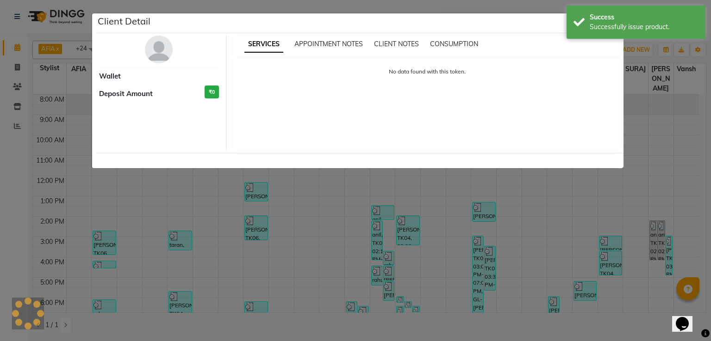
select select "3"
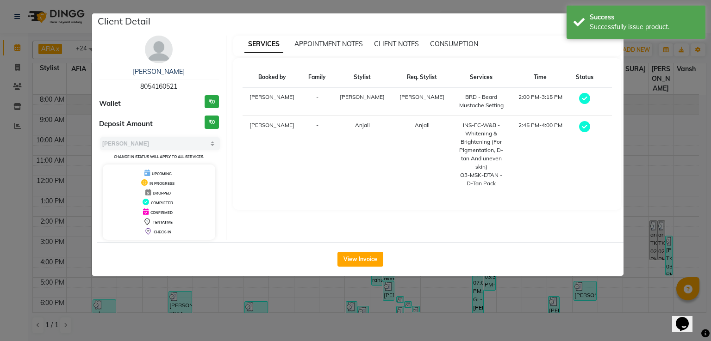
click at [453, 39] on div "CONSUMPTION" at bounding box center [454, 44] width 48 height 10
click at [451, 46] on span "CONSUMPTION" at bounding box center [454, 44] width 48 height 8
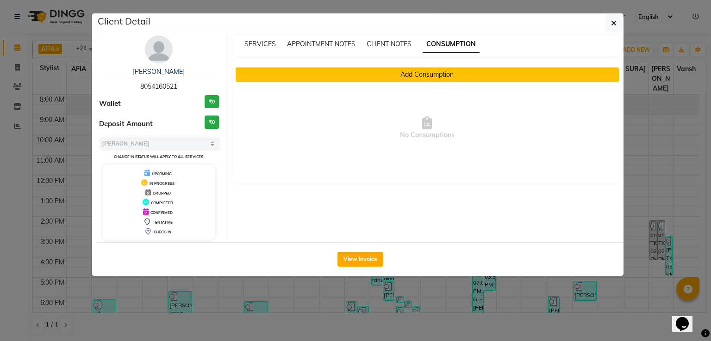
click at [406, 74] on button "Add Consumption" at bounding box center [427, 75] width 384 height 14
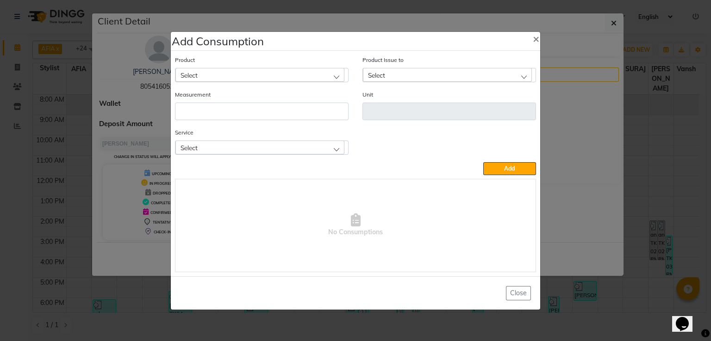
click at [310, 78] on div "Select" at bounding box center [259, 75] width 169 height 14
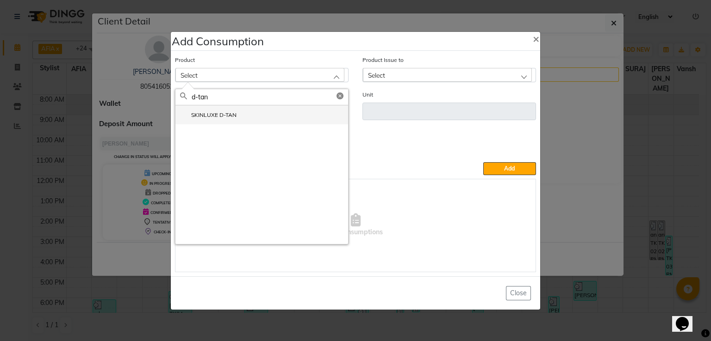
type input "d-tan"
click at [277, 119] on li "SKINLUXE D-TAN" at bounding box center [261, 114] width 173 height 19
type input "ML"
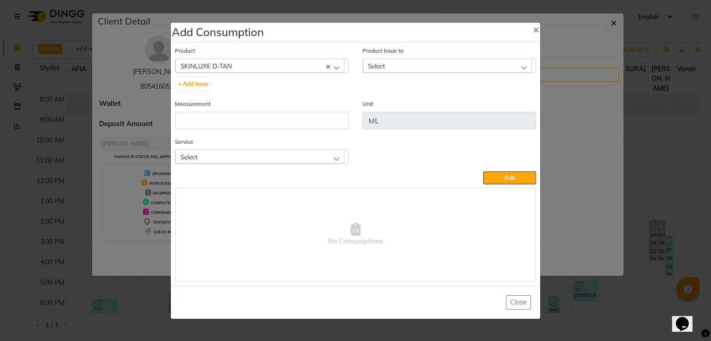
click at [399, 67] on div "Select" at bounding box center [447, 66] width 169 height 14
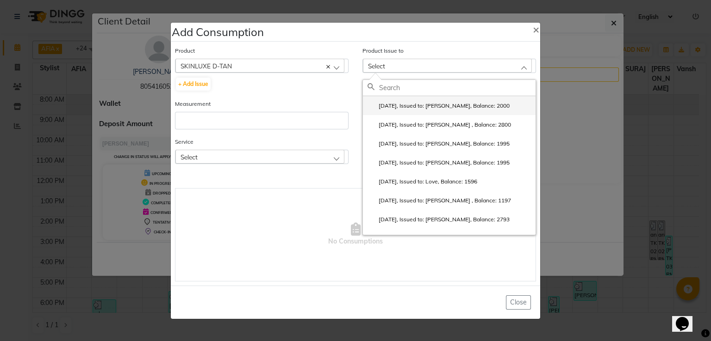
click at [407, 110] on label "2025-08-31, Issued to: Anjali, Balance: 2000" at bounding box center [438, 106] width 142 height 8
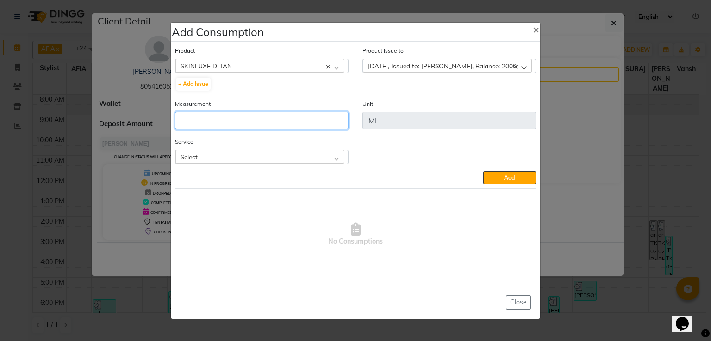
click at [272, 120] on input "number" at bounding box center [261, 121] width 173 height 18
type input "5"
click at [286, 156] on div "Select" at bounding box center [259, 157] width 169 height 14
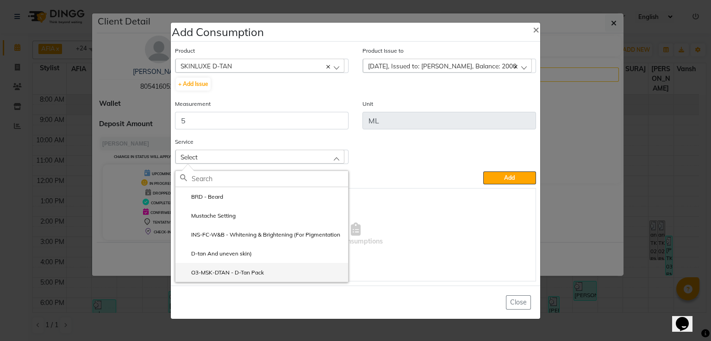
click at [246, 271] on label "O3-MSK-DTAN - D-Tan Pack" at bounding box center [222, 273] width 84 height 8
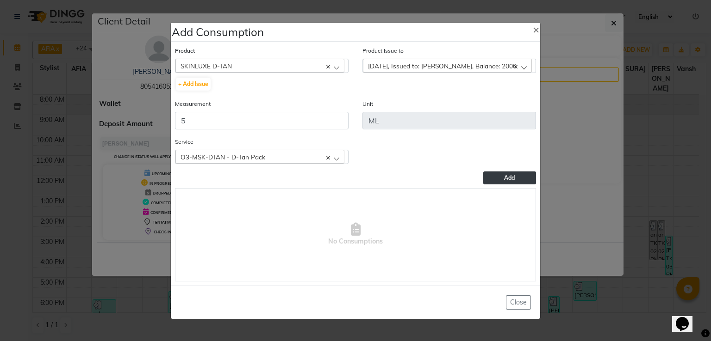
click at [494, 179] on button "Add" at bounding box center [509, 178] width 53 height 13
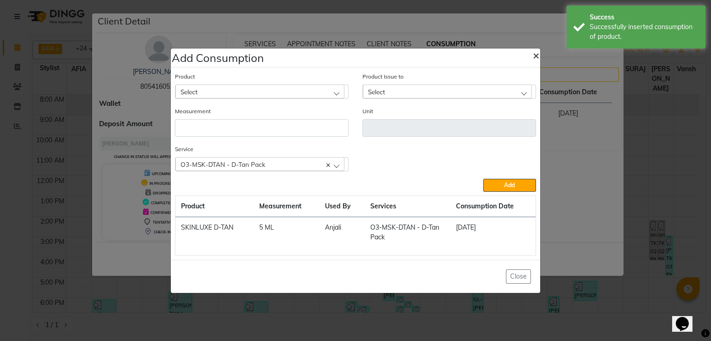
click at [538, 54] on span "×" at bounding box center [535, 55] width 6 height 14
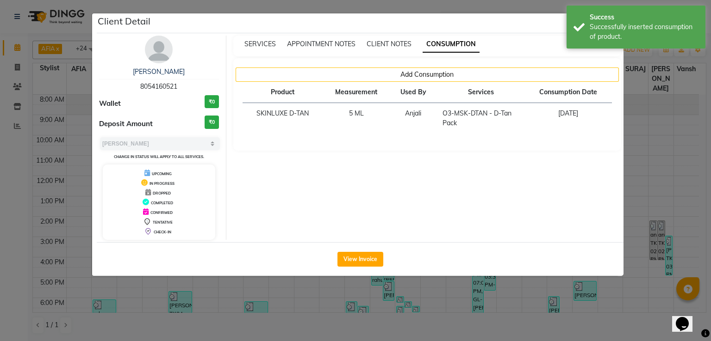
click at [134, 294] on ngb-modal-window "Client Detail gurjit 8054160521 Wallet ₹0 Deposit Amount ₹0 Select MARK DONE UP…" at bounding box center [355, 170] width 711 height 341
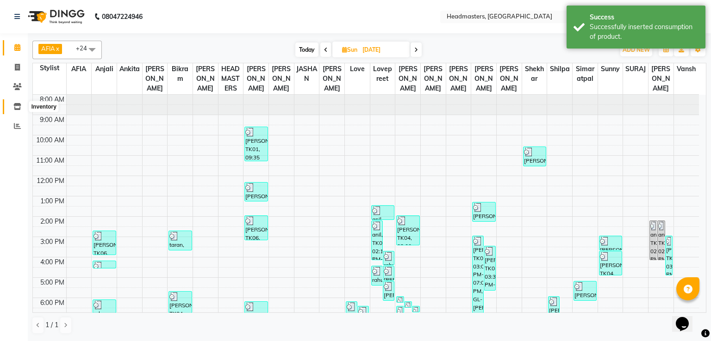
click at [11, 108] on span at bounding box center [17, 107] width 16 height 11
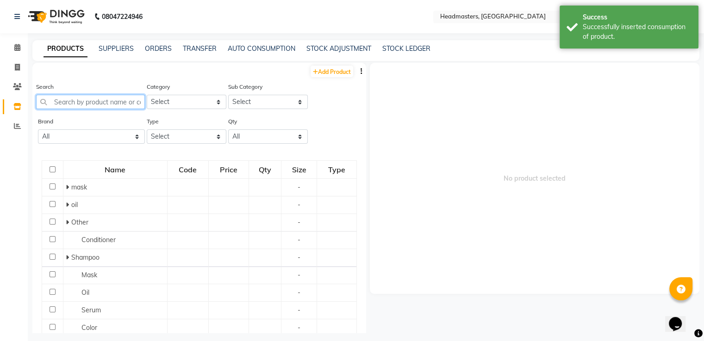
click at [105, 105] on input "text" at bounding box center [90, 102] width 109 height 14
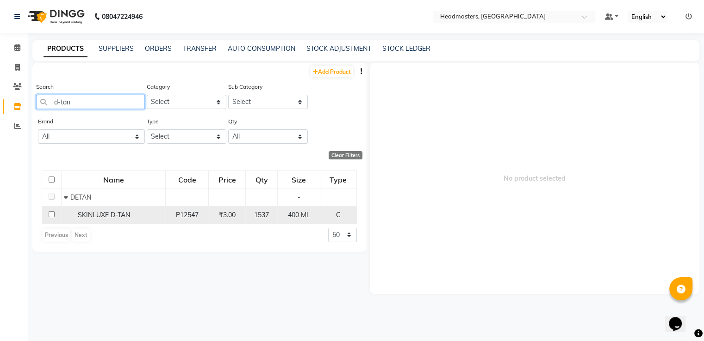
type input "d-tan"
click at [113, 215] on span "SKINLUXE D-TAN" at bounding box center [104, 215] width 52 height 8
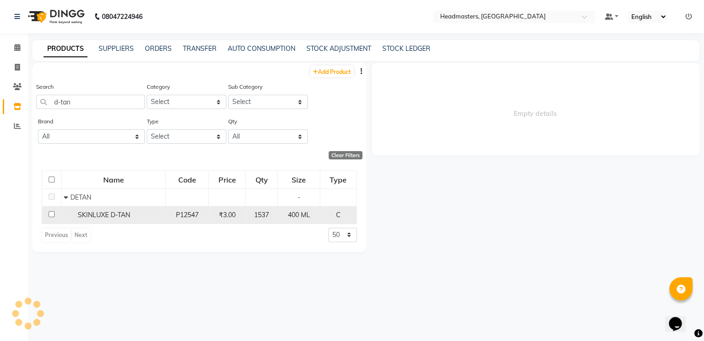
select select
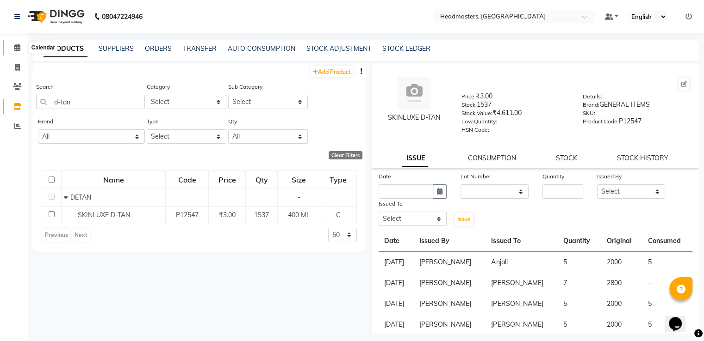
click at [18, 50] on icon at bounding box center [17, 47] width 6 height 7
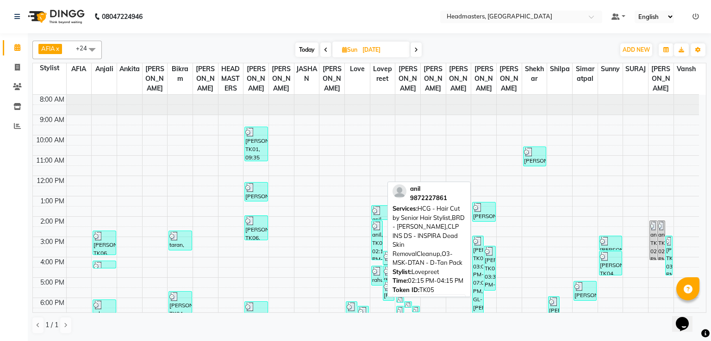
click at [376, 241] on div "anil, TK05, 02:15 PM-04:15 PM, HCG - Hair Cut by Senior Hair Stylist,BRD - [PER…" at bounding box center [376, 240] width 11 height 39
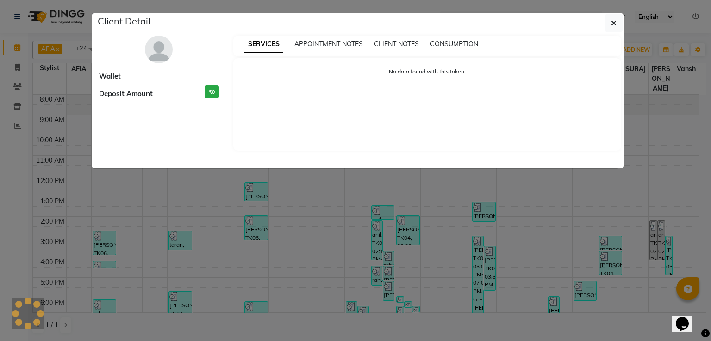
select select "3"
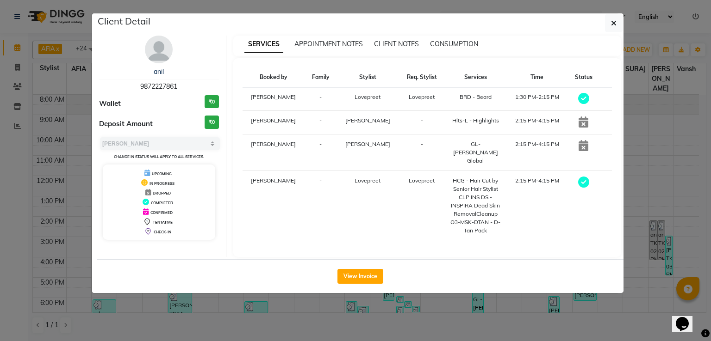
click at [270, 296] on ngb-modal-window "Client Detail anil 9872227861 Wallet ₹0 Deposit Amount ₹0 Select MARK DONE UPCO…" at bounding box center [355, 170] width 711 height 341
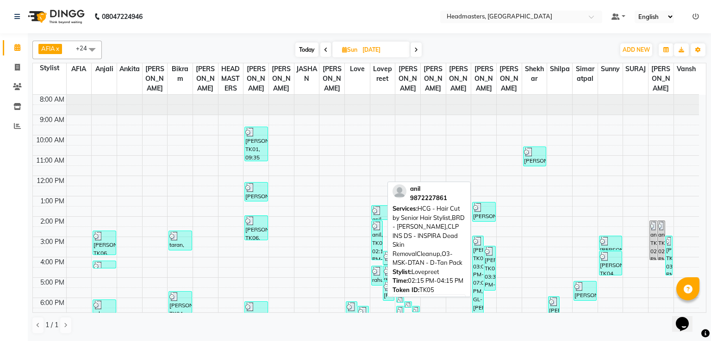
click at [373, 222] on img at bounding box center [376, 226] width 9 height 9
select select "3"
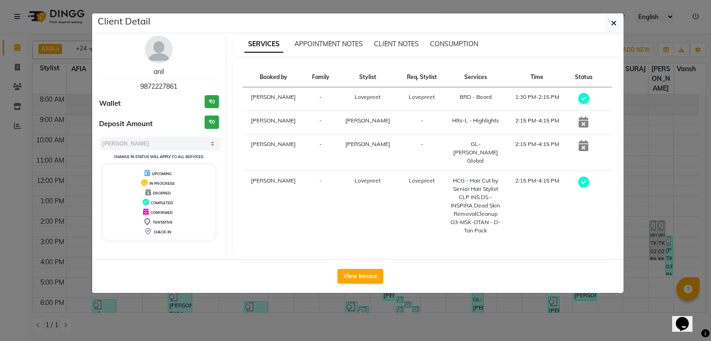
click at [14, 105] on ngb-modal-window "Client Detail anil 9872227861 Wallet ₹0 Deposit Amount ₹0 Select MARK DONE UPCO…" at bounding box center [355, 170] width 711 height 341
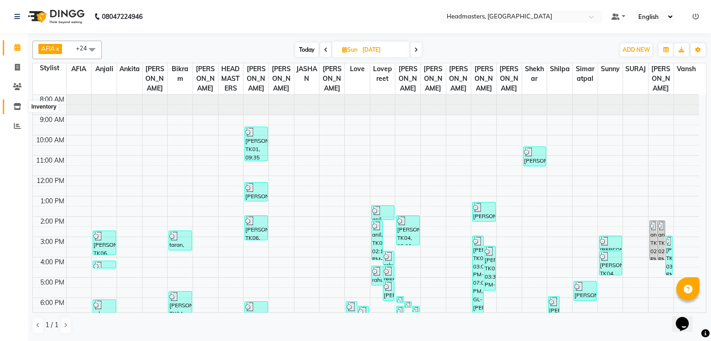
click at [14, 105] on icon at bounding box center [17, 106] width 8 height 7
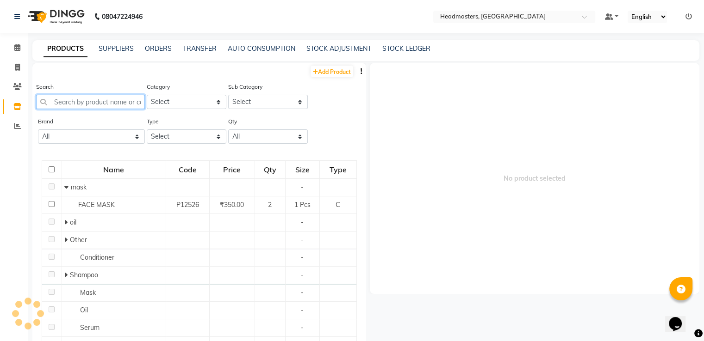
click at [135, 99] on input "text" at bounding box center [90, 102] width 109 height 14
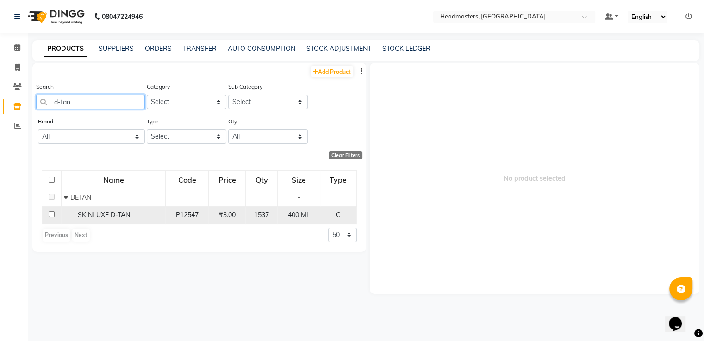
type input "d-tan"
click at [133, 217] on div "SKINLUXE D-TAN" at bounding box center [113, 215] width 99 height 10
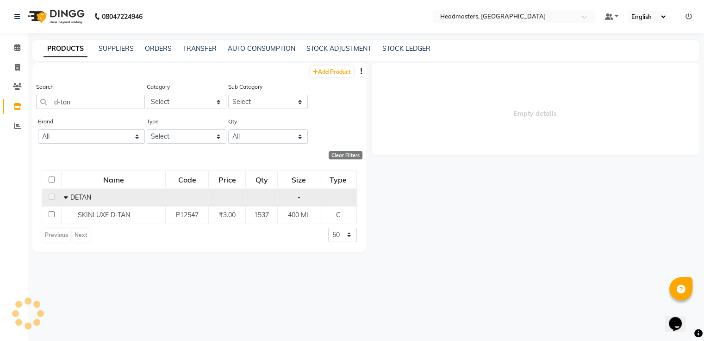
select select
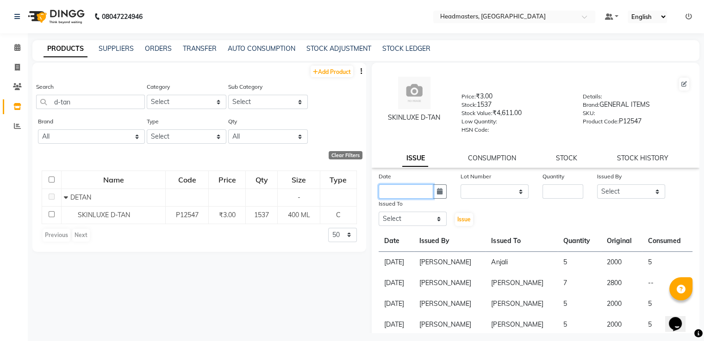
click at [413, 190] on input "text" at bounding box center [405, 192] width 55 height 14
select select "9"
select select "2025"
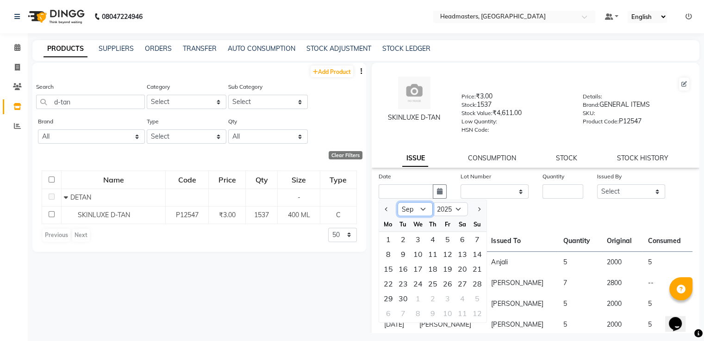
click at [412, 217] on select "Jan Feb Mar Apr May Jun [DATE] Aug Sep Oct Nov Dec" at bounding box center [414, 210] width 35 height 14
select select "8"
click at [397, 206] on select "Jan Feb Mar Apr May Jun [DATE] Aug Sep Oct Nov Dec" at bounding box center [414, 210] width 35 height 14
click at [571, 196] on input "number" at bounding box center [562, 192] width 41 height 14
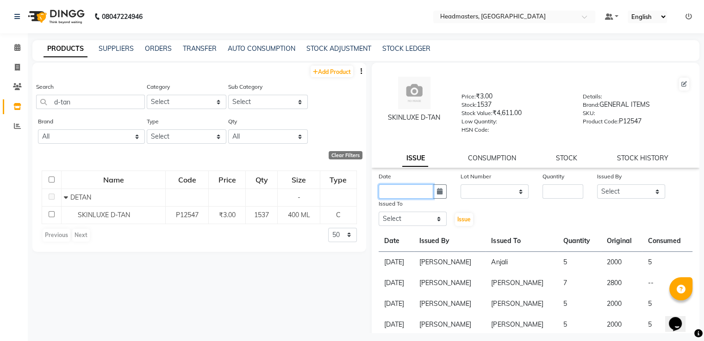
drag, startPoint x: 405, startPoint y: 194, endPoint x: 408, endPoint y: 201, distance: 7.2
click at [408, 199] on input "text" at bounding box center [405, 192] width 55 height 14
select select "9"
select select "2025"
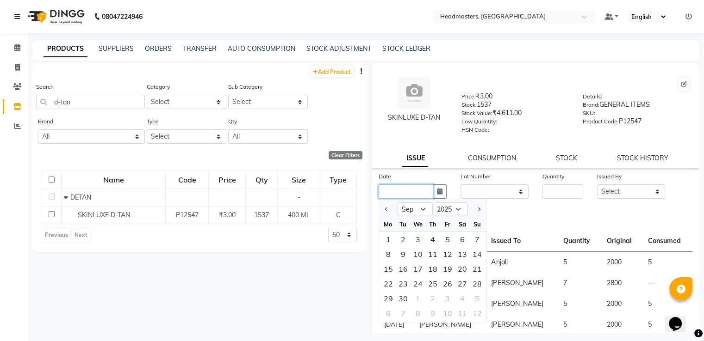
click at [408, 199] on input "text" at bounding box center [405, 192] width 55 height 14
click at [412, 213] on select "Jan Feb Mar Apr May Jun [DATE] Aug Sep Oct Nov Dec" at bounding box center [414, 210] width 35 height 14
select select "8"
click at [397, 206] on select "Jan Feb Mar Apr May Jun [DATE] Aug Sep Oct Nov Dec" at bounding box center [414, 210] width 35 height 14
click at [472, 300] on div "31" at bounding box center [477, 298] width 15 height 15
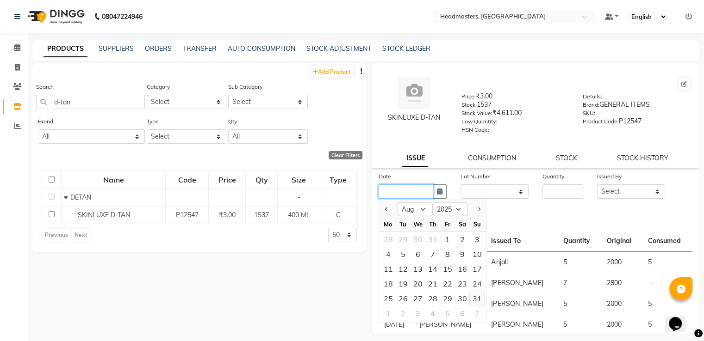
type input "[DATE]"
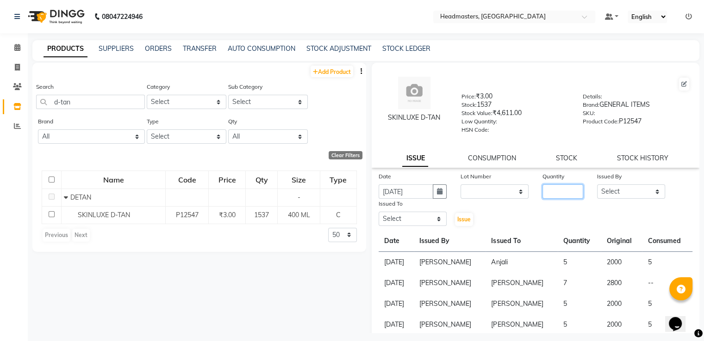
click at [552, 199] on input "number" at bounding box center [562, 192] width 41 height 14
type input "5"
click at [597, 195] on select "Select AFIA Anjali [PERSON_NAME] [PERSON_NAME] [PERSON_NAME] HEAD [PERSON_NAME]…" at bounding box center [631, 192] width 68 height 14
select select "60658"
click at [597, 188] on select "Select AFIA Anjali [PERSON_NAME] [PERSON_NAME] [PERSON_NAME] HEAD [PERSON_NAME]…" at bounding box center [631, 192] width 68 height 14
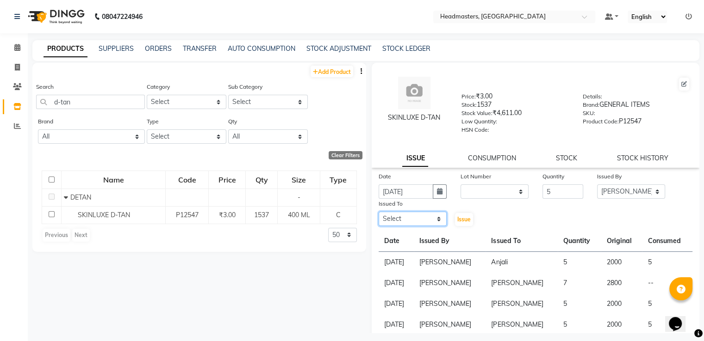
click at [405, 222] on select "Select AFIA Anjali [PERSON_NAME] [PERSON_NAME] [PERSON_NAME] HEAD [PERSON_NAME]…" at bounding box center [412, 219] width 68 height 14
select select "60662"
click at [378, 216] on select "Select AFIA Anjali [PERSON_NAME] [PERSON_NAME] [PERSON_NAME] HEAD [PERSON_NAME]…" at bounding box center [412, 219] width 68 height 14
click at [457, 222] on span "Issue" at bounding box center [463, 219] width 13 height 7
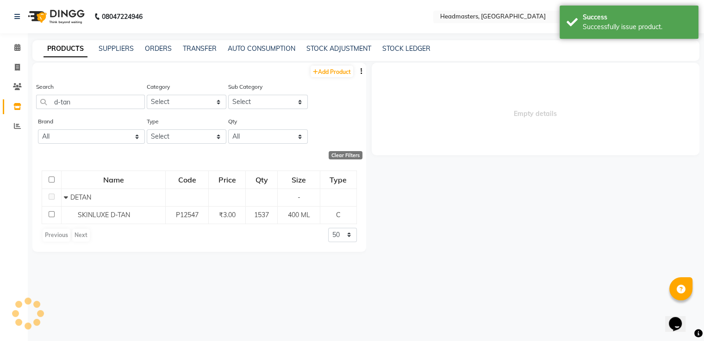
select select
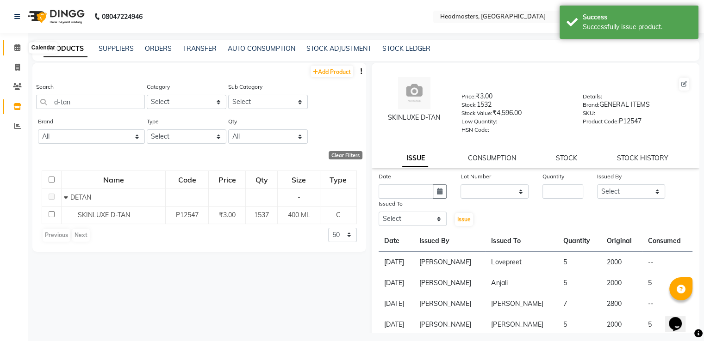
click at [15, 47] on icon at bounding box center [17, 47] width 6 height 7
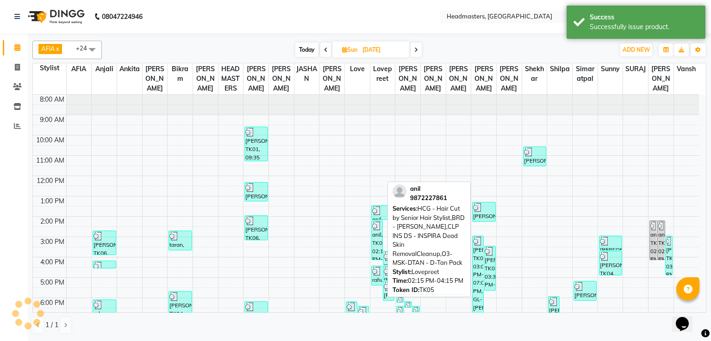
click at [376, 239] on div "anil, TK05, 02:15 PM-04:15 PM, HCG - Hair Cut by Senior Hair Stylist,BRD - [PER…" at bounding box center [376, 240] width 11 height 39
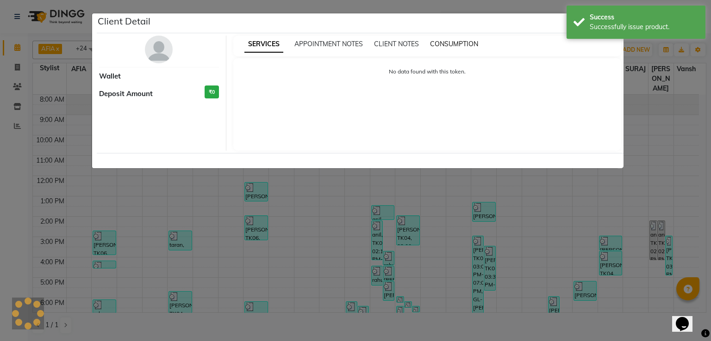
select select "3"
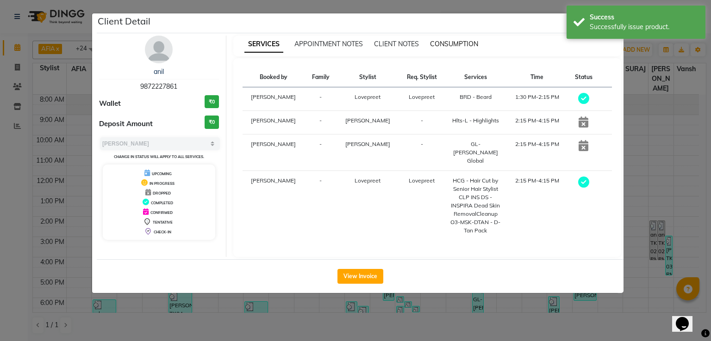
click at [449, 46] on span "CONSUMPTION" at bounding box center [454, 44] width 48 height 8
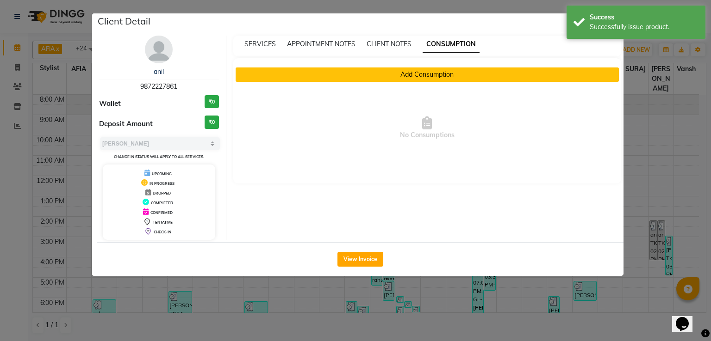
click at [390, 73] on button "Add Consumption" at bounding box center [427, 75] width 384 height 14
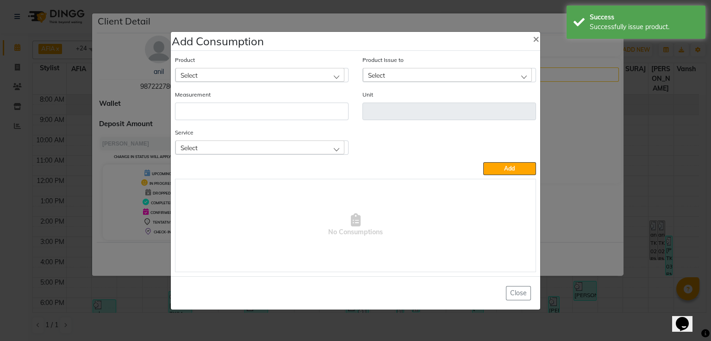
click at [311, 74] on div "Select" at bounding box center [259, 75] width 169 height 14
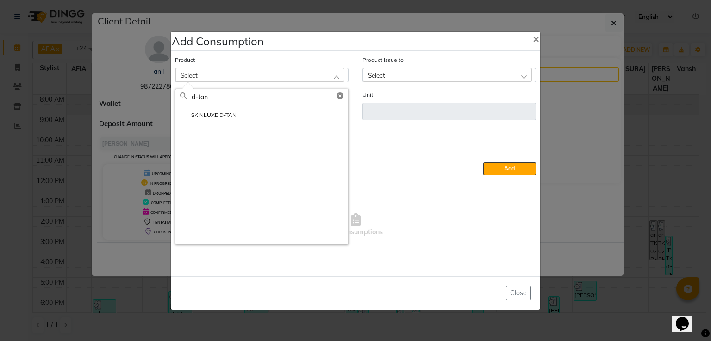
type input "d-tan"
click at [272, 105] on li "SKINLUXE D-TAN" at bounding box center [261, 114] width 173 height 19
type input "ML"
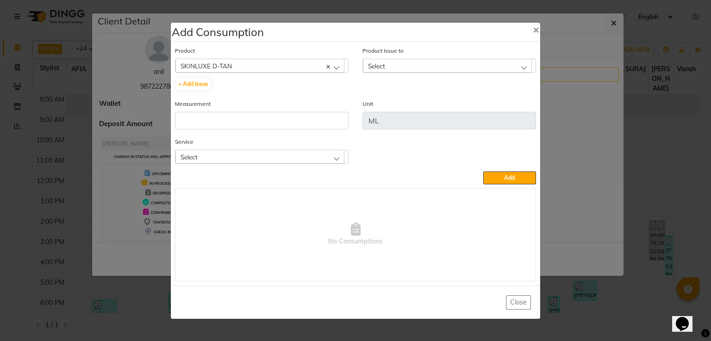
click at [402, 66] on div "Select" at bounding box center [447, 66] width 169 height 14
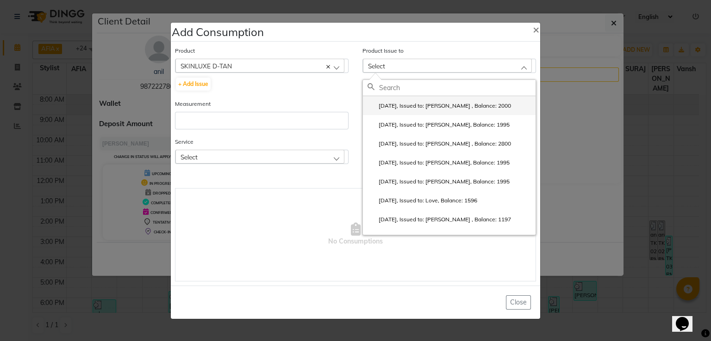
click at [408, 107] on label "2025-08-31, Issued to: Lovepreet , Balance: 2000" at bounding box center [438, 106] width 143 height 8
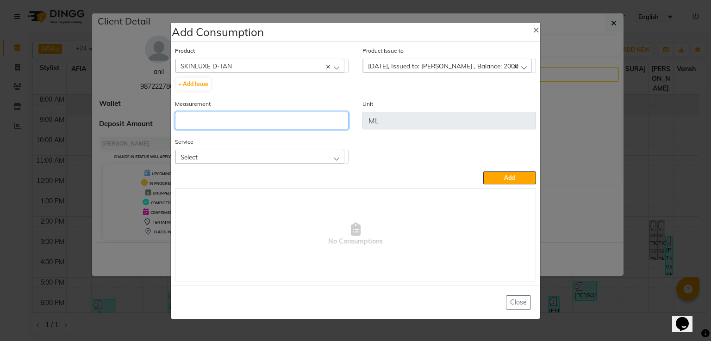
click at [330, 117] on input "number" at bounding box center [261, 121] width 173 height 18
type input "5"
click at [332, 159] on div "Select" at bounding box center [259, 157] width 169 height 14
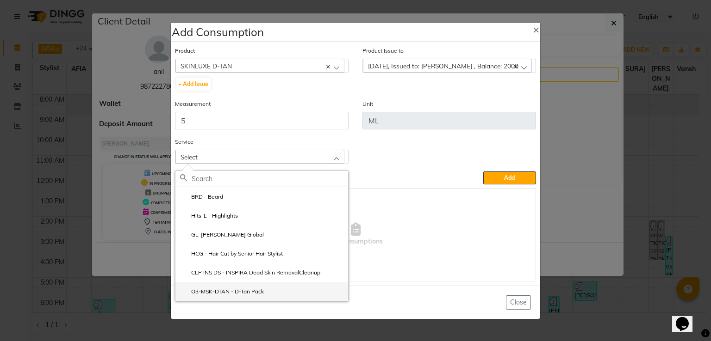
click at [259, 292] on label "O3-MSK-DTAN - D-Tan Pack" at bounding box center [222, 292] width 84 height 8
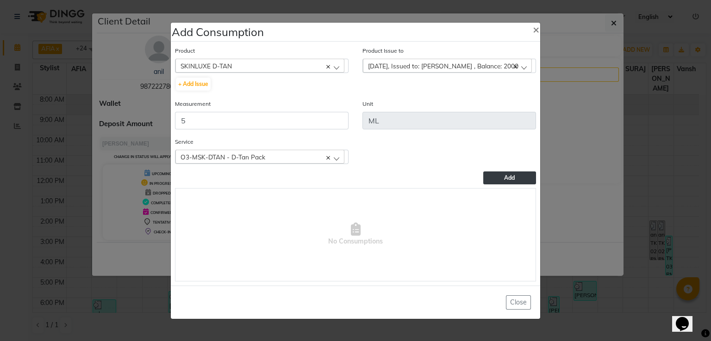
click at [510, 179] on span "Add" at bounding box center [509, 177] width 11 height 7
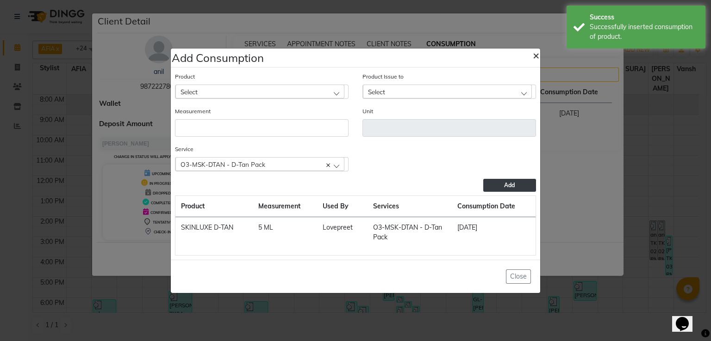
click at [530, 54] on button "×" at bounding box center [535, 55] width 21 height 26
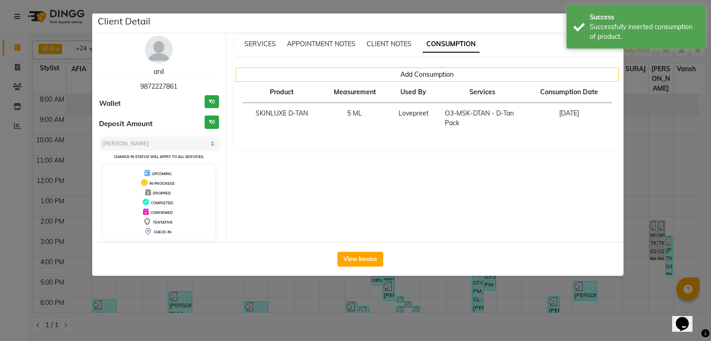
click at [110, 293] on ngb-modal-window "Client Detail anil 9872227861 Wallet ₹0 Deposit Amount ₹0 Select MARK DONE UPCO…" at bounding box center [355, 170] width 711 height 341
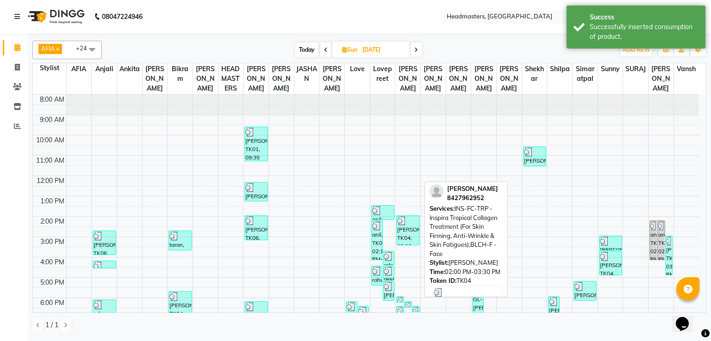
scroll to position [43, 0]
